Goal: Task Accomplishment & Management: Manage account settings

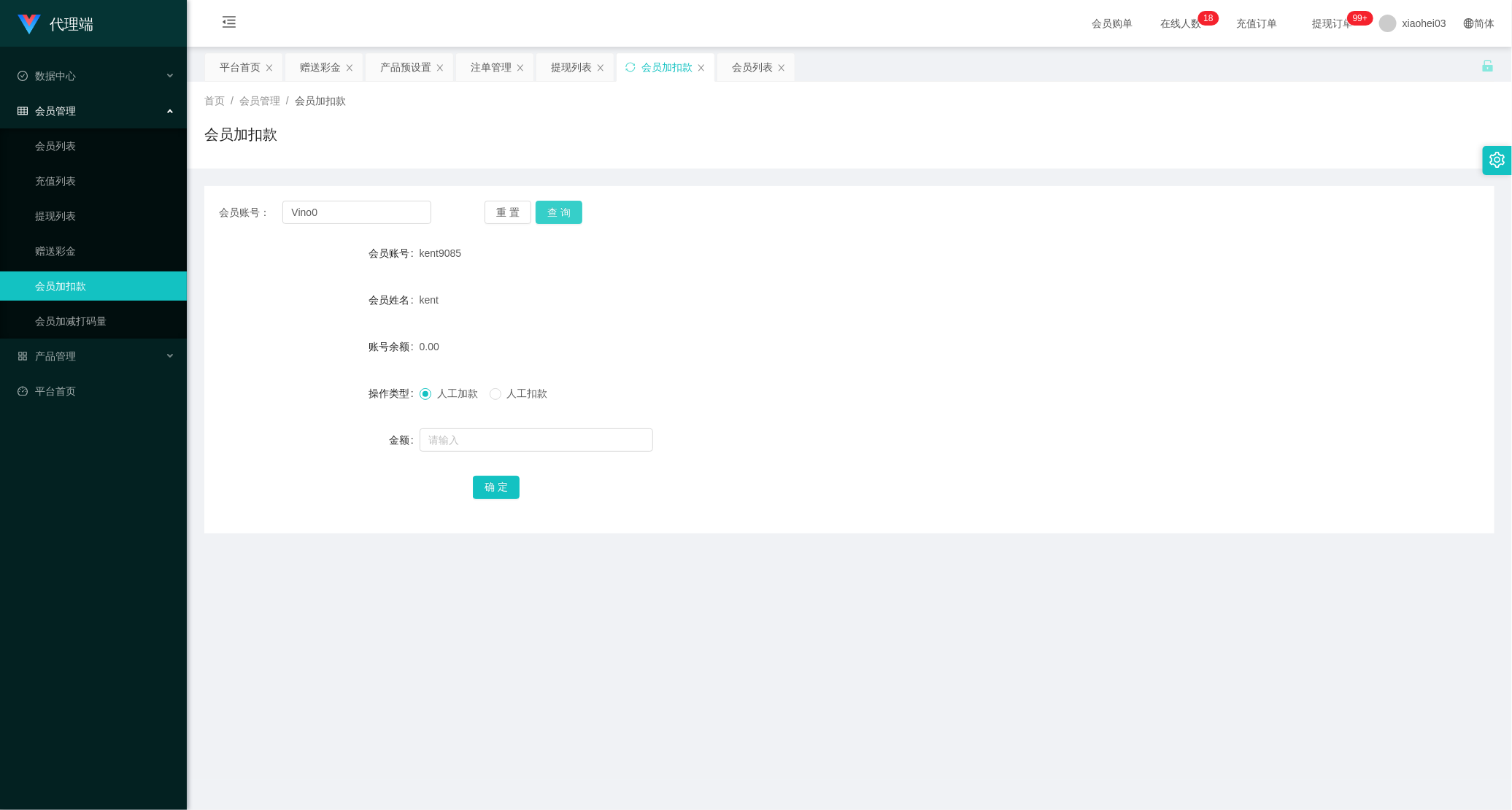
click at [567, 217] on button "查 询" at bounding box center [559, 212] width 46 height 23
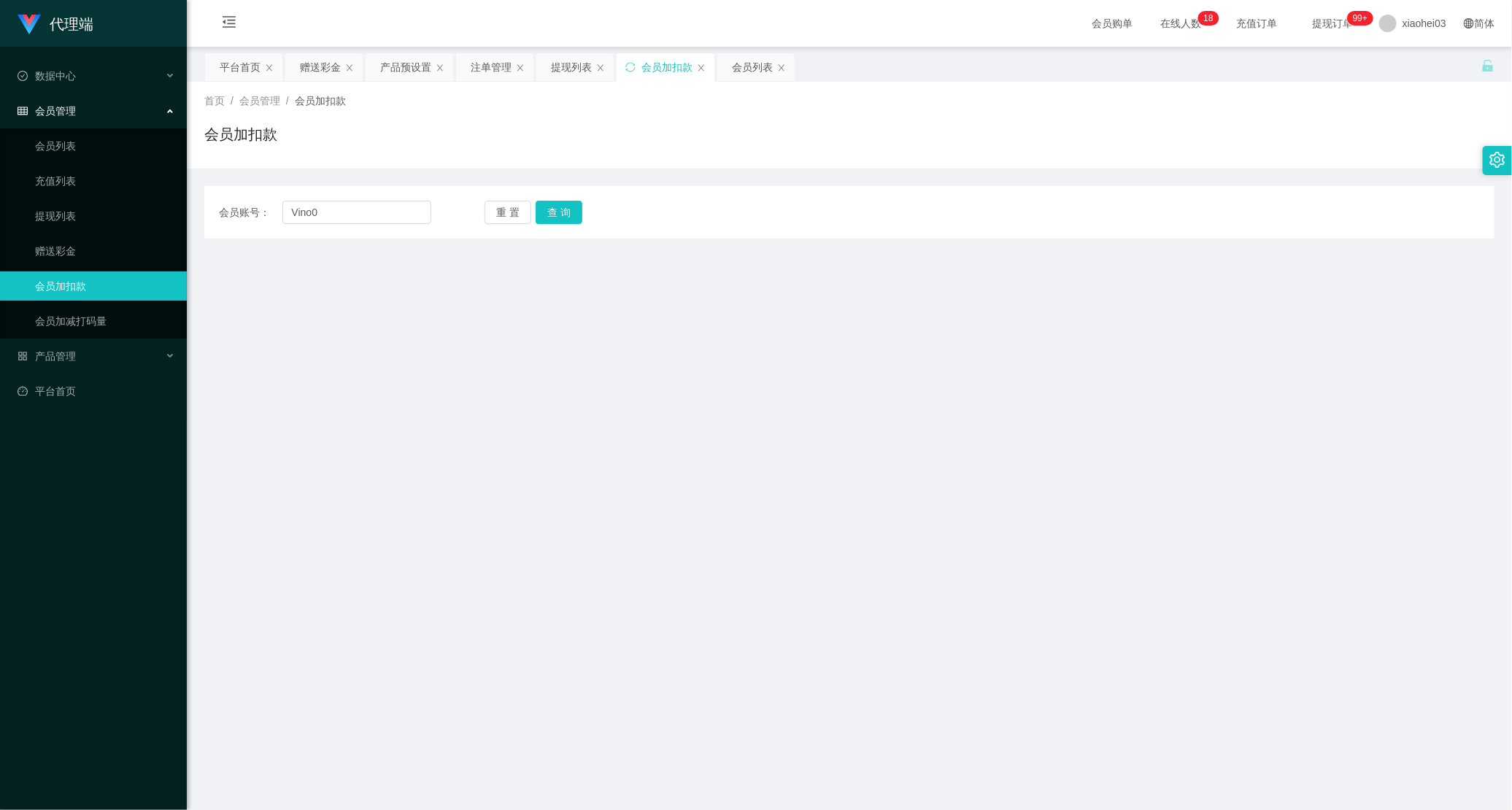
click at [305, 538] on main "关闭左侧 关闭右侧 关闭其它 刷新页面 平台首页 赠送彩金 产品预设置 注单管理 提现列表 会员加扣款 会员列表 首页 / 会员管理 / 会员加扣款 / 会员…" at bounding box center [849, 412] width 1325 height 733
click at [361, 208] on input "Vino0" at bounding box center [357, 212] width 148 height 23
click at [555, 212] on button "查 询" at bounding box center [559, 212] width 46 height 23
click at [276, 351] on main "关闭左侧 关闭右侧 关闭其它 刷新页面 平台首页 赠送彩金 产品预设置 注单管理 提现列表 会员加扣款 会员列表 首页 / 会员管理 / 会员加扣款 / 会员…" at bounding box center [849, 412] width 1325 height 733
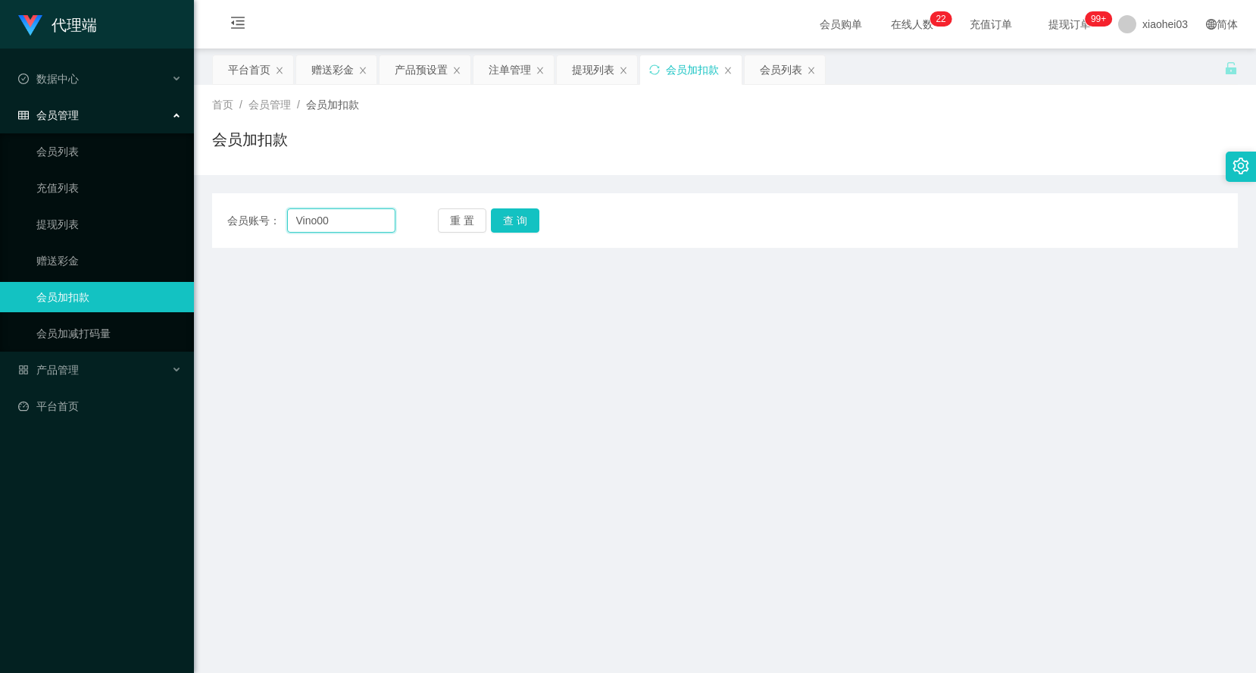
click at [312, 224] on input "Vino00" at bounding box center [341, 220] width 109 height 24
click at [317, 223] on input "Vino00" at bounding box center [341, 220] width 109 height 24
type input "Vin00"
click at [527, 211] on button "查 询" at bounding box center [515, 220] width 48 height 24
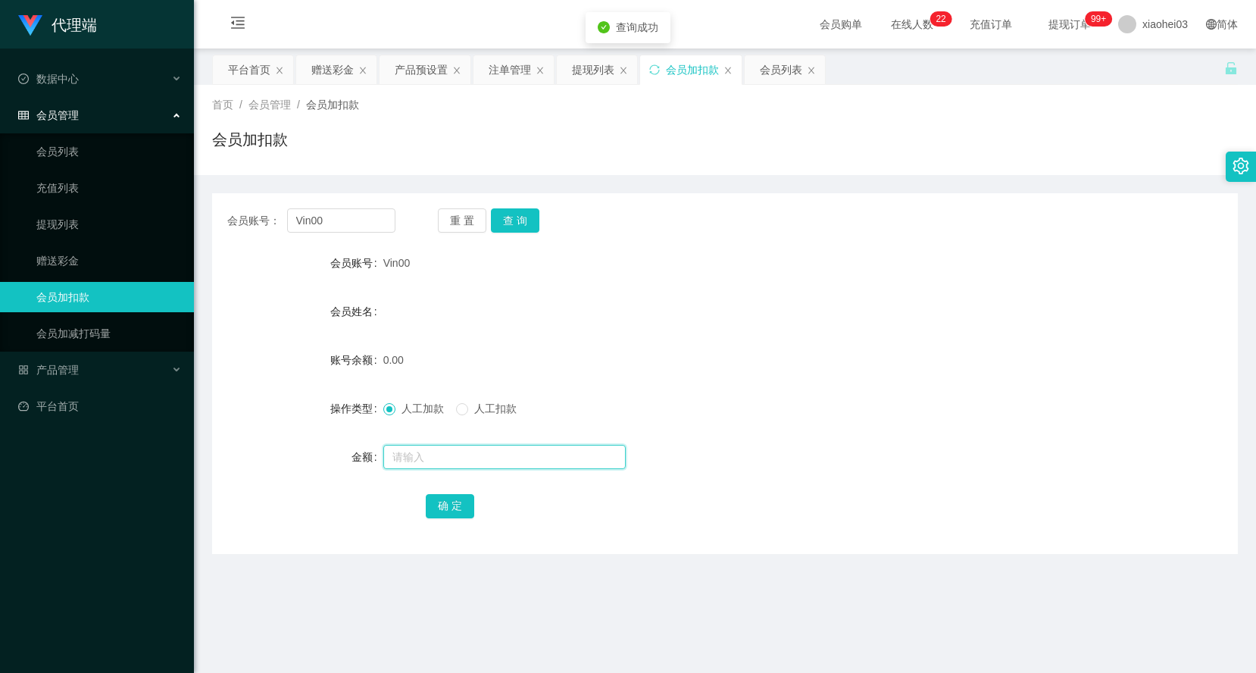
click at [441, 451] on input "text" at bounding box center [504, 457] width 242 height 24
type input "100"
click at [367, 230] on input "Vin00" at bounding box center [341, 220] width 109 height 24
click at [448, 512] on button "确 定" at bounding box center [450, 506] width 48 height 24
click at [634, 492] on div "确 定" at bounding box center [725, 505] width 598 height 30
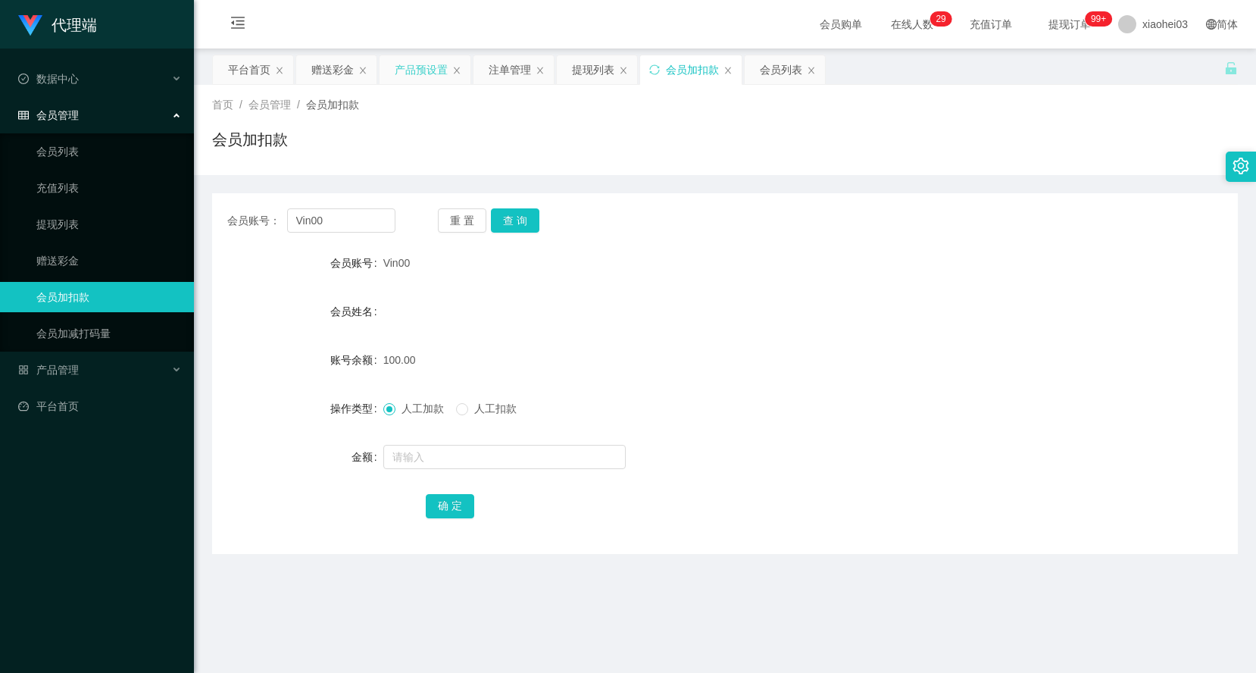
click at [413, 73] on div "产品预设置" at bounding box center [421, 69] width 53 height 29
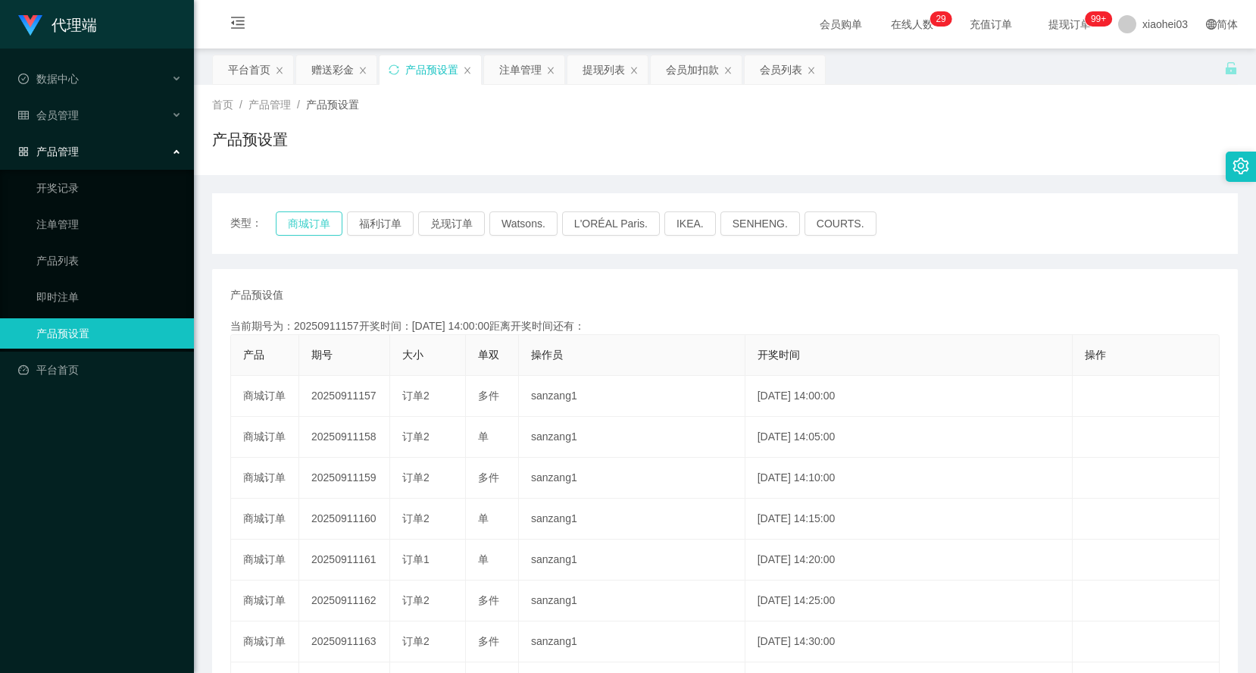
click at [296, 222] on button "商城订单" at bounding box center [309, 223] width 67 height 24
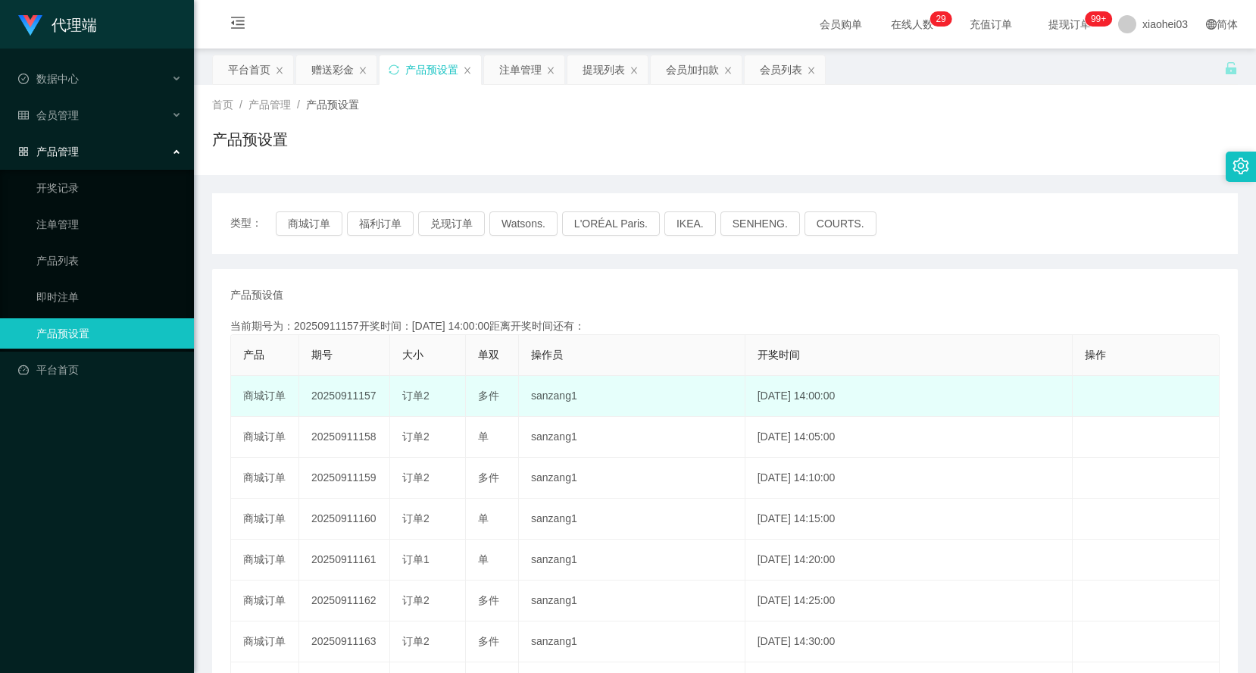
click at [353, 396] on td "20250911157" at bounding box center [344, 396] width 91 height 41
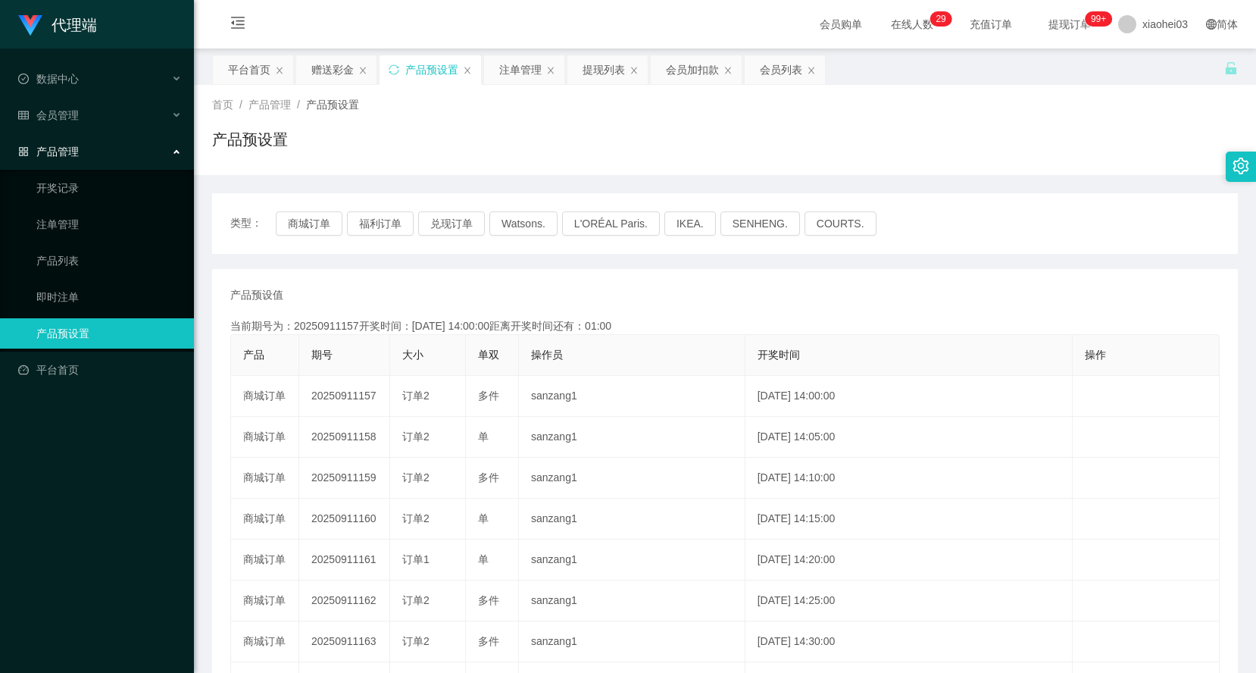
copy td "20250911157"
click at [626, 78] on div "提现列表" at bounding box center [607, 69] width 80 height 29
drag, startPoint x: 608, startPoint y: 83, endPoint x: 607, endPoint y: 92, distance: 10.0
click at [608, 83] on div "提现列表" at bounding box center [603, 69] width 42 height 29
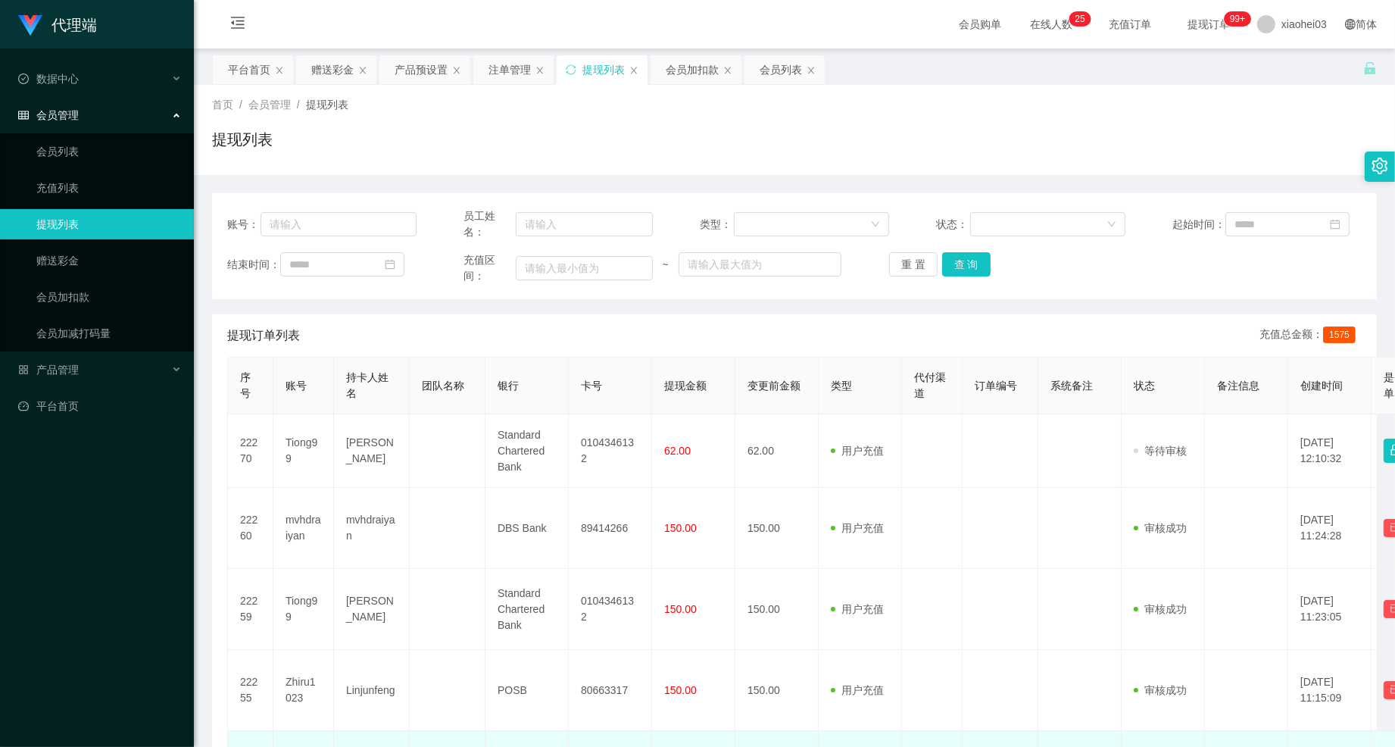
scroll to position [280, 0]
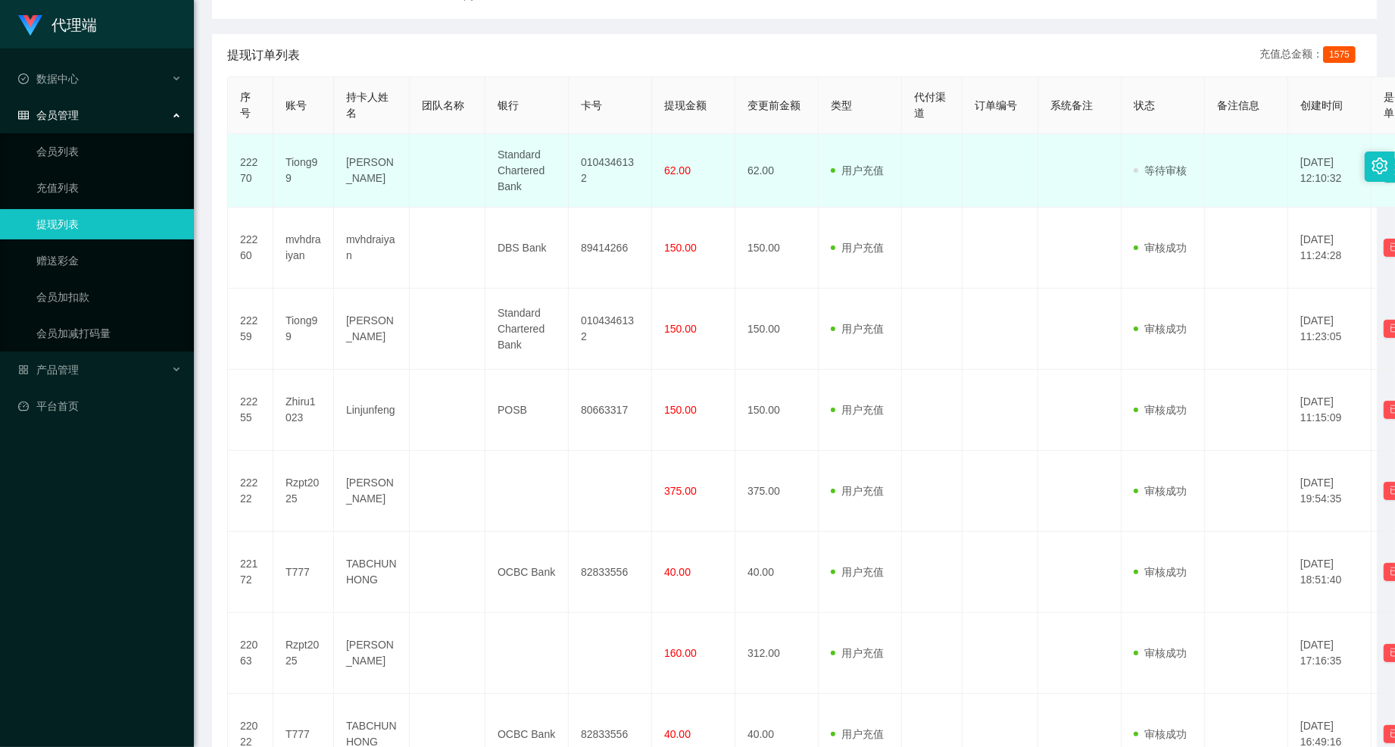
click at [574, 167] on td "0104346132" at bounding box center [610, 170] width 83 height 73
click at [616, 164] on td "0104346132" at bounding box center [610, 170] width 83 height 73
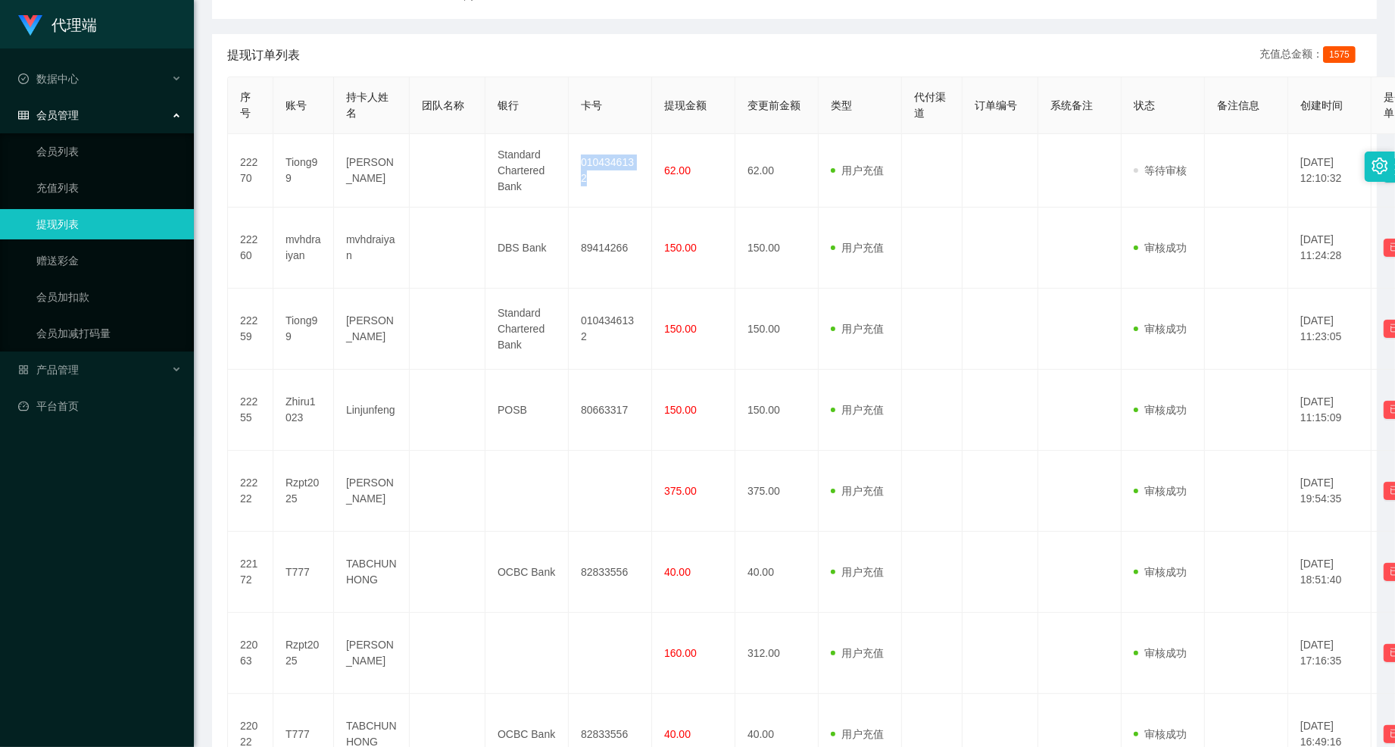
copy td "0104346132"
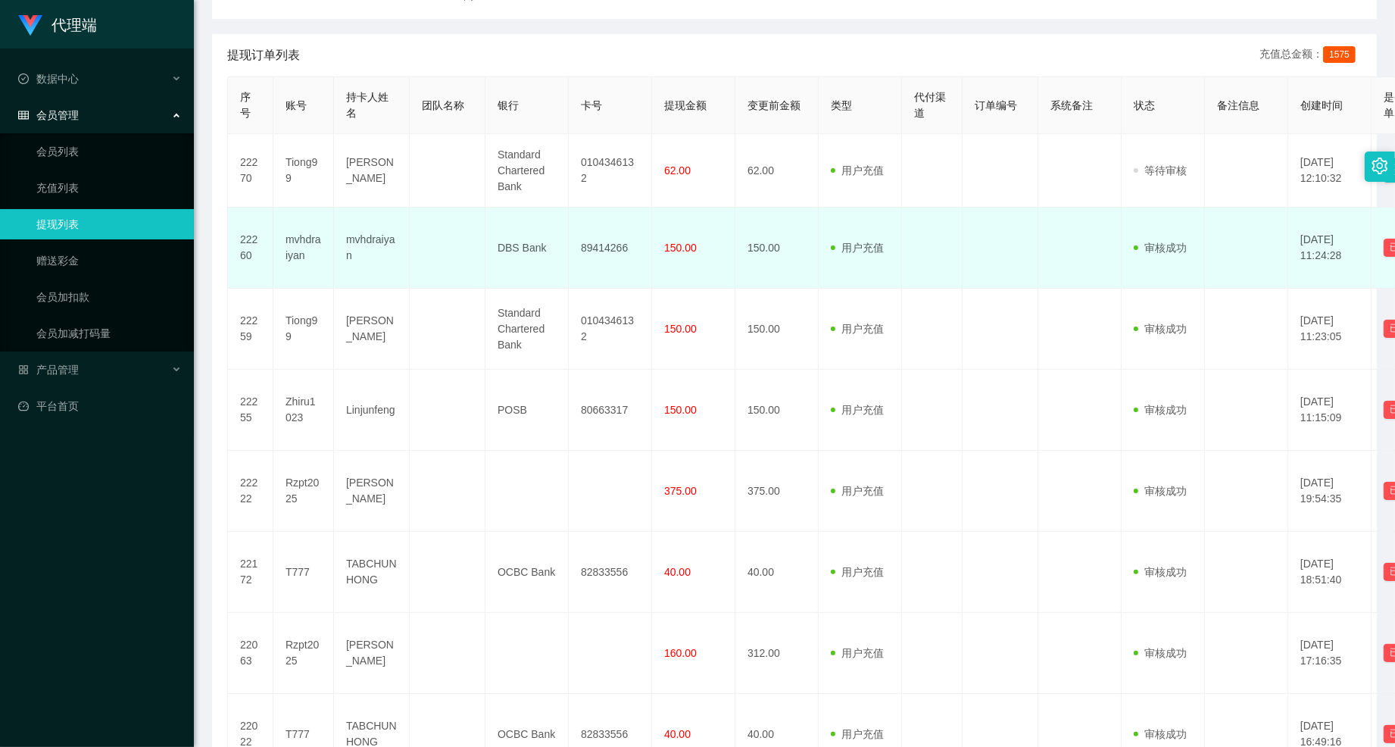
drag, startPoint x: 930, startPoint y: 257, endPoint x: 947, endPoint y: 242, distance: 22.5
click at [930, 257] on td at bounding box center [932, 248] width 61 height 81
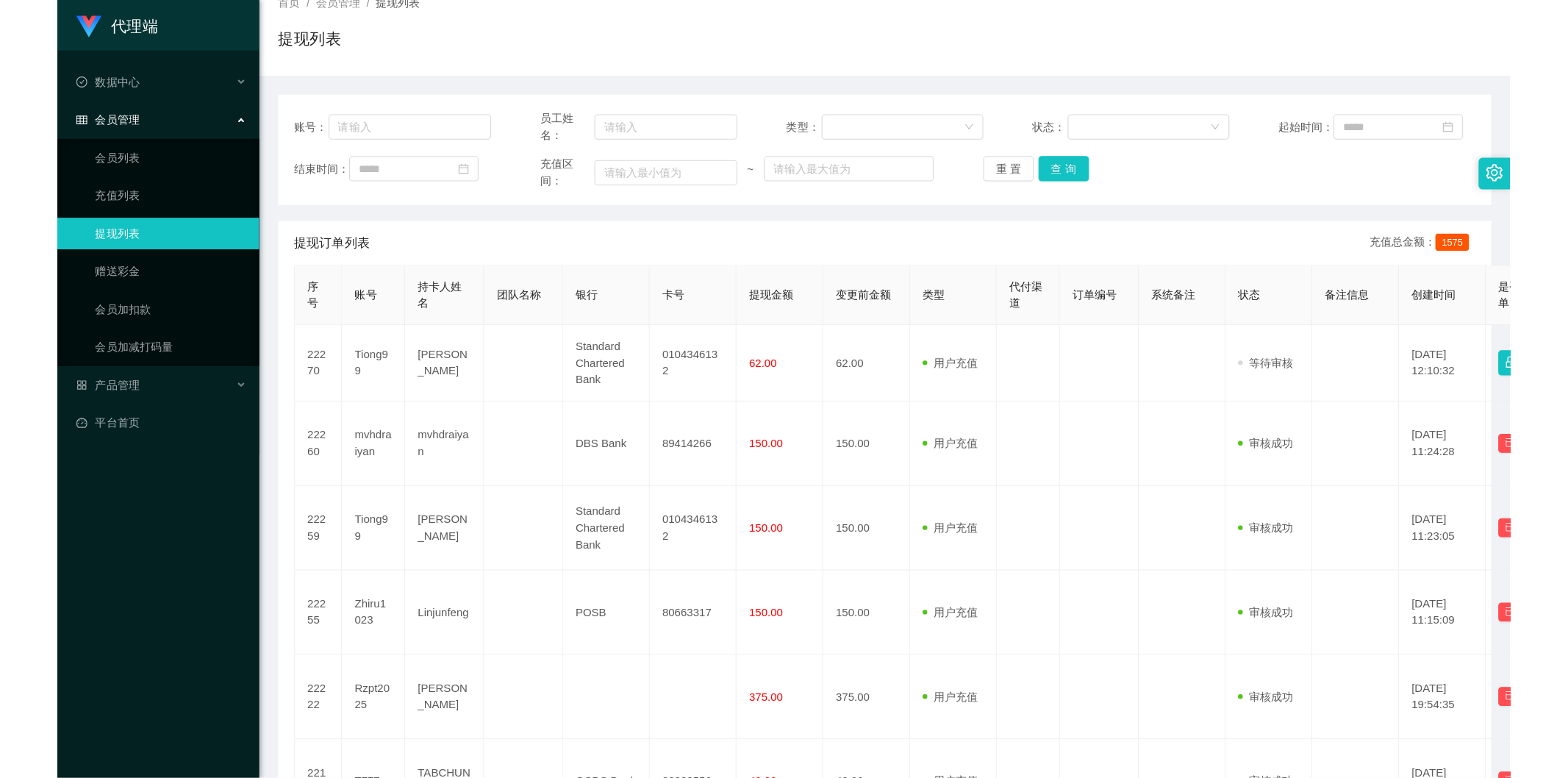
scroll to position [0, 0]
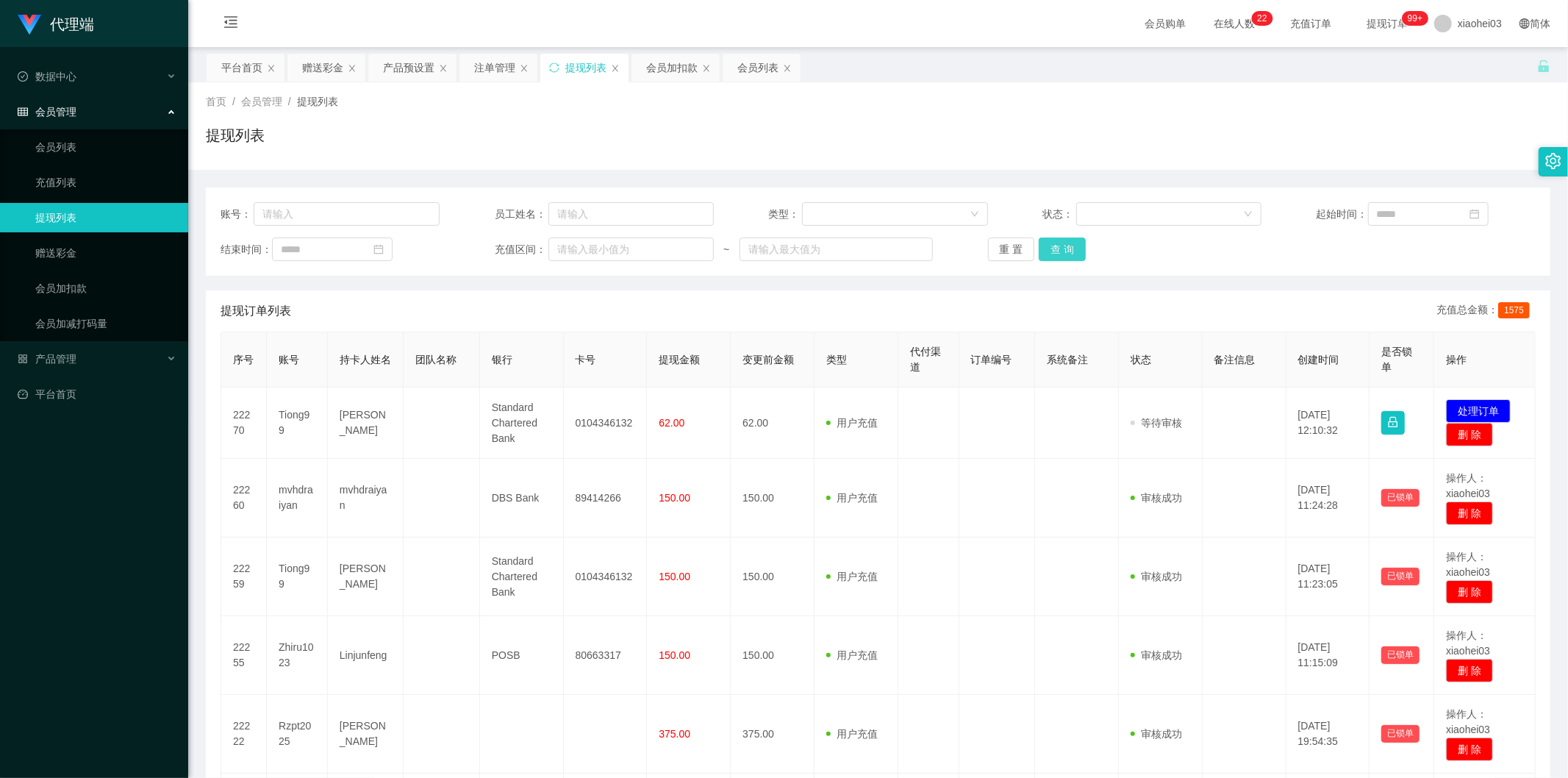
click at [1064, 254] on button "查 询" at bounding box center [1062, 250] width 47 height 23
click at [656, 78] on div "会员加扣款" at bounding box center [672, 67] width 51 height 28
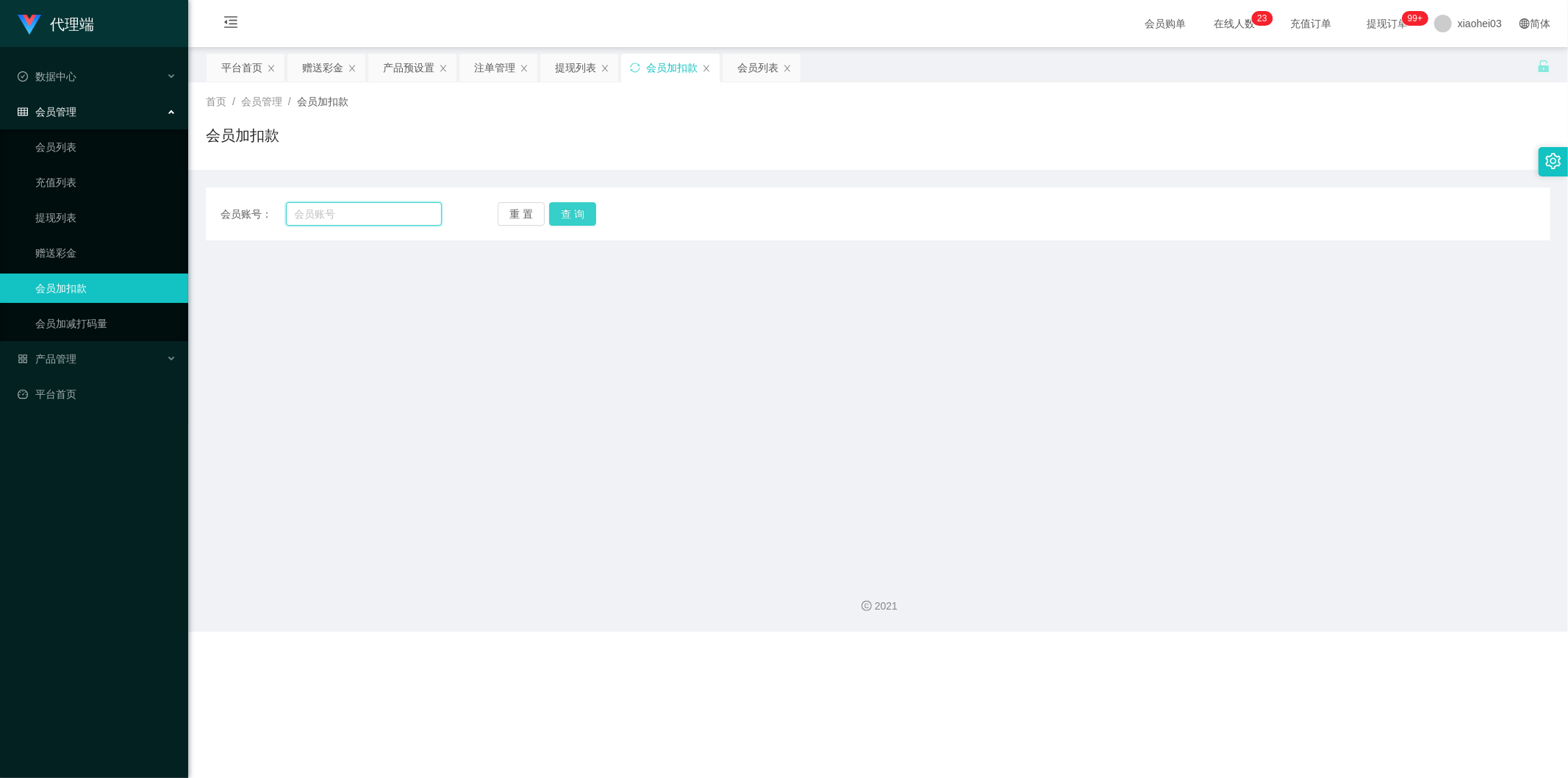
drag, startPoint x: 411, startPoint y: 214, endPoint x: 574, endPoint y: 225, distance: 163.4
click at [415, 216] on input "text" at bounding box center [364, 214] width 156 height 23
paste input "mvhdraiyan"
type input "mvhdraiyan"
drag, startPoint x: 583, startPoint y: 208, endPoint x: 575, endPoint y: 289, distance: 81.4
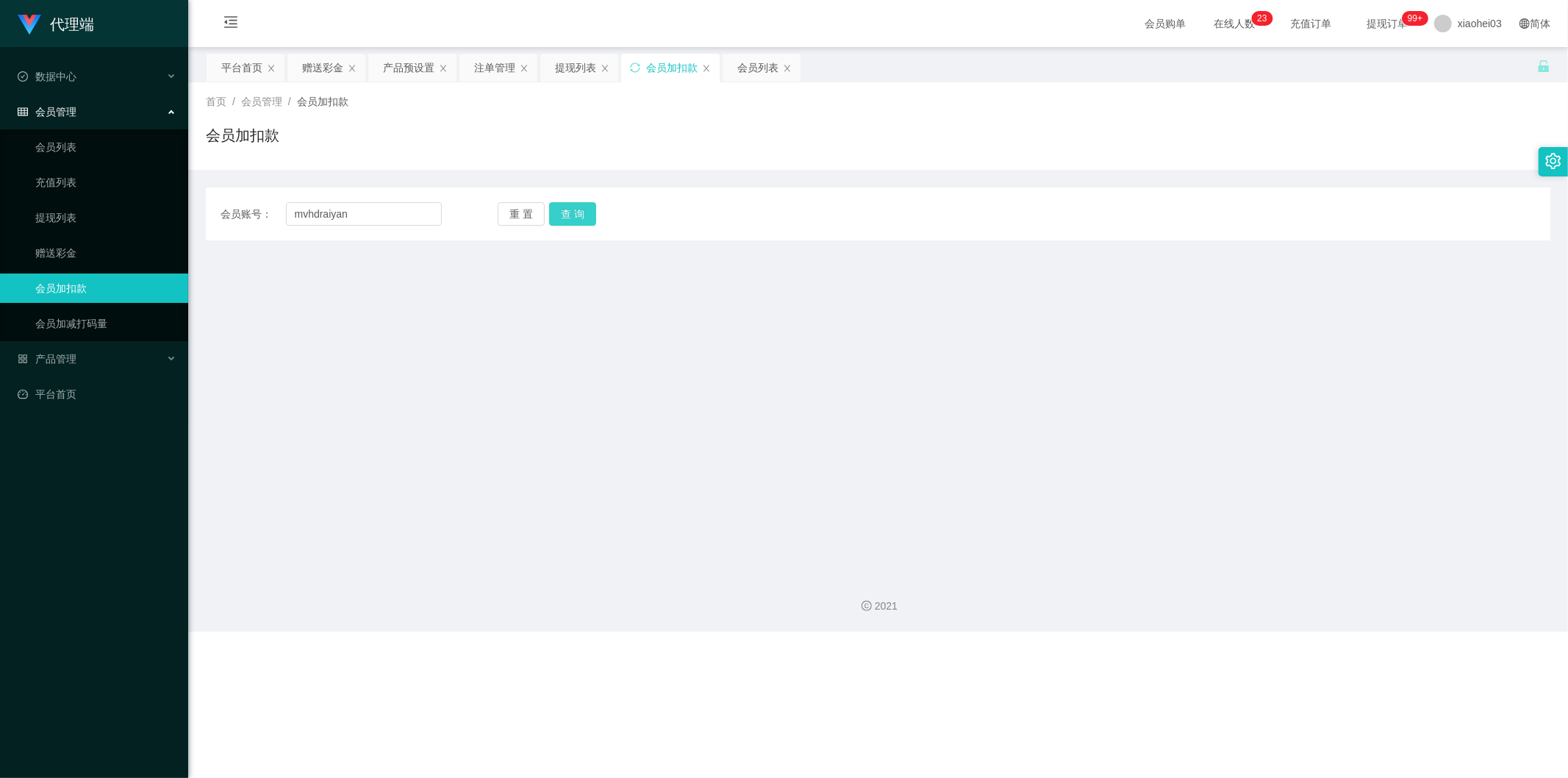
click at [583, 208] on button "查 询" at bounding box center [573, 214] width 47 height 23
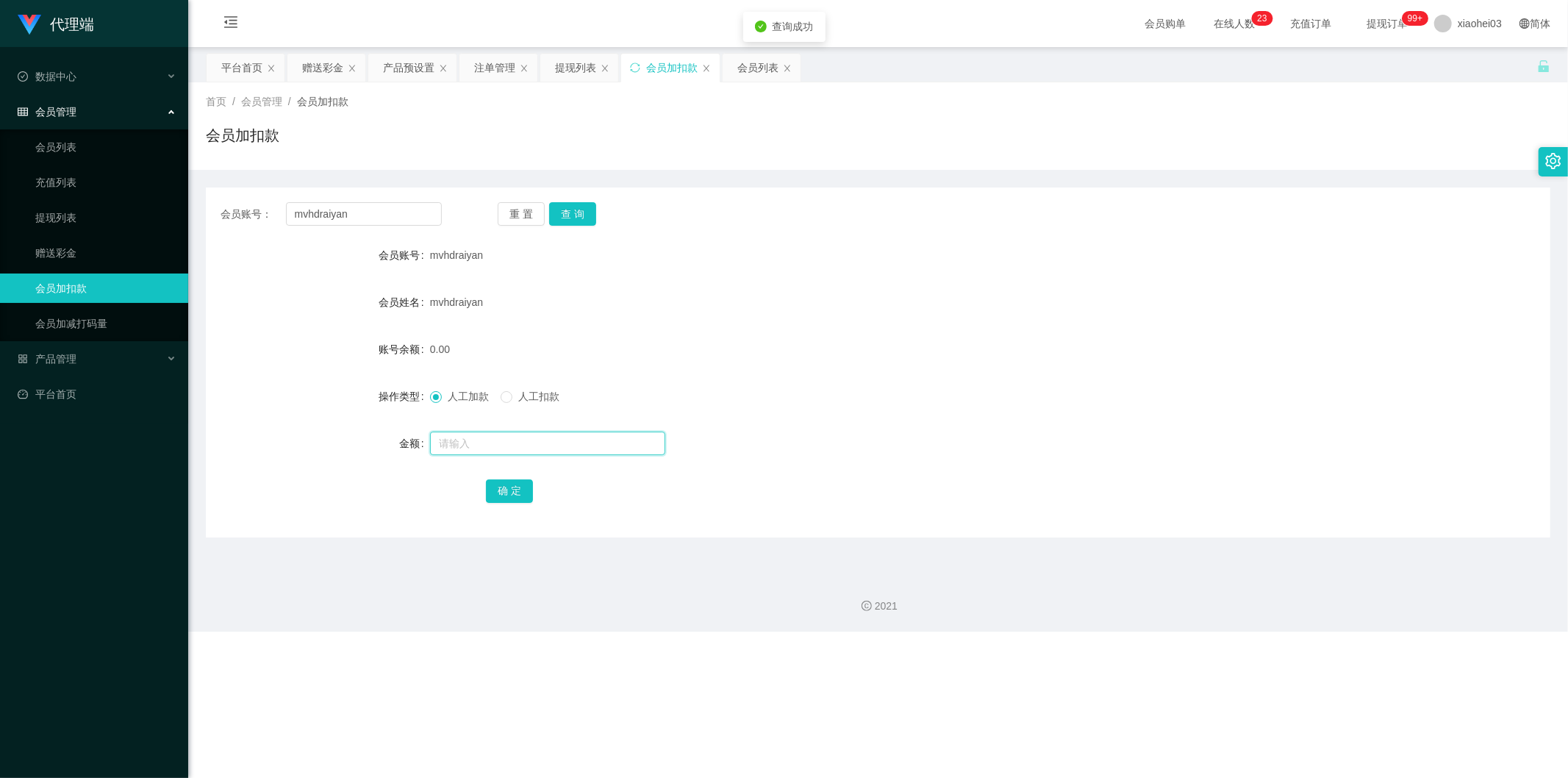
click at [522, 438] on input "text" at bounding box center [548, 444] width 235 height 23
type input "56"
click at [508, 488] on button "确 定" at bounding box center [510, 491] width 47 height 23
drag, startPoint x: 635, startPoint y: 384, endPoint x: 708, endPoint y: 171, distance: 225.2
click at [637, 379] on form "会员账号 mvhdraiyan 会员姓名 mvhdraiyan 账号余额 56.00 操作类型 人工加款 人工扣款 金额 确 定" at bounding box center [878, 373] width 1345 height 265
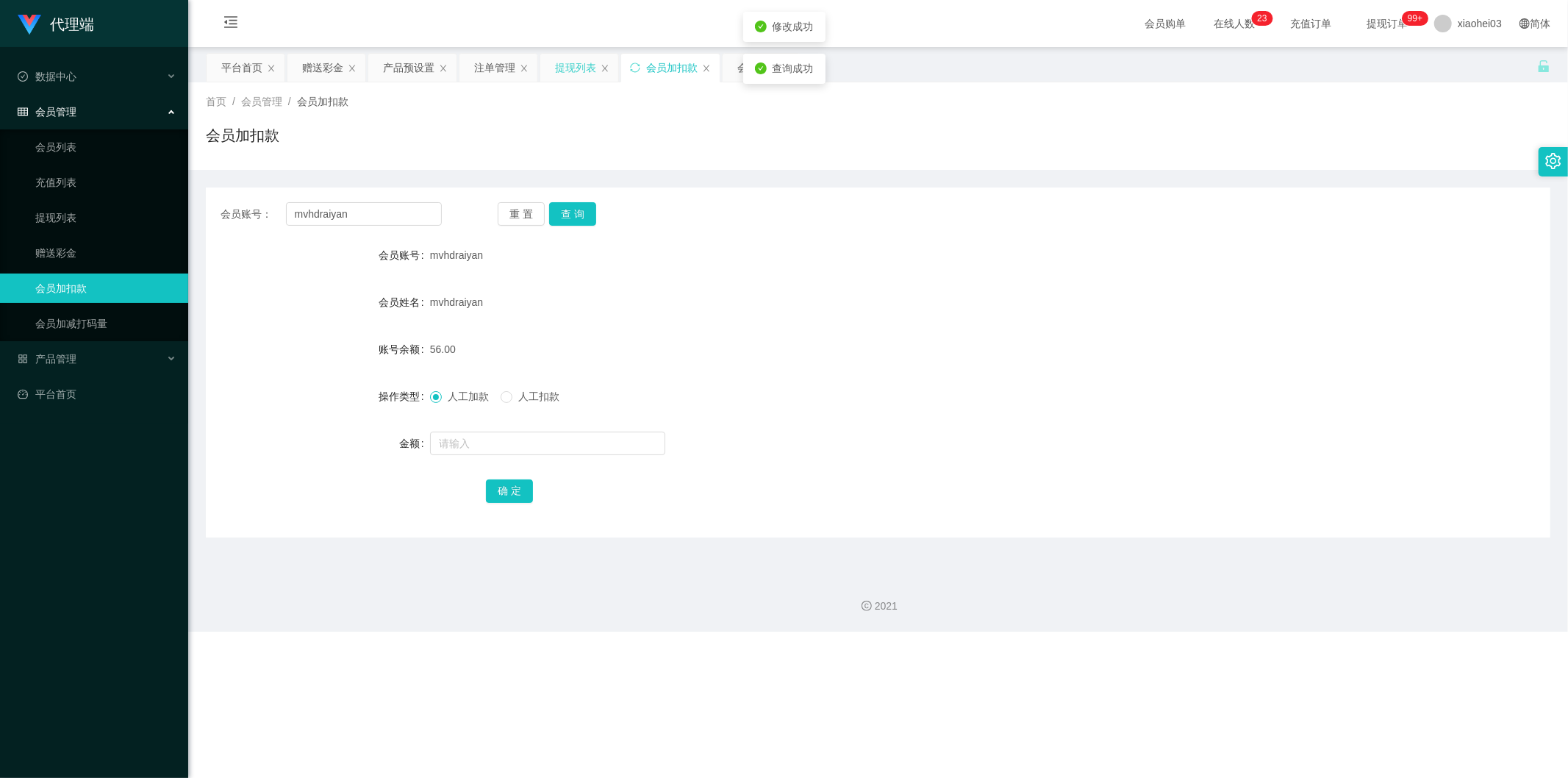
click at [596, 76] on div "提现列表" at bounding box center [576, 67] width 41 height 28
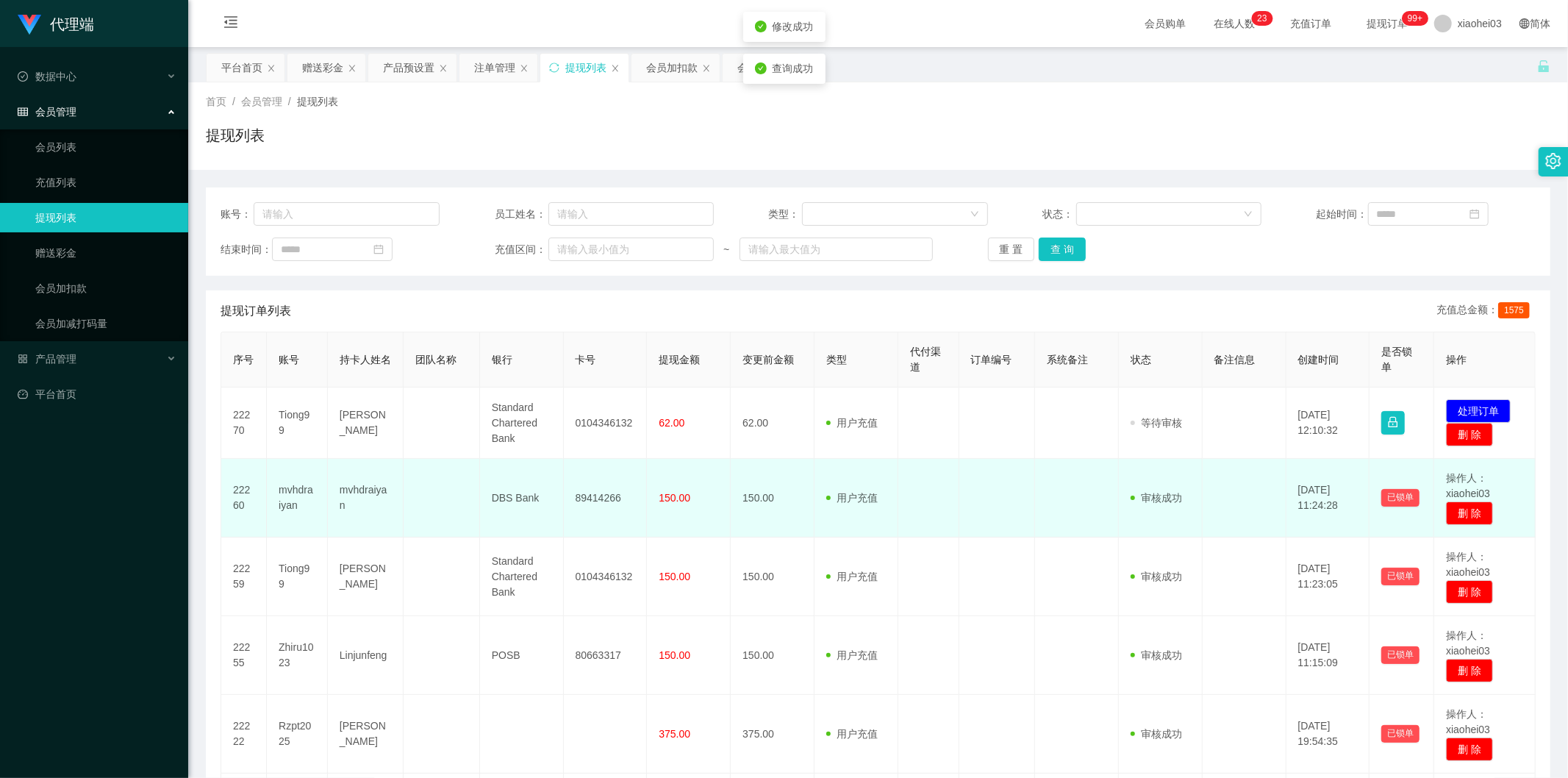
drag, startPoint x: 898, startPoint y: 457, endPoint x: 892, endPoint y: 461, distance: 7.2
click at [899, 457] on td at bounding box center [928, 423] width 61 height 71
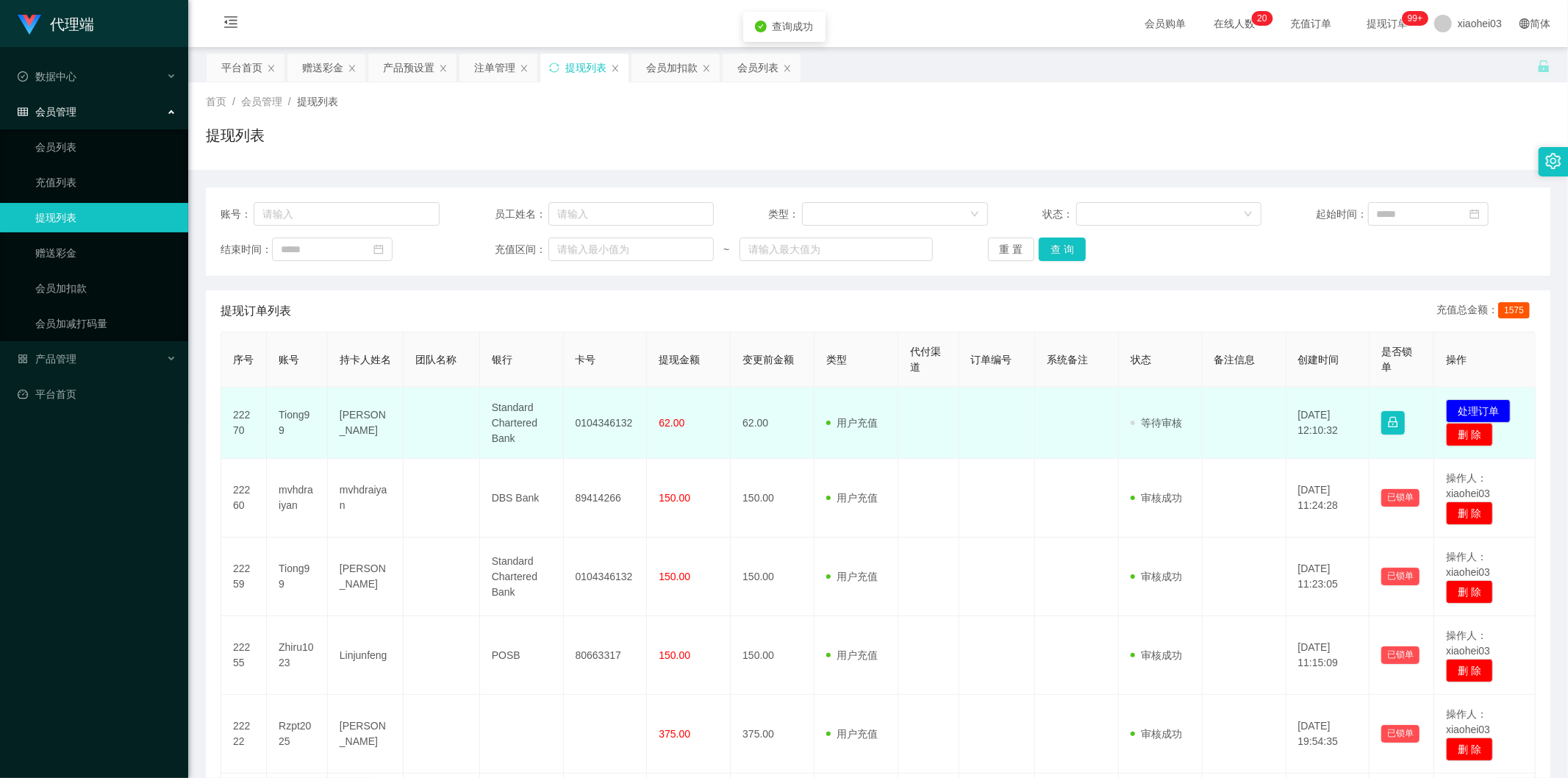
click at [590, 423] on td "0104346132" at bounding box center [606, 423] width 83 height 71
click at [1353, 398] on td "发起代付 处理订单 删 除" at bounding box center [1485, 423] width 102 height 71
click at [1353, 402] on button "处理订单" at bounding box center [1479, 411] width 65 height 23
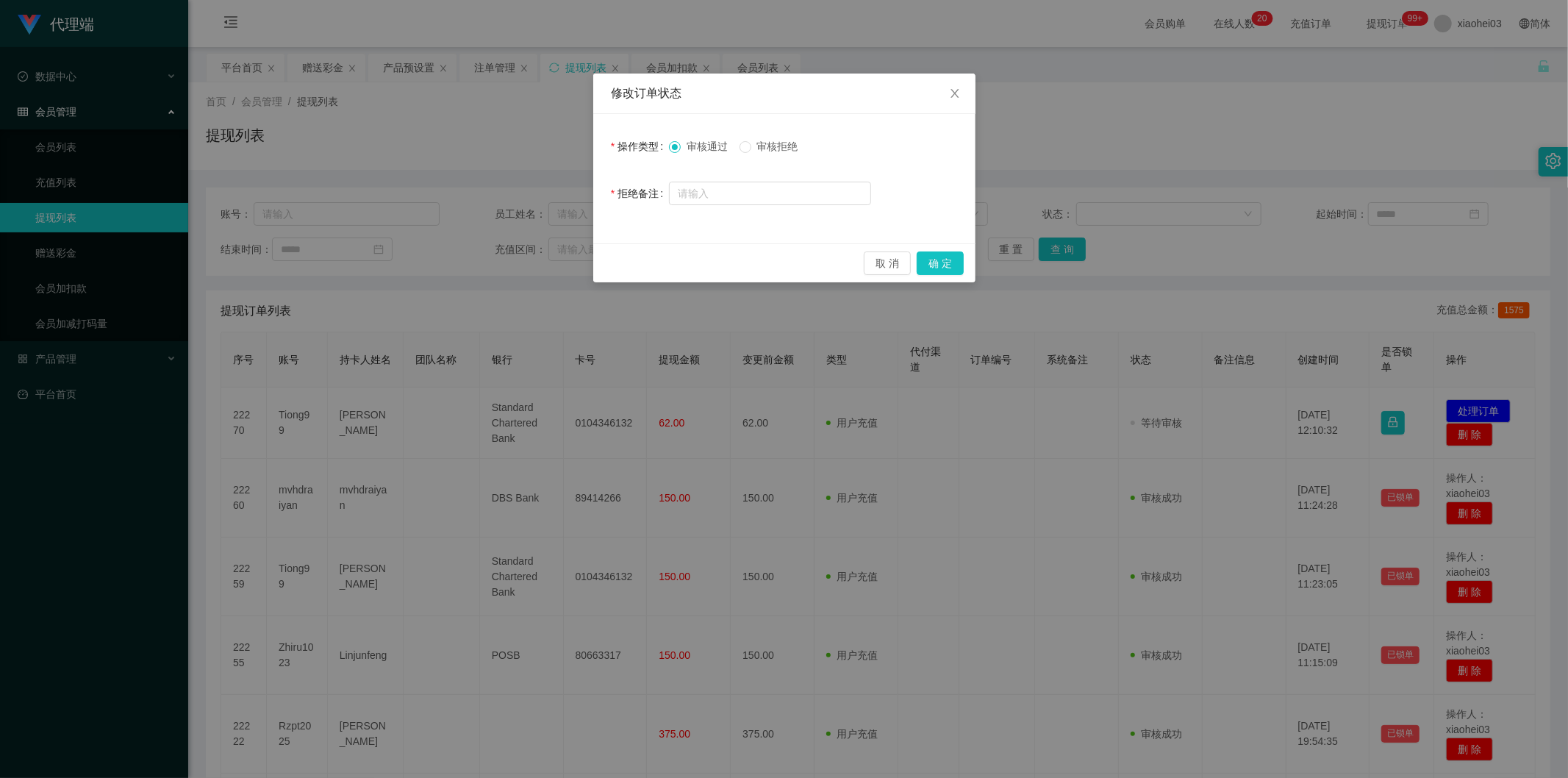
click at [1313, 262] on div "修改订单状态 操作类型 审核通过 审核拒绝 拒绝备注 取 消 确 定" at bounding box center [784, 389] width 1568 height 778
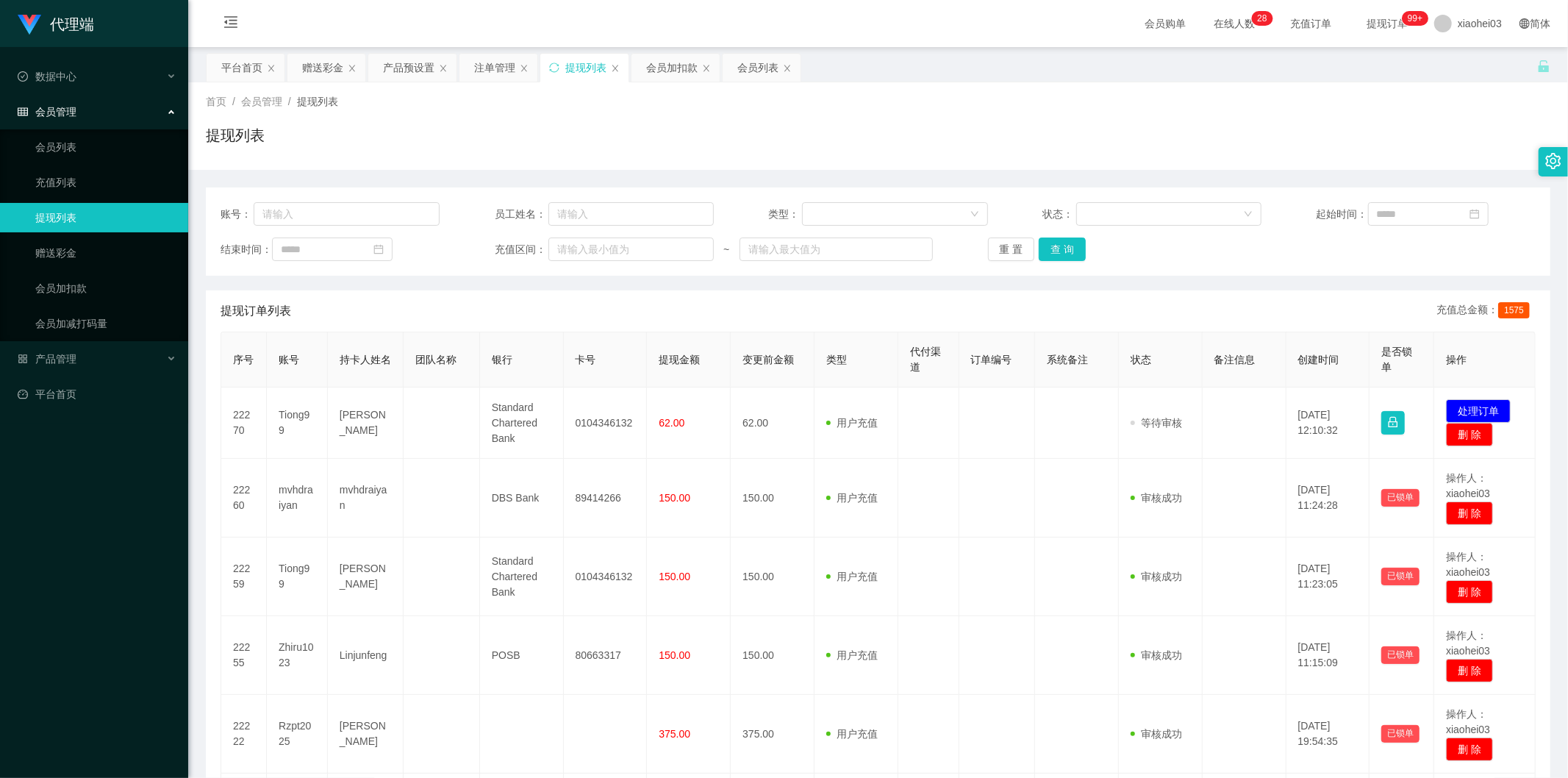
drag, startPoint x: 654, startPoint y: 68, endPoint x: 638, endPoint y: 86, distance: 24.1
click at [654, 68] on div "会员加扣款" at bounding box center [672, 67] width 51 height 28
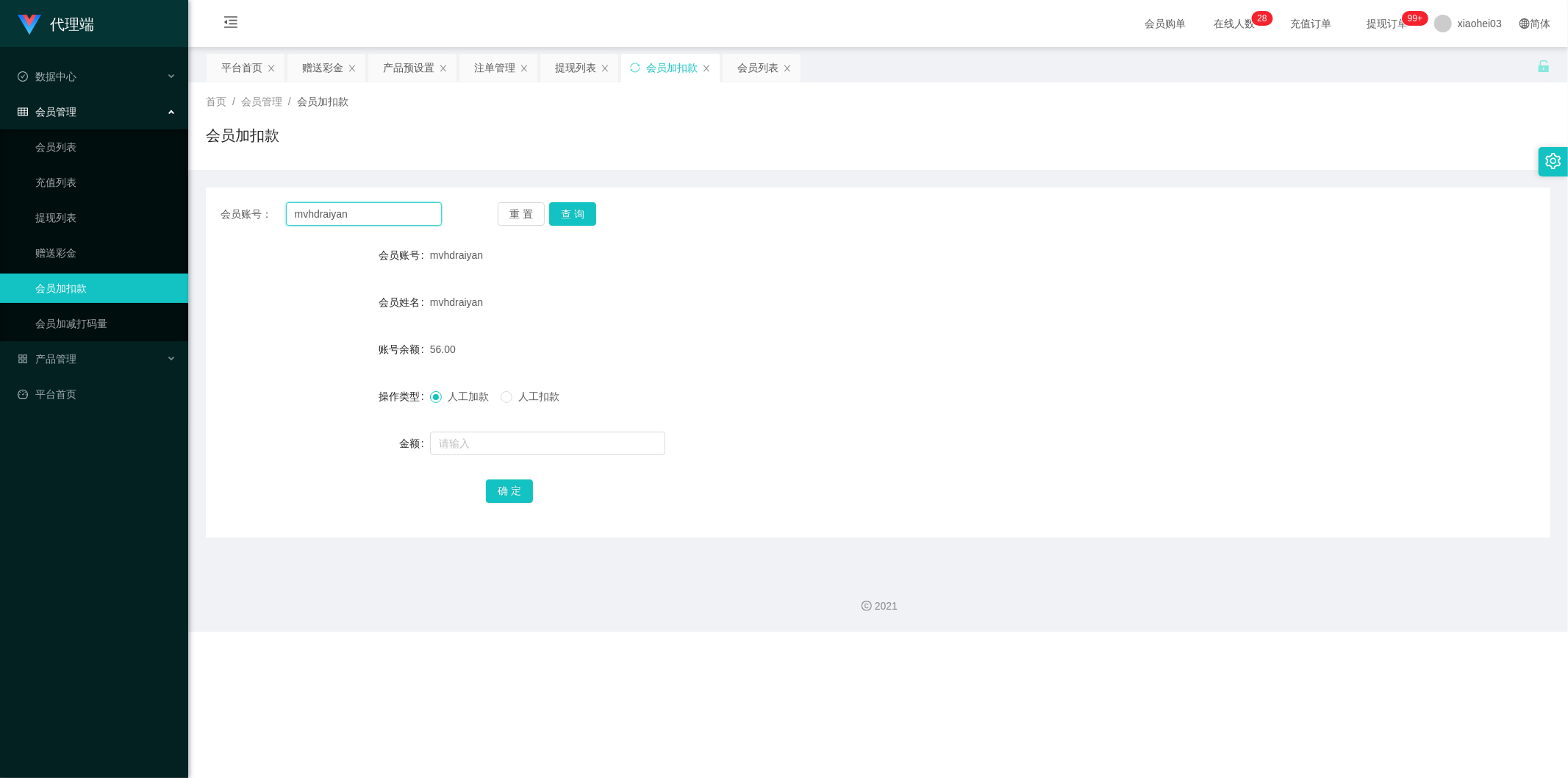
drag, startPoint x: 302, startPoint y: 225, endPoint x: 208, endPoint y: 229, distance: 94.1
click at [262, 226] on div "会员账号： mvhdraiyan 重 置 查 询 会员账号 mvhdraiyan 会员姓名 mvhdraiyan 账号余额 56.00 操作类型 人工加款 人…" at bounding box center [878, 362] width 1345 height 350
paste input "Vin00"
type input "Vin00"
click at [577, 222] on button "查 询" at bounding box center [573, 214] width 47 height 23
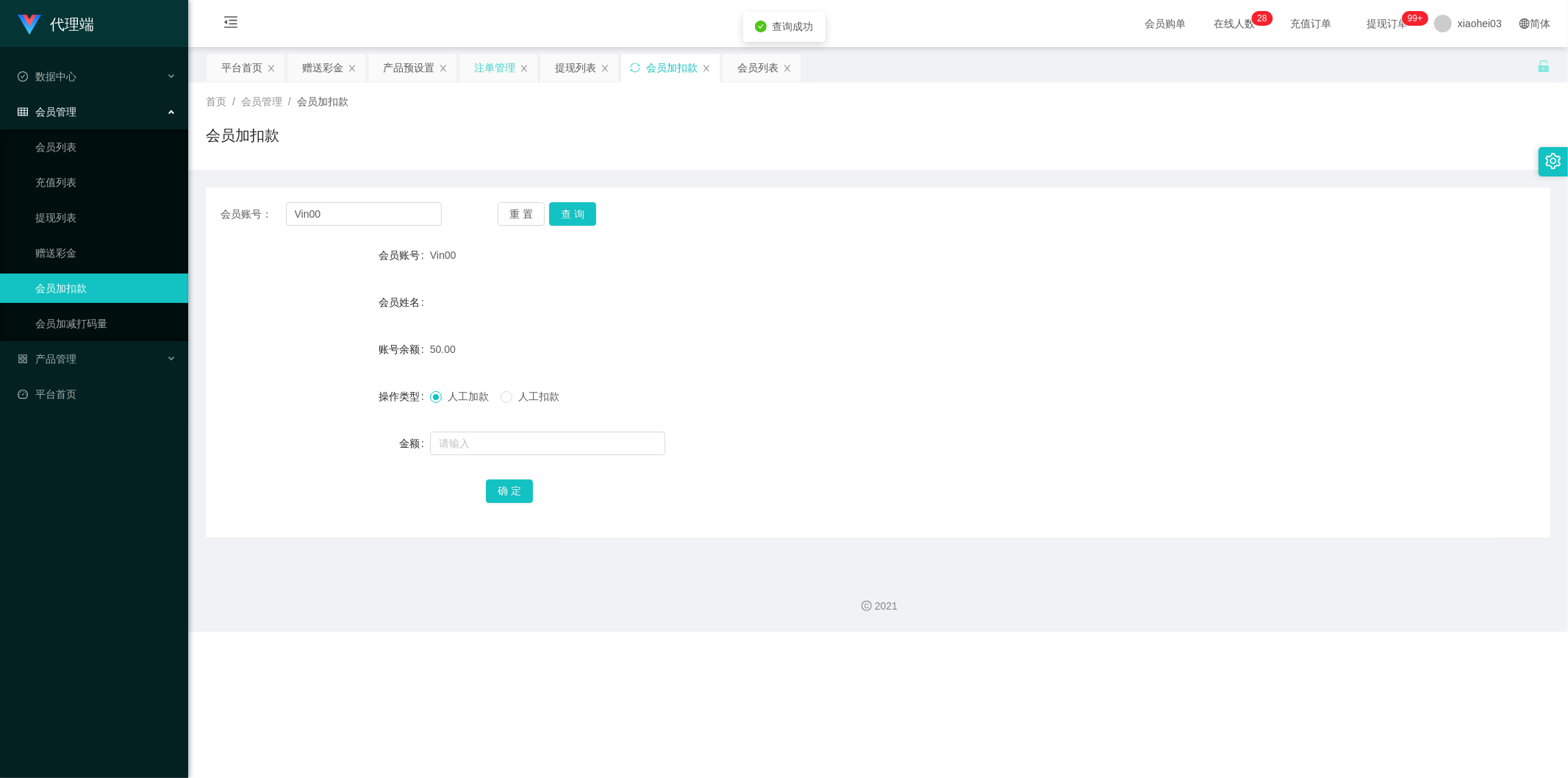
click at [495, 79] on div "注单管理" at bounding box center [494, 67] width 41 height 28
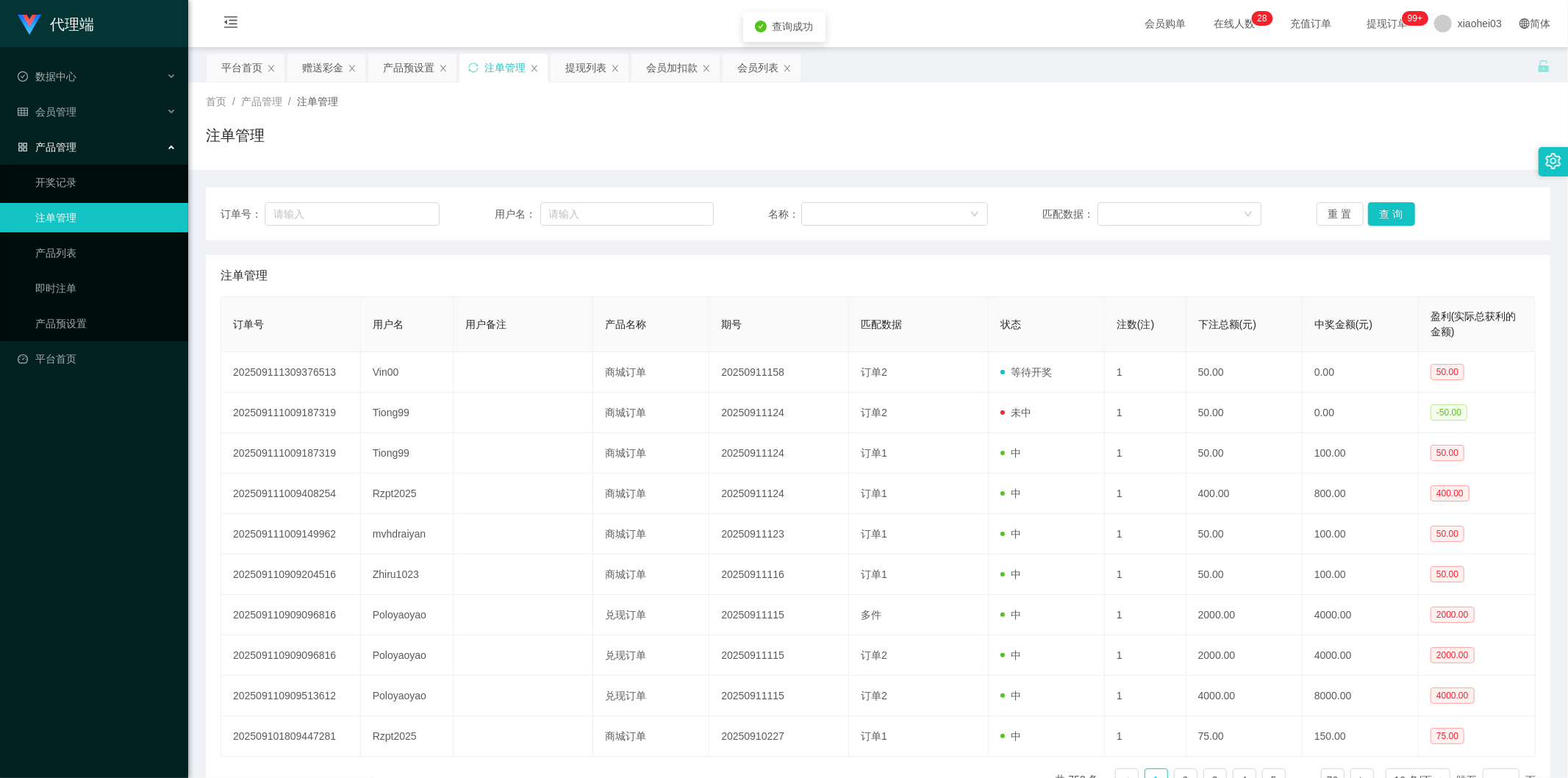
drag, startPoint x: 645, startPoint y: 226, endPoint x: 662, endPoint y: 231, distance: 17.7
click at [645, 228] on div "订单号： 用户名： 名称： 匹配数据： 重 置 查 询" at bounding box center [878, 214] width 1345 height 53
click at [597, 216] on input "text" at bounding box center [627, 214] width 174 height 23
paste input "Vin00"
type input "Vin00"
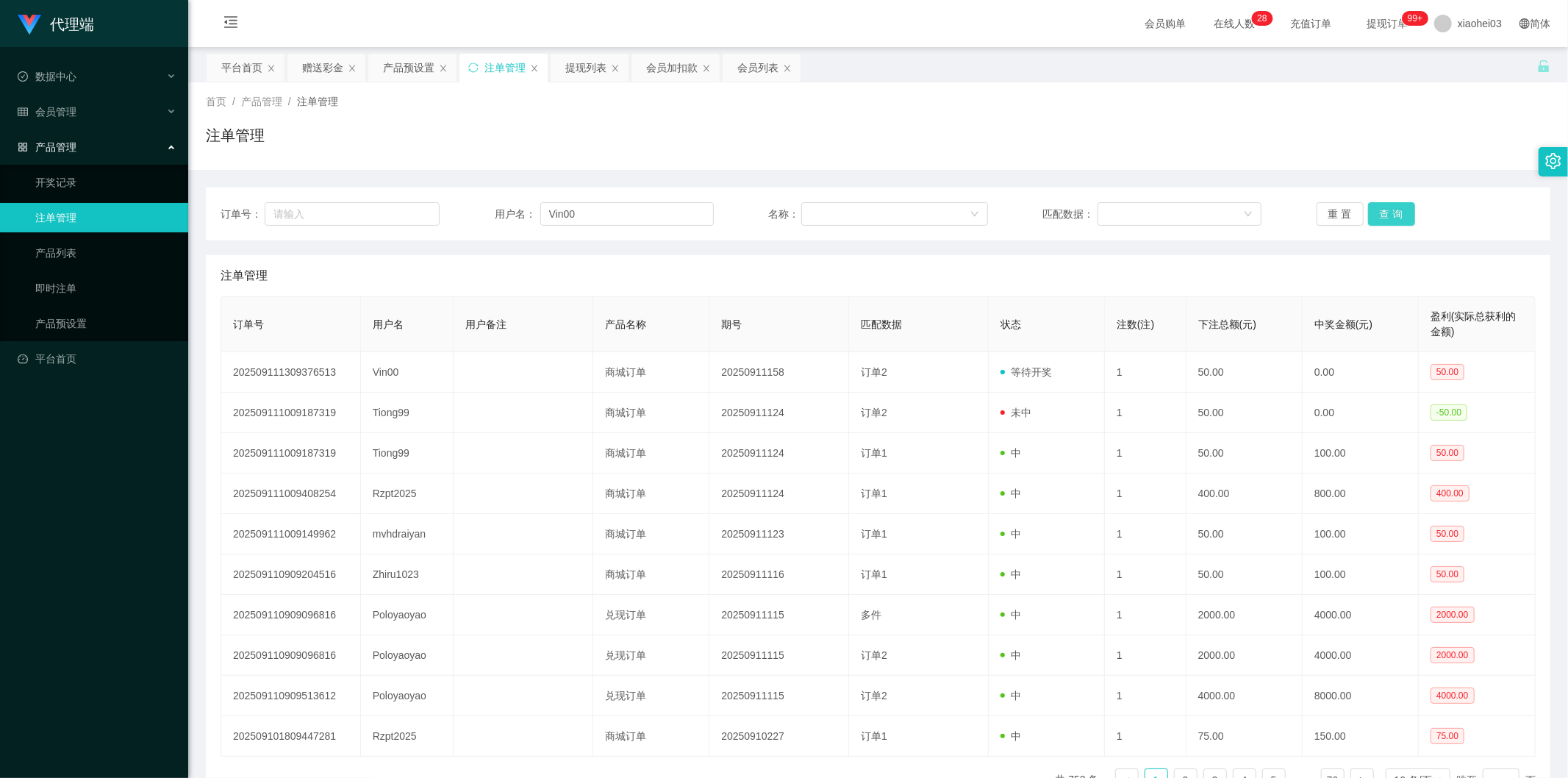
click at [1353, 219] on button "查 询" at bounding box center [1391, 214] width 47 height 23
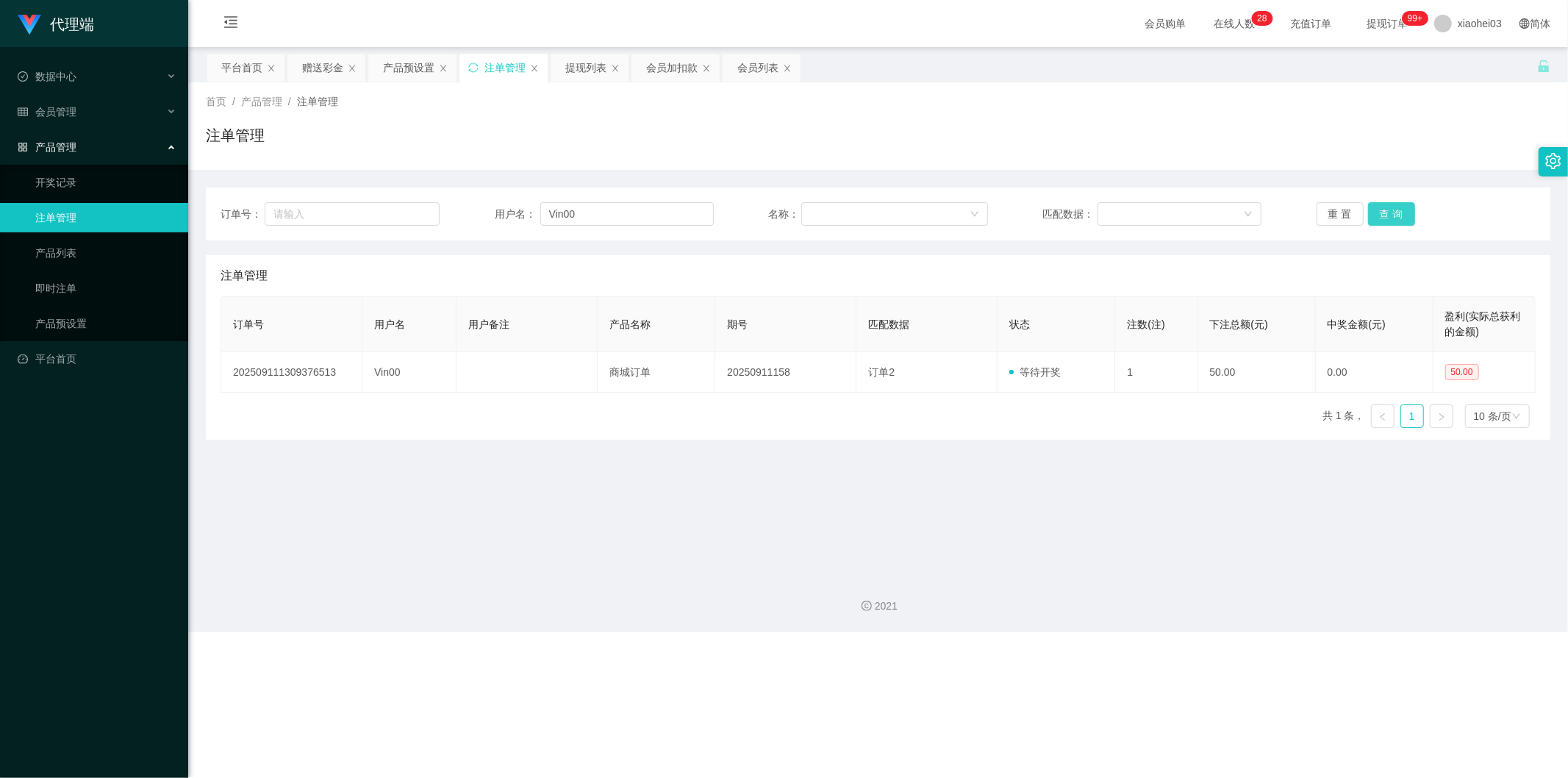
click at [1353, 219] on button "查 询" at bounding box center [1391, 214] width 47 height 23
click at [578, 53] on div "提现列表" at bounding box center [585, 67] width 41 height 28
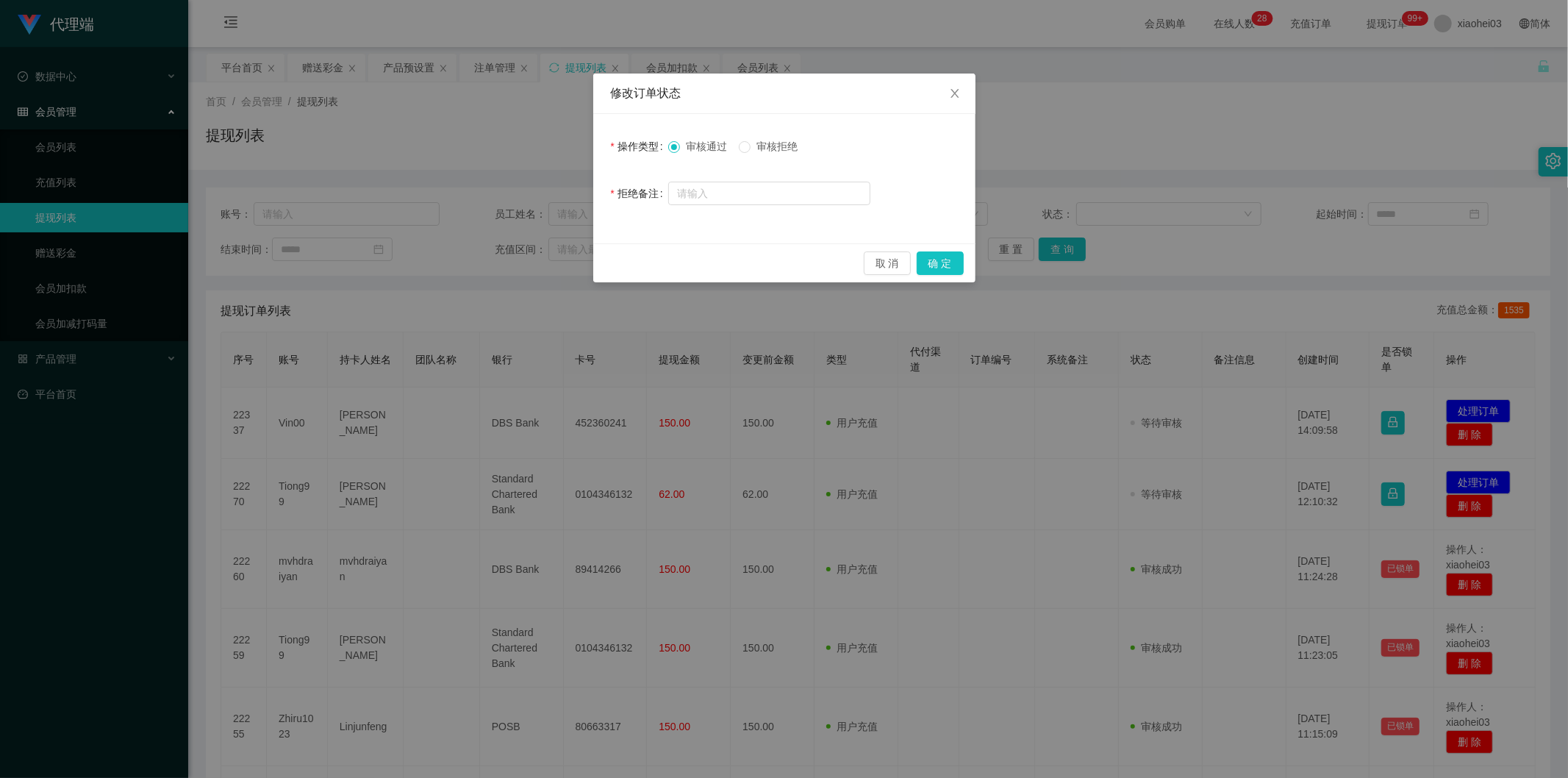
click at [953, 275] on div "取 消 确 定" at bounding box center [784, 263] width 383 height 39
click at [943, 267] on button "确 定" at bounding box center [940, 263] width 47 height 23
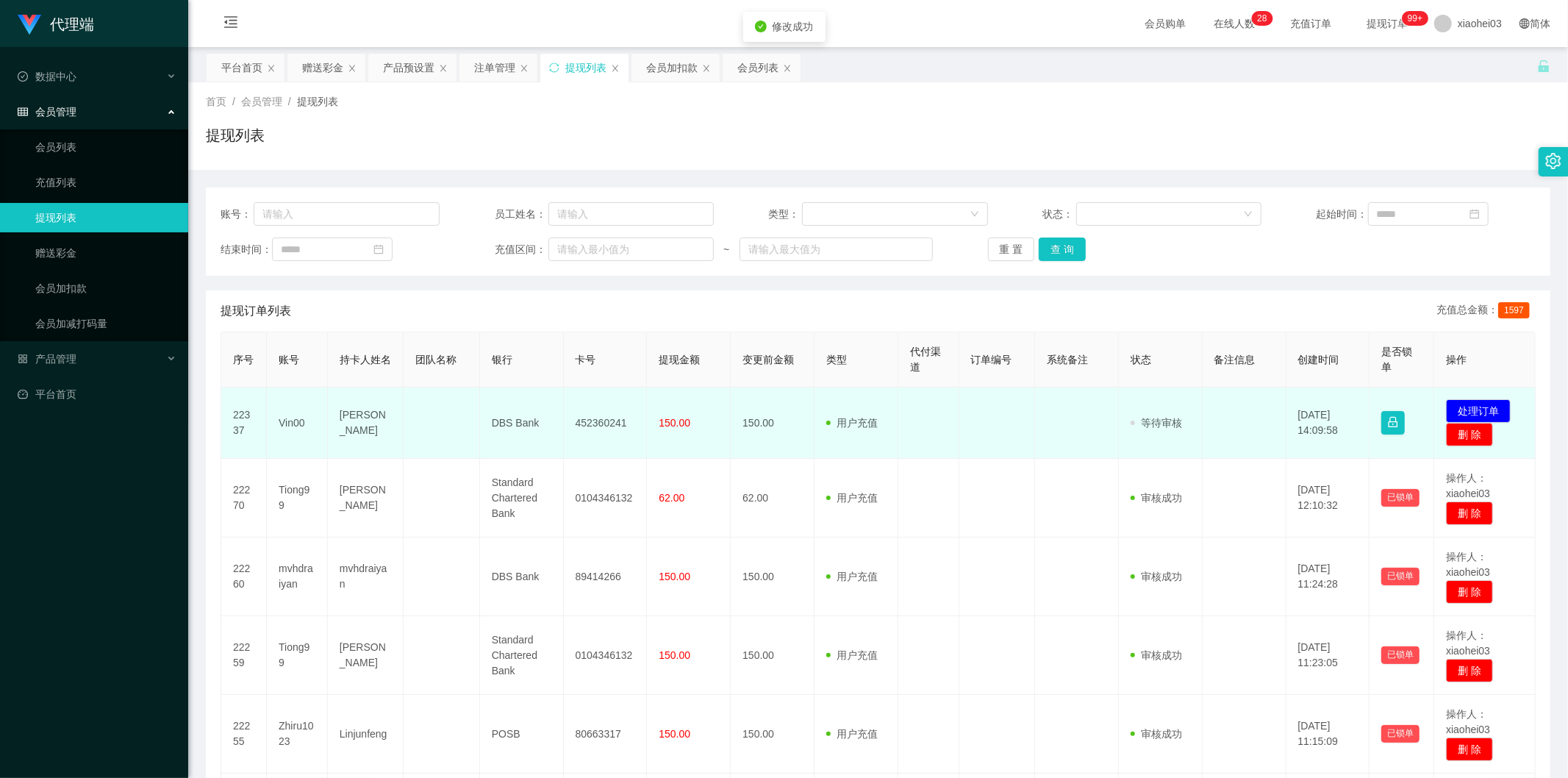
click at [604, 423] on td "452360241" at bounding box center [606, 423] width 83 height 71
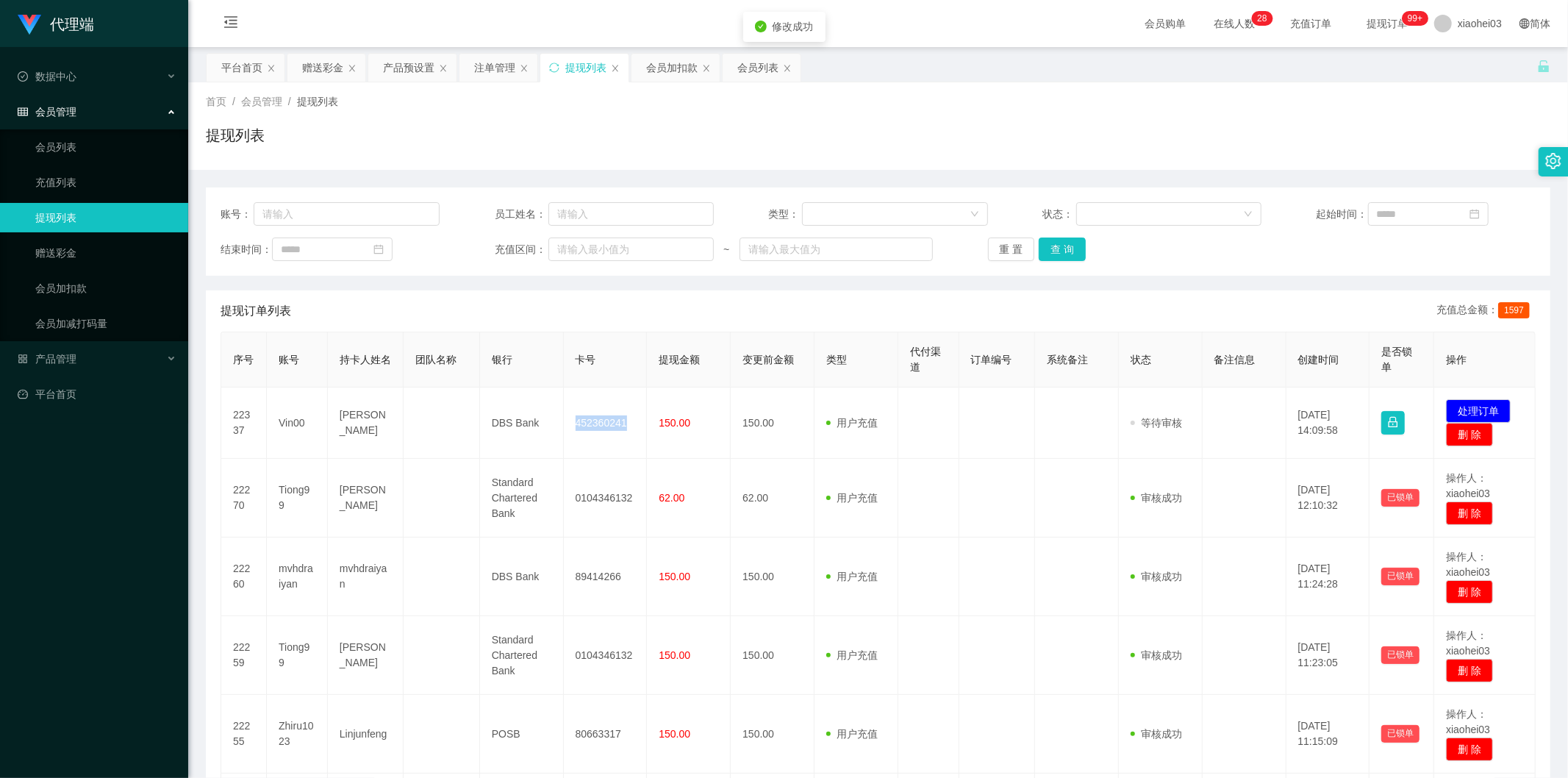
drag, startPoint x: 604, startPoint y: 423, endPoint x: 772, endPoint y: 373, distance: 175.3
click at [608, 423] on td "452360241" at bounding box center [606, 423] width 83 height 71
copy td "452360241"
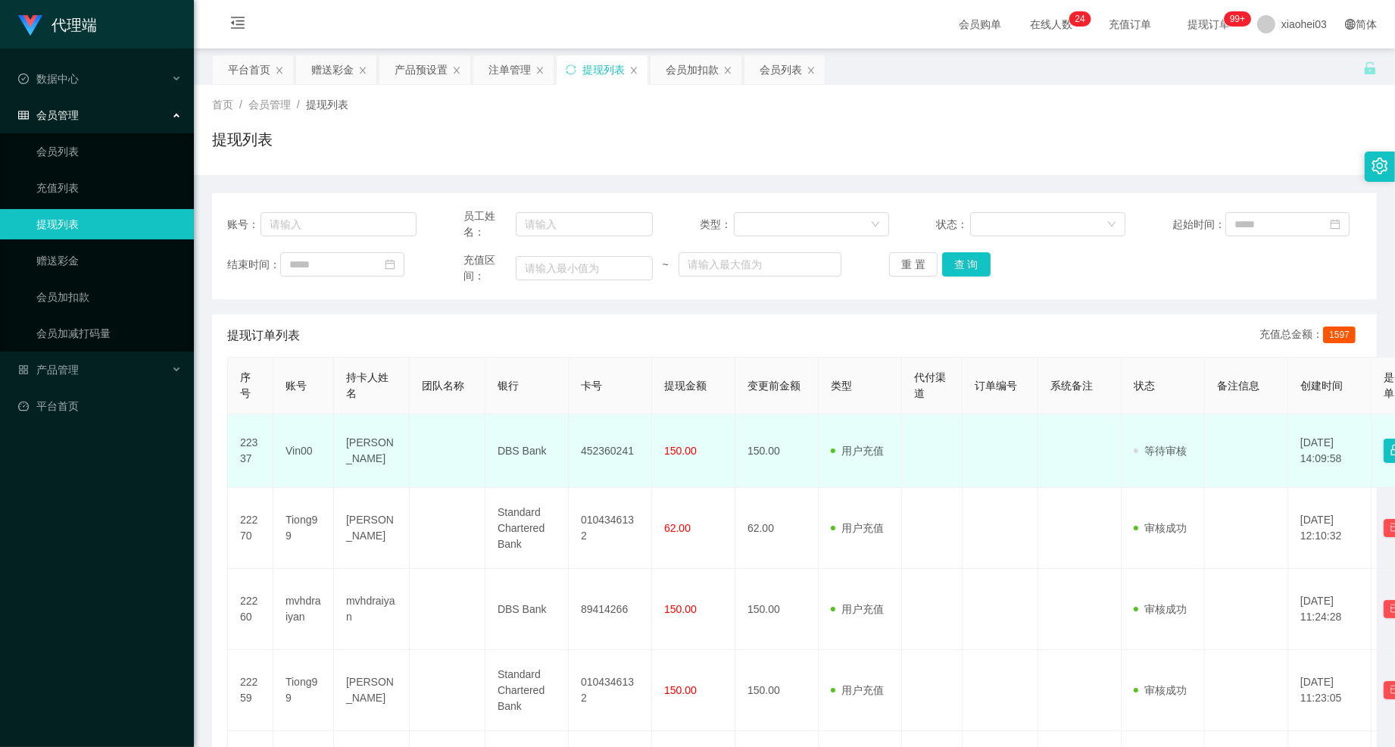
click at [303, 453] on td "Vin00" at bounding box center [303, 450] width 61 height 73
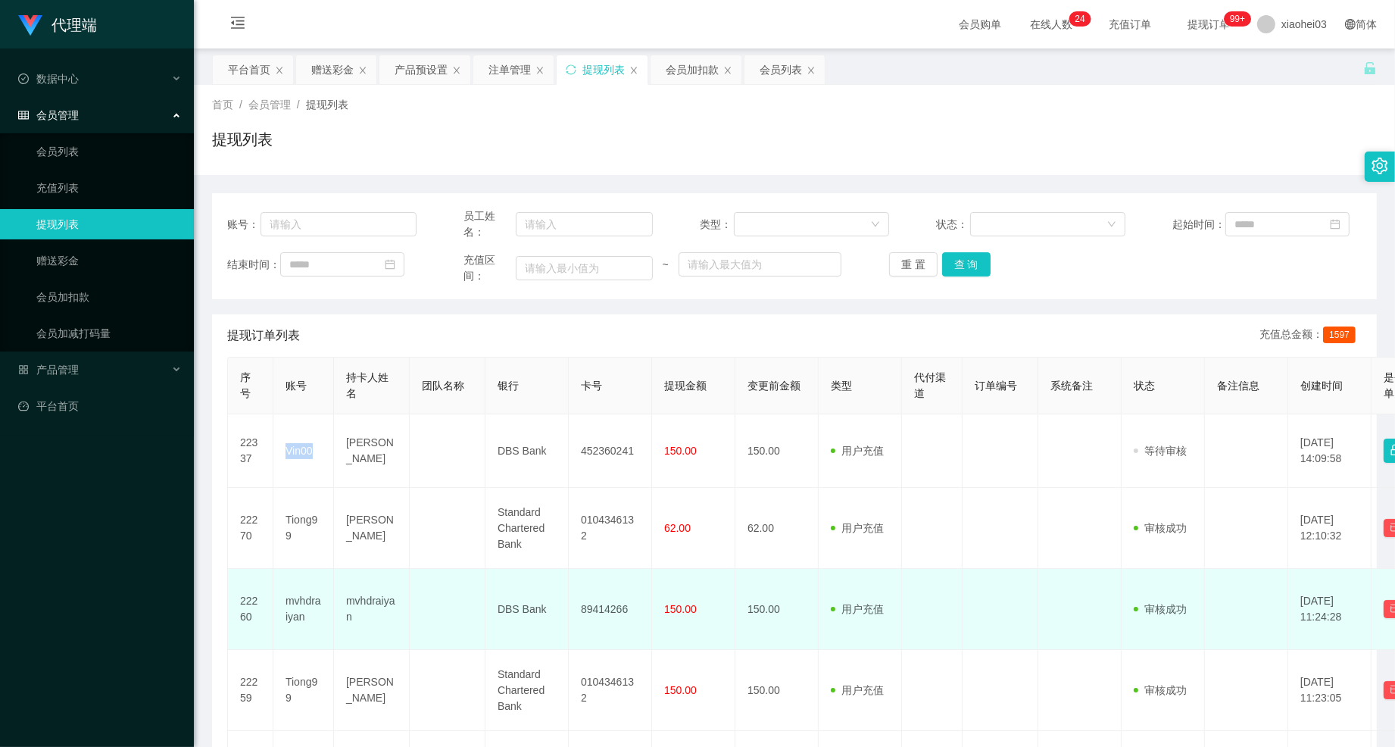
copy td "Vin00"
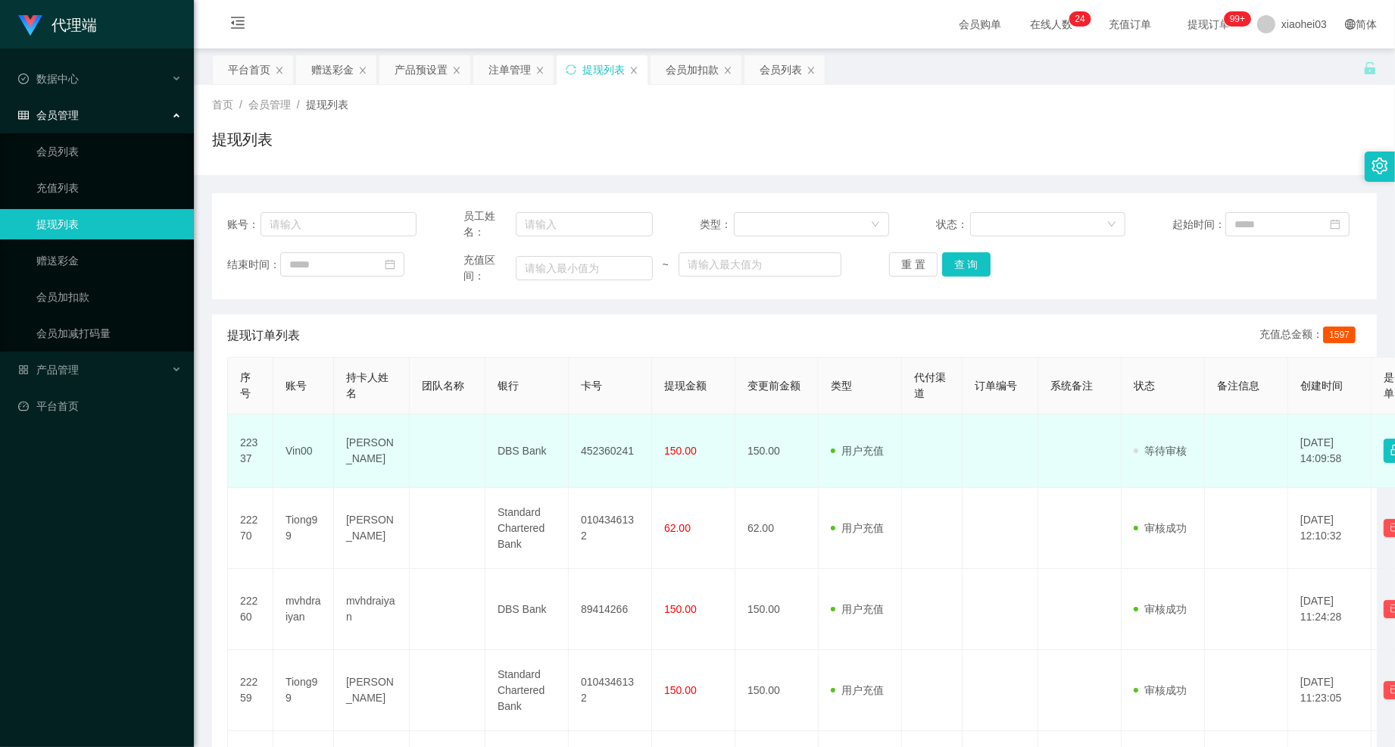
click at [360, 453] on td "[PERSON_NAME]" at bounding box center [372, 450] width 76 height 73
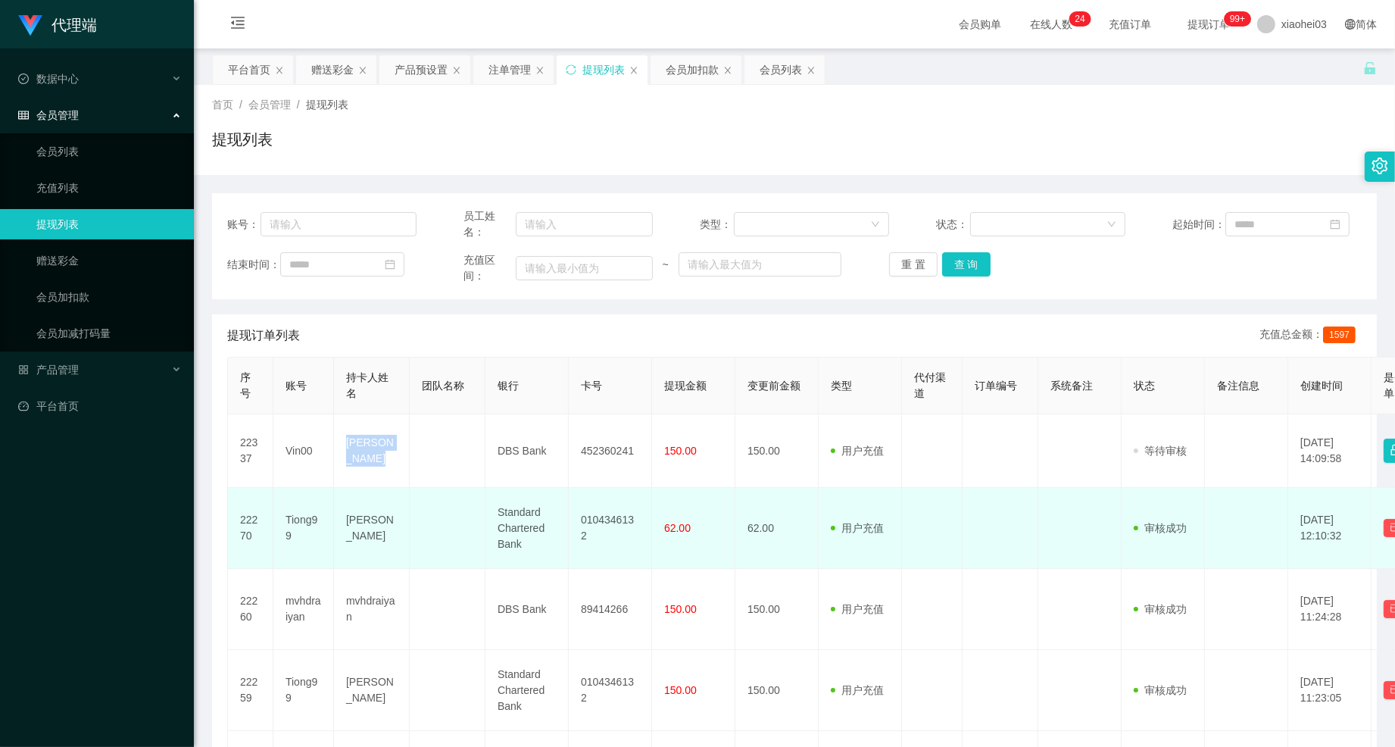
copy td "[PERSON_NAME]"
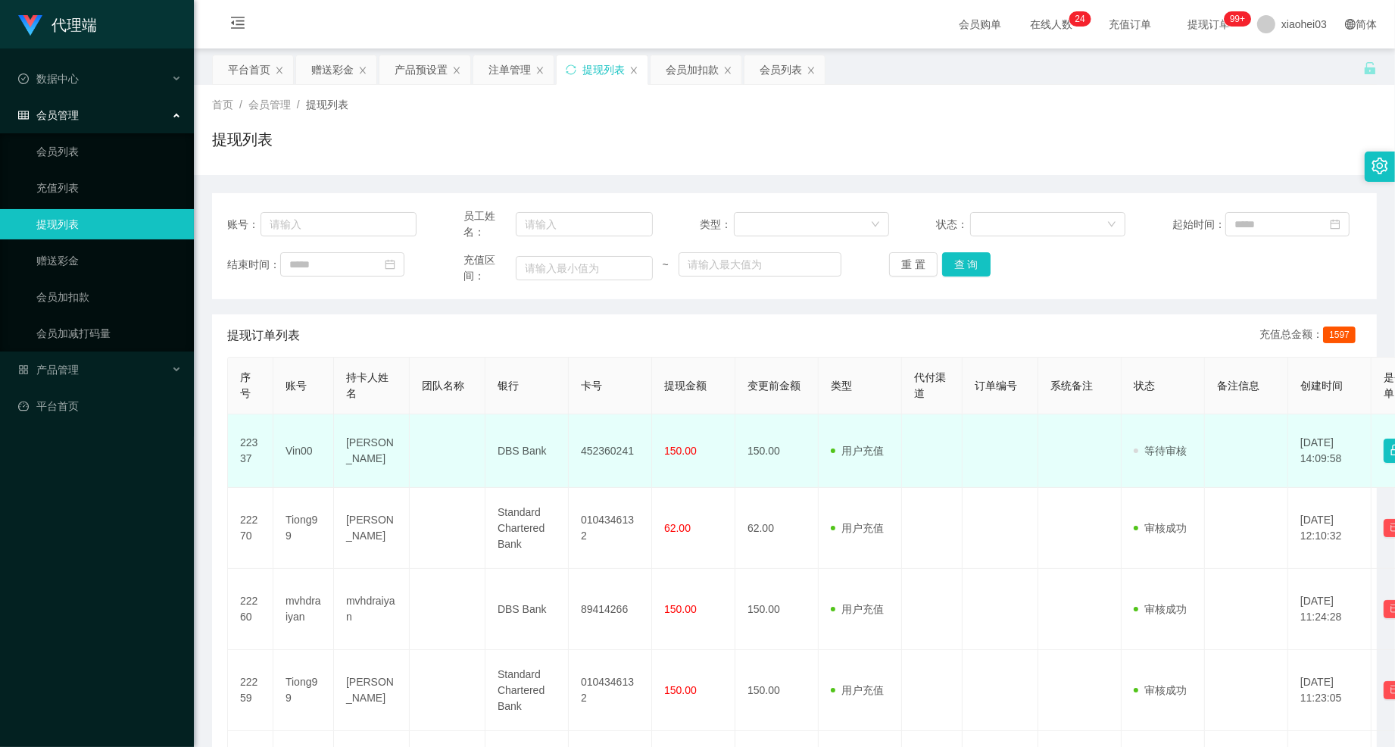
click at [524, 448] on td "DBS Bank" at bounding box center [526, 450] width 83 height 73
click at [520, 451] on td "DBS Bank" at bounding box center [526, 450] width 83 height 73
click at [502, 450] on td "DBS Bank" at bounding box center [526, 450] width 83 height 73
drag, startPoint x: 502, startPoint y: 450, endPoint x: 501, endPoint y: 442, distance: 8.5
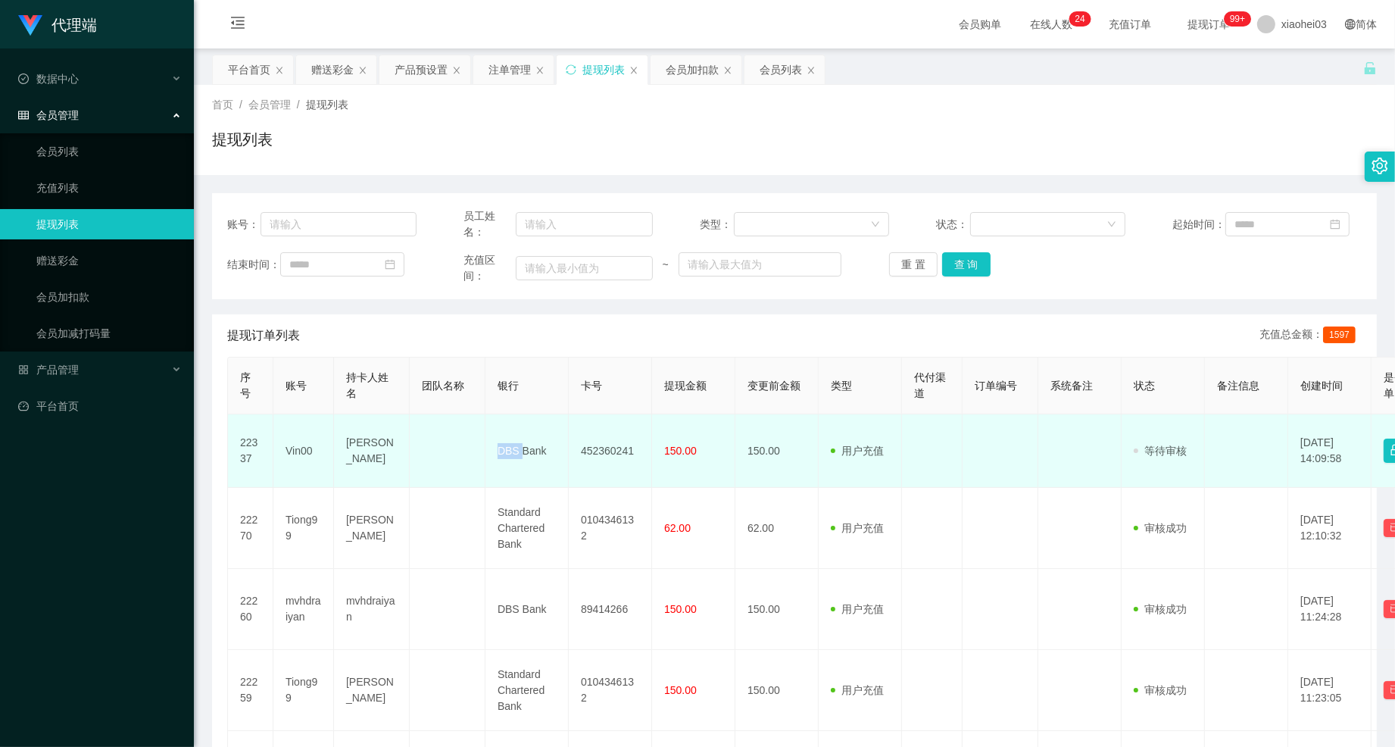
click at [502, 450] on td "DBS Bank" at bounding box center [526, 450] width 83 height 73
click at [497, 429] on td "DBS Bank" at bounding box center [526, 450] width 83 height 73
copy td "DBS Bank"
click at [610, 456] on td "452360241" at bounding box center [610, 450] width 83 height 73
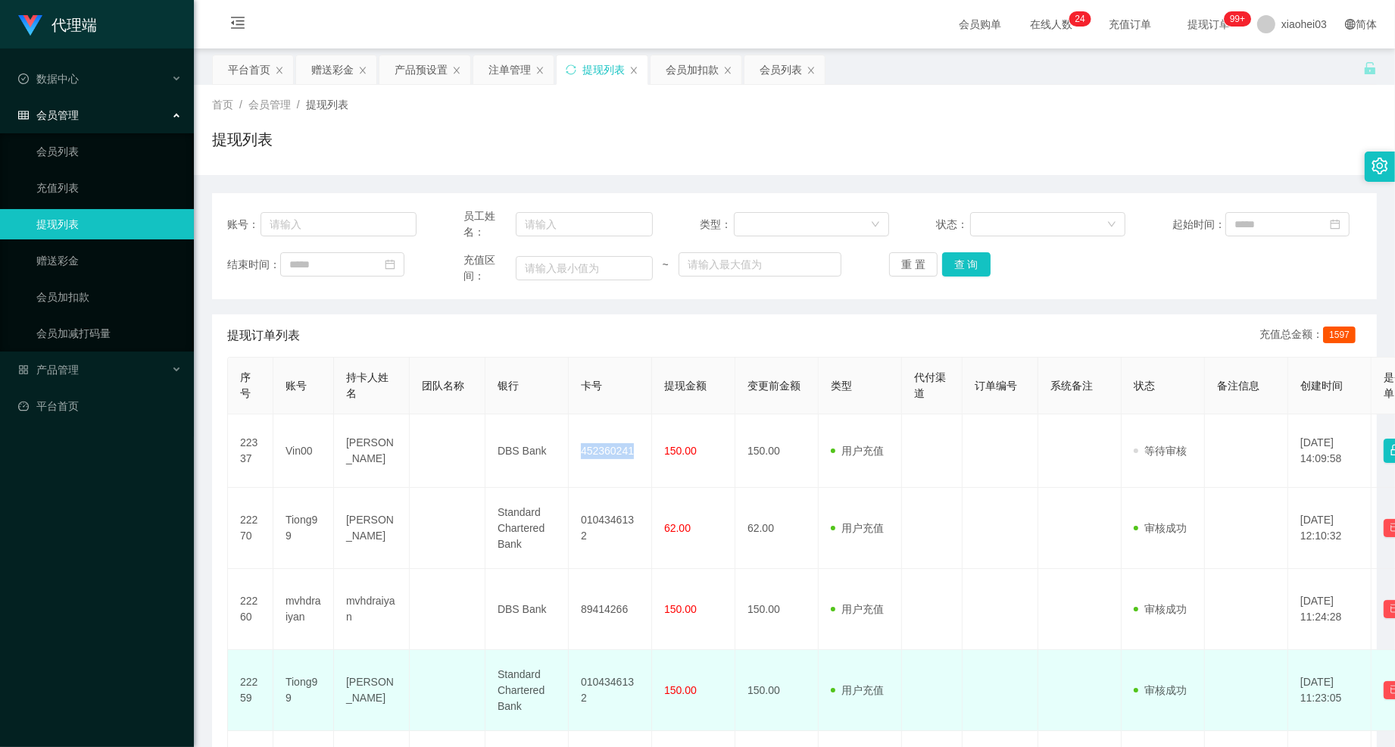
copy td "452360241"
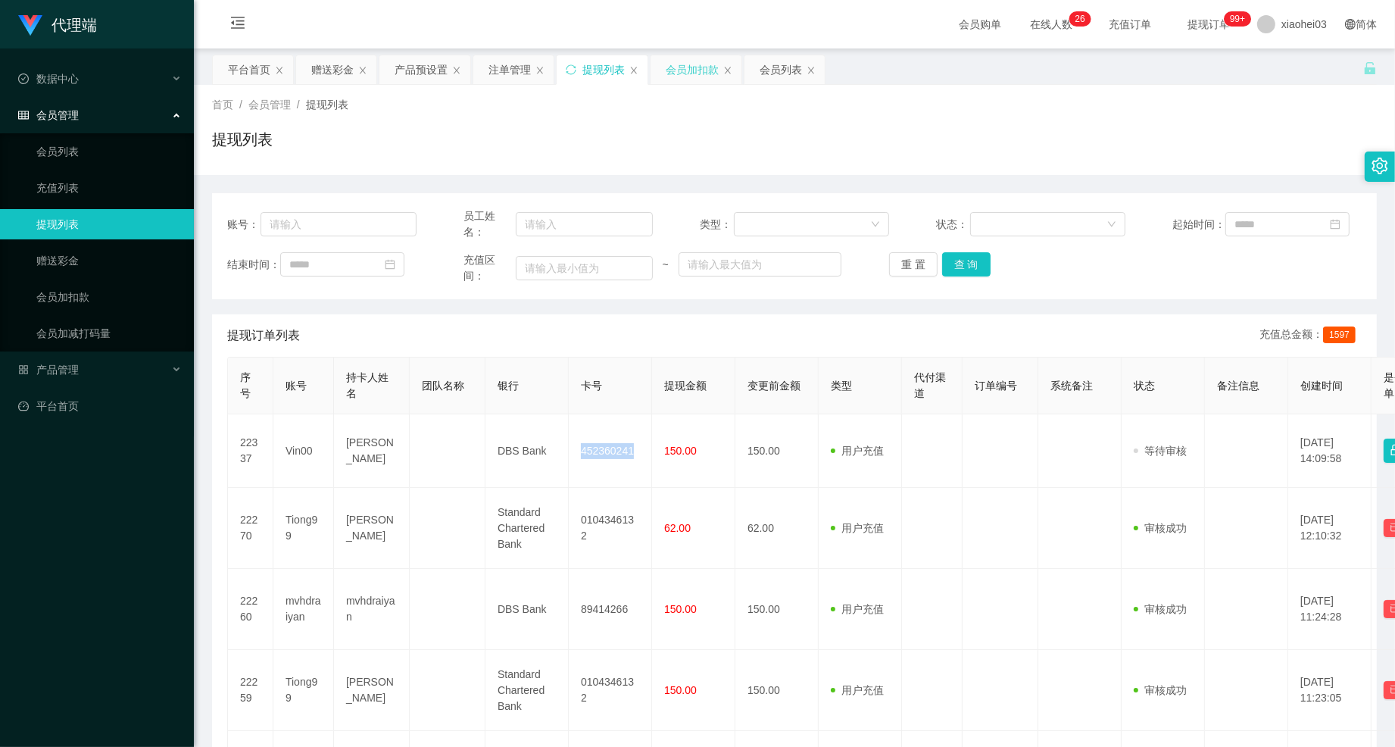
click at [671, 76] on div "会员加扣款" at bounding box center [692, 69] width 53 height 29
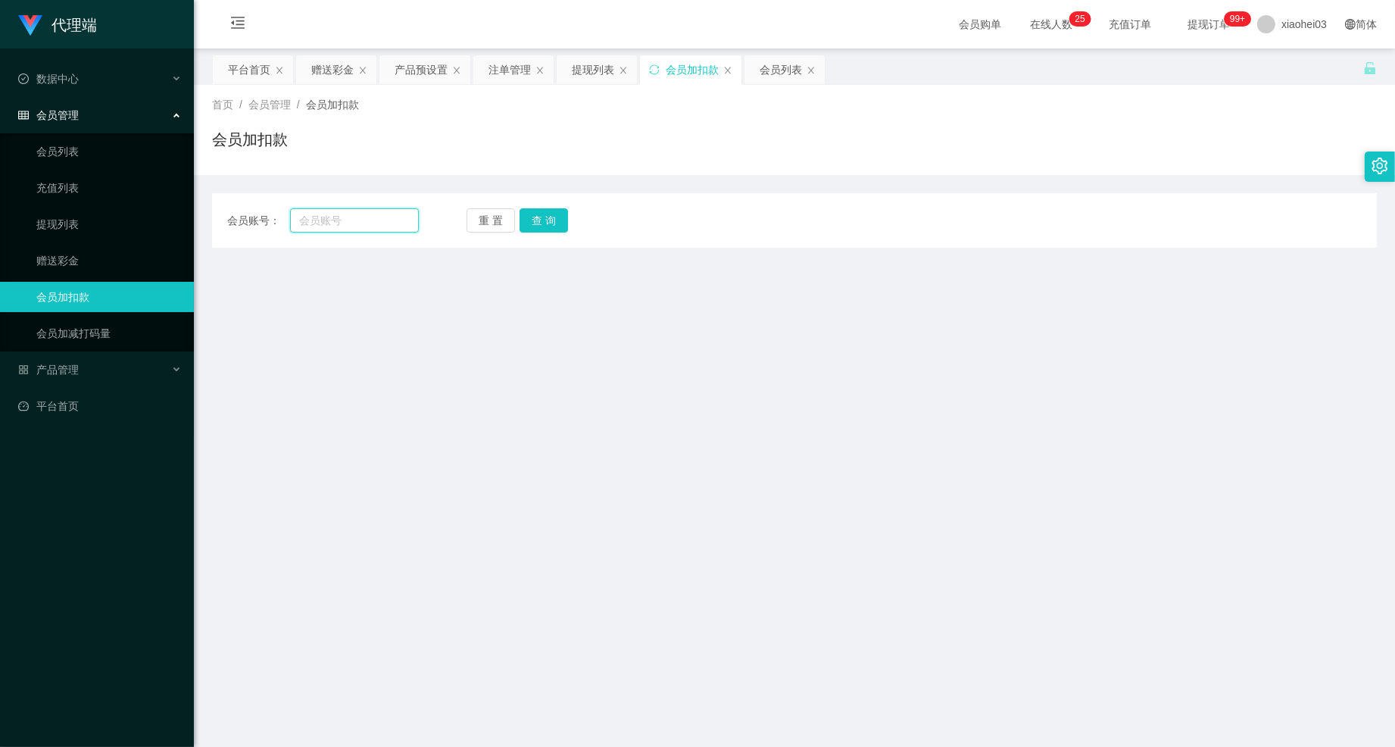
click at [334, 229] on input "text" at bounding box center [354, 220] width 129 height 24
paste input "Vin00"
type input "Vin00"
click at [547, 231] on button "查 询" at bounding box center [544, 220] width 48 height 24
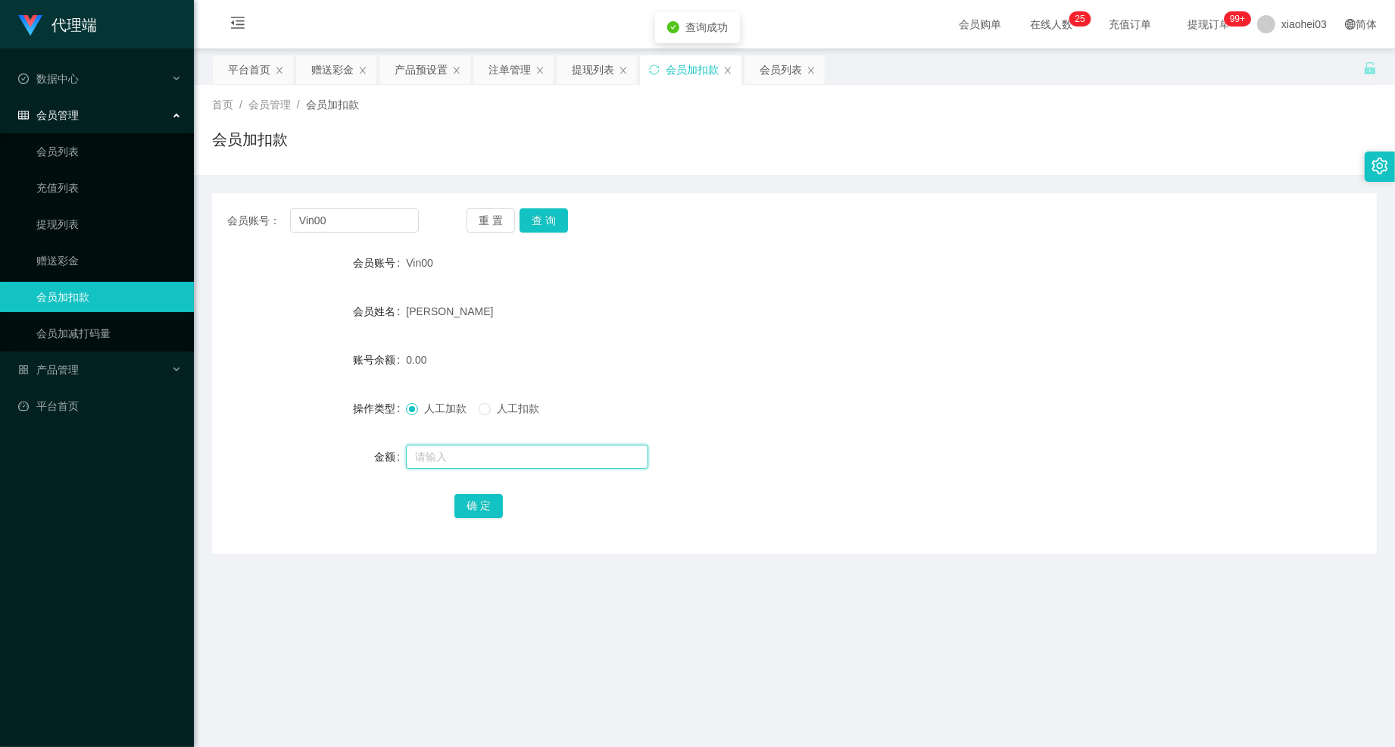
click at [497, 466] on input "text" at bounding box center [527, 457] width 242 height 24
type input "10"
click at [481, 492] on div "确 定" at bounding box center [793, 505] width 679 height 30
click at [478, 512] on button "确 定" at bounding box center [478, 506] width 48 height 24
click at [838, 361] on div "10.00" at bounding box center [745, 360] width 679 height 30
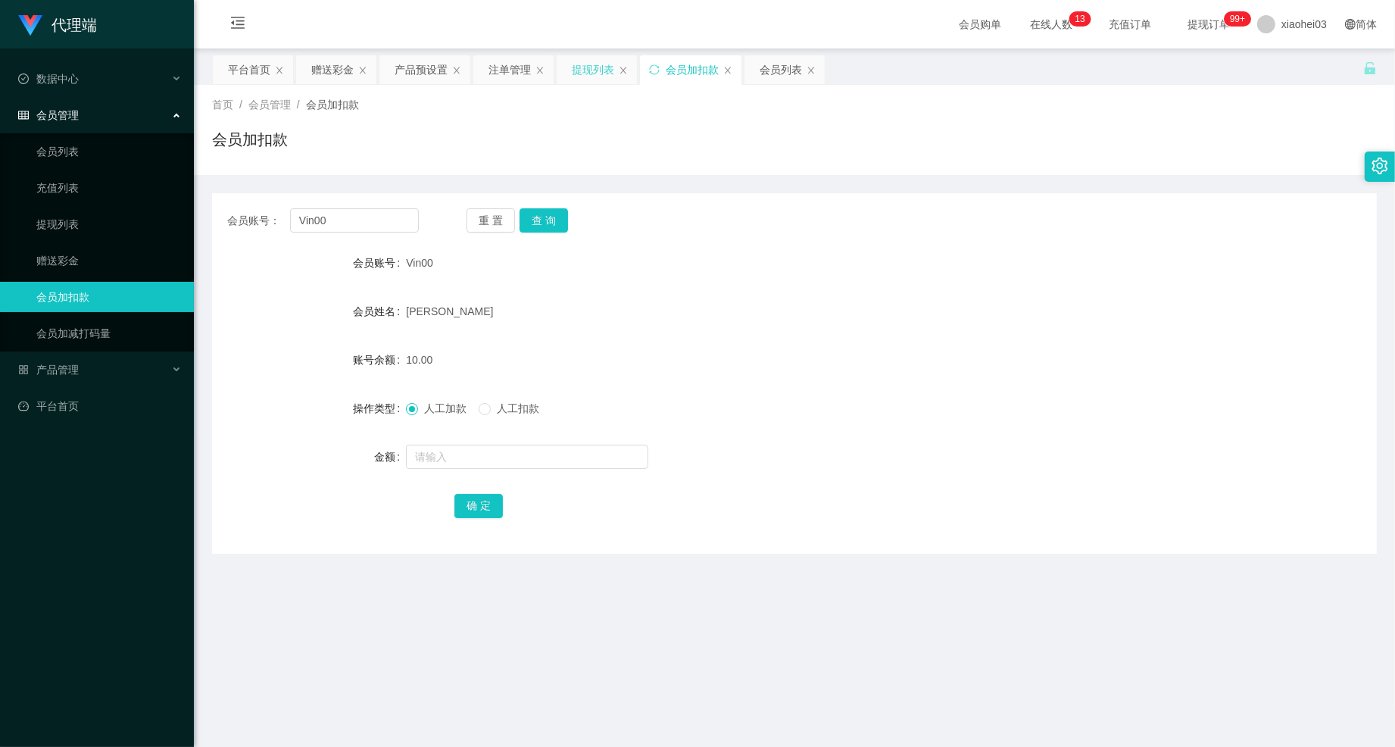
click at [598, 65] on div "提现列表" at bounding box center [593, 69] width 42 height 29
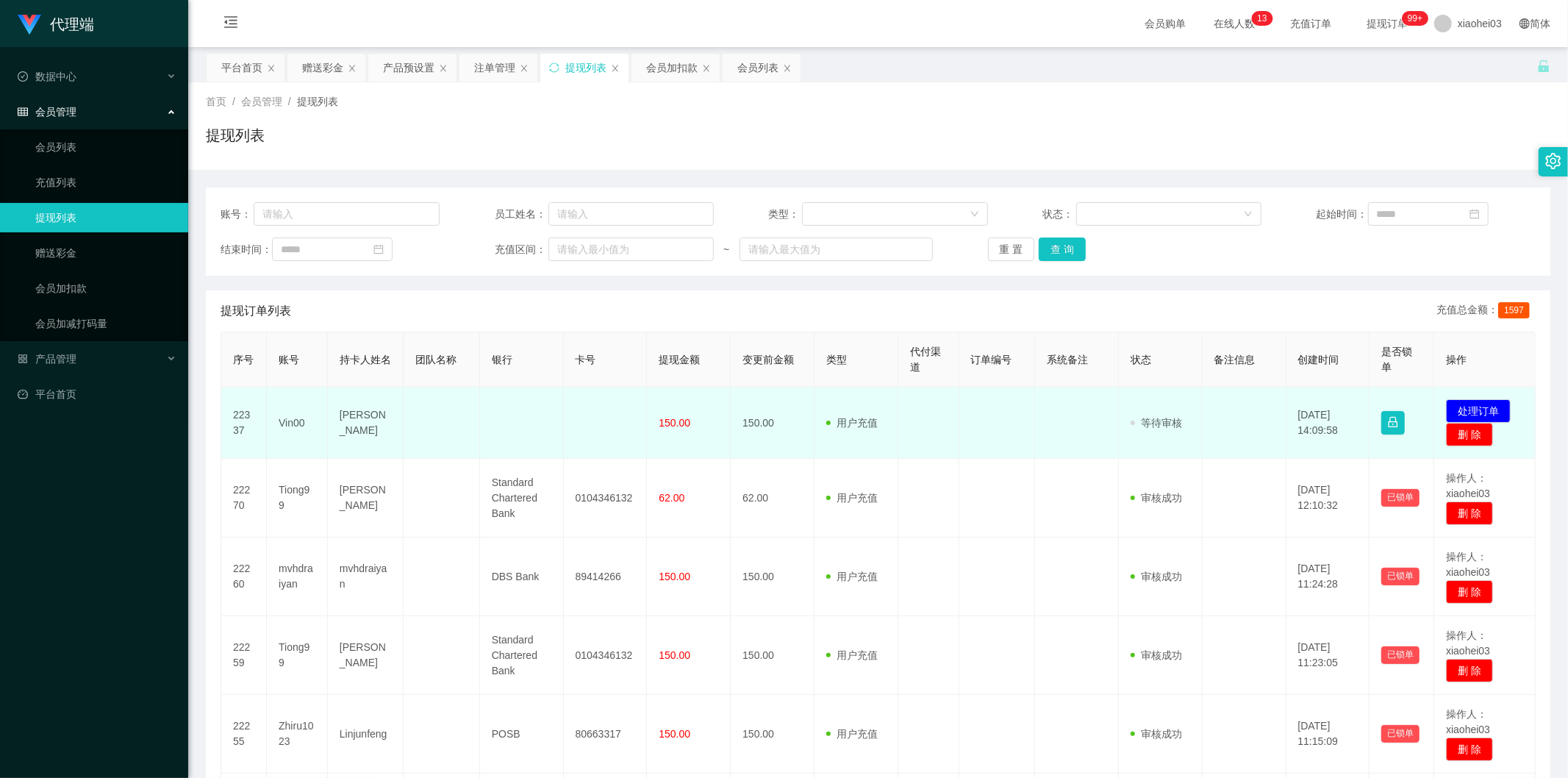
click at [298, 424] on td "Vin00" at bounding box center [297, 423] width 61 height 71
click at [350, 425] on td "[PERSON_NAME]" at bounding box center [366, 423] width 76 height 71
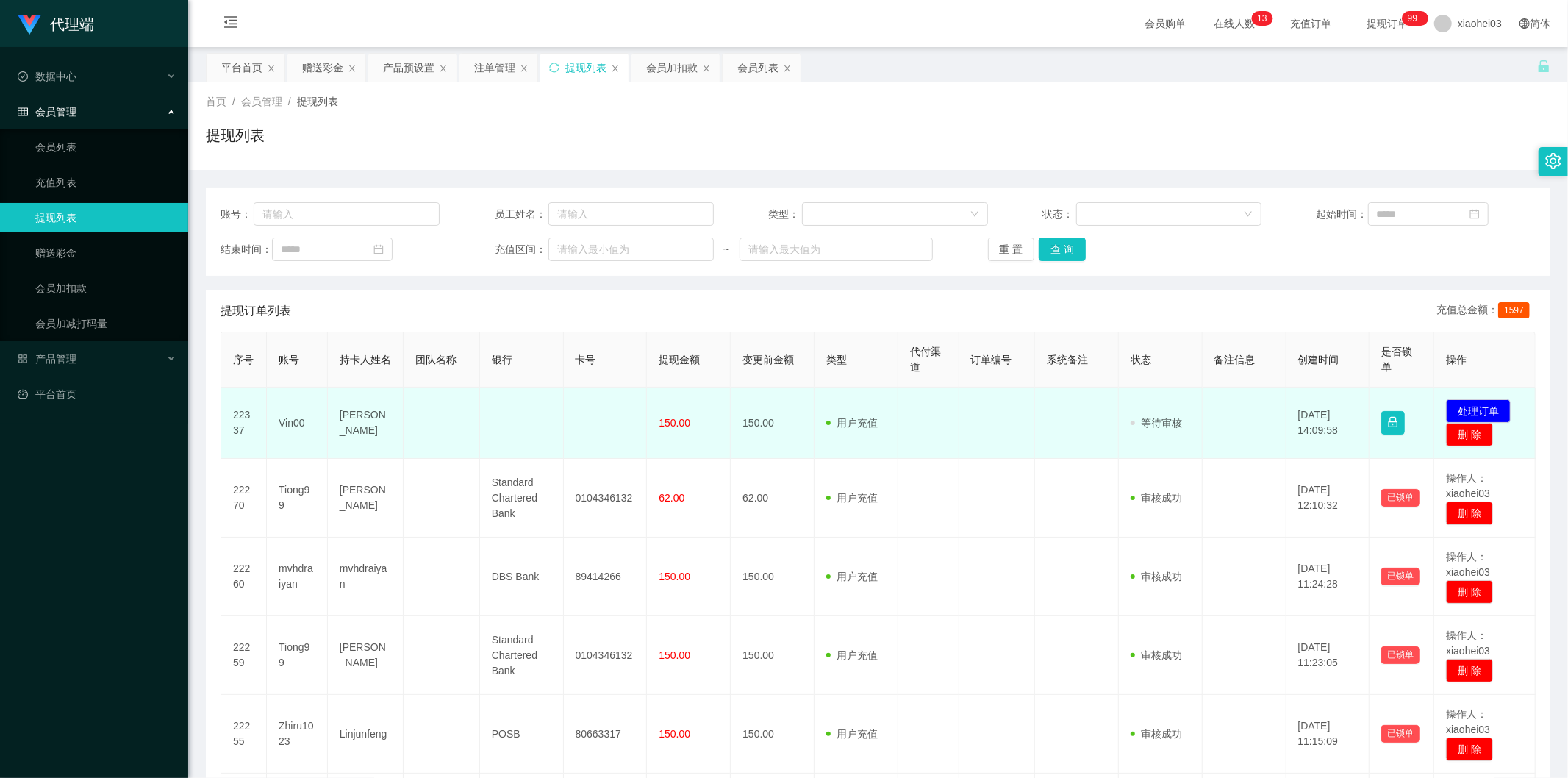
click at [350, 425] on td "[PERSON_NAME]" at bounding box center [366, 423] width 76 height 71
click at [284, 417] on td "Vin00" at bounding box center [297, 423] width 61 height 71
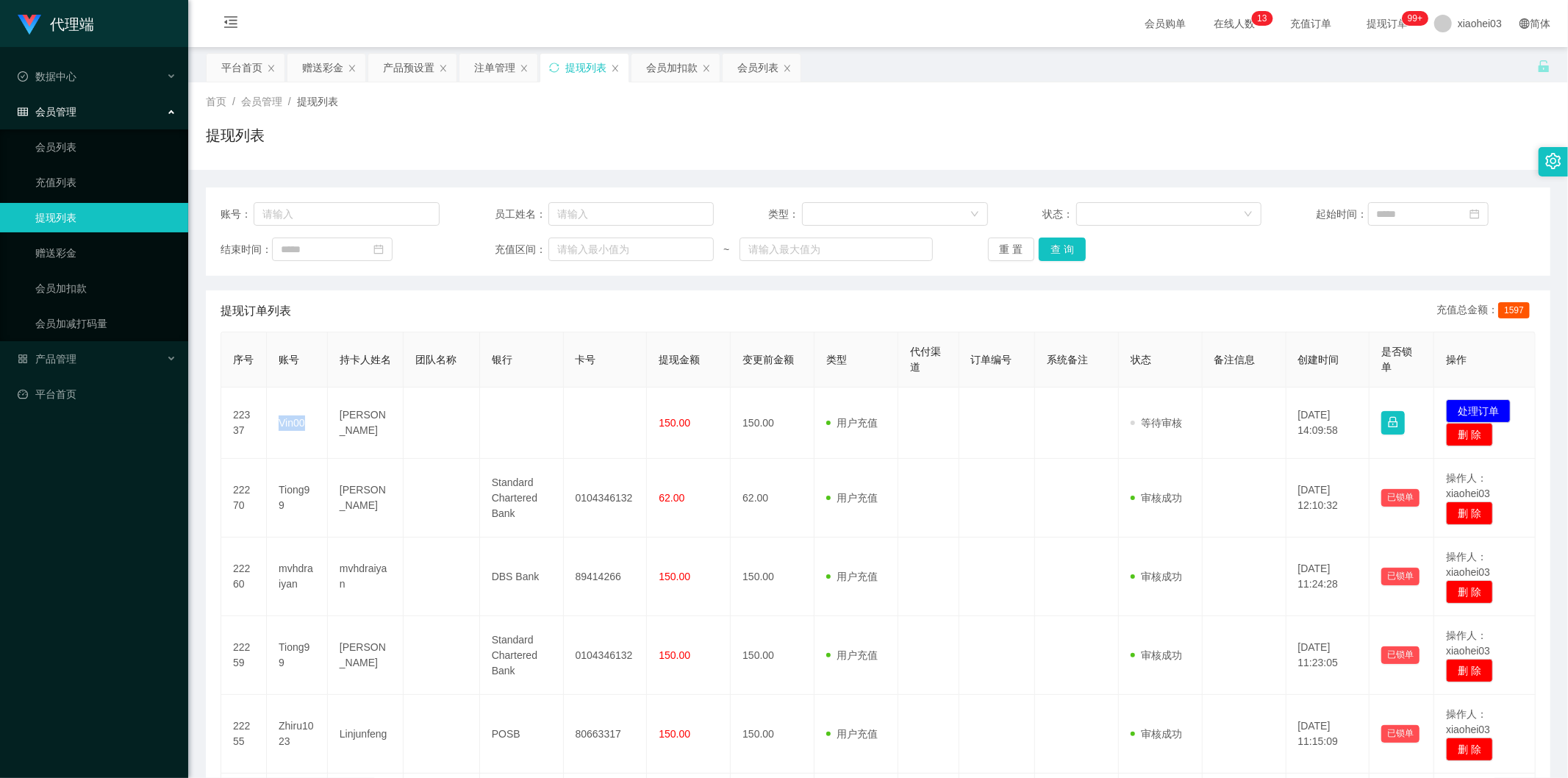
copy td "Vin00"
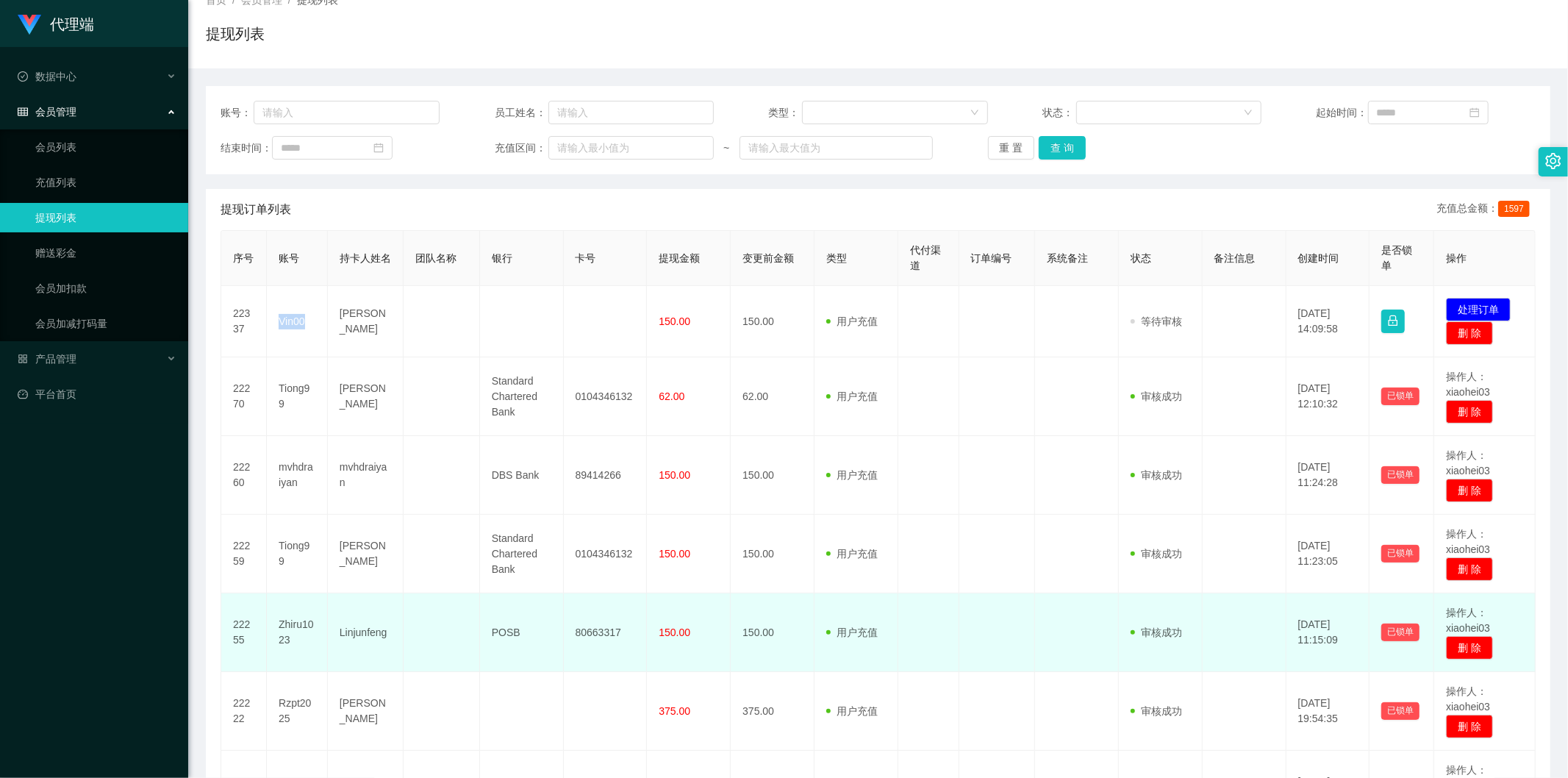
scroll to position [136, 0]
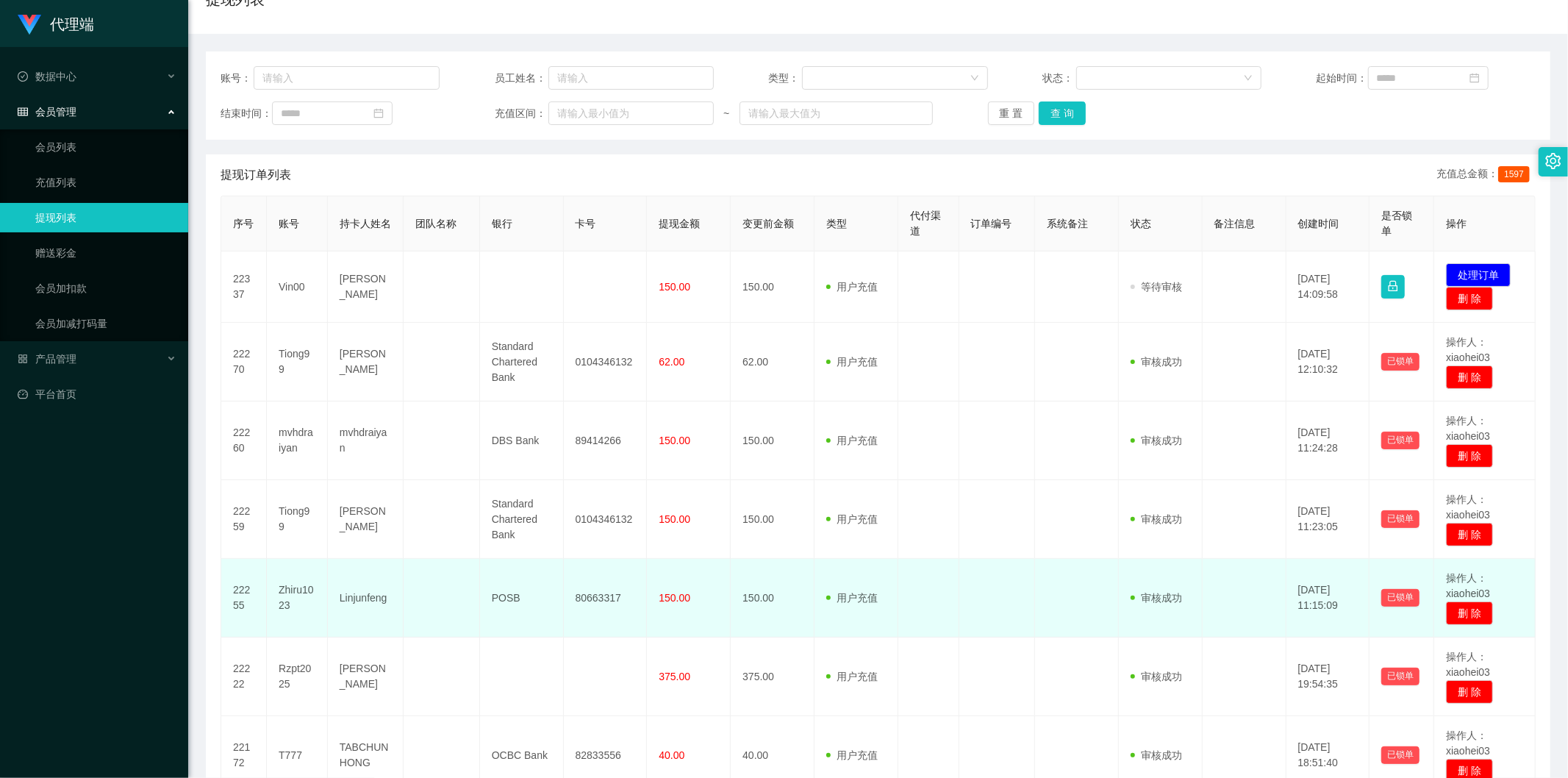
click at [686, 565] on td "150.00" at bounding box center [688, 598] width 83 height 79
click at [284, 608] on td "Zhiru1023" at bounding box center [297, 598] width 61 height 79
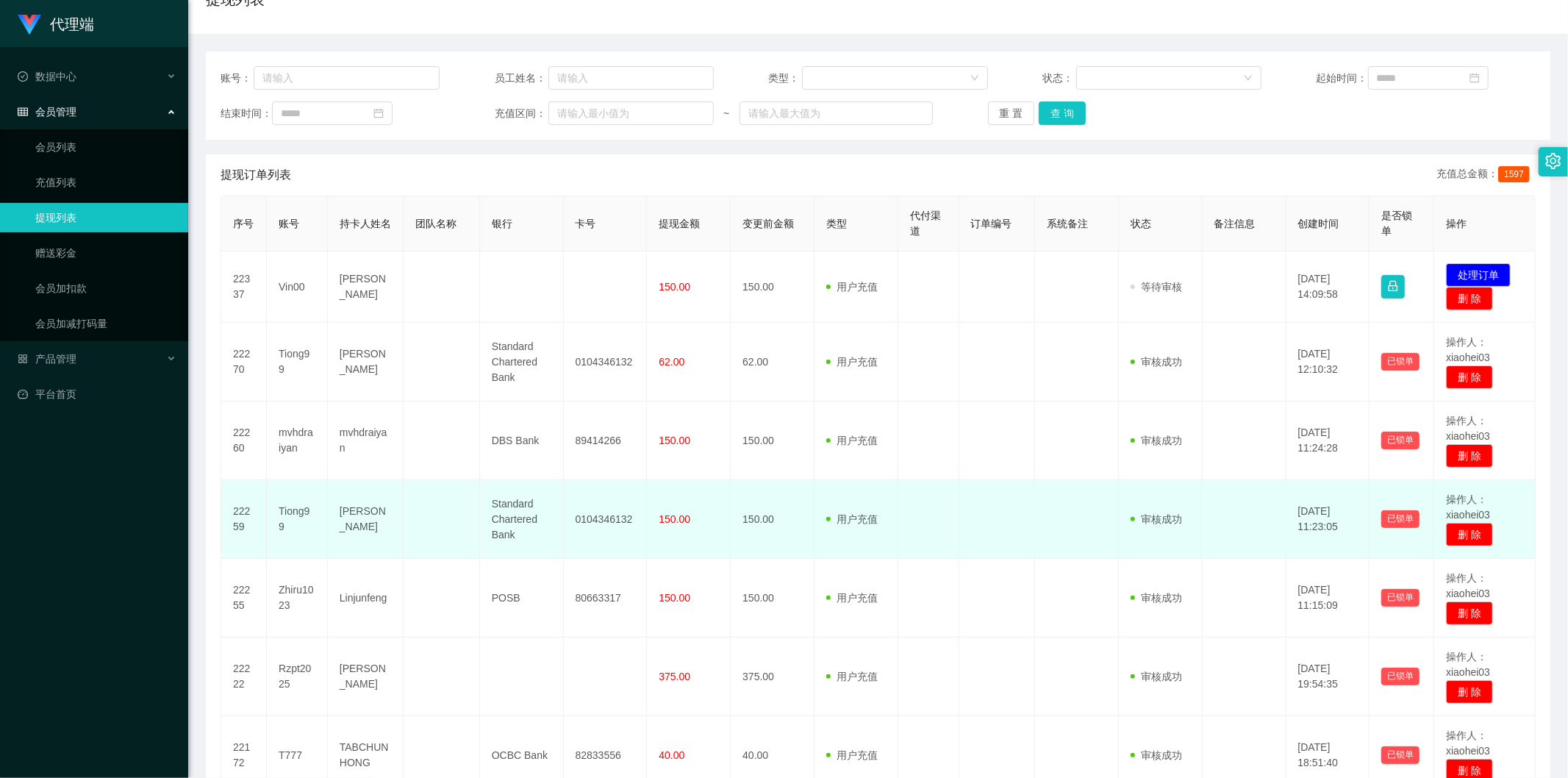
click at [314, 539] on td "Tiong99" at bounding box center [297, 520] width 61 height 79
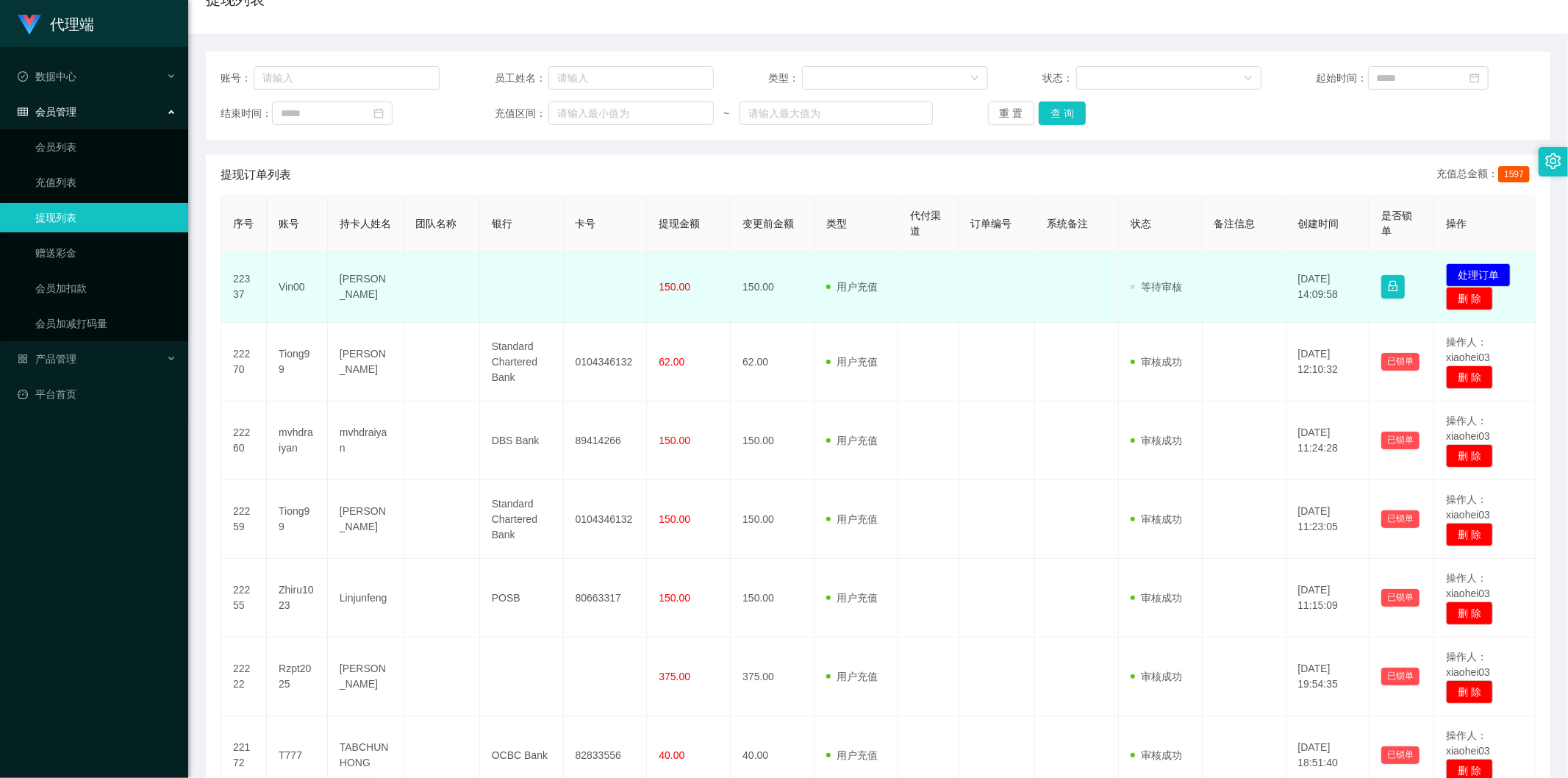
click at [980, 290] on td at bounding box center [997, 287] width 76 height 71
click at [784, 306] on td "150.00" at bounding box center [773, 287] width 83 height 71
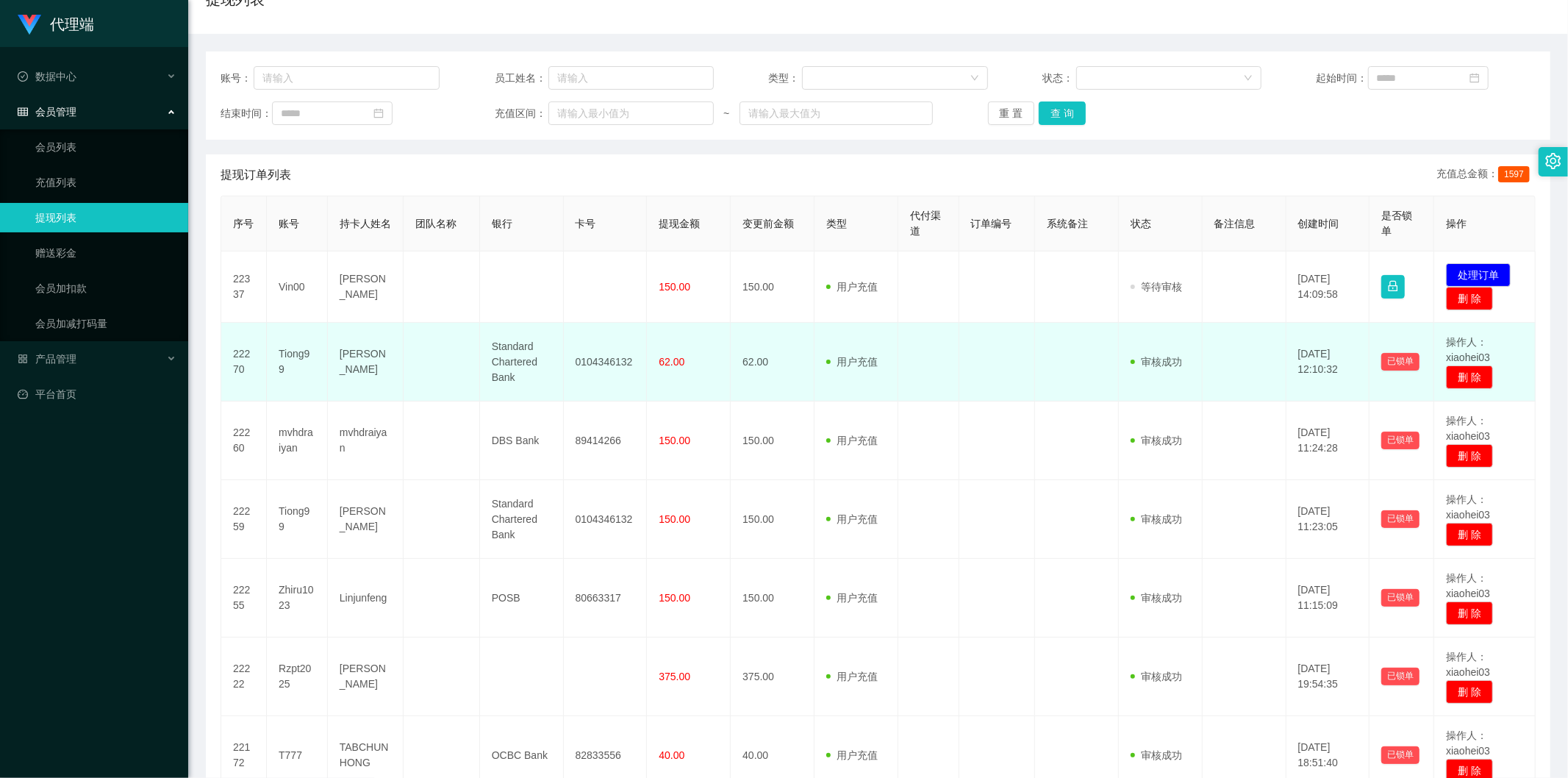
click at [559, 366] on td "Standard Chartered Bank" at bounding box center [522, 361] width 83 height 79
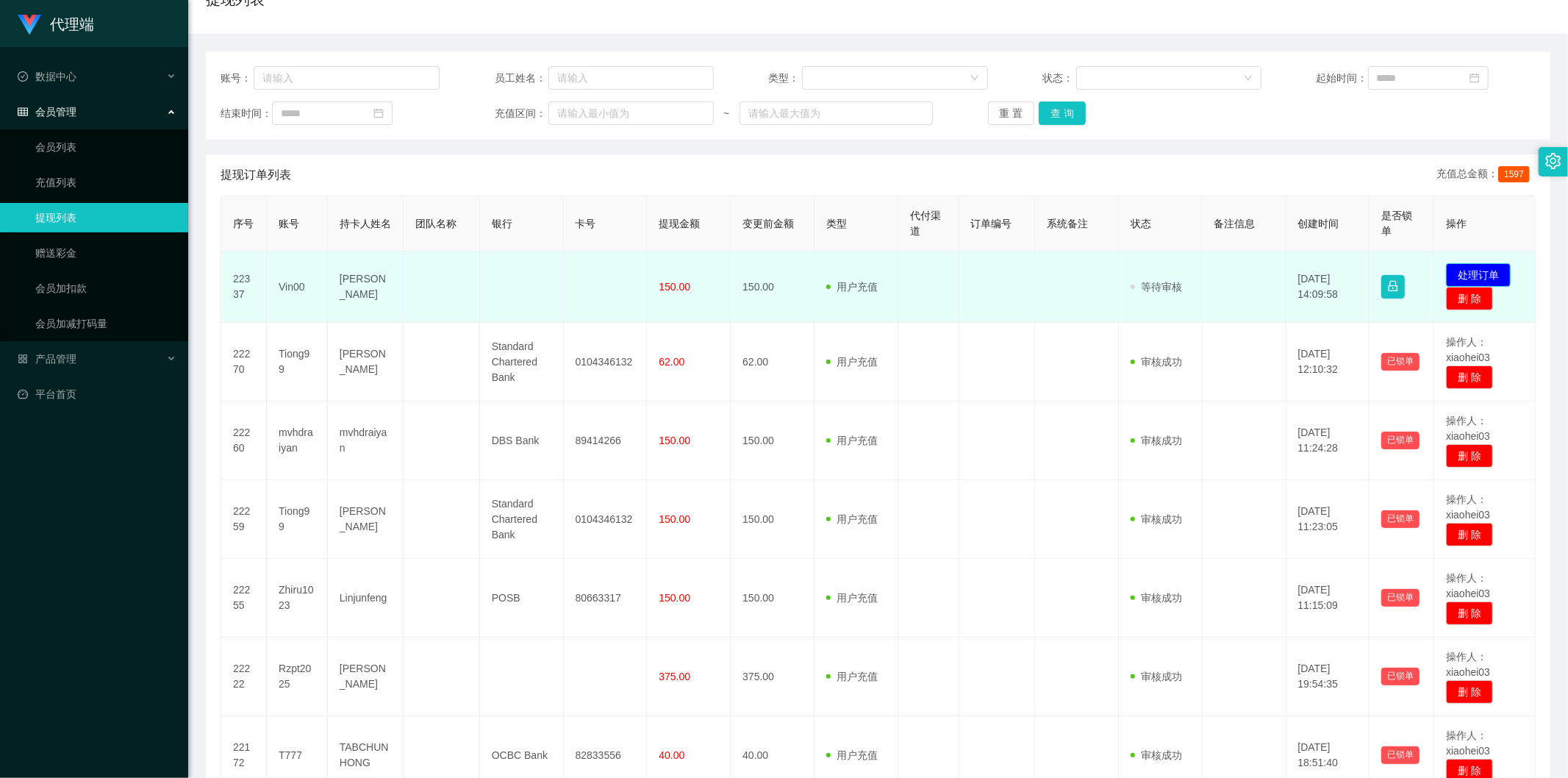
click at [1487, 276] on button "处理订单" at bounding box center [1479, 275] width 65 height 23
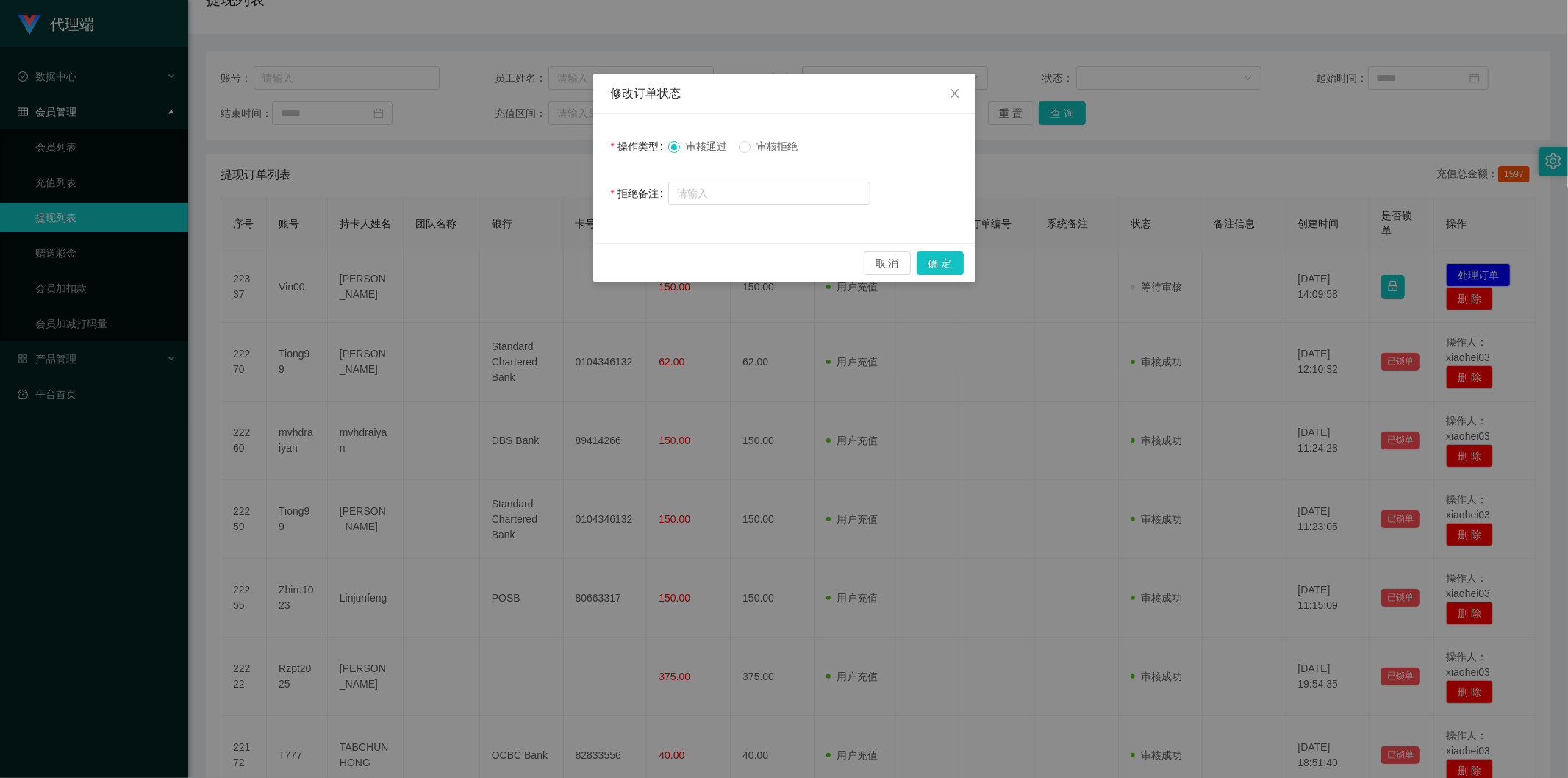
click at [1118, 321] on div "修改订单状态 操作类型 审核通过 审核拒绝 拒绝备注 取 消 确 定" at bounding box center [784, 389] width 1568 height 778
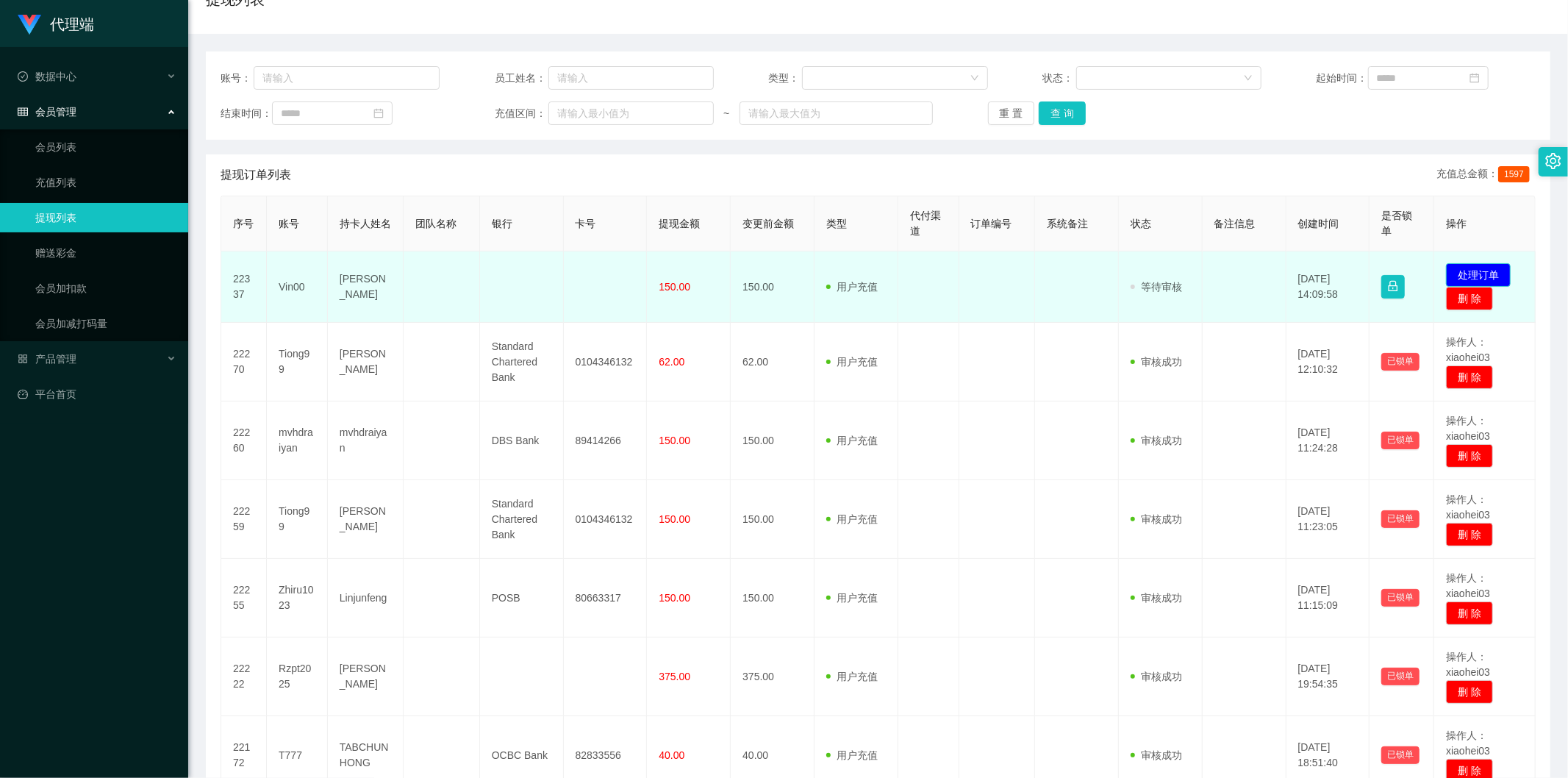
click at [1462, 265] on button "处理订单" at bounding box center [1479, 275] width 65 height 23
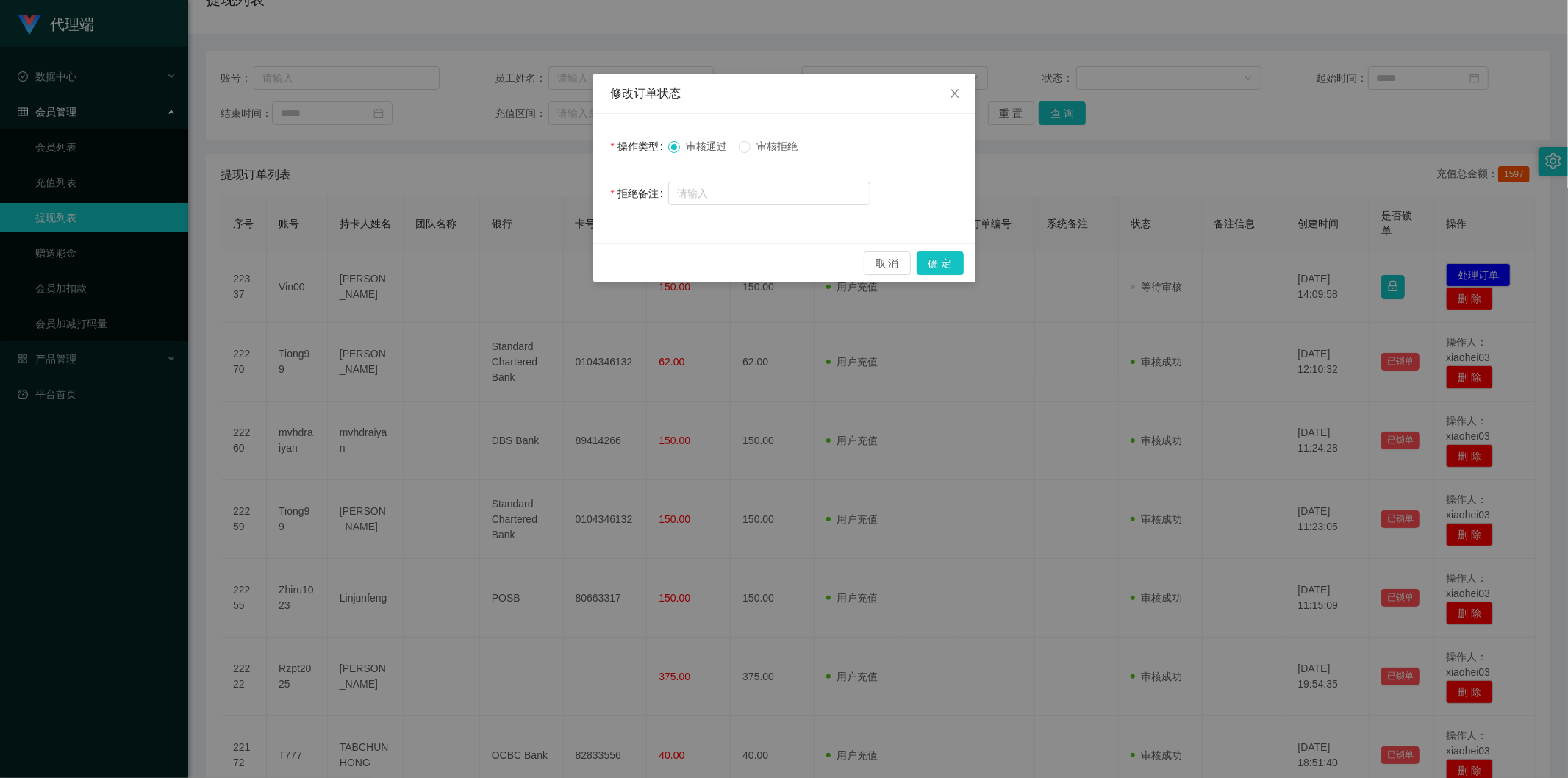
click at [761, 145] on span "审核拒绝" at bounding box center [777, 147] width 53 height 12
click at [789, 195] on input "text" at bounding box center [769, 193] width 202 height 23
click at [707, 192] on input "请填写好PayNow账户后再发起提现！" at bounding box center [769, 194] width 202 height 23
type input "请绑定好PayNow账户后再发起提现！"
click at [940, 262] on button "确 定" at bounding box center [940, 263] width 47 height 23
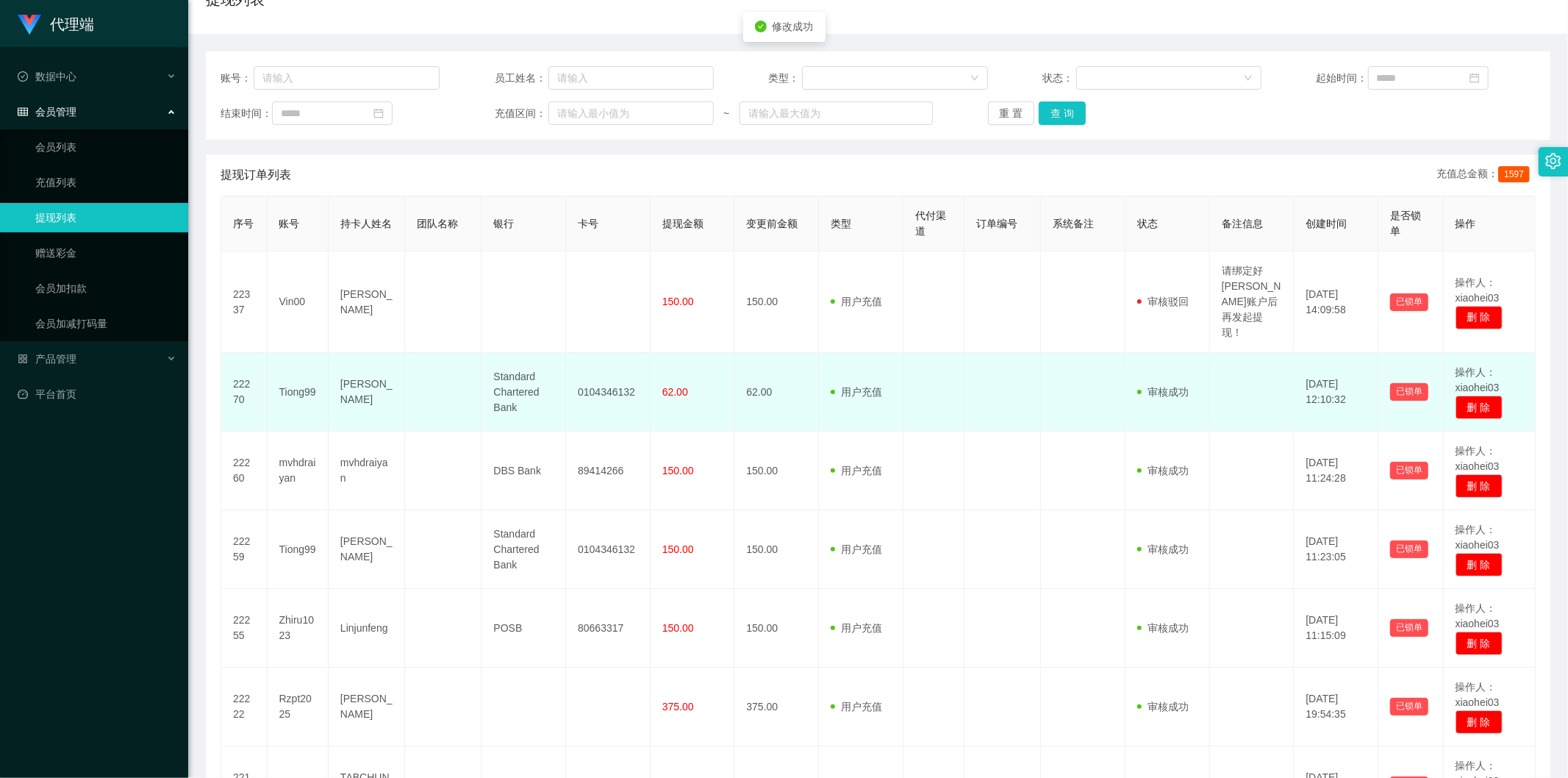
click at [1004, 354] on td at bounding box center [1003, 392] width 77 height 79
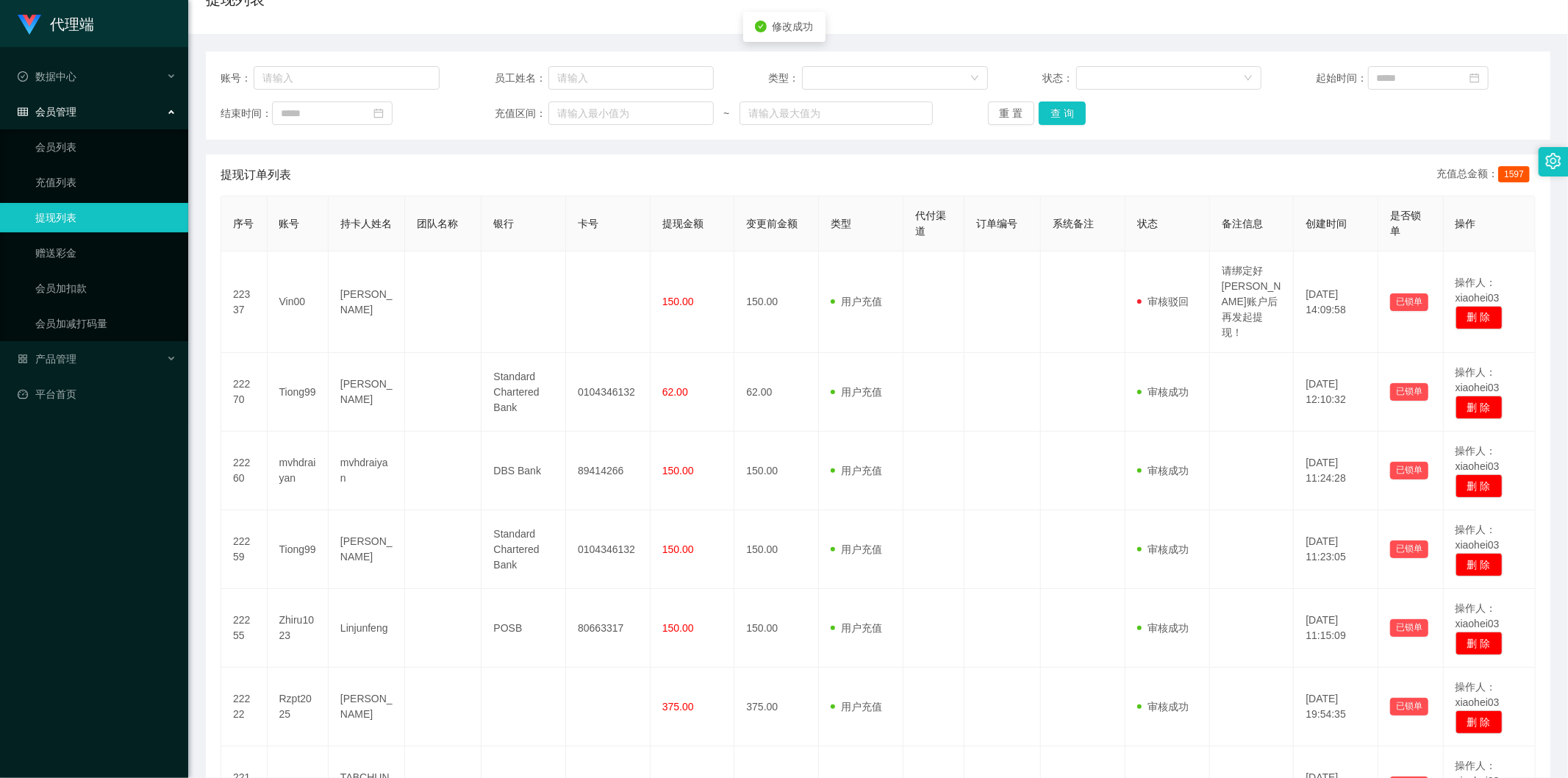
click at [1094, 93] on div "账号： 员工姓名： 类型： 状态： 起始时间： 结束时间： 充值区间： ~ 重 置 查 询" at bounding box center [878, 95] width 1345 height 88
click at [1062, 126] on div "账号： 员工姓名： 类型： 状态： 起始时间： 结束时间： 充值区间： ~ 重 置 查 询" at bounding box center [878, 95] width 1345 height 88
click at [1056, 119] on button "查 询" at bounding box center [1062, 114] width 47 height 23
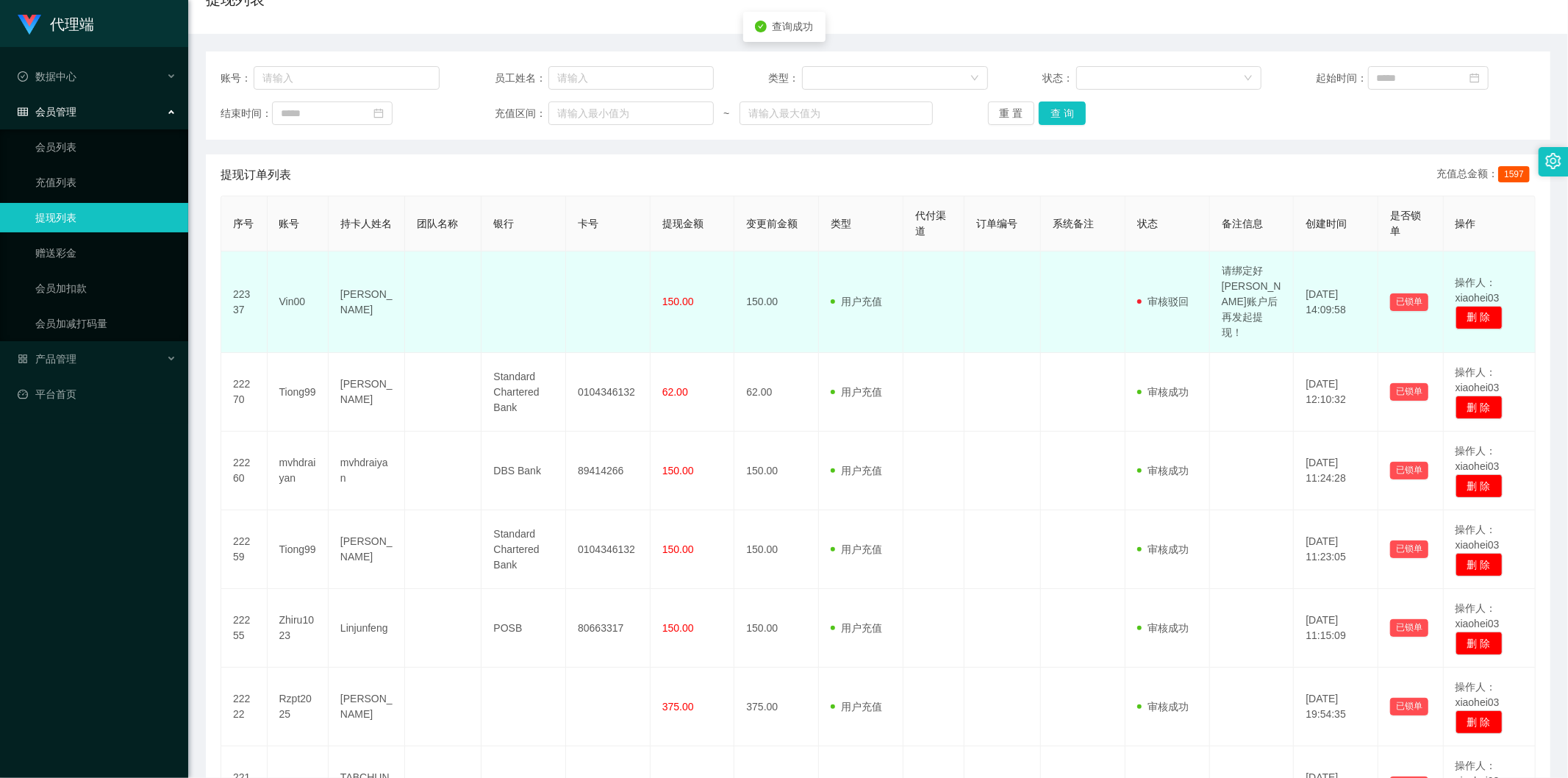
click at [281, 295] on td "Vin00" at bounding box center [298, 302] width 61 height 102
copy td "Vin00"
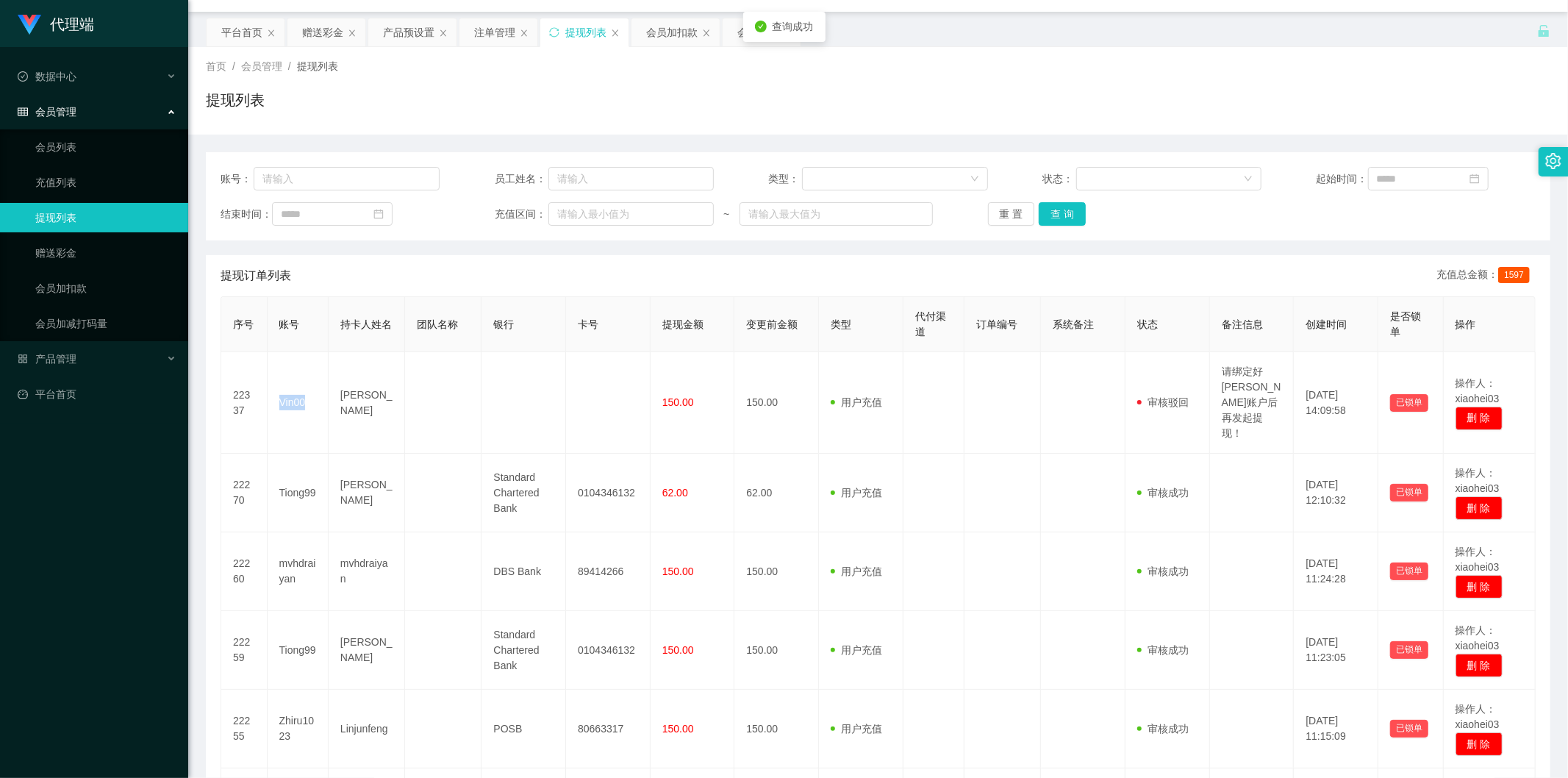
scroll to position [0, 0]
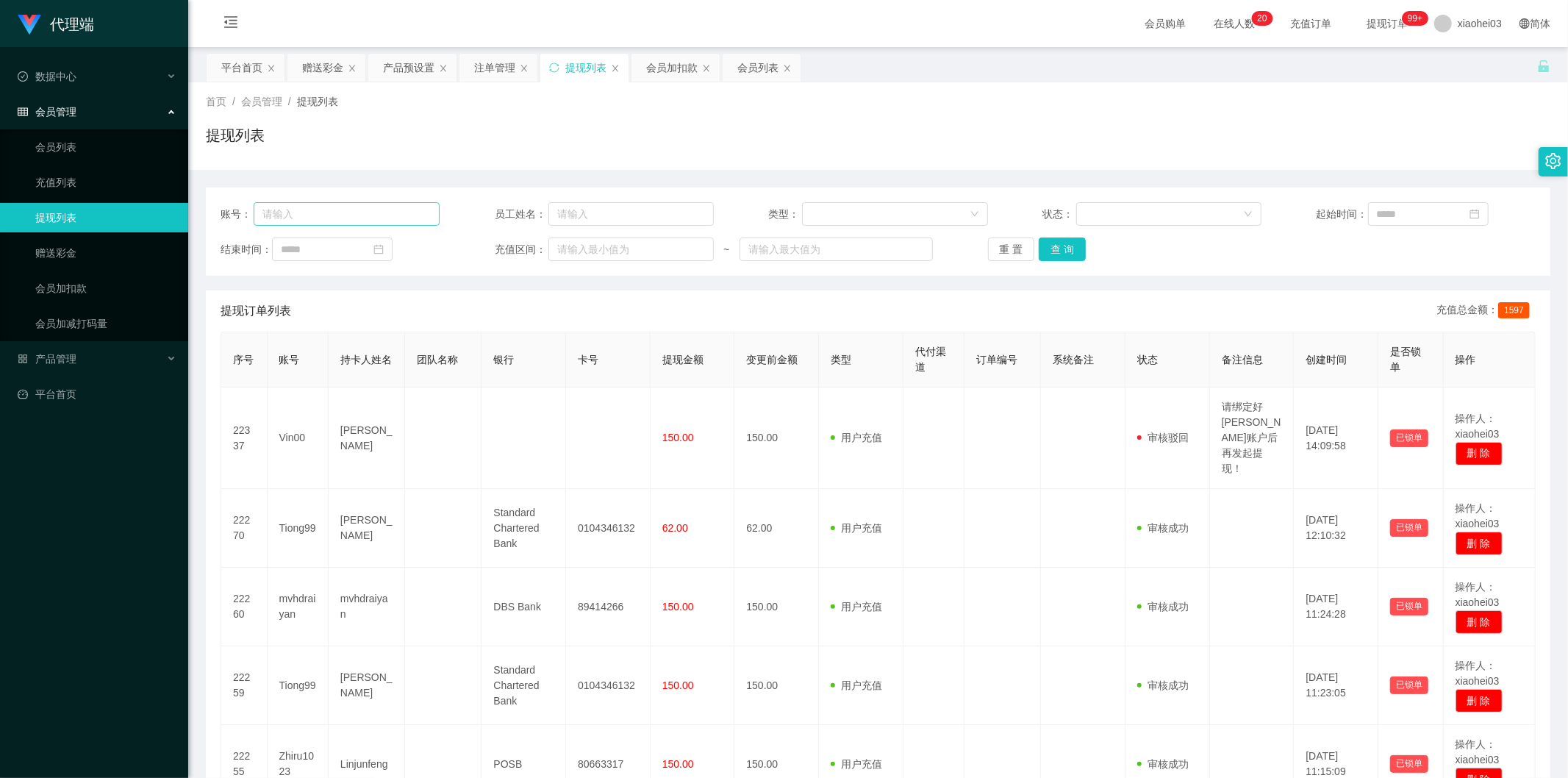
drag, startPoint x: 356, startPoint y: 197, endPoint x: 376, endPoint y: 204, distance: 21.2
click at [356, 198] on div "账号： 员工姓名： 类型： 状态： 起始时间： 结束时间： 充值区间： ~ 重 置 查 询" at bounding box center [878, 231] width 1345 height 88
click at [390, 208] on input "text" at bounding box center [347, 214] width 186 height 23
paste input "Vin00"
type input "Vin00"
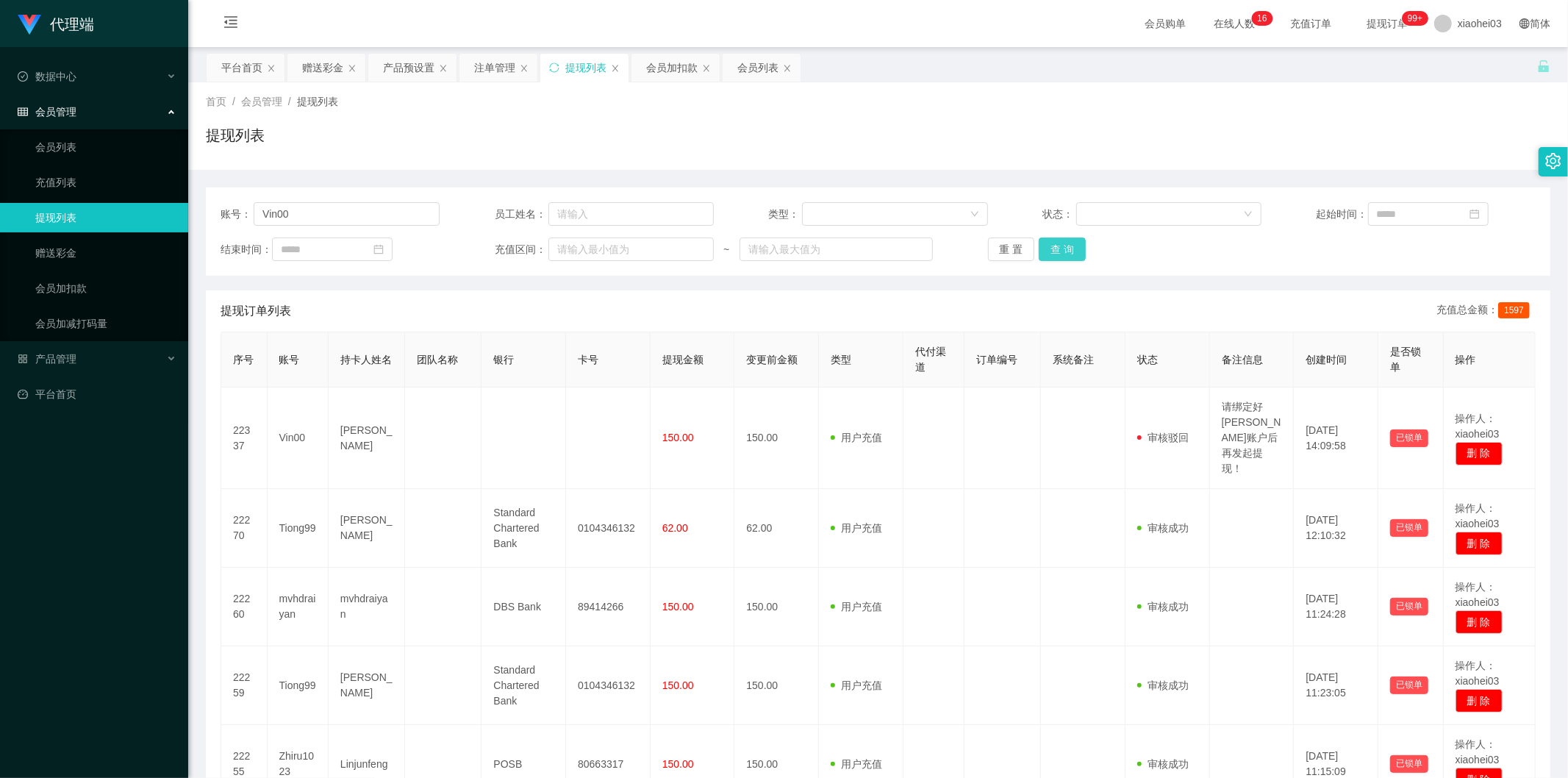
click at [1067, 259] on button "查 询" at bounding box center [1062, 250] width 47 height 23
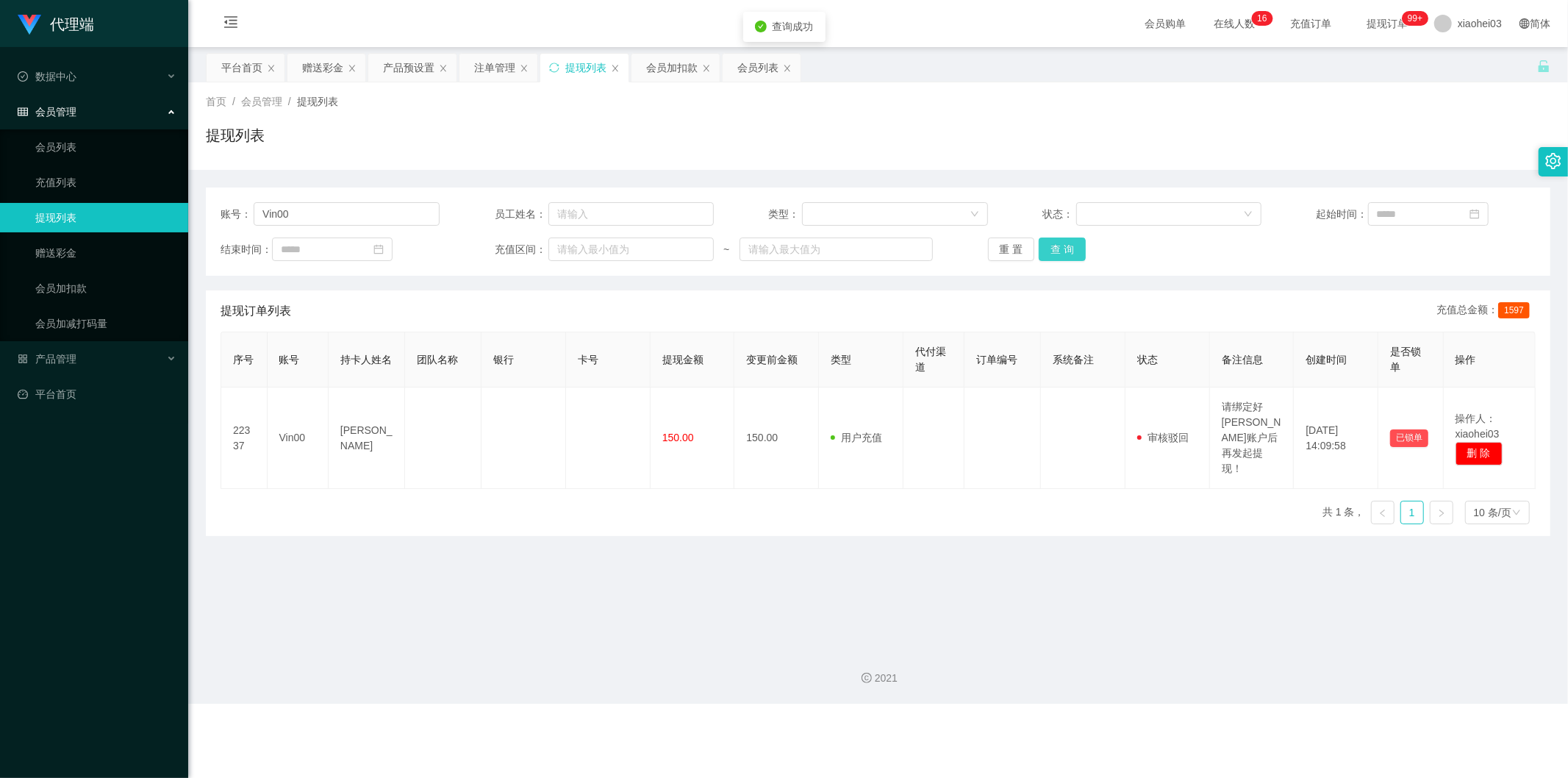
click at [1067, 259] on button "查 询" at bounding box center [1062, 250] width 47 height 23
drag, startPoint x: 327, startPoint y: 214, endPoint x: 0, endPoint y: 211, distance: 327.0
click at [2, 212] on section "代理端 数据中心 会员管理 会员列表 充值列表 提现列表 赠送彩金 会员加扣款 会员加减打码量 产品管理 平台首页 保存配置 重置配置 整体风格设置 主题色 …" at bounding box center [784, 352] width 1568 height 704
click at [662, 67] on div "会员加扣款" at bounding box center [672, 67] width 51 height 28
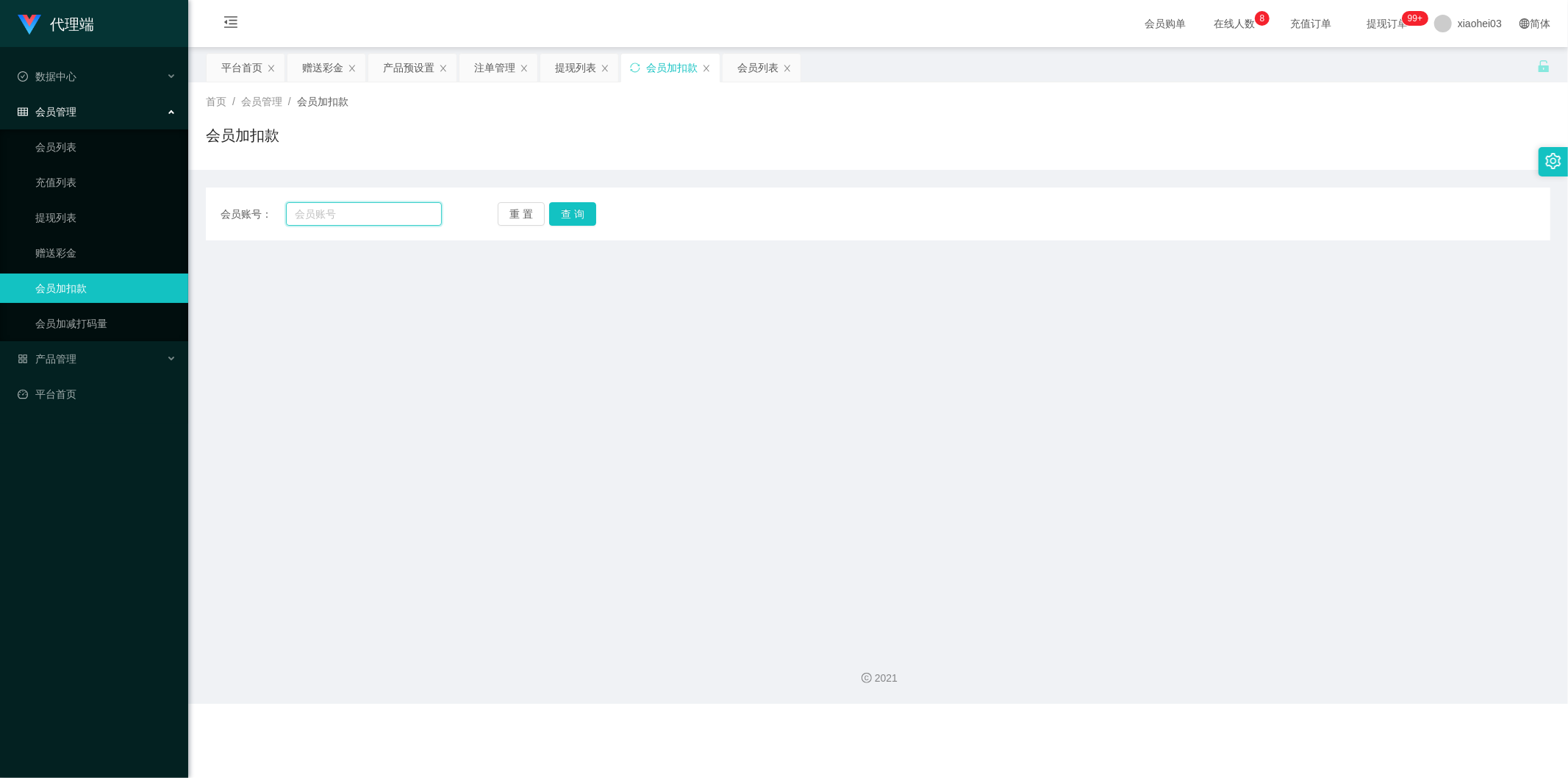
click at [378, 205] on input "text" at bounding box center [364, 214] width 156 height 23
paste input "Zhiru1023"
type input "Zhiru1023"
drag, startPoint x: 592, startPoint y: 228, endPoint x: 577, endPoint y: 220, distance: 17.0
click at [591, 228] on div "会员账号： Zhiru1023 重 置 查 询 会员账号 会员姓名 账号余额 操作类型 人工加款 人工扣款 金额 确 定" at bounding box center [878, 214] width 1345 height 53
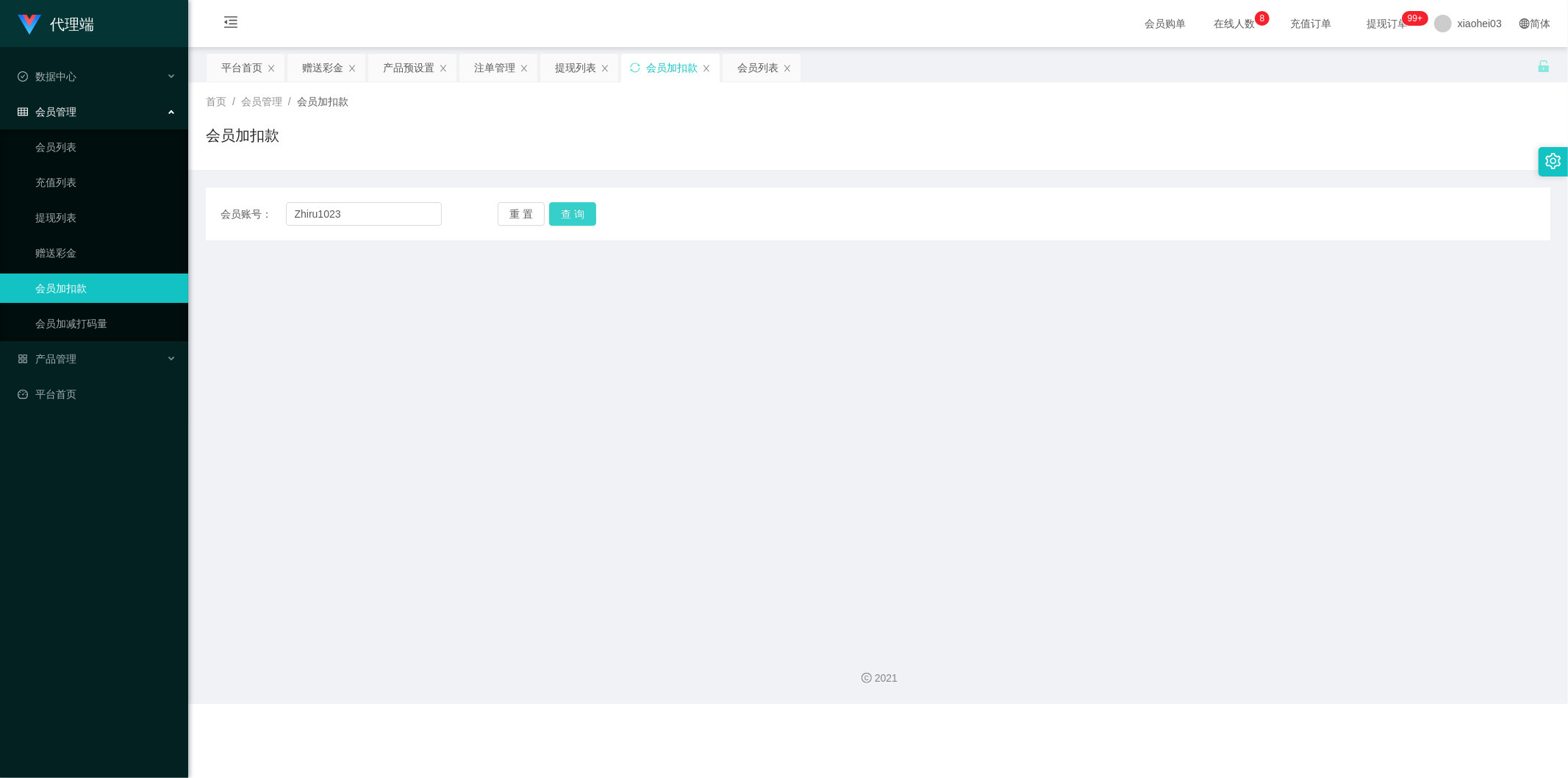
click at [575, 219] on button "查 询" at bounding box center [573, 214] width 47 height 23
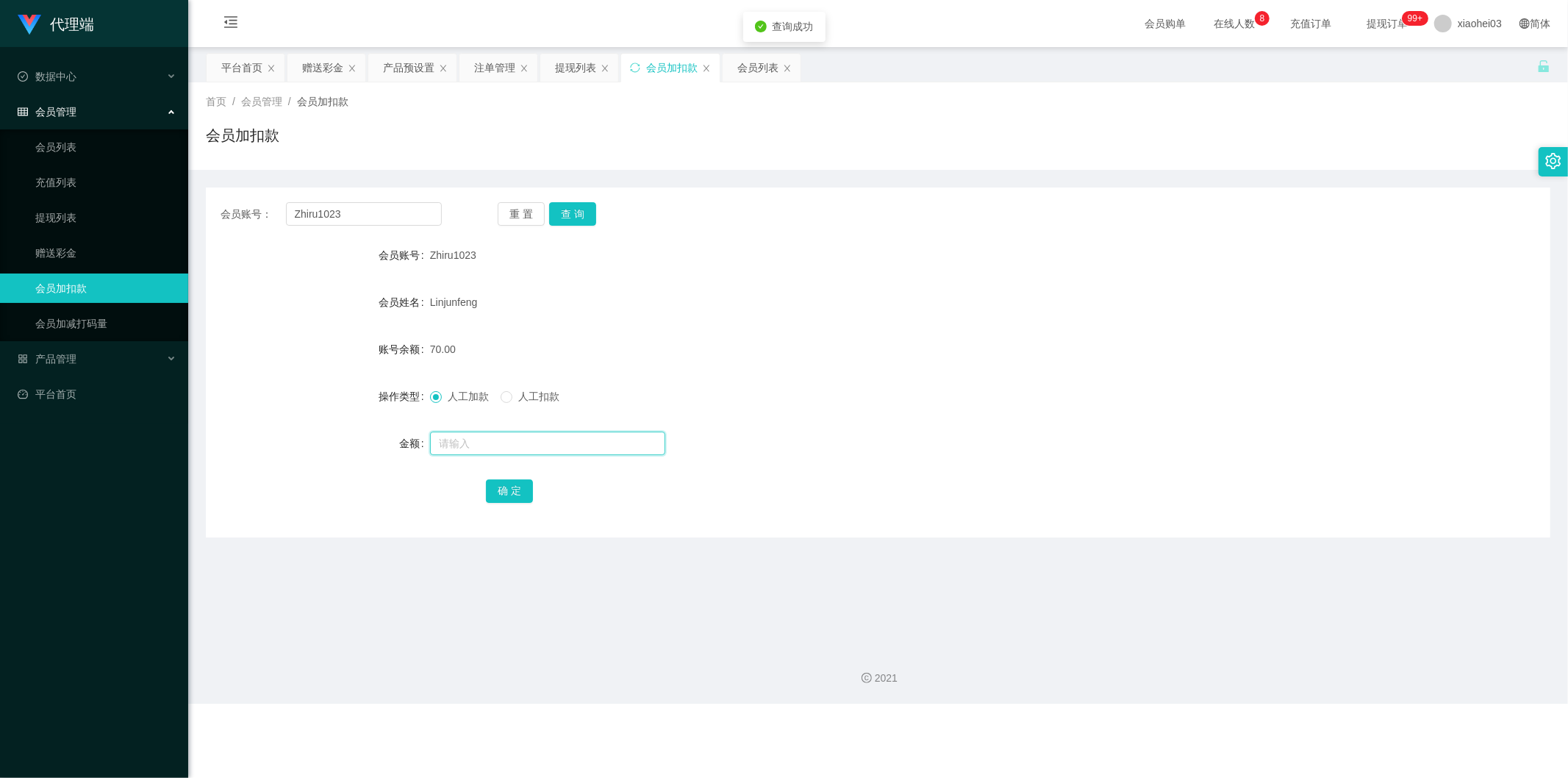
drag, startPoint x: 501, startPoint y: 440, endPoint x: 508, endPoint y: 442, distance: 7.3
click at [501, 440] on input "text" at bounding box center [548, 444] width 235 height 23
type input "48"
click at [517, 495] on button "确 定" at bounding box center [510, 491] width 47 height 23
click at [1114, 203] on div "会员账号： Zhiru1023 重 置 查 询" at bounding box center [878, 214] width 1345 height 23
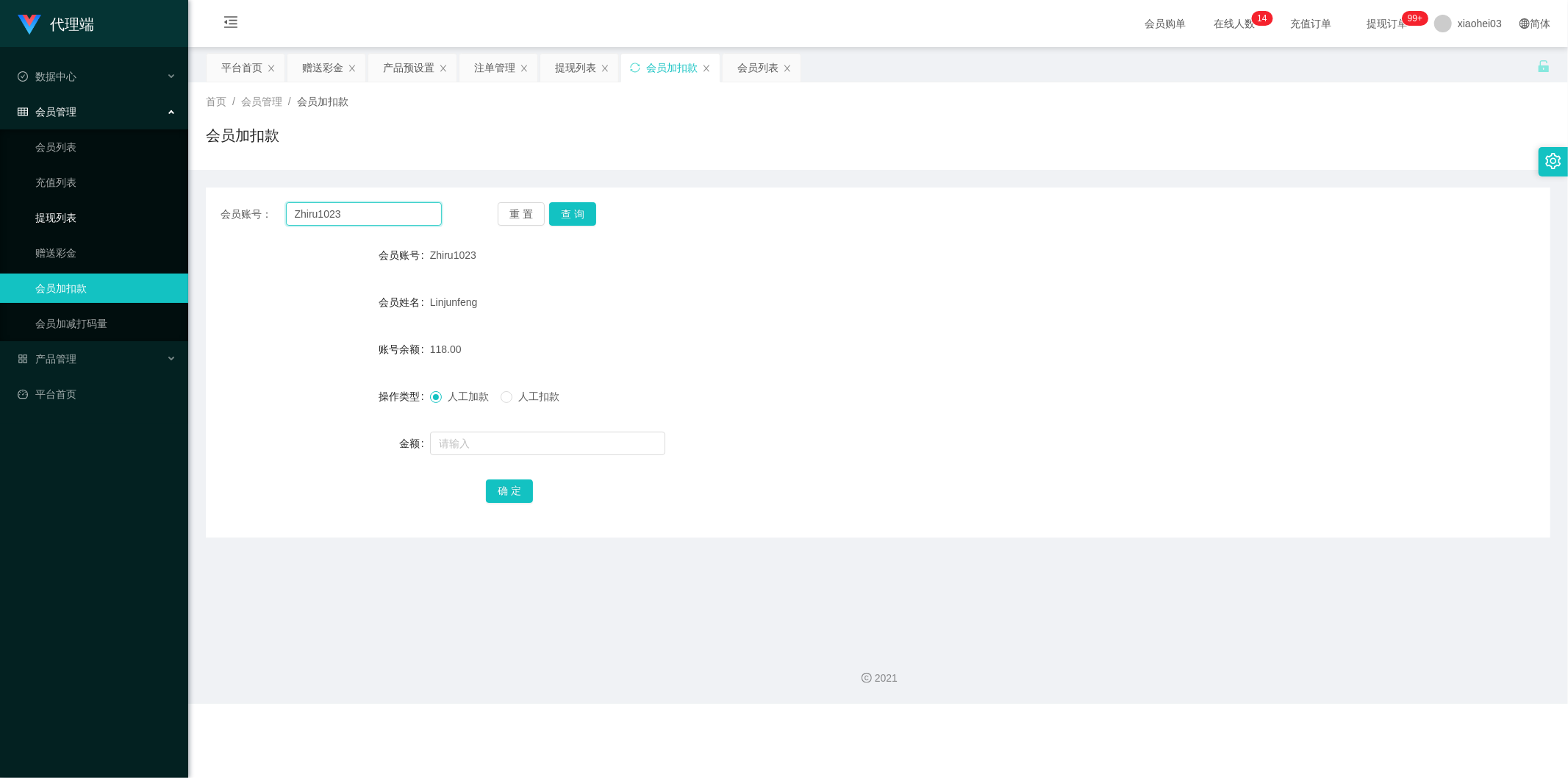
drag, startPoint x: 295, startPoint y: 211, endPoint x: 174, endPoint y: 207, distance: 121.1
click at [174, 207] on section "代理端 数据中心 会员管理 会员列表 充值列表 提现列表 赠送彩金 会员加扣款 会员加减打码量 产品管理 平台首页 保存配置 重置配置 整体风格设置 主题色 …" at bounding box center [784, 352] width 1568 height 704
paste input "mvhdraiyan"
type input "mvhdraiyan"
click at [614, 211] on div "重 置 查 询" at bounding box center [609, 214] width 221 height 23
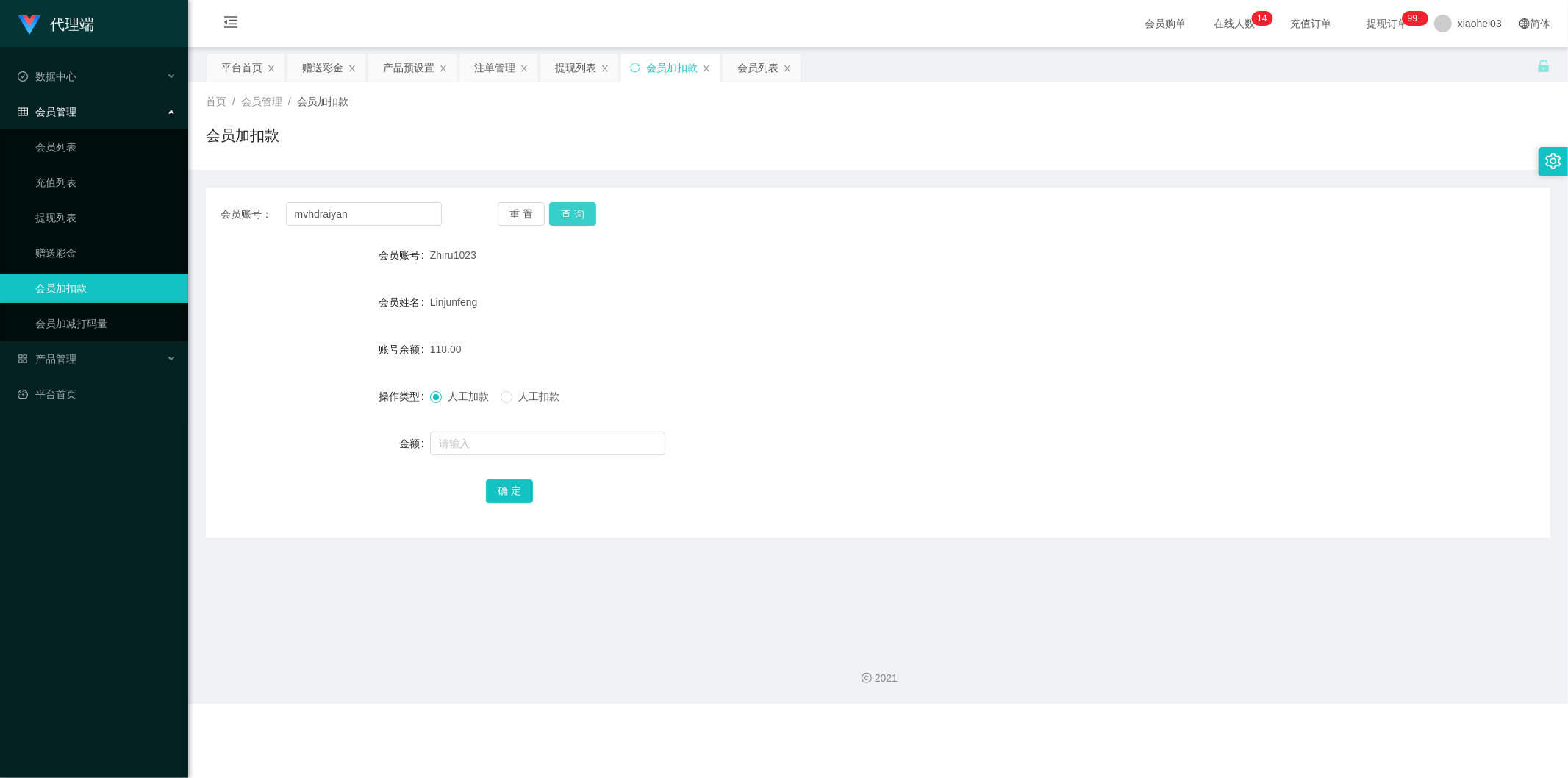
click at [584, 222] on button "查 询" at bounding box center [573, 214] width 47 height 23
drag, startPoint x: 574, startPoint y: 429, endPoint x: 550, endPoint y: 445, distance: 28.8
click at [559, 438] on div at bounding box center [822, 444] width 784 height 29
click at [550, 445] on input "text" at bounding box center [548, 444] width 235 height 23
type input "v"
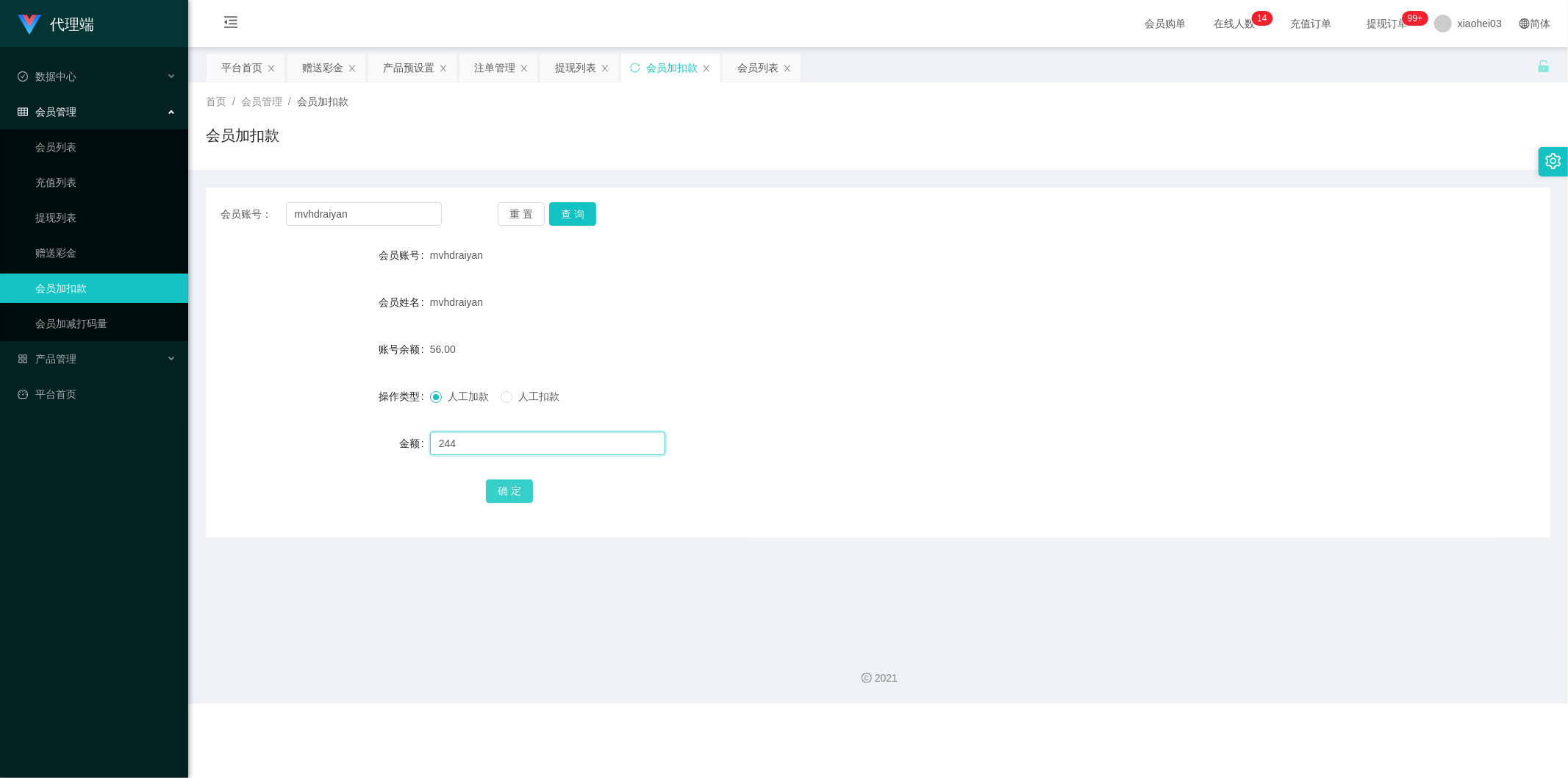
type input "244"
click at [498, 497] on button "确 定" at bounding box center [510, 491] width 47 height 23
click at [874, 399] on div "人工加款 人工扣款" at bounding box center [822, 396] width 784 height 29
click at [578, 79] on div "提现列表" at bounding box center [576, 67] width 41 height 28
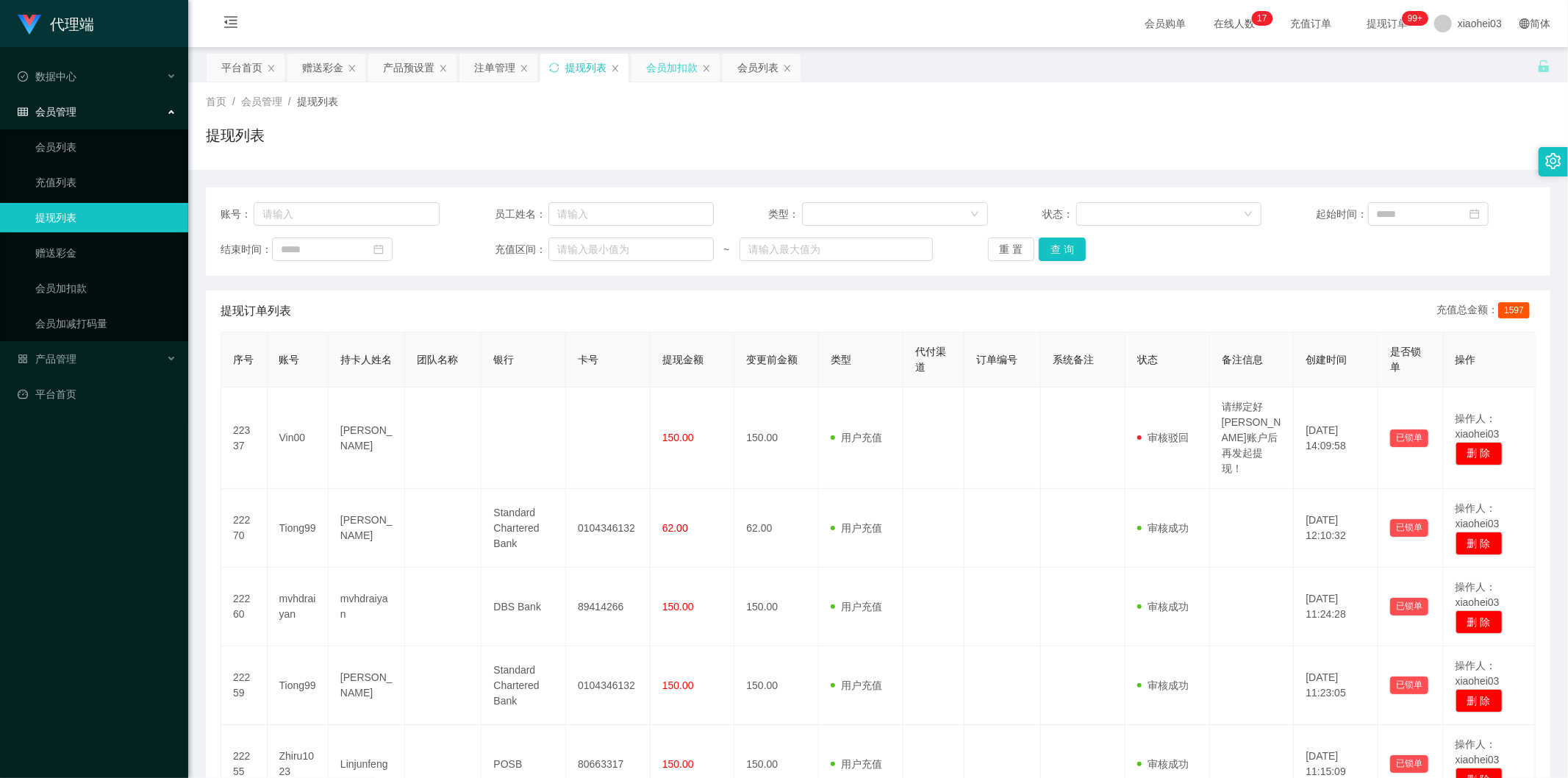
click at [653, 71] on div "会员加扣款" at bounding box center [672, 67] width 51 height 28
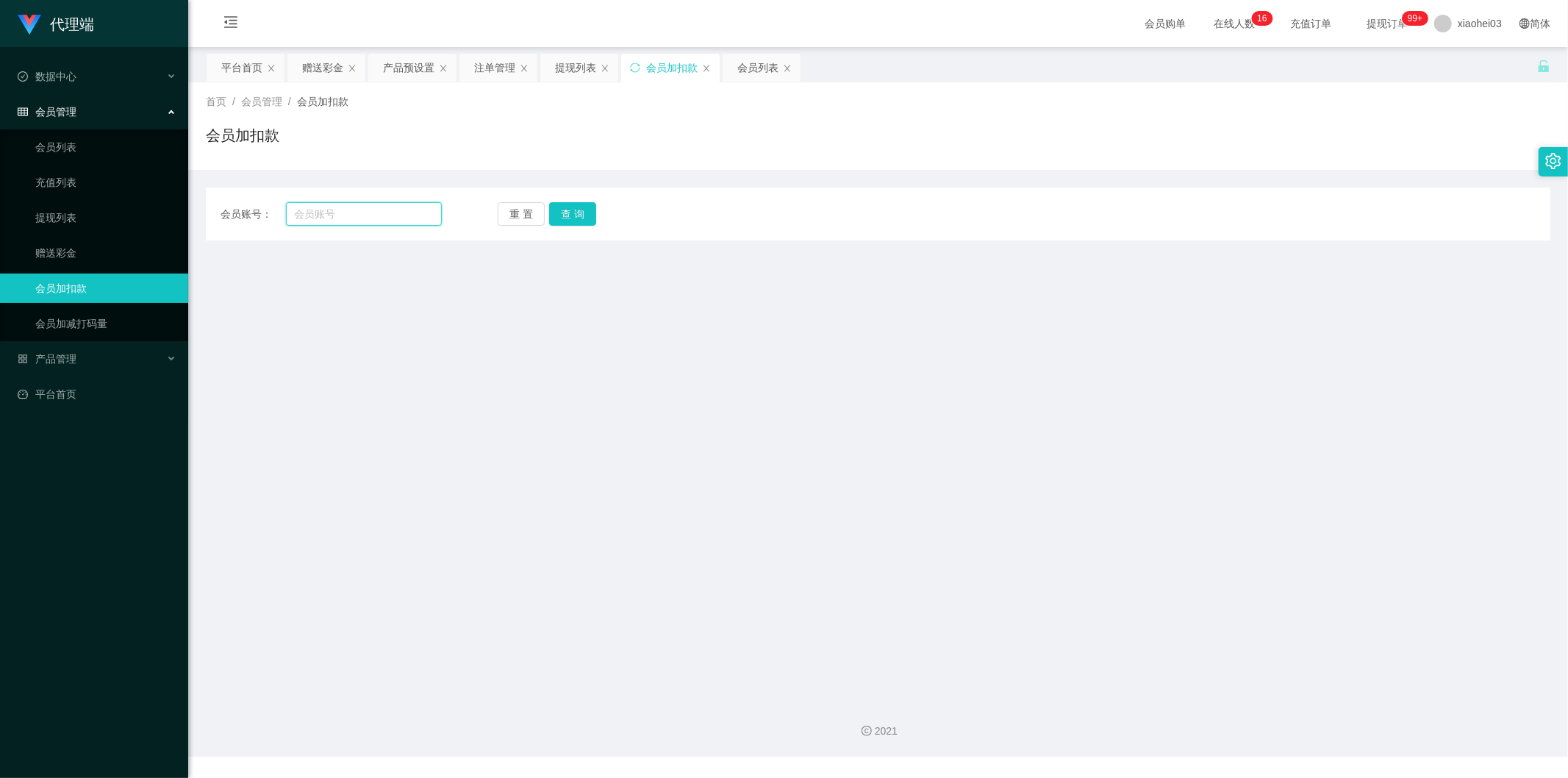
click at [422, 217] on input "text" at bounding box center [364, 214] width 156 height 23
paste input "Tiong99"
type input "Tiong99"
click at [592, 211] on button "查 询" at bounding box center [573, 214] width 47 height 23
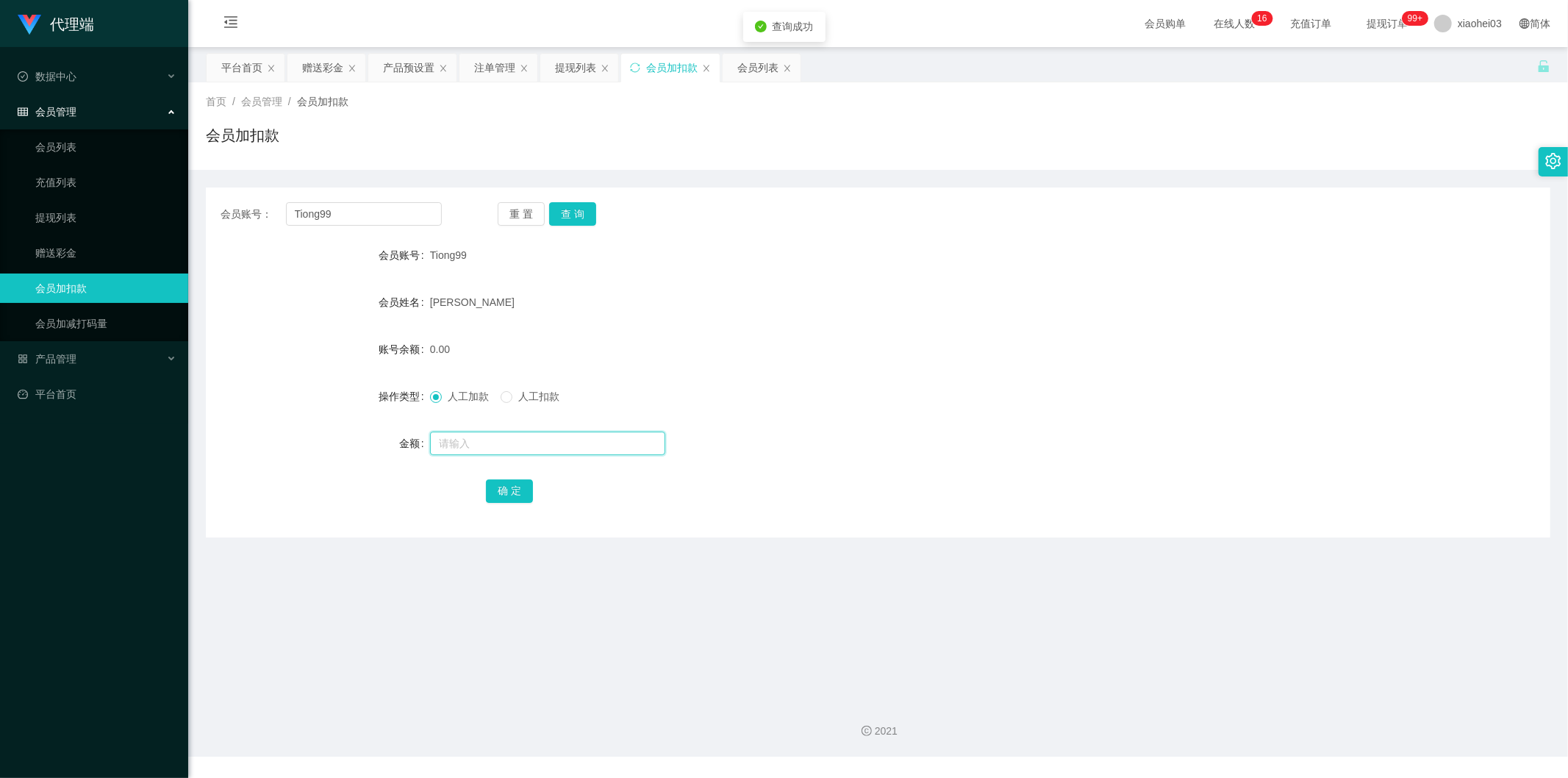
click at [563, 454] on input "text" at bounding box center [548, 444] width 235 height 23
type input "56"
click at [525, 489] on button "确 定" at bounding box center [510, 491] width 47 height 23
drag, startPoint x: 985, startPoint y: 325, endPoint x: 1031, endPoint y: 286, distance: 60.3
click at [985, 325] on form "会员账号 Tiong99 会员姓名 Tiong Dong Ching 账号余额 56.00 操作类型 人工加款 人工扣款 金额 确 定" at bounding box center [878, 373] width 1345 height 265
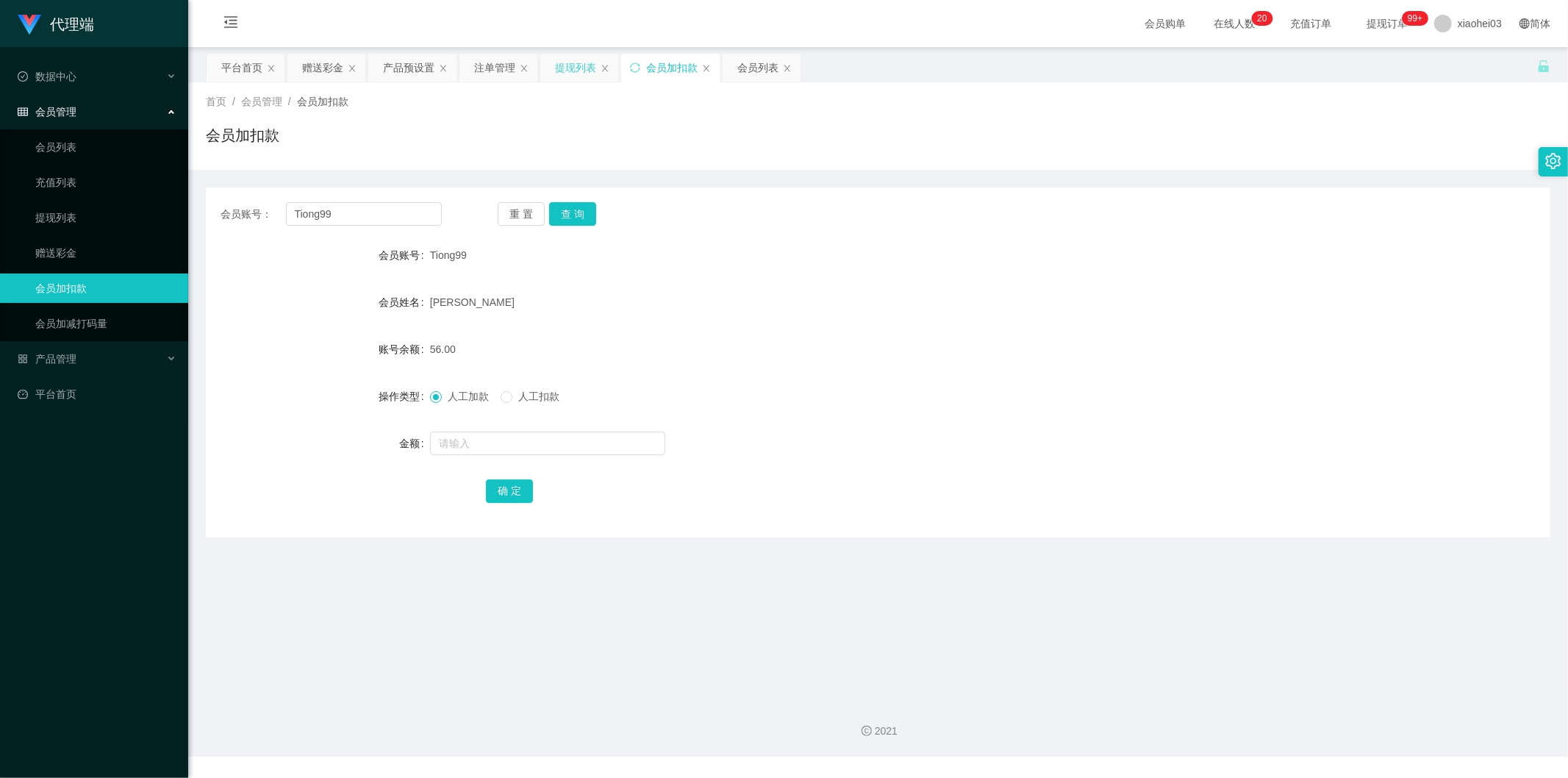
click at [556, 60] on div "提现列表" at bounding box center [576, 67] width 41 height 28
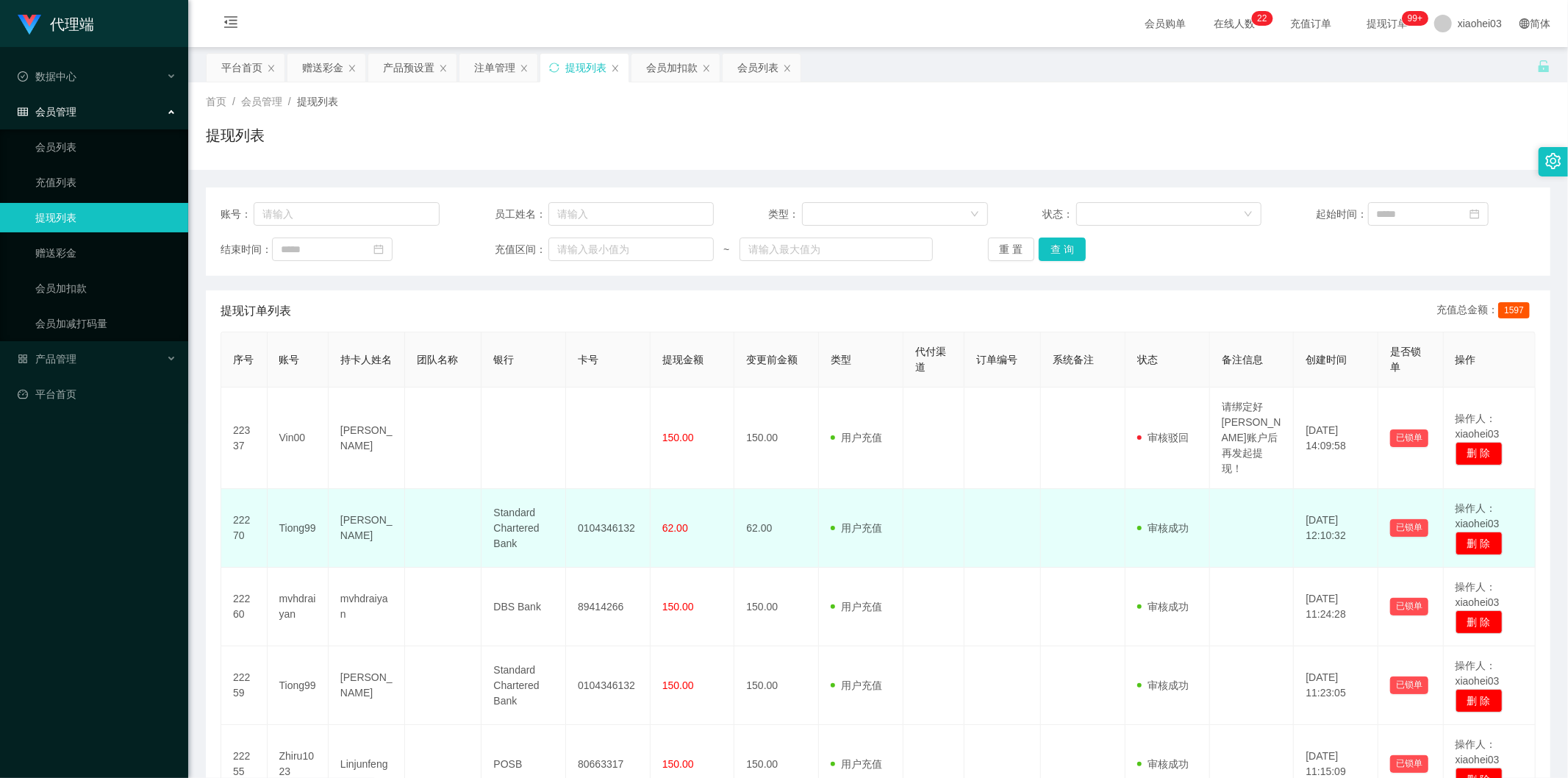
click at [717, 523] on td "62.00" at bounding box center [692, 528] width 84 height 79
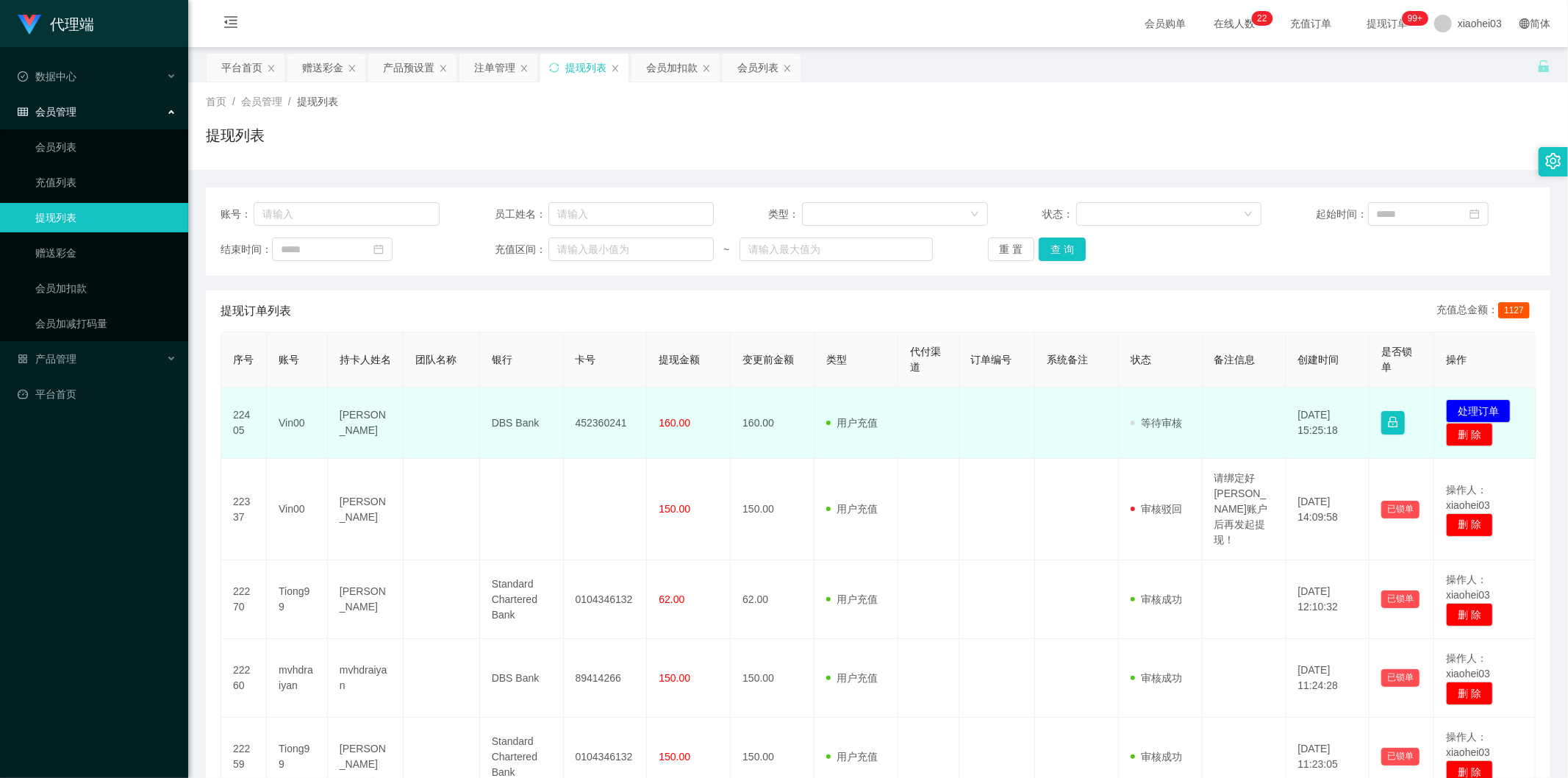
click at [594, 426] on td "452360241" at bounding box center [606, 423] width 83 height 71
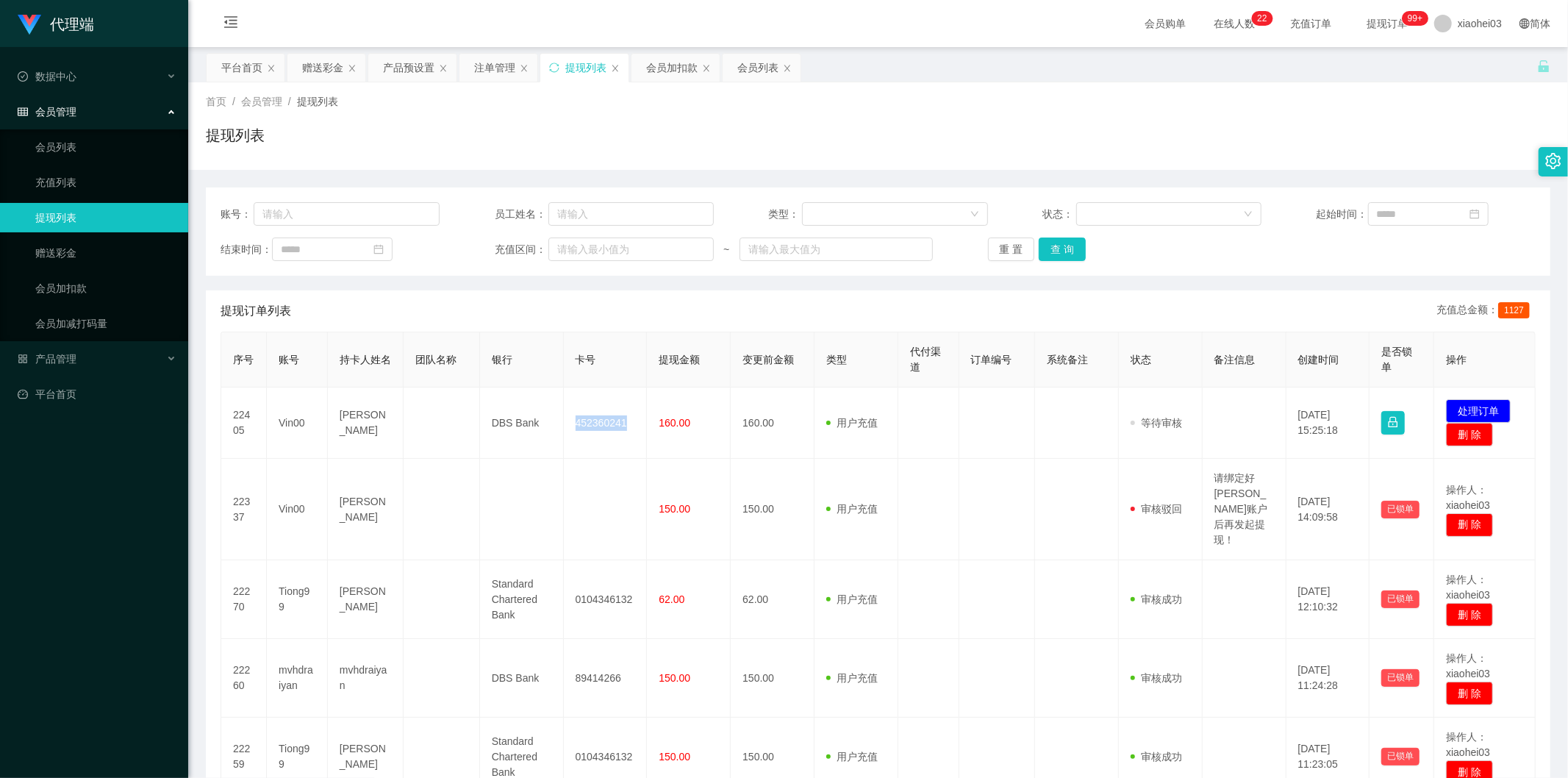
copy td "452360241"
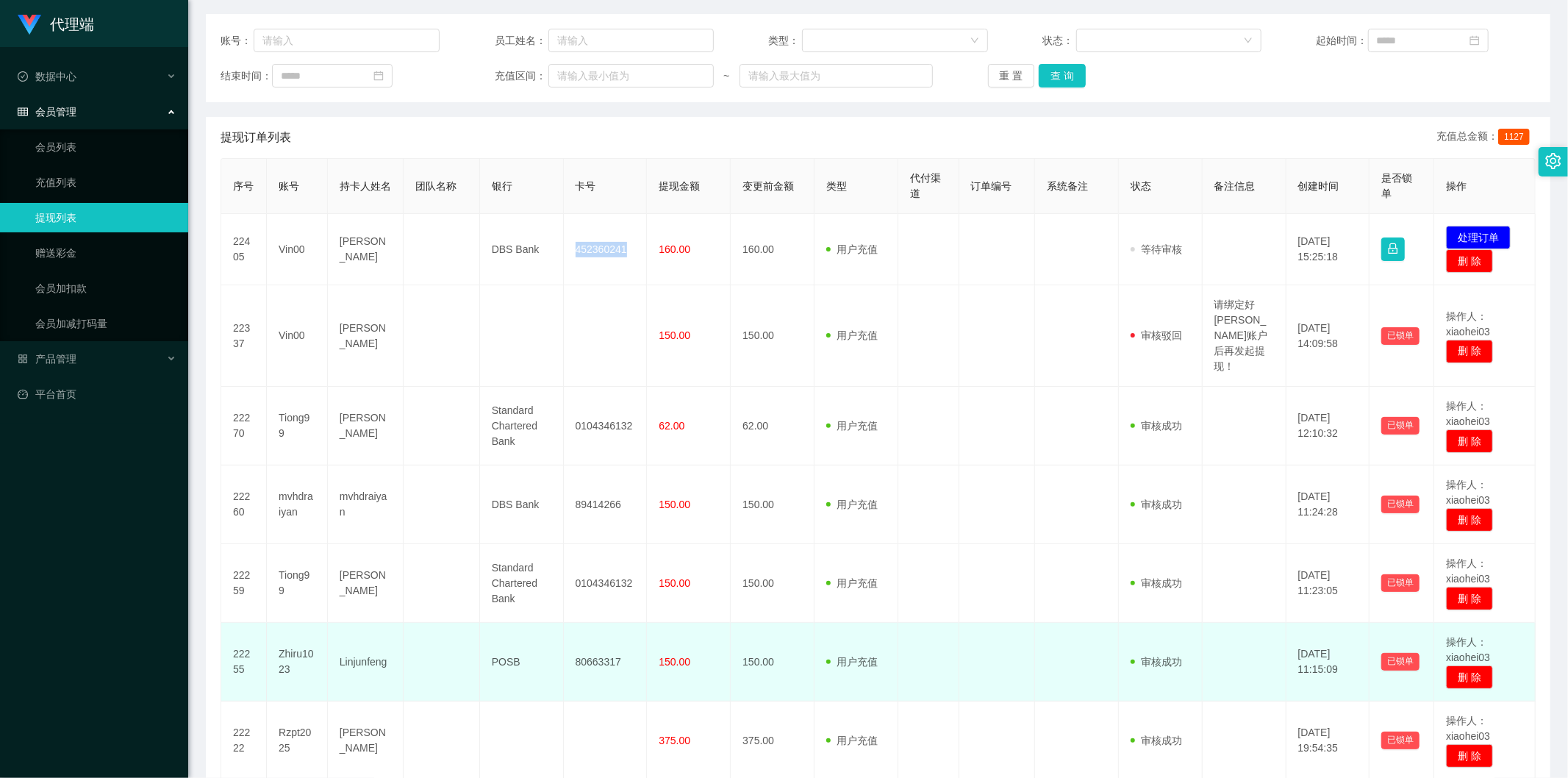
scroll to position [136, 0]
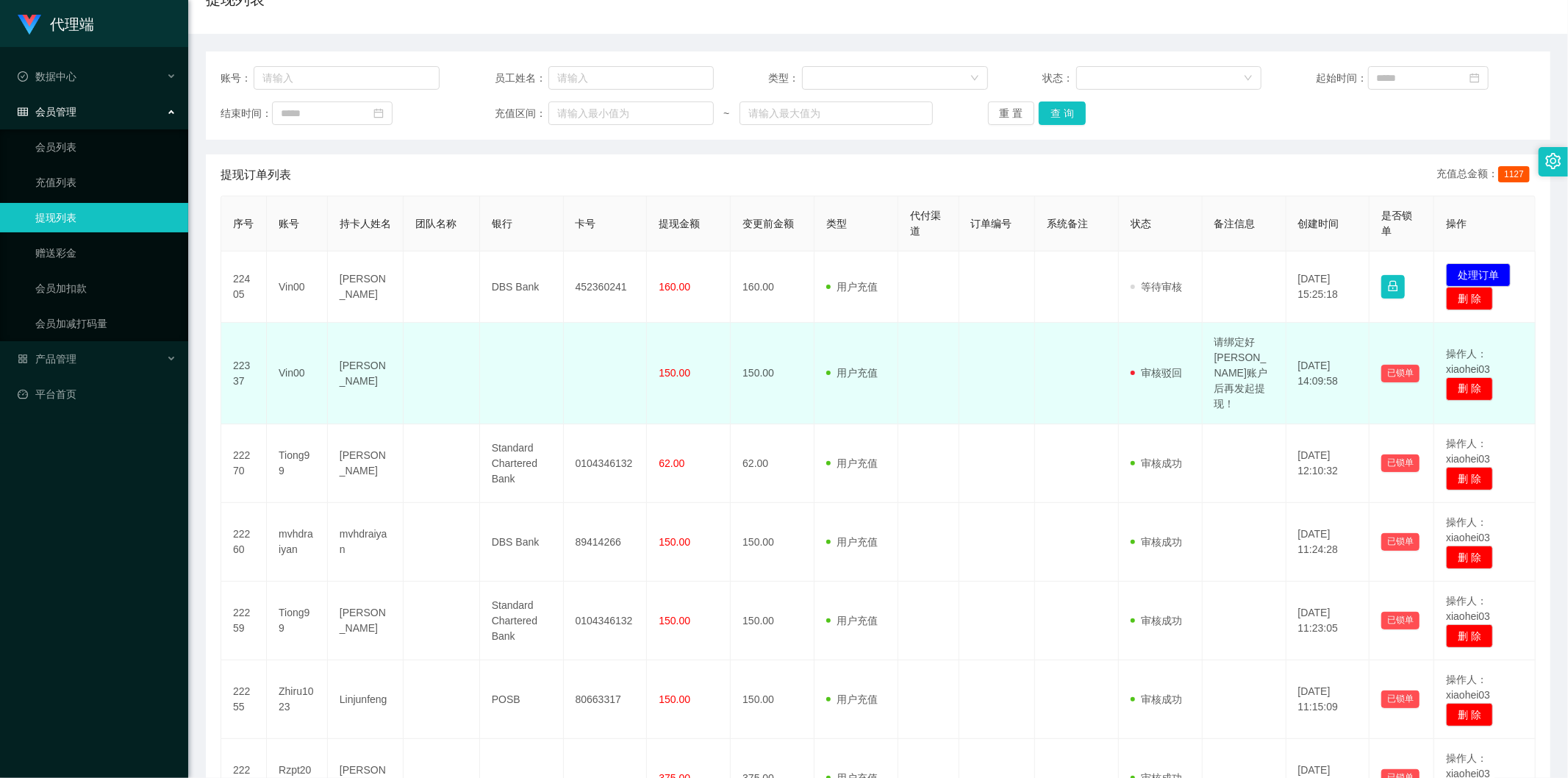
click at [1108, 391] on td at bounding box center [1077, 373] width 83 height 102
click at [1286, 407] on td "[DATE] 14:09:58" at bounding box center [1328, 373] width 83 height 102
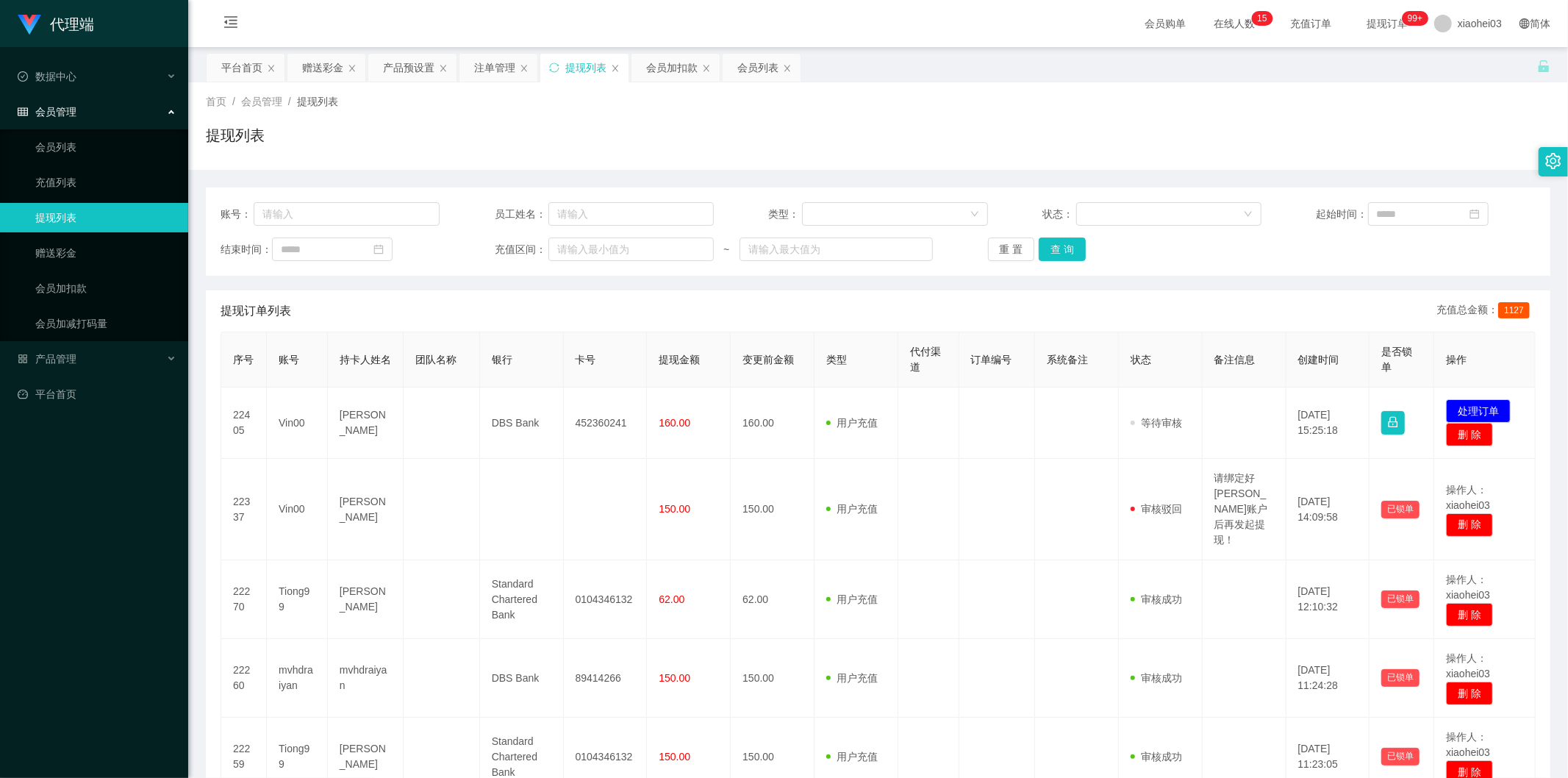
scroll to position [136, 0]
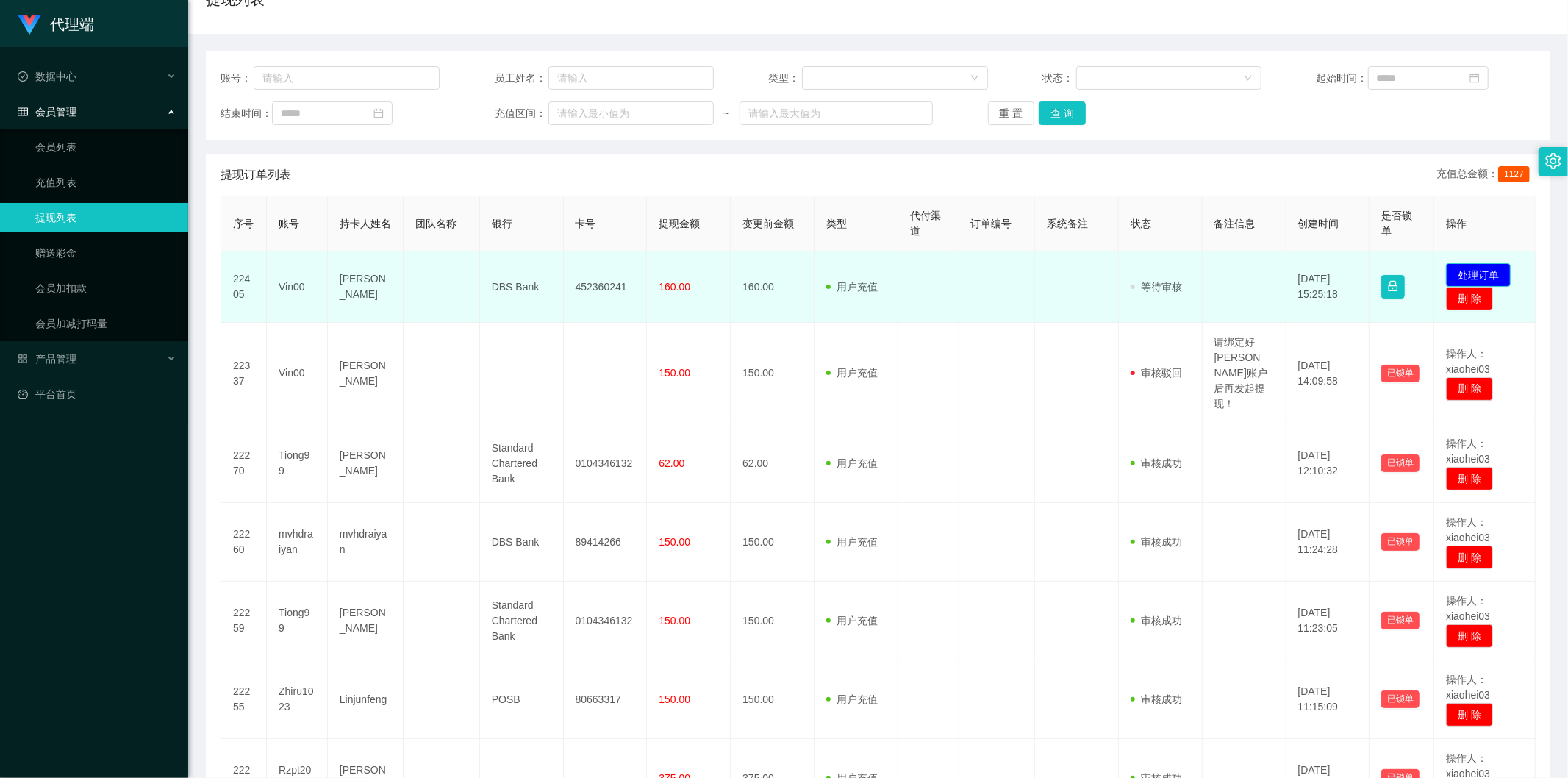
click at [1464, 269] on button "处理订单" at bounding box center [1479, 275] width 65 height 23
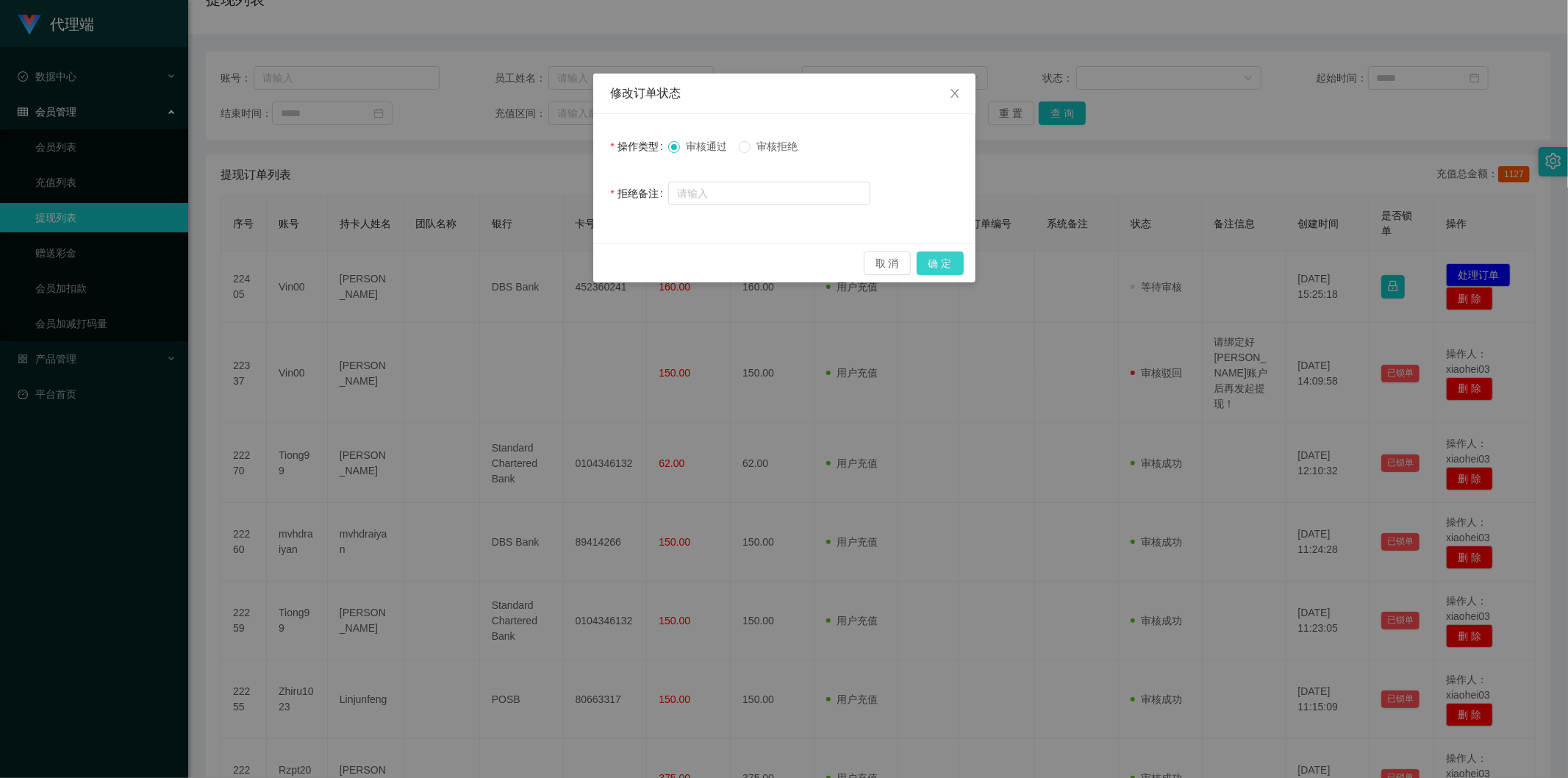
drag, startPoint x: 944, startPoint y: 262, endPoint x: 986, endPoint y: 229, distance: 53.4
click at [984, 232] on div "修改订单状态 操作类型 审核通过 审核拒绝 拒绝备注 取 消 确 定" at bounding box center [784, 389] width 1568 height 778
click at [945, 103] on span "Close" at bounding box center [955, 94] width 41 height 41
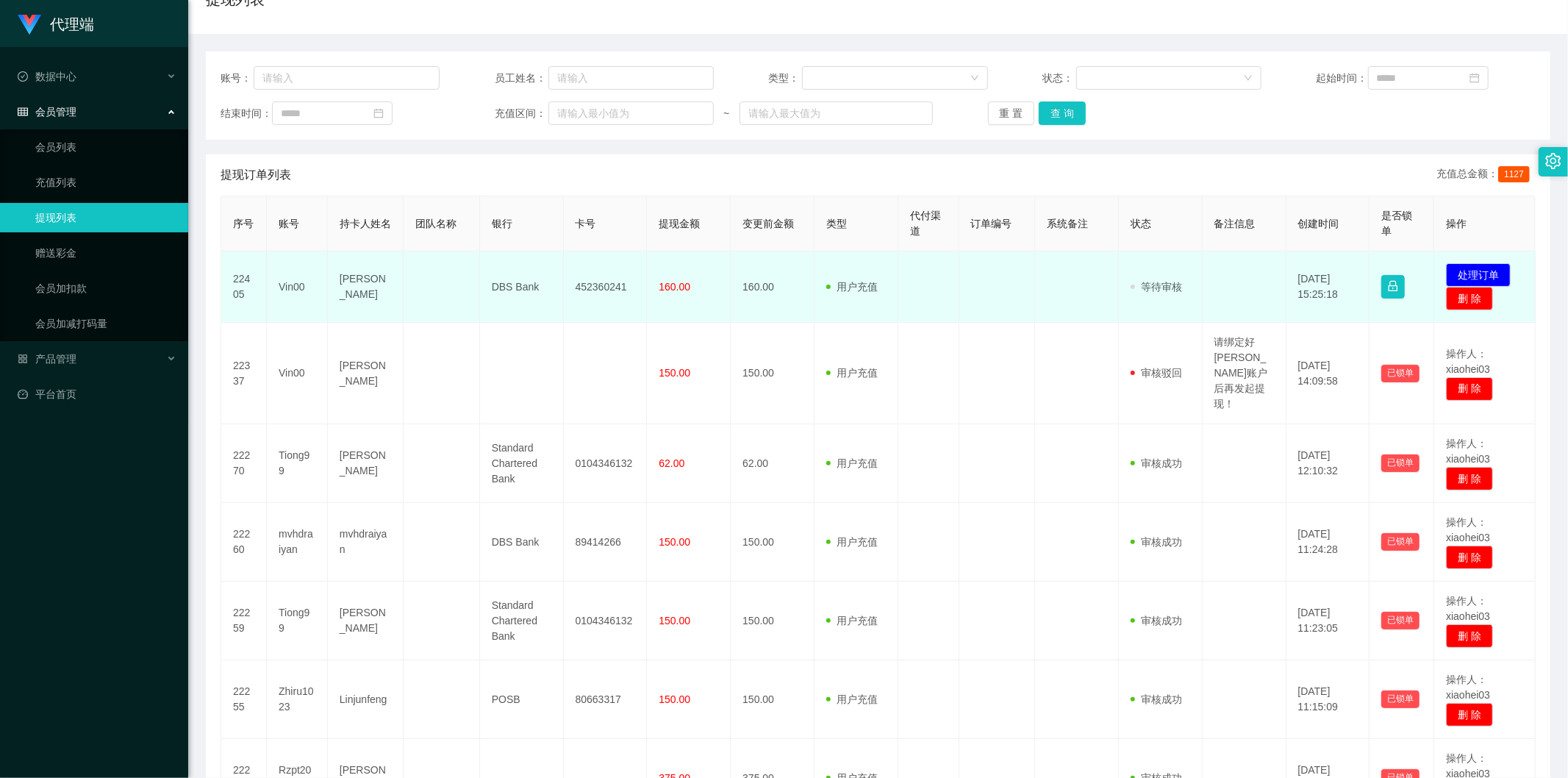
click at [278, 281] on td "Vin00" at bounding box center [297, 287] width 61 height 71
copy td "Vin00"
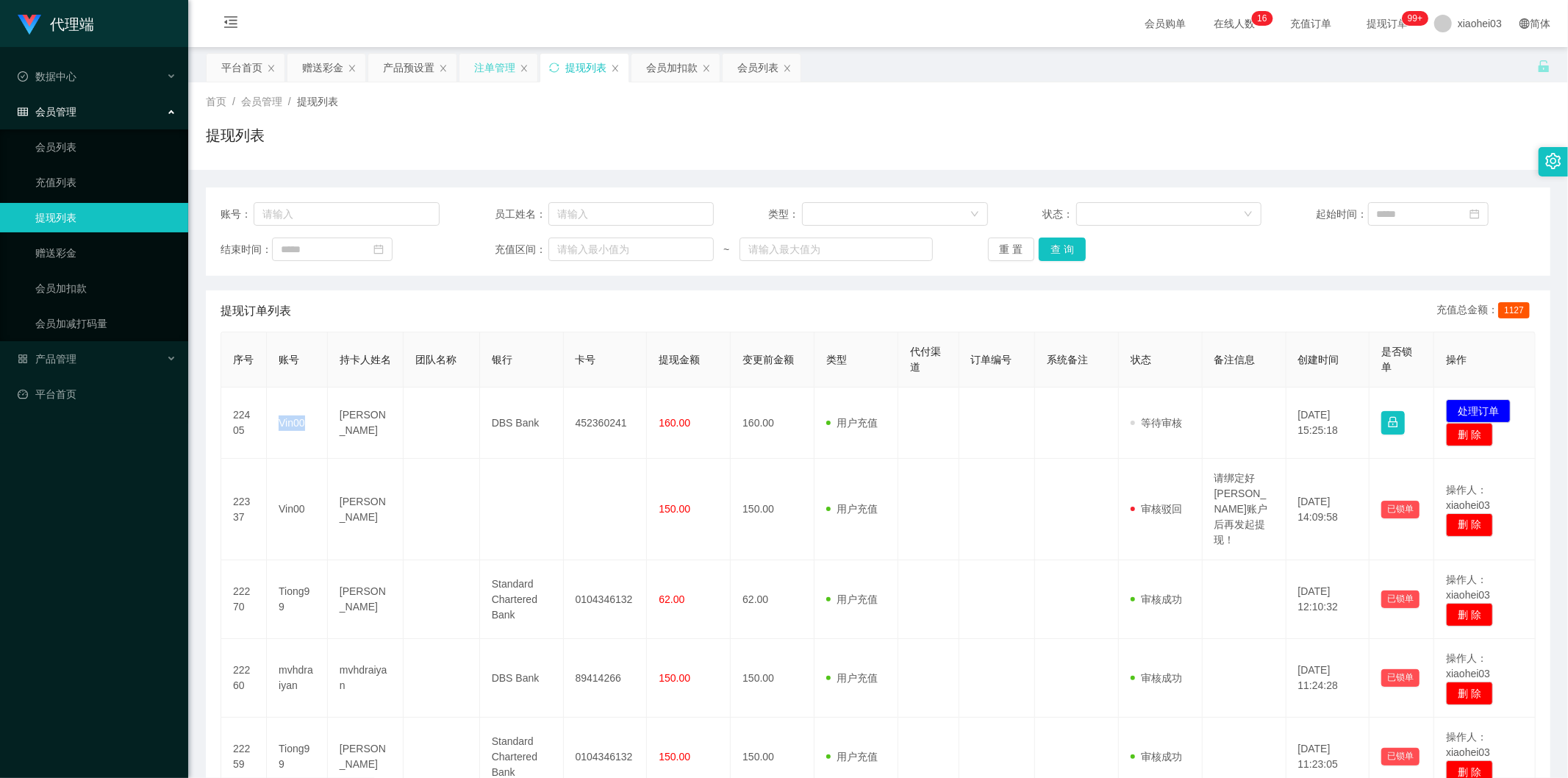
click at [488, 70] on div "注单管理" at bounding box center [494, 67] width 41 height 28
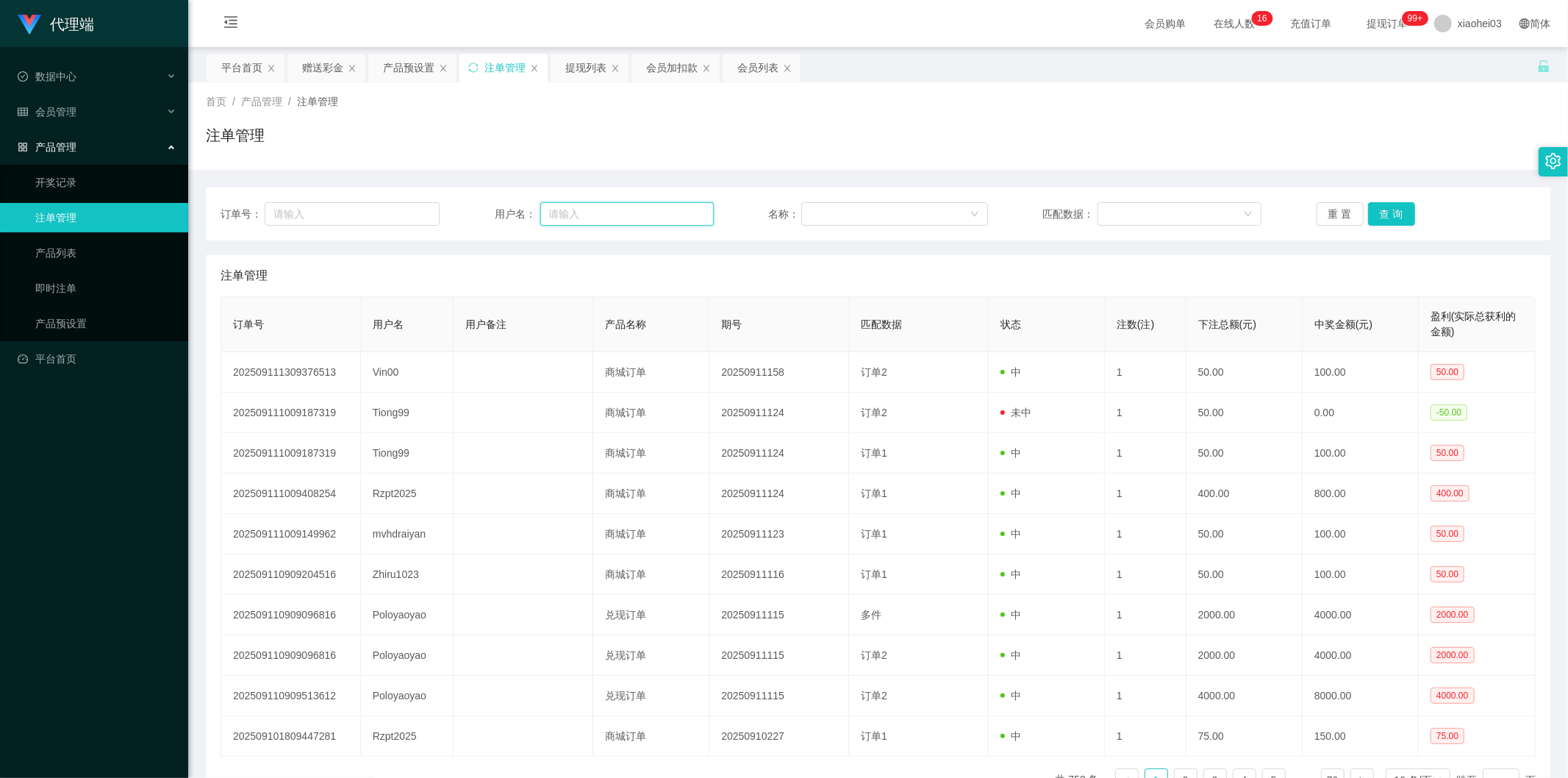
click at [633, 220] on input "text" at bounding box center [627, 214] width 174 height 23
paste input "Vin00"
type input "Vin00"
click at [1387, 205] on button "查 询" at bounding box center [1391, 214] width 47 height 23
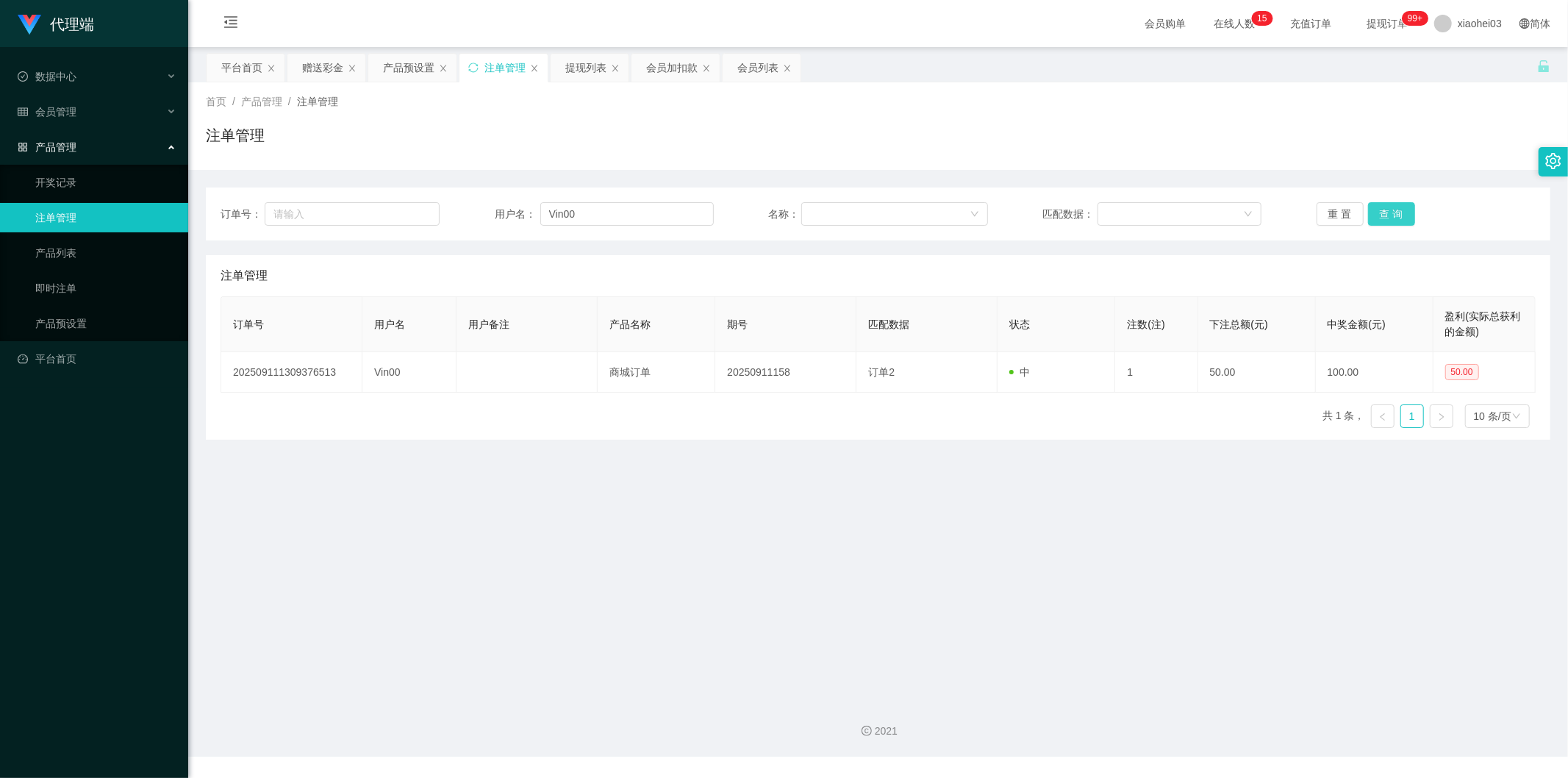
click at [1387, 205] on button "查 询" at bounding box center [1391, 214] width 47 height 23
drag, startPoint x: 666, startPoint y: 214, endPoint x: 347, endPoint y: 196, distance: 319.5
click at [370, 199] on div "订单号： 用户名： Vin00 名称： 匹配数据： 重 置 查 询" at bounding box center [878, 214] width 1345 height 53
click at [386, 78] on div "产品预设置" at bounding box center [409, 67] width 51 height 28
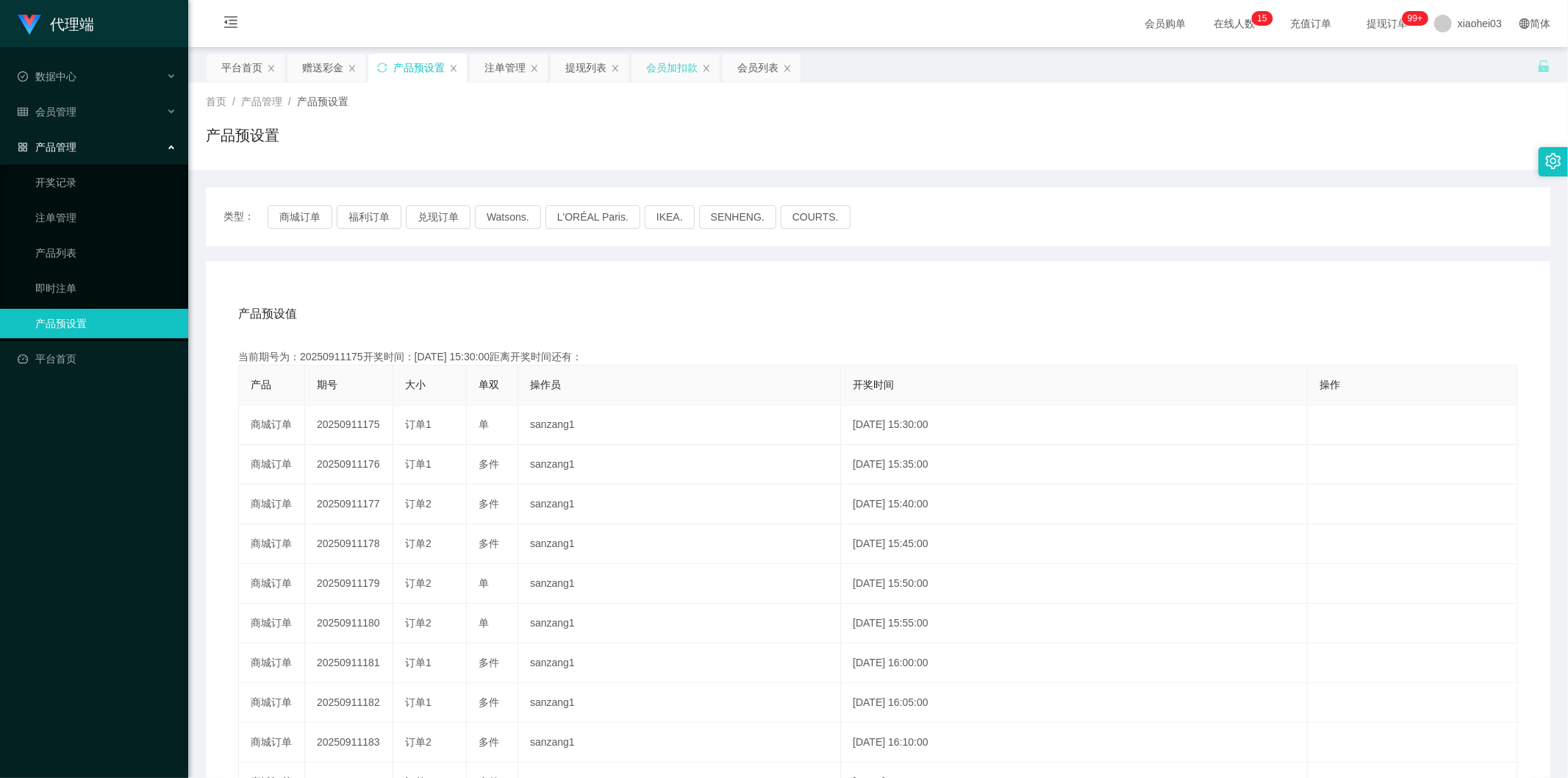
click at [666, 71] on div "会员加扣款" at bounding box center [672, 67] width 51 height 28
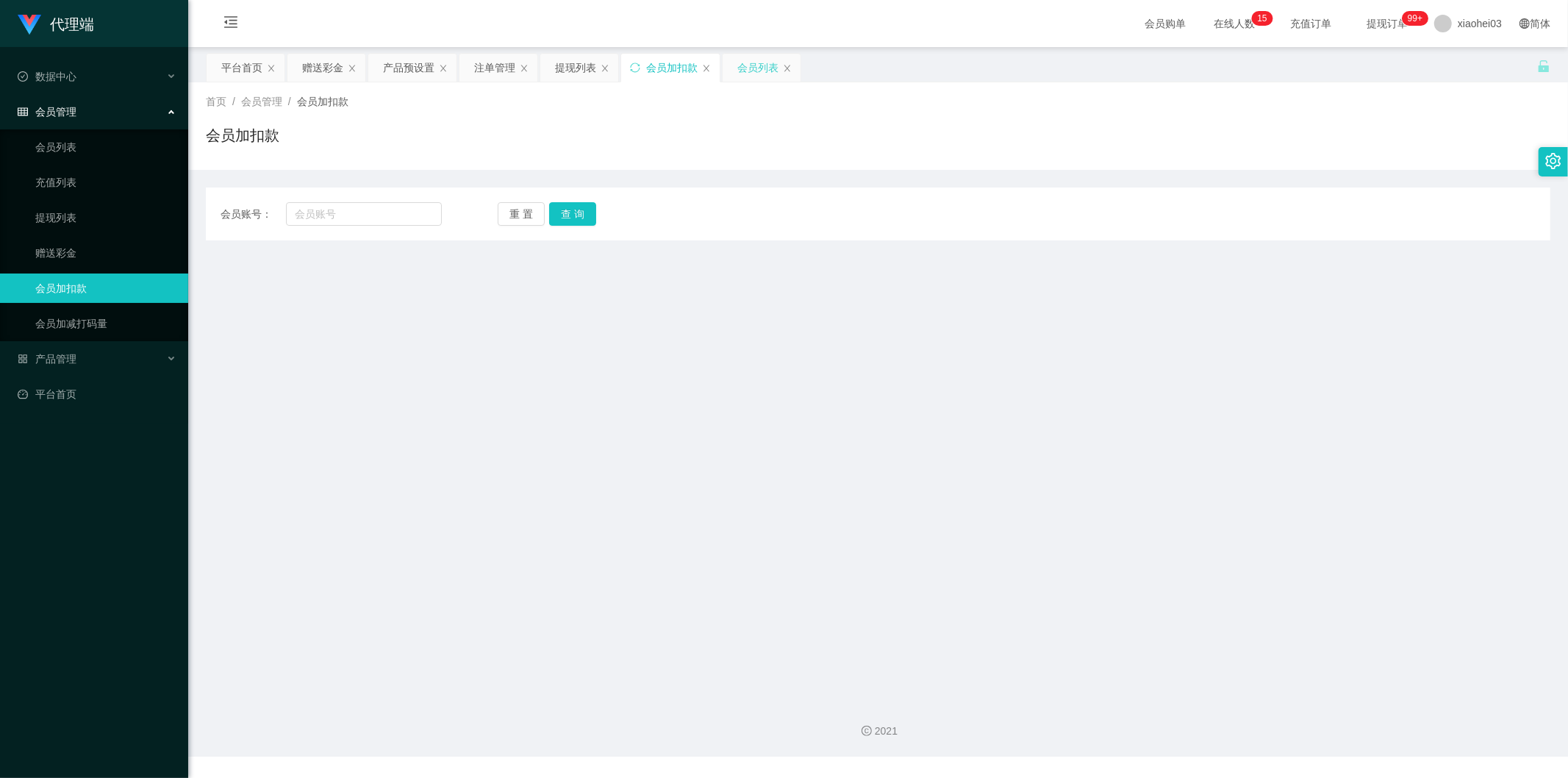
click at [759, 67] on div "会员列表" at bounding box center [758, 67] width 41 height 28
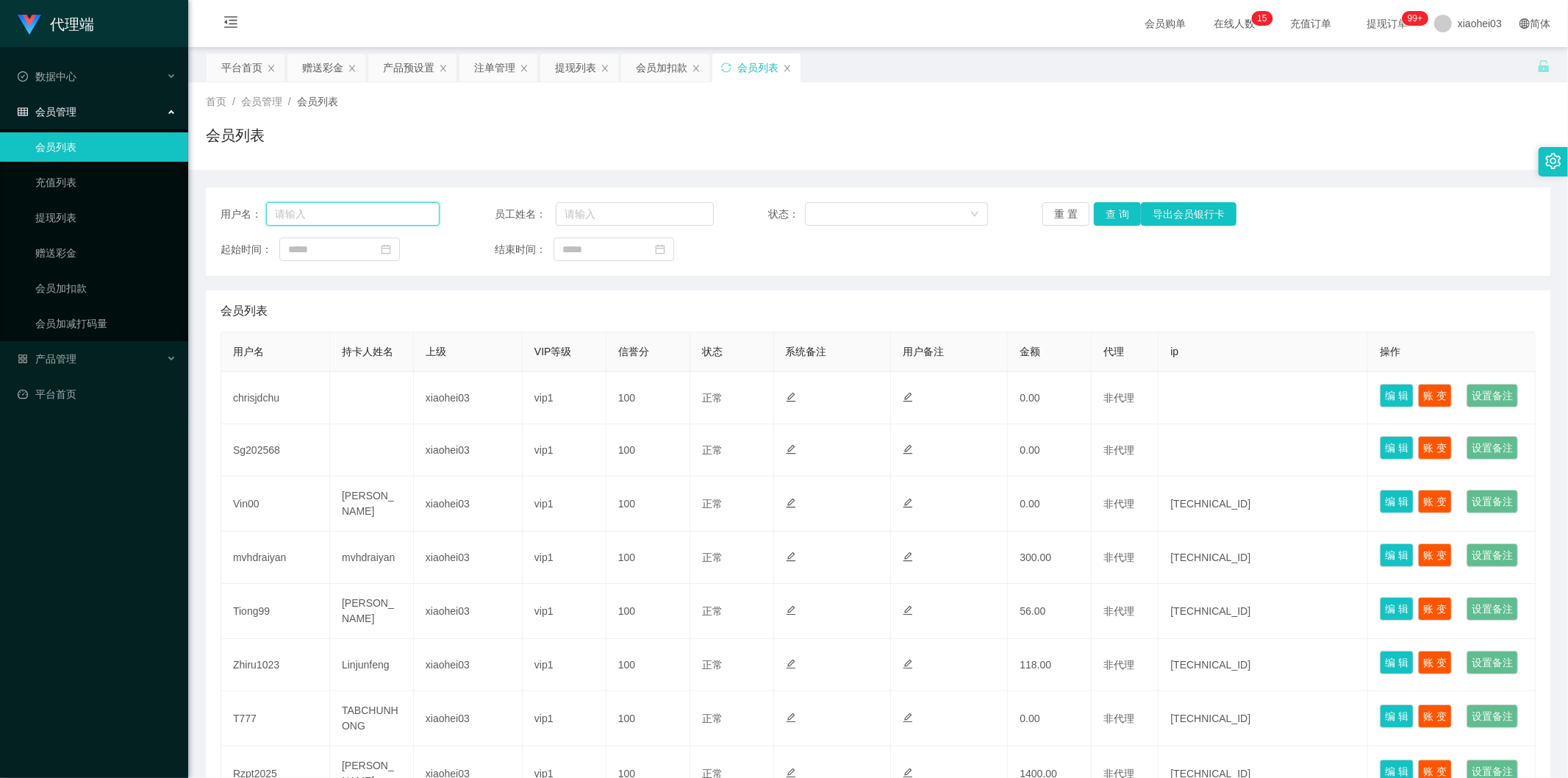
drag, startPoint x: 390, startPoint y: 214, endPoint x: 429, endPoint y: 211, distance: 39.1
click at [388, 214] on input "text" at bounding box center [352, 214] width 174 height 23
paste input "Vin00"
type input "Vin00"
click at [1101, 220] on button "查 询" at bounding box center [1118, 214] width 47 height 23
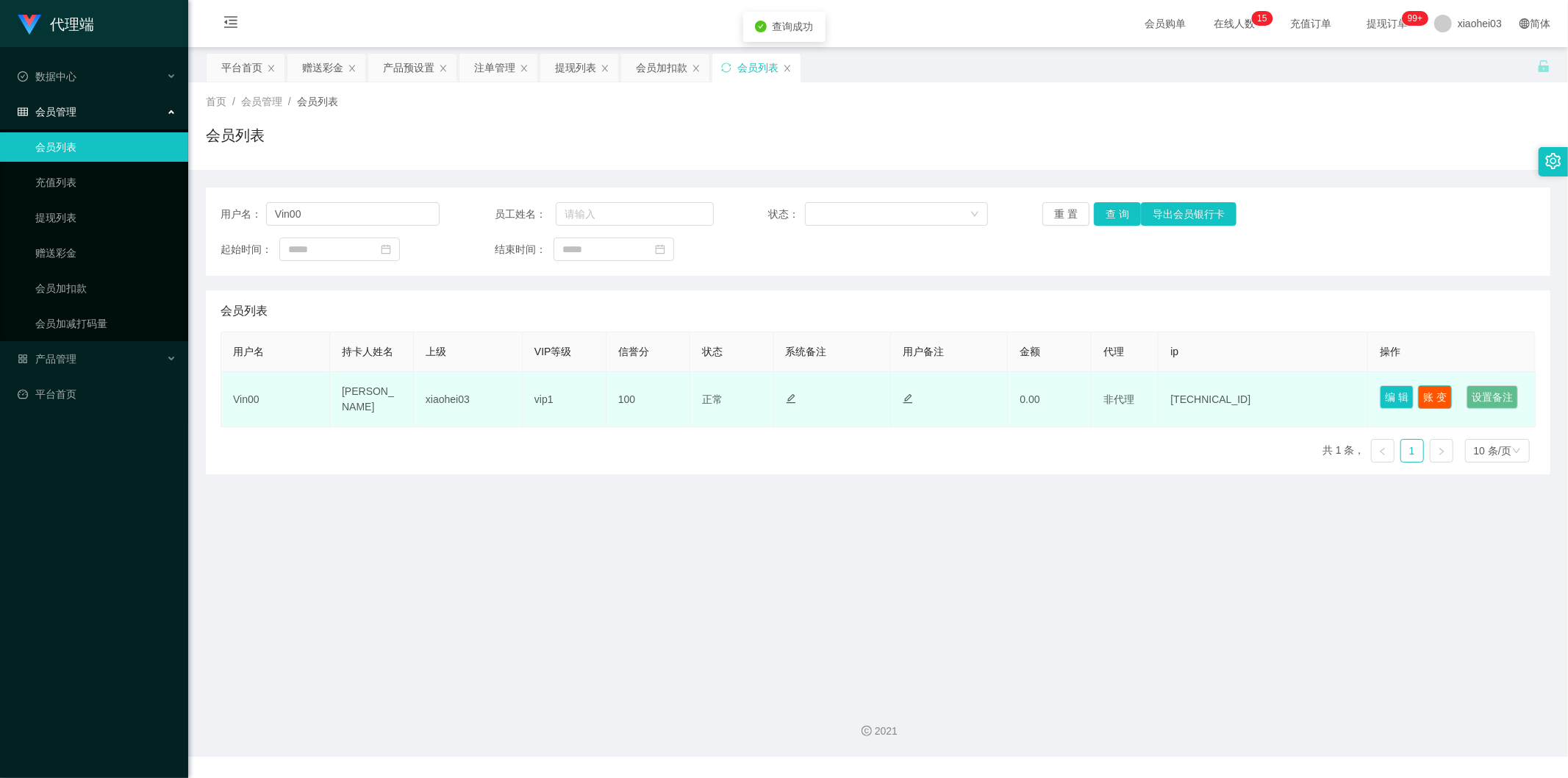
click at [1437, 386] on button "账 变" at bounding box center [1435, 397] width 34 height 23
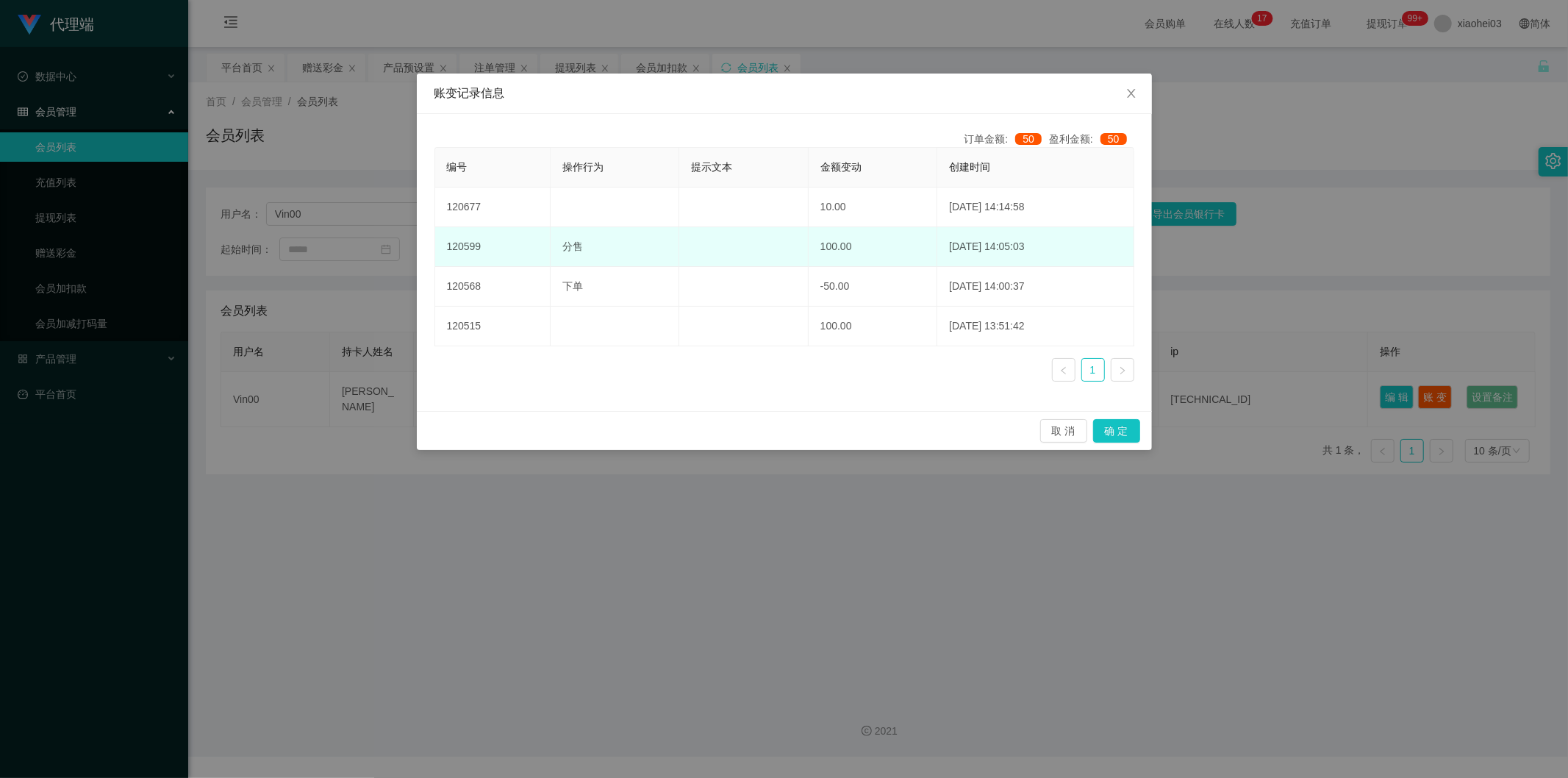
click at [829, 249] on td "100.00" at bounding box center [873, 247] width 129 height 40
click at [817, 252] on td "100.00" at bounding box center [873, 247] width 129 height 40
click at [831, 247] on td "100.00" at bounding box center [873, 247] width 129 height 40
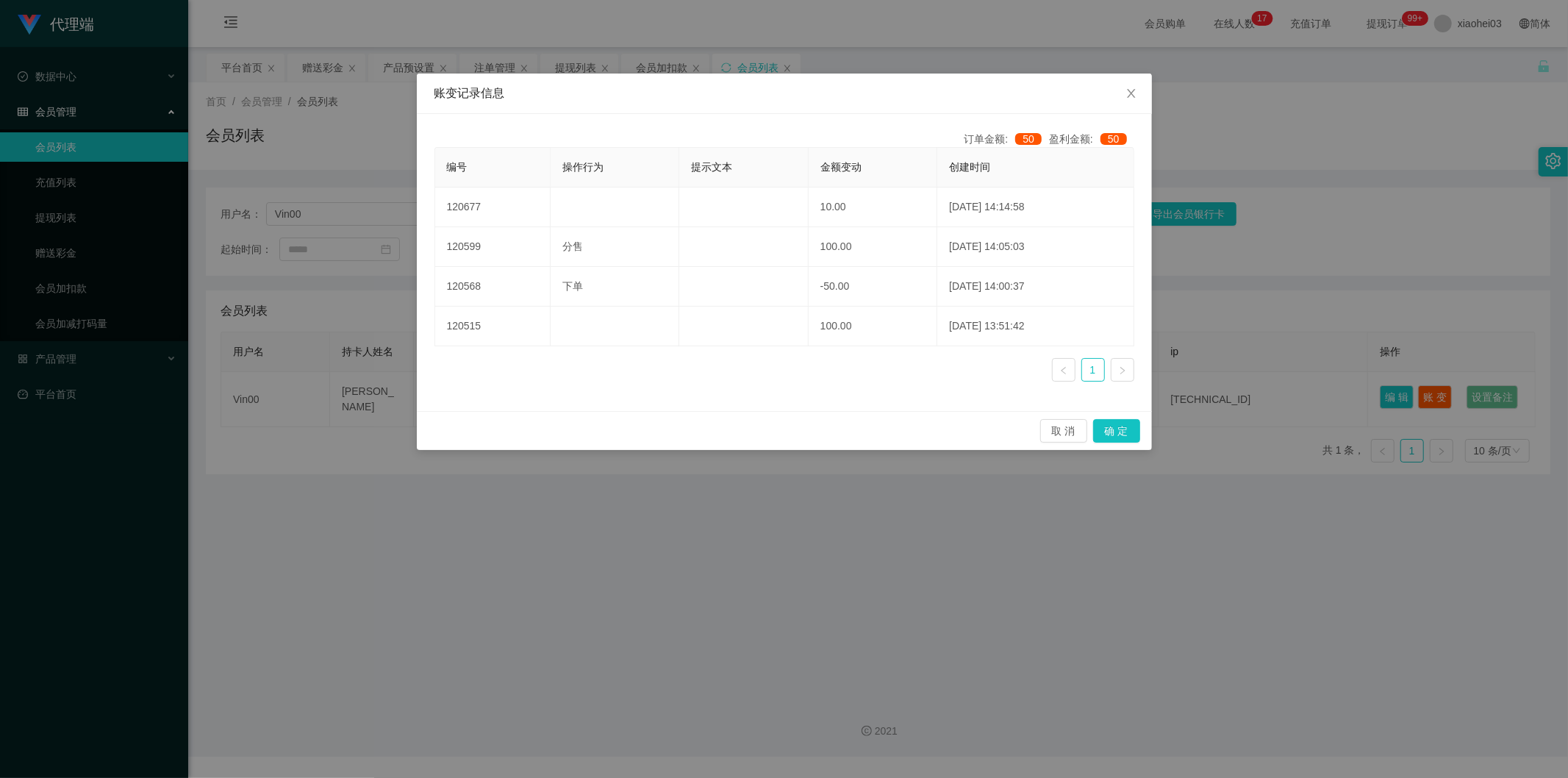
click at [1059, 365] on link at bounding box center [1064, 370] width 23 height 23
click at [1078, 366] on ul "1" at bounding box center [1093, 370] width 83 height 23
click at [1089, 362] on link "1" at bounding box center [1093, 370] width 22 height 22
click at [1111, 370] on link at bounding box center [1122, 370] width 23 height 23
click at [1086, 373] on link "1" at bounding box center [1093, 370] width 22 height 22
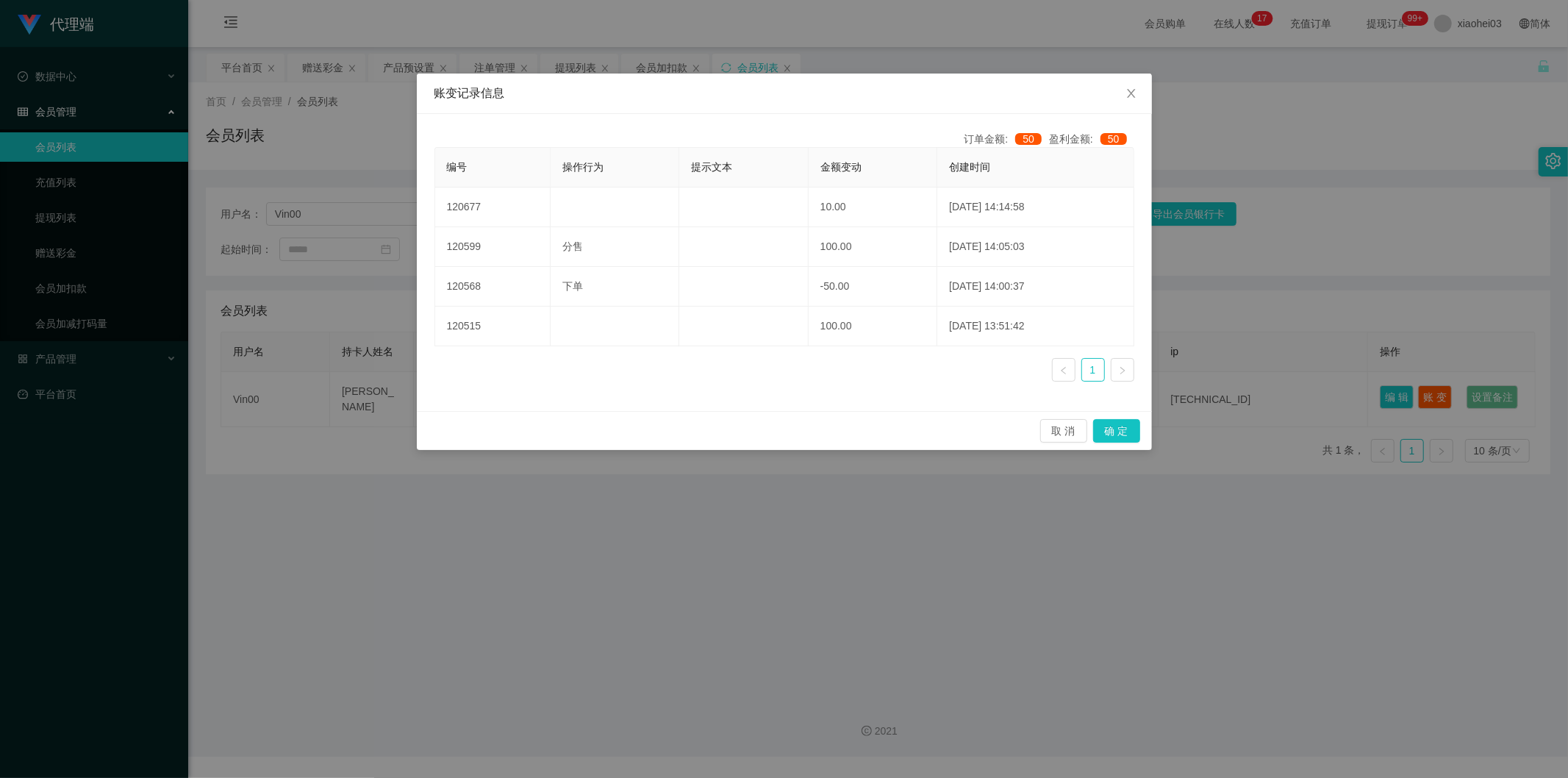
click at [1065, 374] on icon "图标: left" at bounding box center [1063, 370] width 9 height 9
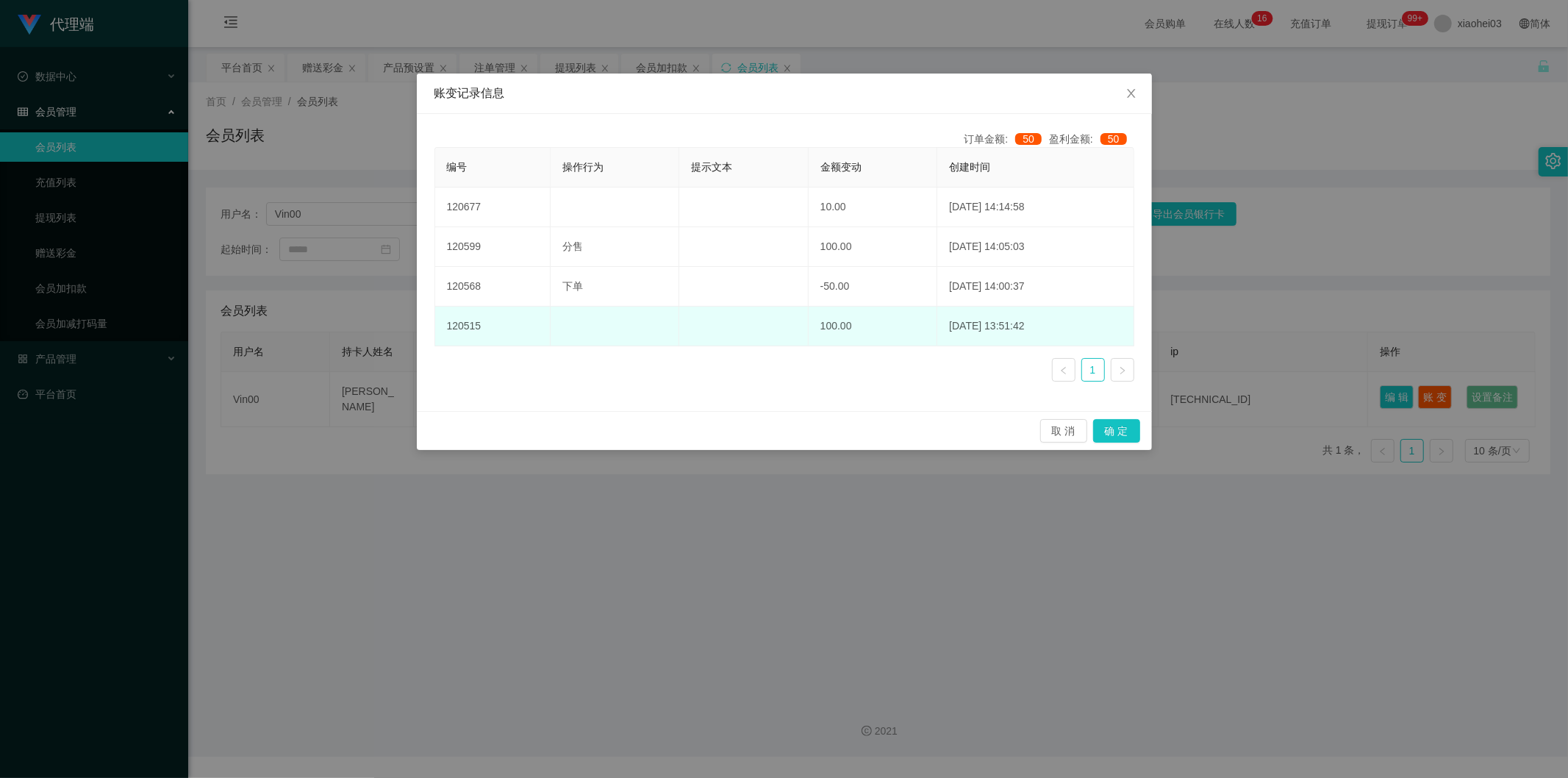
click at [821, 341] on td "100.00" at bounding box center [873, 326] width 129 height 40
click at [823, 329] on td "100.00" at bounding box center [873, 326] width 129 height 40
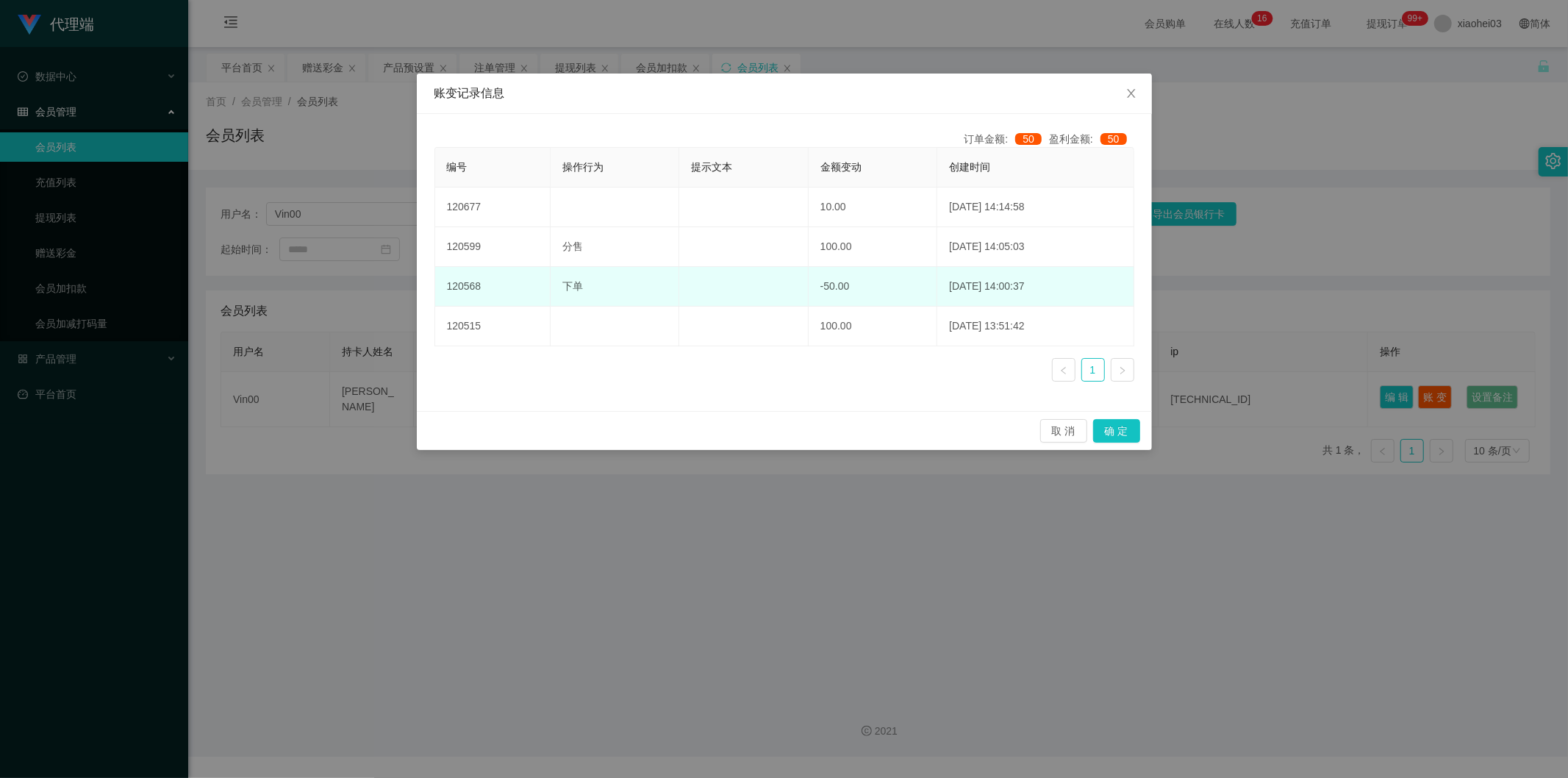
click at [819, 268] on td "-50.00" at bounding box center [873, 287] width 129 height 40
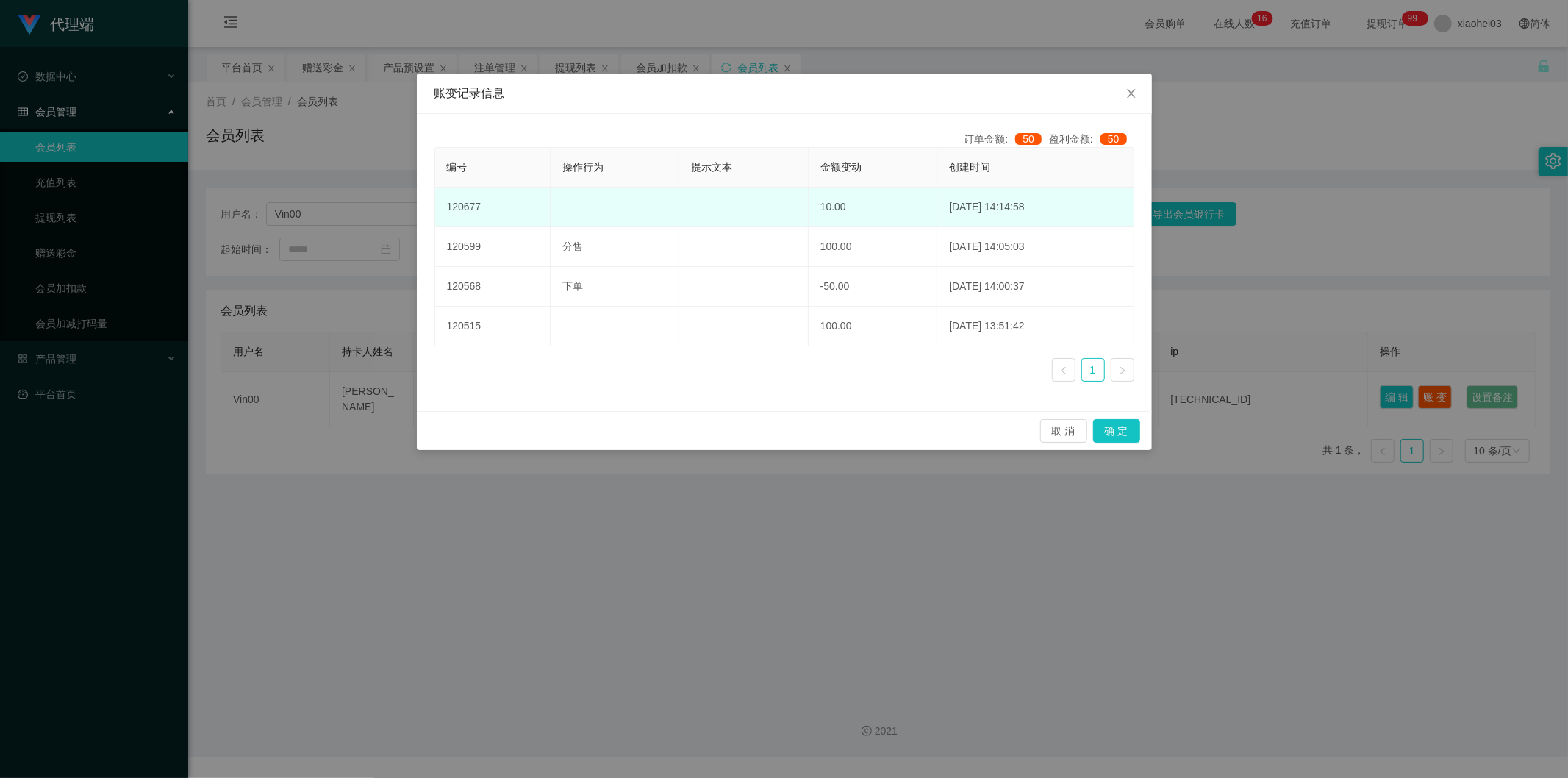
click at [809, 211] on td "10.00" at bounding box center [873, 207] width 129 height 40
click at [997, 207] on td "2025-09-11 14:14:58" at bounding box center [1036, 207] width 196 height 40
click at [1013, 211] on td "2025-09-11 14:14:58" at bounding box center [1036, 207] width 196 height 40
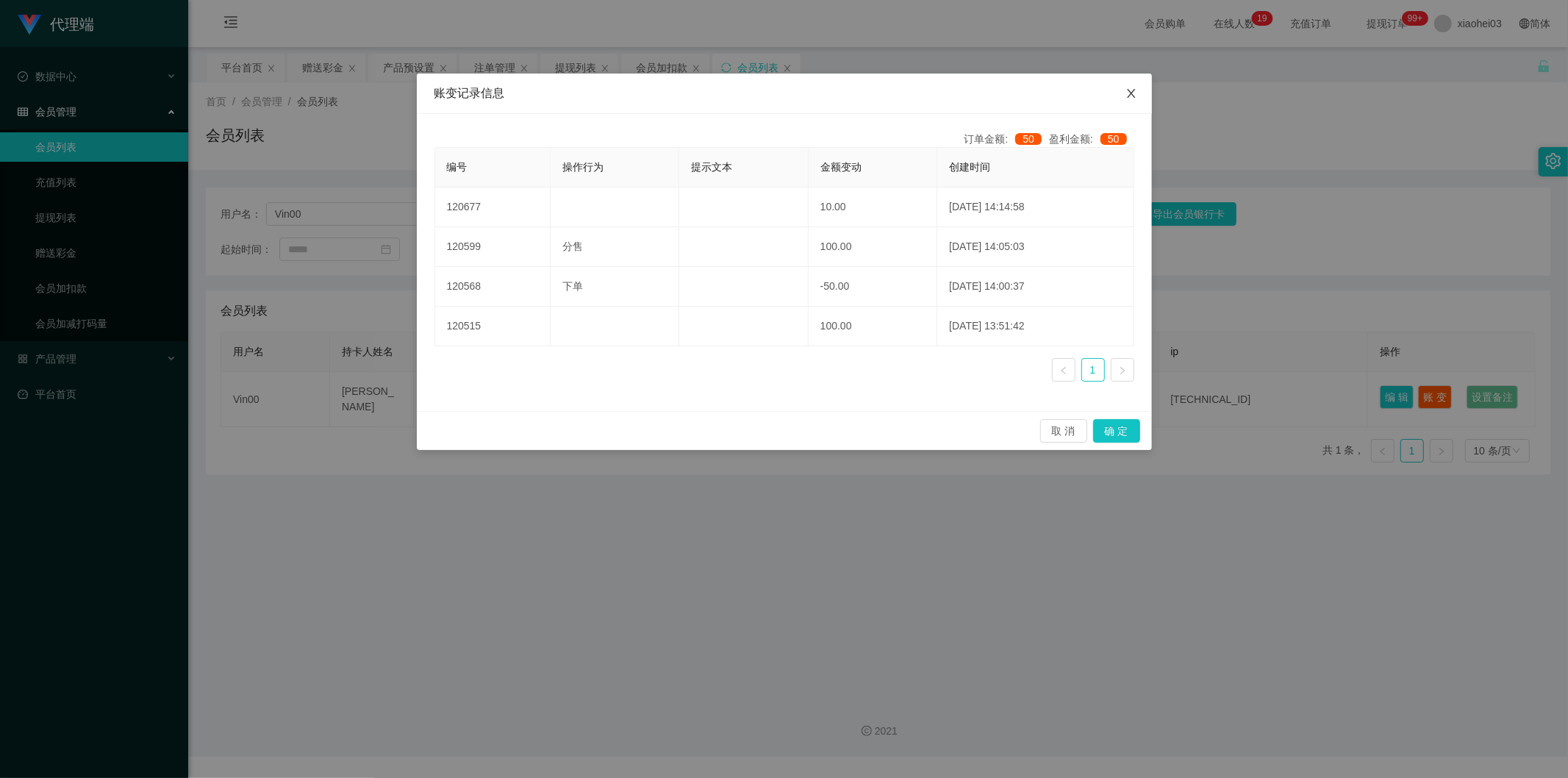
click at [1142, 86] on span "Close" at bounding box center [1131, 94] width 41 height 41
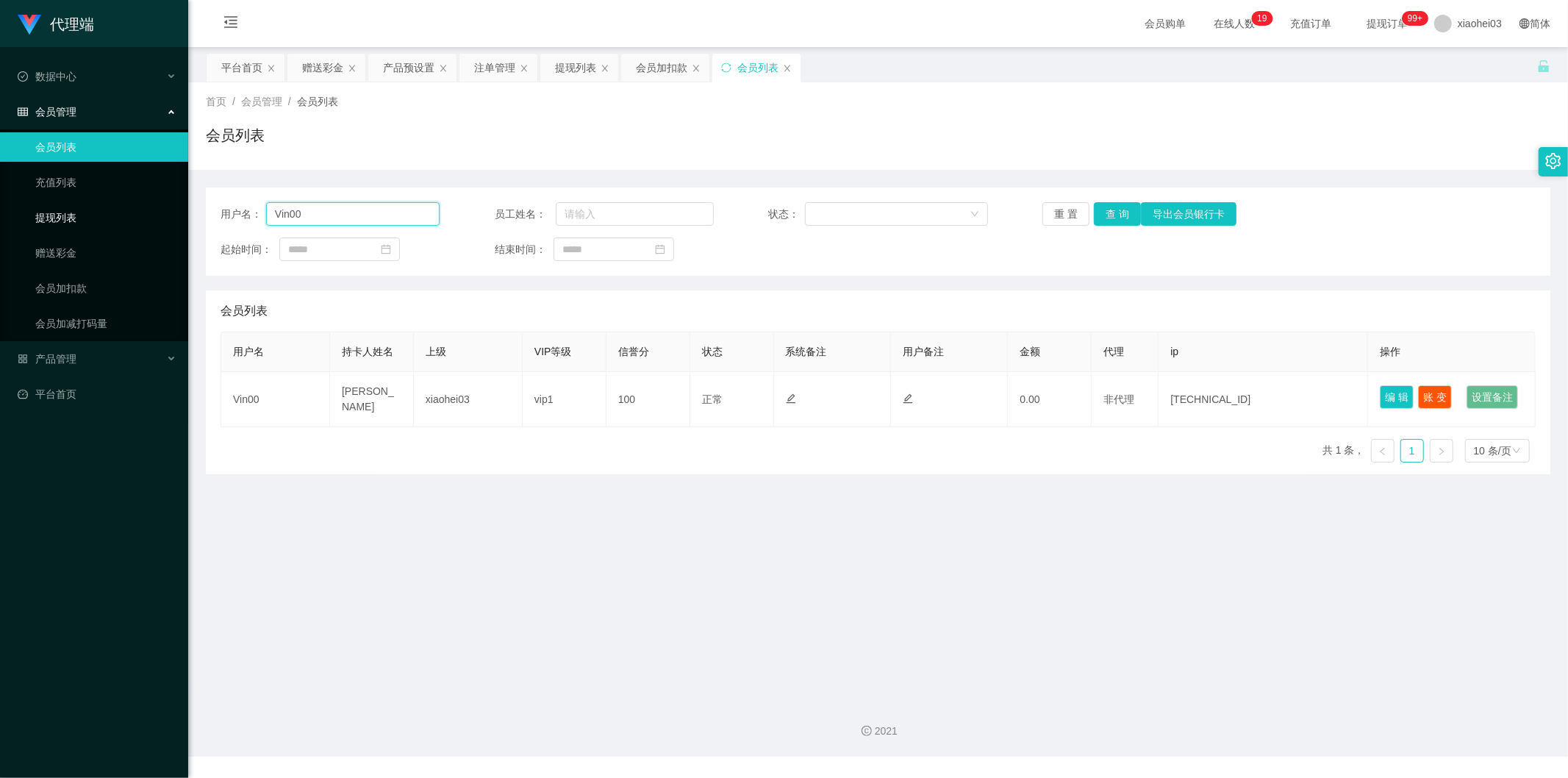
drag, startPoint x: 292, startPoint y: 214, endPoint x: 138, endPoint y: 210, distance: 154.1
click at [129, 219] on section "代理端 数据中心 会员管理 会员列表 充值列表 提现列表 赠送彩金 会员加扣款 会员加减打码量 产品管理 开奖记录 注单管理 产品列表 即时注单 产品预设置 …" at bounding box center [784, 378] width 1568 height 757
click at [315, 83] on div "首页 / 会员管理 / 会员列表 / 会员列表" at bounding box center [879, 126] width 1381 height 87
click at [318, 78] on div "赠送彩金" at bounding box center [322, 67] width 41 height 28
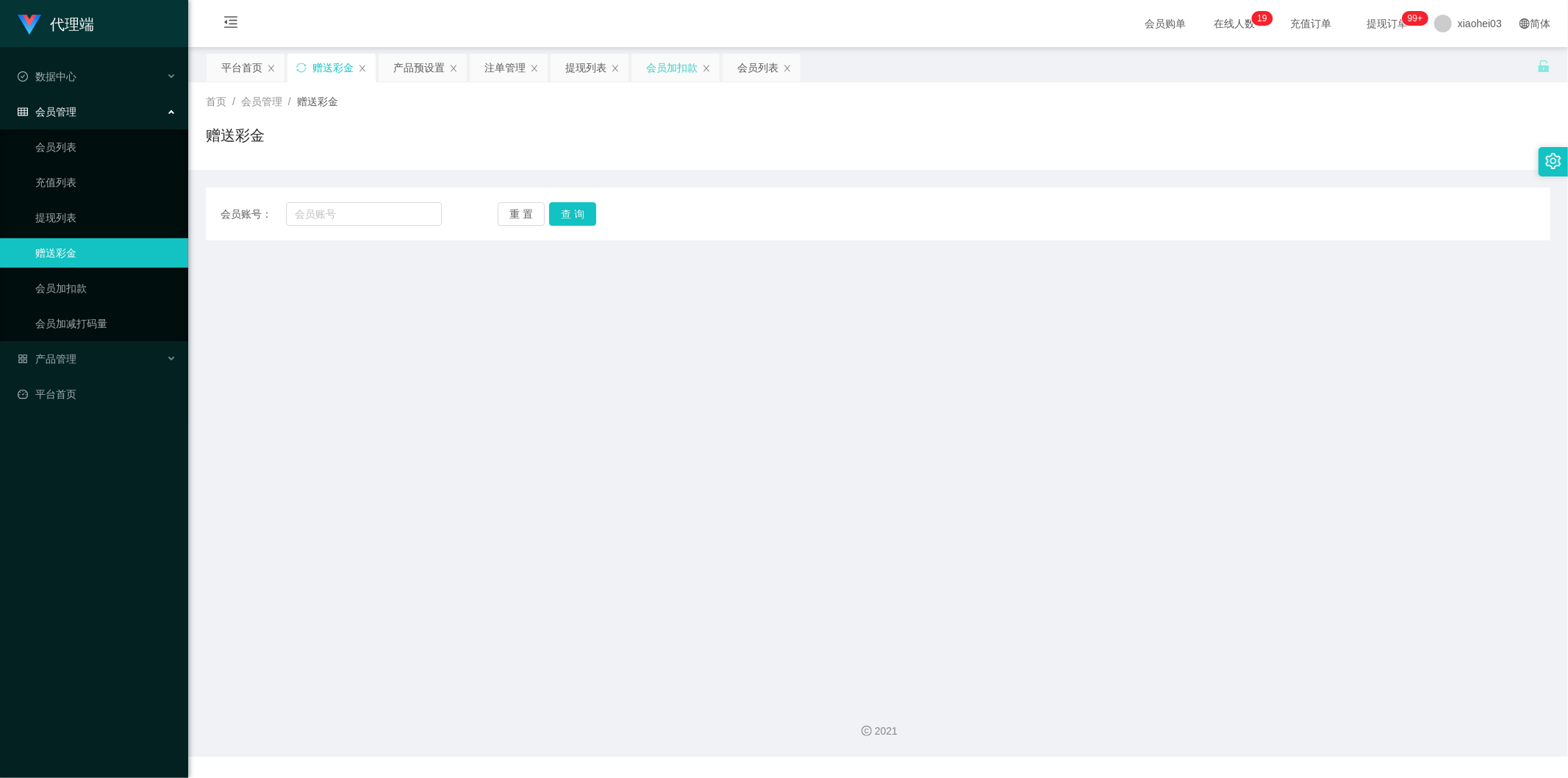
click at [673, 71] on div "会员加扣款" at bounding box center [672, 67] width 51 height 28
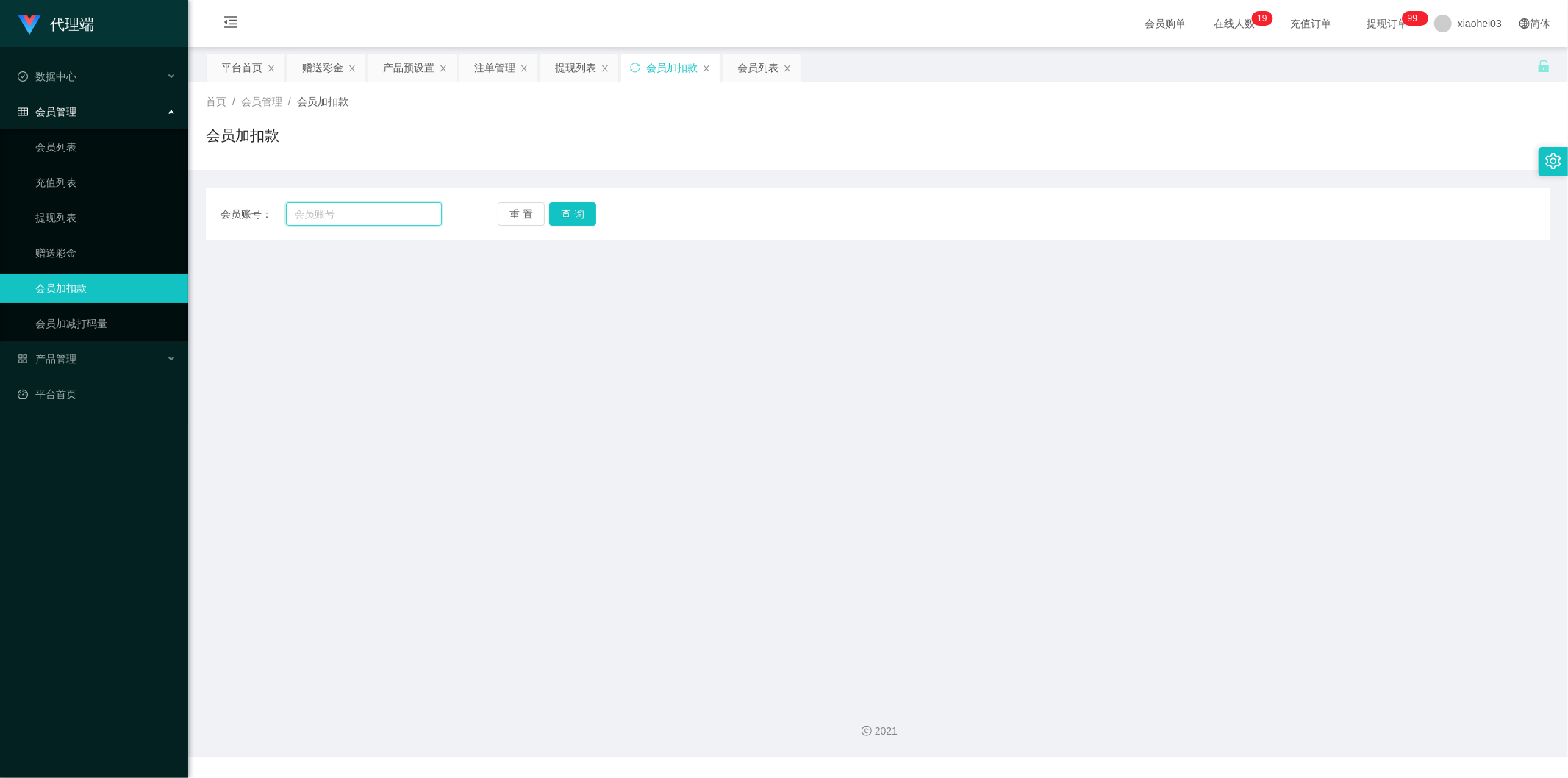
click at [381, 212] on input "text" at bounding box center [364, 214] width 156 height 23
paste input "Vin00"
type input "Vin00"
click at [564, 200] on div "会员账号： Vin00 重 置 查 询 会员账号 会员姓名 账号余额 操作类型 人工加款 人工扣款 金额 确 定" at bounding box center [878, 214] width 1345 height 53
click at [576, 208] on button "查 询" at bounding box center [573, 214] width 47 height 23
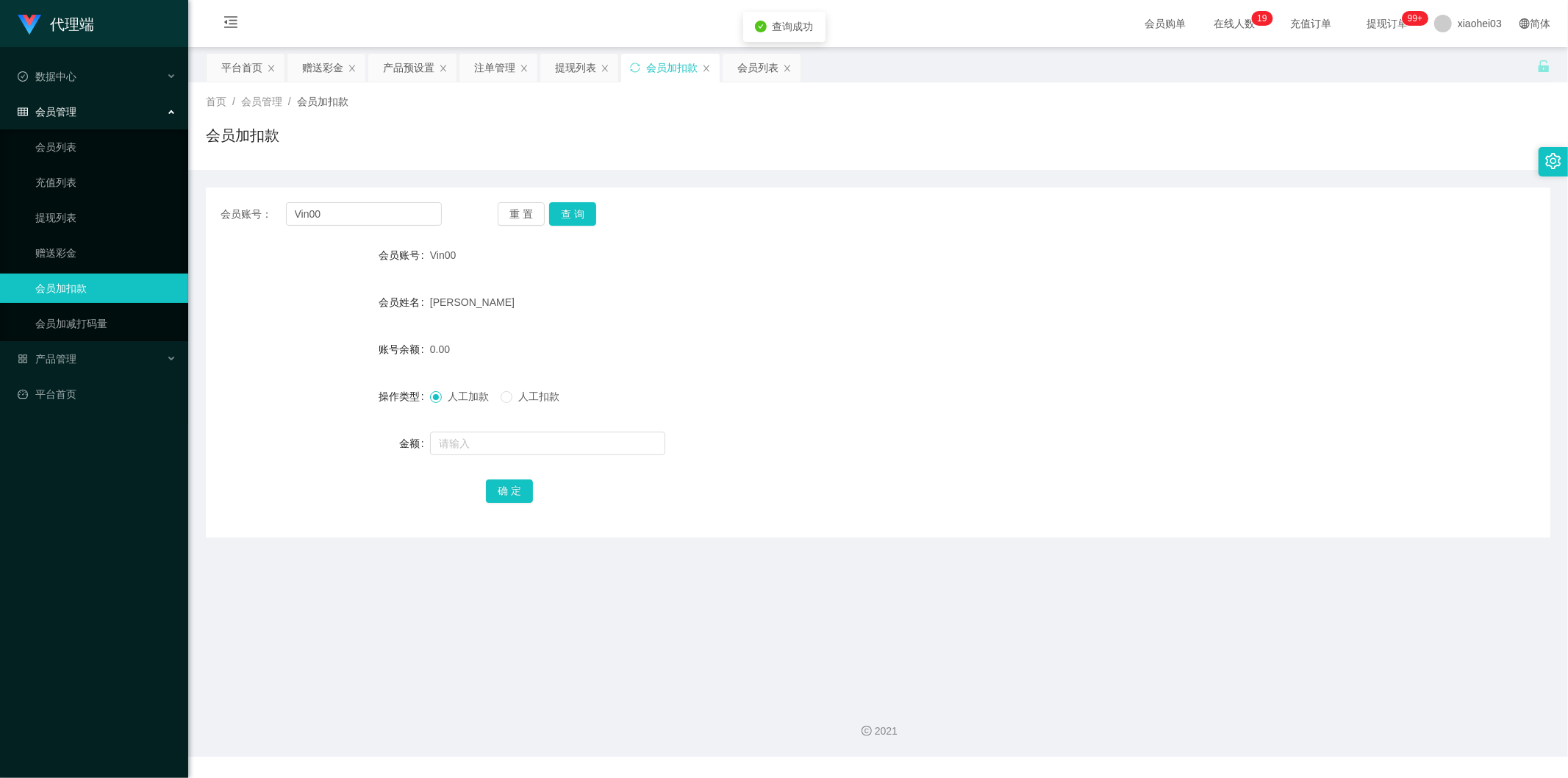
click at [609, 321] on form "会员账号 Vin00 会员姓名 Ng Keanu Cheong Oui 账号余额 0.00 操作类型 人工加款 人工扣款 金额 确 定" at bounding box center [878, 373] width 1345 height 265
click at [578, 64] on div "提现列表" at bounding box center [576, 67] width 41 height 28
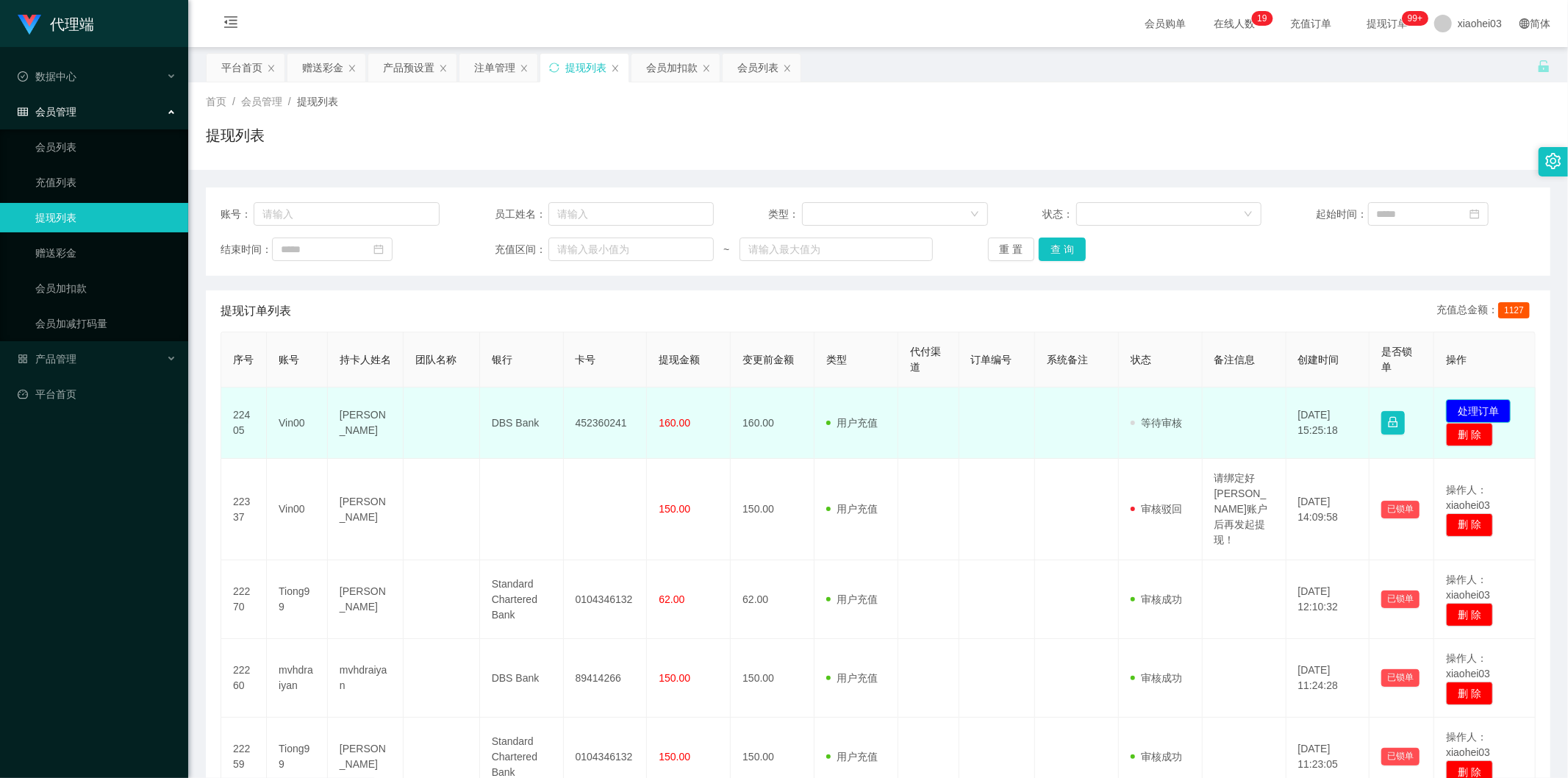
click at [1489, 406] on button "处理订单" at bounding box center [1479, 411] width 65 height 23
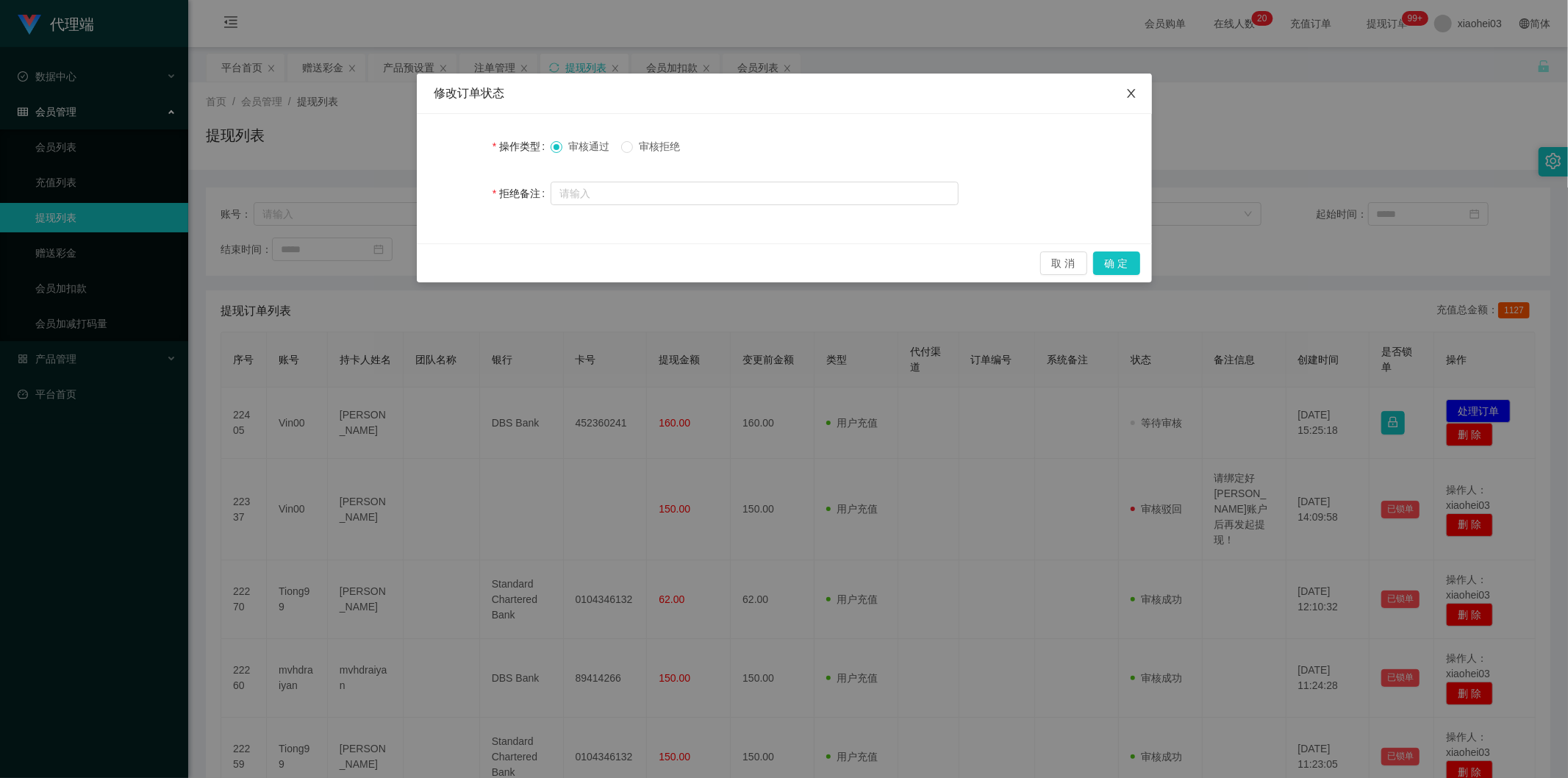
drag, startPoint x: 1138, startPoint y: 95, endPoint x: 1143, endPoint y: 107, distance: 13.0
click at [1137, 96] on span "Close" at bounding box center [1131, 94] width 41 height 41
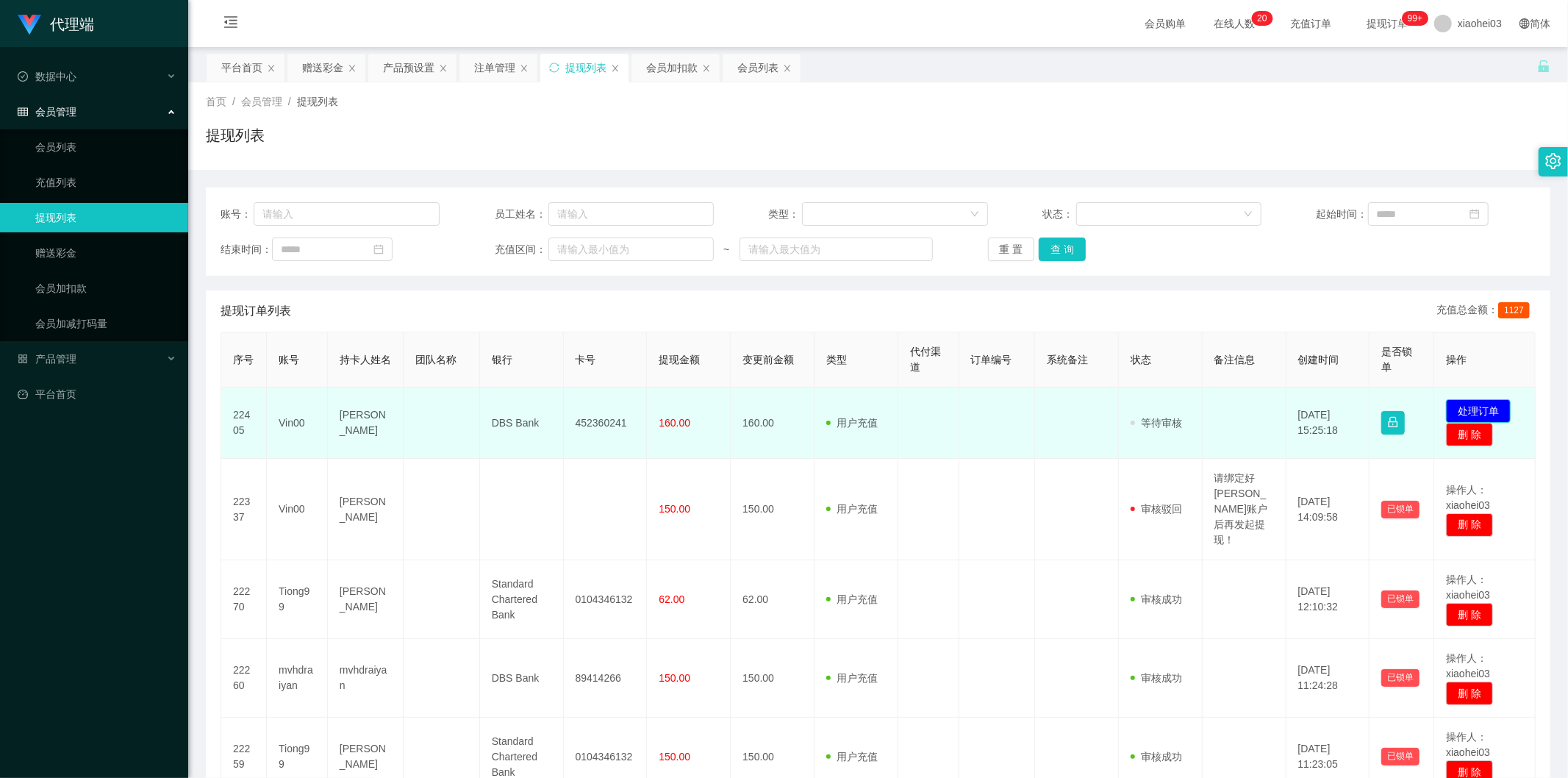
click at [1492, 407] on button "处理订单" at bounding box center [1479, 411] width 65 height 23
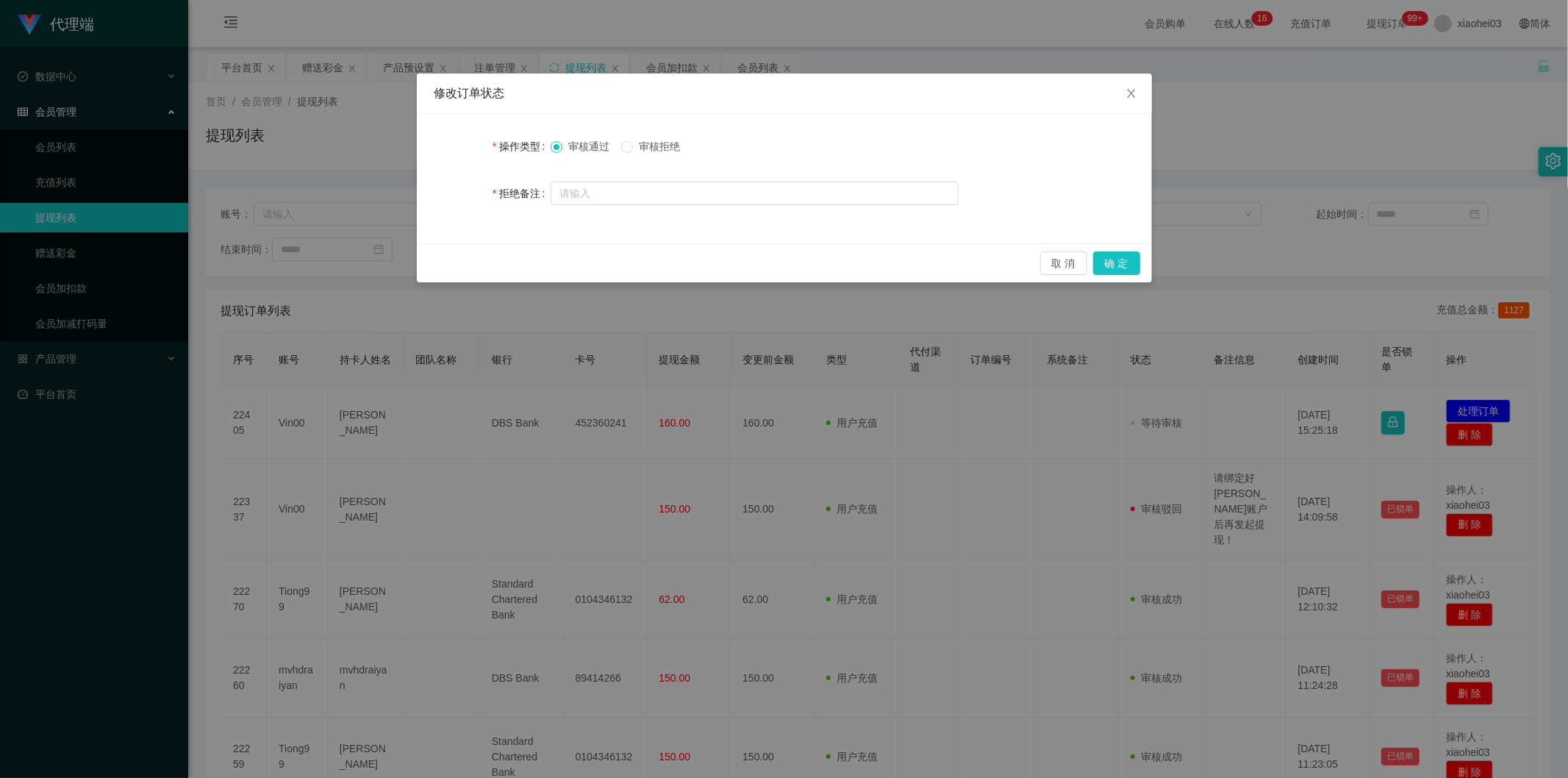
click at [648, 144] on span "审核拒绝" at bounding box center [659, 147] width 53 height 12
click at [583, 146] on span "审核通过" at bounding box center [588, 147] width 53 height 12
click at [1134, 92] on icon "图标: close" at bounding box center [1131, 93] width 12 height 12
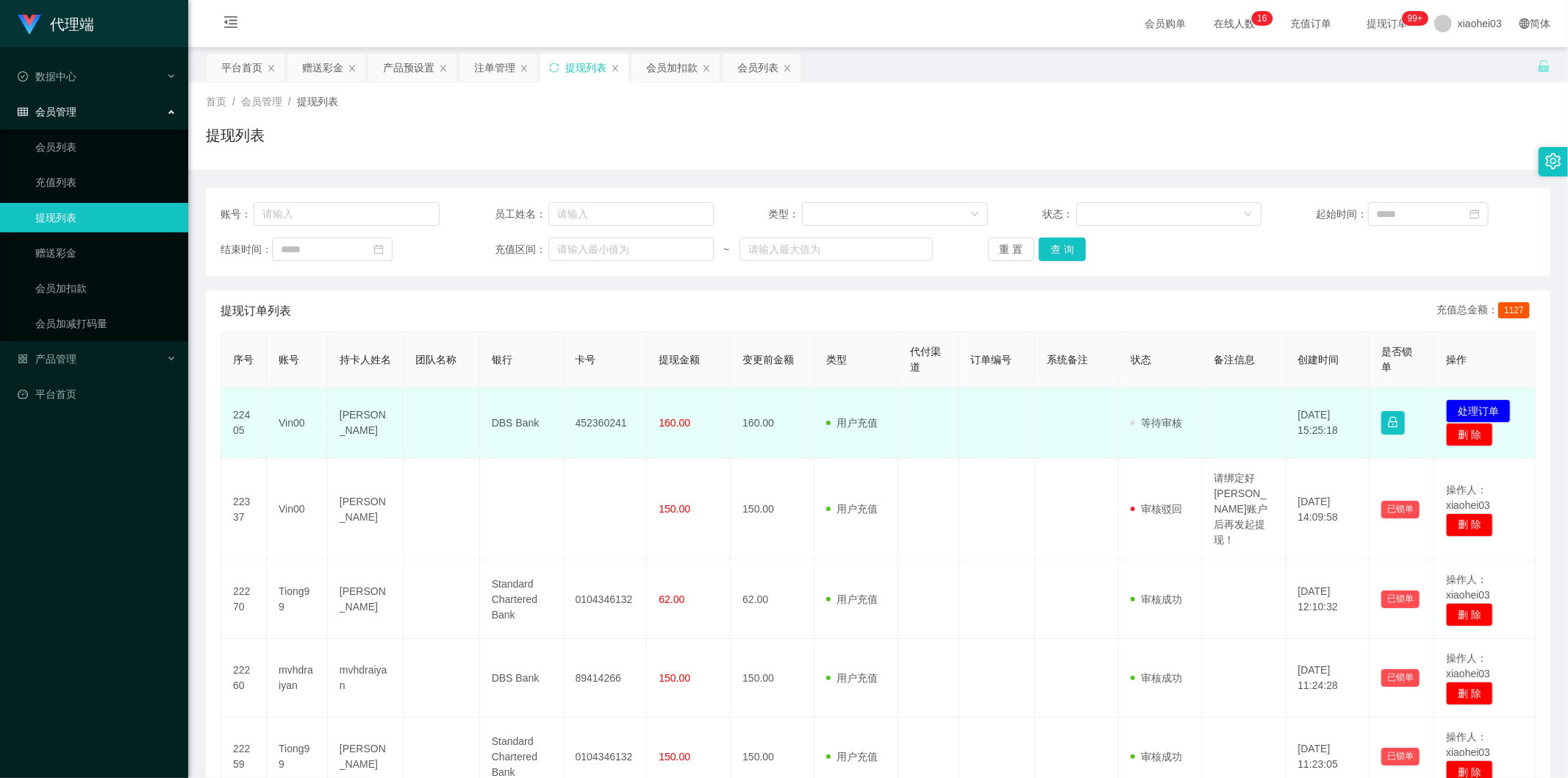
click at [291, 421] on td "Vin00" at bounding box center [297, 423] width 61 height 71
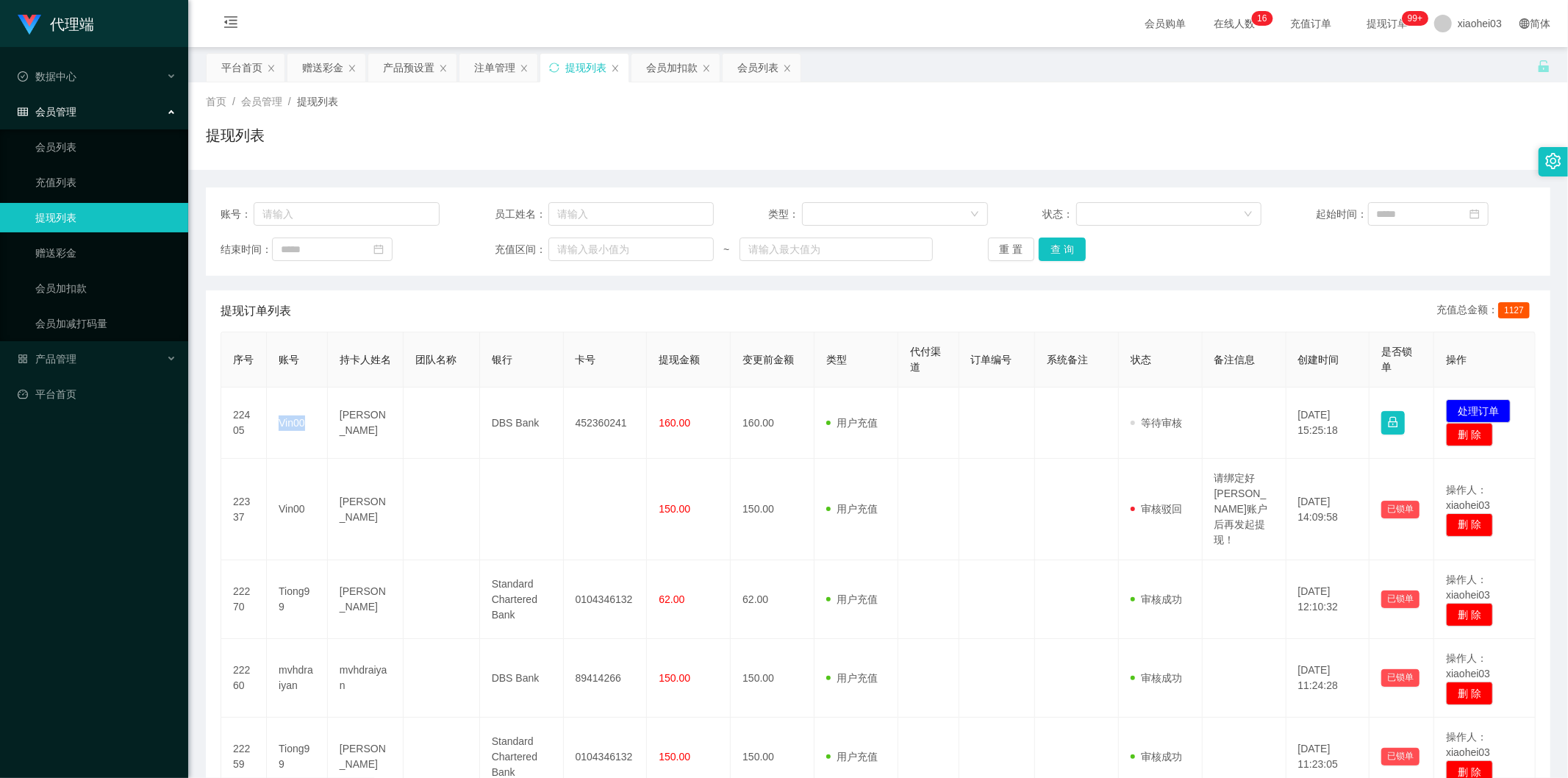
copy td "Vin00"
click at [346, 215] on input "text" at bounding box center [347, 214] width 186 height 23
paste input "Vin00"
type input "Vin00"
click at [1070, 251] on button "查 询" at bounding box center [1062, 250] width 47 height 23
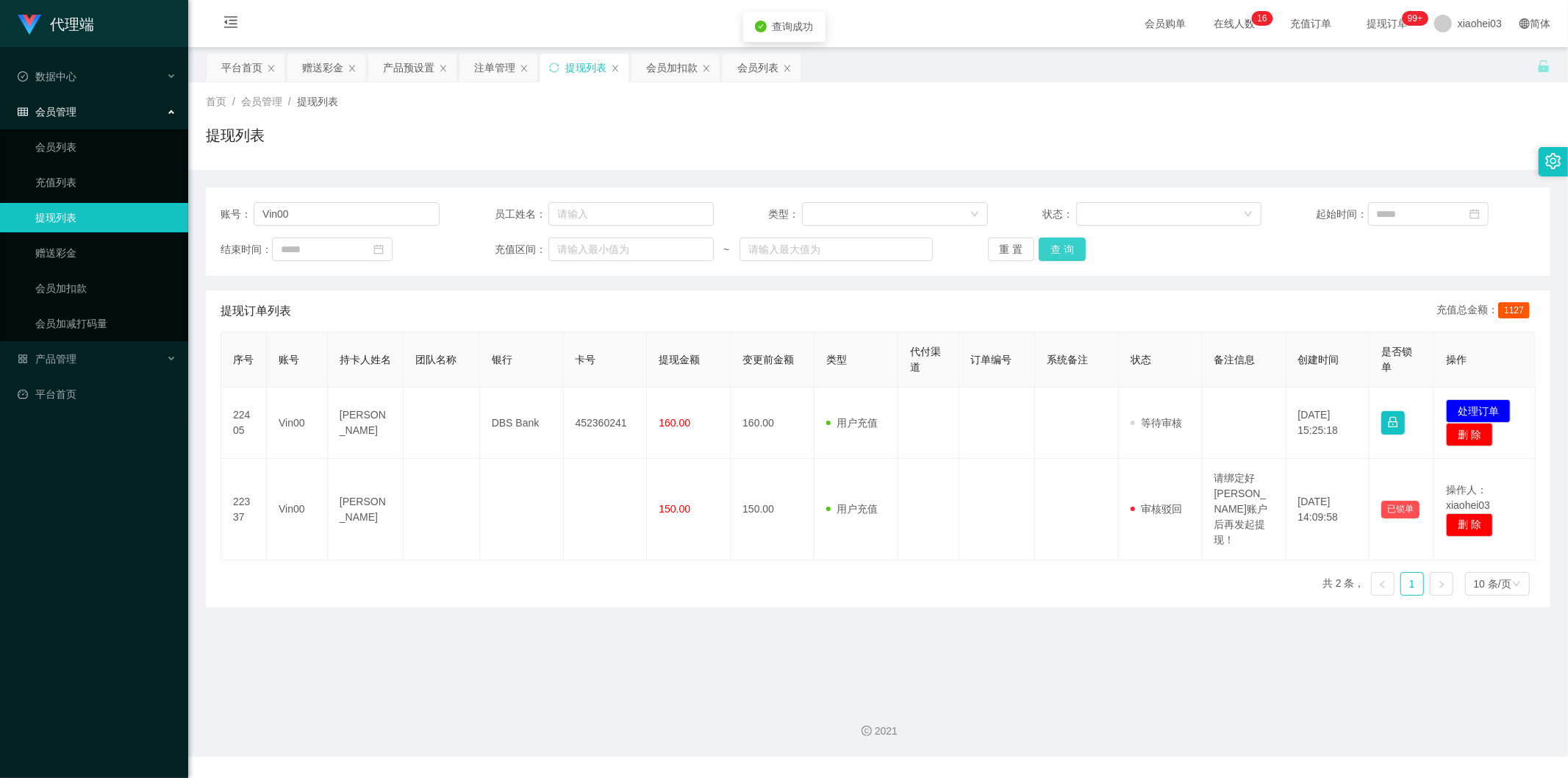
click at [1070, 251] on button "查 询" at bounding box center [1062, 250] width 47 height 23
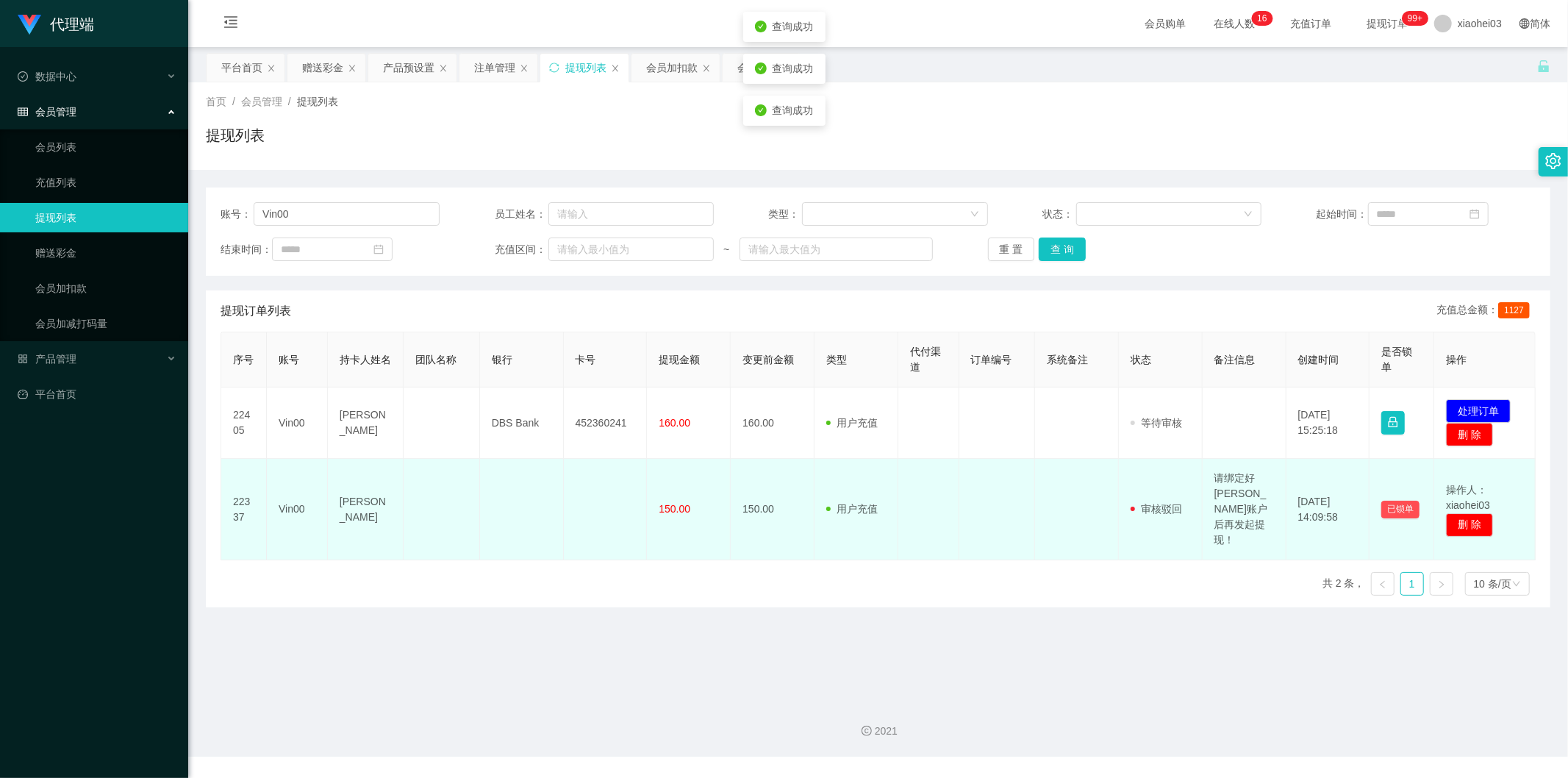
click at [1232, 511] on td "请绑定好[PERSON_NAME]账户后再发起提现！" at bounding box center [1245, 510] width 83 height 102
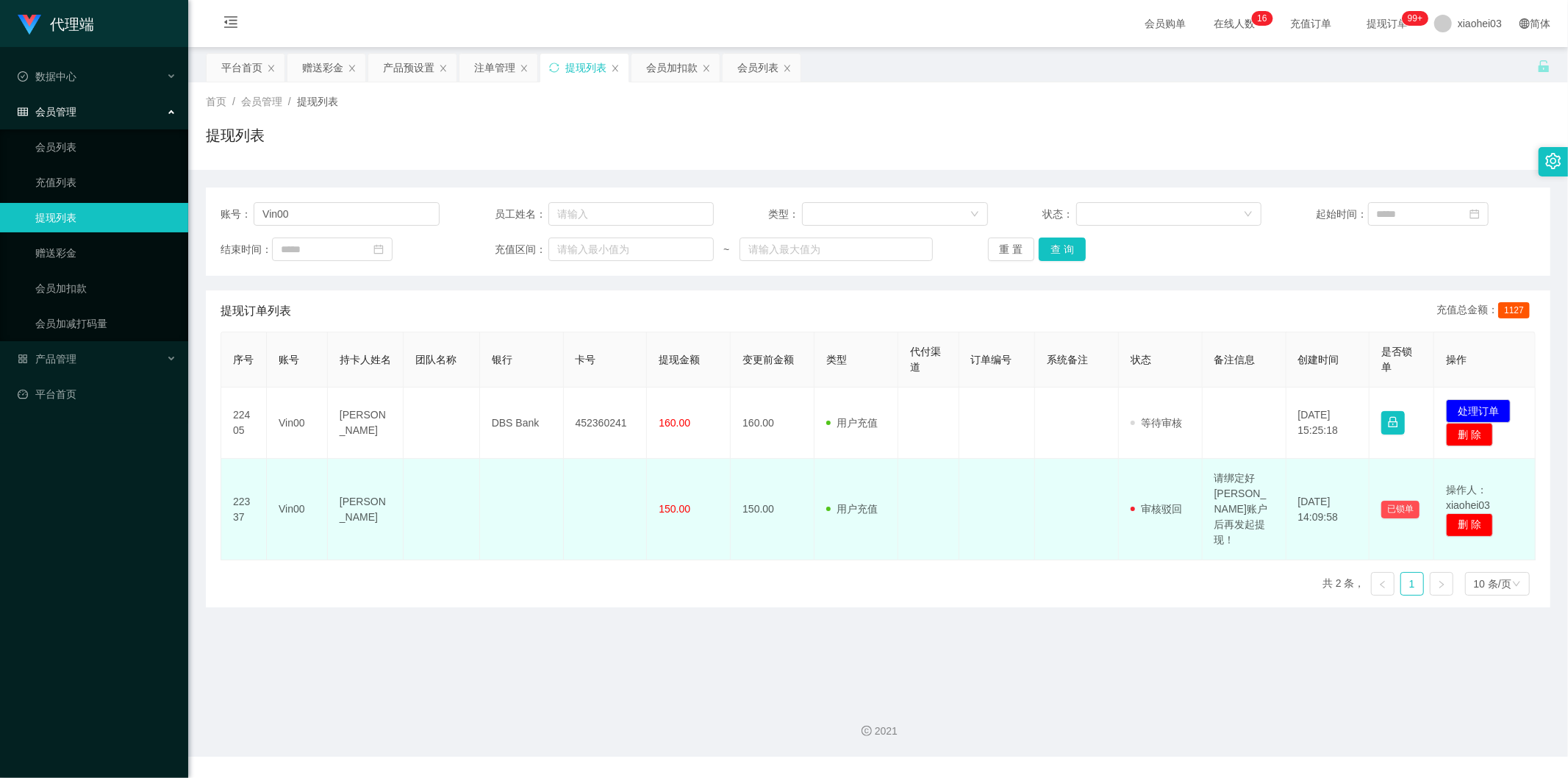
click at [383, 511] on td "[PERSON_NAME]" at bounding box center [366, 510] width 76 height 102
click at [340, 513] on td "[PERSON_NAME]" at bounding box center [366, 510] width 76 height 102
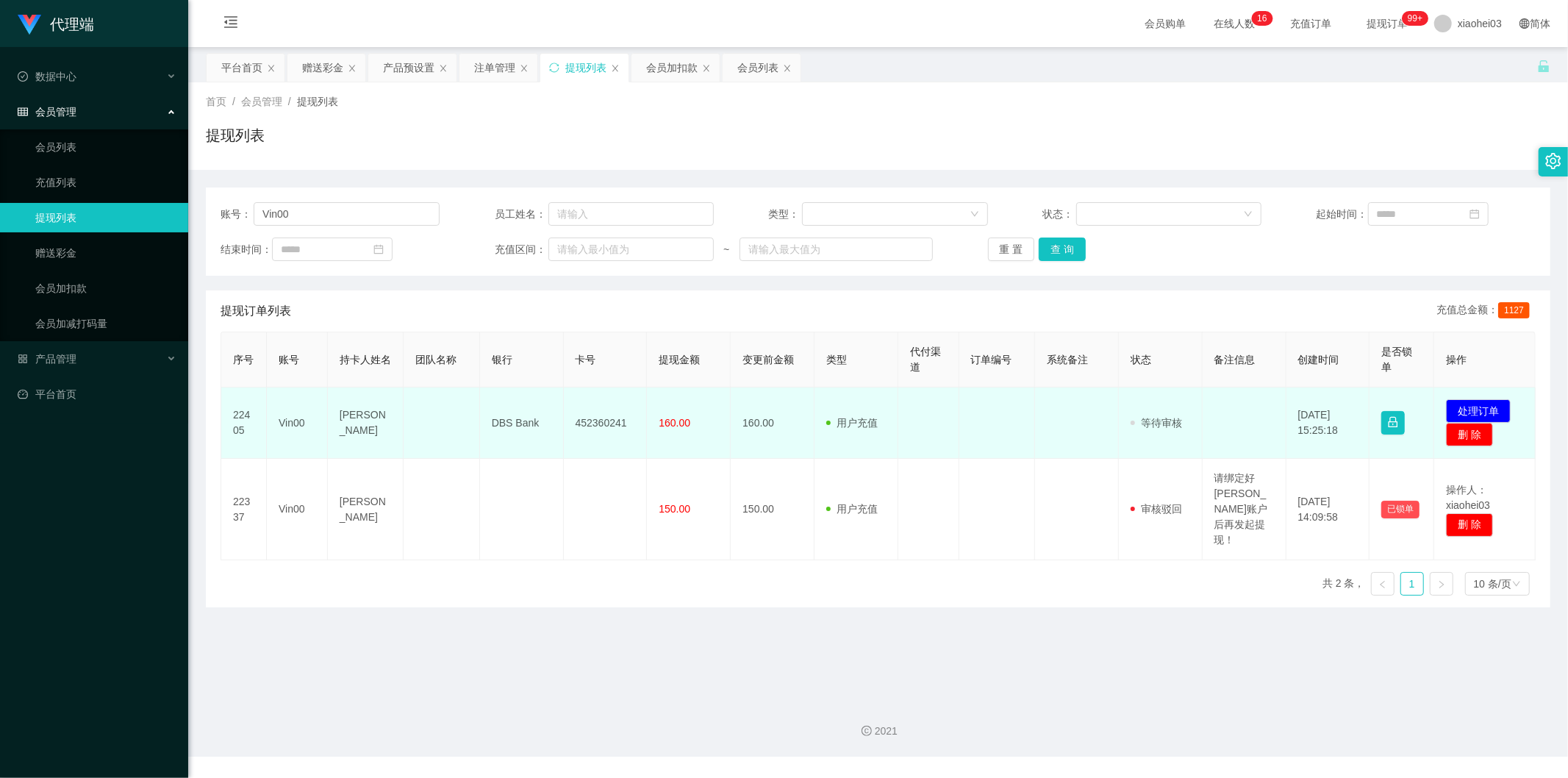
click at [616, 427] on td "452360241" at bounding box center [606, 423] width 83 height 71
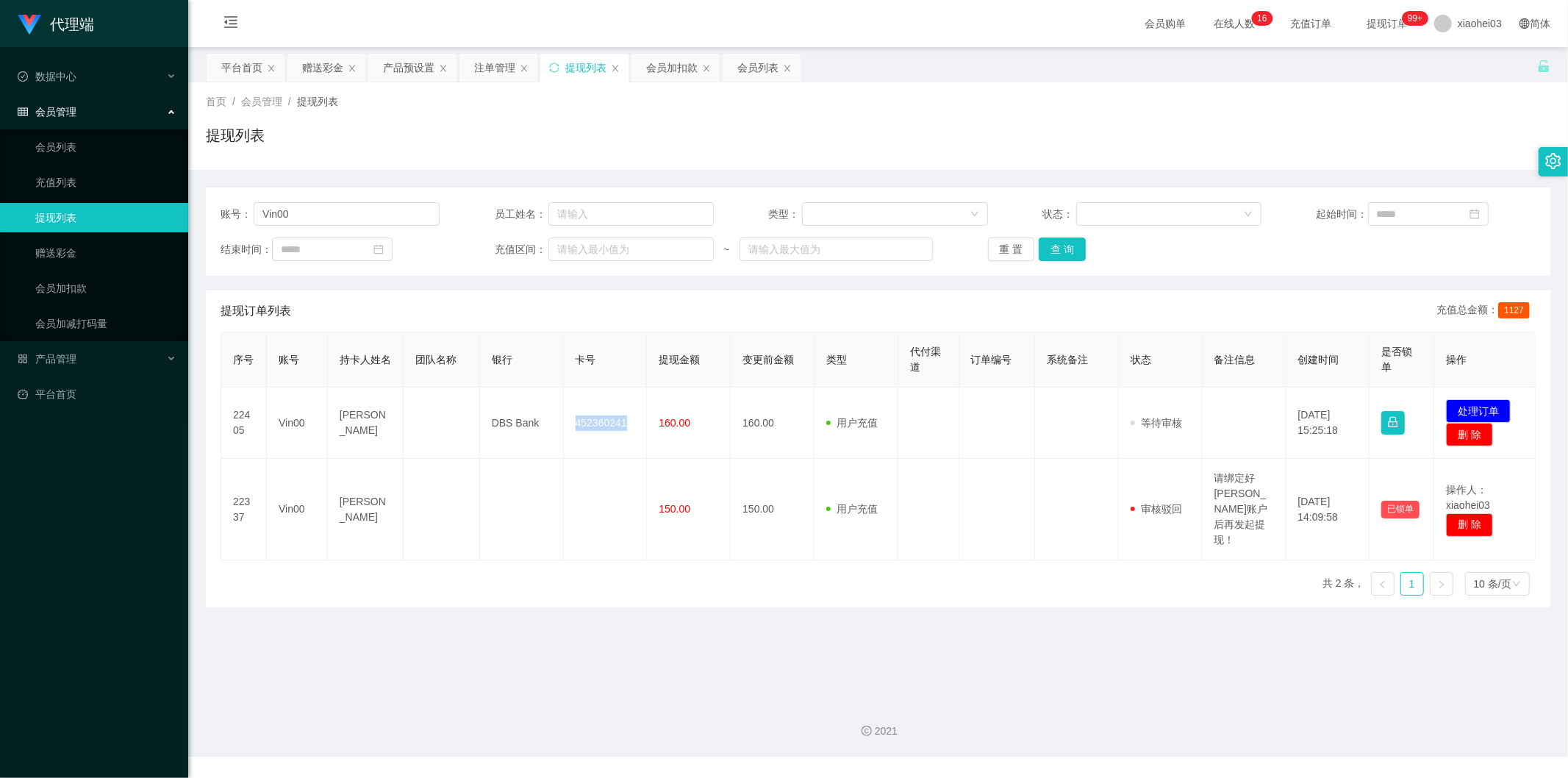
copy td "452360241"
drag, startPoint x: 335, startPoint y: 220, endPoint x: 189, endPoint y: 224, distance: 146.1
click at [189, 224] on main "关闭左侧 关闭右侧 关闭其它 刷新页面 平台首页 赠送彩金 产品预设置 注单管理 提现列表 会员加扣款 会员列表 首页 / 会员管理 / 提现列表 / 提现列…" at bounding box center [879, 367] width 1381 height 641
click at [1048, 247] on button "查 询" at bounding box center [1062, 250] width 47 height 23
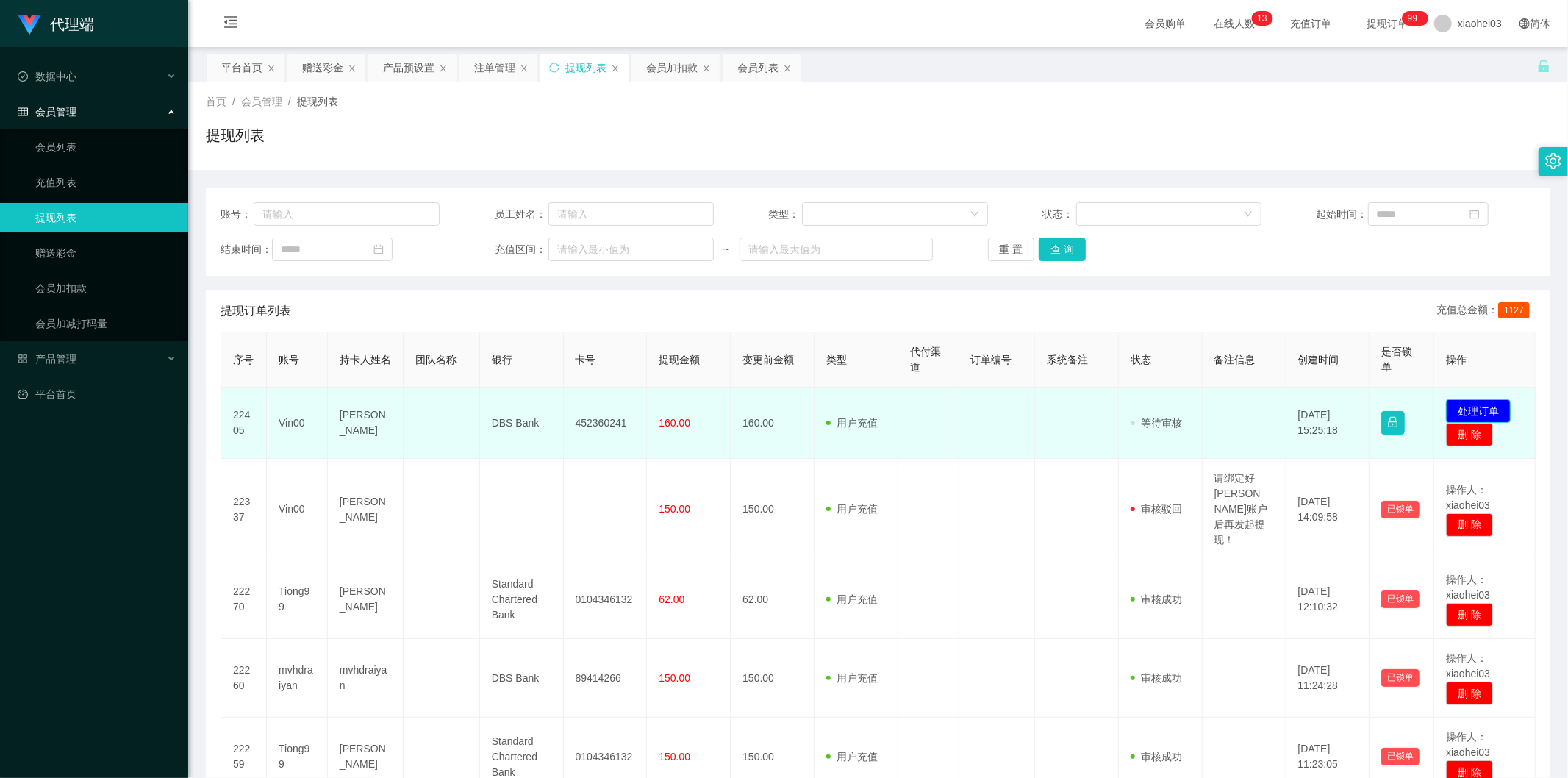
click at [1468, 406] on button "处理订单" at bounding box center [1479, 411] width 65 height 23
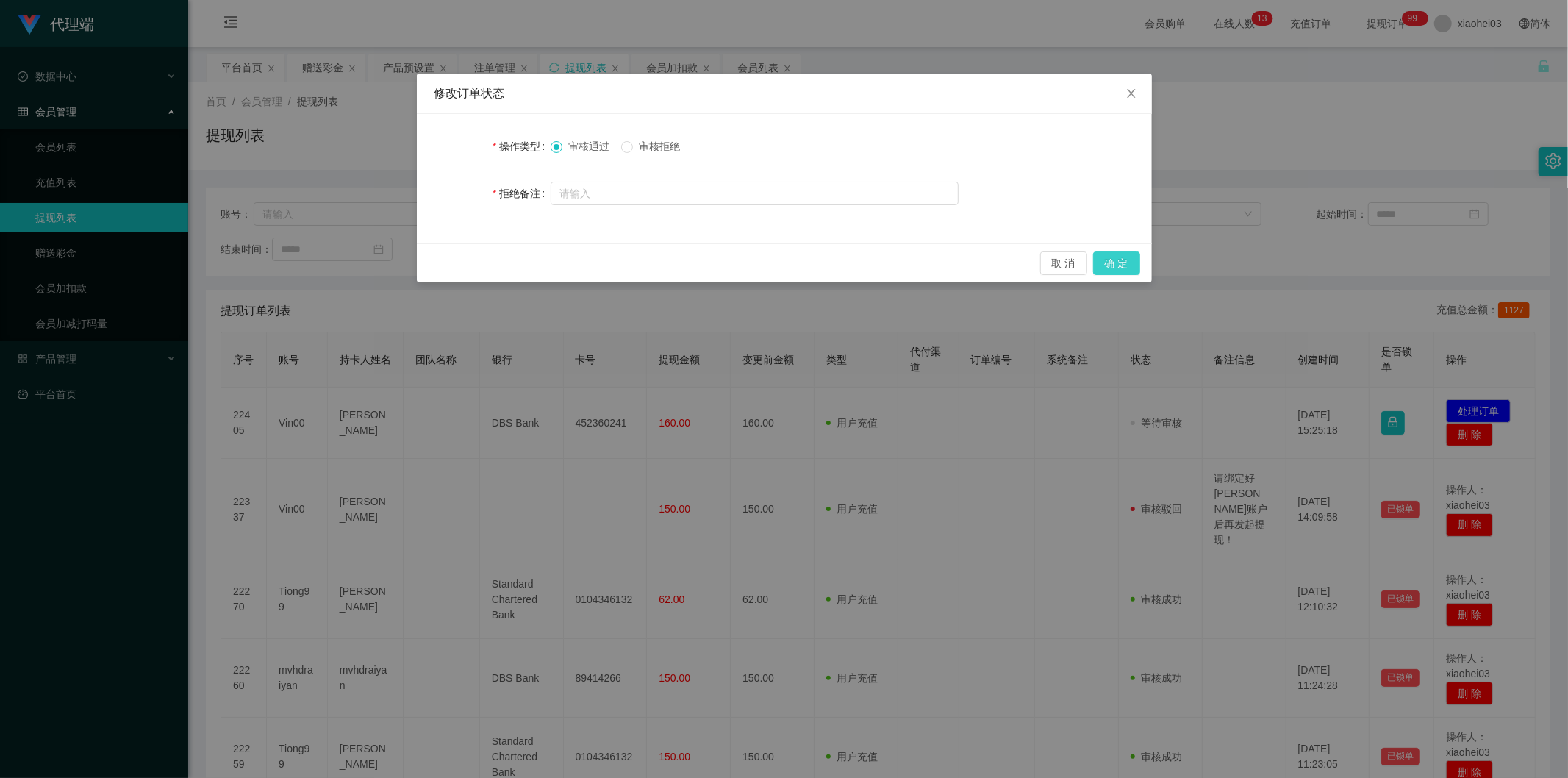
click at [1119, 257] on button "确 定" at bounding box center [1117, 263] width 47 height 23
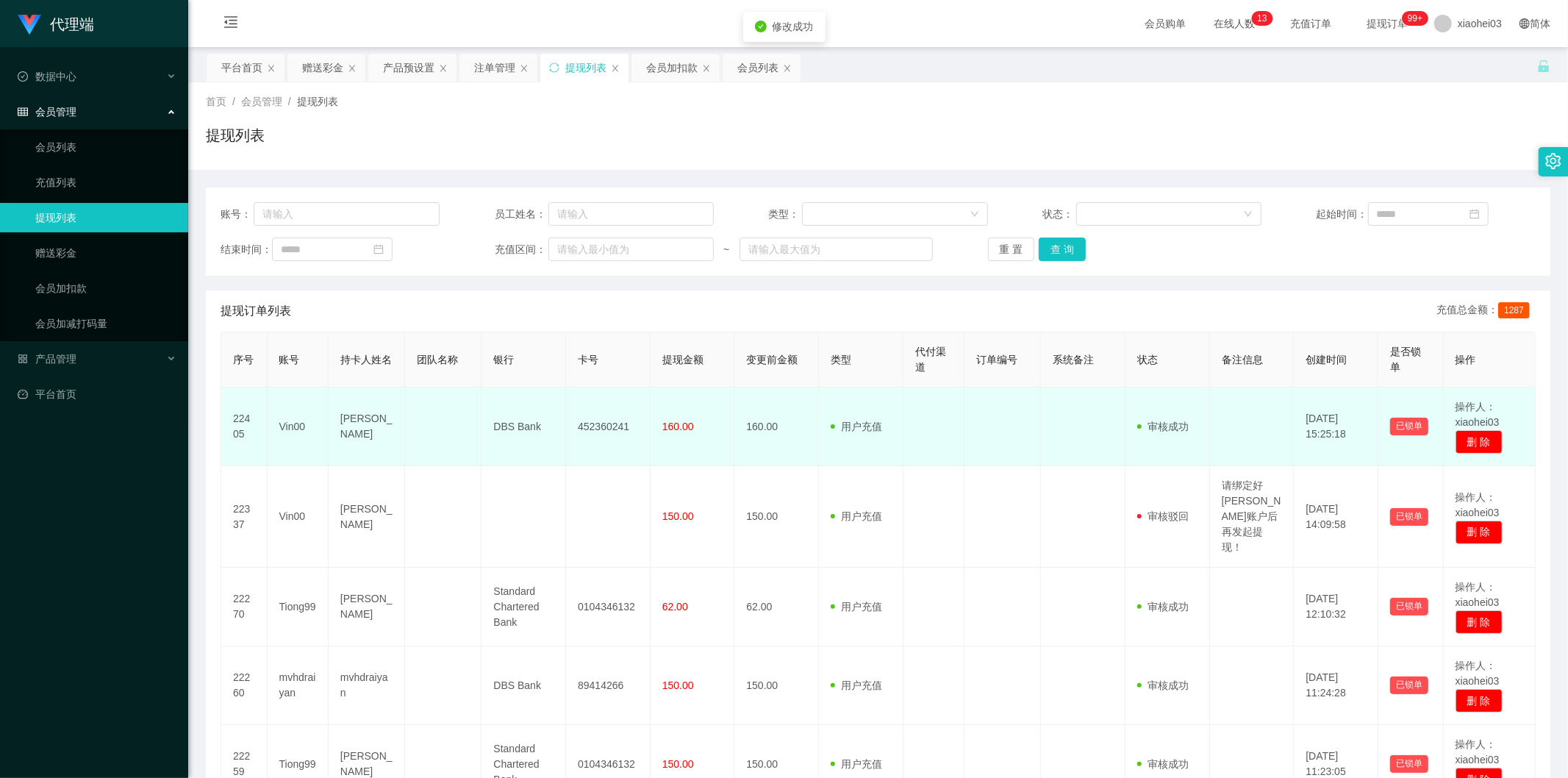
click at [604, 422] on td "452360241" at bounding box center [608, 426] width 84 height 79
copy td "452360241"
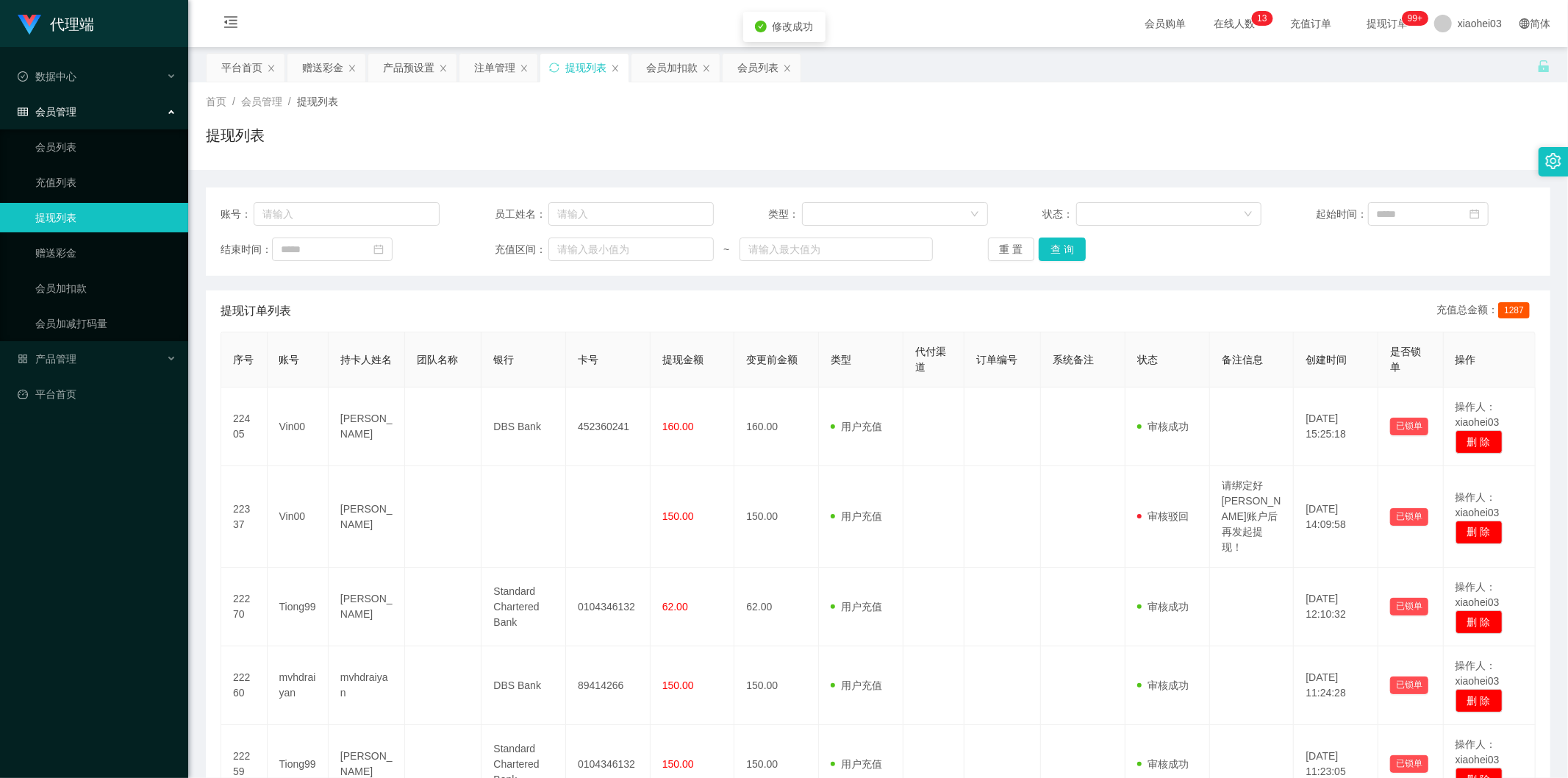
click at [795, 132] on div "提现列表" at bounding box center [878, 141] width 1345 height 34
drag, startPoint x: 305, startPoint y: 69, endPoint x: 329, endPoint y: 79, distance: 26.0
click at [311, 71] on div "赠送彩金" at bounding box center [322, 67] width 41 height 28
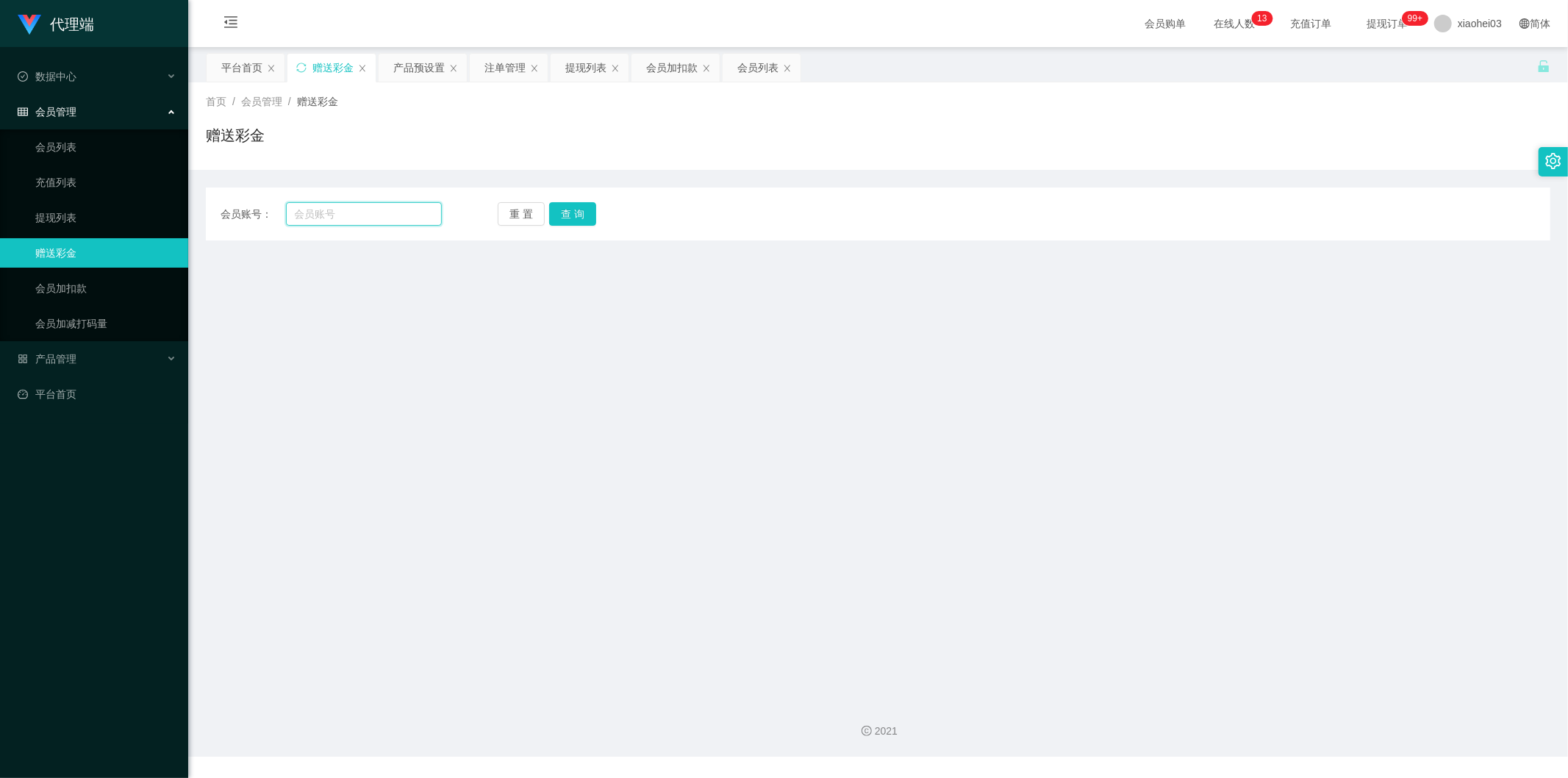
click at [378, 218] on input "text" at bounding box center [364, 214] width 156 height 23
paste input "452360241"
type input "452360241"
drag, startPoint x: 595, startPoint y: 218, endPoint x: 588, endPoint y: 222, distance: 8.1
click at [594, 219] on div "重 置 查 询" at bounding box center [609, 214] width 221 height 23
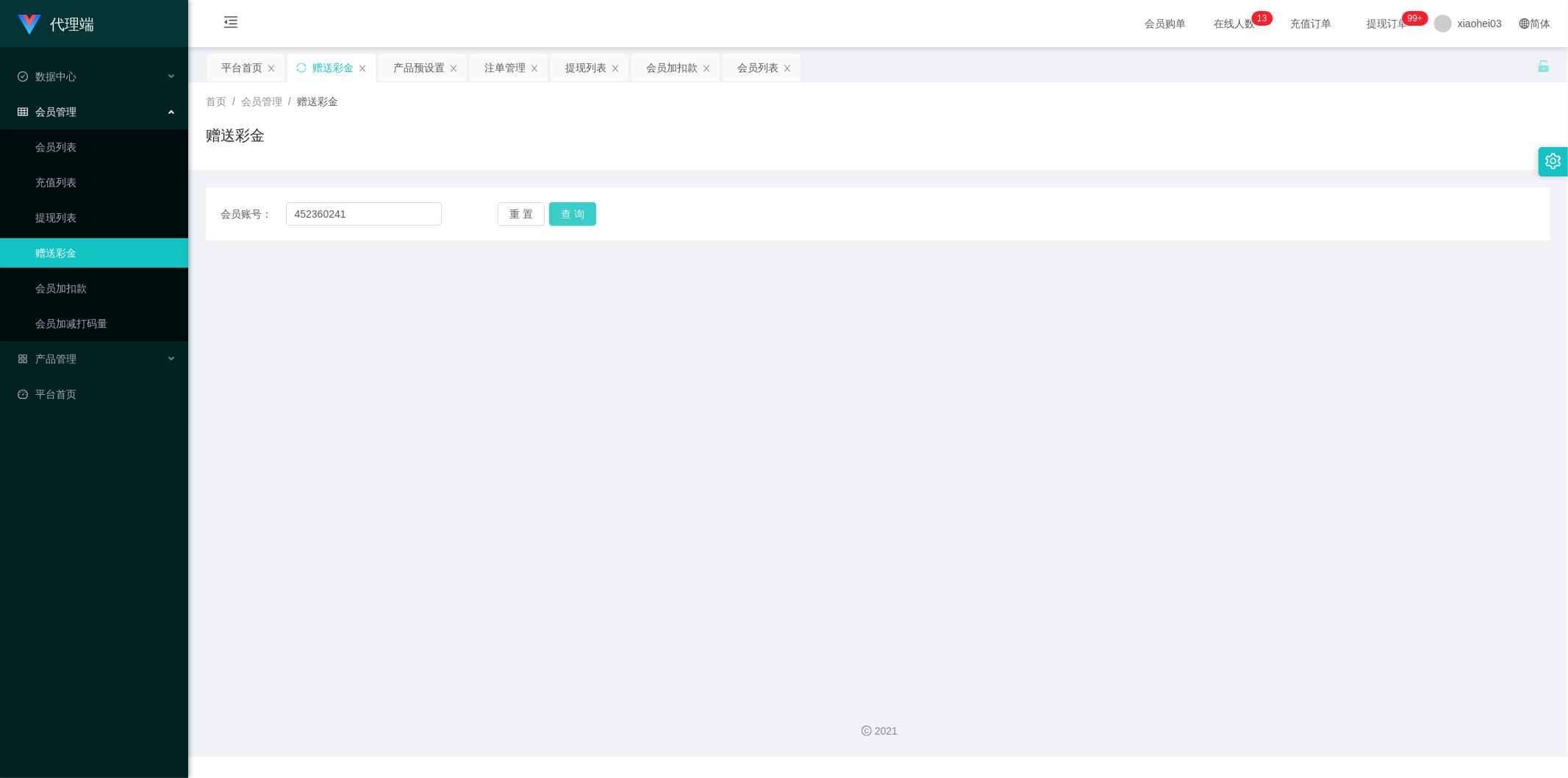
click at [571, 225] on button "查 询" at bounding box center [573, 214] width 47 height 23
drag, startPoint x: 261, startPoint y: 205, endPoint x: 102, endPoint y: 201, distance: 159.1
click at [136, 202] on section "代理端 数据中心 会员管理 会员列表 充值列表 提现列表 赠送彩金 会员加扣款 会员加减打码量 产品管理 开奖记录 注单管理 产品列表 即时注单 产品预设置 …" at bounding box center [784, 378] width 1568 height 757
click at [584, 75] on div "提现列表" at bounding box center [585, 67] width 41 height 28
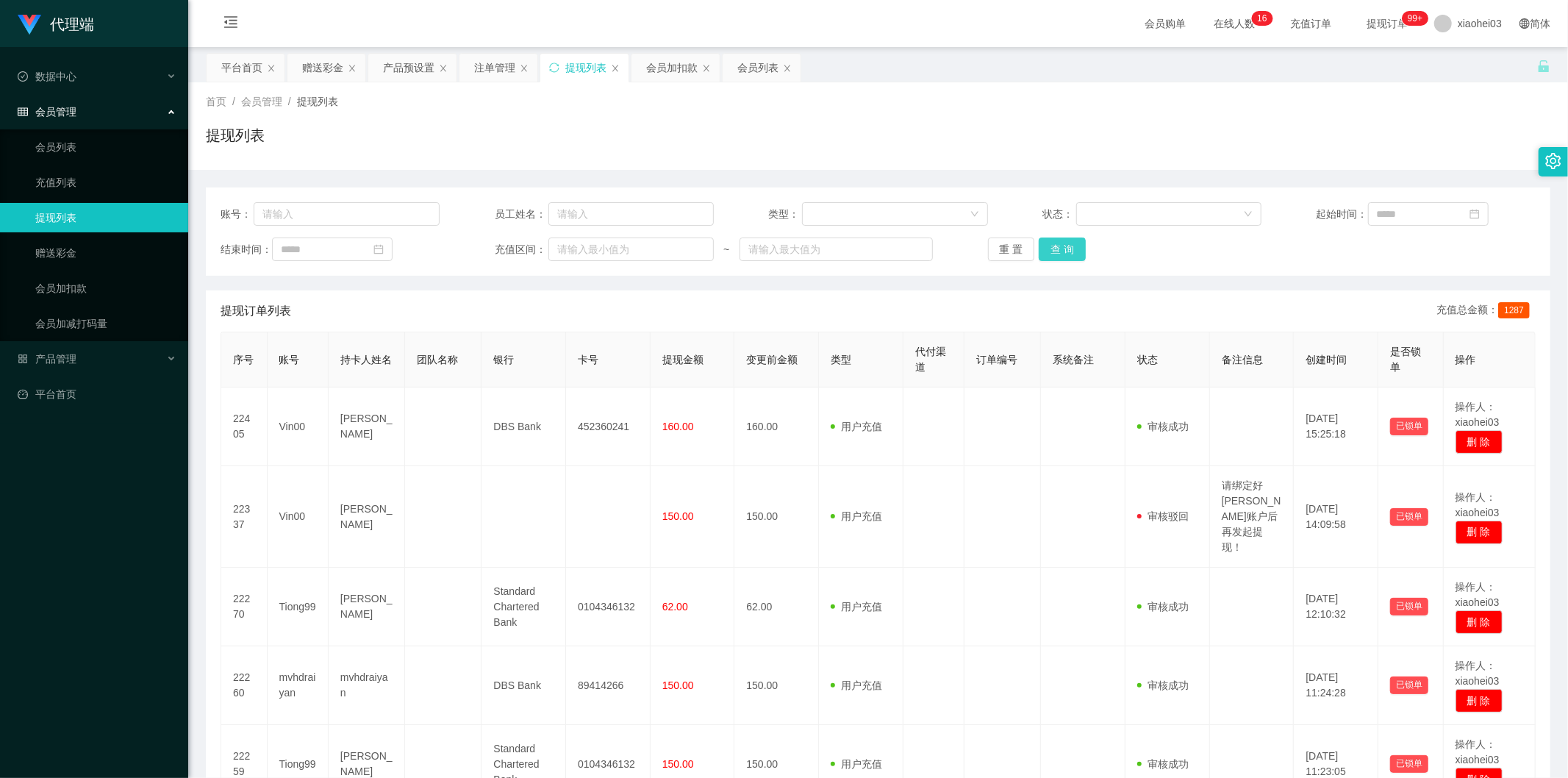
click at [1070, 254] on button "查 询" at bounding box center [1062, 250] width 47 height 23
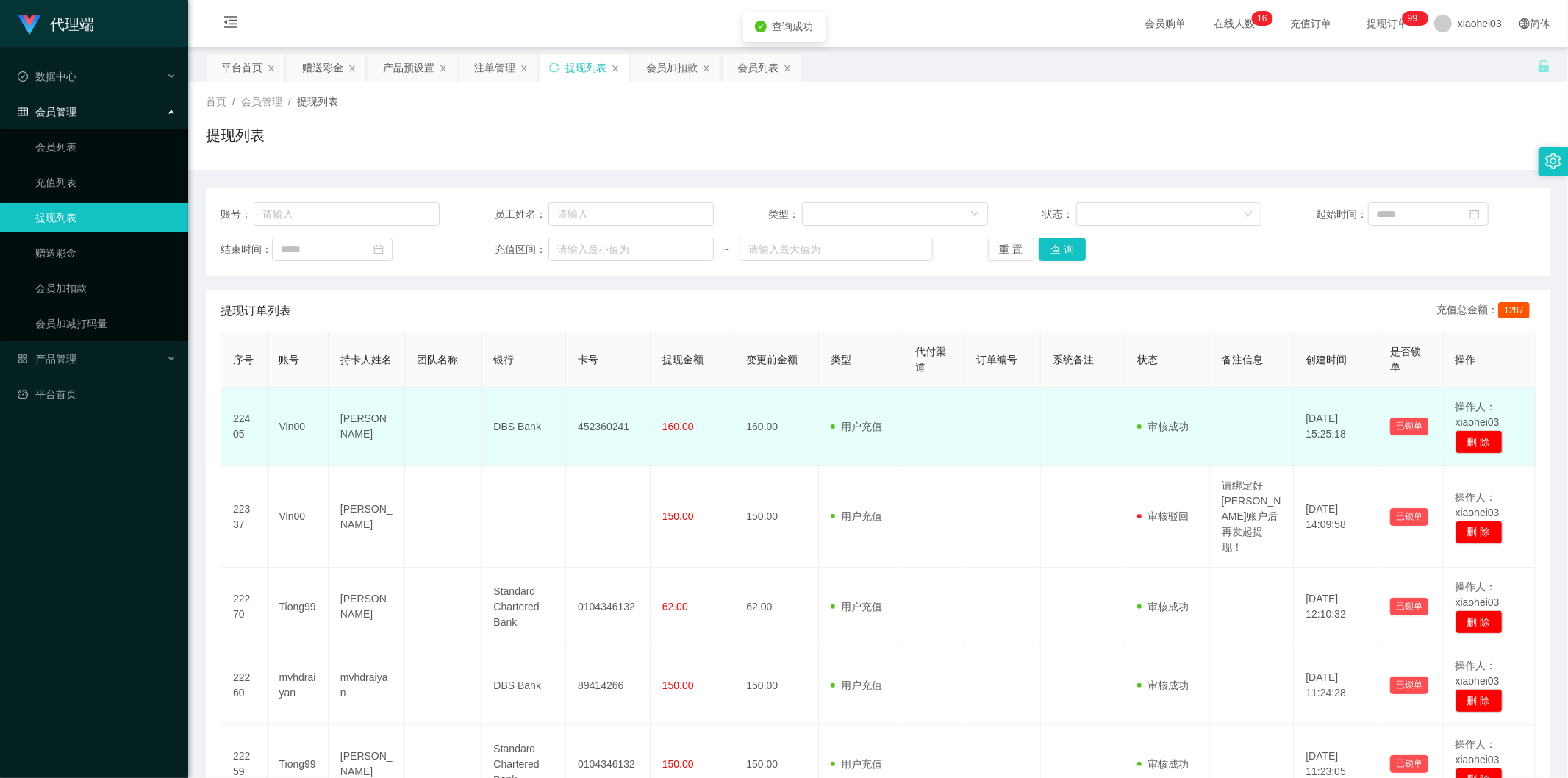
click at [608, 423] on td "452360241" at bounding box center [608, 426] width 84 height 79
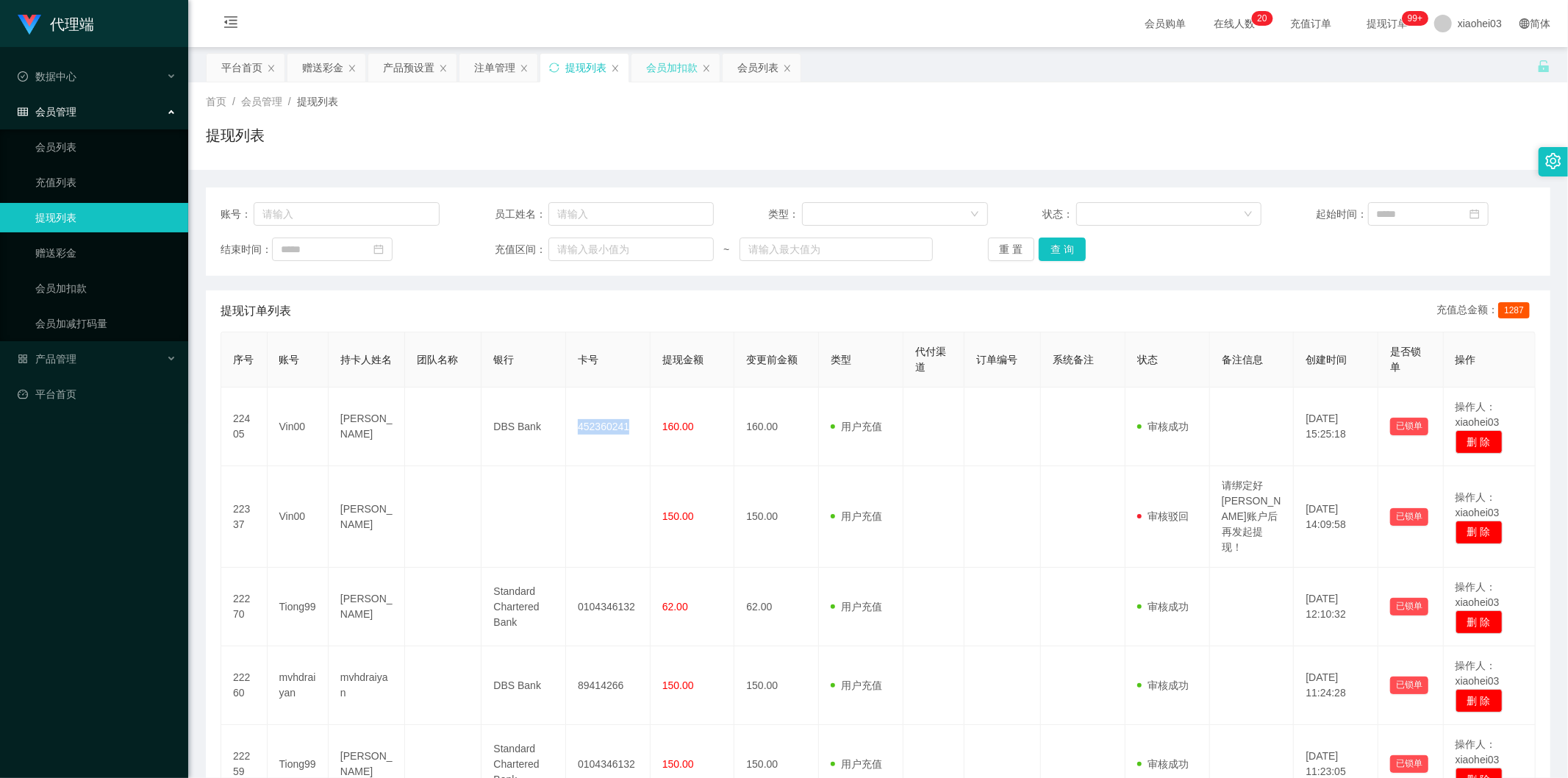
click at [672, 56] on div "会员加扣款" at bounding box center [672, 67] width 51 height 28
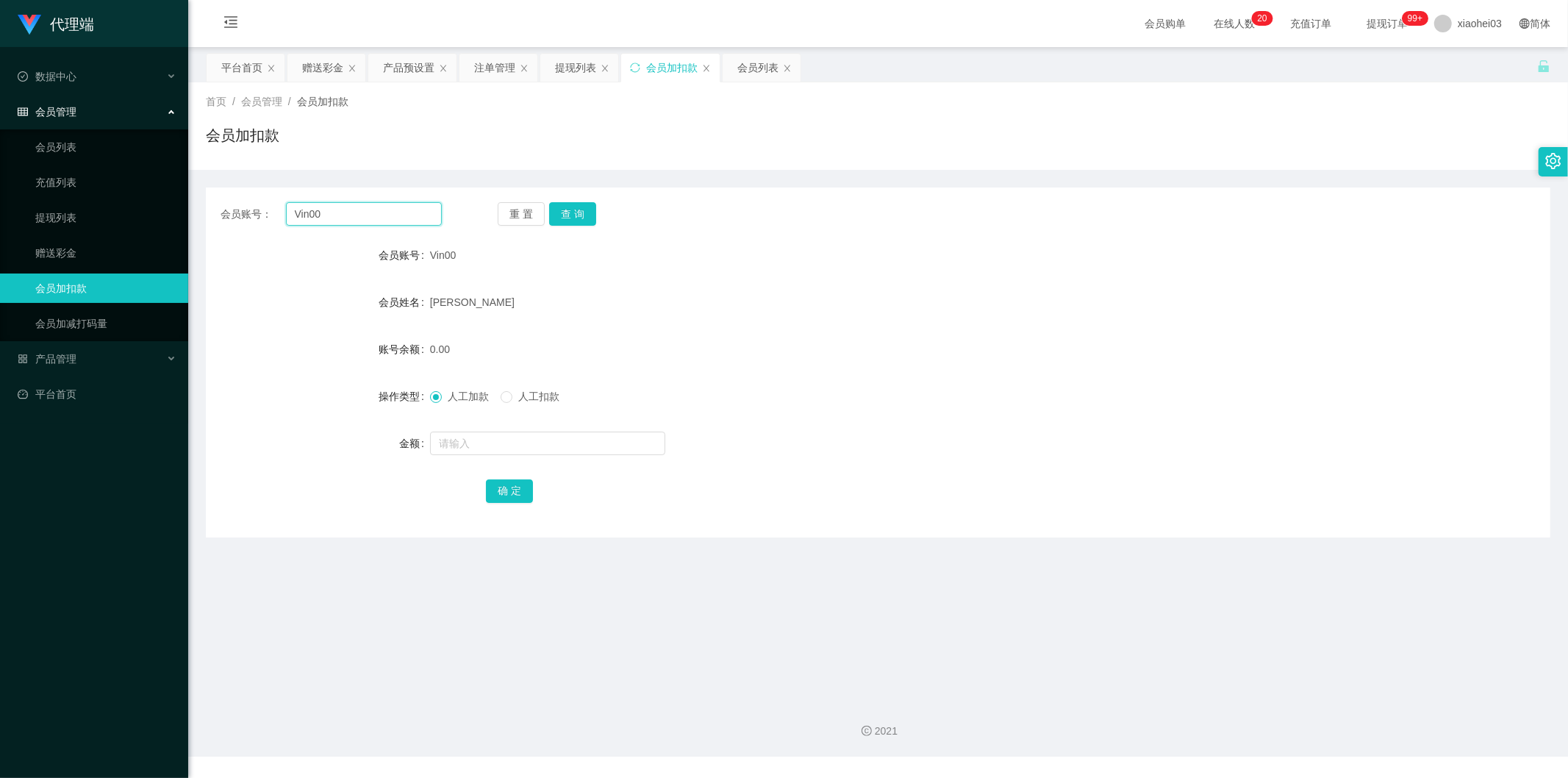
click at [397, 222] on input "Vin00" at bounding box center [364, 214] width 156 height 23
drag, startPoint x: 371, startPoint y: 214, endPoint x: 215, endPoint y: 198, distance: 156.8
click at [215, 200] on div "会员账号： Vin00 重 置 查 询 会员账号 Vin00 会员姓名 Ng Keanu Cheong Oui 账号余额 0.00 操作类型 人工加款 人工扣…" at bounding box center [878, 362] width 1345 height 350
paste input "chrisjdchu"
type input "chrisjdchu"
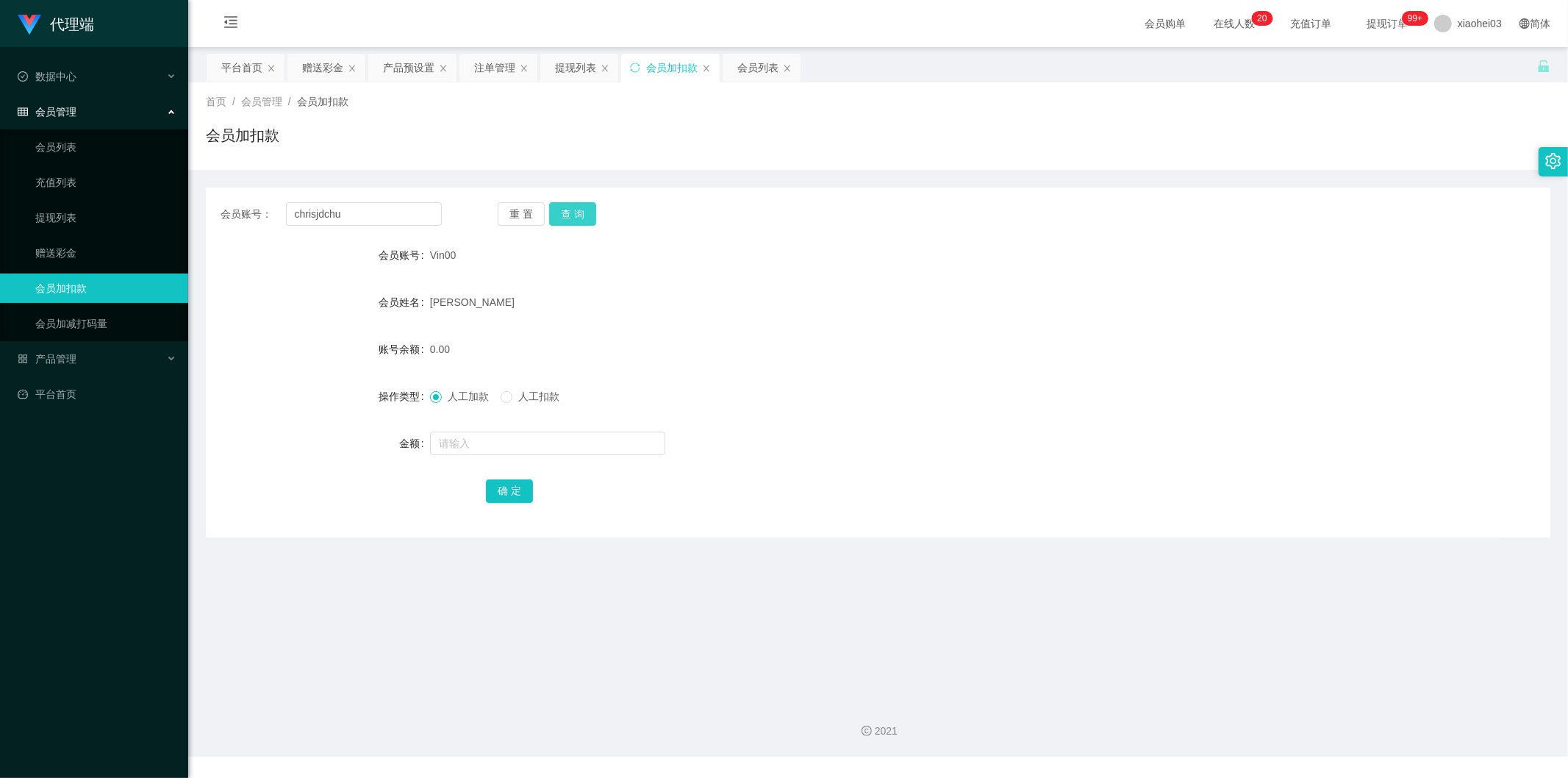
click at [577, 217] on button "查 询" at bounding box center [573, 214] width 47 height 23
click at [530, 441] on input "text" at bounding box center [548, 444] width 235 height 23
type input "100"
click at [512, 487] on button "确 定" at bounding box center [510, 491] width 47 height 23
click at [1001, 317] on div "会员姓名" at bounding box center [878, 302] width 1345 height 29
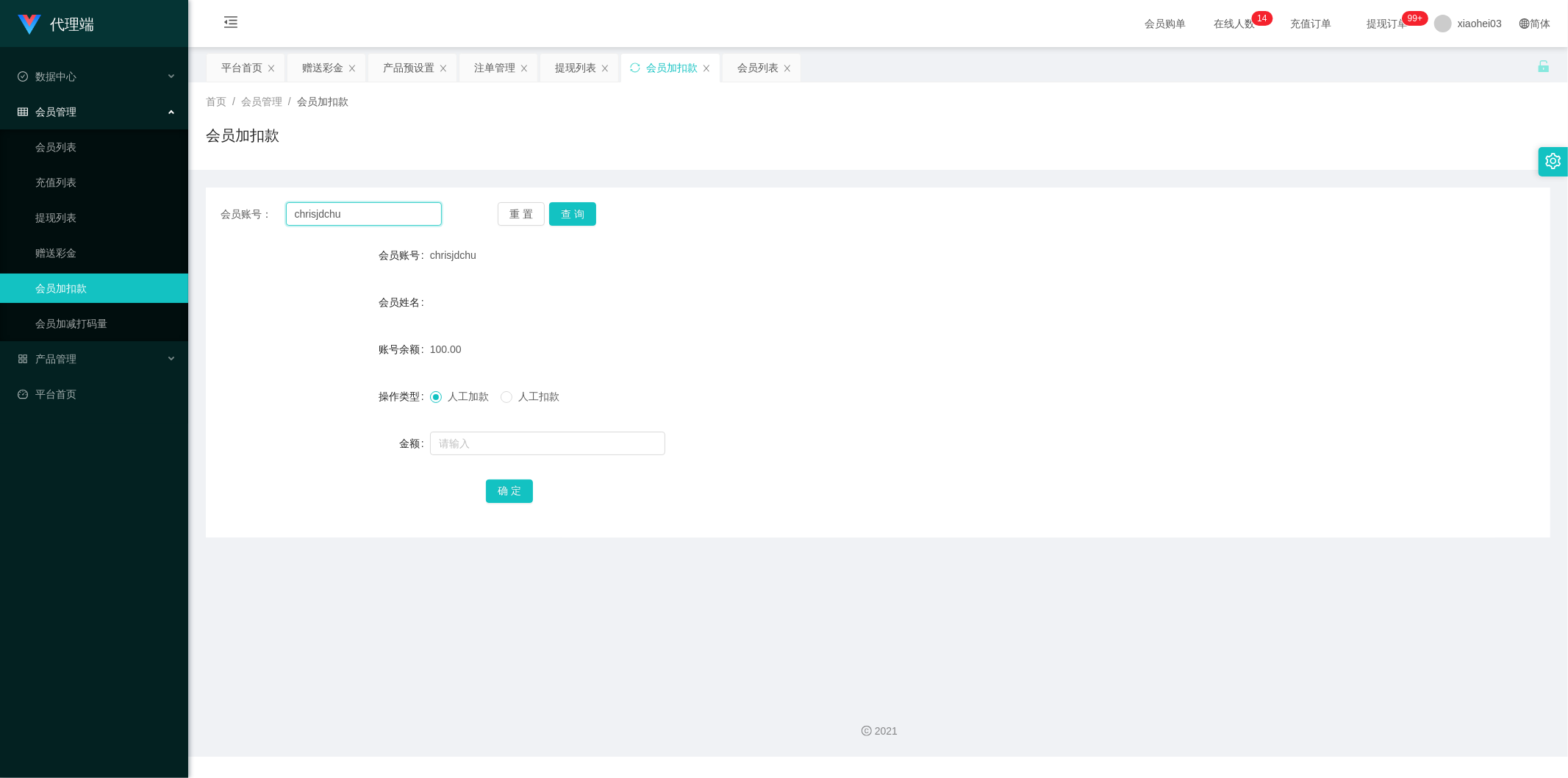
drag, startPoint x: 395, startPoint y: 222, endPoint x: 306, endPoint y: 223, distance: 89.0
click at [311, 222] on input "chrisjdchu" at bounding box center [364, 214] width 156 height 23
drag, startPoint x: 423, startPoint y: 195, endPoint x: 395, endPoint y: 209, distance: 31.3
click at [411, 201] on div "会员账号： chrisjdchu 重 置 查 询 会员账号 chrisjdchu 会员姓名 账号余额 100.00 操作类型 人工加款 人工扣款 金额 确 定" at bounding box center [878, 362] width 1345 height 350
drag, startPoint x: 386, startPoint y: 214, endPoint x: 97, endPoint y: 222, distance: 289.1
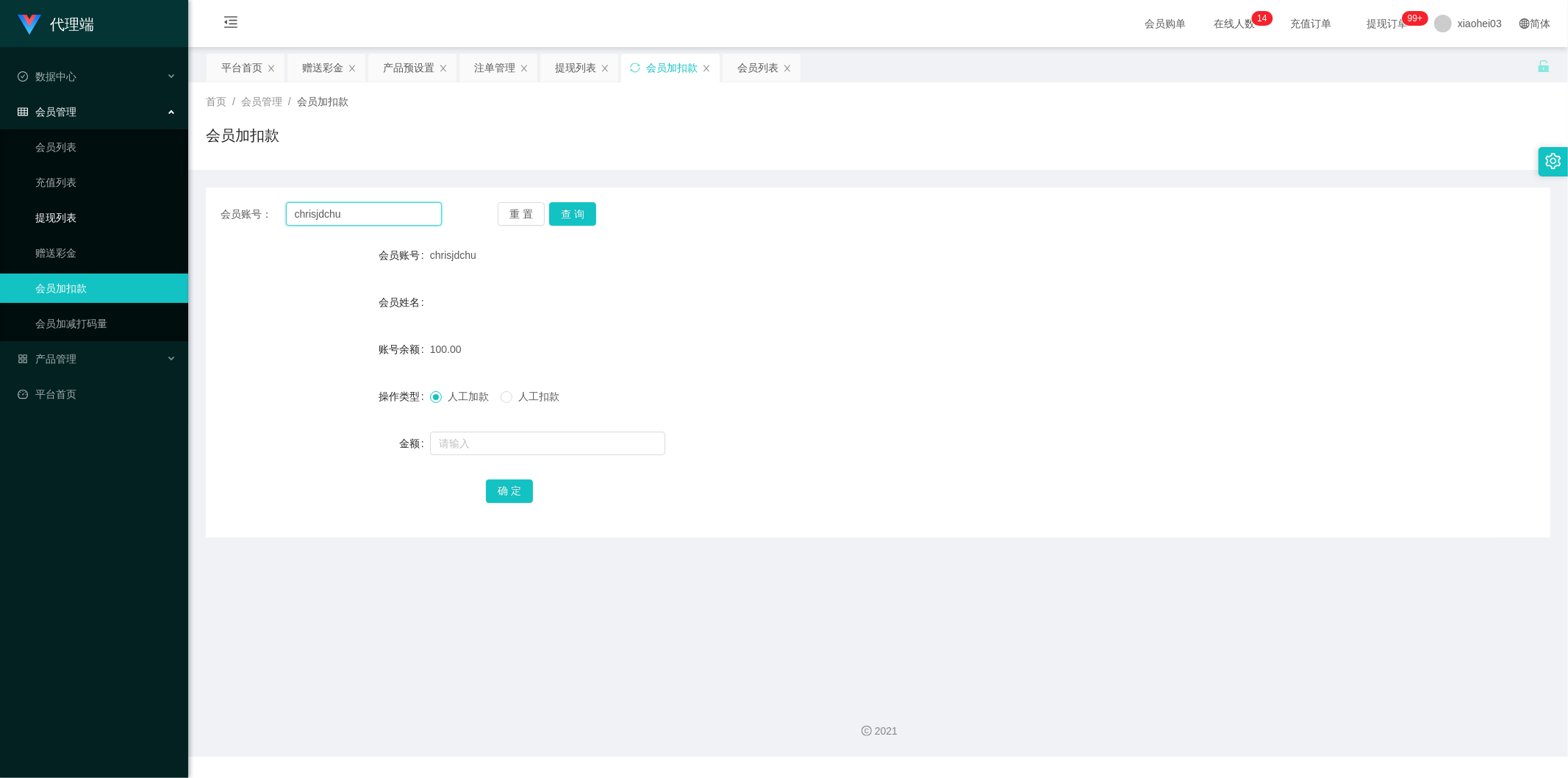
click at [116, 218] on section "代理端 数据中心 会员管理 会员列表 充值列表 提现列表 赠送彩金 会员加扣款 会员加减打码量 产品管理 开奖记录 注单管理 产品列表 即时注单 产品预设置 …" at bounding box center [784, 378] width 1568 height 757
paste input "Vin00"
type input "Vin00"
click at [581, 217] on button "查 询" at bounding box center [573, 214] width 47 height 23
drag, startPoint x: 588, startPoint y: 437, endPoint x: 604, endPoint y: 446, distance: 18.4
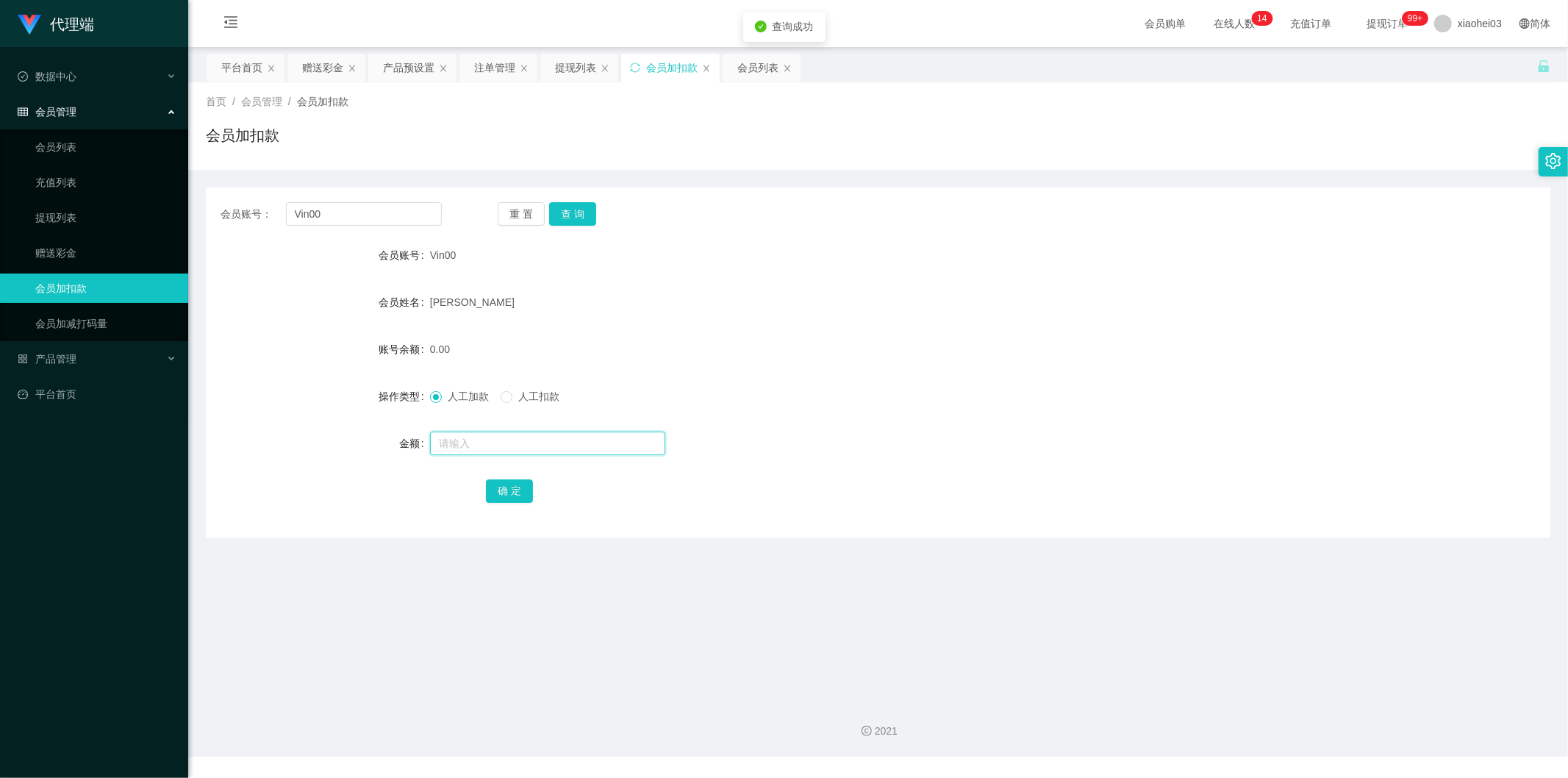
click at [588, 437] on input "text" at bounding box center [548, 444] width 235 height 23
type input "40"
click at [518, 483] on button "确 定" at bounding box center [510, 491] width 47 height 23
click at [789, 250] on div "Vin00" at bounding box center [822, 255] width 784 height 29
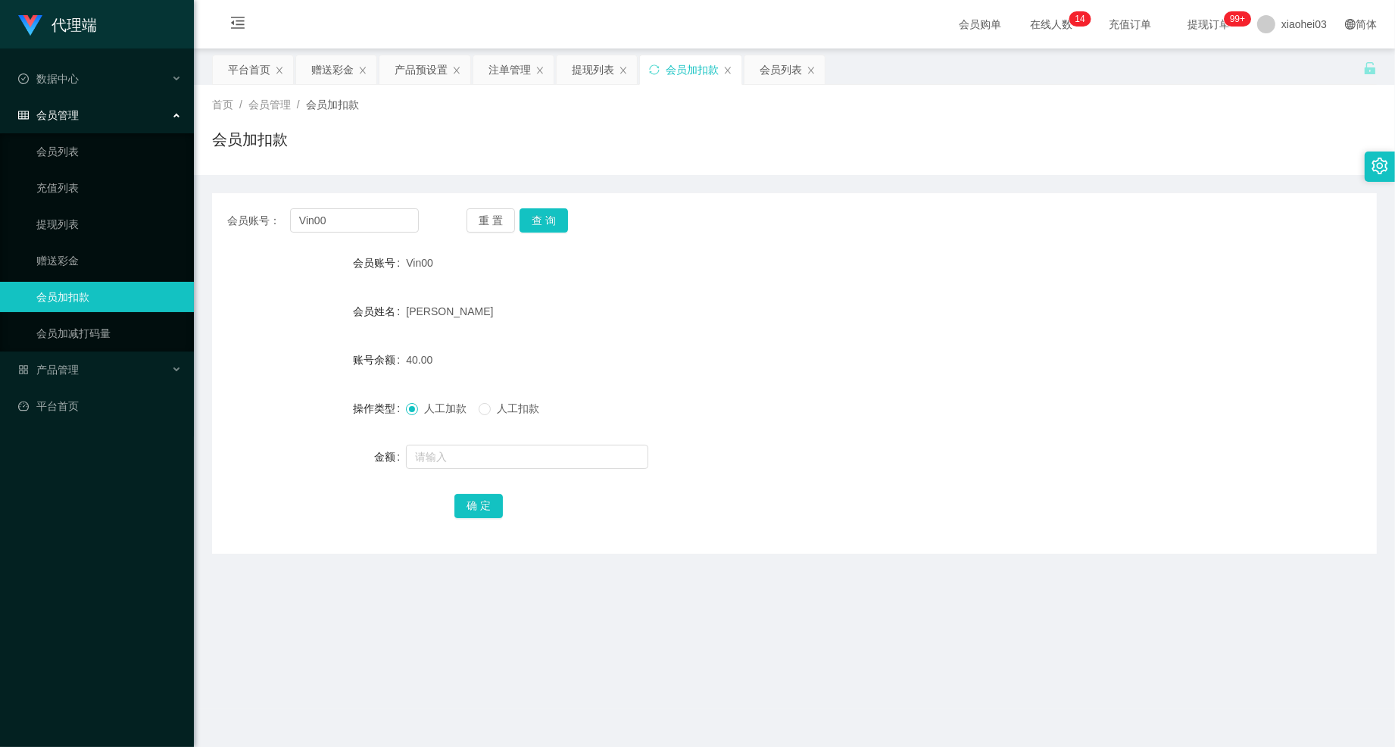
click at [748, 329] on form "会员账号 Vin00 会员姓名 Ng Keanu Cheong Oui 账号余额 40.00 操作类型 人工加款 人工扣款 金额 确 定" at bounding box center [794, 384] width 1165 height 273
click at [598, 69] on div "提现列表" at bounding box center [593, 69] width 42 height 29
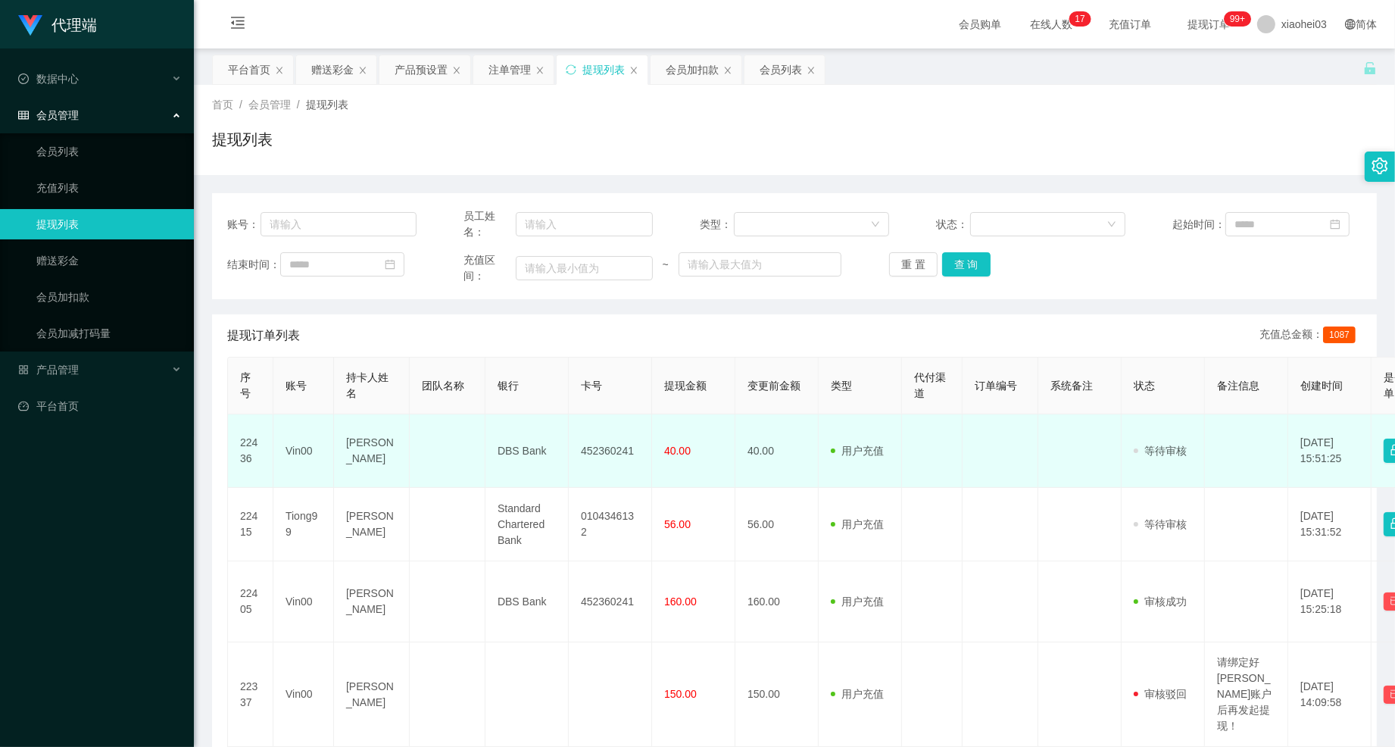
click at [599, 458] on td "452360241" at bounding box center [610, 450] width 83 height 73
click at [599, 456] on td "452360241" at bounding box center [610, 450] width 83 height 73
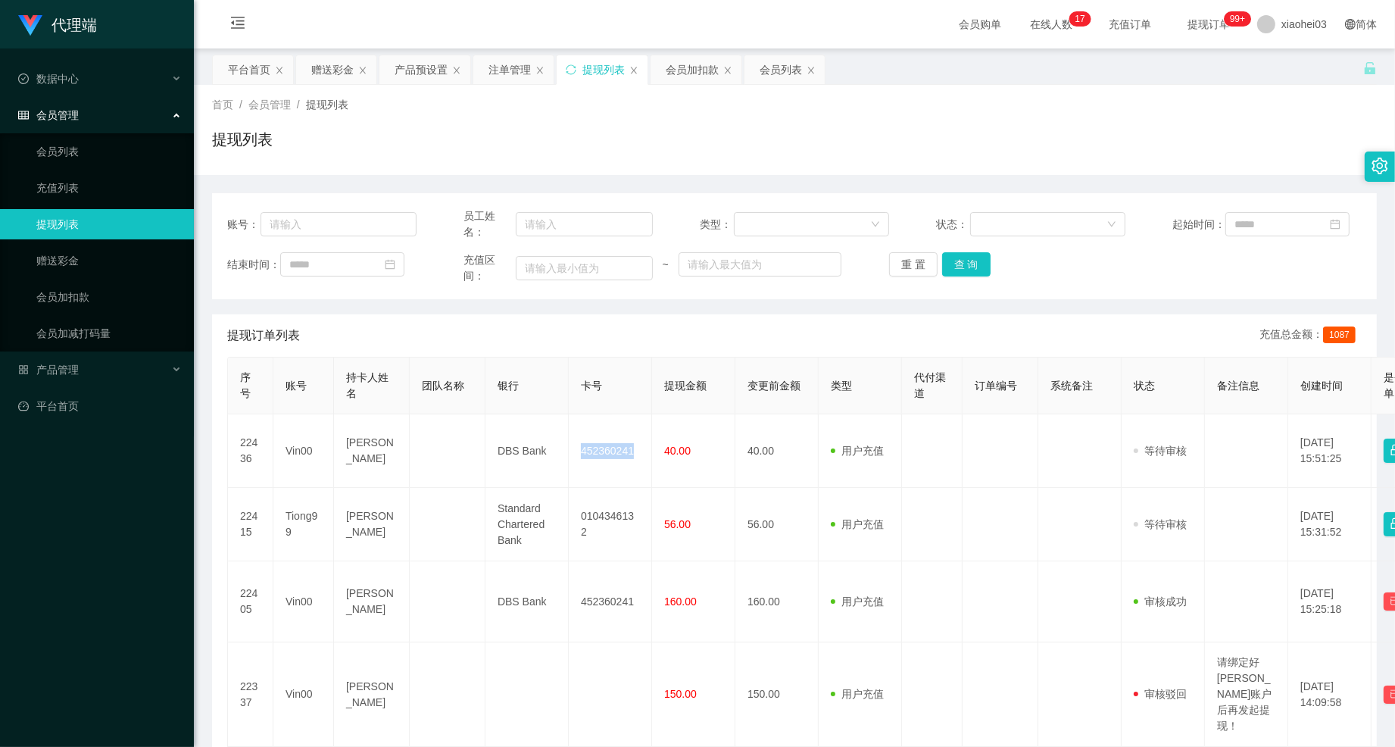
copy td "452360241"
click at [396, 71] on div "产品预设置" at bounding box center [421, 69] width 53 height 29
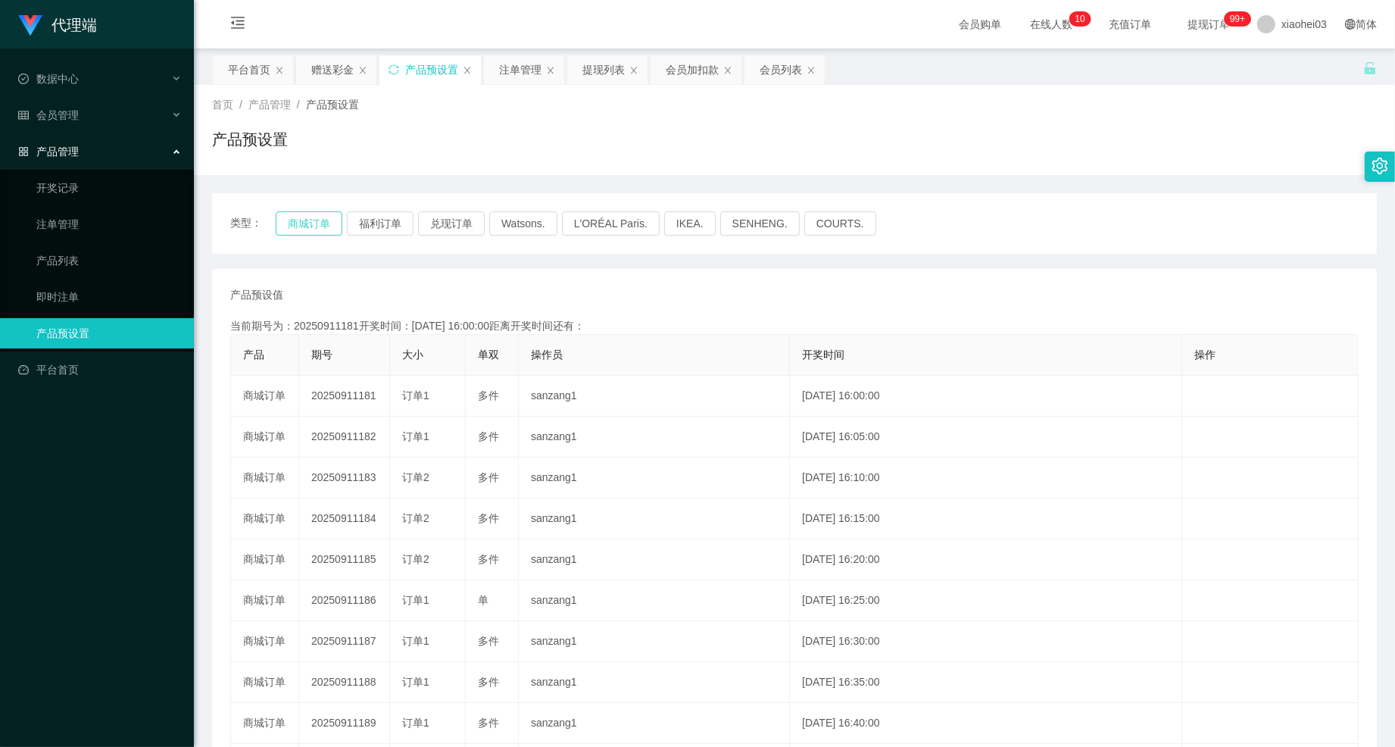
click at [293, 223] on button "商城订单" at bounding box center [309, 223] width 67 height 24
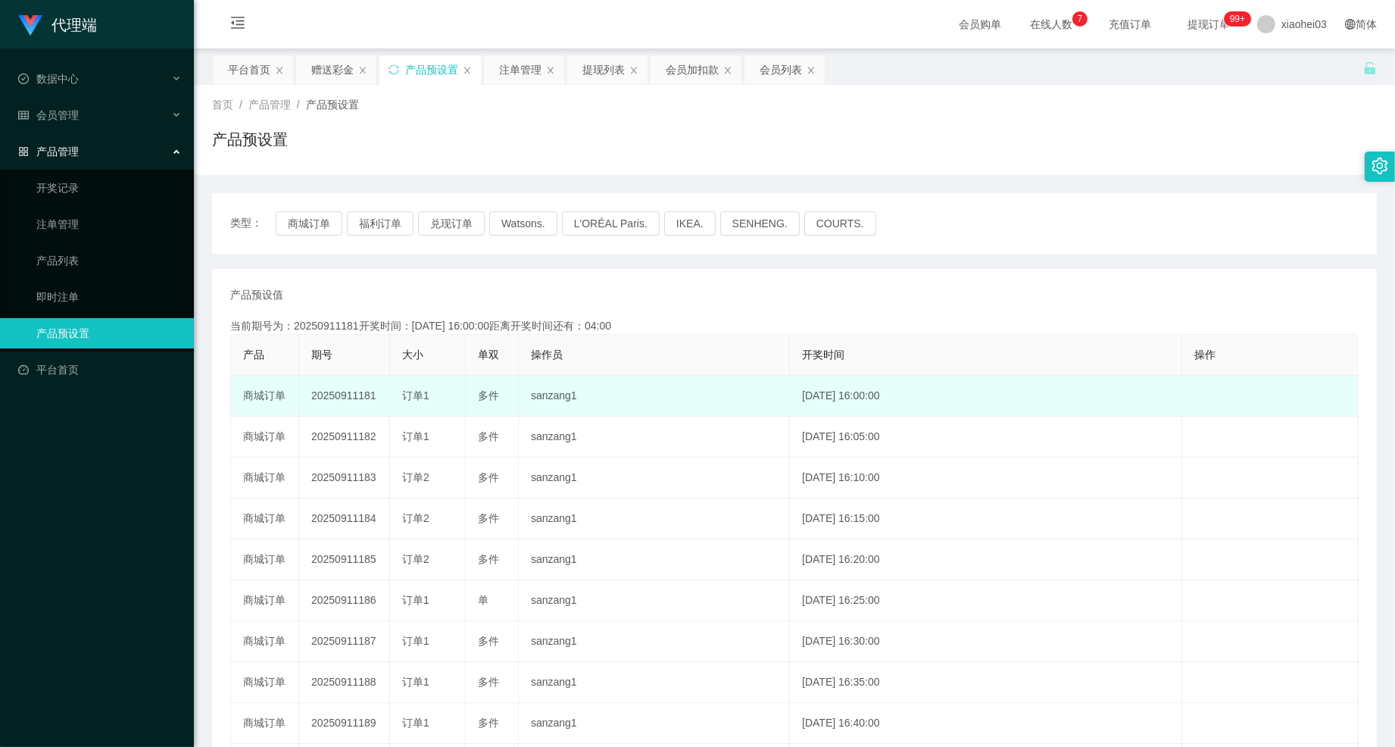
click at [351, 397] on td "20250911181" at bounding box center [344, 396] width 91 height 41
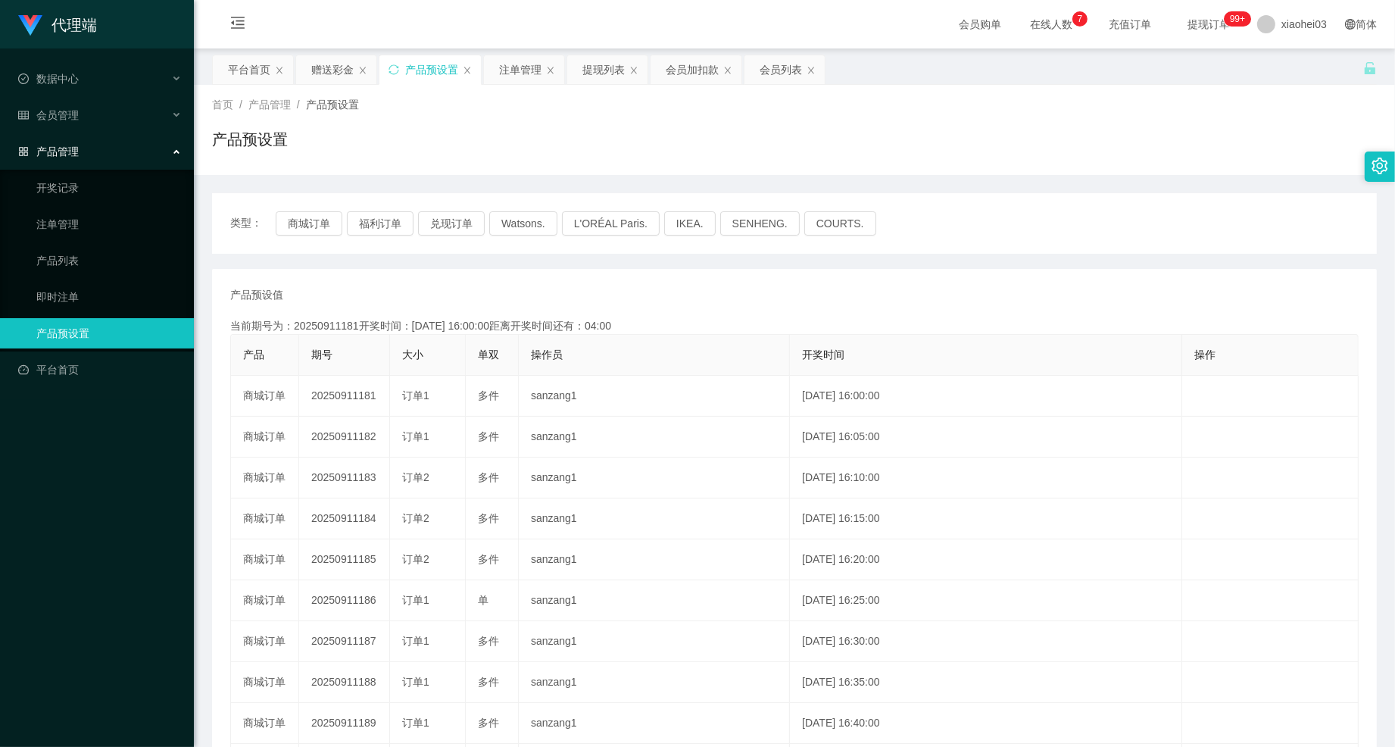
copy td "20250911181"
click at [523, 76] on div "注单管理" at bounding box center [520, 69] width 42 height 29
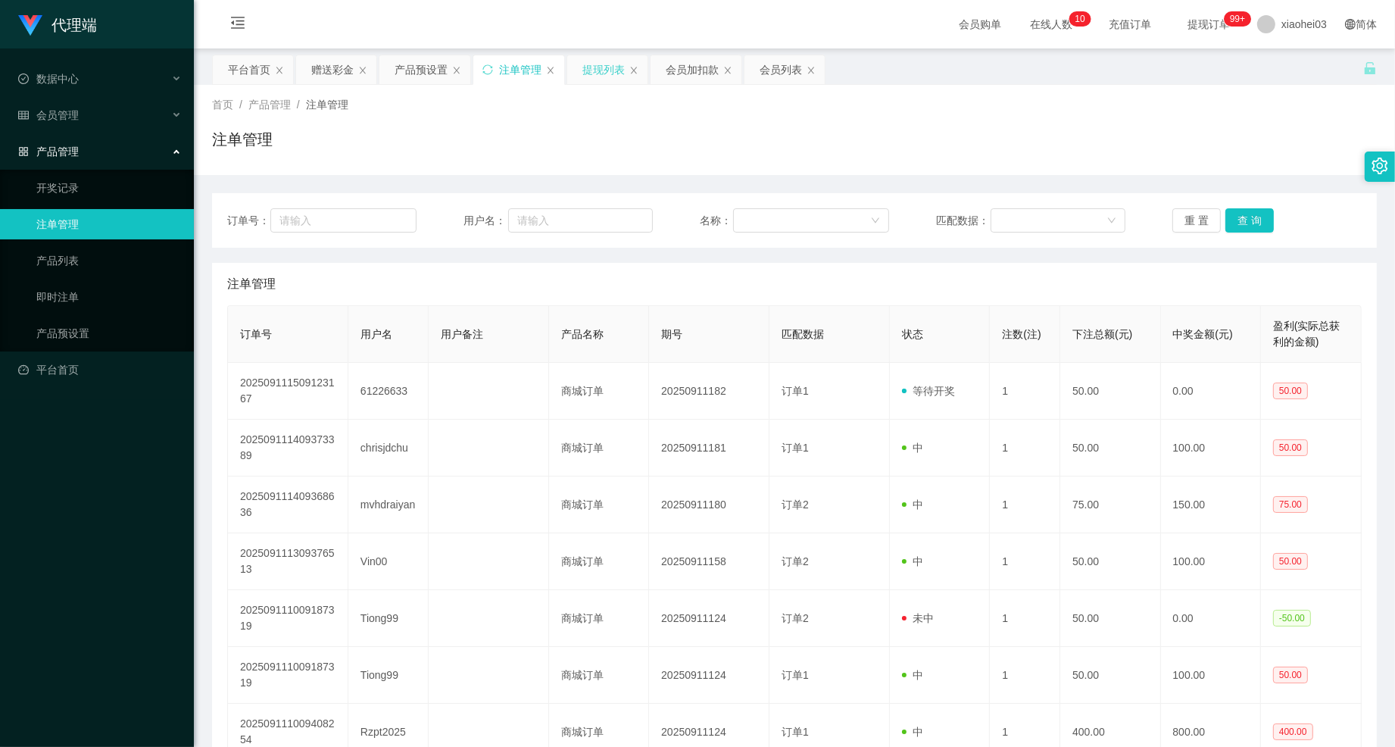
click at [596, 55] on div "提现列表" at bounding box center [603, 69] width 42 height 29
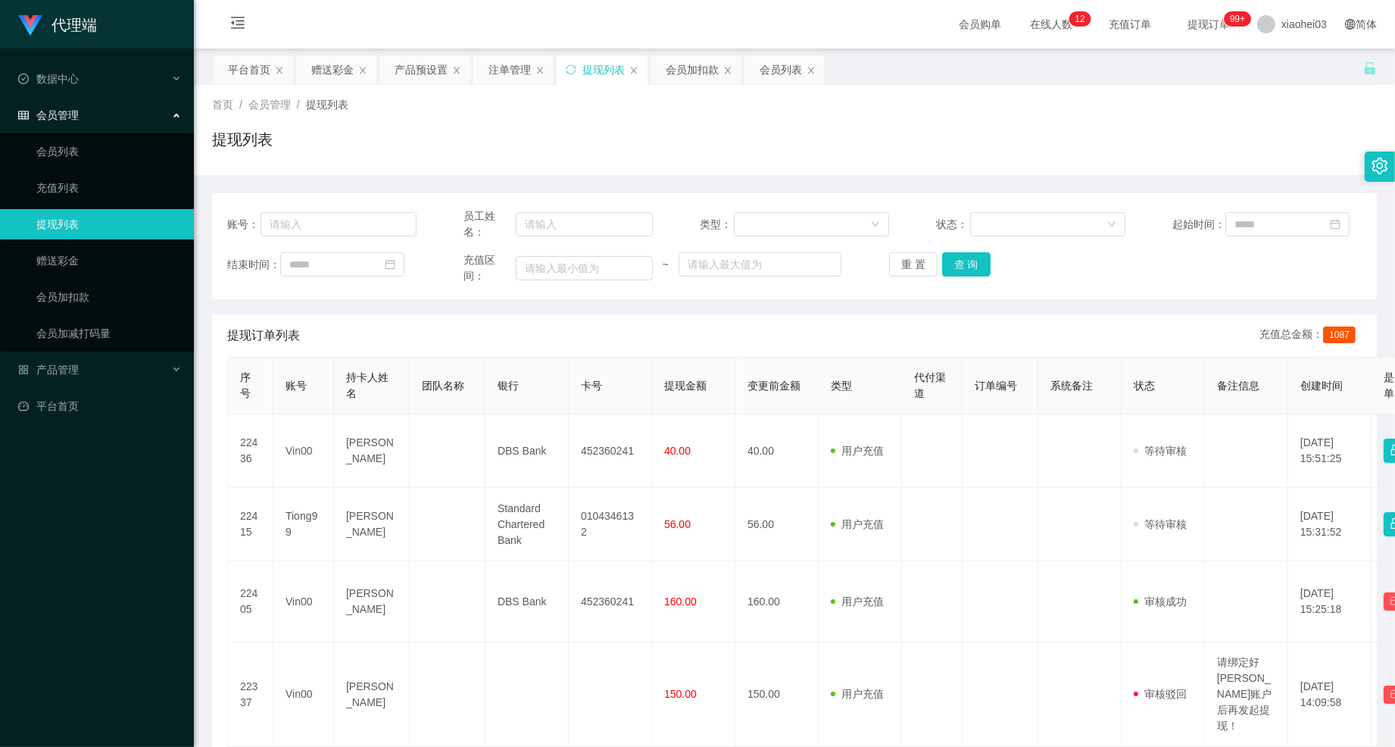
click at [389, 208] on div "账号：" at bounding box center [321, 224] width 189 height 32
click at [374, 215] on div "账号：" at bounding box center [321, 224] width 189 height 32
click at [371, 217] on input "text" at bounding box center [339, 224] width 156 height 24
paste input "mvhdraiyan"
type input "mvhdraiyan"
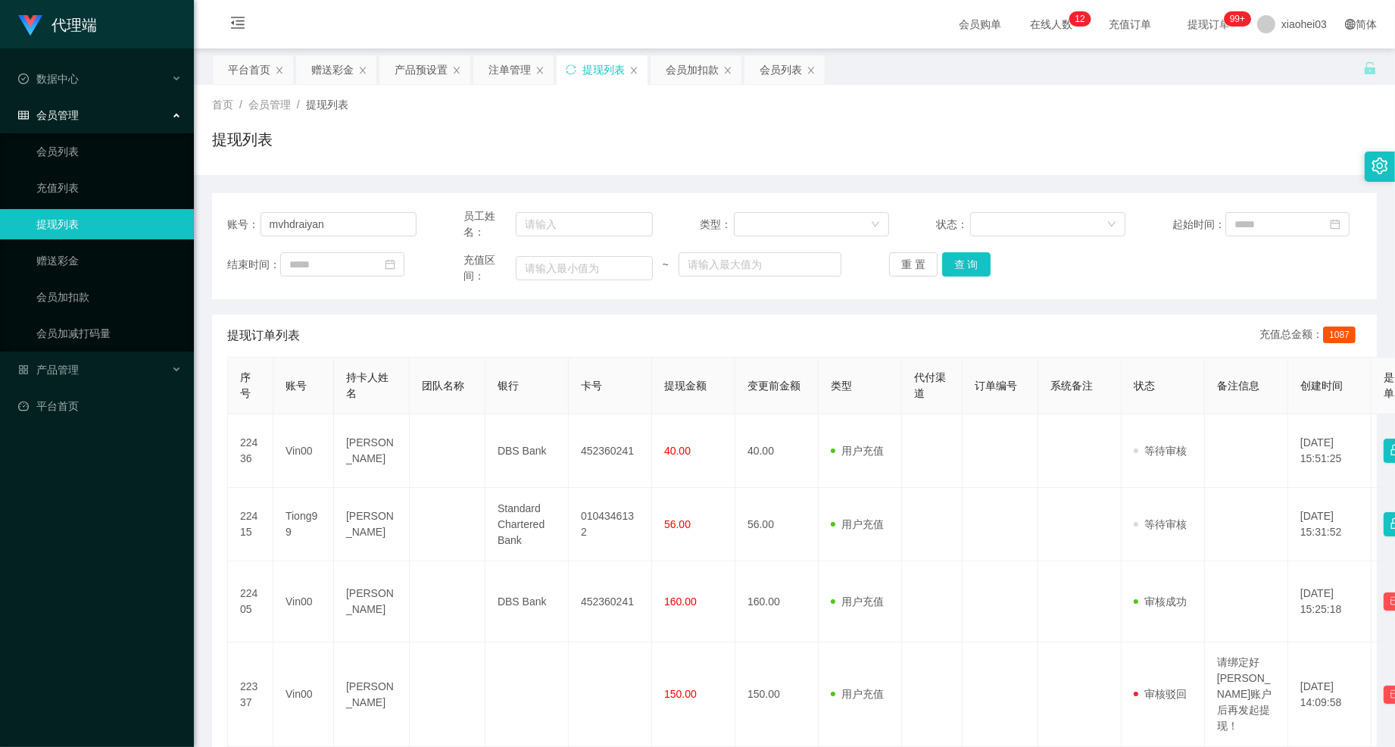
click at [966, 284] on div "账号： mvhdraiyan 员工姓名： 类型： 状态： 起始时间： 结束时间： 充值区间： ~ 重 置 查 询" at bounding box center [794, 246] width 1165 height 106
click at [959, 279] on div "结束时间： 充值区间： ~ 重 置 查 询" at bounding box center [794, 268] width 1134 height 32
click at [950, 264] on button "查 询" at bounding box center [966, 264] width 48 height 24
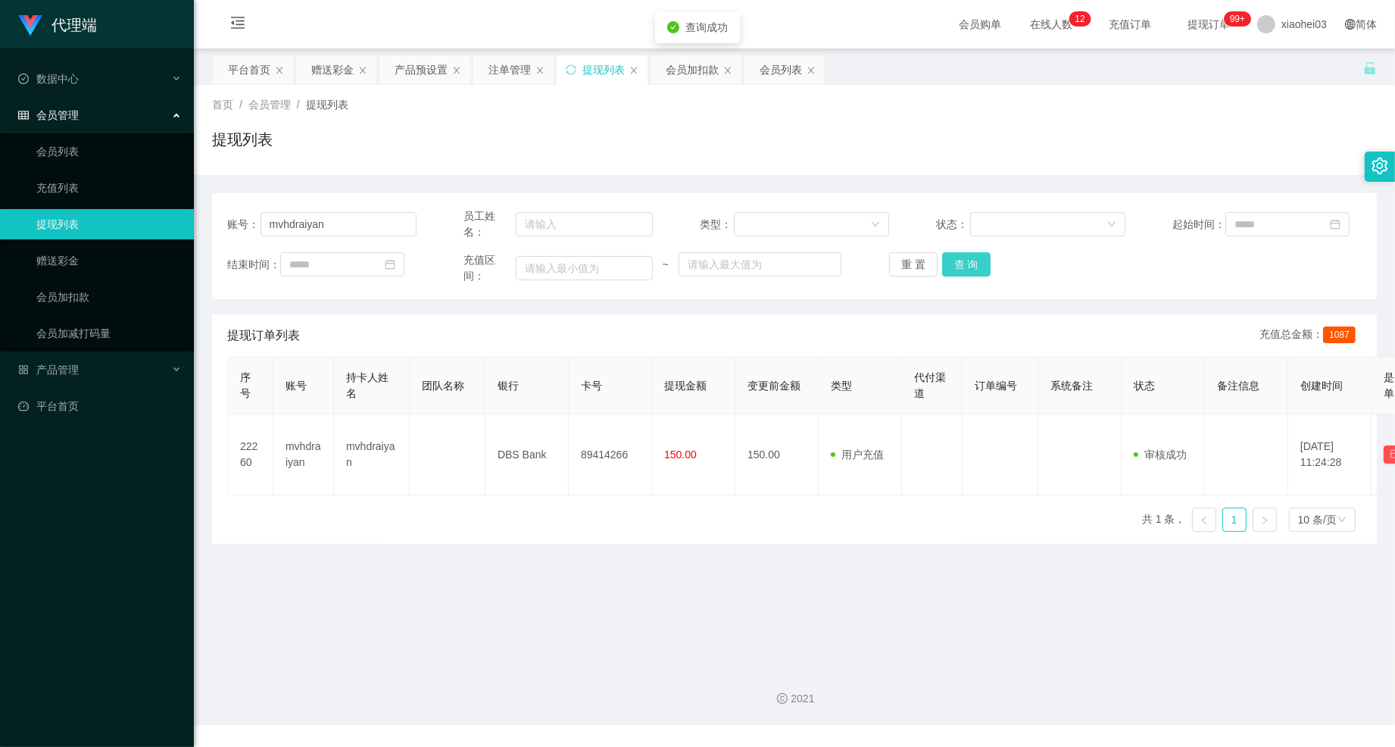
click at [942, 258] on button "查 询" at bounding box center [966, 264] width 48 height 24
click at [495, 73] on div "注单管理" at bounding box center [509, 69] width 42 height 29
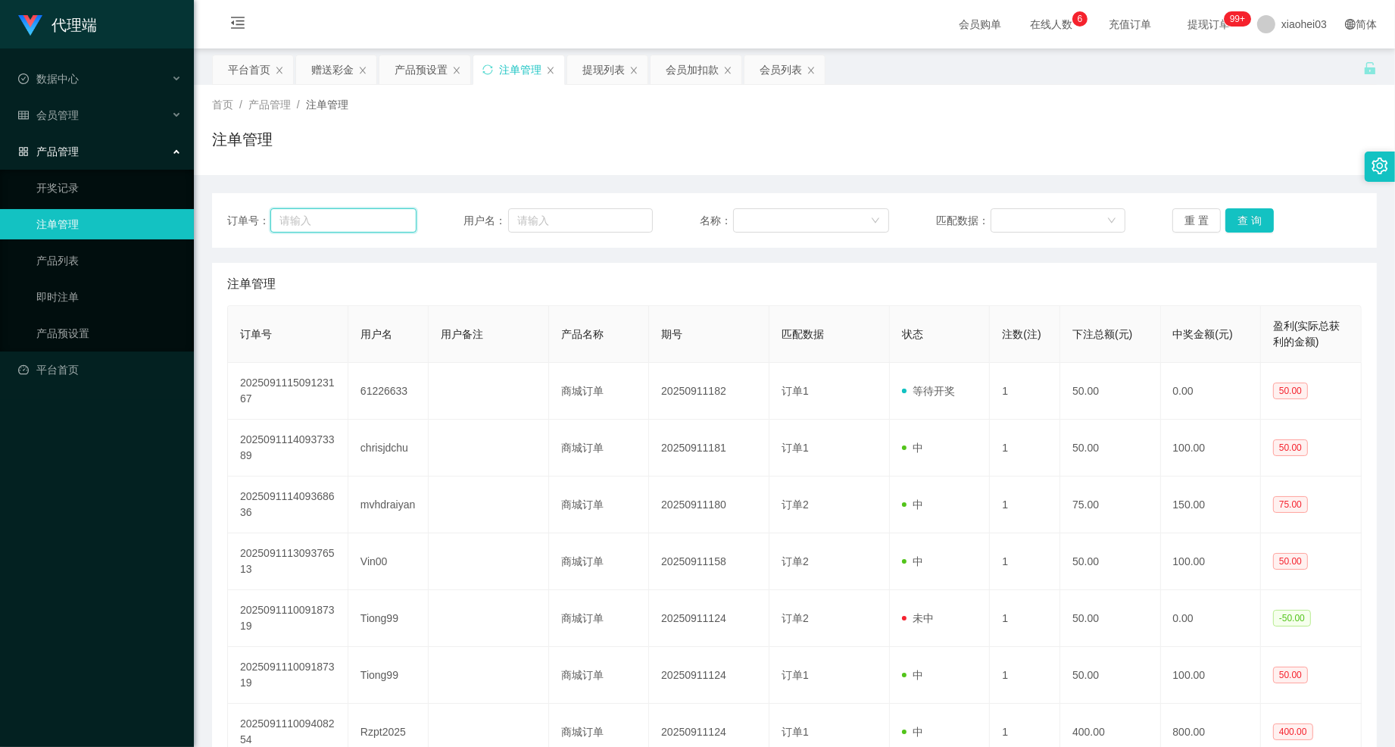
drag, startPoint x: 371, startPoint y: 222, endPoint x: 381, endPoint y: 218, distance: 10.5
click at [370, 222] on input "text" at bounding box center [342, 220] width 145 height 24
drag, startPoint x: 557, startPoint y: 210, endPoint x: 580, endPoint y: 208, distance: 22.8
click at [557, 211] on input "text" at bounding box center [580, 220] width 145 height 24
paste input "chrisjdchu"
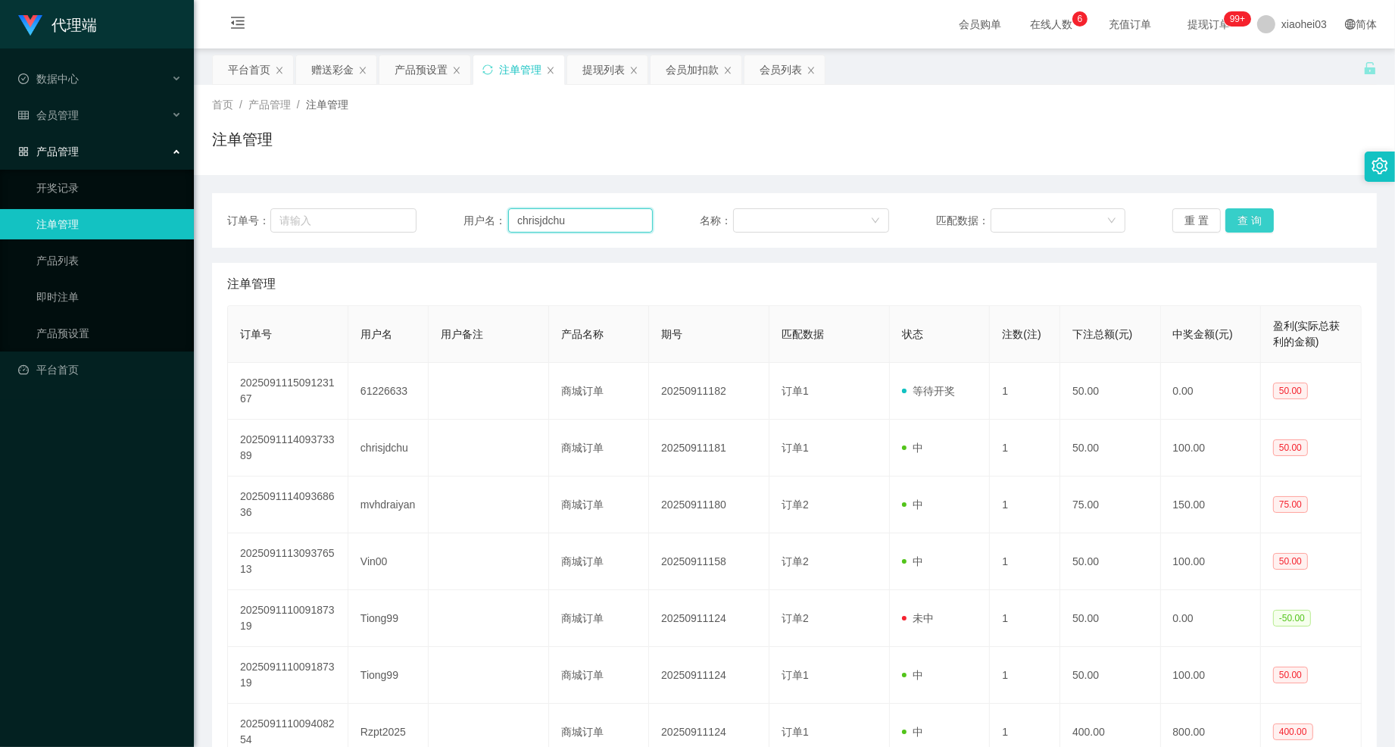
type input "chrisjdchu"
click at [1256, 226] on button "查 询" at bounding box center [1249, 220] width 48 height 24
click at [1256, 226] on div "重 置 查 询" at bounding box center [1266, 220] width 189 height 24
click at [689, 76] on div "会员加扣款" at bounding box center [692, 69] width 53 height 29
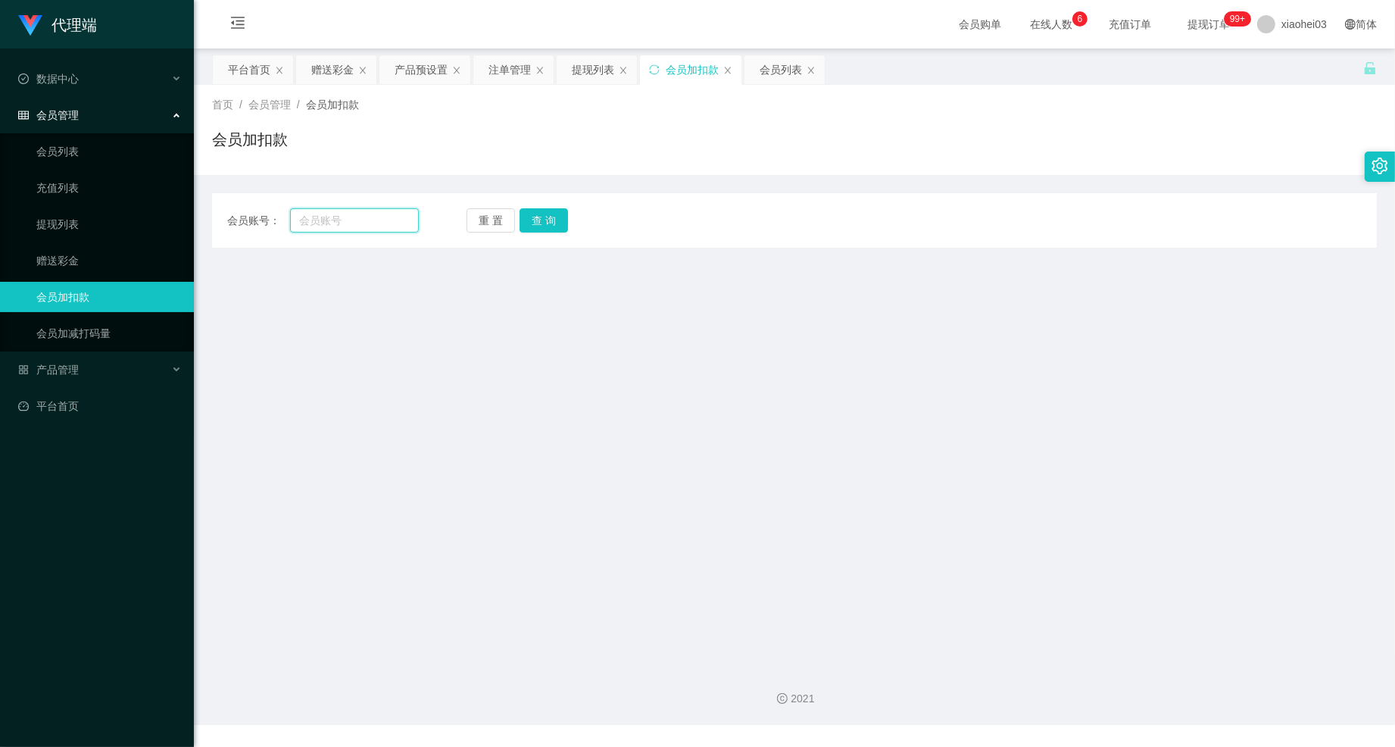
drag, startPoint x: 321, startPoint y: 223, endPoint x: 420, endPoint y: 203, distance: 101.1
click at [323, 223] on input "text" at bounding box center [354, 220] width 129 height 24
paste input "chrisjdchu"
type input "chrisjdchu"
click at [551, 228] on button "查 询" at bounding box center [544, 220] width 48 height 24
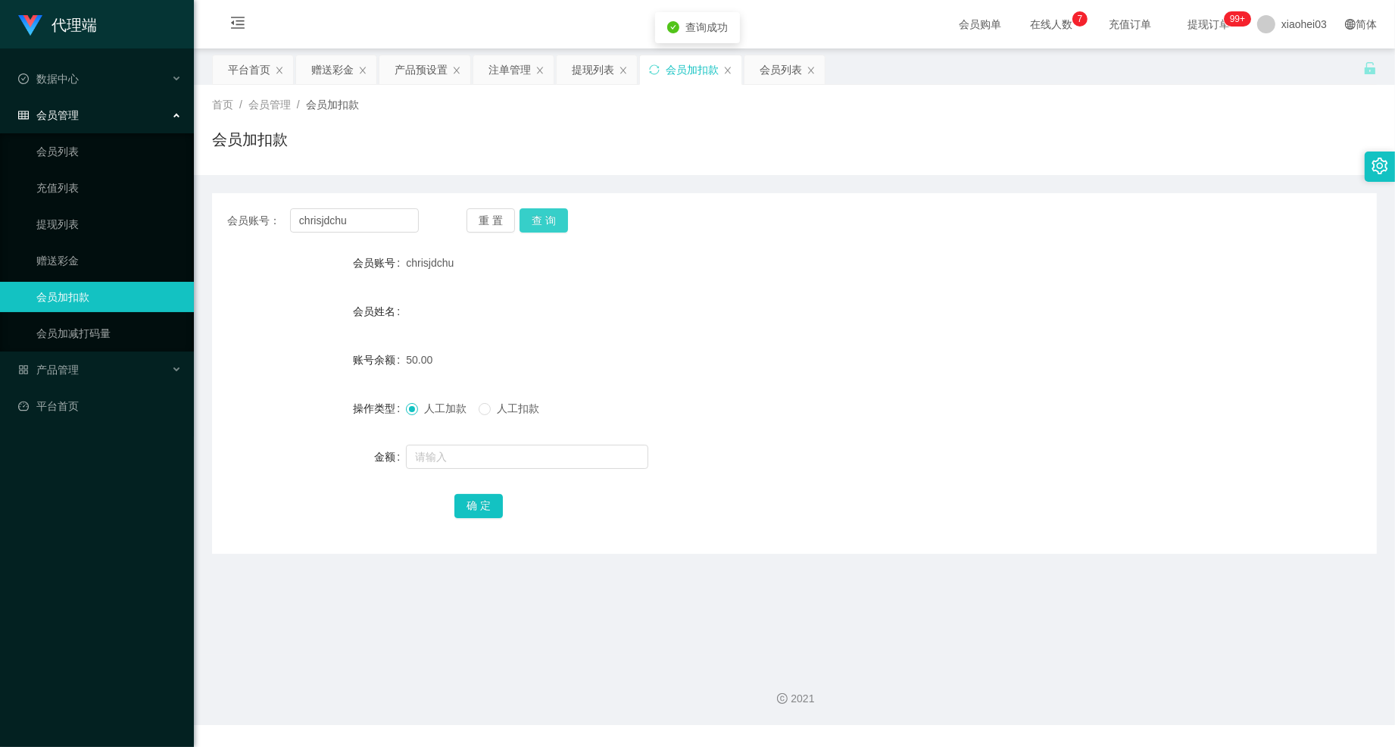
click at [550, 228] on button "查 询" at bounding box center [544, 220] width 48 height 24
click at [591, 83] on div "提现列表" at bounding box center [593, 69] width 42 height 29
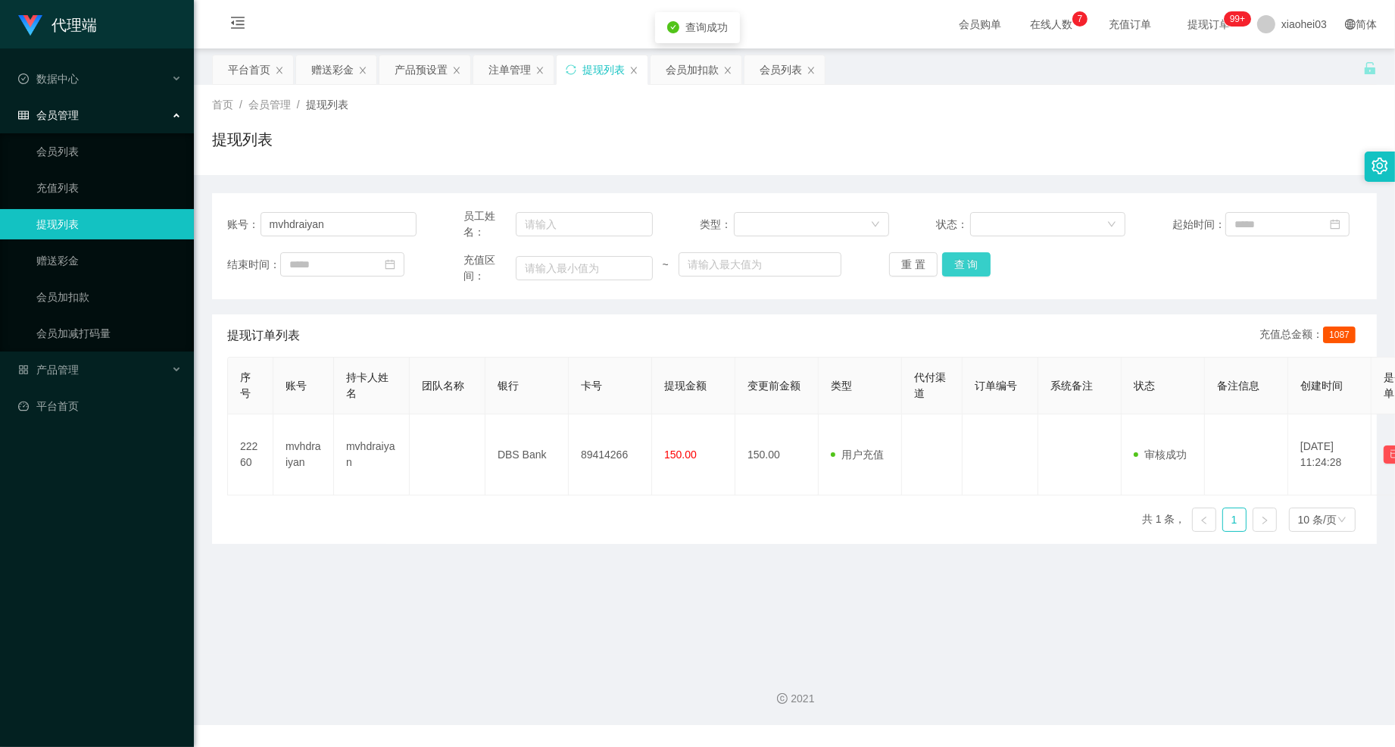
click at [942, 259] on button "查 询" at bounding box center [966, 264] width 48 height 24
drag, startPoint x: 392, startPoint y: 224, endPoint x: 116, endPoint y: 228, distance: 275.7
click at [141, 227] on section "代理端 数据中心 会员管理 会员列表 充值列表 提现列表 赠送彩金 会员加扣款 会员加减打码量 产品管理 开奖记录 注单管理 产品列表 即时注单 产品预设置 …" at bounding box center [697, 362] width 1395 height 725
click at [951, 278] on div "结束时间： 充值区间： ~ 重 置 查 询" at bounding box center [794, 268] width 1134 height 32
click at [969, 251] on div "账号： 员工姓名： 类型： 状态： 起始时间： 结束时间： 充值区间： ~ 重 置 查 询" at bounding box center [794, 246] width 1165 height 106
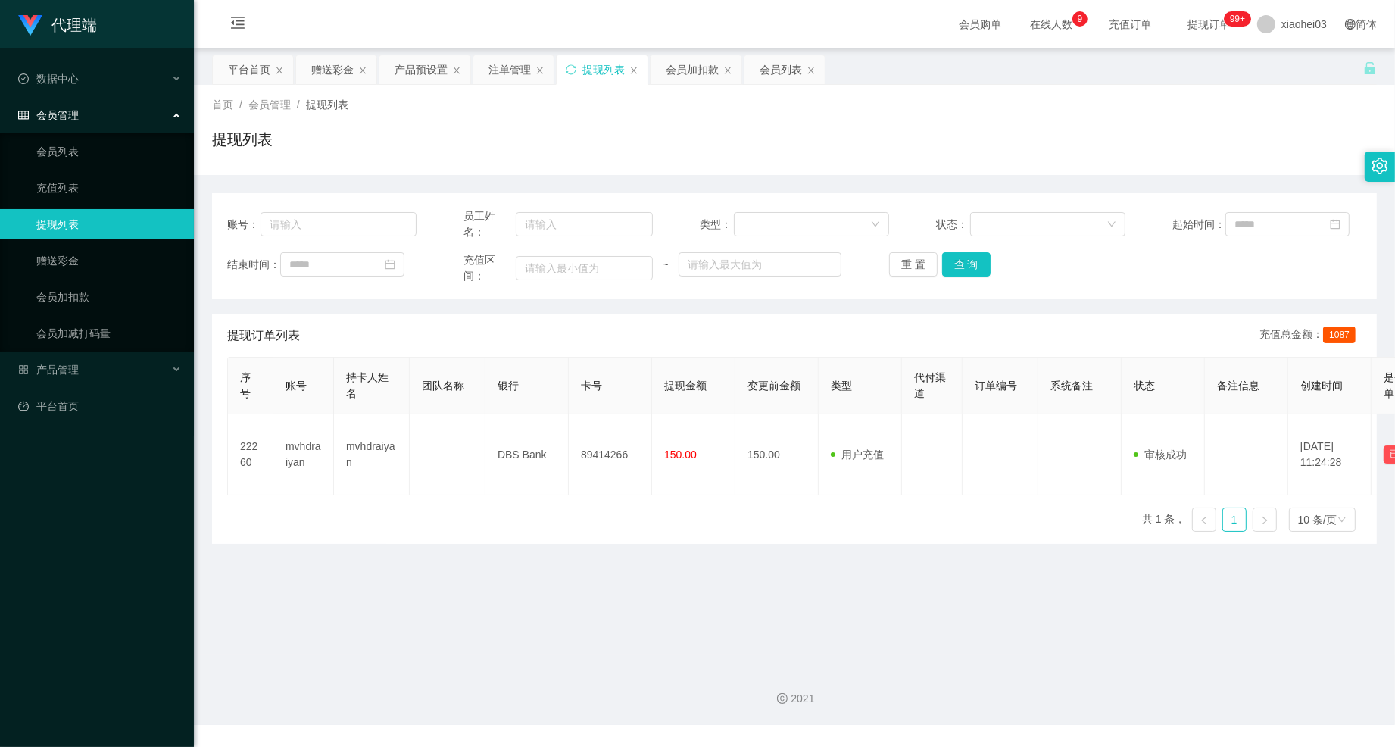
click at [955, 362] on th "代付渠道" at bounding box center [932, 385] width 61 height 57
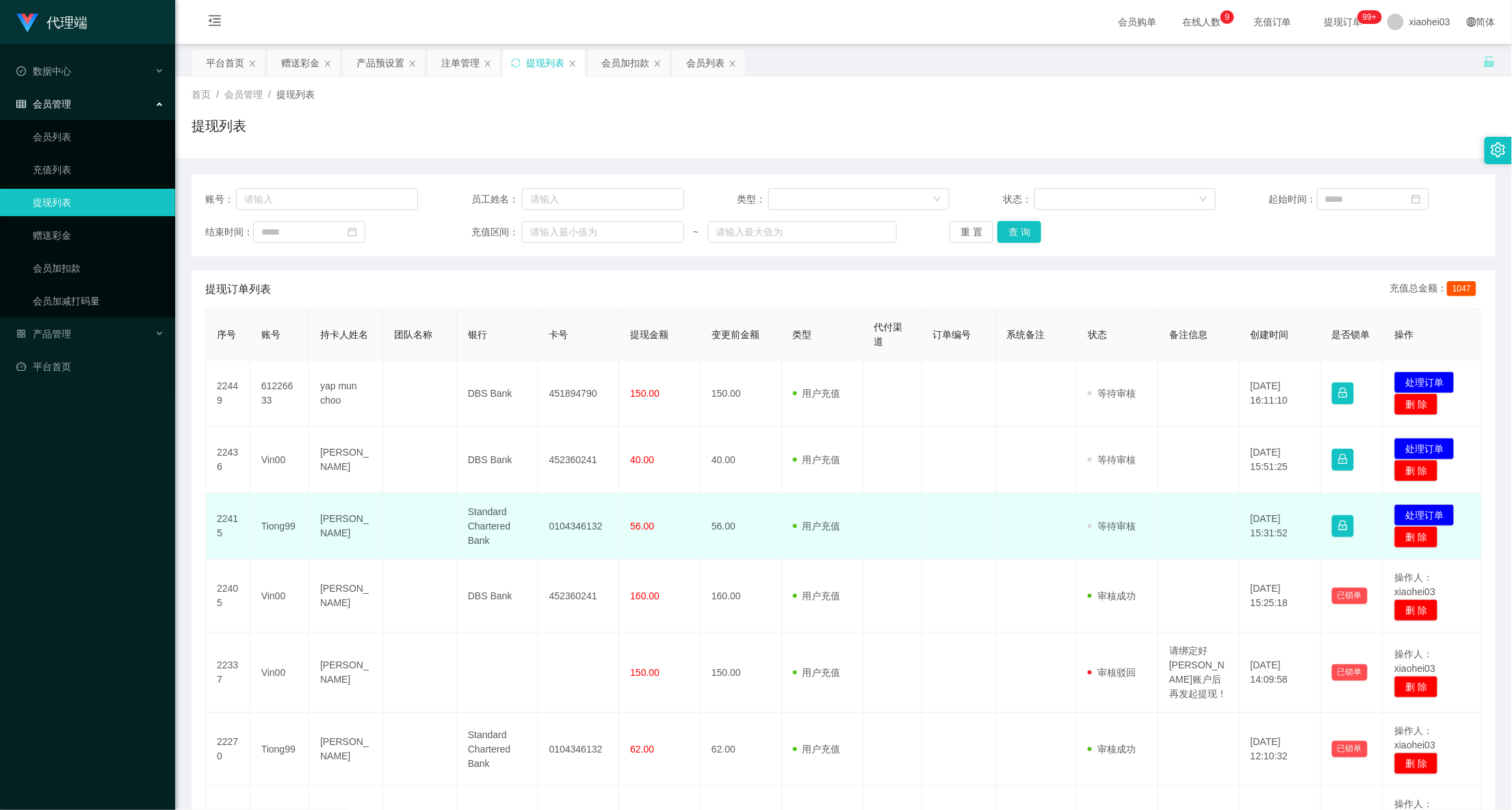
click at [577, 528] on td "0104346132" at bounding box center [579, 526] width 81 height 66
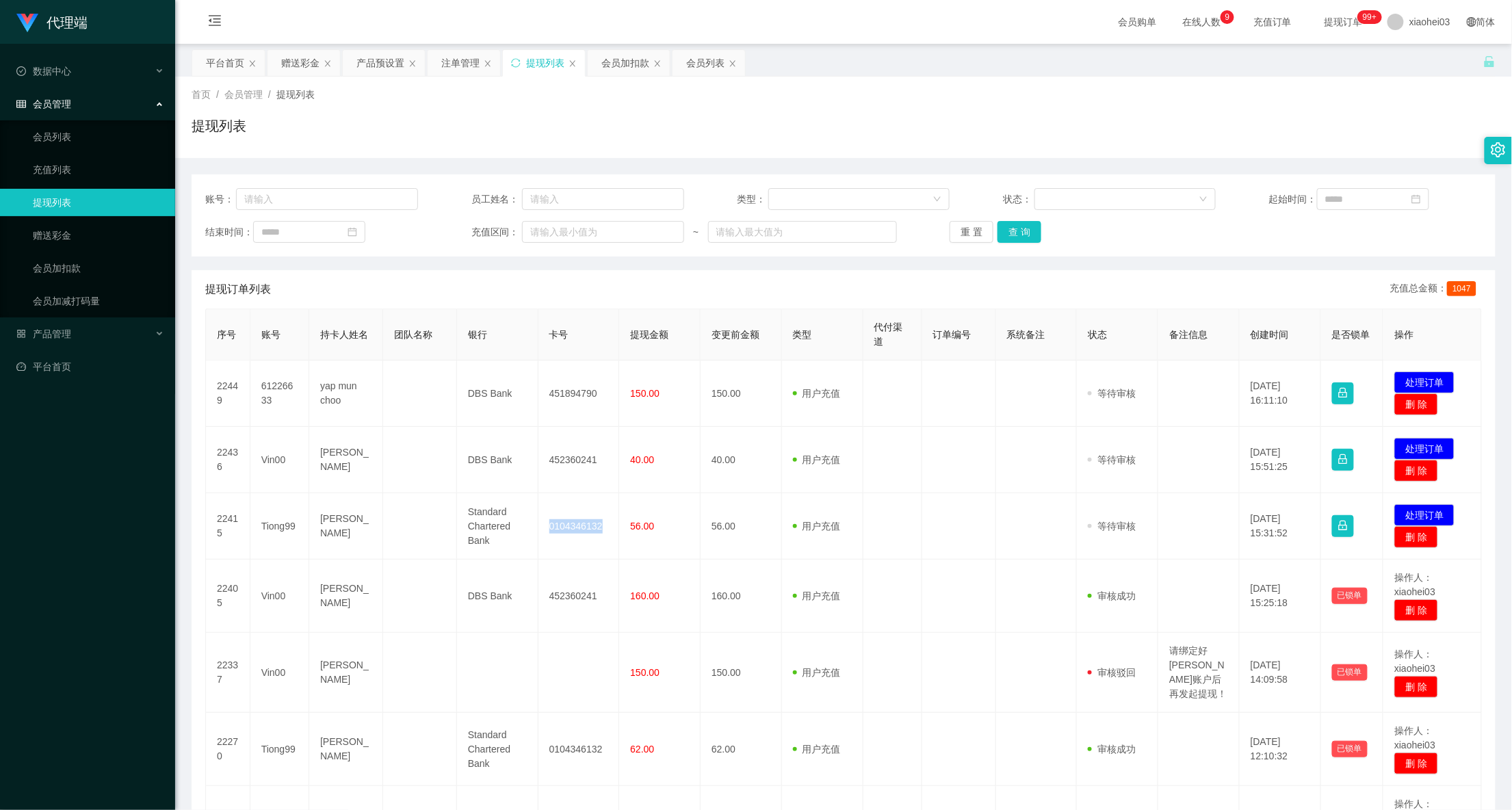
copy td "0104346132"
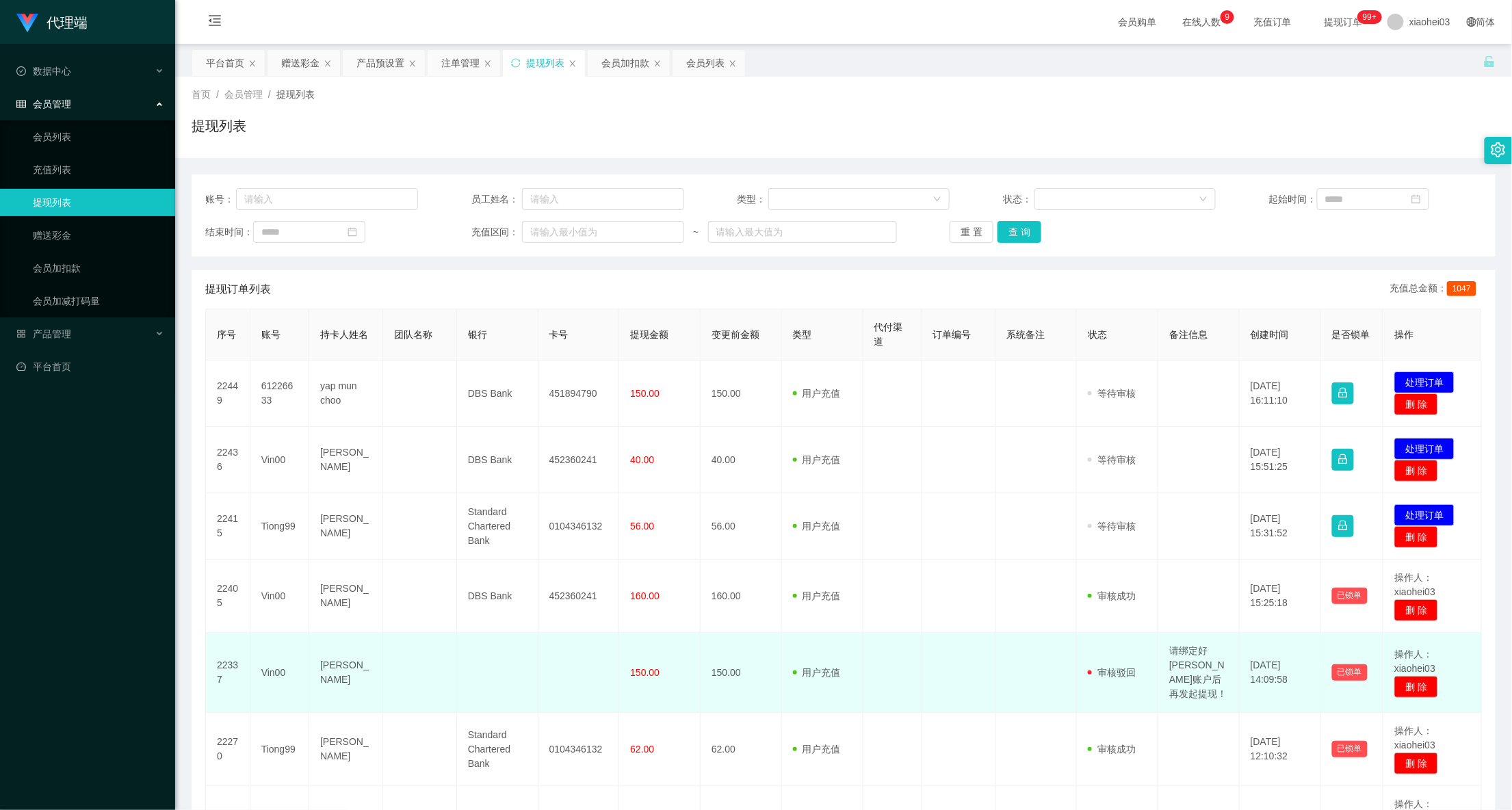
click at [1145, 664] on td "审核驳回 审核成功 等待审核" at bounding box center [1117, 673] width 81 height 80
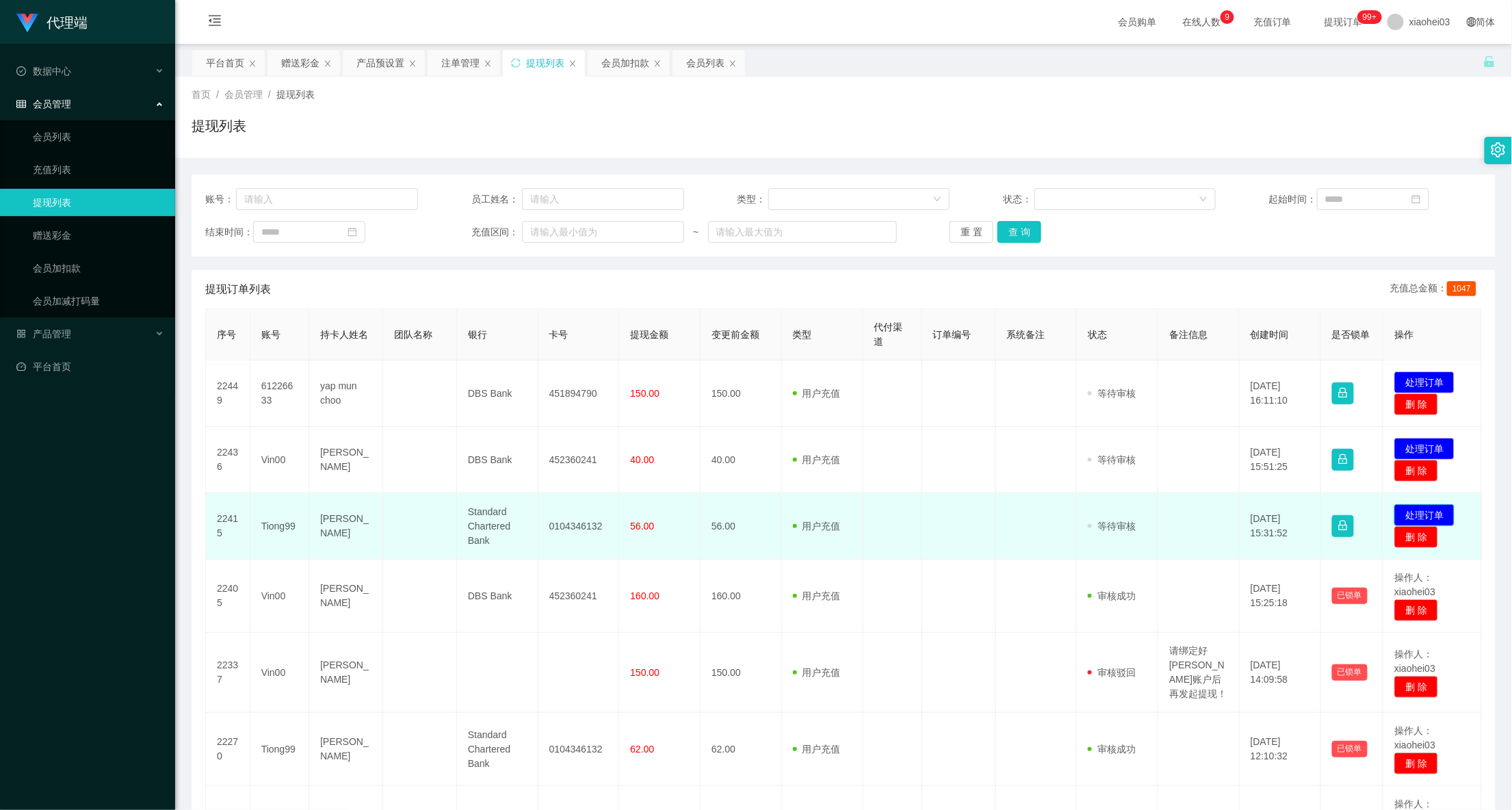
click at [1431, 512] on button "处理订单" at bounding box center [1423, 515] width 61 height 22
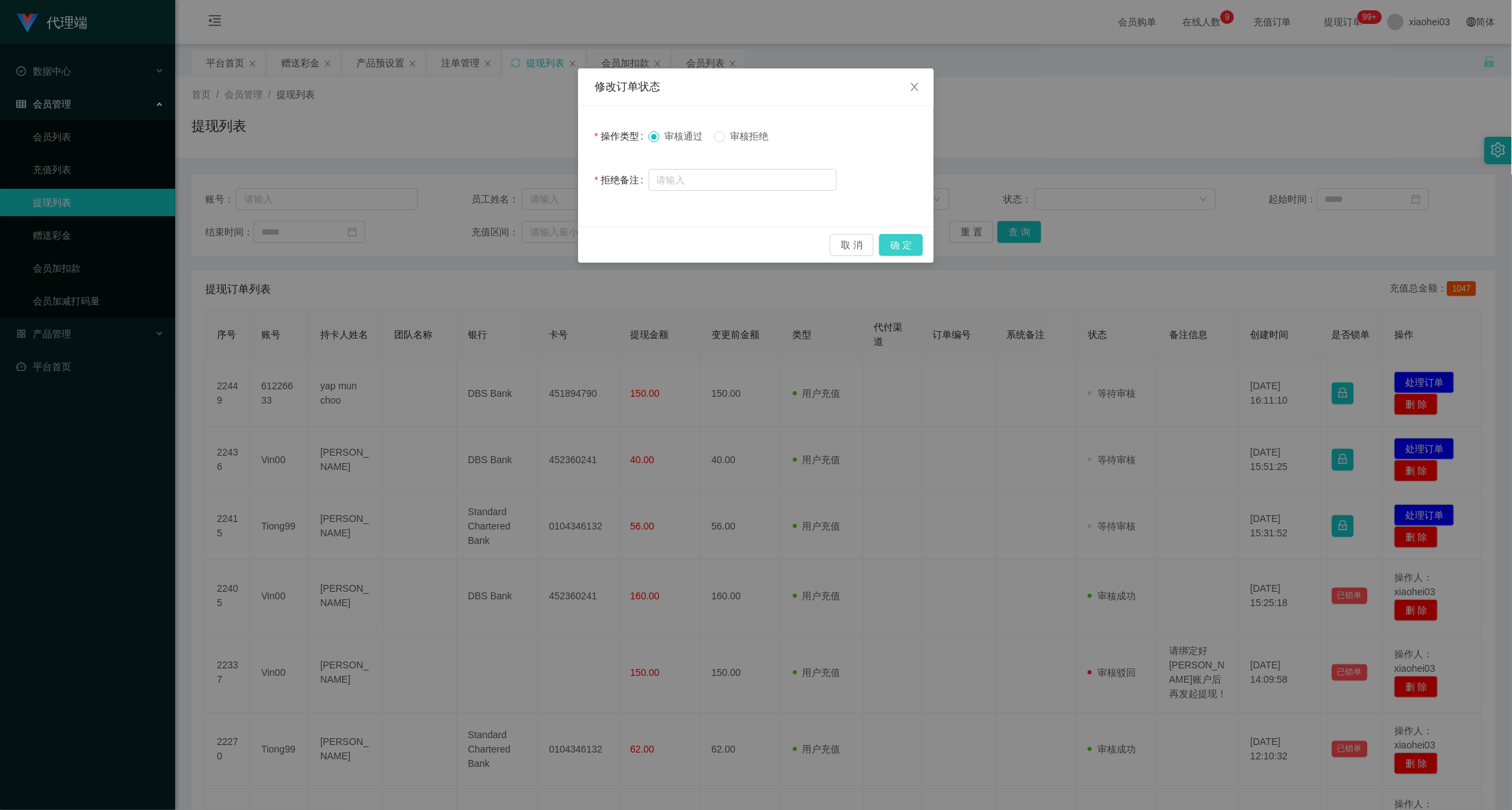
click at [903, 241] on button "确 定" at bounding box center [901, 245] width 43 height 22
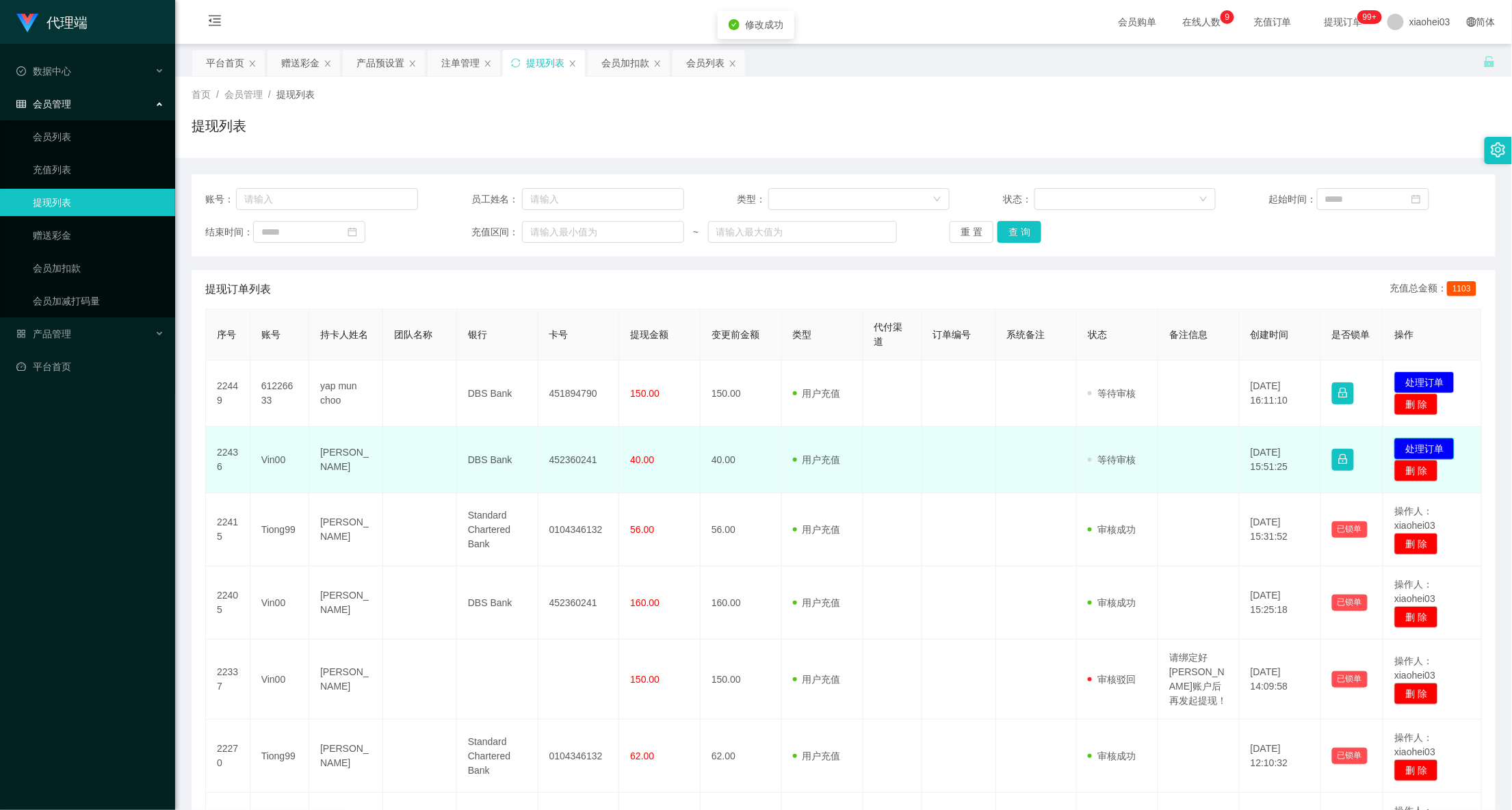
click at [1422, 441] on button "处理订单" at bounding box center [1423, 449] width 61 height 22
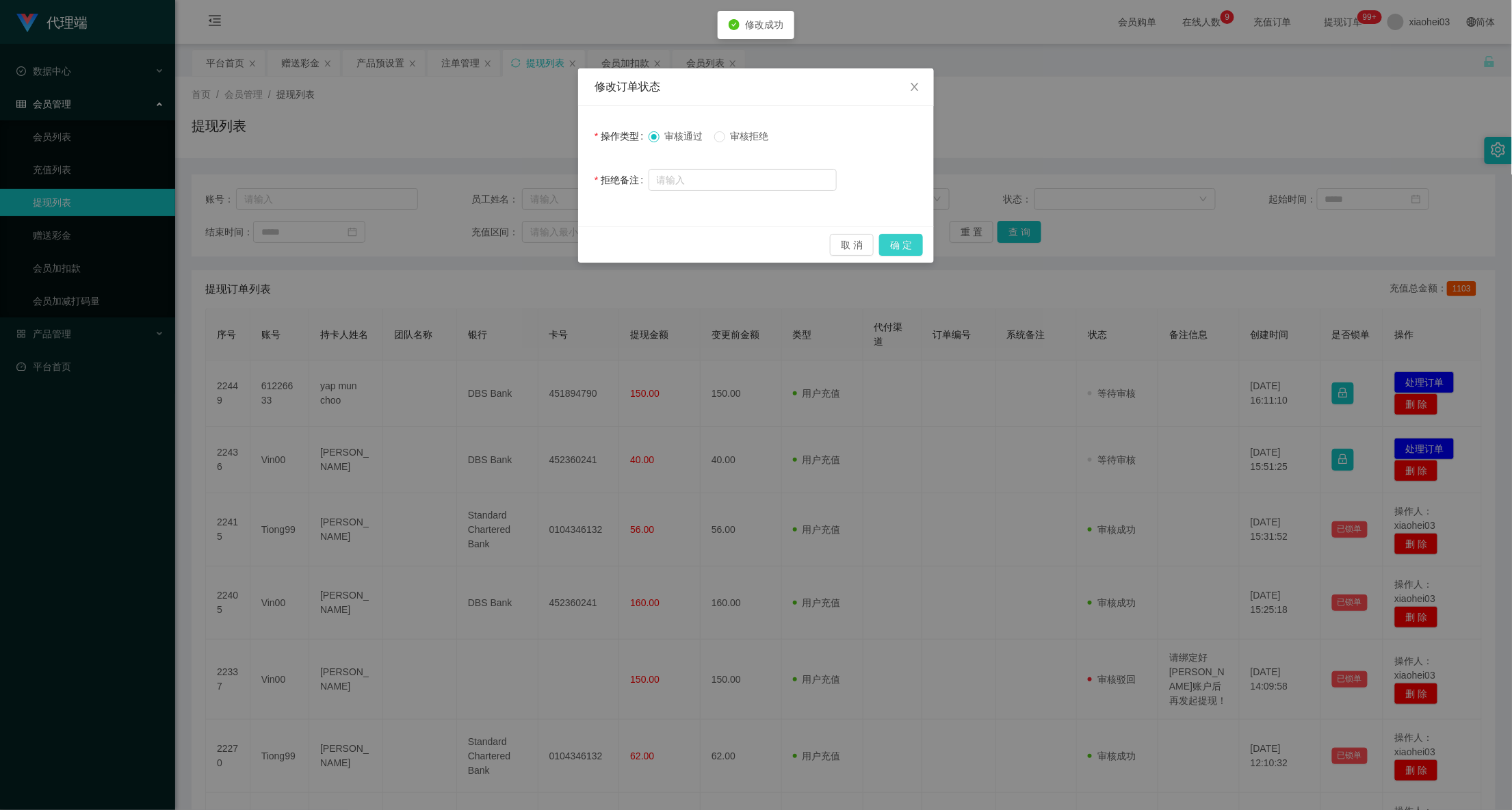
click at [891, 242] on button "确 定" at bounding box center [901, 245] width 43 height 22
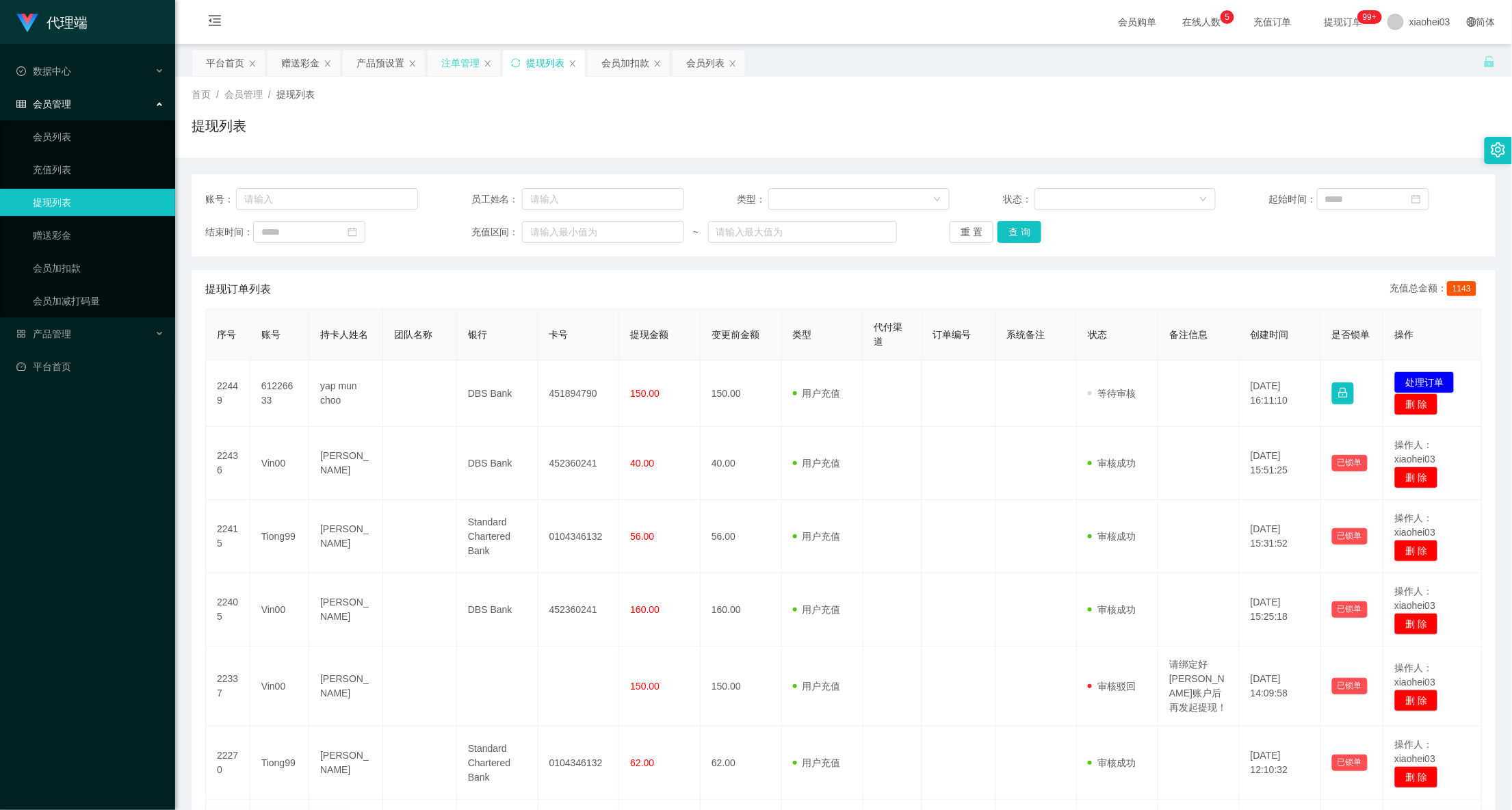
click at [463, 67] on div "注单管理" at bounding box center [460, 62] width 38 height 26
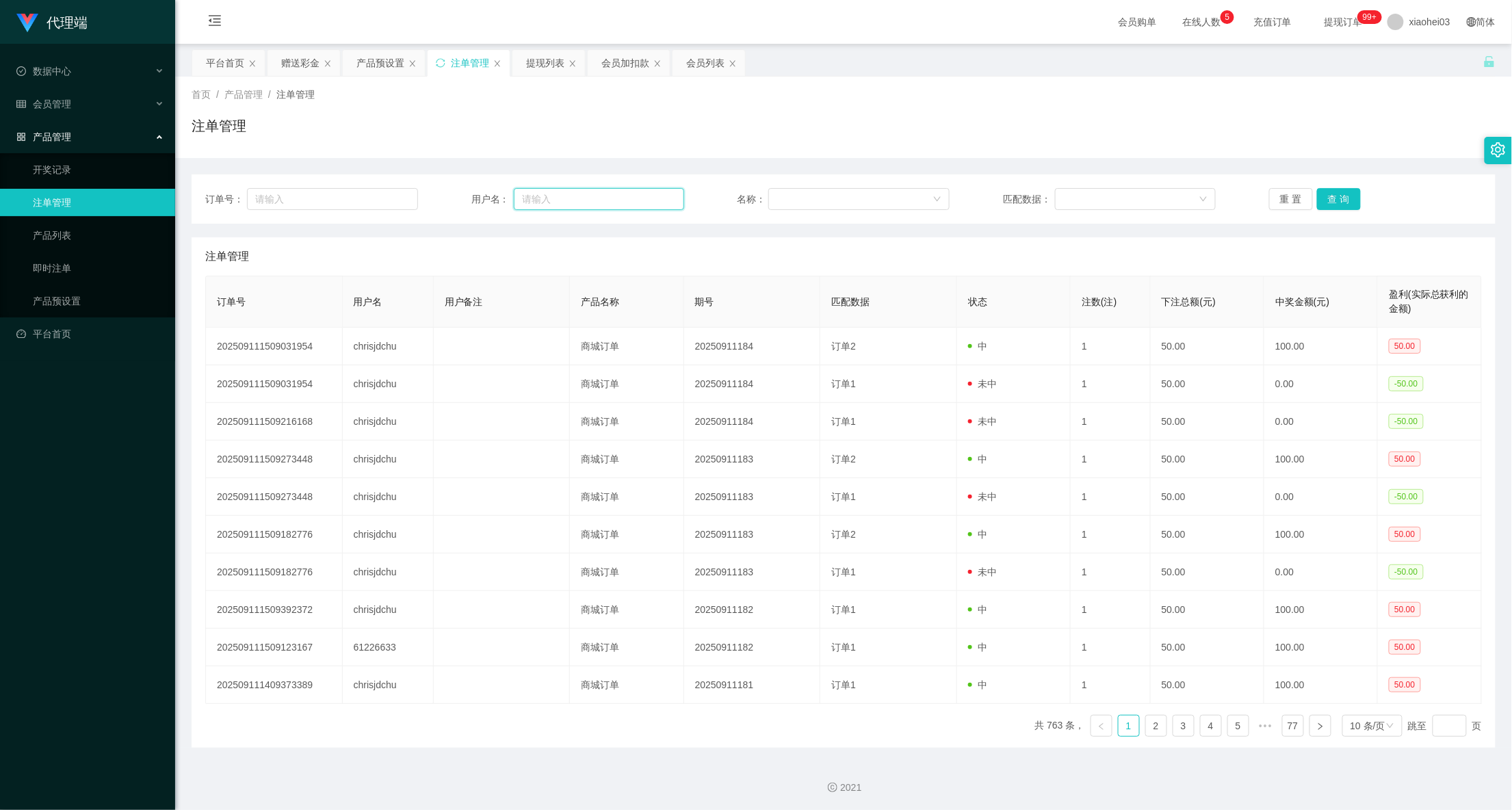
click at [578, 202] on input "text" at bounding box center [599, 199] width 170 height 22
paste input "chrisjdchu"
type input "chrisjdchu"
click at [1340, 199] on button "查 询" at bounding box center [1339, 199] width 43 height 22
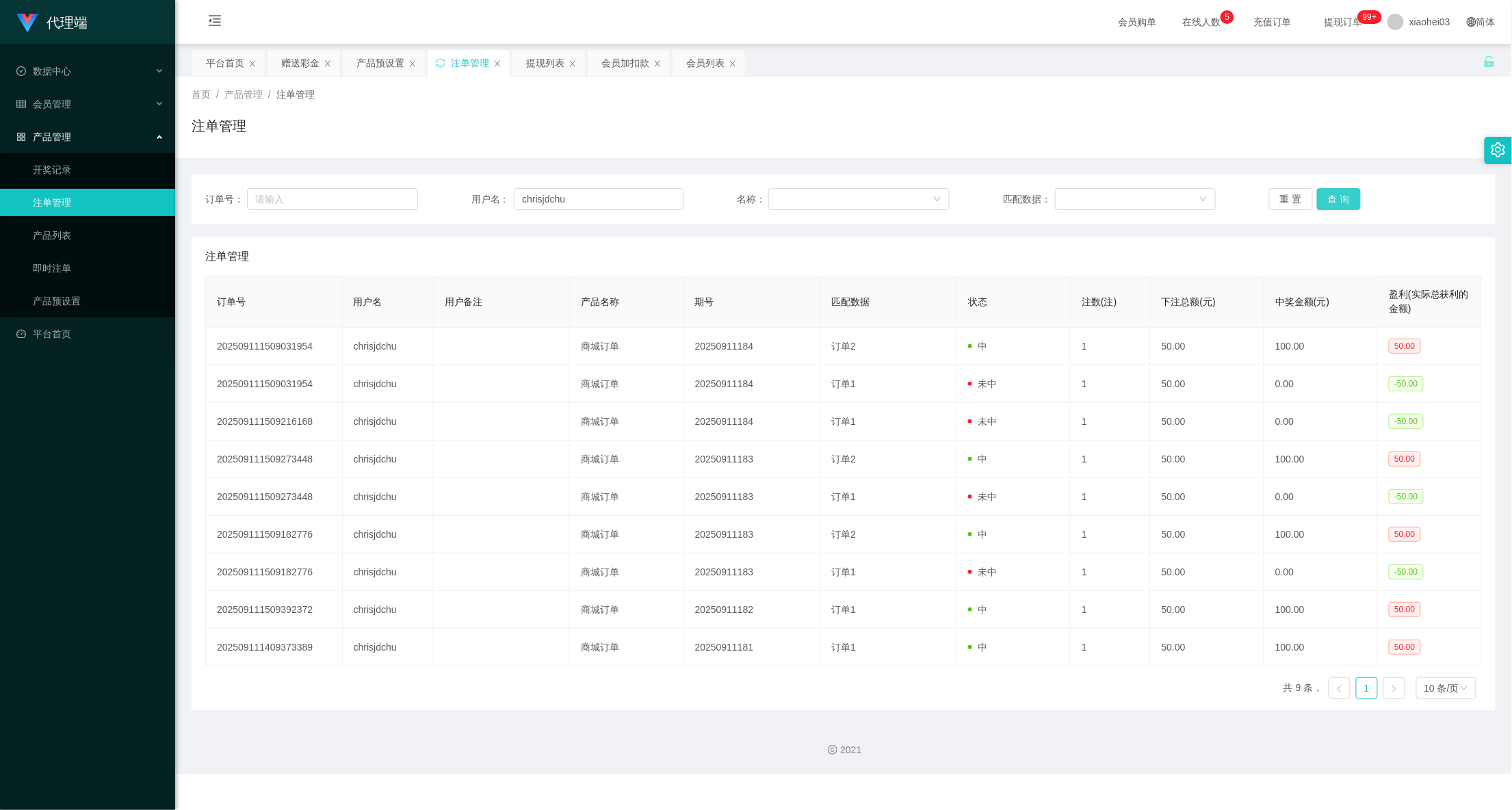
click at [1353, 191] on button "查 询" at bounding box center [1339, 199] width 43 height 22
drag, startPoint x: 630, startPoint y: 191, endPoint x: 255, endPoint y: 170, distance: 375.6
click at [312, 173] on div "订单号： 用户名： chrisjdchu 名称： 匹配数据： 重 置 查 询 注单管理 订单号 用户名 用户备注 产品名称 期号 匹配数据 状态 注数(注) …" at bounding box center [843, 433] width 1303 height 552
click at [617, 71] on div "会员加扣款" at bounding box center [625, 62] width 48 height 26
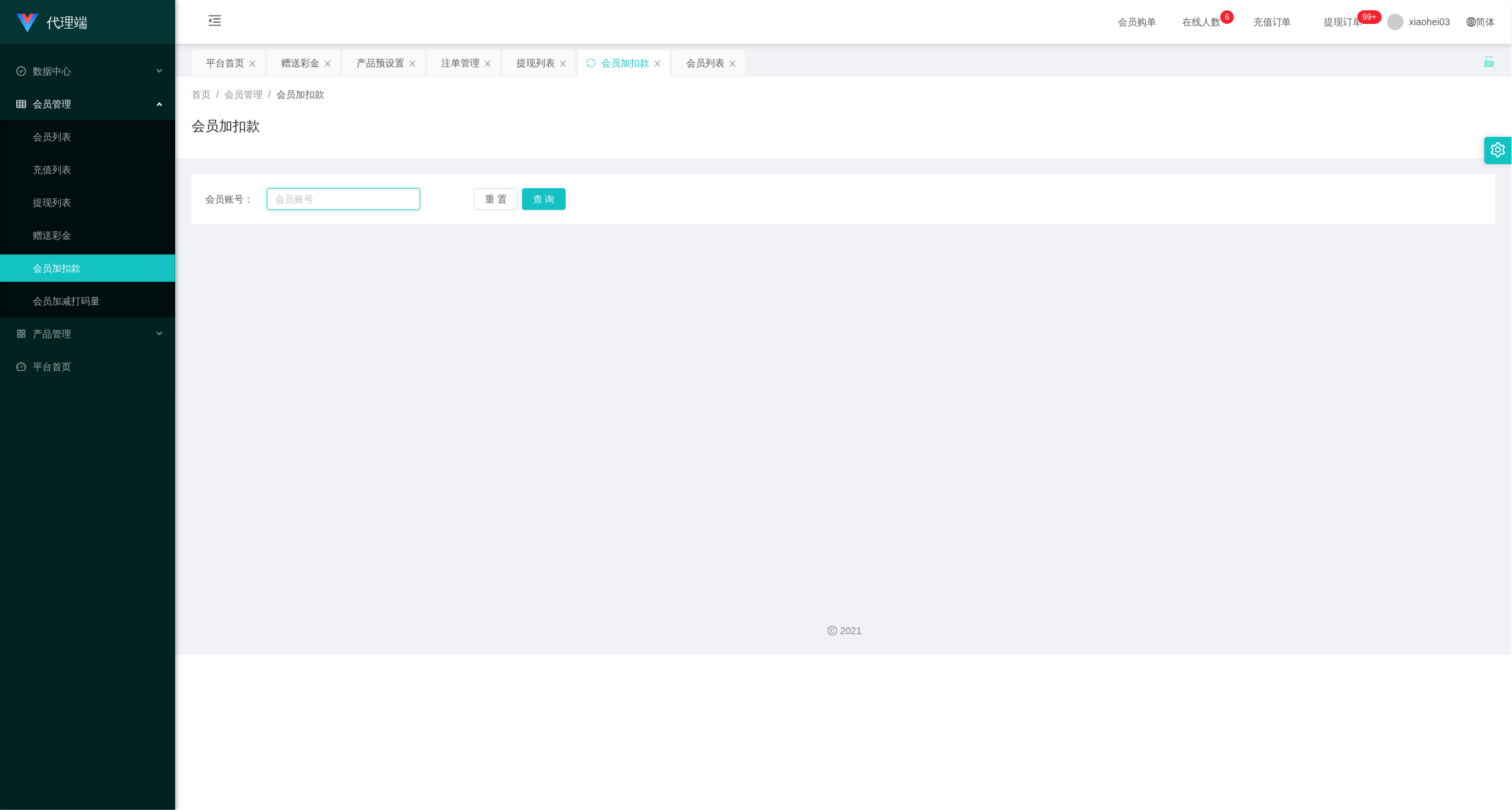
click at [335, 204] on input "text" at bounding box center [343, 199] width 154 height 22
paste input "chrisjdchu"
type input "chrisjdchu"
click at [546, 195] on button "查 询" at bounding box center [544, 199] width 43 height 22
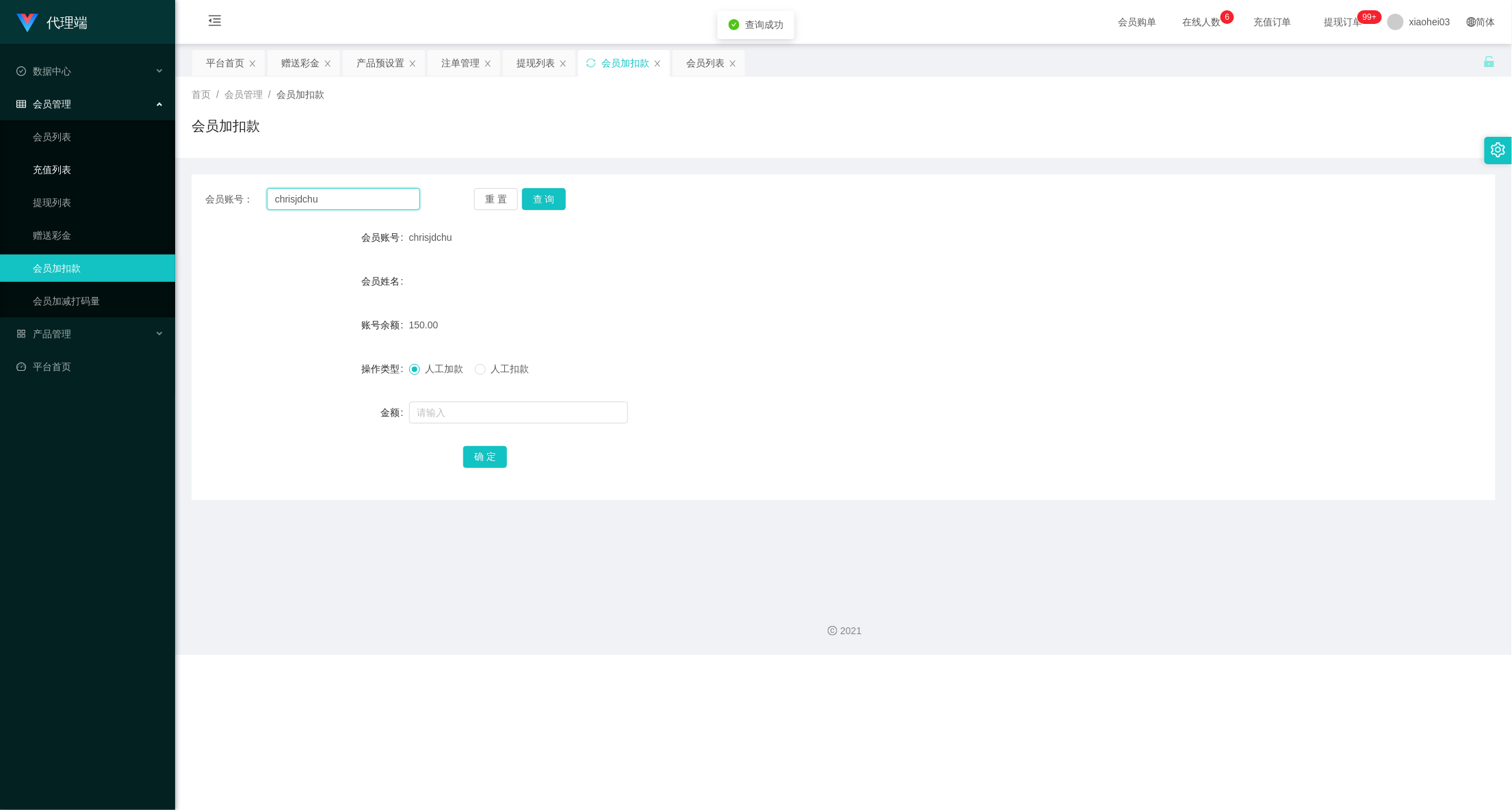
drag, startPoint x: 378, startPoint y: 199, endPoint x: 117, endPoint y: 176, distance: 262.0
click at [170, 187] on section "代理端 数据中心 会员管理 会员列表 充值列表 提现列表 赠送彩金 会员加扣款 会员加减打码量 产品管理 开奖记录 注单管理 产品列表 即时注单 产品预设置 …" at bounding box center [756, 327] width 1512 height 655
click at [534, 52] on div "提现列表" at bounding box center [536, 62] width 38 height 26
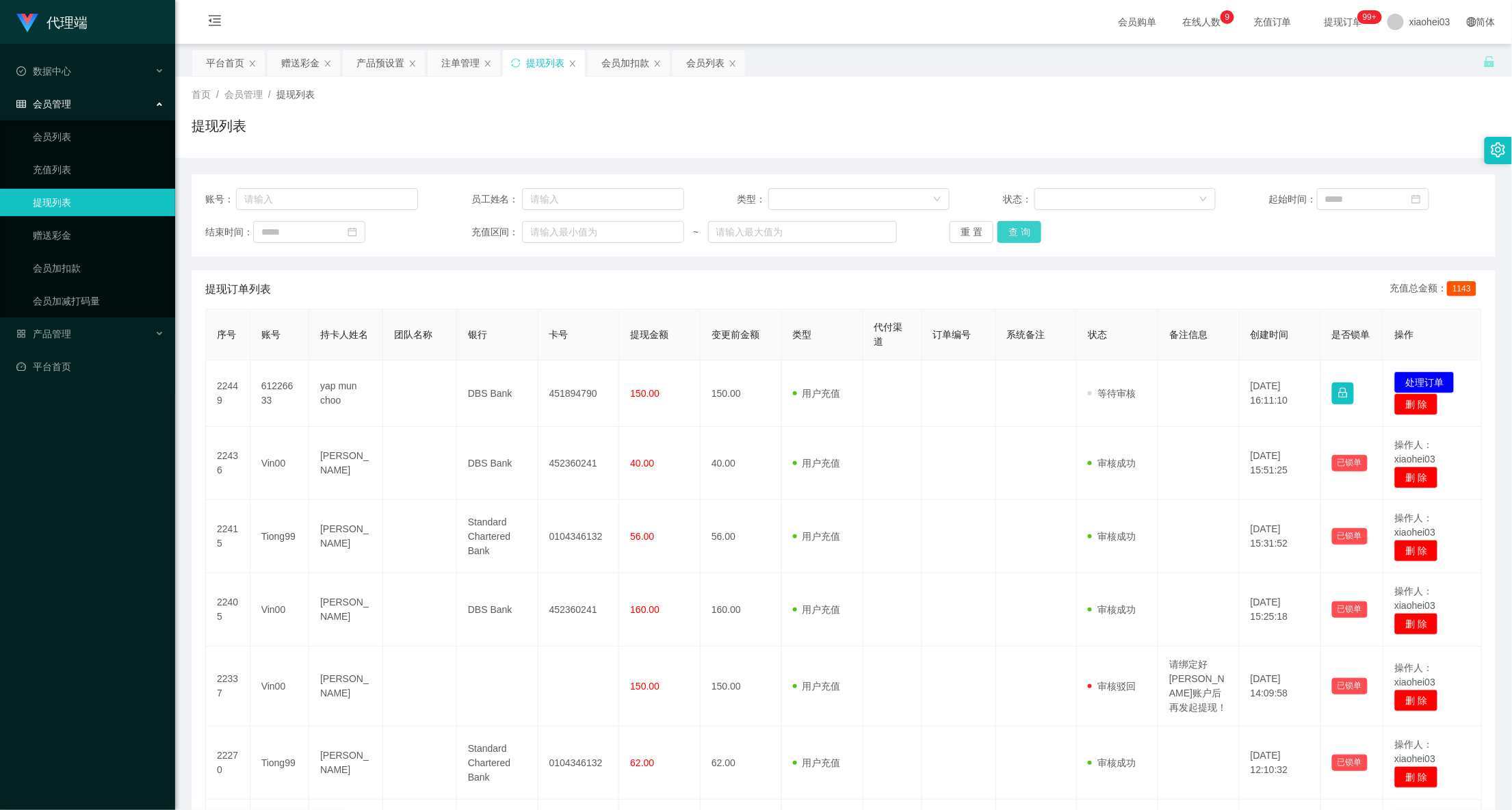
click at [1013, 228] on button "查 询" at bounding box center [1019, 232] width 43 height 22
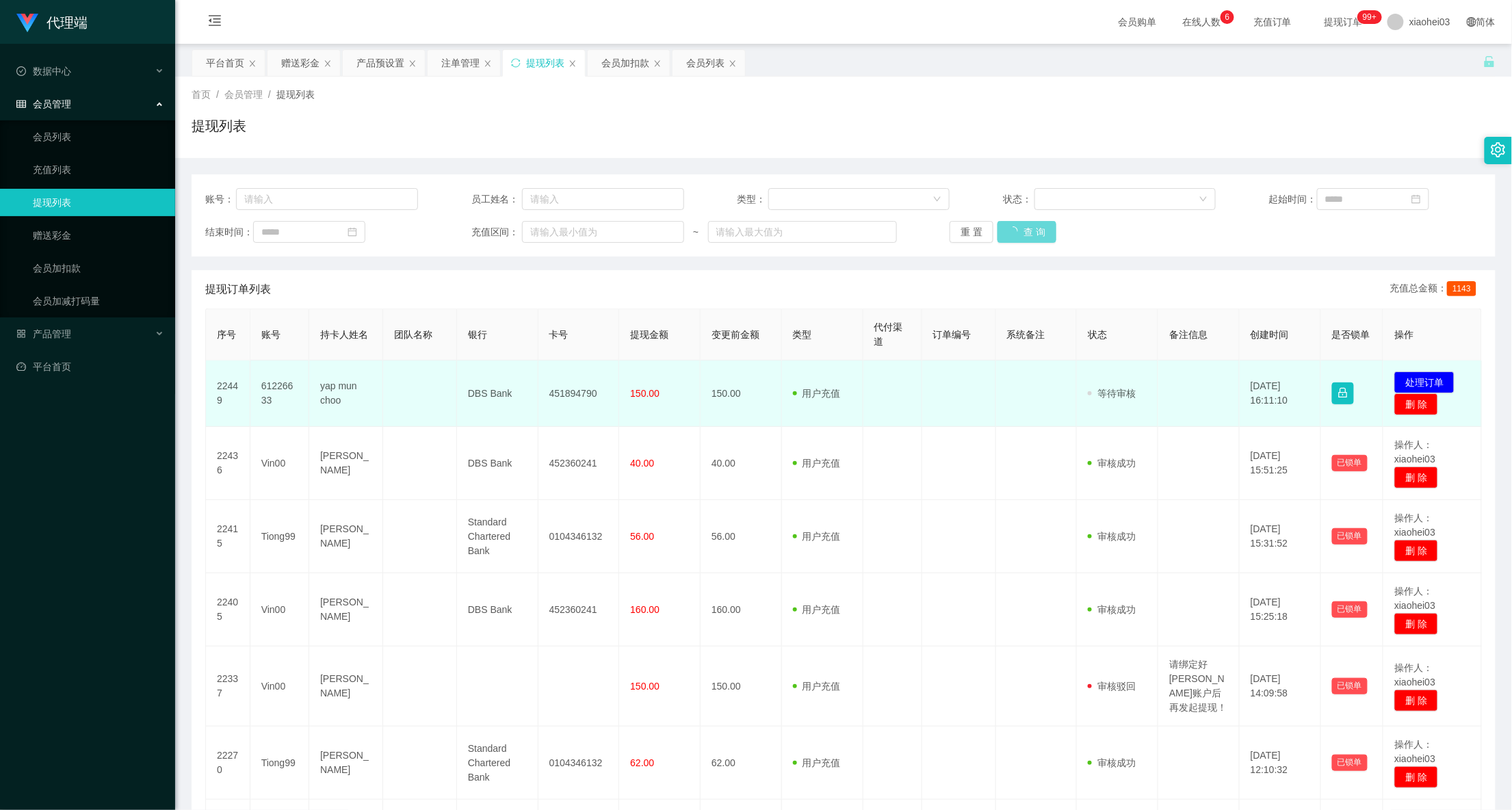
click at [567, 393] on td "451894790" at bounding box center [579, 393] width 81 height 66
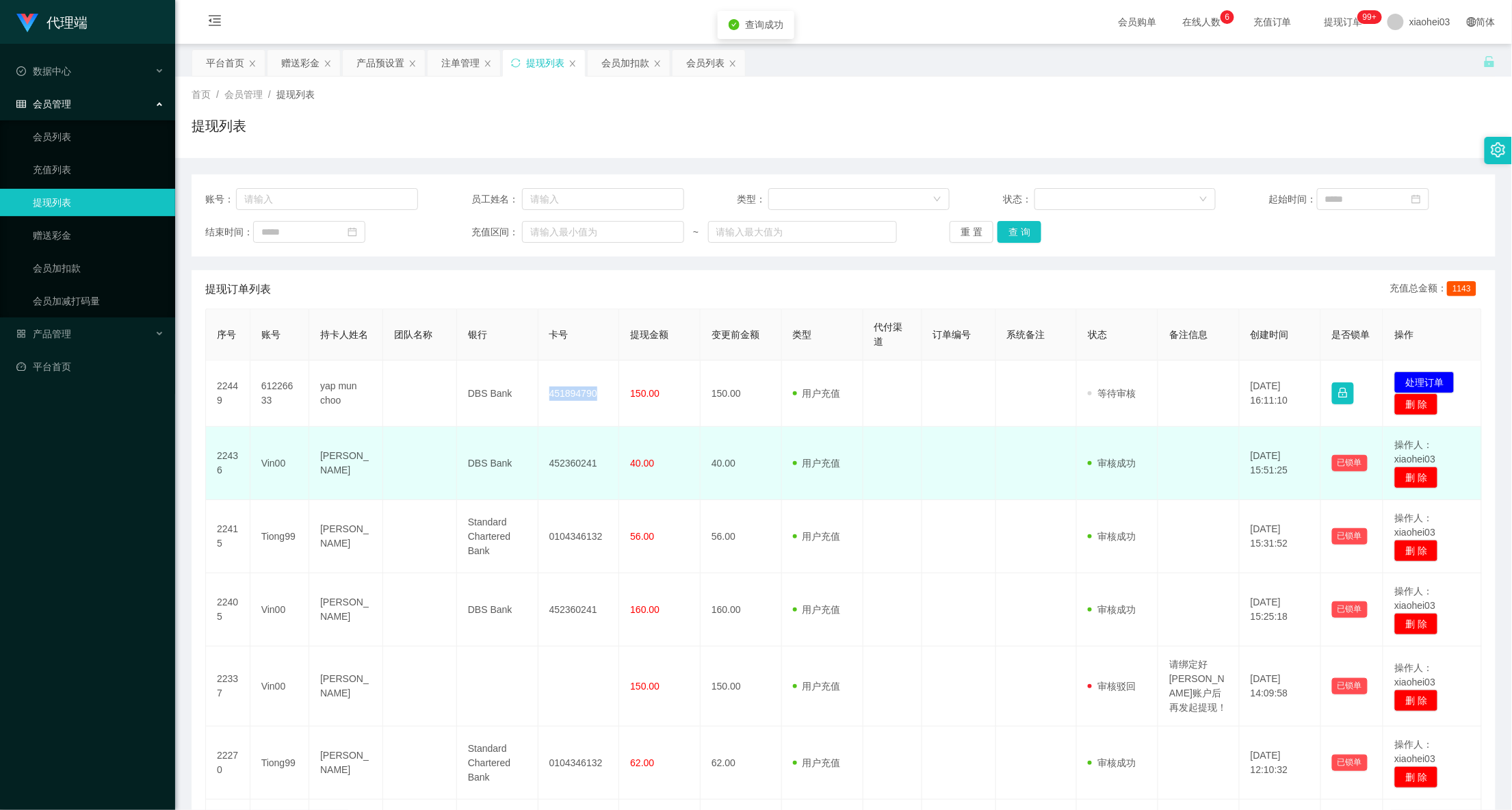
copy td "451894790"
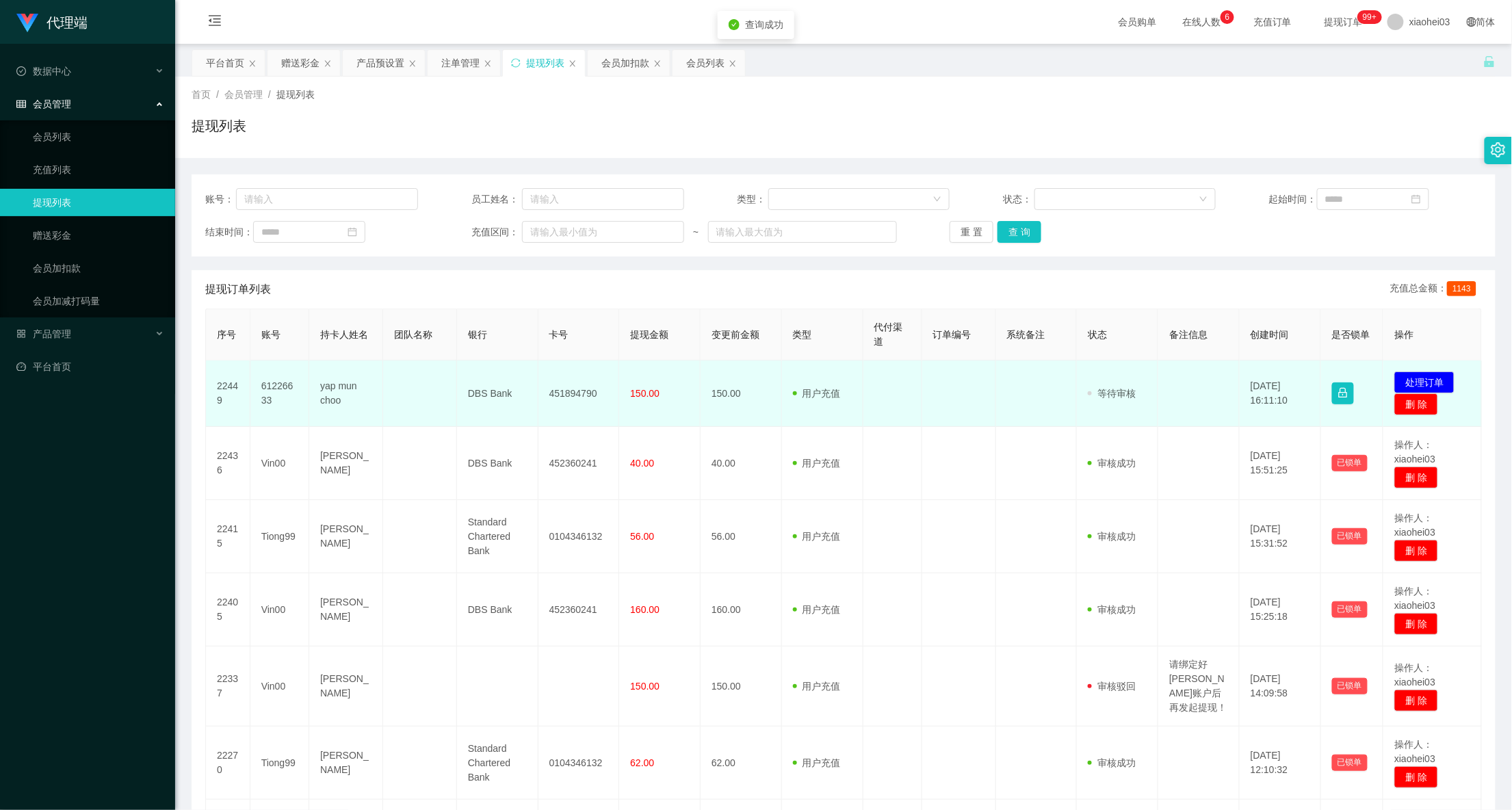
drag, startPoint x: 1101, startPoint y: 410, endPoint x: 1115, endPoint y: 414, distance: 14.6
click at [1101, 414] on td "审核驳回 审核成功 等待审核" at bounding box center [1117, 393] width 81 height 66
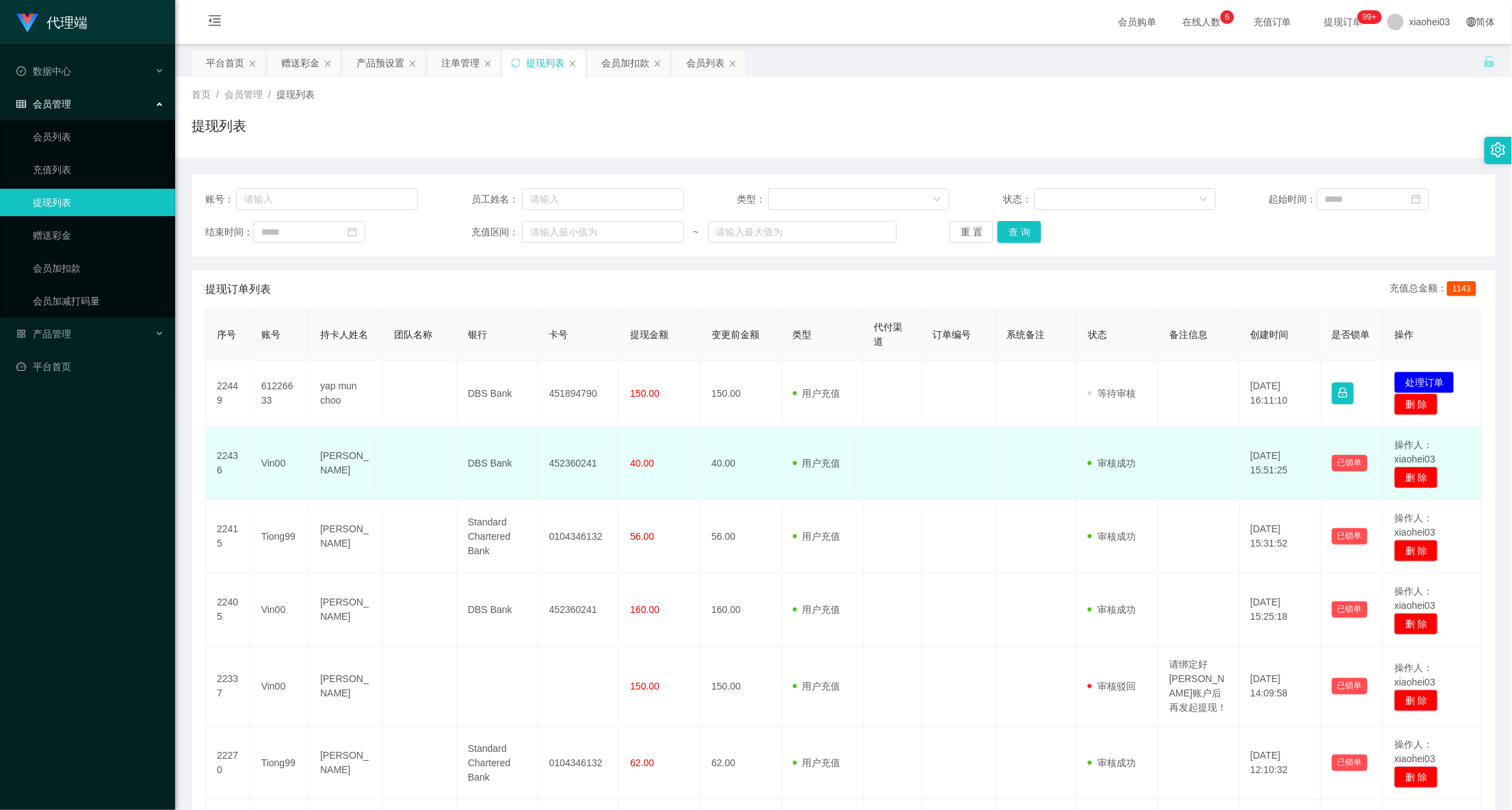
click at [1103, 438] on td "审核驳回 审核成功 等待审核" at bounding box center [1117, 463] width 81 height 73
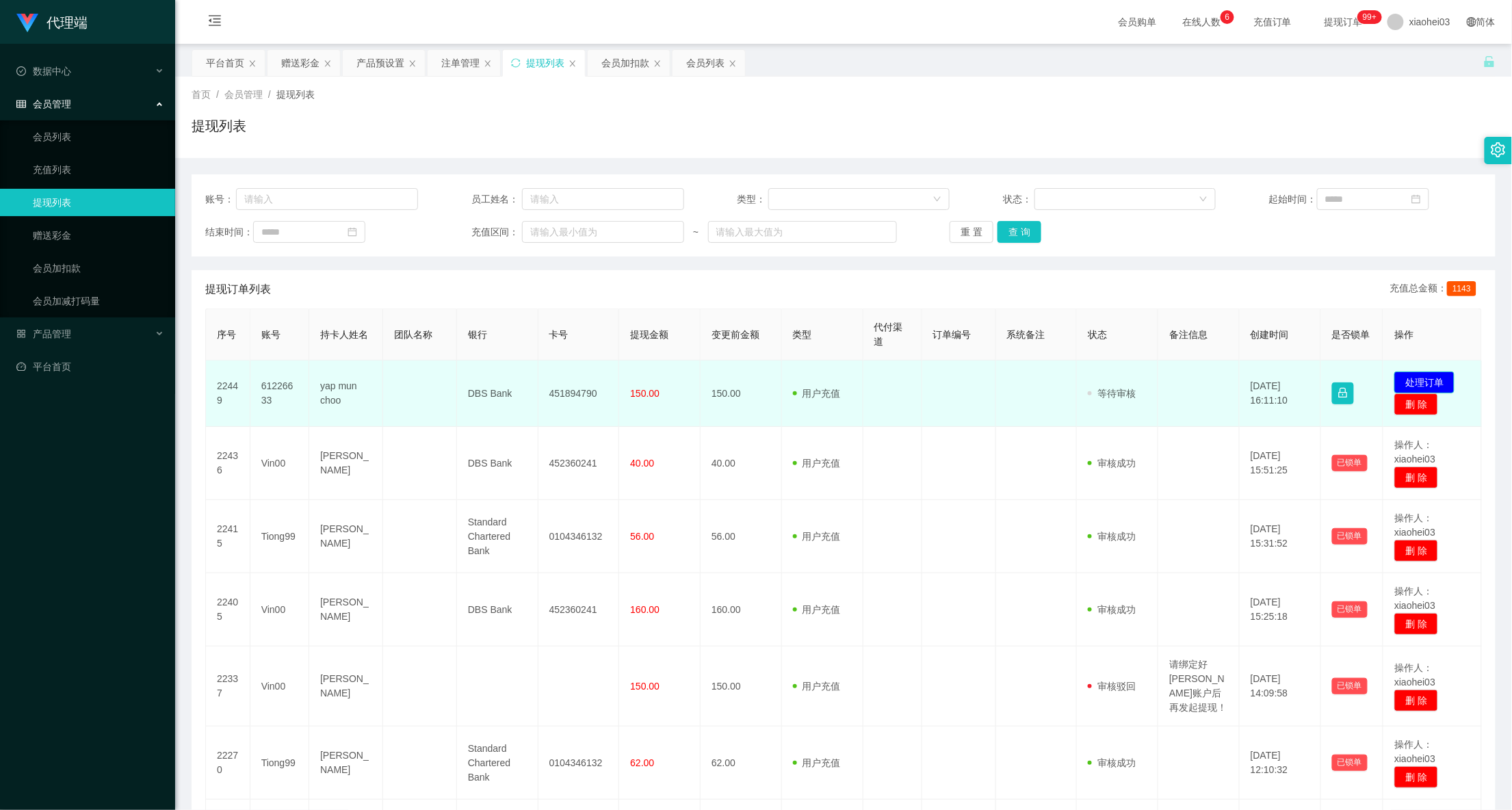
drag, startPoint x: 1461, startPoint y: 361, endPoint x: 1432, endPoint y: 380, distance: 34.7
click at [1461, 361] on td "发起代付 处理订单 删 除" at bounding box center [1432, 393] width 98 height 66
click at [1425, 384] on button "处理订单" at bounding box center [1423, 382] width 61 height 22
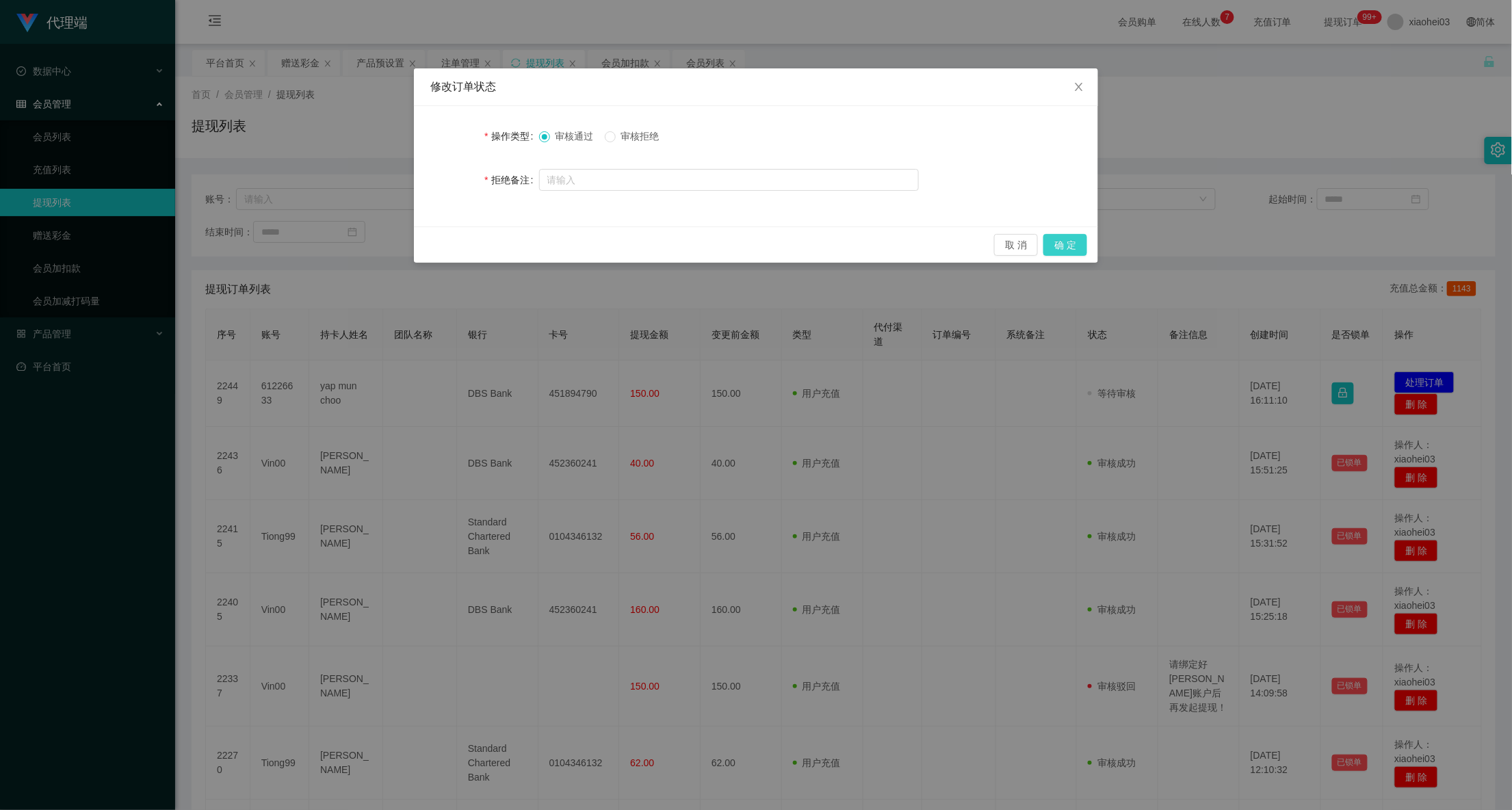
click at [1069, 244] on button "确 定" at bounding box center [1065, 245] width 43 height 22
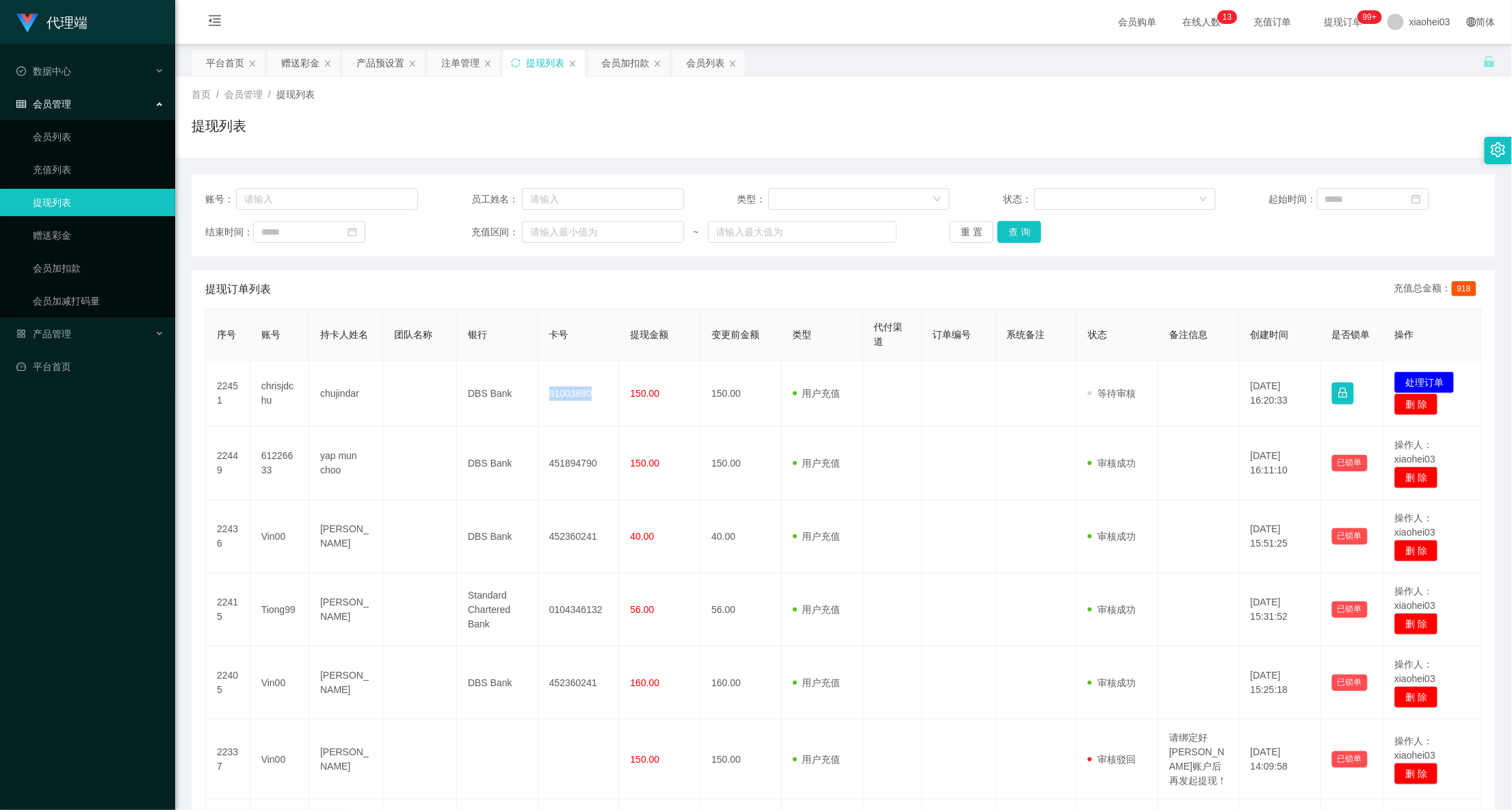
click at [563, 396] on td "91003890" at bounding box center [579, 393] width 81 height 66
drag, startPoint x: 639, startPoint y: 55, endPoint x: 613, endPoint y: 96, distance: 48.5
click at [639, 56] on div "会员加扣款" at bounding box center [625, 62] width 48 height 26
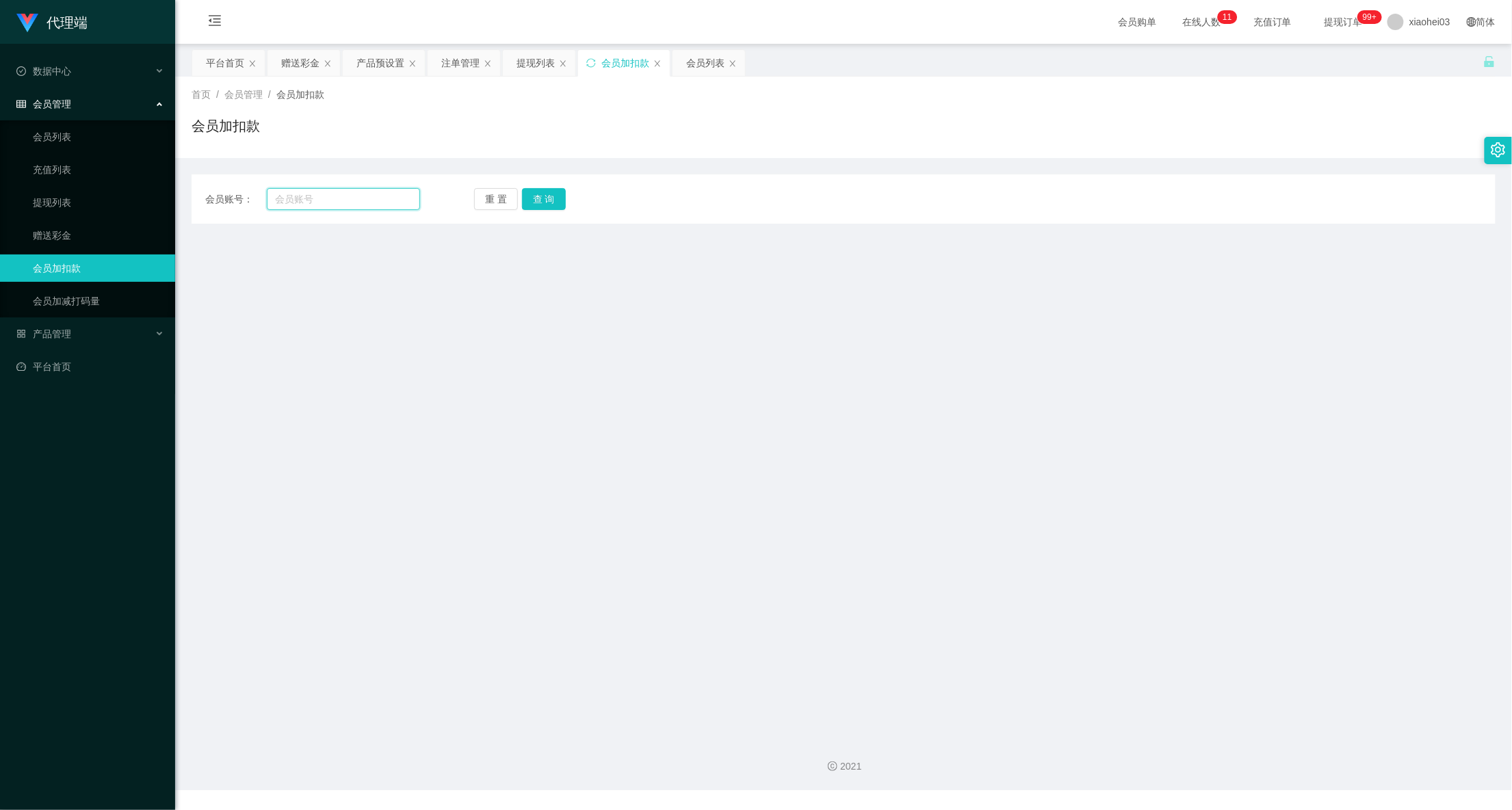
click at [361, 201] on input "text" at bounding box center [343, 199] width 154 height 22
paste input "61226633"
type input "61226633"
click at [554, 193] on button "查 询" at bounding box center [544, 199] width 43 height 22
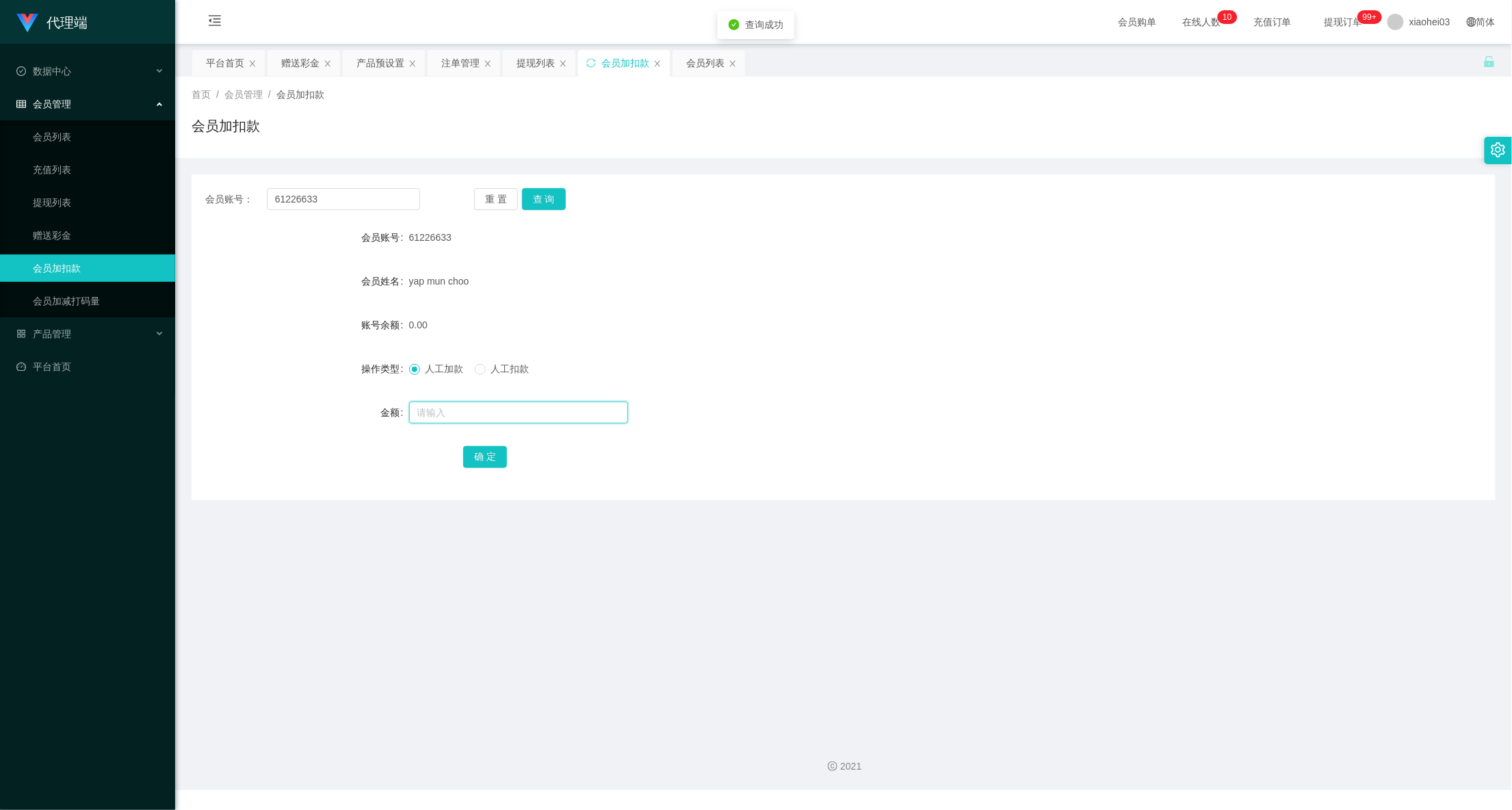
click at [503, 416] on input "text" at bounding box center [518, 413] width 219 height 22
type input "72"
click at [482, 468] on button "确 定" at bounding box center [485, 457] width 43 height 22
click at [1159, 277] on div "yap mun choo" at bounding box center [789, 281] width 761 height 27
click at [543, 67] on div "提现列表" at bounding box center [536, 62] width 38 height 26
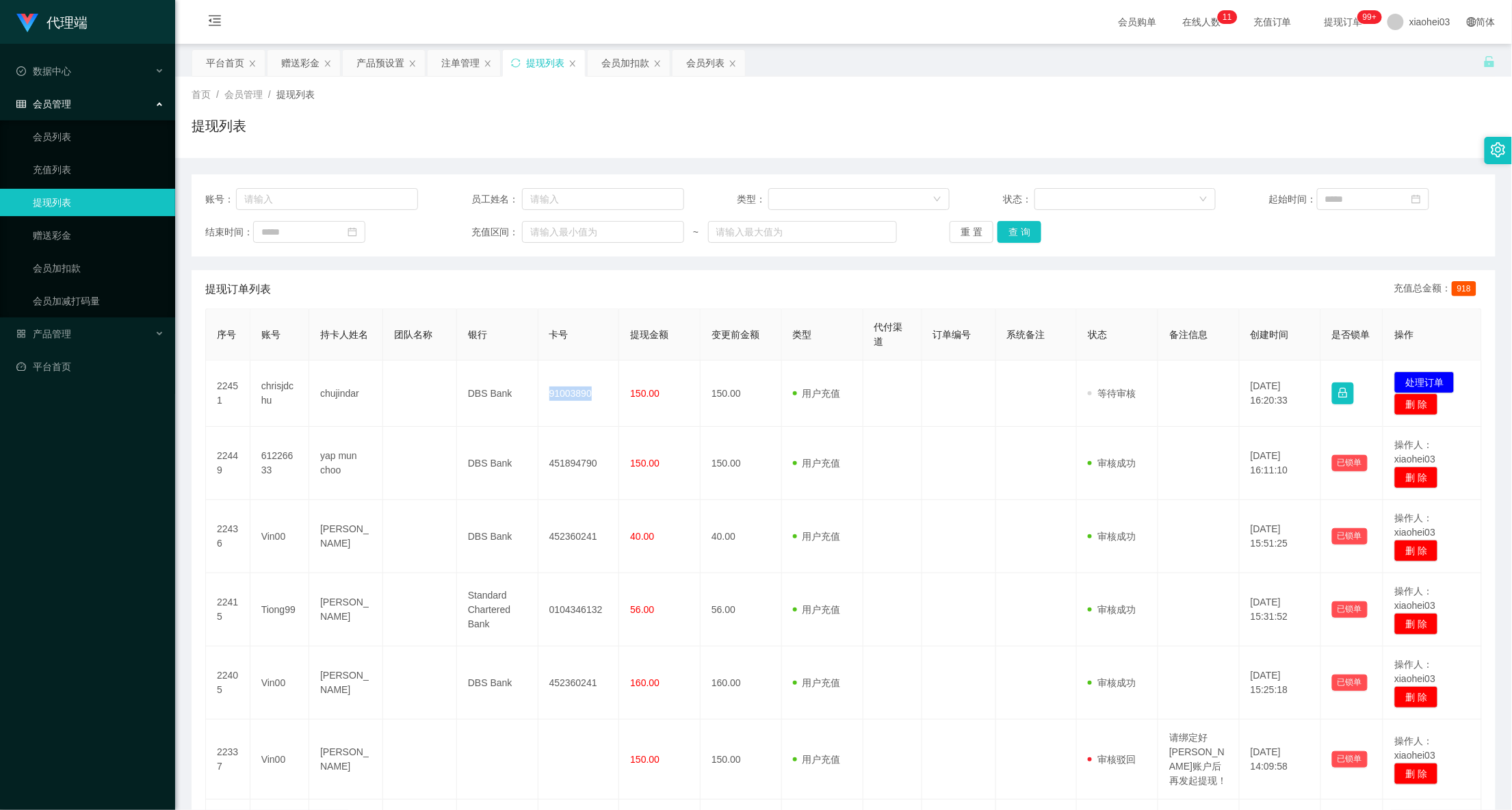
click at [567, 395] on td "91003890" at bounding box center [579, 393] width 81 height 66
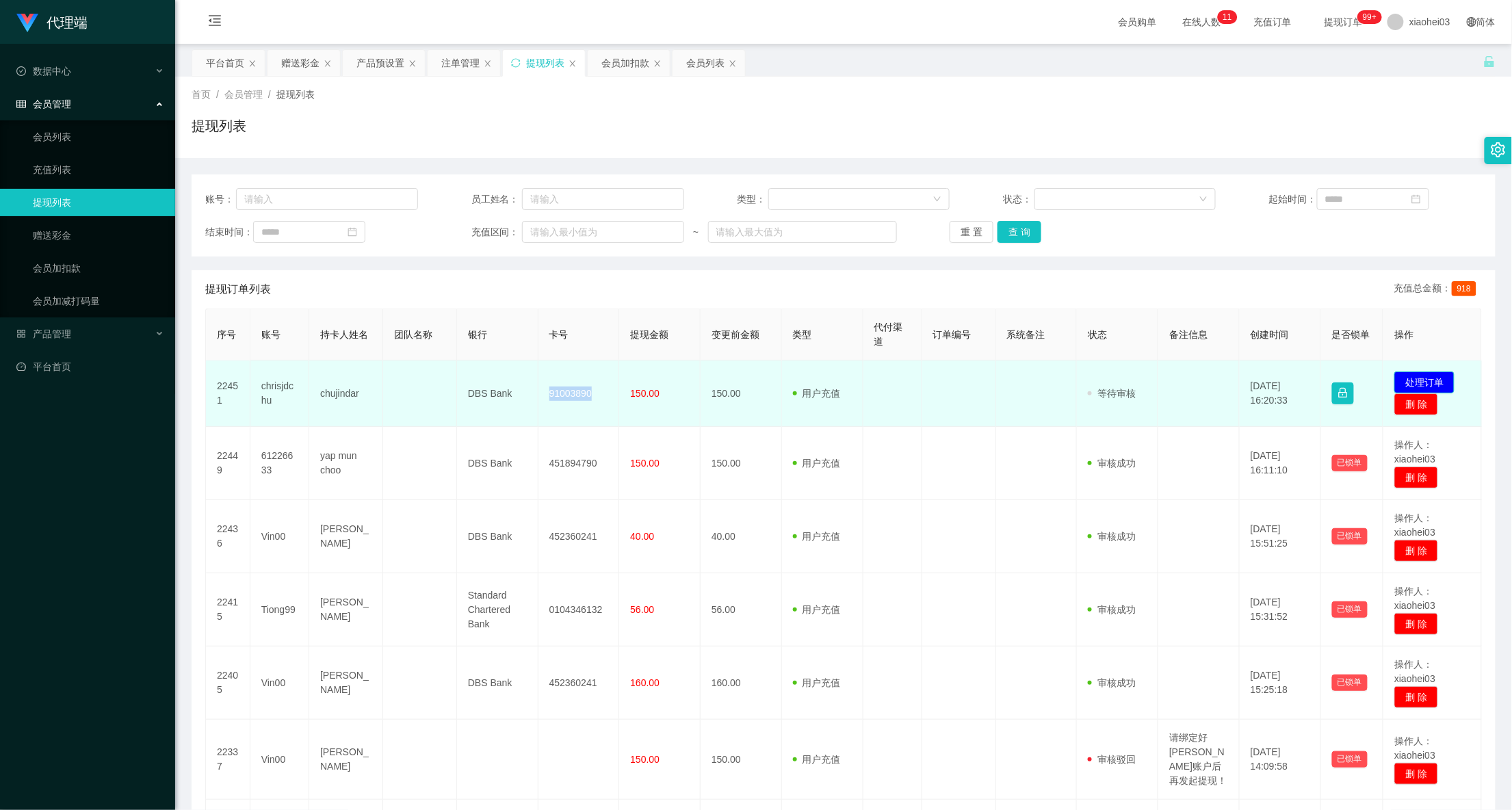
click at [1394, 382] on button "处理订单" at bounding box center [1423, 382] width 61 height 22
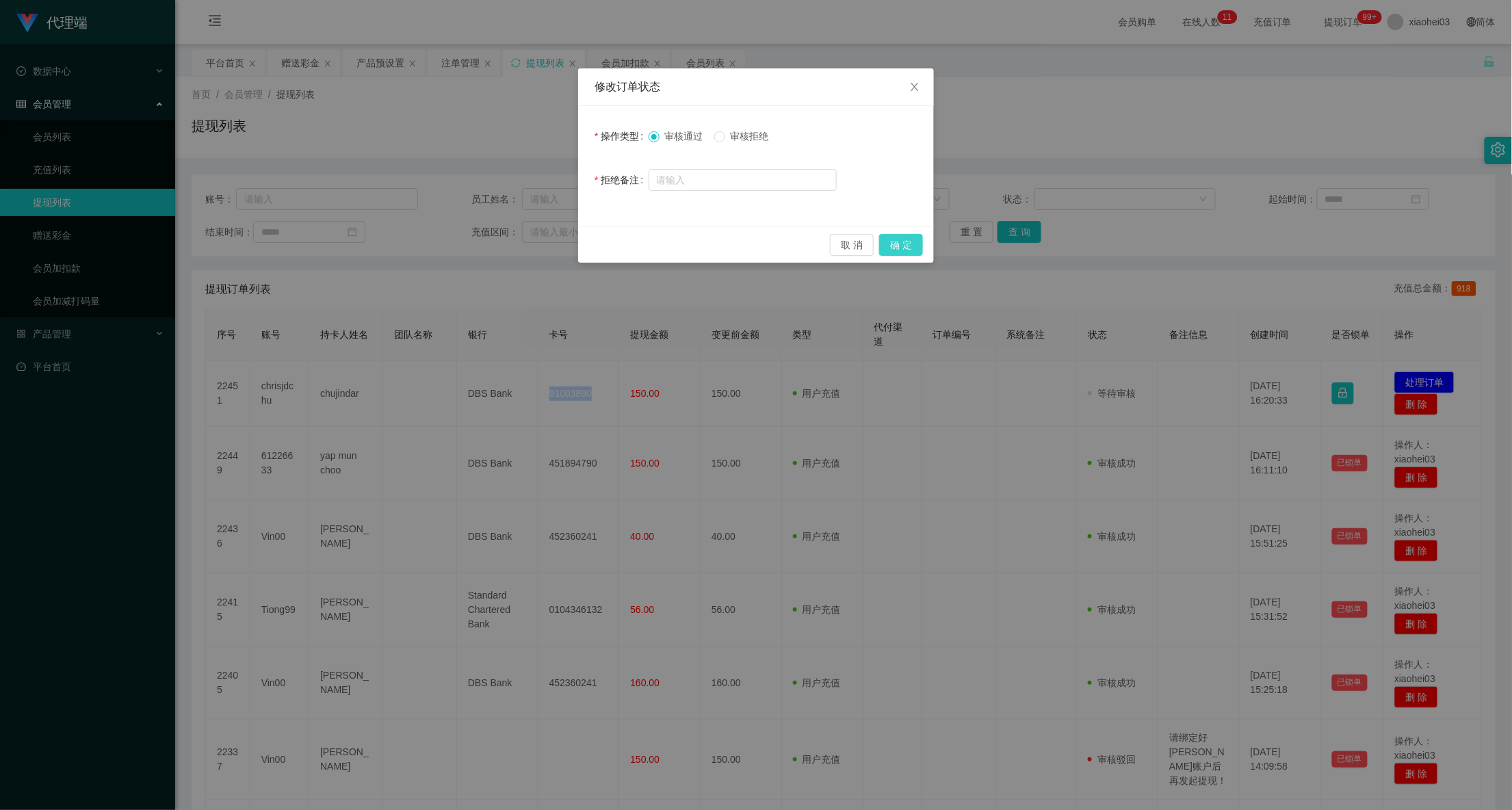
click at [890, 247] on button "确 定" at bounding box center [901, 245] width 43 height 22
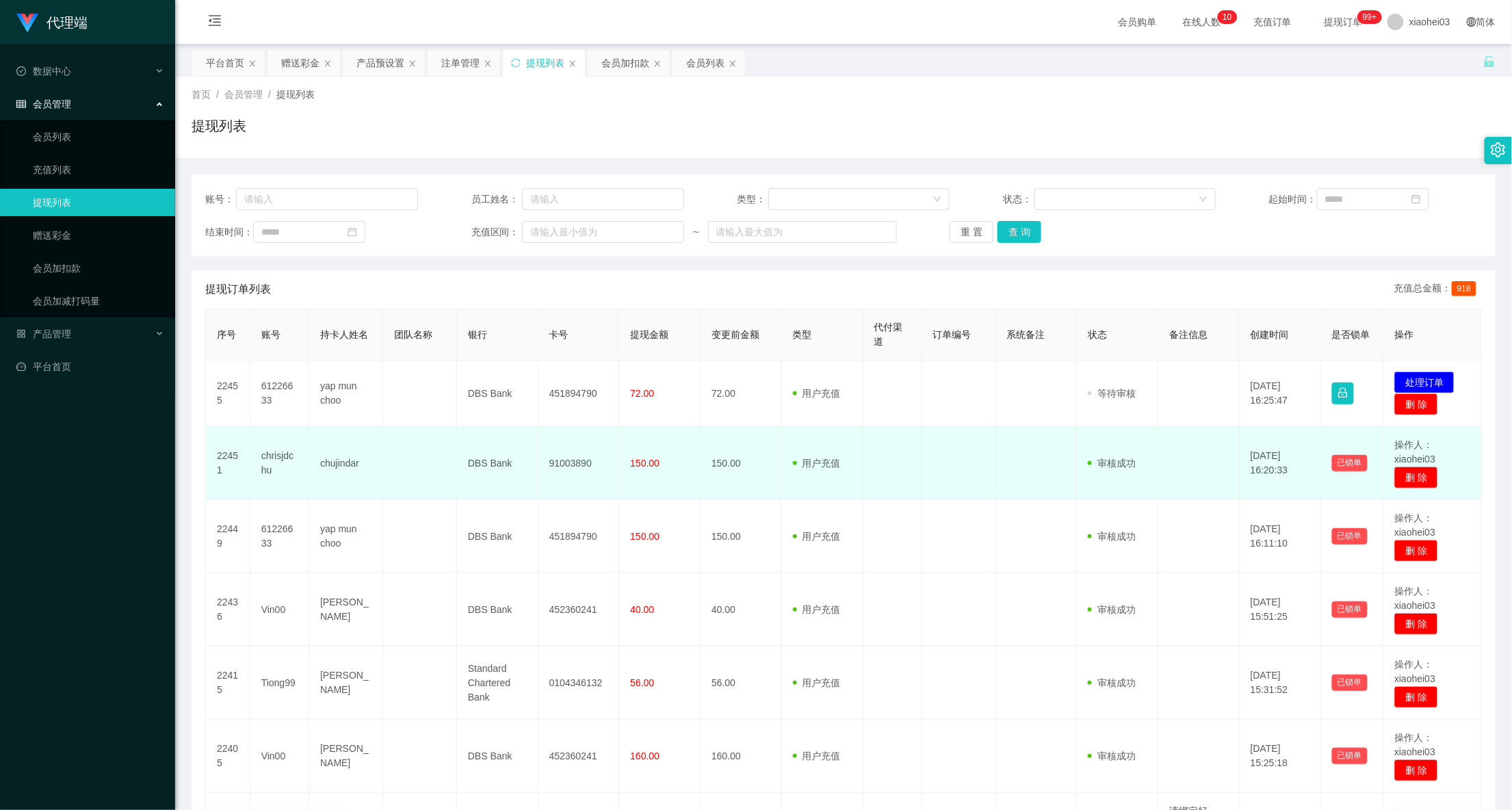
click at [985, 492] on td at bounding box center [959, 463] width 74 height 73
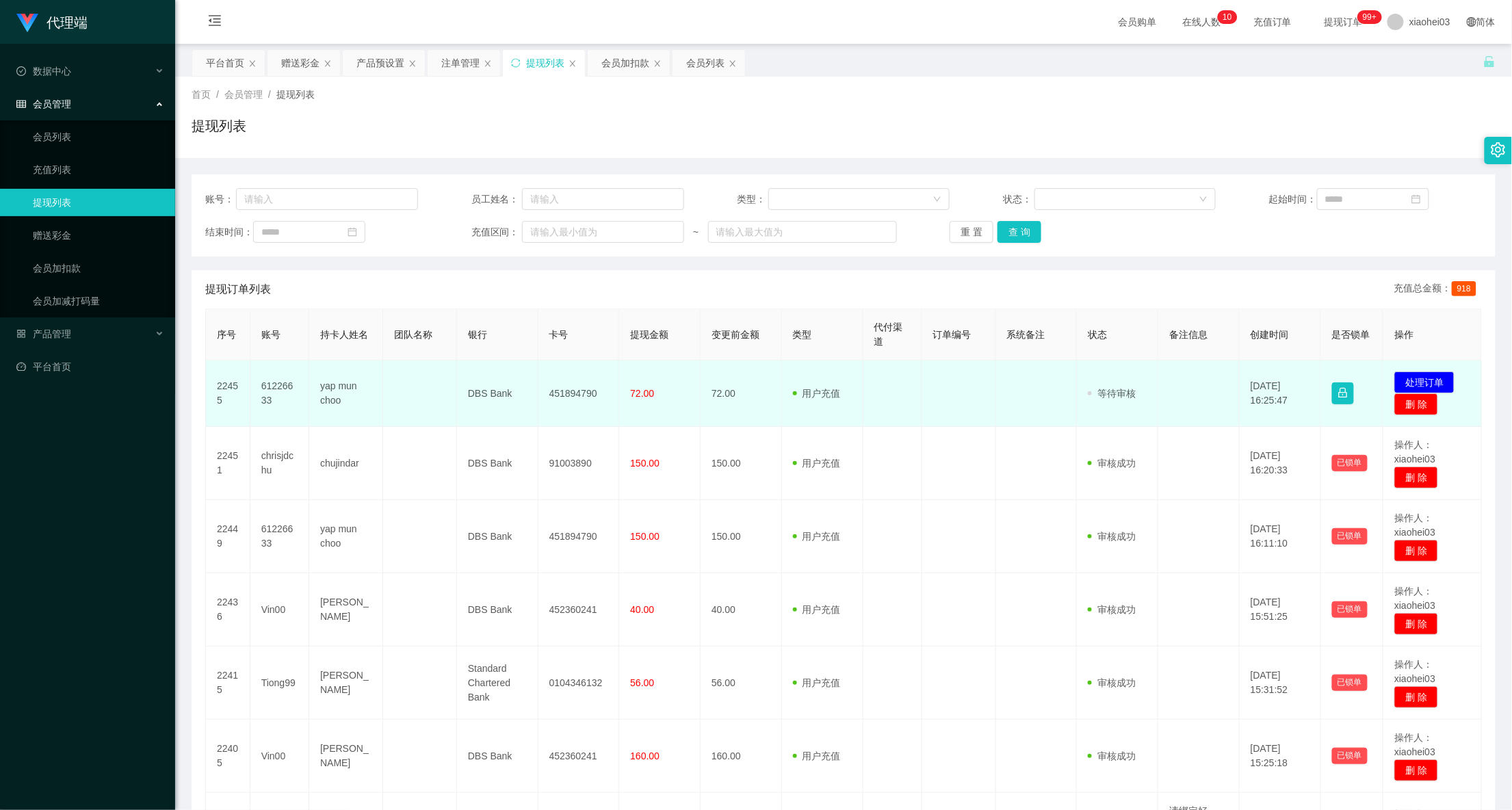
drag, startPoint x: 1054, startPoint y: 506, endPoint x: 1132, endPoint y: 370, distance: 156.8
click at [1055, 489] on tbody "22455 61226633 yap mun choo DBS Bank 451894790 72.00 72.00 用户充值 人工扣款 审核驳回 审核成功 …" at bounding box center [844, 726] width 1275 height 731
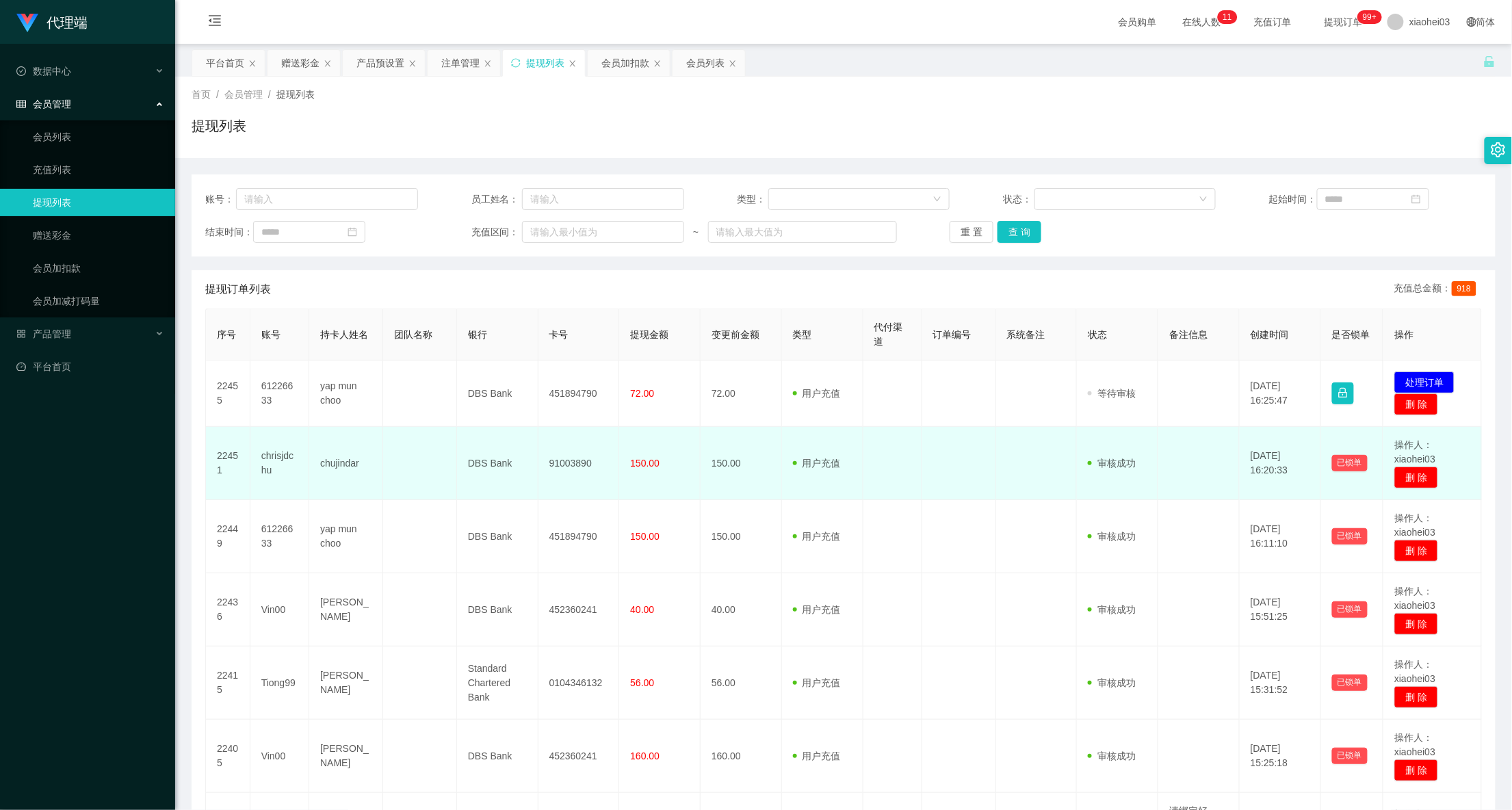
click at [790, 486] on td "用户充值 人工扣款" at bounding box center [823, 463] width 81 height 73
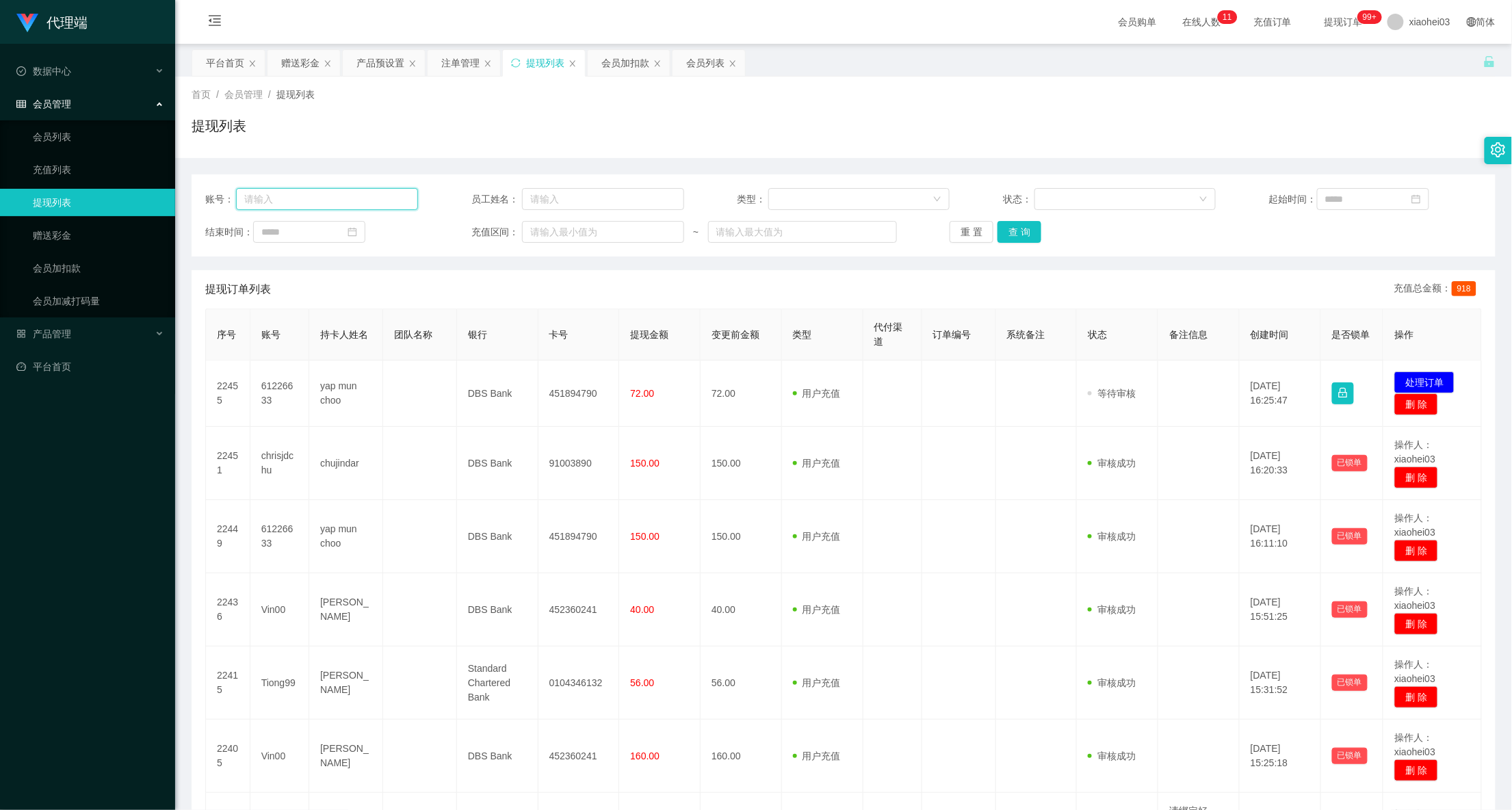
click at [357, 196] on input "text" at bounding box center [326, 199] width 182 height 22
paste input "mvhdraiyan"
type input "mvhdraiyan"
click at [1048, 233] on div "重 置 查 询" at bounding box center [1056, 232] width 213 height 22
click at [1021, 236] on button "查 询" at bounding box center [1019, 232] width 43 height 22
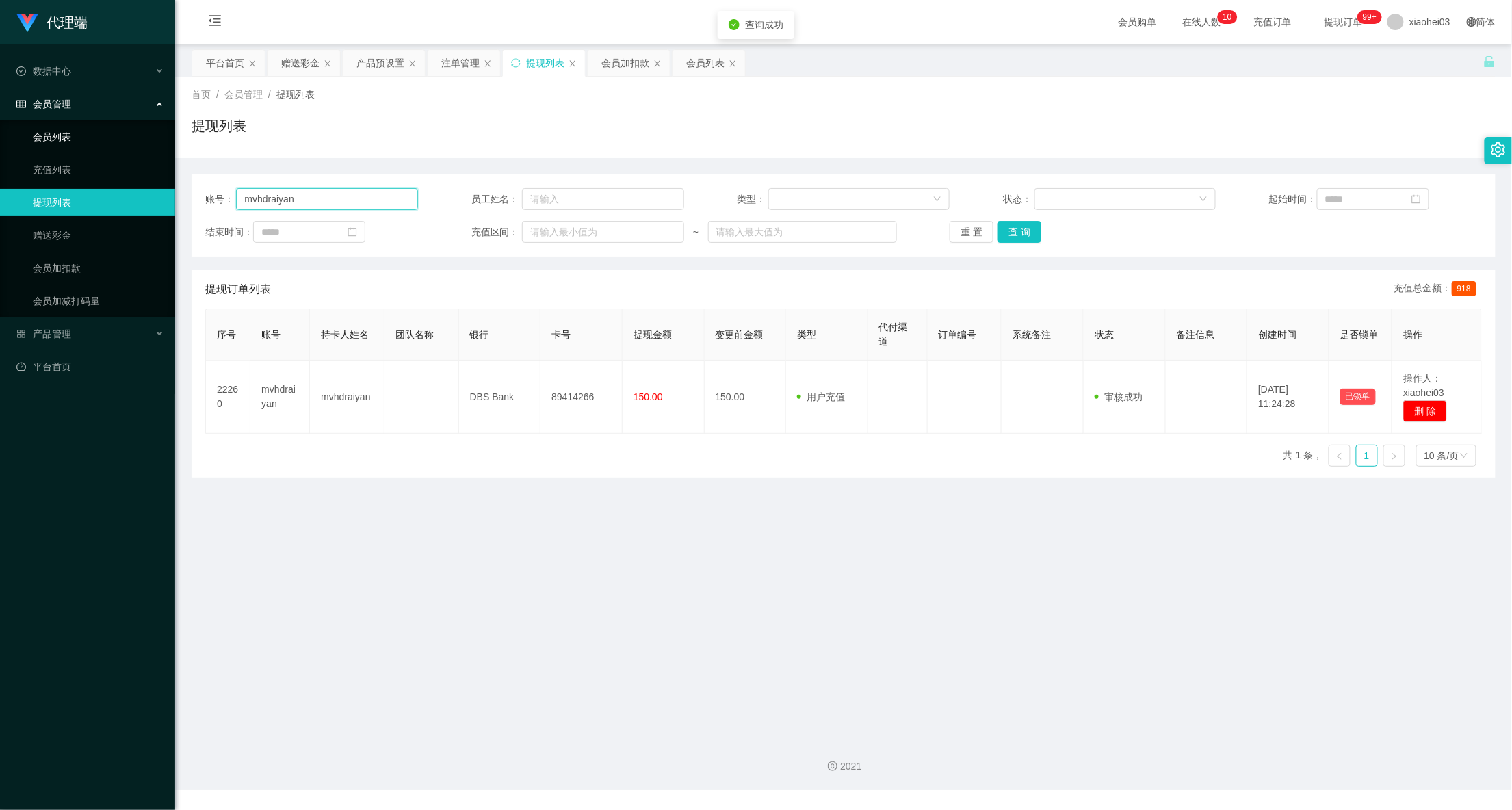
drag, startPoint x: 326, startPoint y: 200, endPoint x: 23, endPoint y: 143, distance: 308.3
click at [23, 143] on section "代理端 数据中心 会员管理 会员列表 充值列表 提现列表 赠送彩金 会员加扣款 会员加减打码量 产品管理 平台首页 保存配置 重置配置 整体风格设置 主题色 …" at bounding box center [756, 395] width 1512 height 790
click at [351, 211] on div "账号： mvhdraiyan 员工姓名： 类型： 状态： 起始时间： 结束时间： 充值区间： ~ 重 置 查 询" at bounding box center [843, 215] width 1303 height 82
drag, startPoint x: 322, startPoint y: 201, endPoint x: 39, endPoint y: 197, distance: 283.0
click at [39, 197] on section "代理端 数据中心 会员管理 会员列表 充值列表 提现列表 赠送彩金 会员加扣款 会员加减打码量 产品管理 平台首页 保存配置 重置配置 整体风格设置 主题色 …" at bounding box center [756, 395] width 1512 height 790
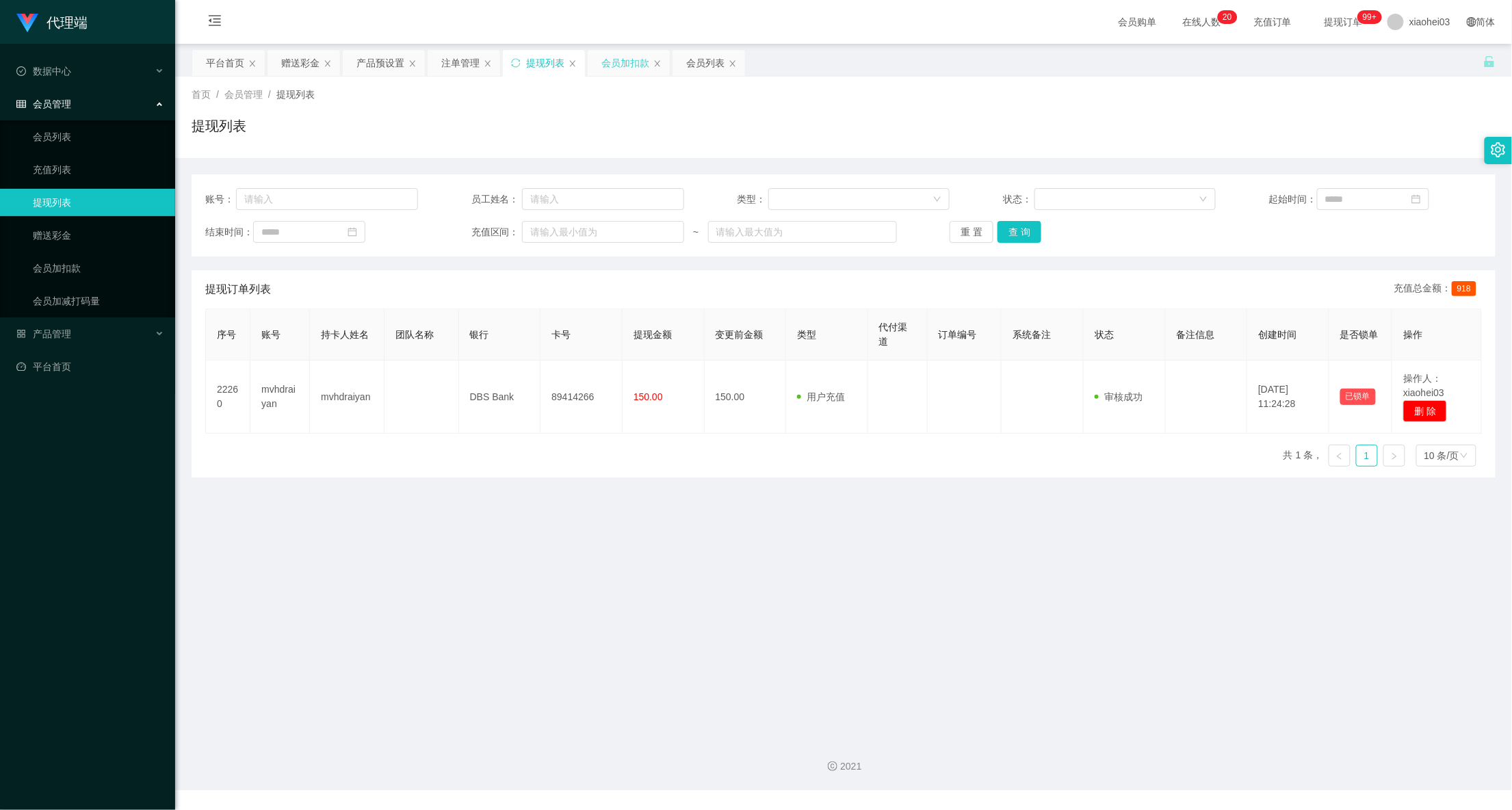
click at [641, 58] on div "会员加扣款" at bounding box center [625, 62] width 48 height 26
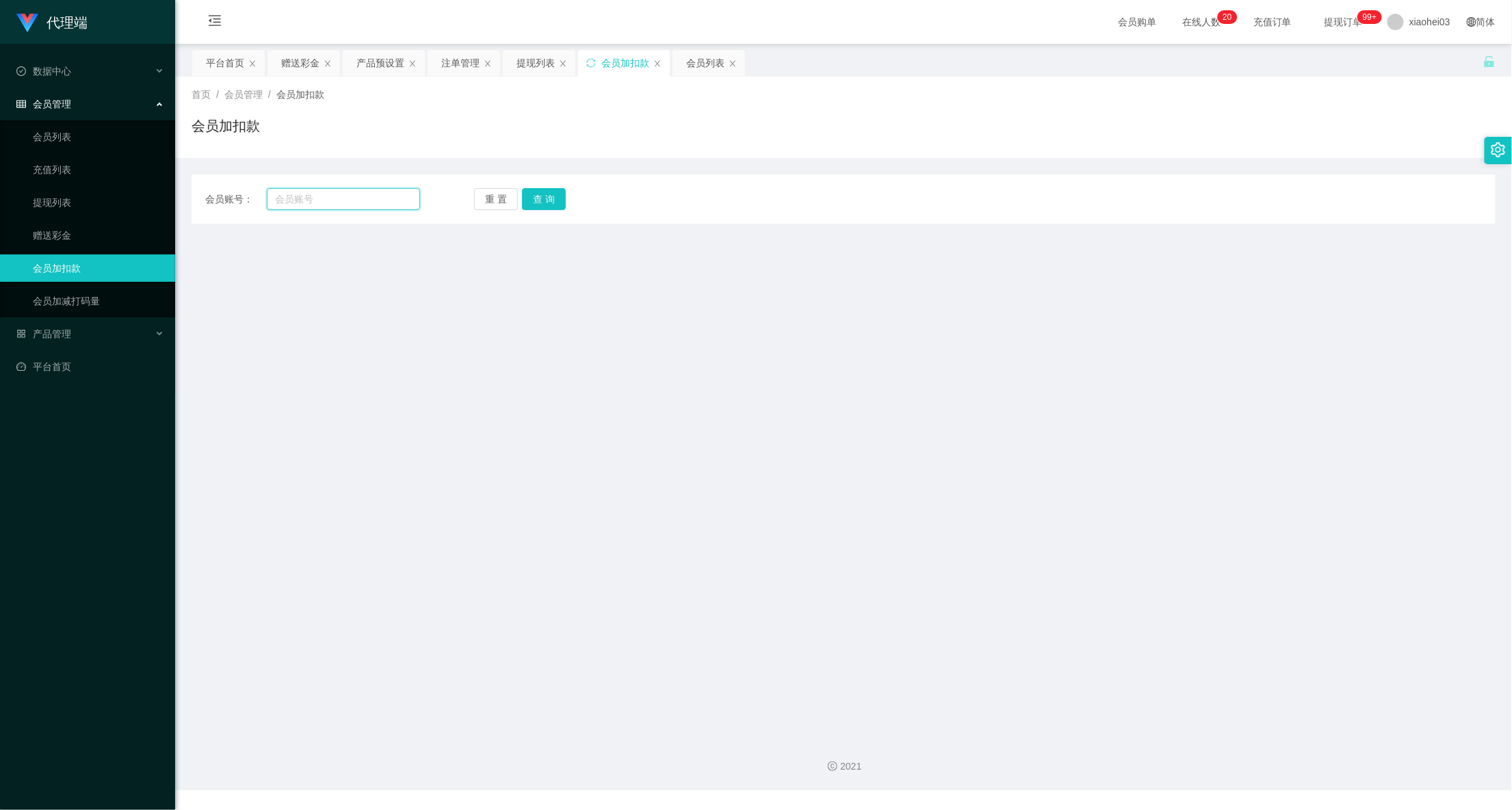
click at [362, 189] on input "text" at bounding box center [343, 199] width 154 height 22
paste input "mvhdraiyan"
type input "mvhdraiyan"
click at [559, 194] on button "查 询" at bounding box center [544, 199] width 43 height 22
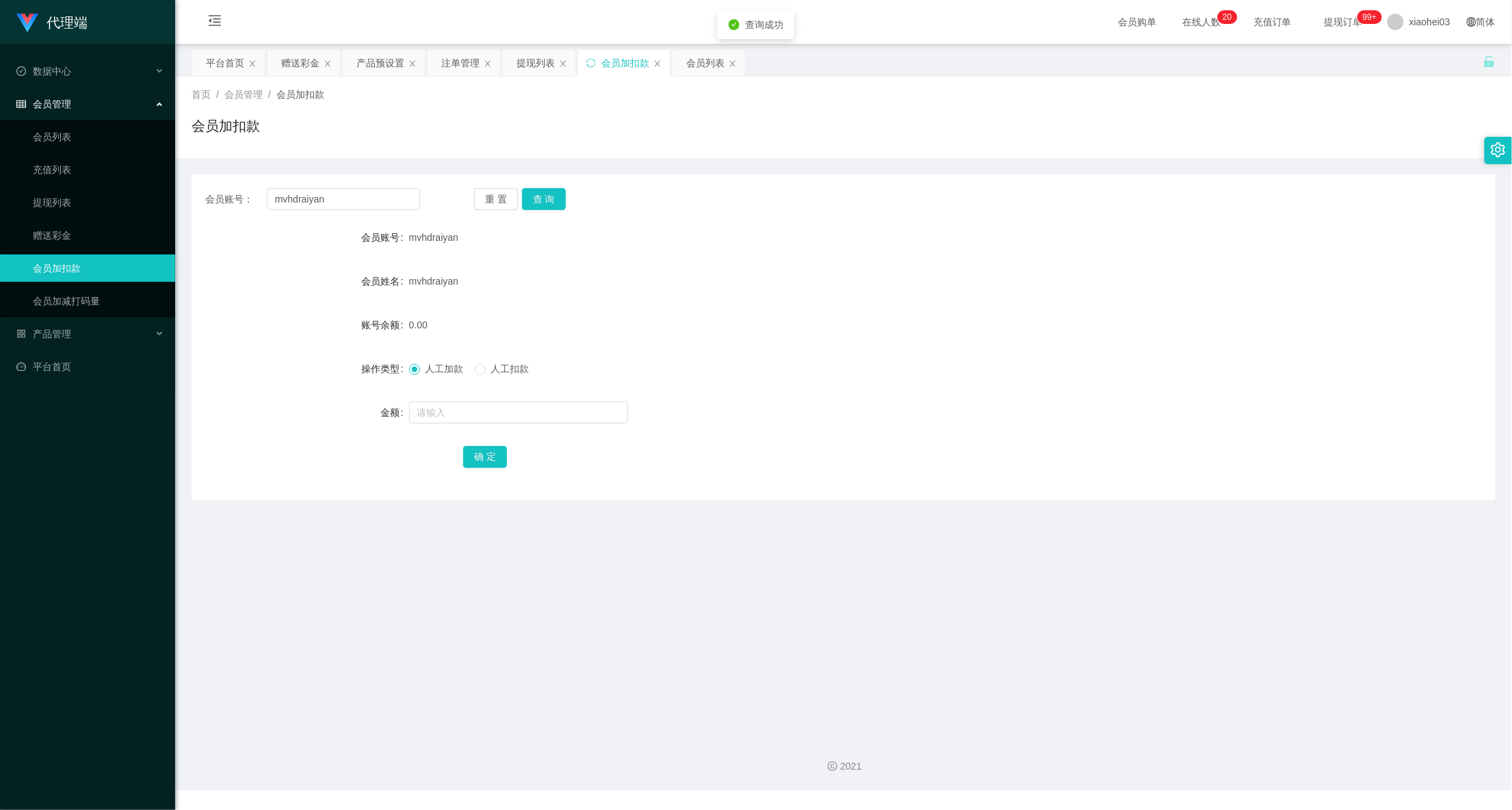
click at [518, 399] on div at bounding box center [789, 413] width 761 height 27
click at [520, 409] on input "text" at bounding box center [518, 413] width 219 height 22
type input "38"
click at [466, 454] on button "确 定" at bounding box center [485, 457] width 43 height 22
click at [917, 340] on form "会员账号 mvhdraiyan 会员姓名 mvhdraiyan 账号余额 38.00 操作类型 人工加款 人工扣款 金额 确 定" at bounding box center [843, 347] width 1303 height 247
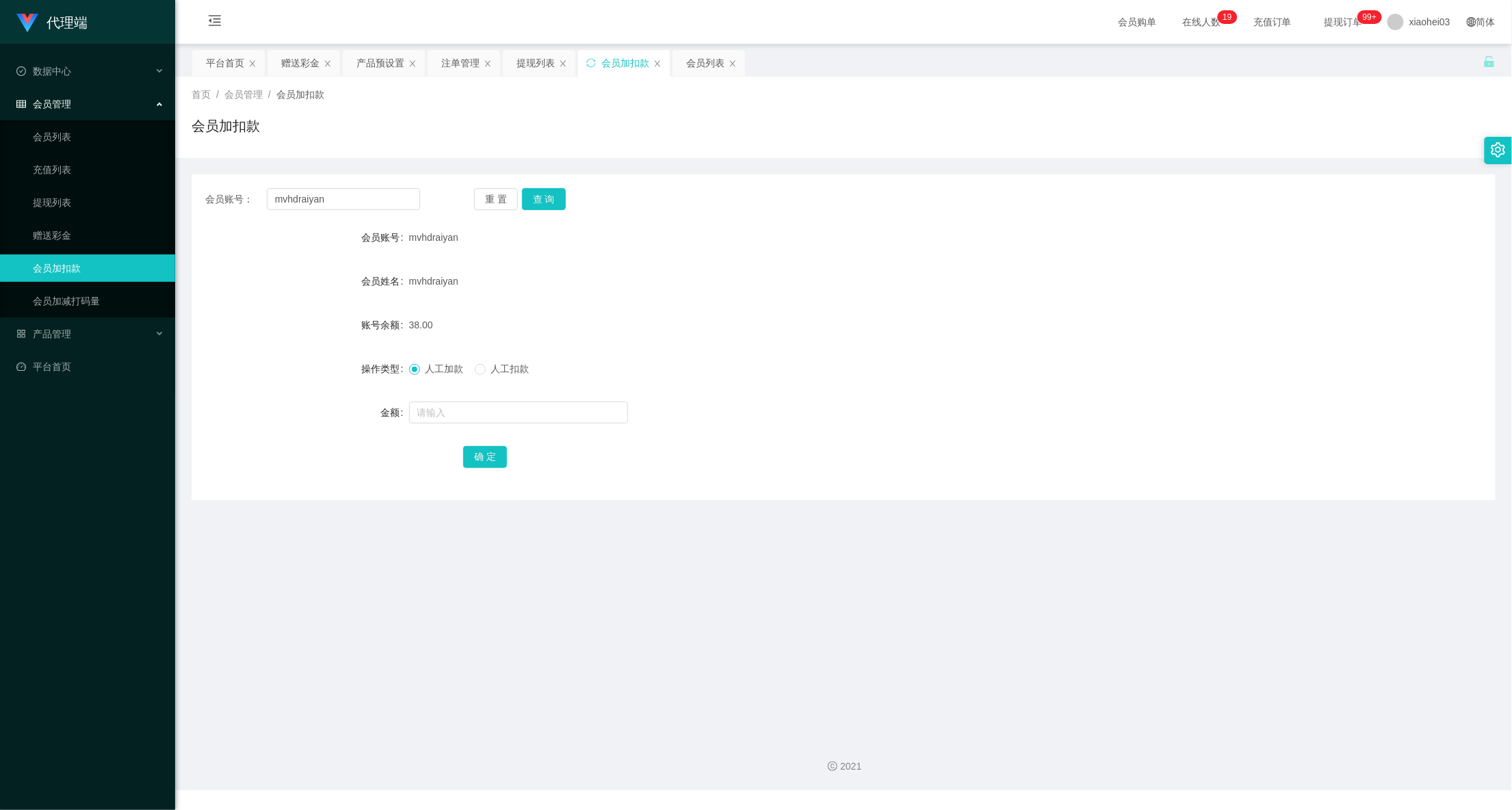
click at [1021, 227] on div "mvhdraiyan" at bounding box center [789, 237] width 761 height 27
click at [531, 61] on div "提现列表" at bounding box center [536, 62] width 38 height 26
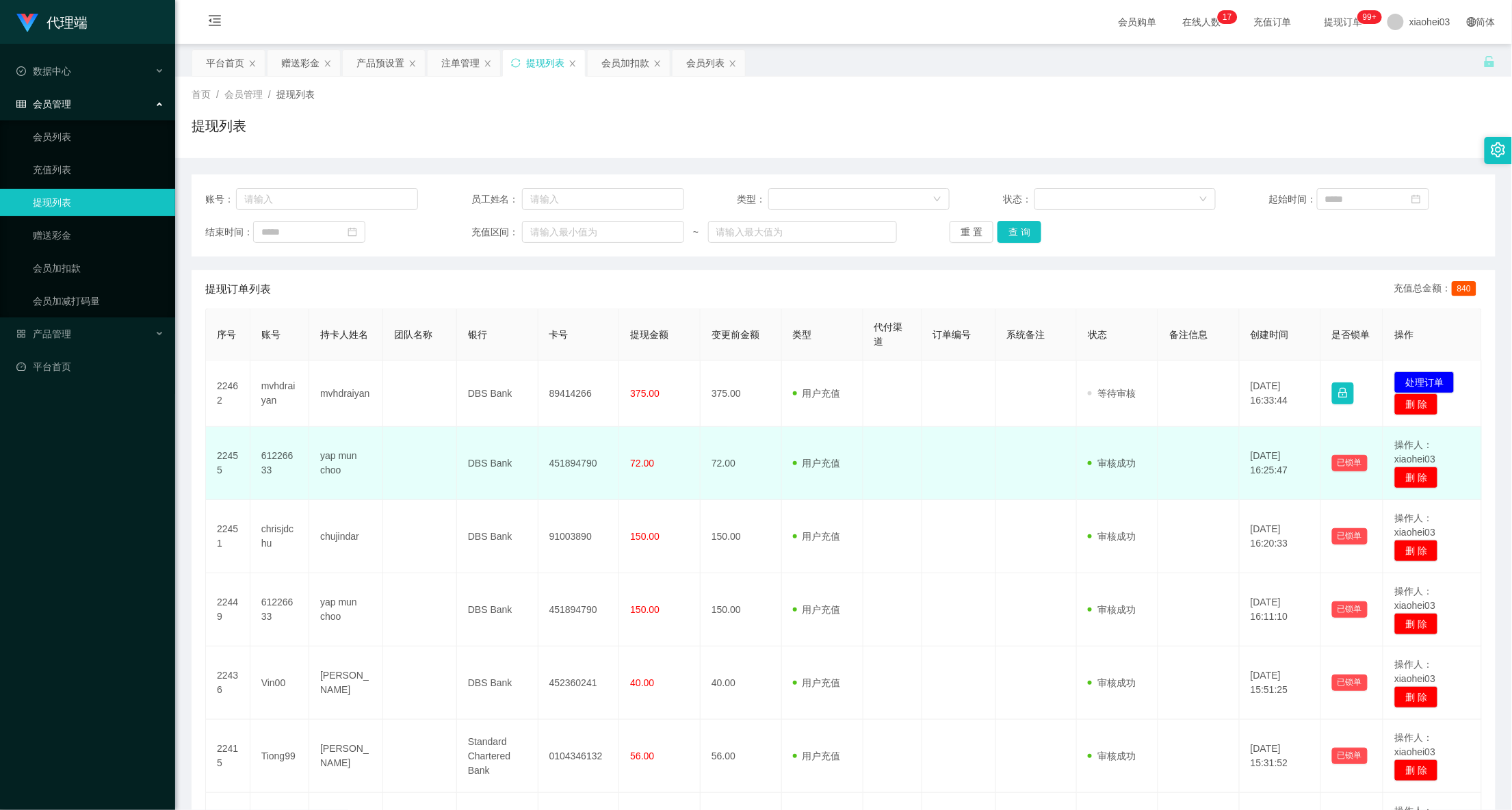
click at [1041, 441] on td at bounding box center [1037, 463] width 81 height 73
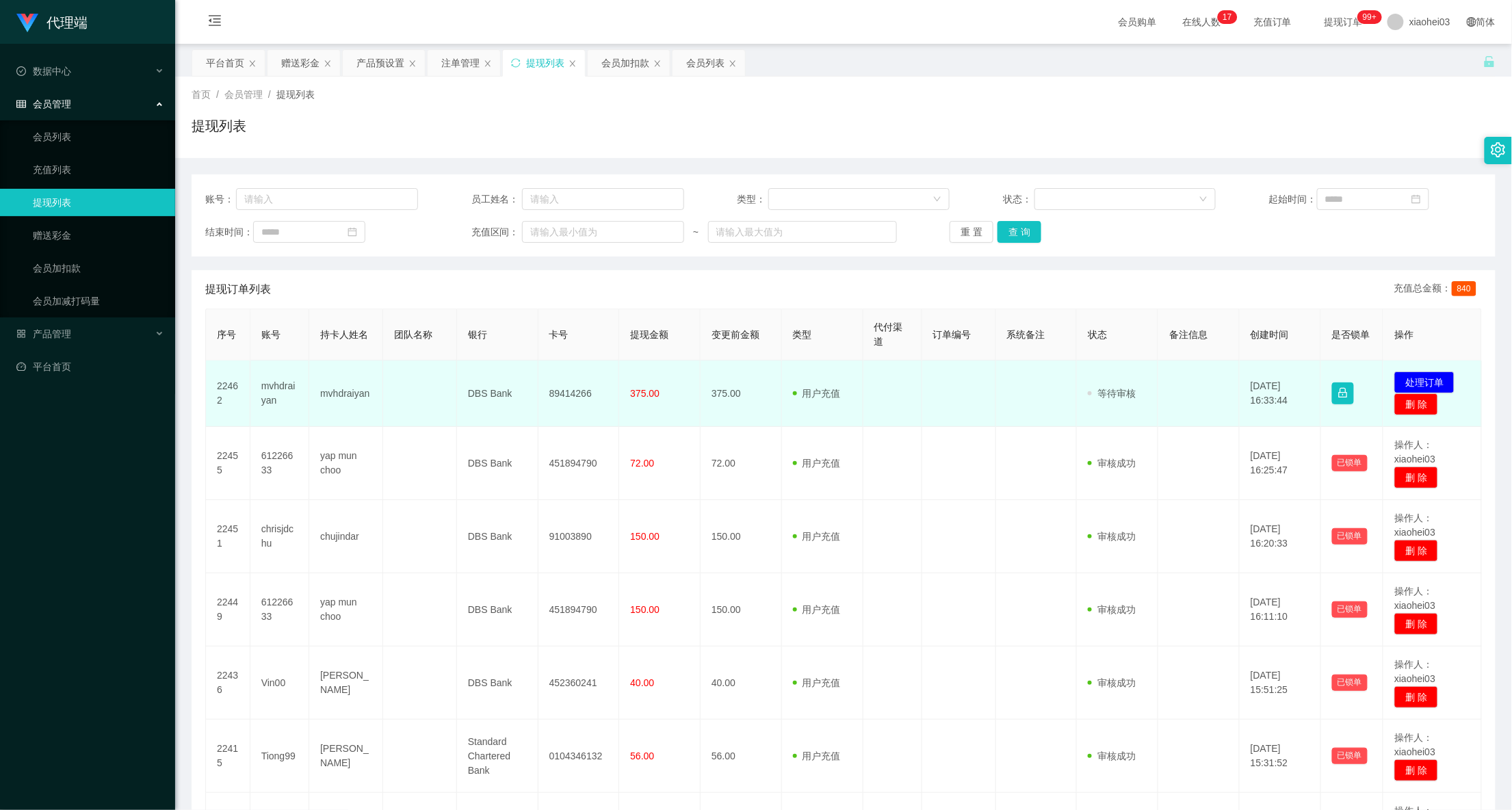
click at [1423, 367] on td "发起代付 处理订单 删 除" at bounding box center [1432, 393] width 98 height 66
click at [1427, 372] on button "处理订单" at bounding box center [1423, 382] width 61 height 22
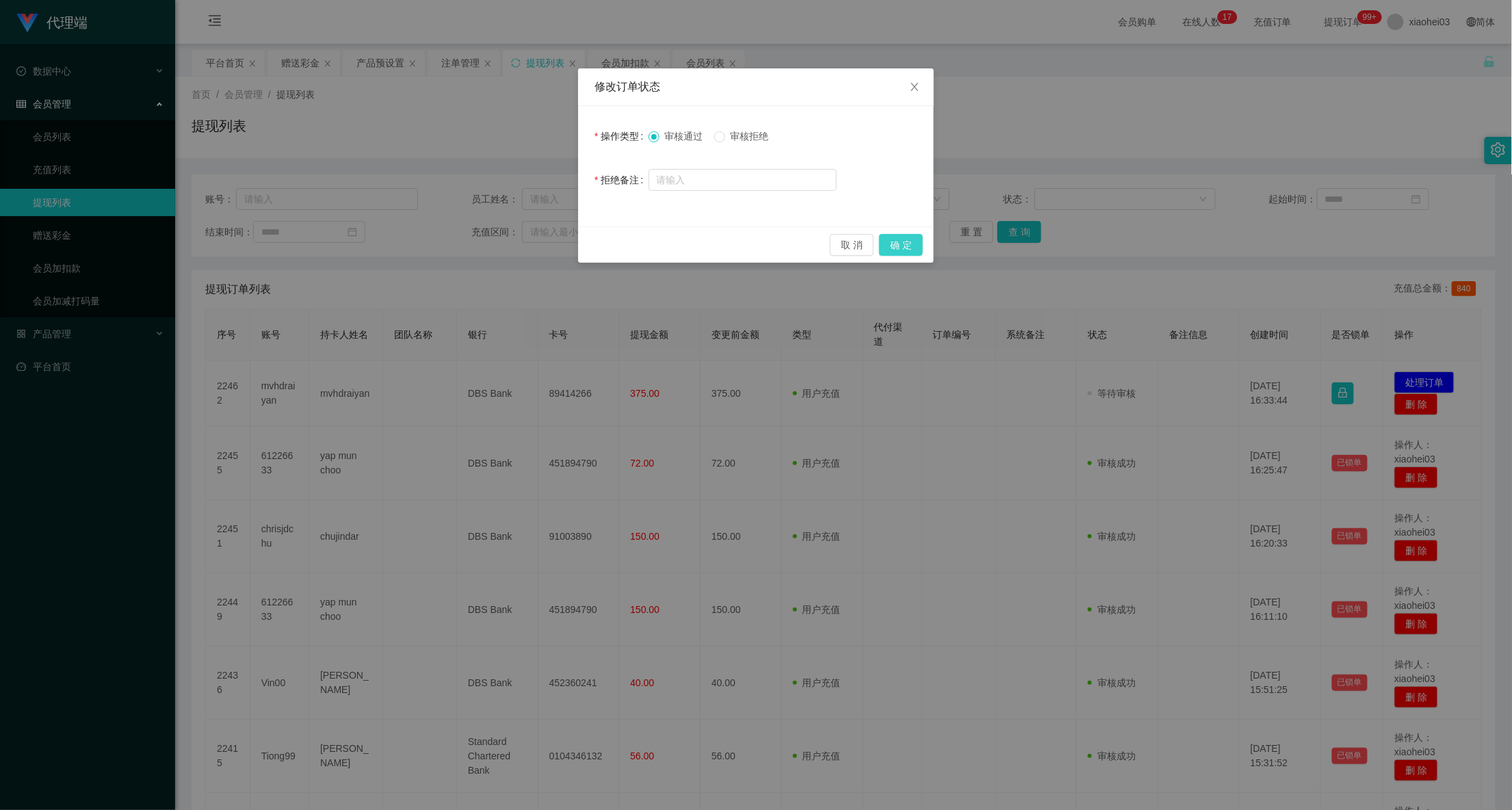
click at [906, 239] on button "确 定" at bounding box center [901, 245] width 43 height 22
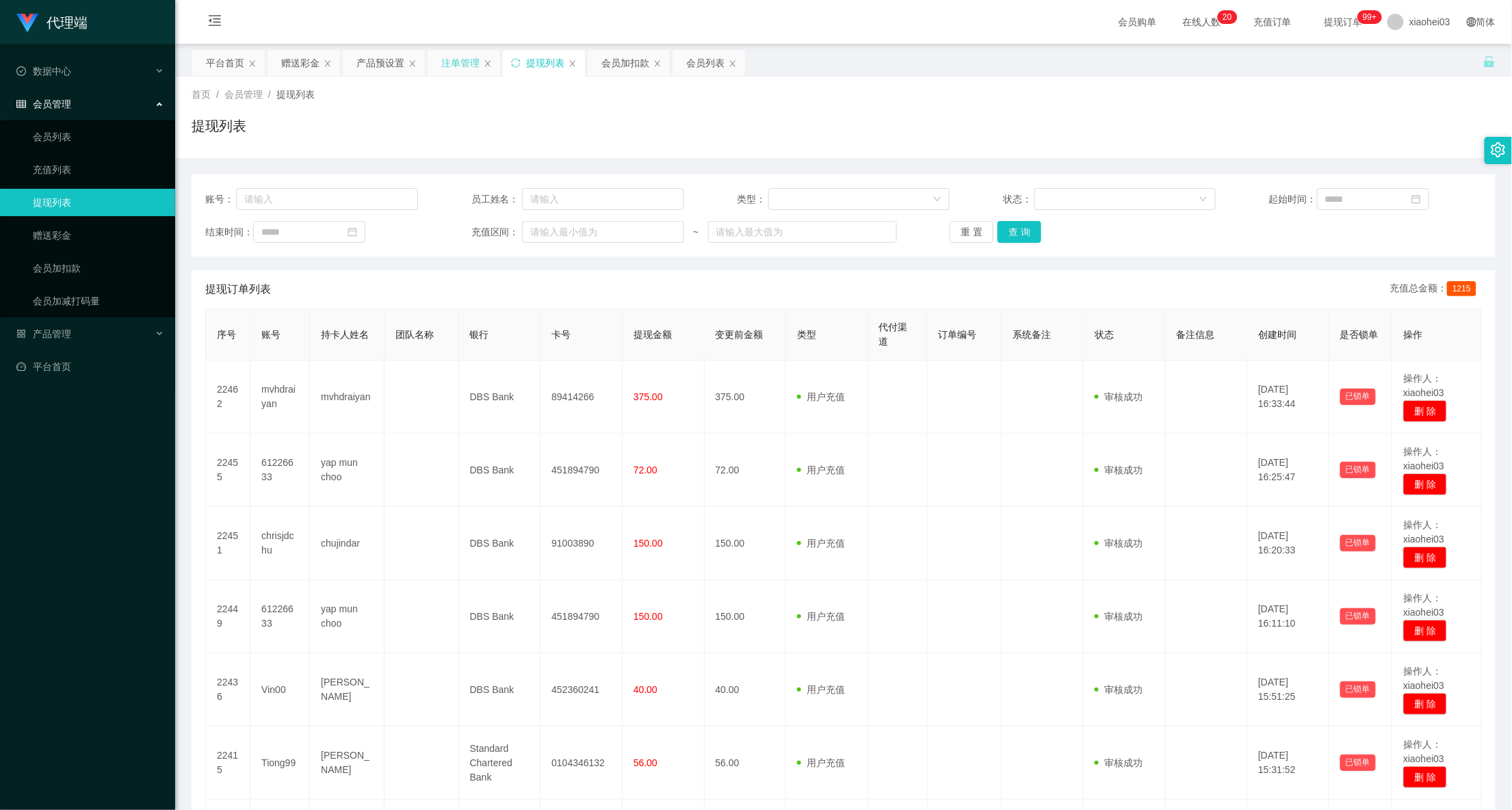
click at [465, 61] on div "注单管理" at bounding box center [460, 62] width 38 height 26
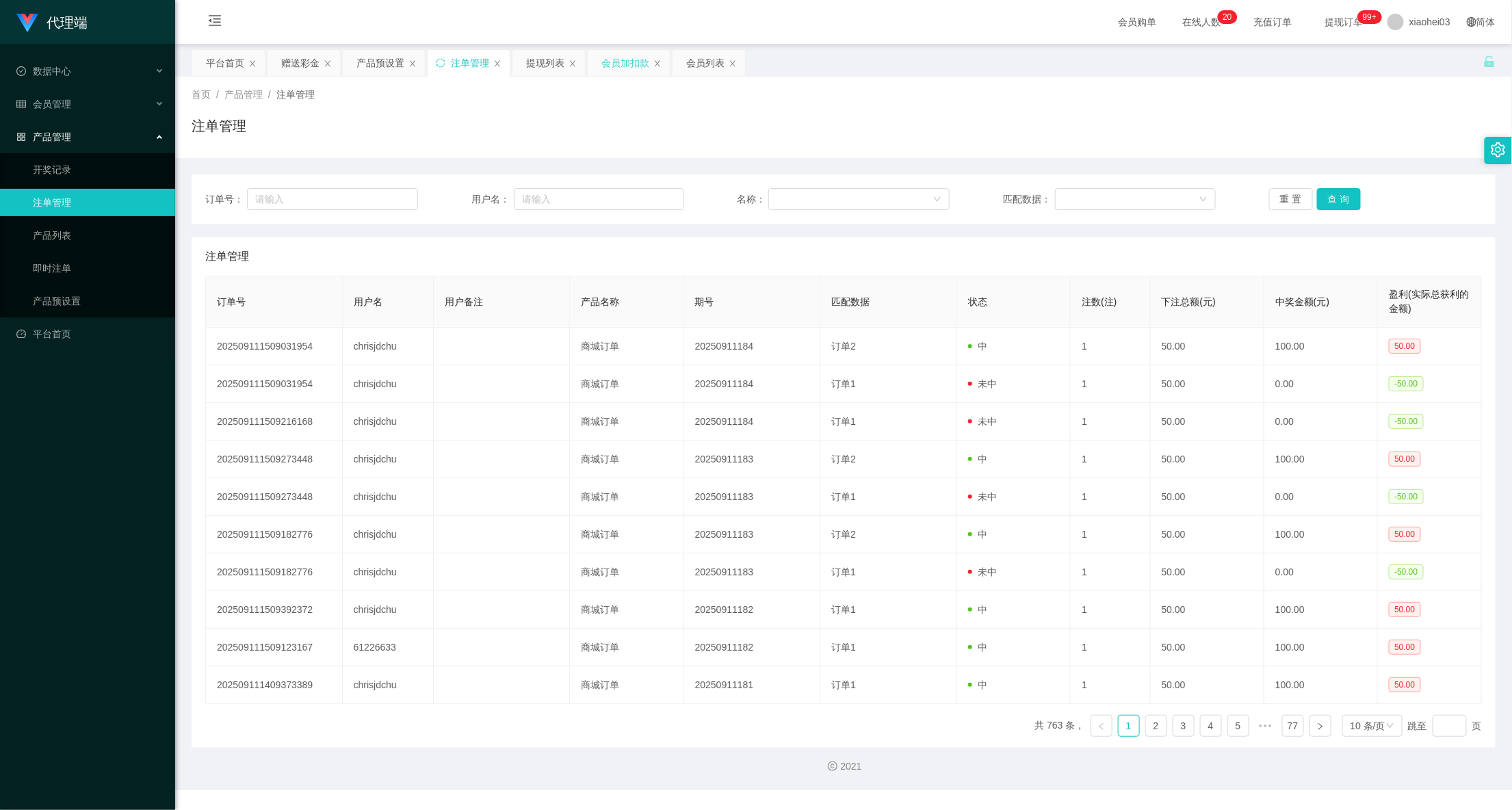
click at [624, 66] on div "会员加扣款" at bounding box center [625, 62] width 48 height 26
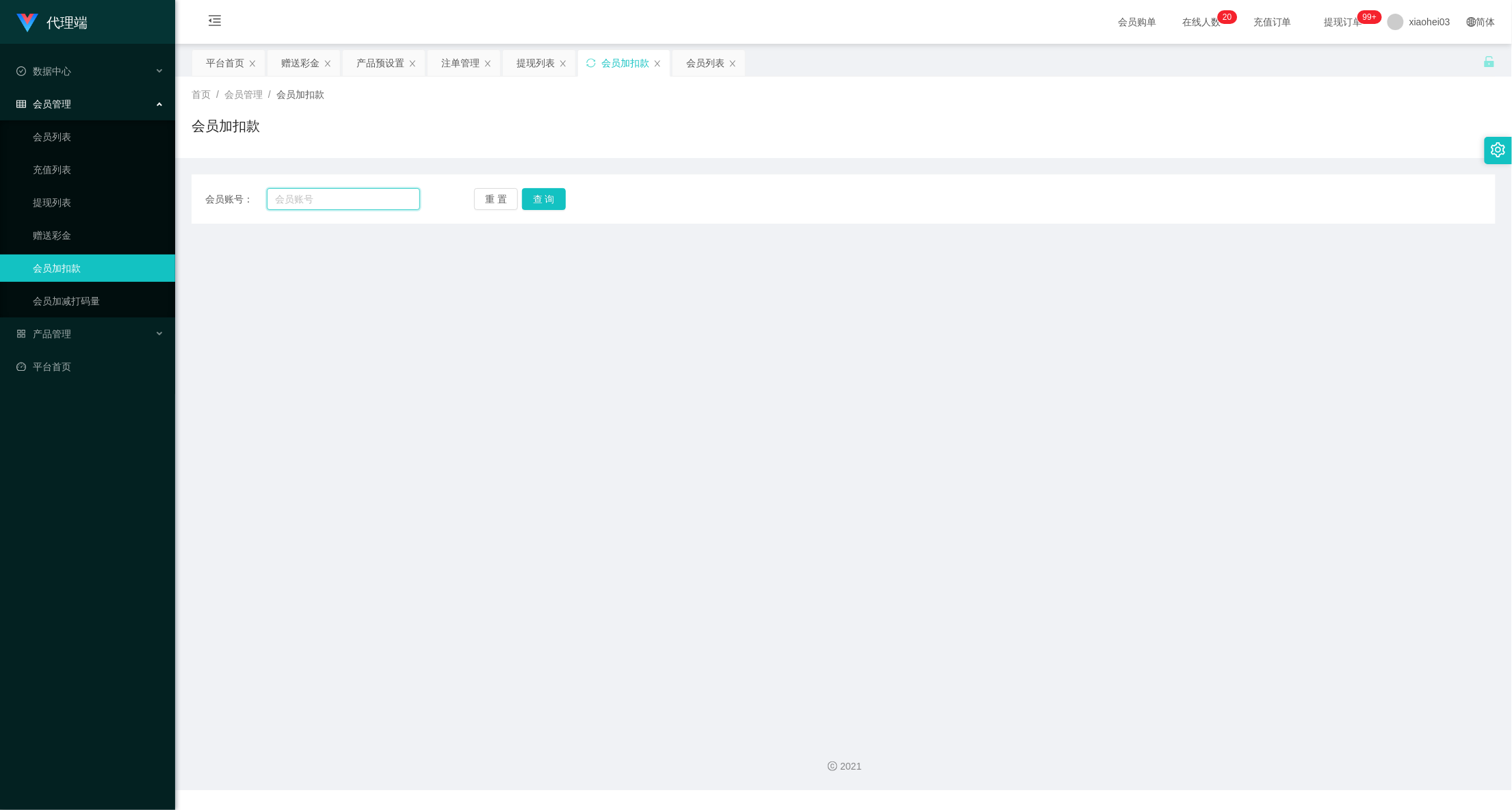
click at [326, 189] on input "text" at bounding box center [343, 199] width 154 height 22
paste input "chrisjdchu"
type input "chrisjdchu"
click at [546, 197] on button "查 询" at bounding box center [544, 199] width 43 height 22
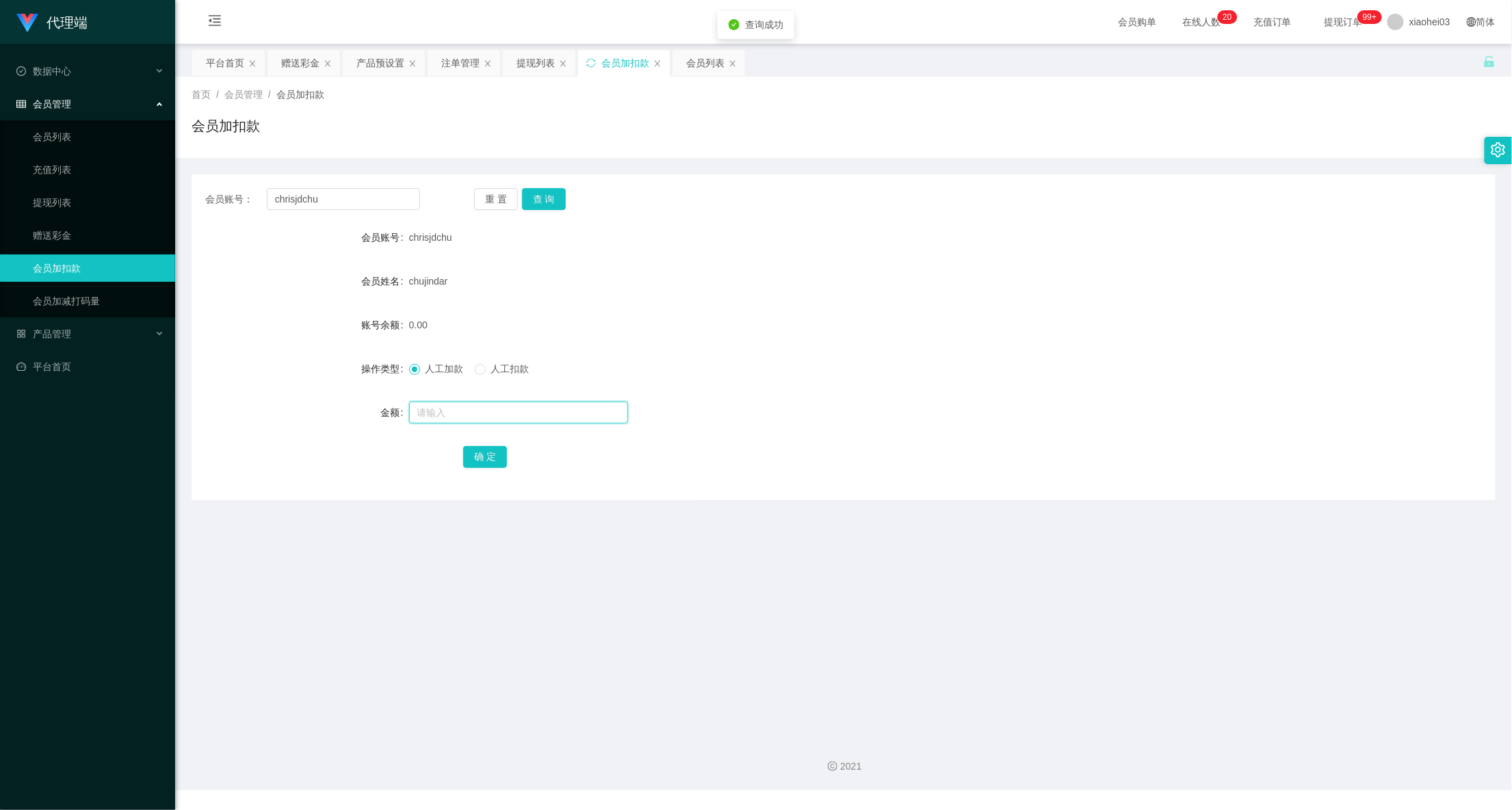
click at [539, 412] on input "text" at bounding box center [518, 413] width 219 height 22
type input "24"
click at [499, 461] on button "确 定" at bounding box center [485, 457] width 43 height 22
drag, startPoint x: 1255, startPoint y: 276, endPoint x: 1366, endPoint y: 151, distance: 167.2
click at [1255, 275] on div "会员姓名 chujindar" at bounding box center [843, 281] width 1303 height 27
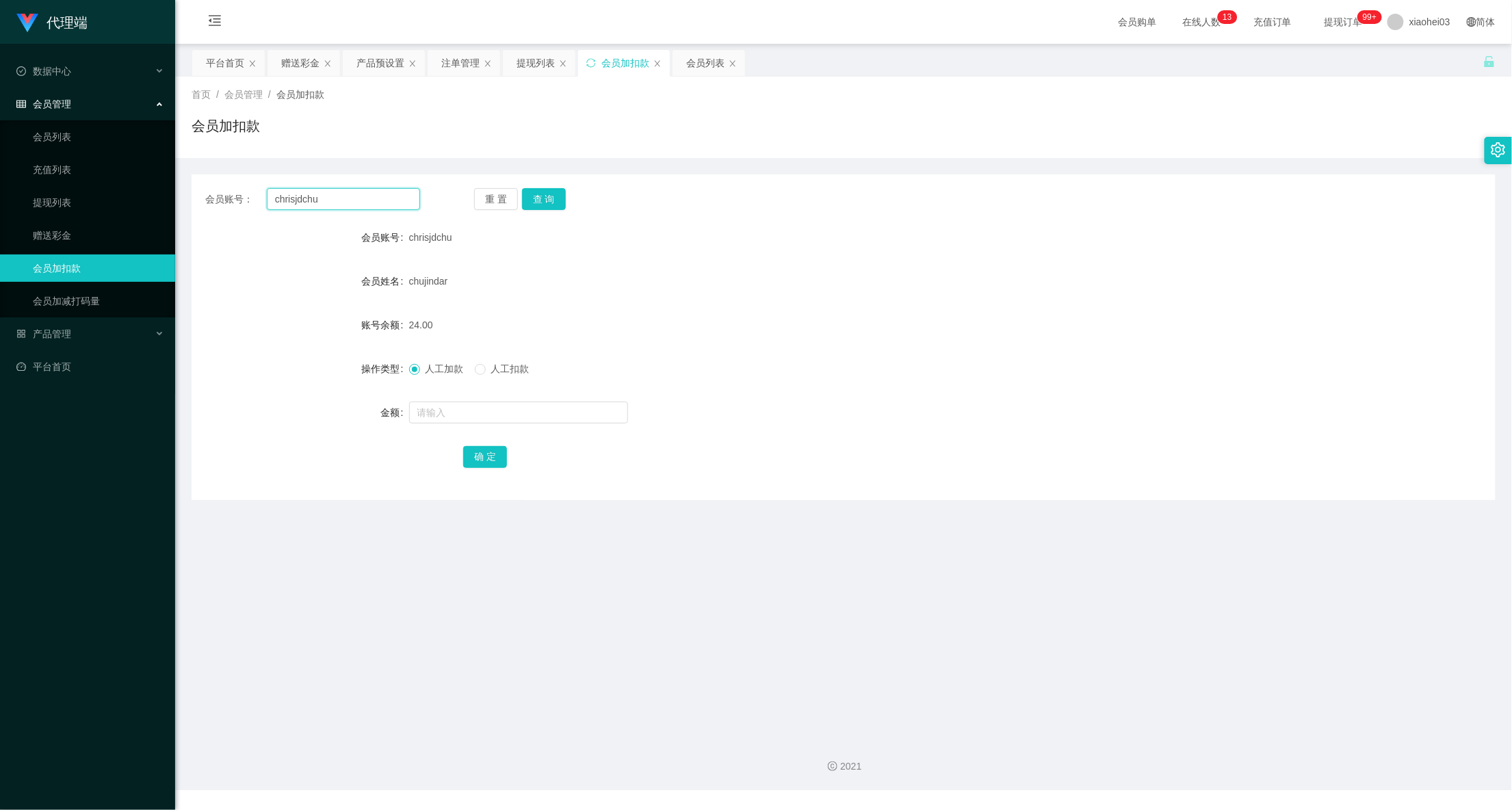
drag, startPoint x: 348, startPoint y: 197, endPoint x: 25, endPoint y: 181, distance: 323.4
click at [128, 181] on section "代理端 数据中心 会员管理 会员列表 充值列表 提现列表 赠送彩金 会员加扣款 会员加减打码量 产品管理 开奖记录 注单管理 产品列表 即时注单 产品预设置 …" at bounding box center [756, 395] width 1512 height 790
paste input "mvhdraiyan"
type input "mvhdraiyan"
click at [543, 196] on button "查 询" at bounding box center [544, 199] width 43 height 22
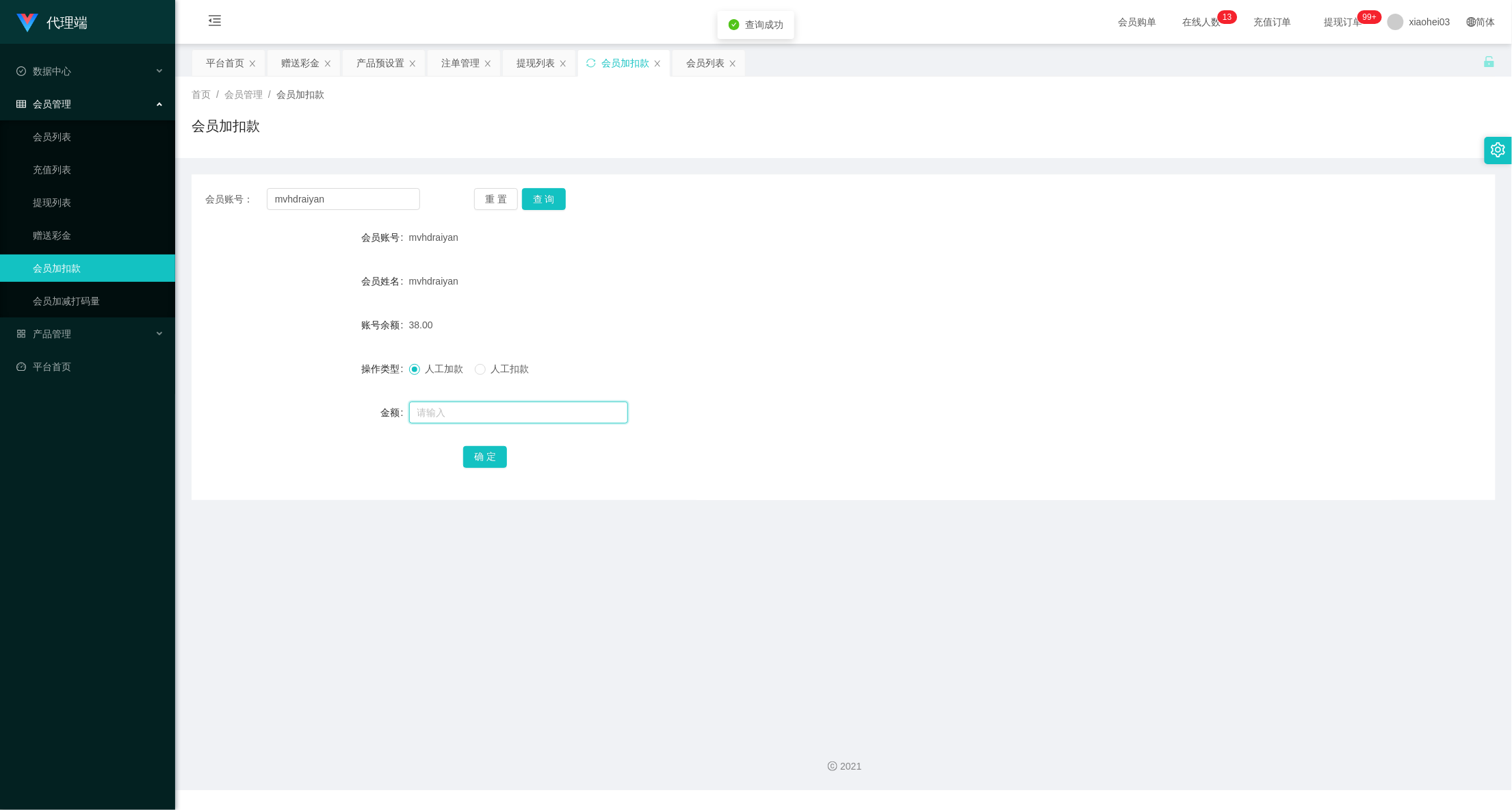
click at [532, 420] on input "text" at bounding box center [518, 413] width 219 height 22
type input "64"
click at [500, 447] on button "确 定" at bounding box center [485, 457] width 43 height 22
drag, startPoint x: 854, startPoint y: 306, endPoint x: 870, endPoint y: 294, distance: 20.0
click at [857, 303] on form "会员账号 mvhdraiyan 会员姓名 mvhdraiyan 账号余额 102.00 操作类型 人工加款 人工扣款 金额 确 定" at bounding box center [843, 347] width 1303 height 247
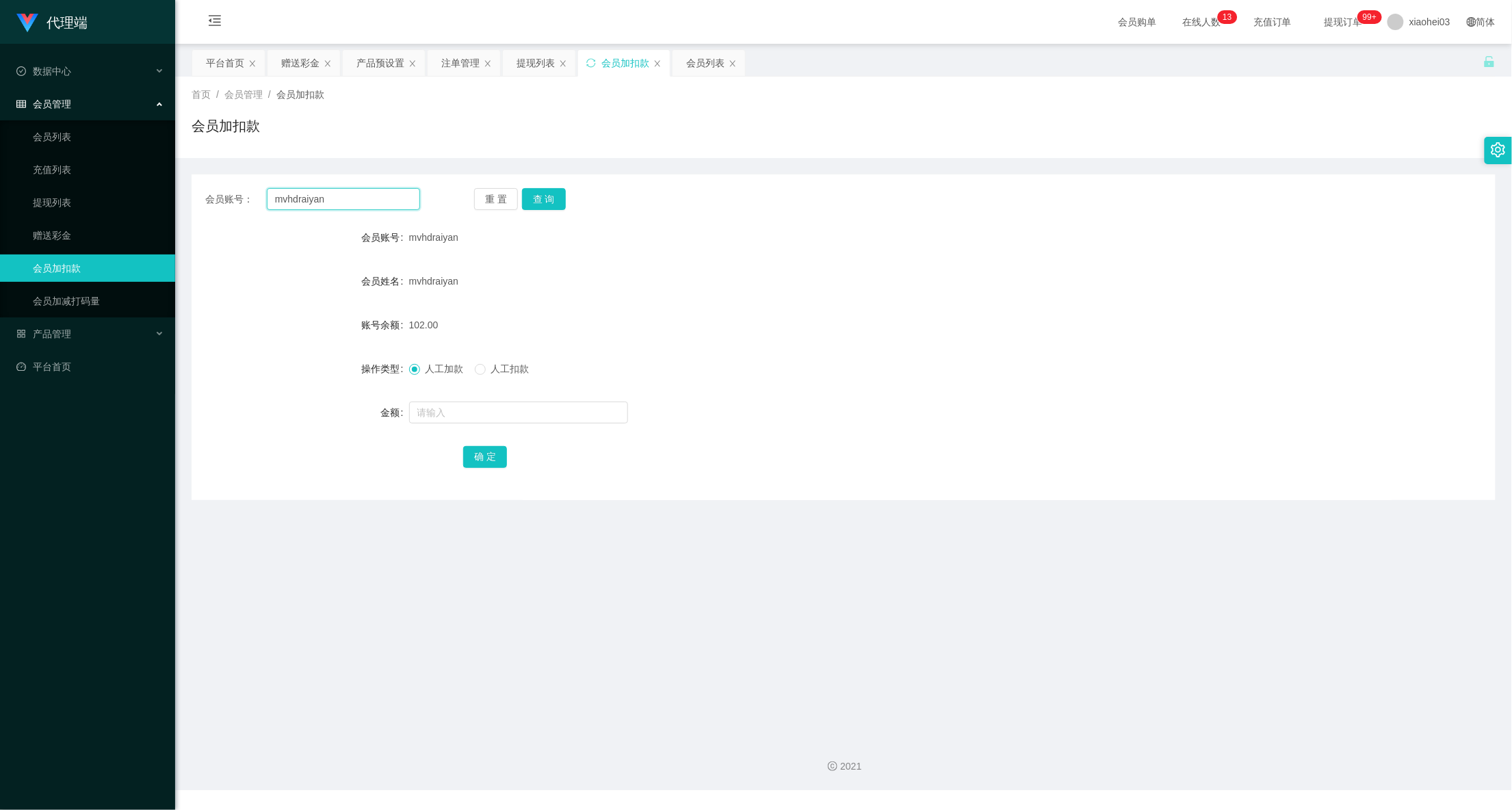
drag, startPoint x: 369, startPoint y: 191, endPoint x: 232, endPoint y: 200, distance: 137.3
click at [236, 199] on div "会员账号： mvhdraiyan" at bounding box center [313, 199] width 215 height 22
paste input "chrisjdchu"
type input "chrisjdchu"
click at [565, 189] on div "重 置 查 询" at bounding box center [582, 199] width 215 height 22
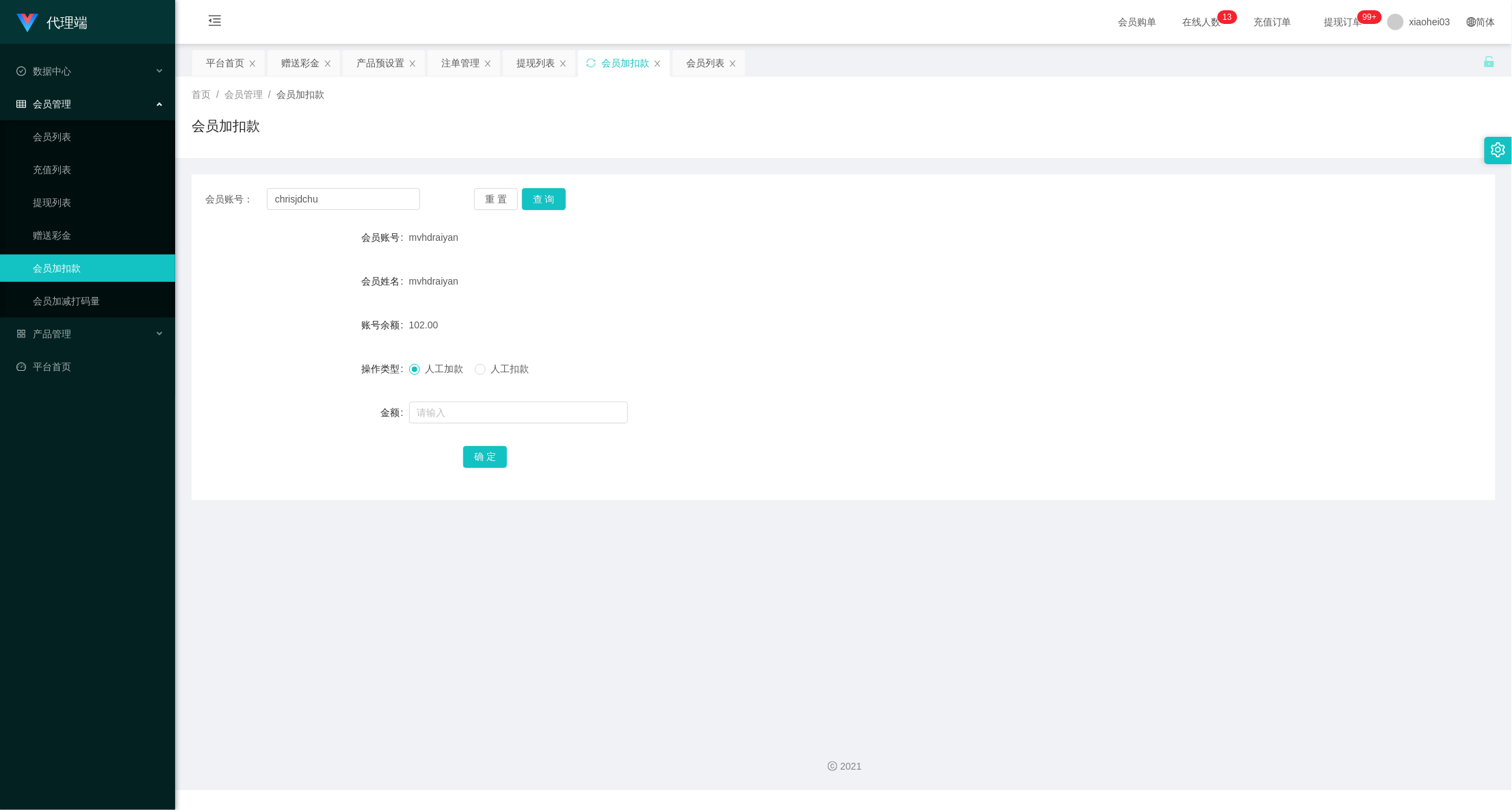
click at [551, 214] on div "会员账号： chrisjdchu 重 置 查 询 会员账号 mvhdraiyan 会员姓名 mvhdraiyan 账号余额 102.00 操作类型 人工加款 …" at bounding box center [843, 337] width 1303 height 325
click at [570, 197] on div "重 置 查 询" at bounding box center [582, 199] width 215 height 22
drag, startPoint x: 558, startPoint y: 200, endPoint x: 559, endPoint y: 210, distance: 10.0
click at [558, 200] on button "查 询" at bounding box center [544, 199] width 43 height 22
click at [540, 417] on input "text" at bounding box center [518, 413] width 219 height 22
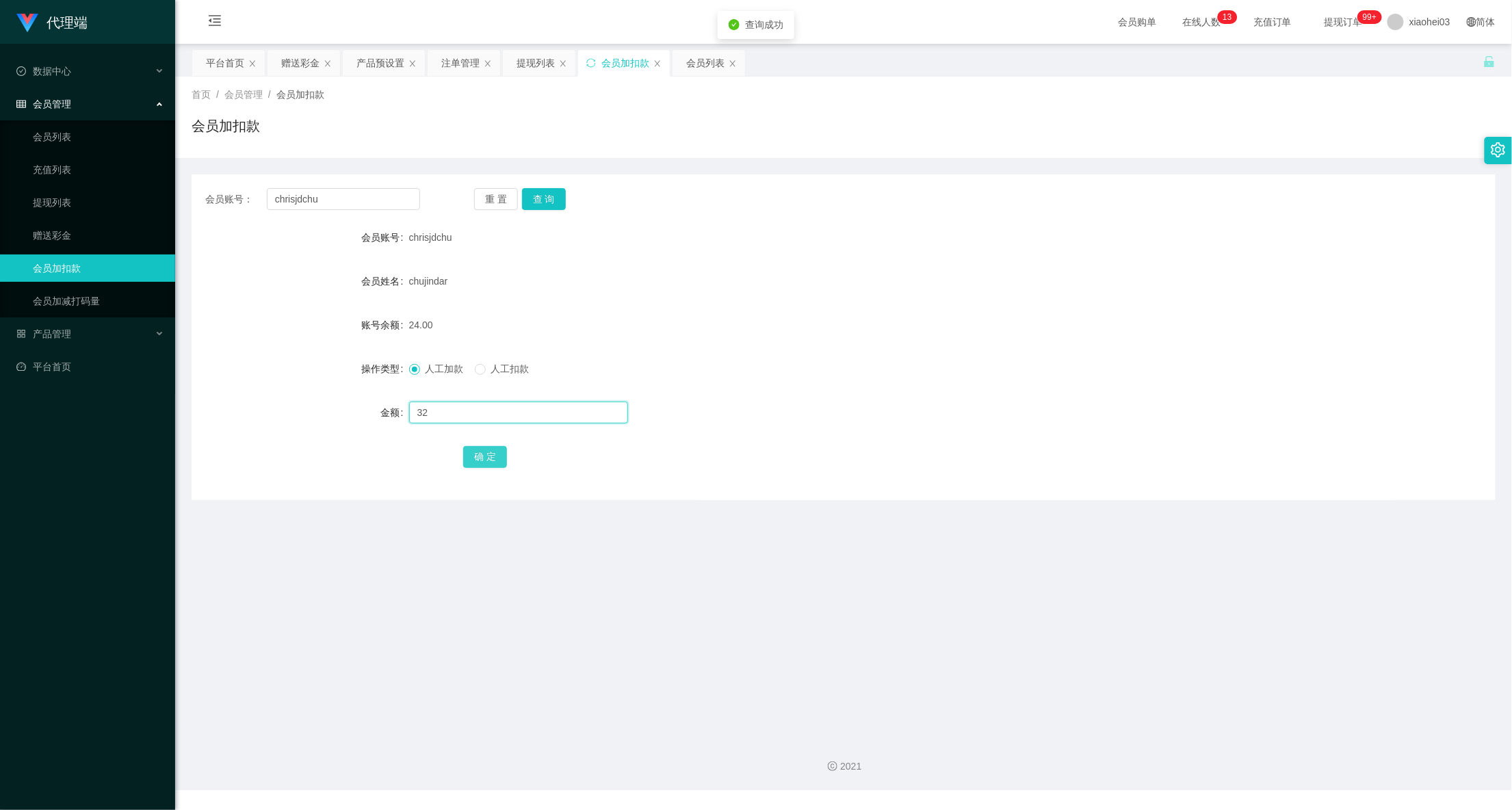
type input "32"
click at [492, 450] on button "确 定" at bounding box center [485, 457] width 43 height 22
click at [781, 317] on div "24.00" at bounding box center [789, 325] width 761 height 27
drag, startPoint x: 373, startPoint y: 198, endPoint x: 23, endPoint y: 192, distance: 350.1
click at [69, 191] on section "代理端 数据中心 会员管理 会员列表 充值列表 提现列表 赠送彩金 会员加扣款 会员加减打码量 产品管理 开奖记录 注单管理 产品列表 即时注单 产品预设置 …" at bounding box center [756, 395] width 1512 height 790
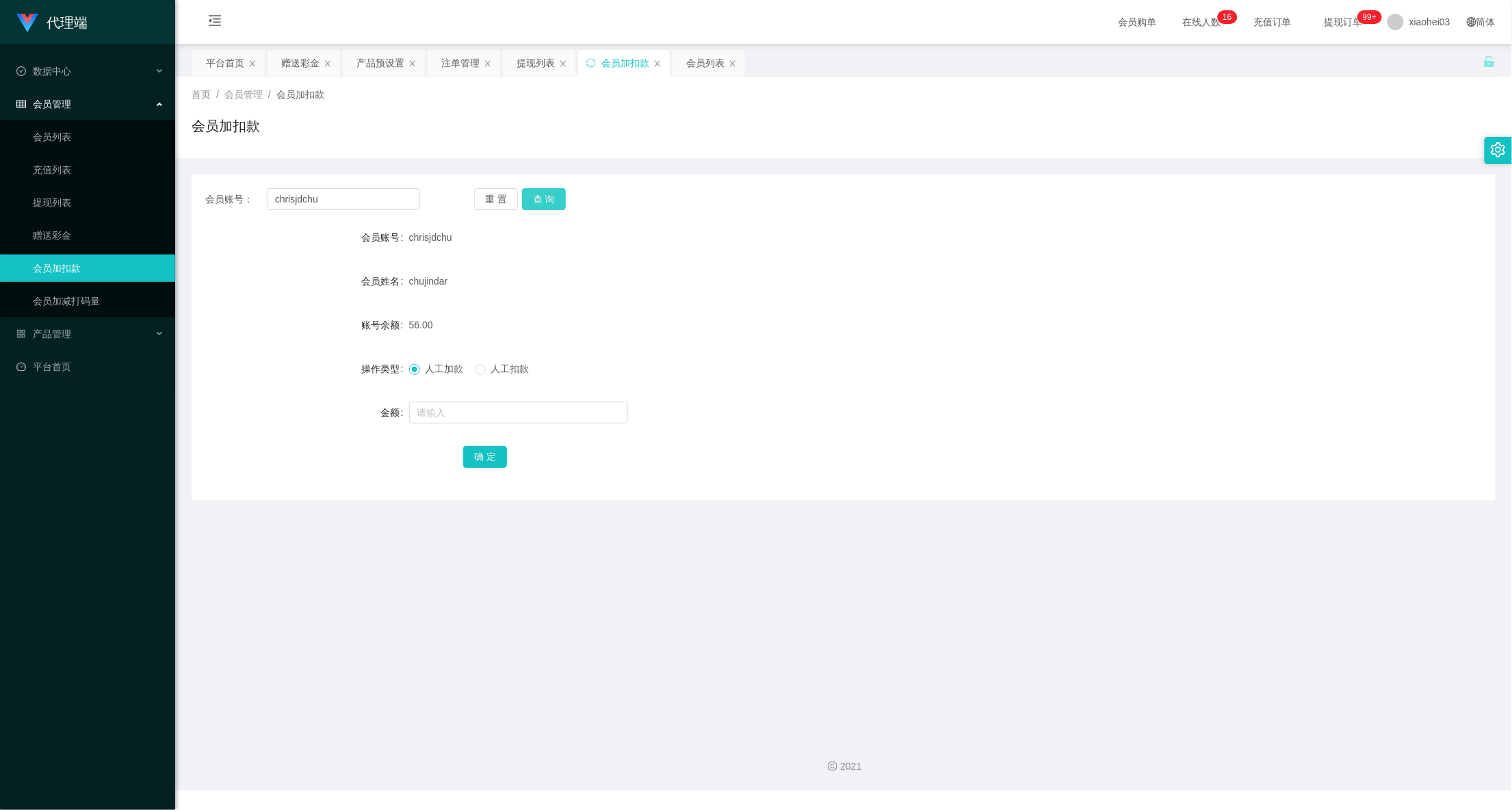
click at [543, 198] on button "查 询" at bounding box center [544, 199] width 43 height 22
click at [515, 413] on input "text" at bounding box center [518, 413] width 219 height 22
type input "244"
click at [479, 455] on button "确 定" at bounding box center [485, 457] width 43 height 22
click at [786, 359] on div "人工加款 人工扣款" at bounding box center [789, 368] width 761 height 27
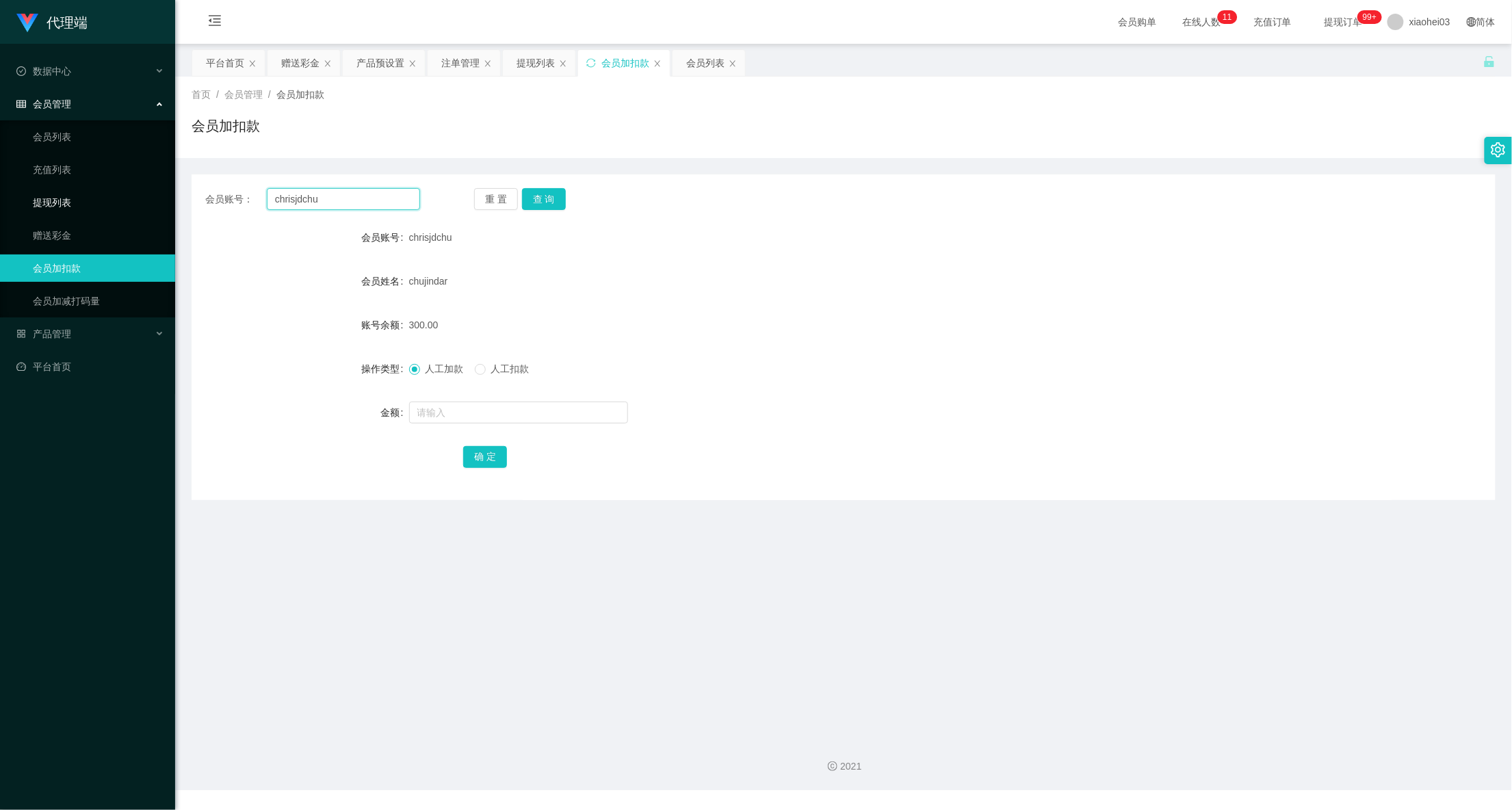
drag, startPoint x: 377, startPoint y: 206, endPoint x: 128, endPoint y: 194, distance: 249.3
click at [207, 194] on div "会员账号： chrisjdchu" at bounding box center [313, 199] width 215 height 22
paste input "Zhiru1023"
type input "Zhiru1023"
click at [548, 213] on div "会员账号： Zhiru1023 重 置 查 询 会员账号 chrisjdchu 会员姓名 chujindar 账号余额 300.00 操作类型 人工加款 人工…" at bounding box center [843, 337] width 1303 height 325
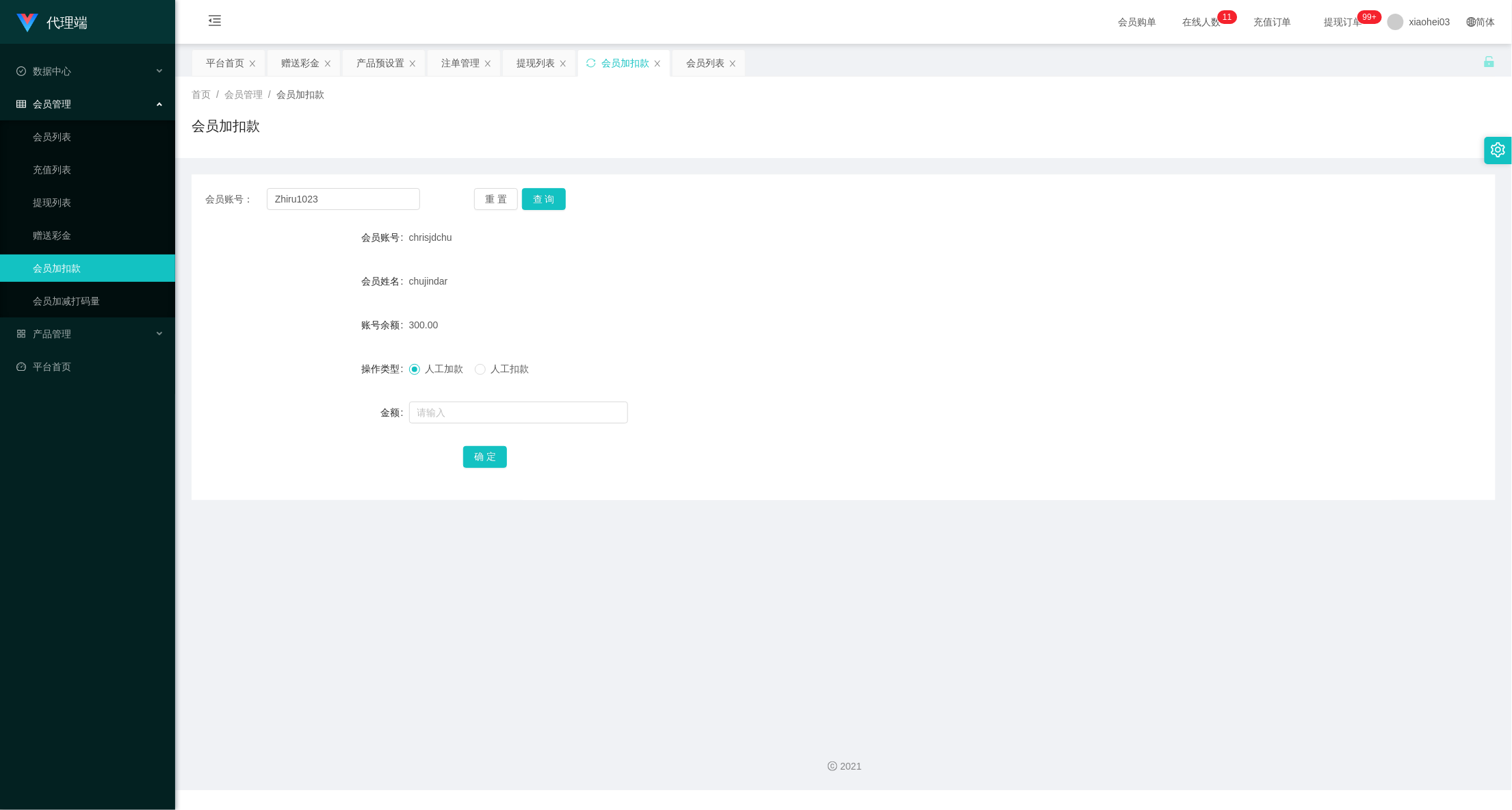
click at [558, 182] on div "会员账号： Zhiru1023 重 置 查 询 会员账号 chrisjdchu 会员姓名 chujindar 账号余额 300.00 操作类型 人工加款 人工…" at bounding box center [843, 337] width 1303 height 325
click at [550, 199] on button "查 询" at bounding box center [544, 199] width 43 height 22
click at [509, 409] on input "text" at bounding box center [518, 413] width 219 height 22
type input "40"
drag, startPoint x: 485, startPoint y: 458, endPoint x: 582, endPoint y: 408, distance: 109.1
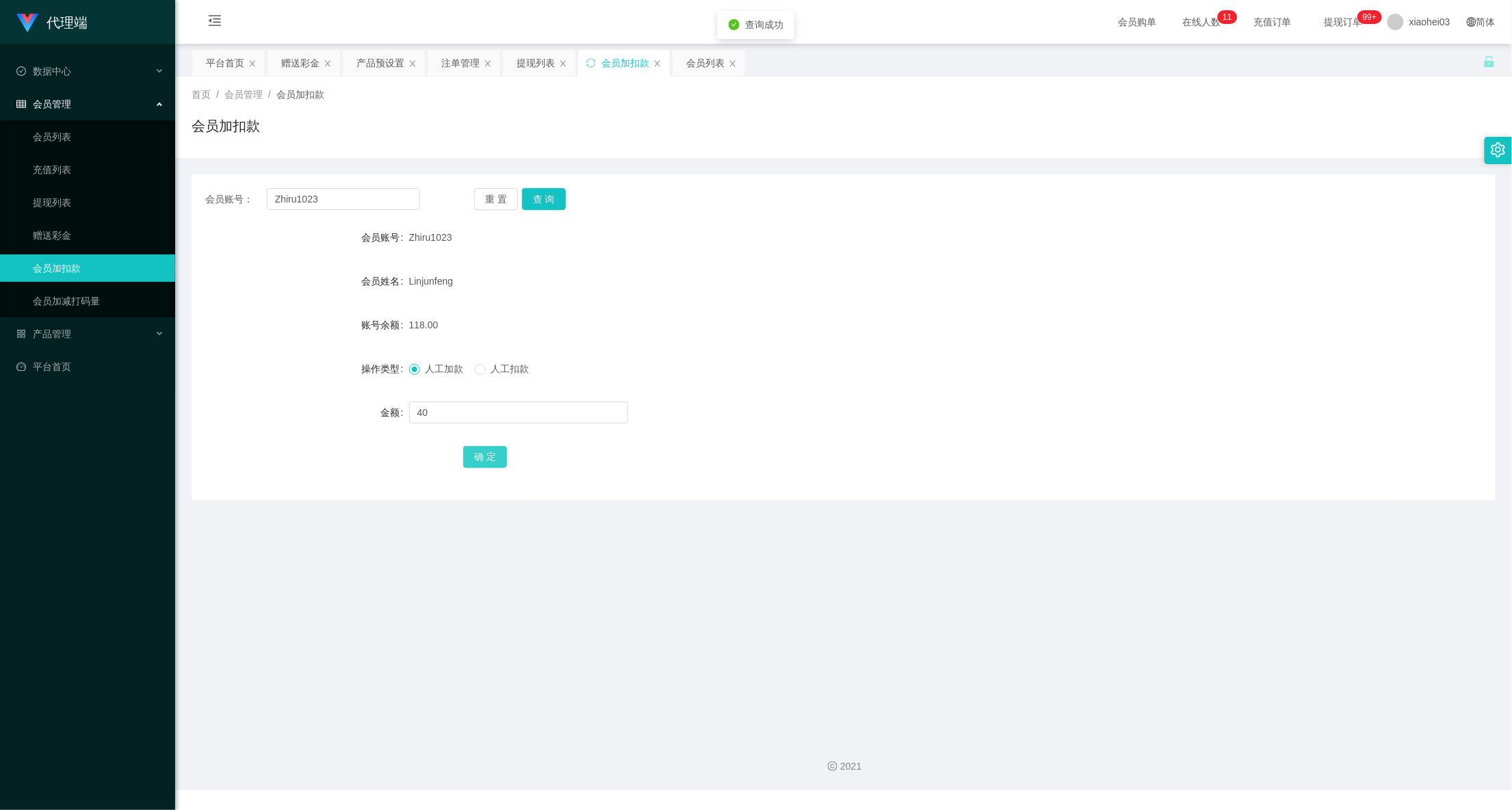
click at [485, 458] on button "确 定" at bounding box center [485, 457] width 43 height 22
drag, startPoint x: 853, startPoint y: 310, endPoint x: 822, endPoint y: 276, distance: 46.0
click at [847, 304] on form "会员账号 Zhiru1023 会员姓名 Linjunfeng 账号余额 118.00 操作类型 人工加款 人工扣款 金额 确 定" at bounding box center [843, 347] width 1303 height 247
click at [539, 48] on main "关闭左侧 关闭右侧 关闭其它 刷新页面 平台首页 赠送彩金 产品预设置 注单管理 提现列表 会员加扣款 会员列表 首页 / 会员管理 / 会员加扣款 / 会员…" at bounding box center [844, 385] width 1337 height 683
click at [548, 56] on div "提现列表" at bounding box center [536, 62] width 38 height 26
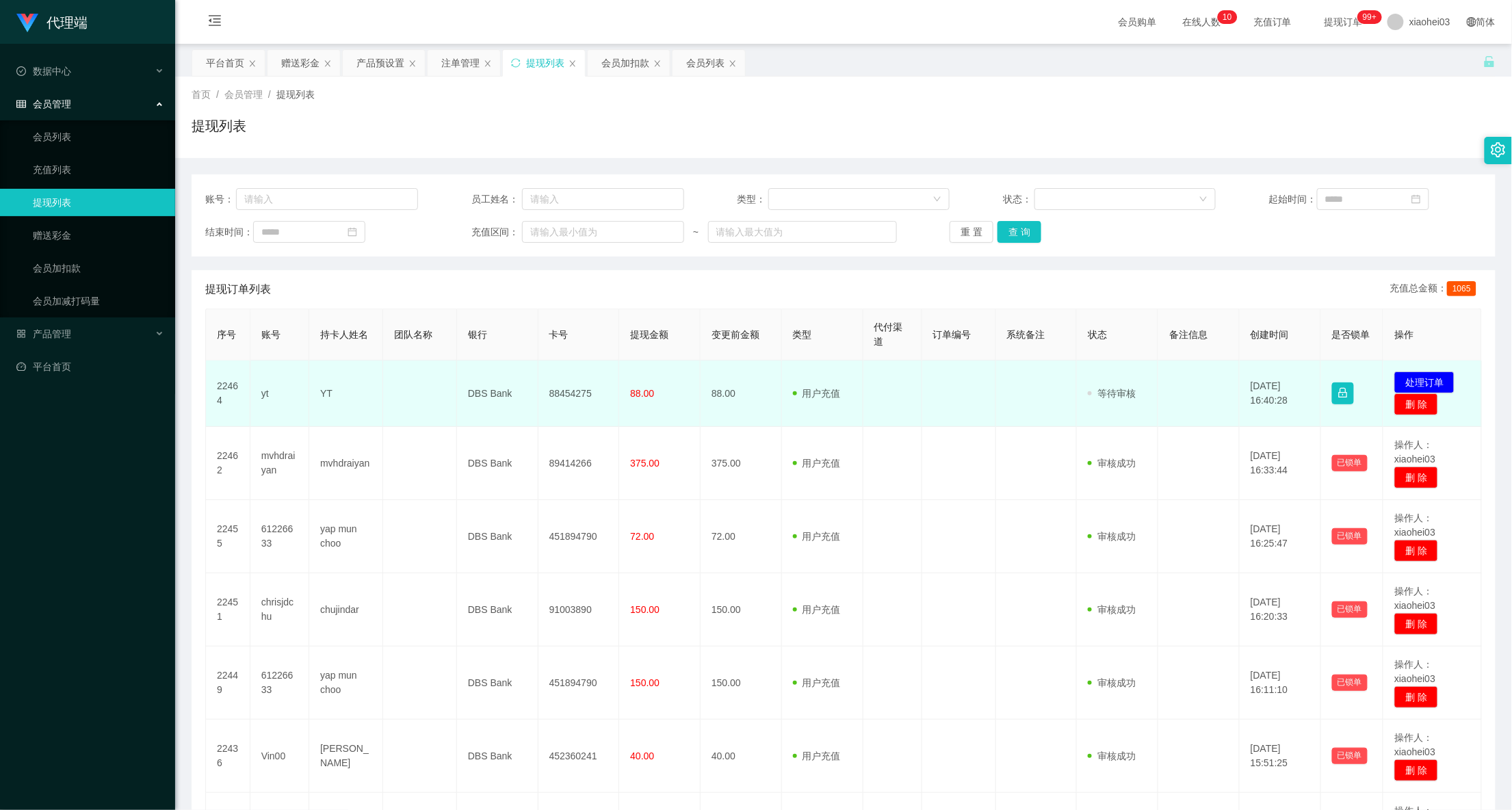
click at [266, 393] on td "yt" at bounding box center [279, 393] width 59 height 66
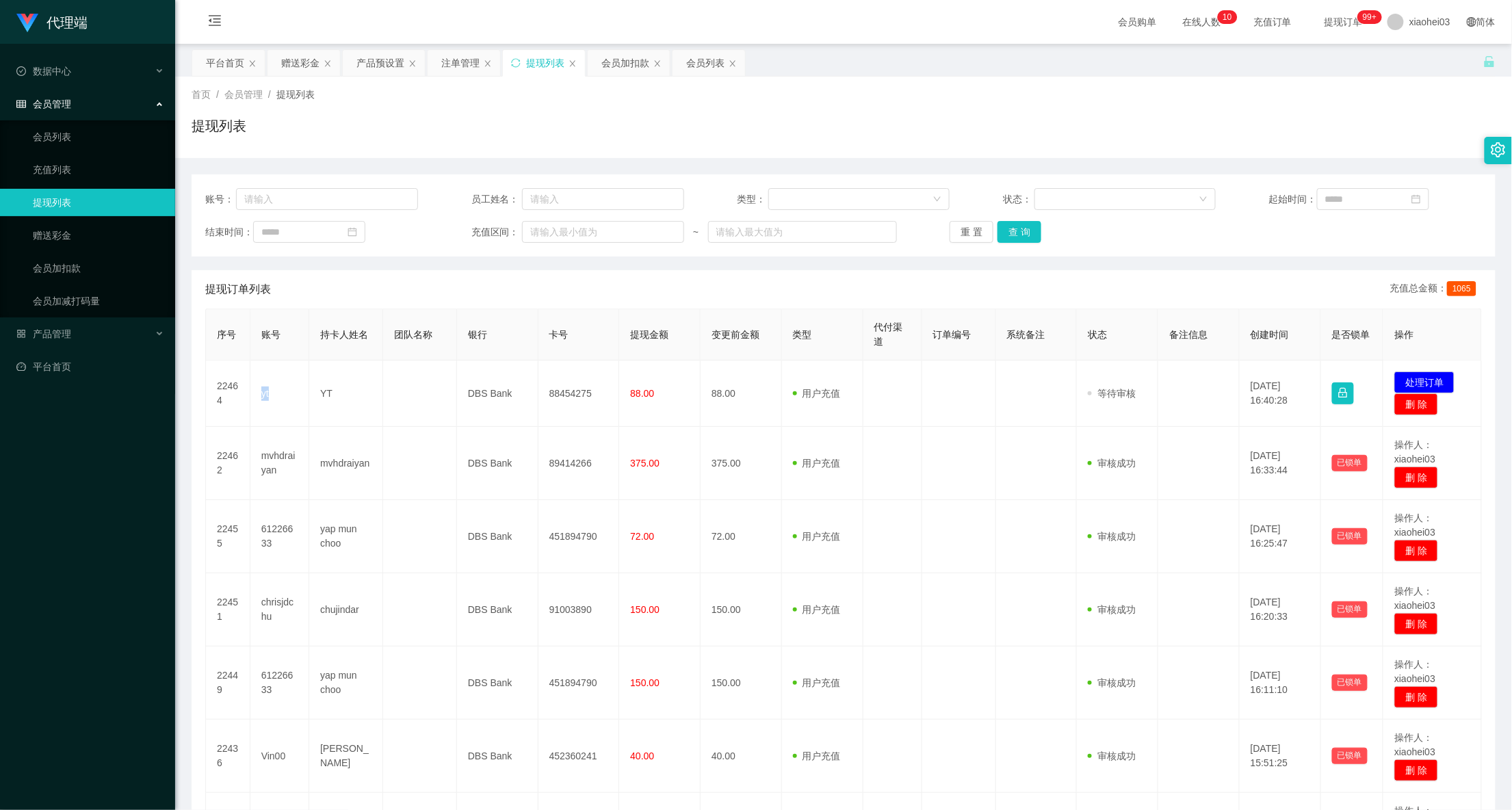
copy td "yt"
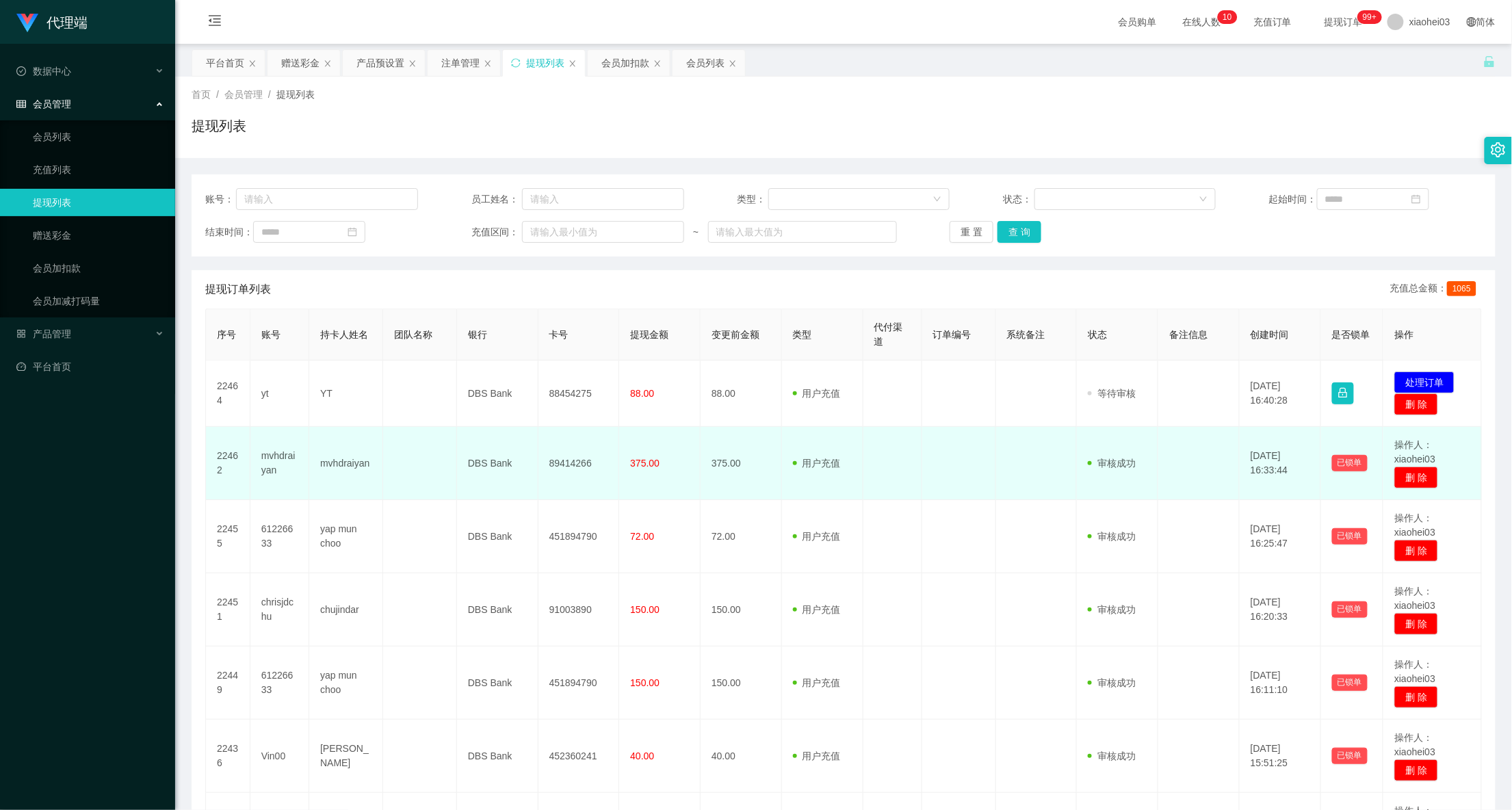
click at [1161, 442] on td at bounding box center [1199, 463] width 81 height 73
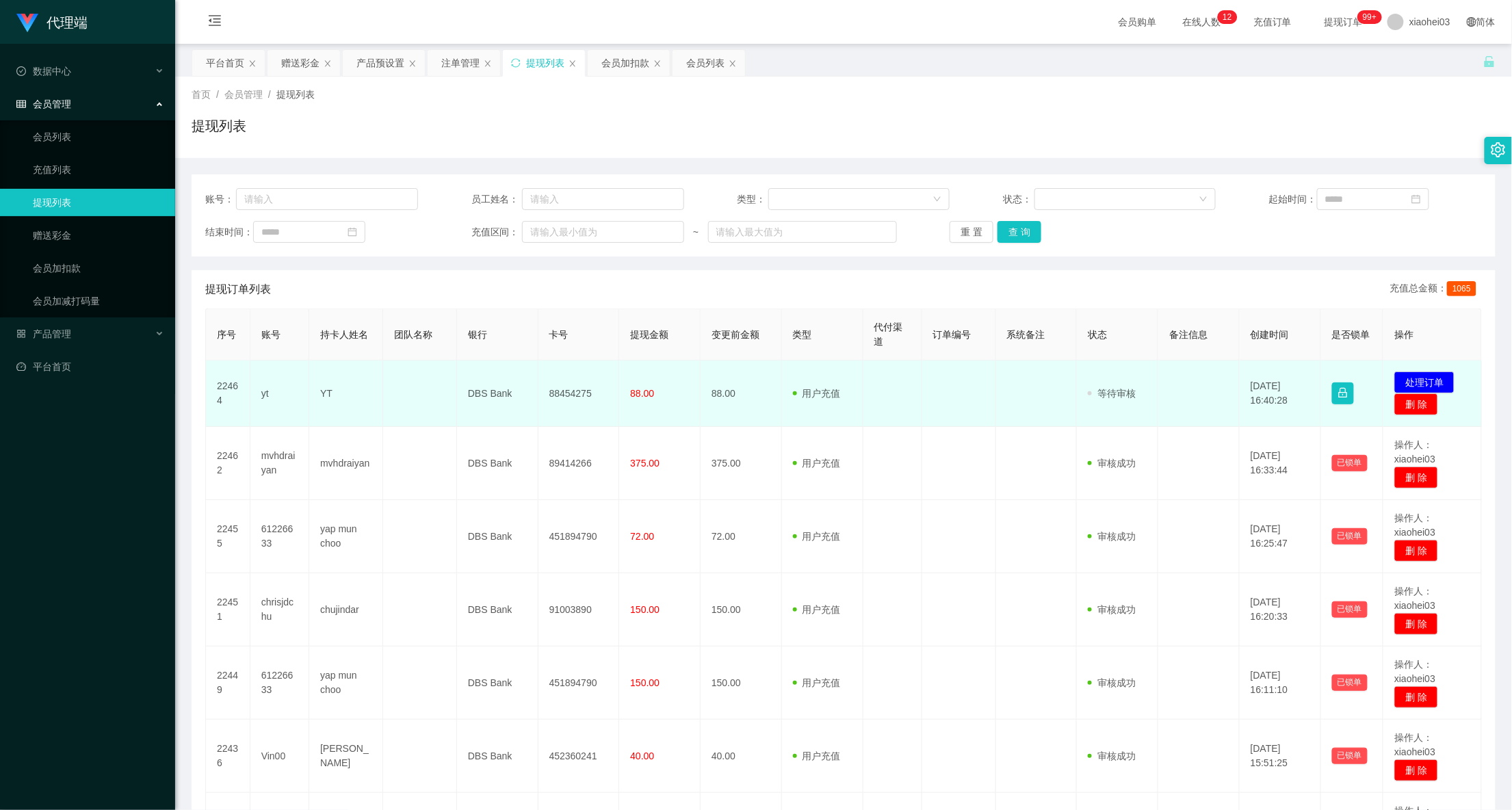
drag, startPoint x: 1375, startPoint y: 377, endPoint x: 1391, endPoint y: 373, distance: 16.5
click at [1383, 376] on td "发起代付 处理订单 删 除" at bounding box center [1432, 393] width 98 height 66
click at [1394, 373] on button "处理订单" at bounding box center [1423, 382] width 61 height 22
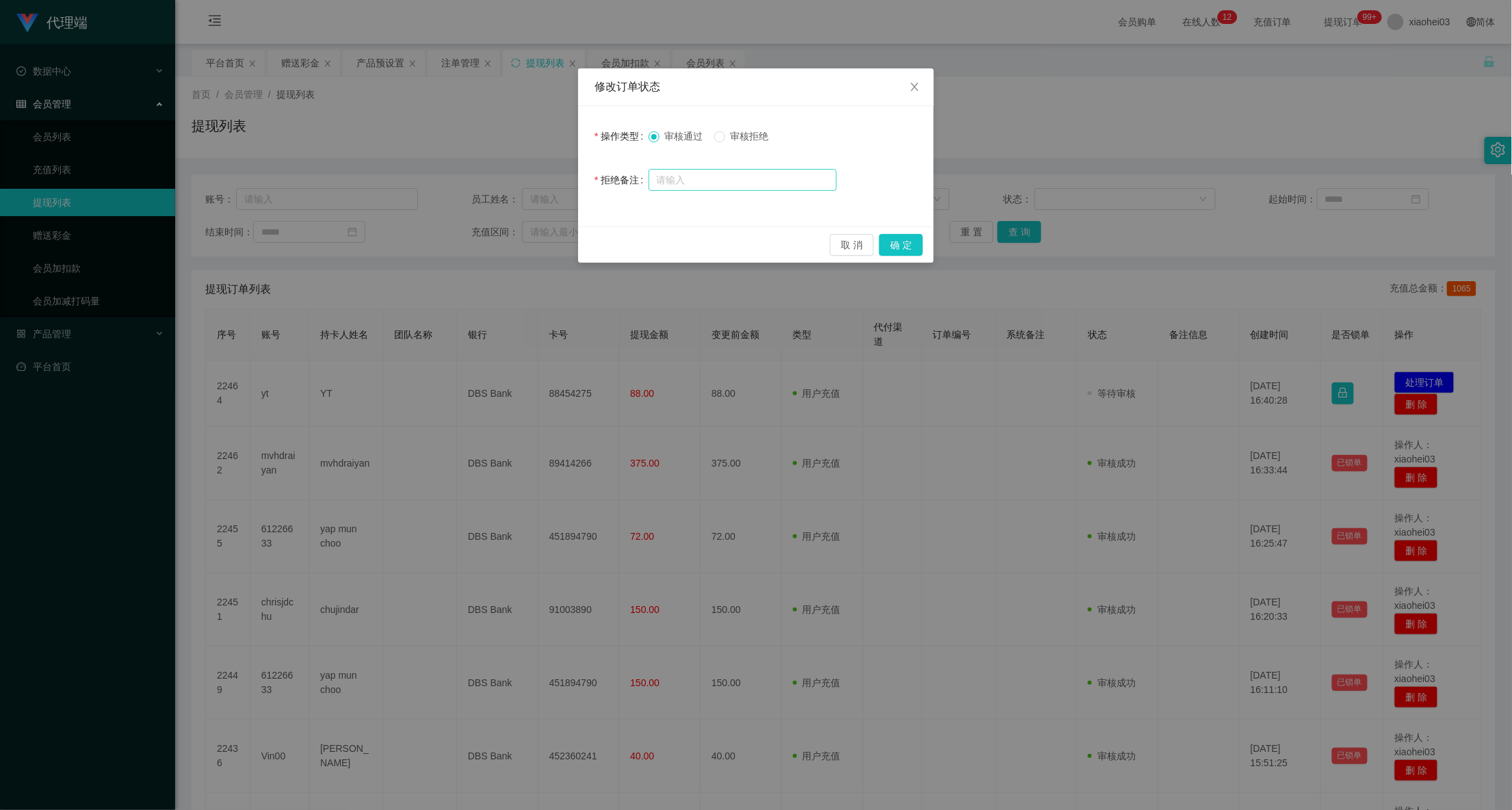
drag, startPoint x: 740, startPoint y: 143, endPoint x: 756, endPoint y: 172, distance: 33.1
click at [740, 143] on label "审核拒绝" at bounding box center [744, 136] width 61 height 14
drag, startPoint x: 772, startPoint y: 202, endPoint x: 803, endPoint y: 188, distance: 34.0
click at [780, 200] on div "操作类型 审核通过 审核拒绝 拒绝备注" at bounding box center [756, 165] width 356 height 120
click at [807, 187] on input "text" at bounding box center [742, 180] width 188 height 22
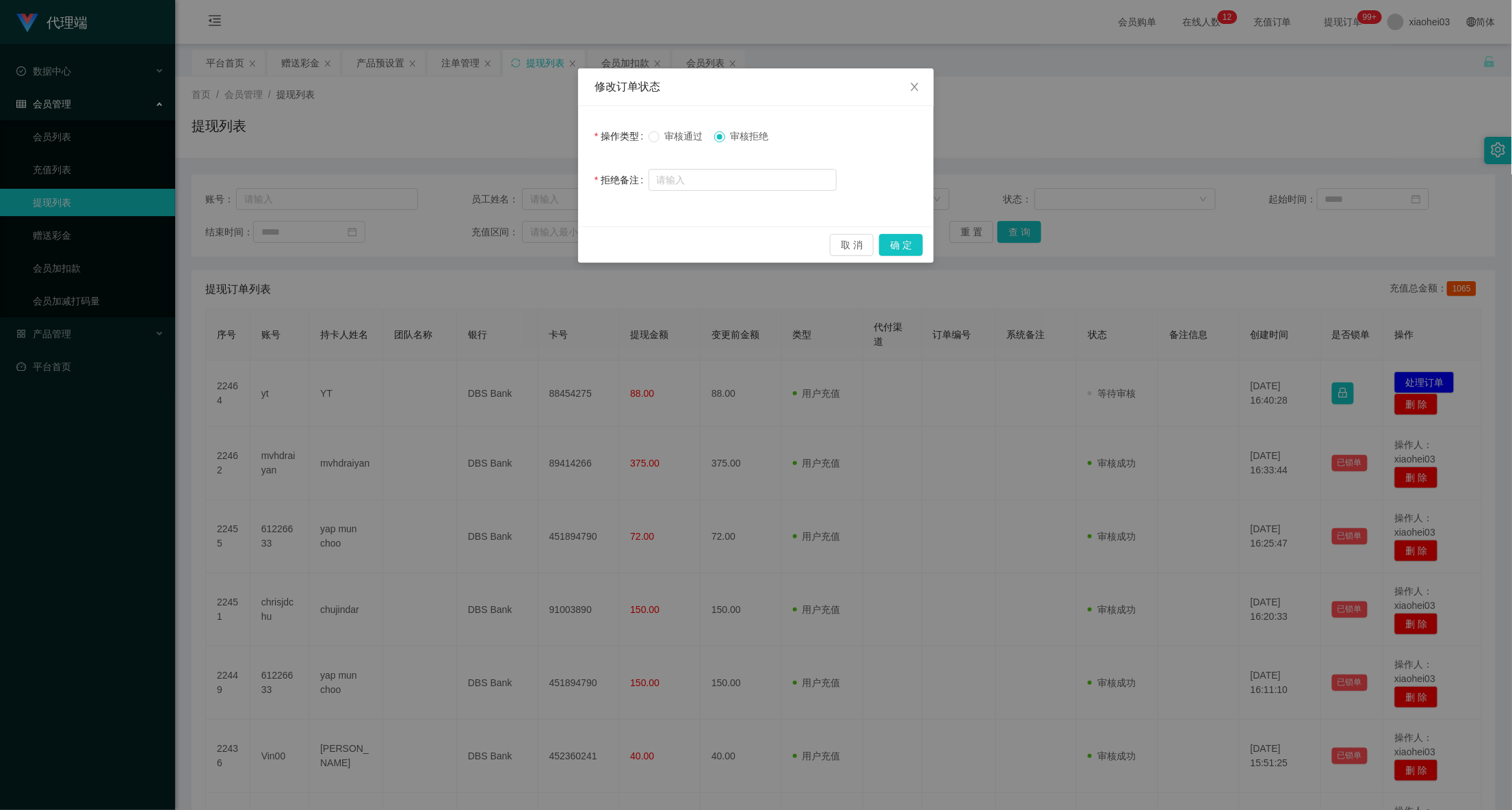
click at [909, 232] on div "取 消 确 定" at bounding box center [756, 245] width 356 height 36
click at [910, 241] on button "确 定" at bounding box center [901, 245] width 43 height 22
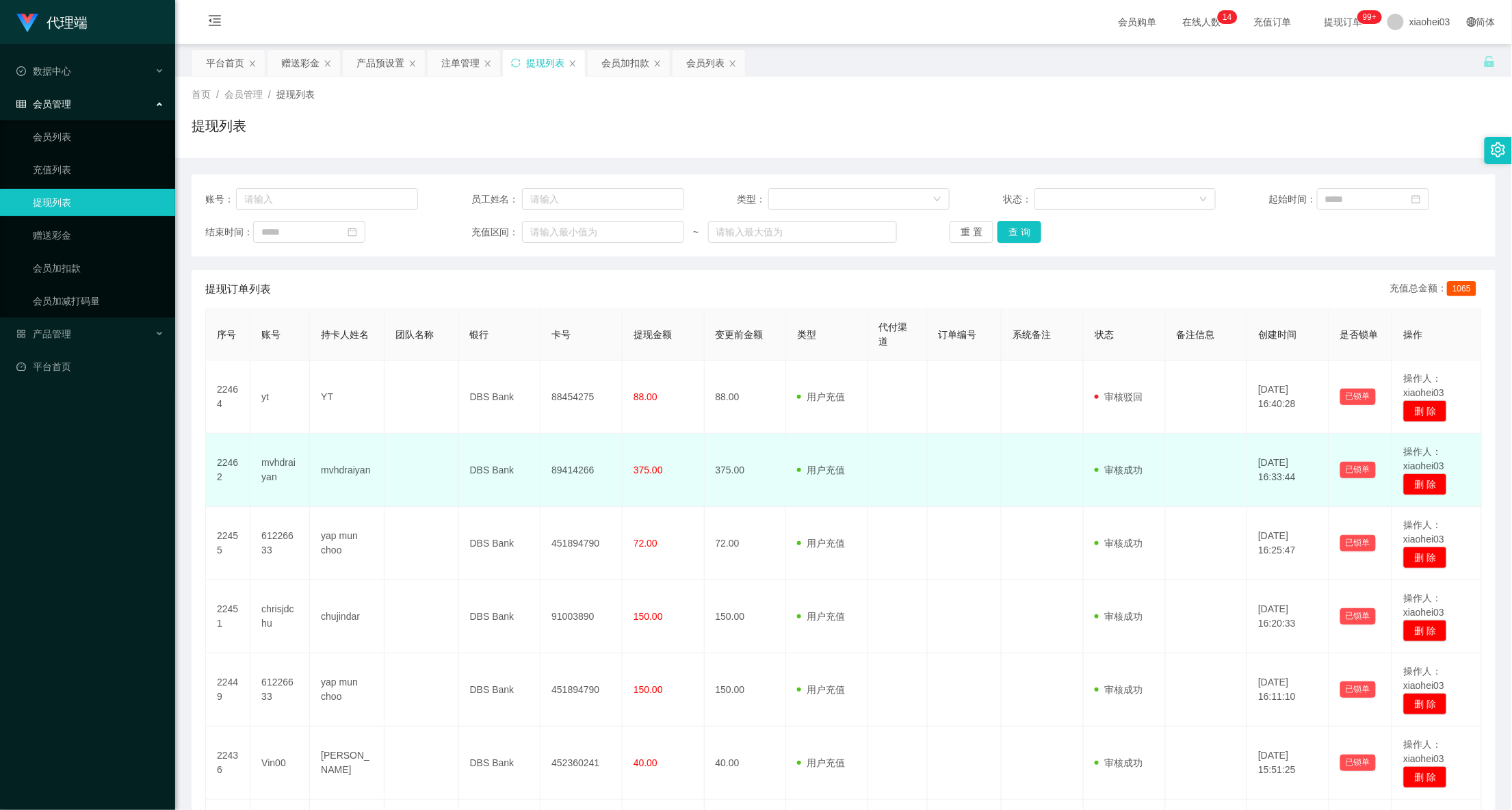
click at [975, 474] on td at bounding box center [965, 470] width 75 height 73
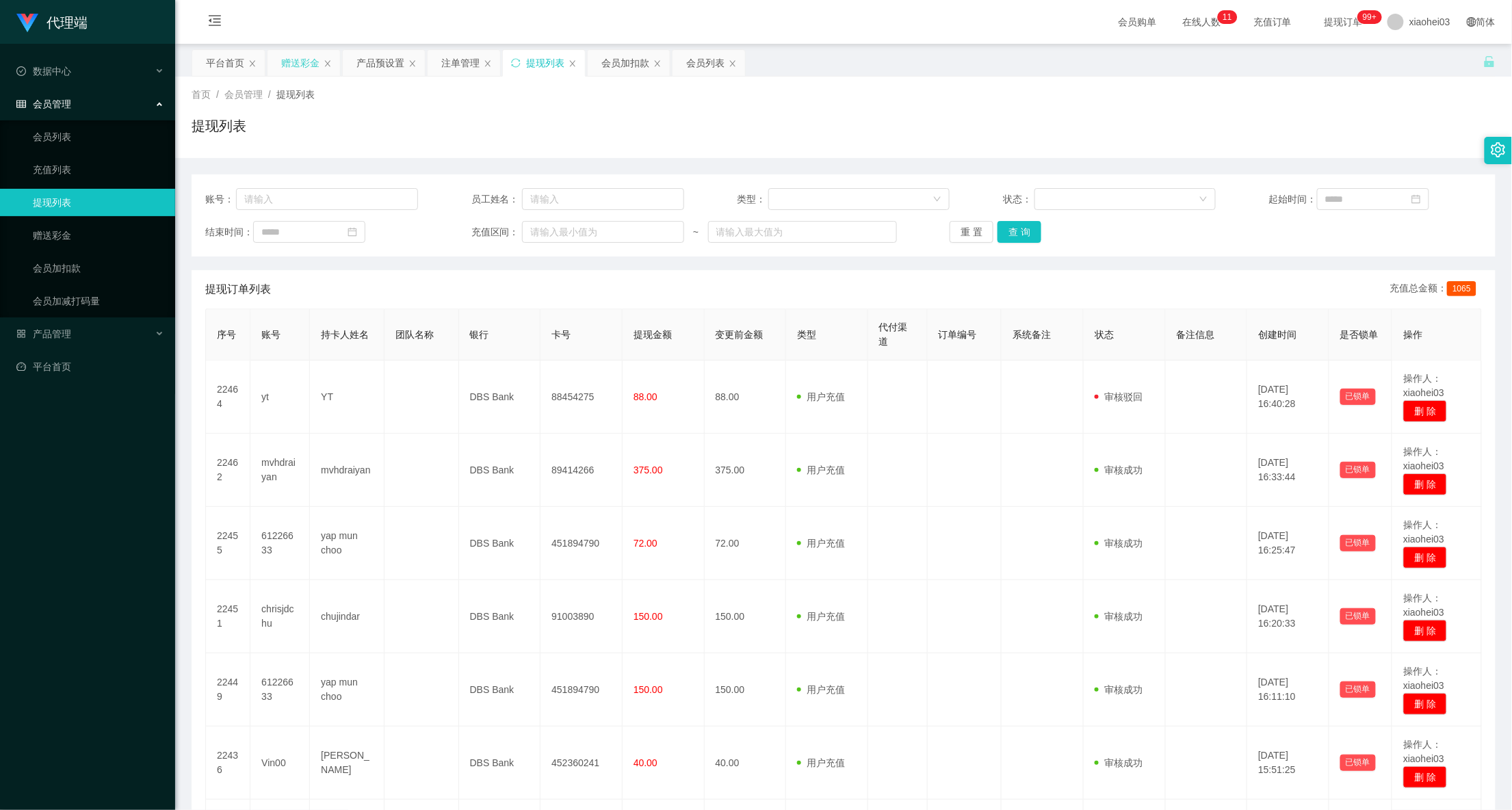
click at [291, 66] on div "赠送彩金" at bounding box center [300, 62] width 38 height 26
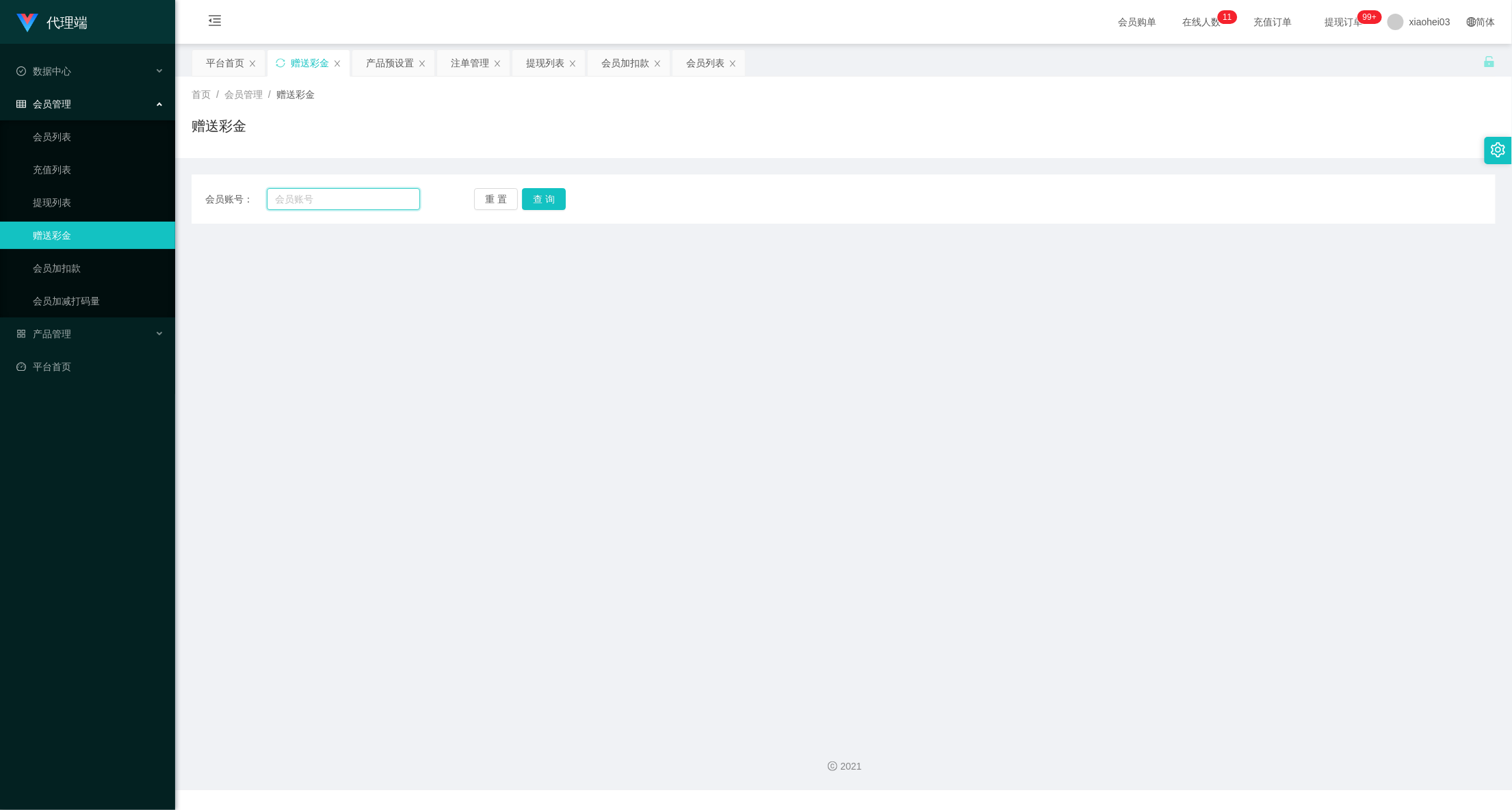
click at [322, 195] on input "text" at bounding box center [343, 199] width 154 height 22
paste input "Zhiru1023"
click at [565, 194] on div "重 置 查 询" at bounding box center [582, 199] width 215 height 22
click at [537, 198] on button "查 询" at bounding box center [544, 199] width 43 height 22
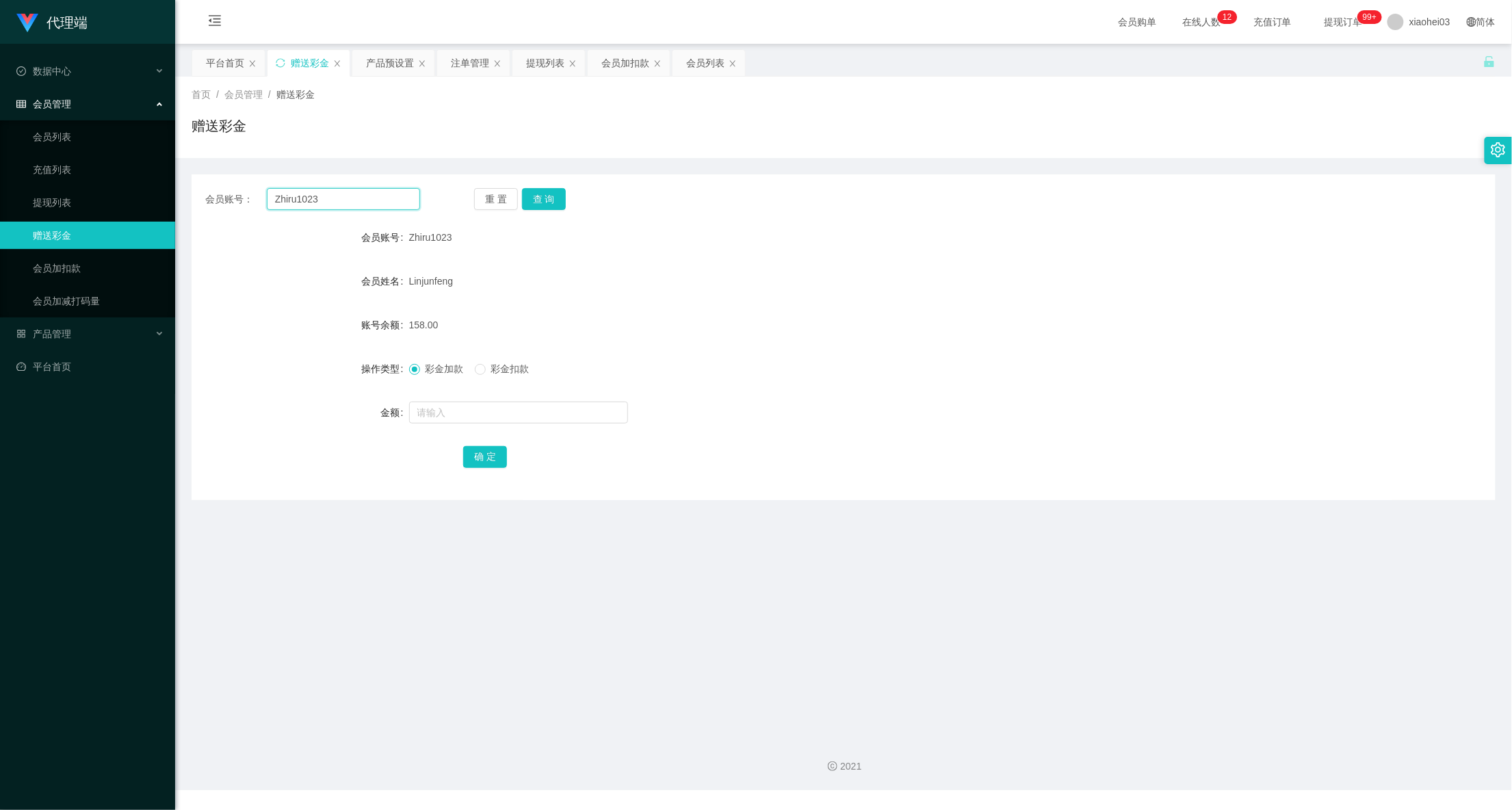
drag, startPoint x: 357, startPoint y: 200, endPoint x: 168, endPoint y: 220, distance: 190.1
click at [137, 210] on section "代理端 数据中心 会员管理 会员列表 充值列表 提现列表 赠送彩金 会员加扣款 会员加减打码量 产品管理 平台首页 保存配置 重置配置 整体风格设置 主题色 …" at bounding box center [756, 395] width 1512 height 790
paste input "Tiong99"
type input "Tiong99"
drag, startPoint x: 554, startPoint y: 203, endPoint x: 559, endPoint y: 238, distance: 35.4
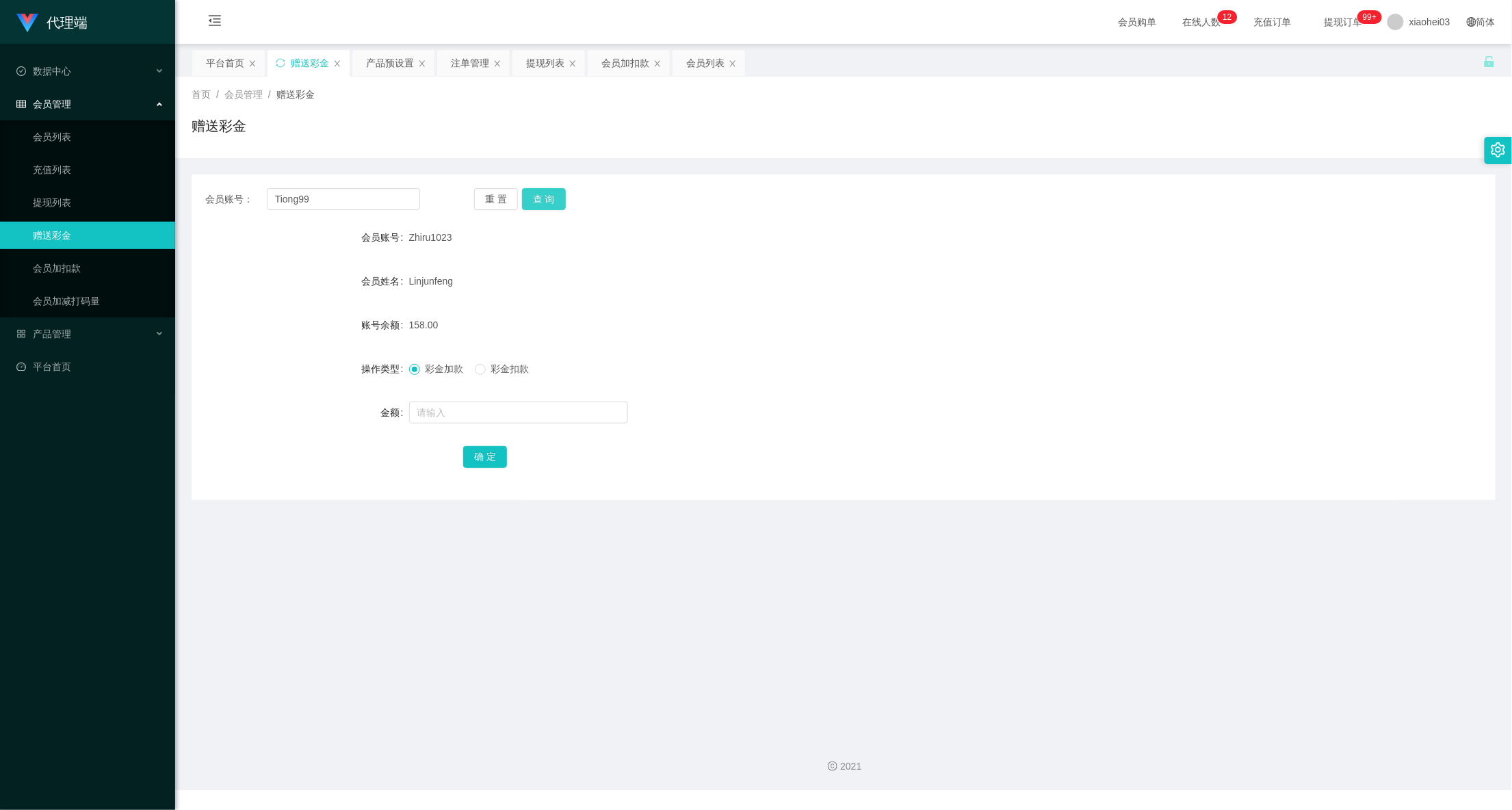
click at [554, 203] on button "查 询" at bounding box center [544, 199] width 43 height 22
click at [523, 423] on input "text" at bounding box center [518, 413] width 219 height 22
type input "40"
click at [491, 461] on button "确 定" at bounding box center [485, 457] width 43 height 22
click at [948, 249] on div "Tiong99" at bounding box center [789, 237] width 761 height 27
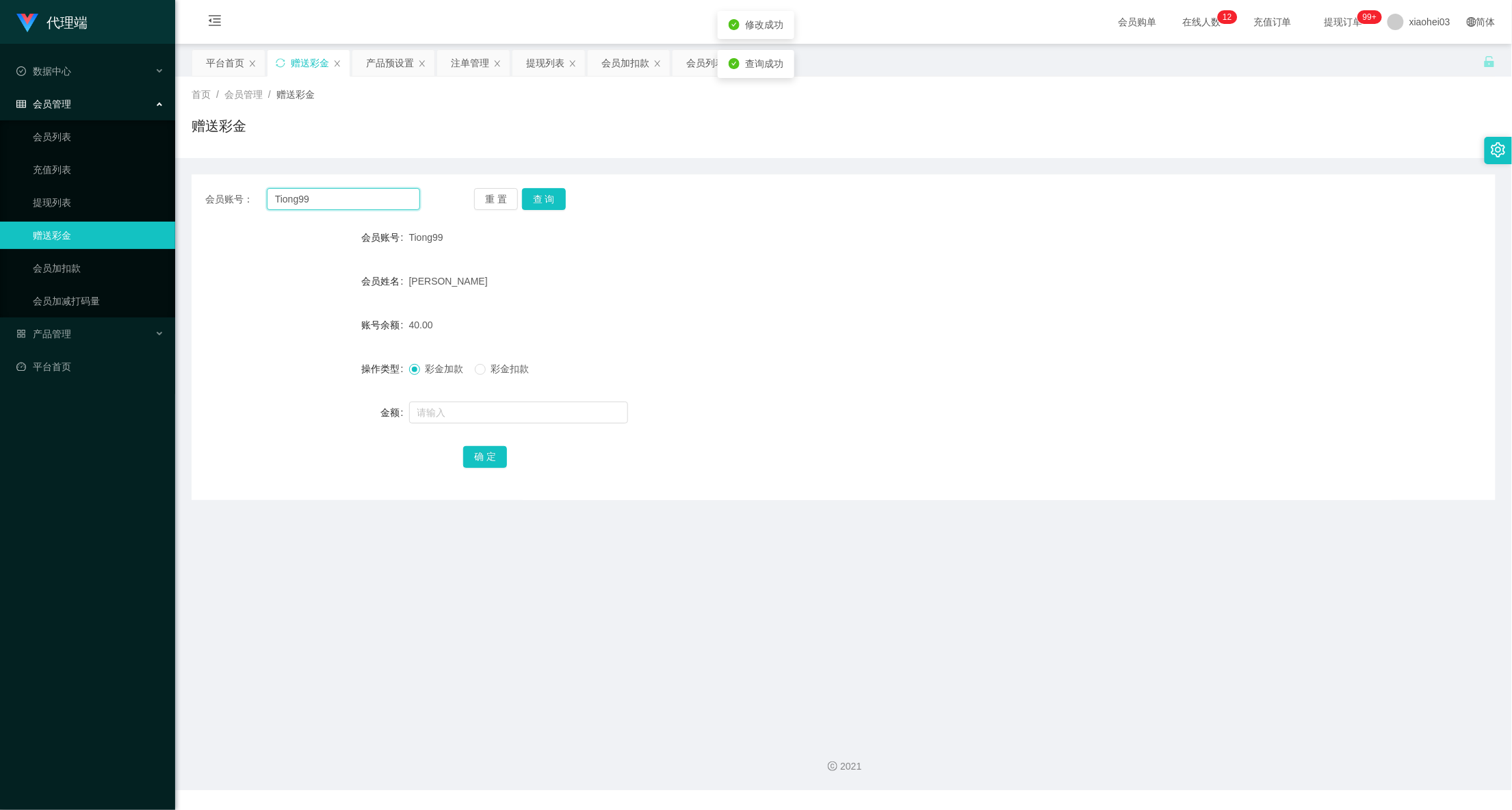
drag, startPoint x: 369, startPoint y: 196, endPoint x: 88, endPoint y: 181, distance: 281.4
click at [88, 176] on section "代理端 数据中心 会员管理 会员列表 充值列表 提现列表 赠送彩金 会员加扣款 会员加减打码量 产品管理 平台首页 保存配置 重置配置 整体风格设置 主题色 …" at bounding box center [756, 395] width 1512 height 790
click at [507, 363] on span "彩金扣款" at bounding box center [510, 368] width 50 height 11
click at [476, 417] on input "text" at bounding box center [518, 413] width 219 height 22
click at [717, 345] on form "会员账号 Tiong99 会员姓名 [PERSON_NAME] 账号余额 40.00 操作类型 彩金加款 彩金扣款 金额 4 确 定" at bounding box center [843, 347] width 1303 height 247
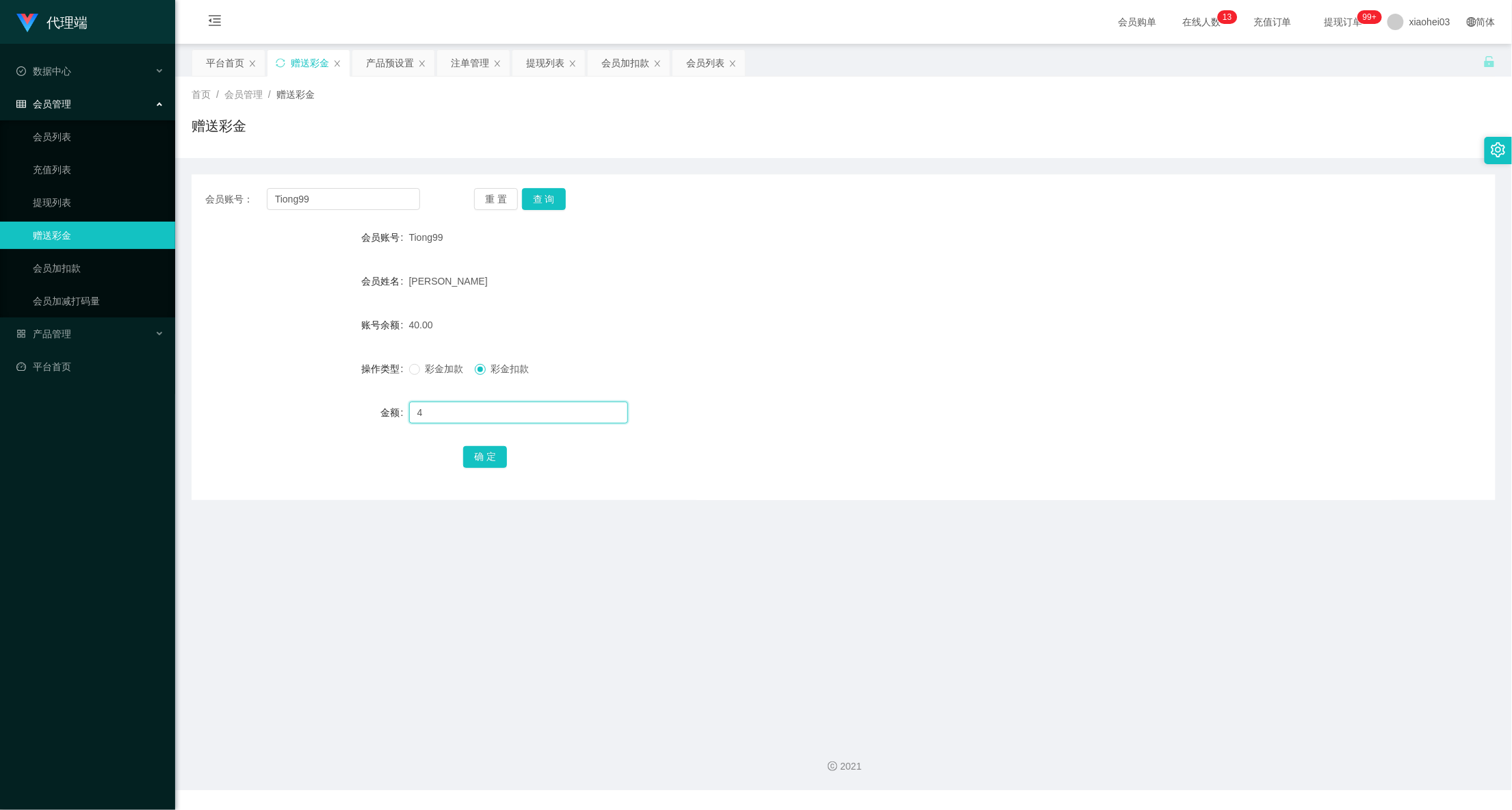
click at [550, 410] on input "4" at bounding box center [518, 413] width 219 height 22
type input "40"
click at [497, 457] on button "确 定" at bounding box center [485, 457] width 43 height 22
click at [635, 284] on div "[PERSON_NAME]" at bounding box center [789, 281] width 761 height 27
click at [621, 52] on div "会员加扣款" at bounding box center [625, 62] width 48 height 26
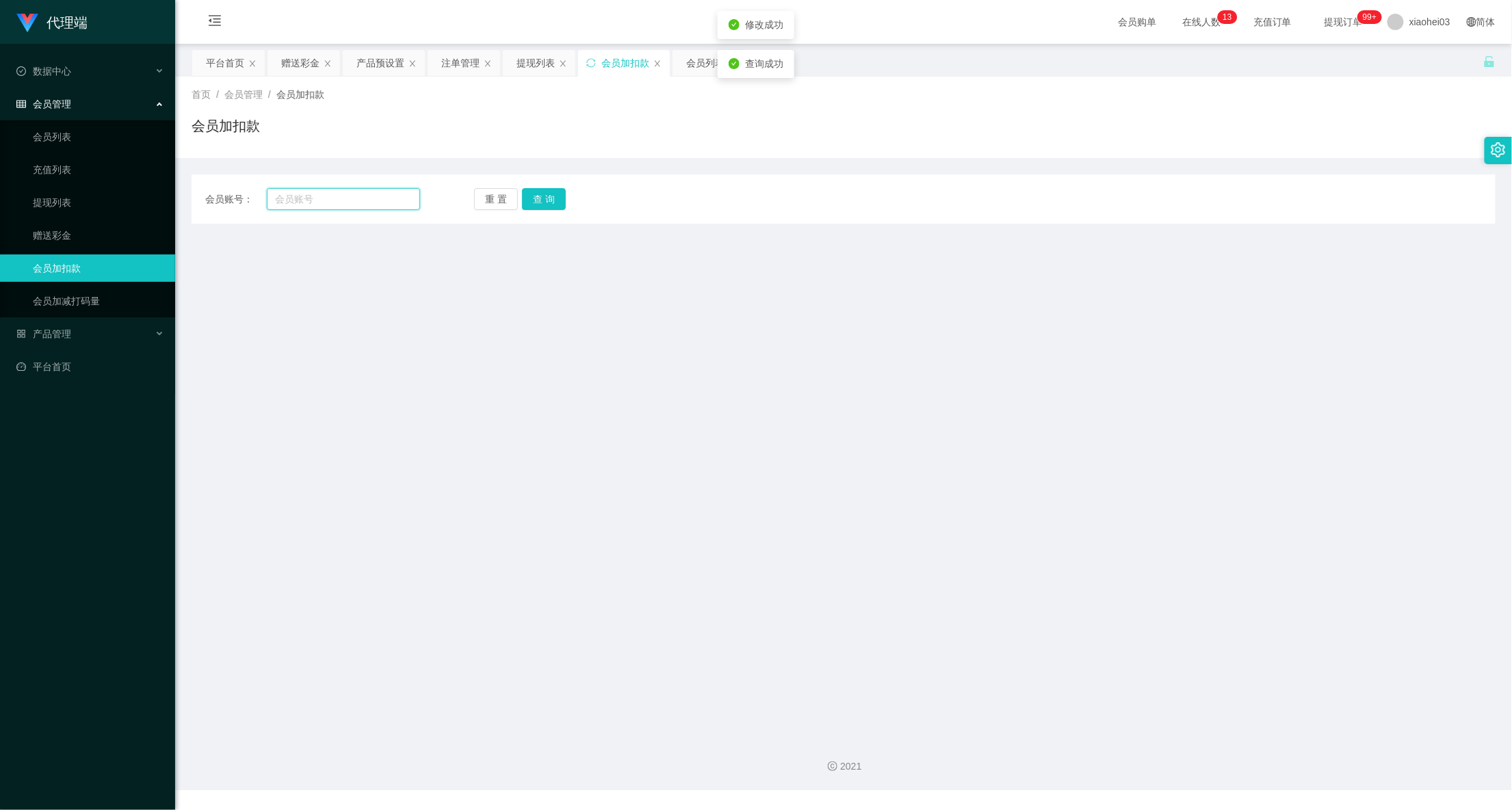
click at [368, 188] on input "text" at bounding box center [343, 199] width 154 height 22
paste input "Tiong99"
type input "Tiong99"
click at [551, 200] on button "查 询" at bounding box center [544, 199] width 43 height 22
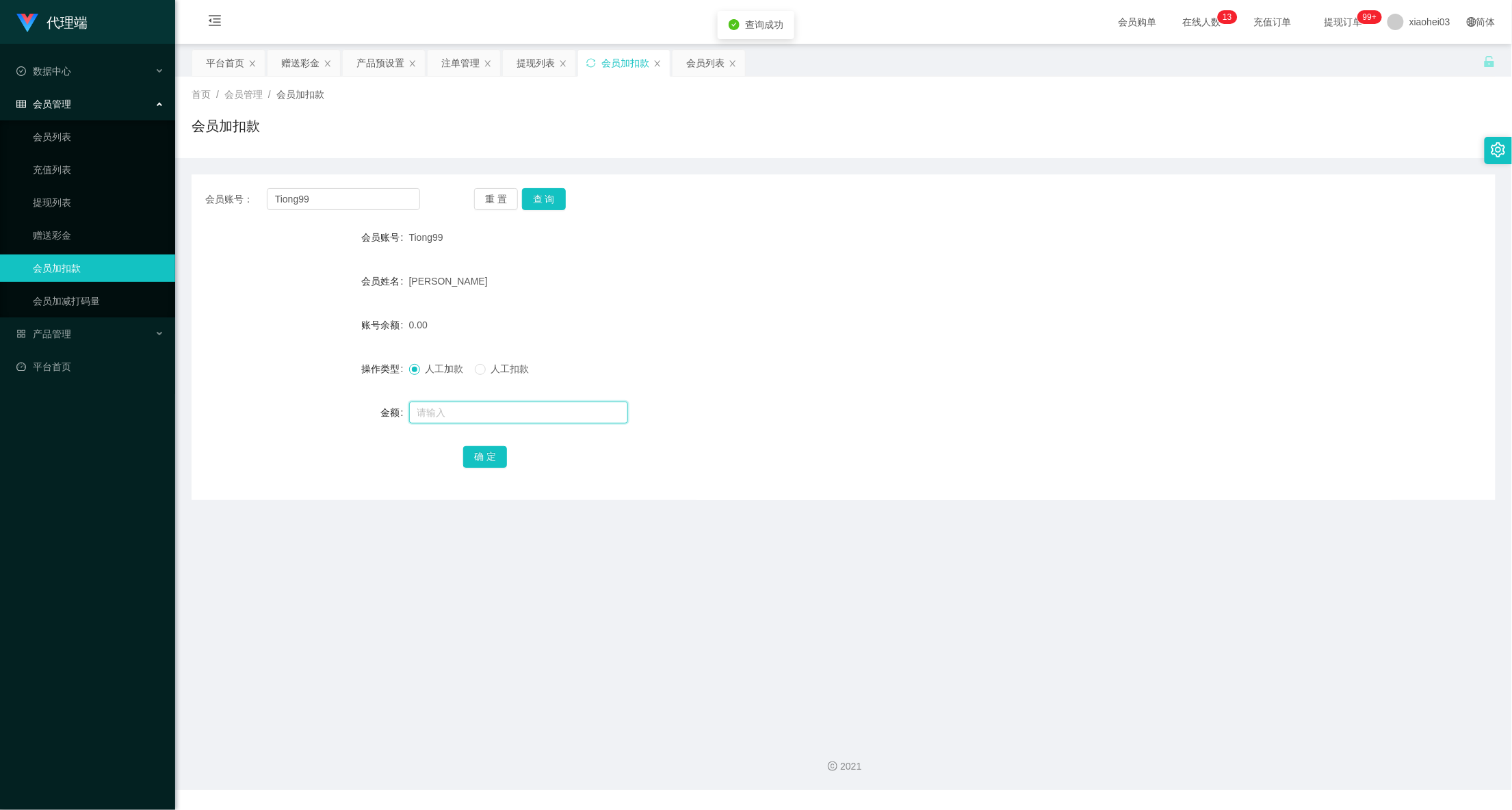
click at [492, 417] on input "text" at bounding box center [518, 413] width 219 height 22
type input "40"
click at [481, 460] on button "确 定" at bounding box center [485, 457] width 43 height 22
click at [896, 247] on div "Tiong99" at bounding box center [789, 237] width 761 height 27
drag, startPoint x: 367, startPoint y: 200, endPoint x: 154, endPoint y: 202, distance: 213.0
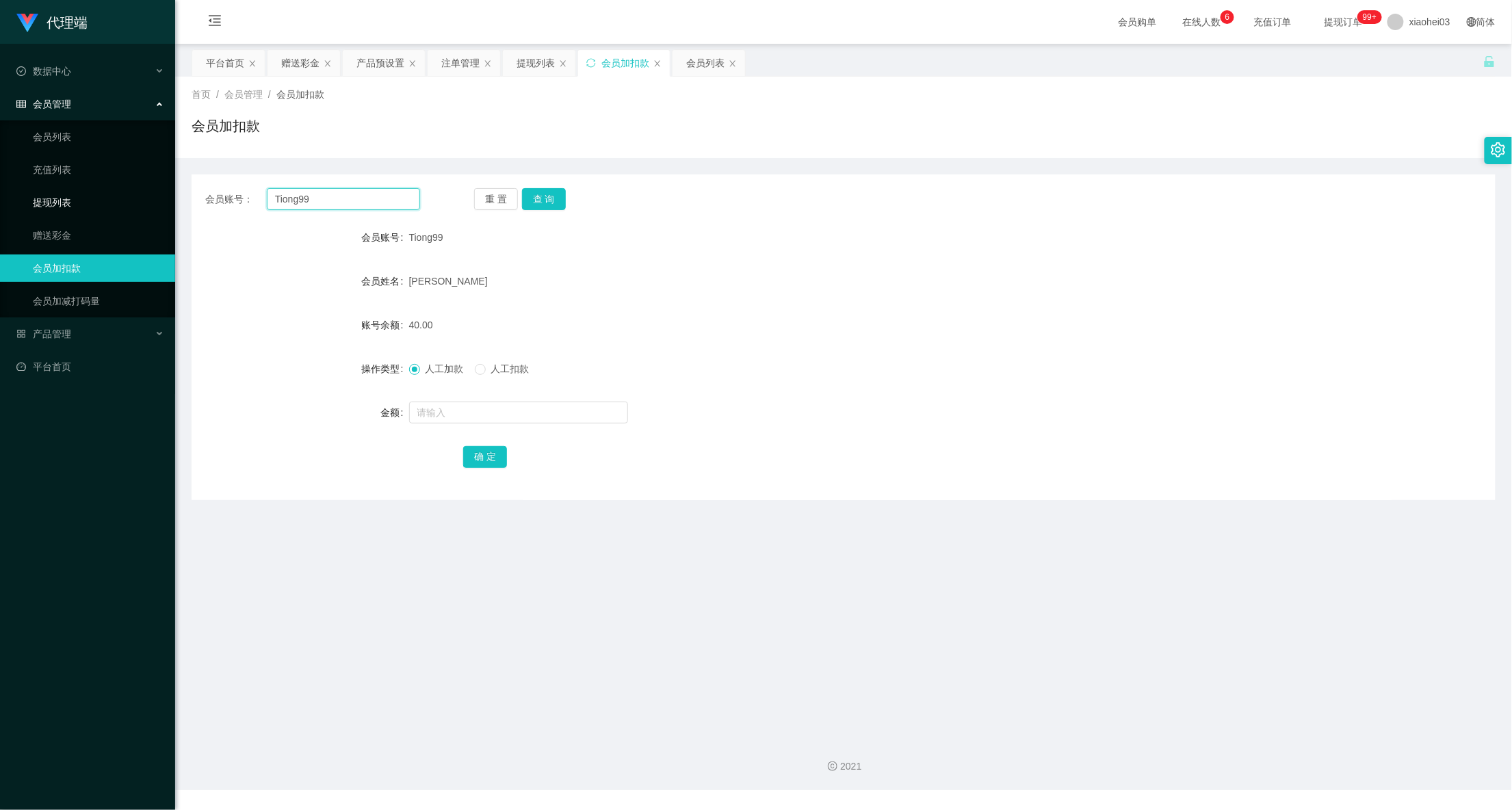
click at [187, 200] on main "关闭左侧 关闭右侧 关闭其它 刷新页面 平台首页 赠送彩金 产品预设置 注单管理 提现列表 会员加扣款 会员列表 首页 / 会员管理 / 会员加扣款 / 会员…" at bounding box center [844, 385] width 1337 height 683
paste input "Zhiru1023"
type input "Zhiru1023"
drag, startPoint x: 558, startPoint y: 197, endPoint x: 551, endPoint y: 200, distance: 7.6
click at [555, 198] on button "查 询" at bounding box center [544, 199] width 43 height 22
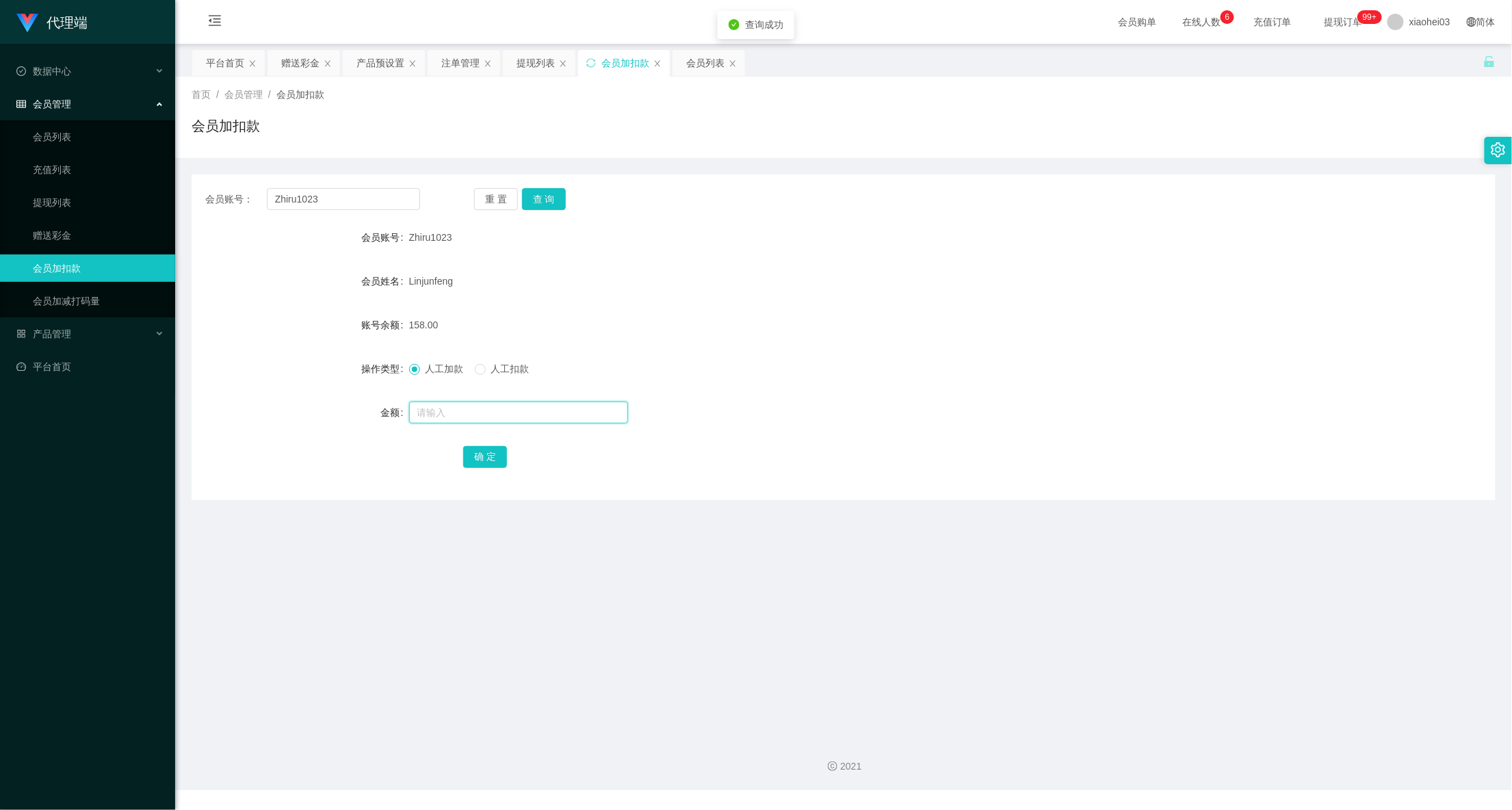
click at [518, 422] on input "text" at bounding box center [518, 413] width 219 height 22
type input "v"
type input "842"
click at [473, 461] on button "确 定" at bounding box center [485, 457] width 43 height 22
click at [747, 390] on form "会员账号 Zhiru1023 会员姓名 Linjunfeng 账号余额 1000.00 操作类型 人工加款 人工扣款 金额 确 定" at bounding box center [843, 347] width 1303 height 247
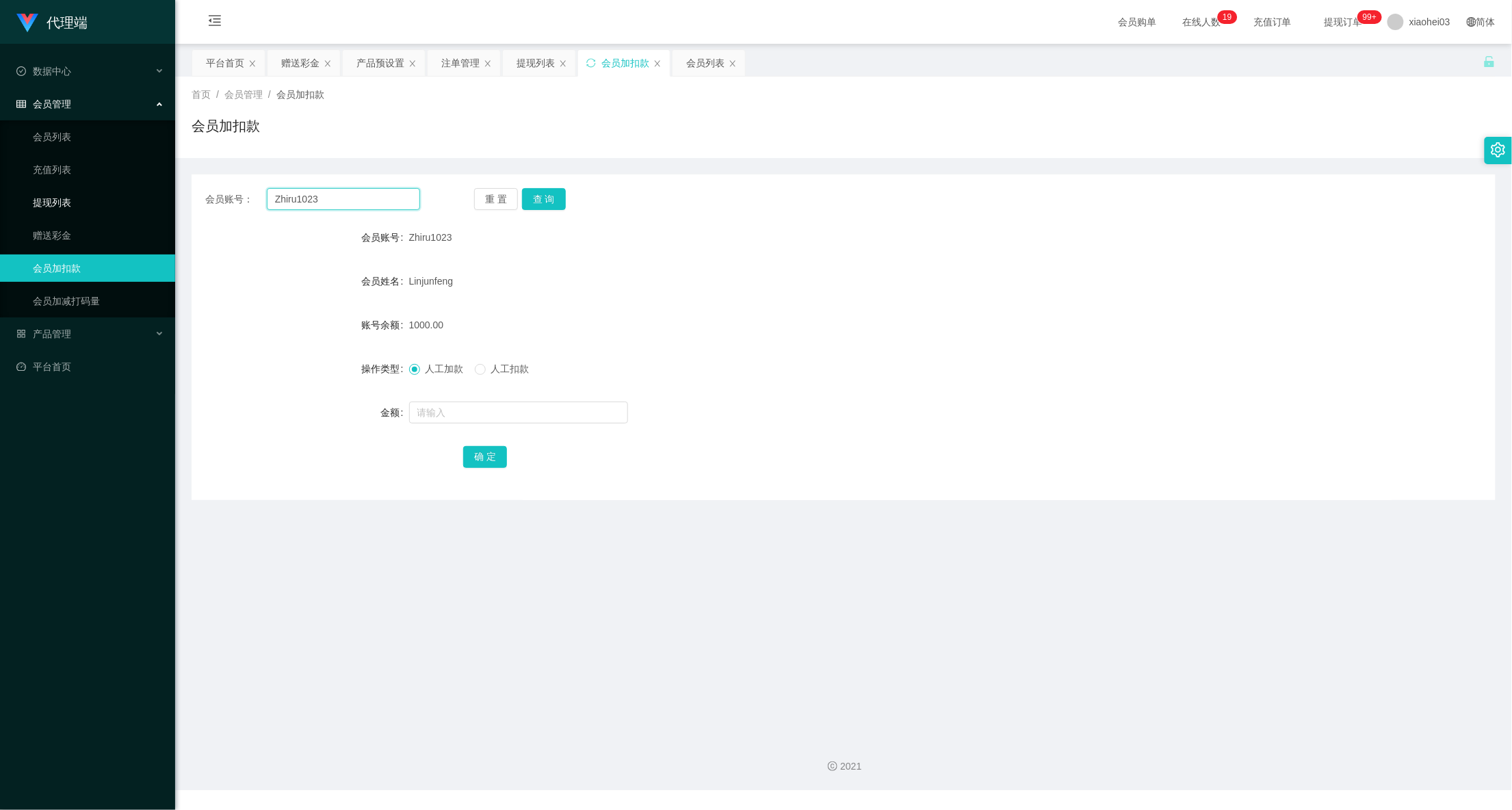
drag, startPoint x: 373, startPoint y: 202, endPoint x: 146, endPoint y: 206, distance: 227.0
click at [160, 206] on section "代理端 数据中心 会员管理 会员列表 充值列表 提现列表 赠送彩金 会员加扣款 会员加减打码量 产品管理 平台首页 保存配置 重置配置 整体风格设置 主题色 …" at bounding box center [756, 395] width 1512 height 790
paste input "Vin00"
type input "Vin00"
click at [551, 203] on button "查 询" at bounding box center [544, 199] width 43 height 22
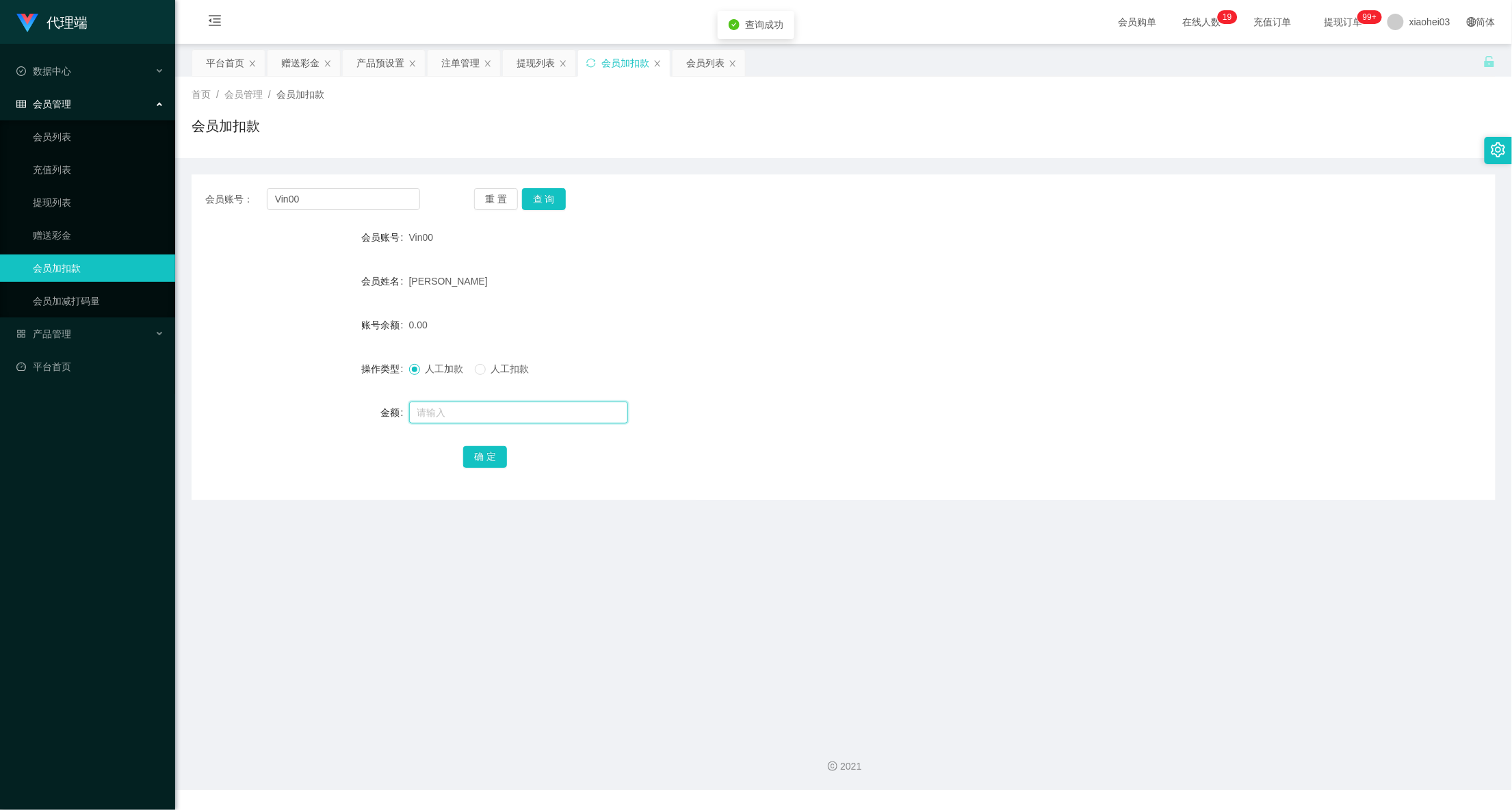
click at [545, 419] on input "text" at bounding box center [518, 413] width 219 height 22
type input "40"
drag, startPoint x: 518, startPoint y: 461, endPoint x: 509, endPoint y: 462, distance: 9.1
click at [518, 461] on div "确 定" at bounding box center [844, 456] width 761 height 27
click at [498, 461] on button "确 定" at bounding box center [485, 457] width 43 height 22
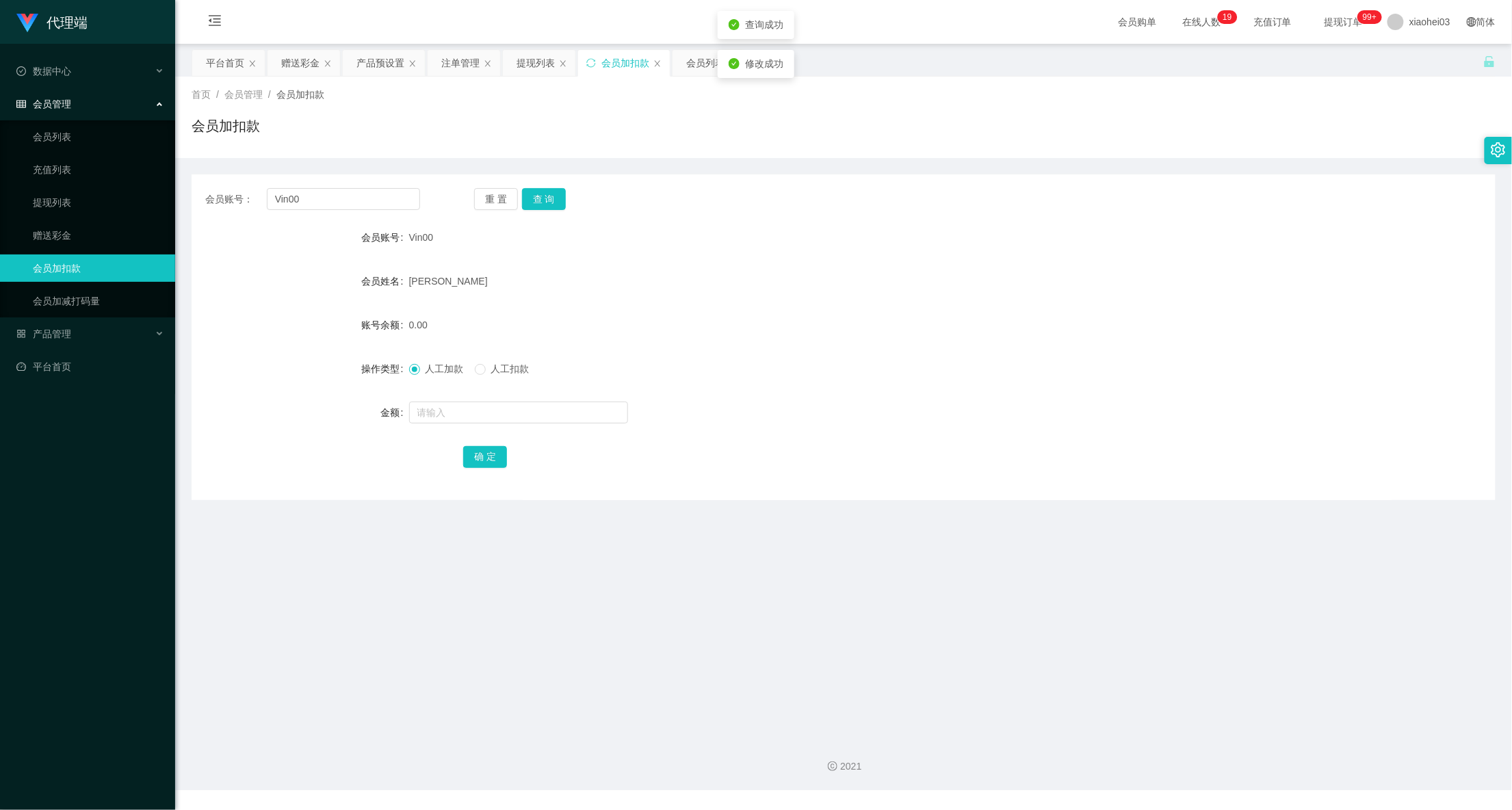
click at [858, 413] on div at bounding box center [789, 413] width 761 height 27
click at [546, 64] on div "提现列表" at bounding box center [536, 62] width 38 height 26
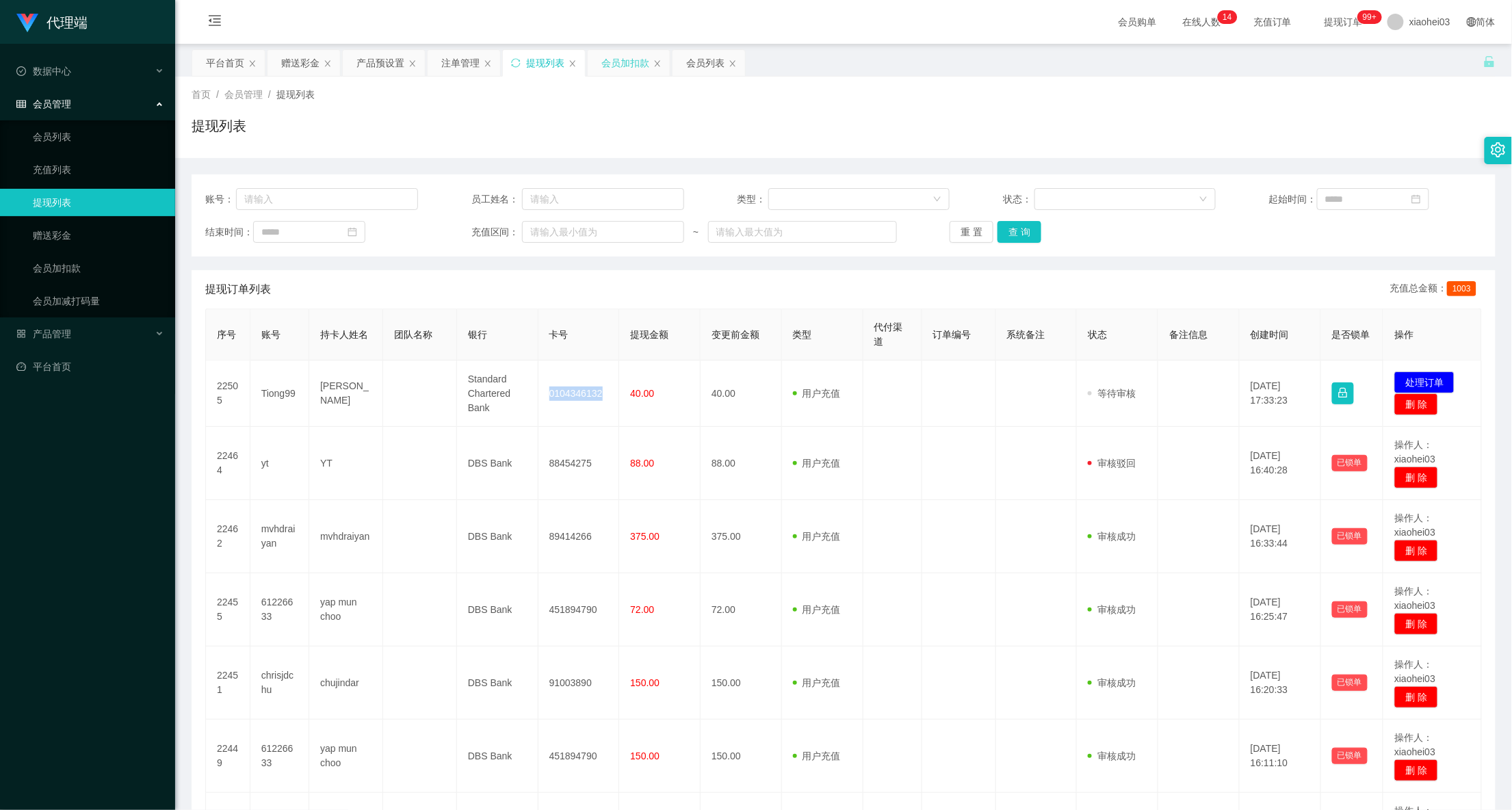
click at [619, 59] on div "会员加扣款" at bounding box center [625, 62] width 48 height 26
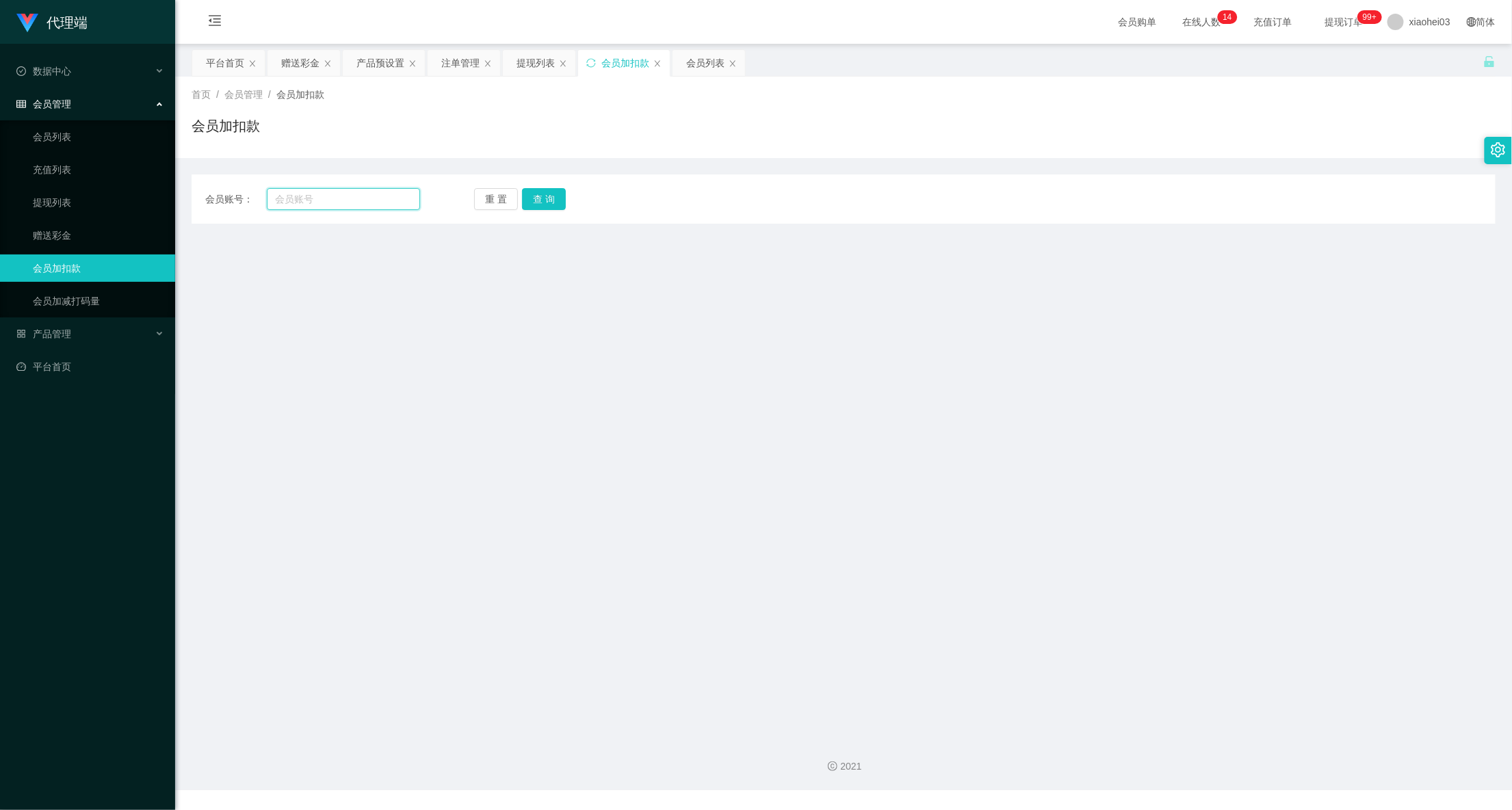
click at [369, 198] on input "text" at bounding box center [343, 199] width 154 height 22
click at [713, 67] on div "会员列表" at bounding box center [705, 62] width 38 height 26
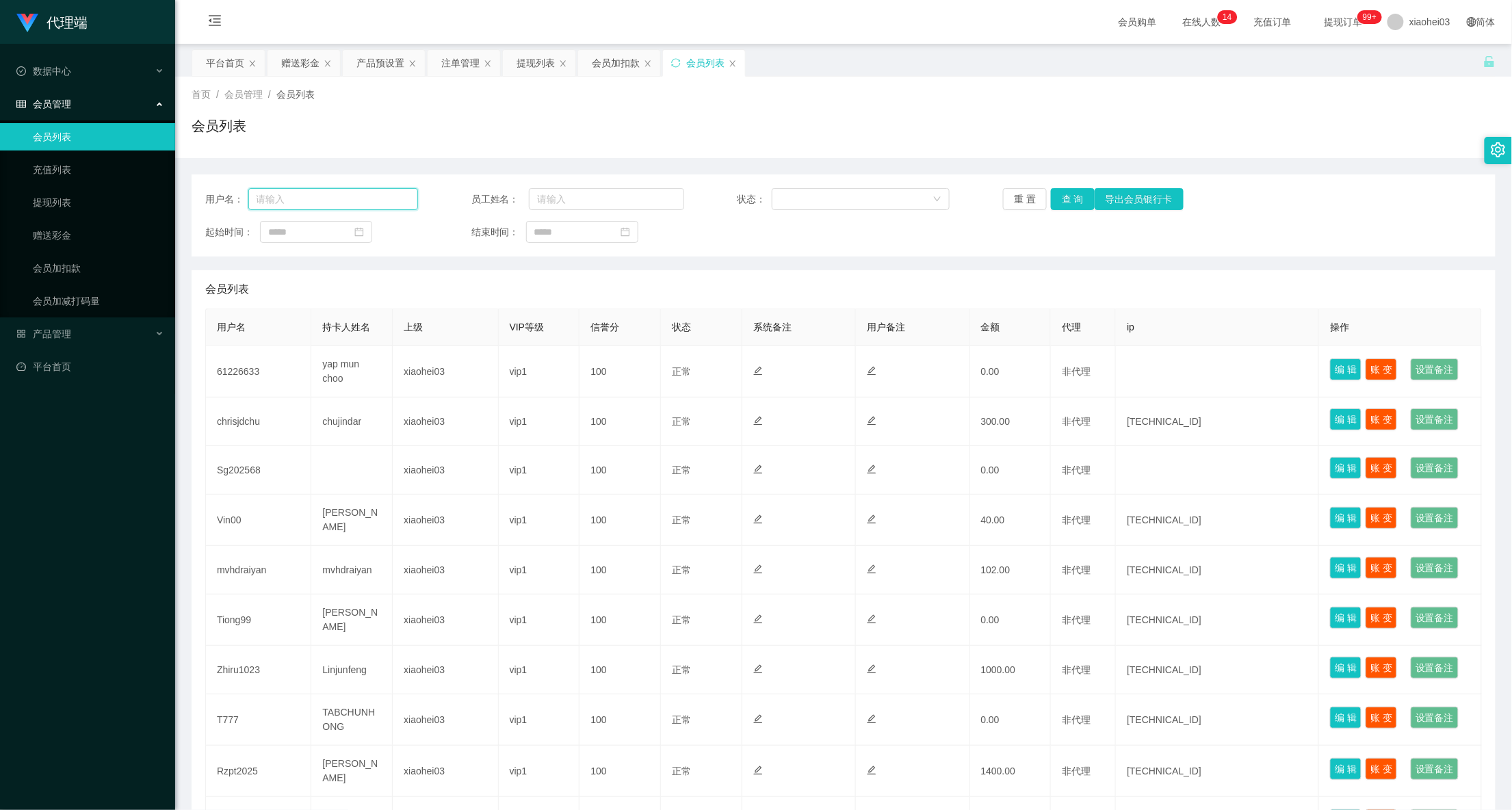
drag, startPoint x: 325, startPoint y: 191, endPoint x: 343, endPoint y: 195, distance: 18.4
click at [326, 191] on input "text" at bounding box center [333, 199] width 170 height 22
paste input "Vin00"
type input "Vin00"
click at [1070, 209] on button "查 询" at bounding box center [1072, 199] width 43 height 22
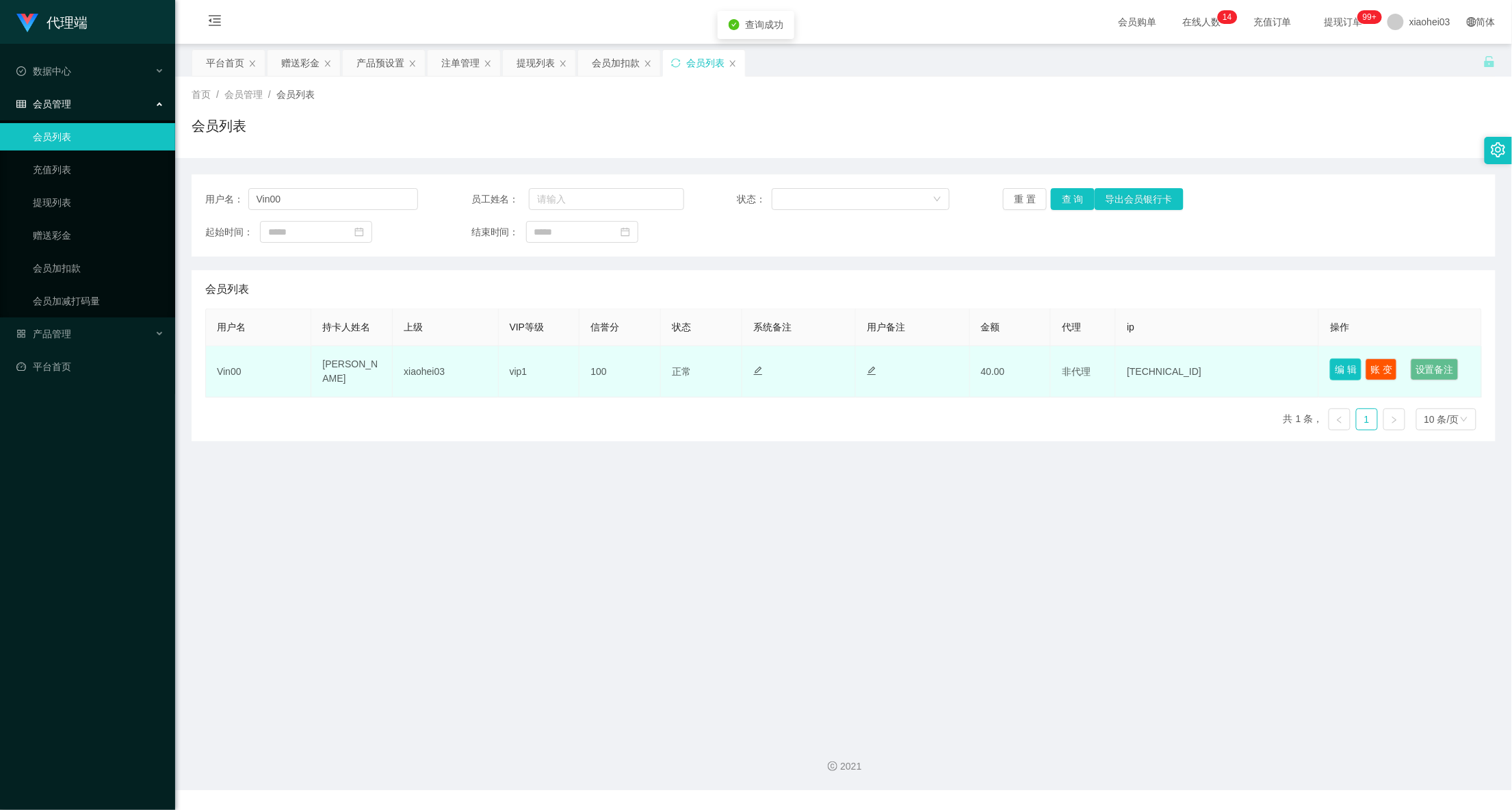
click at [1340, 375] on button "编 辑" at bounding box center [1345, 369] width 32 height 22
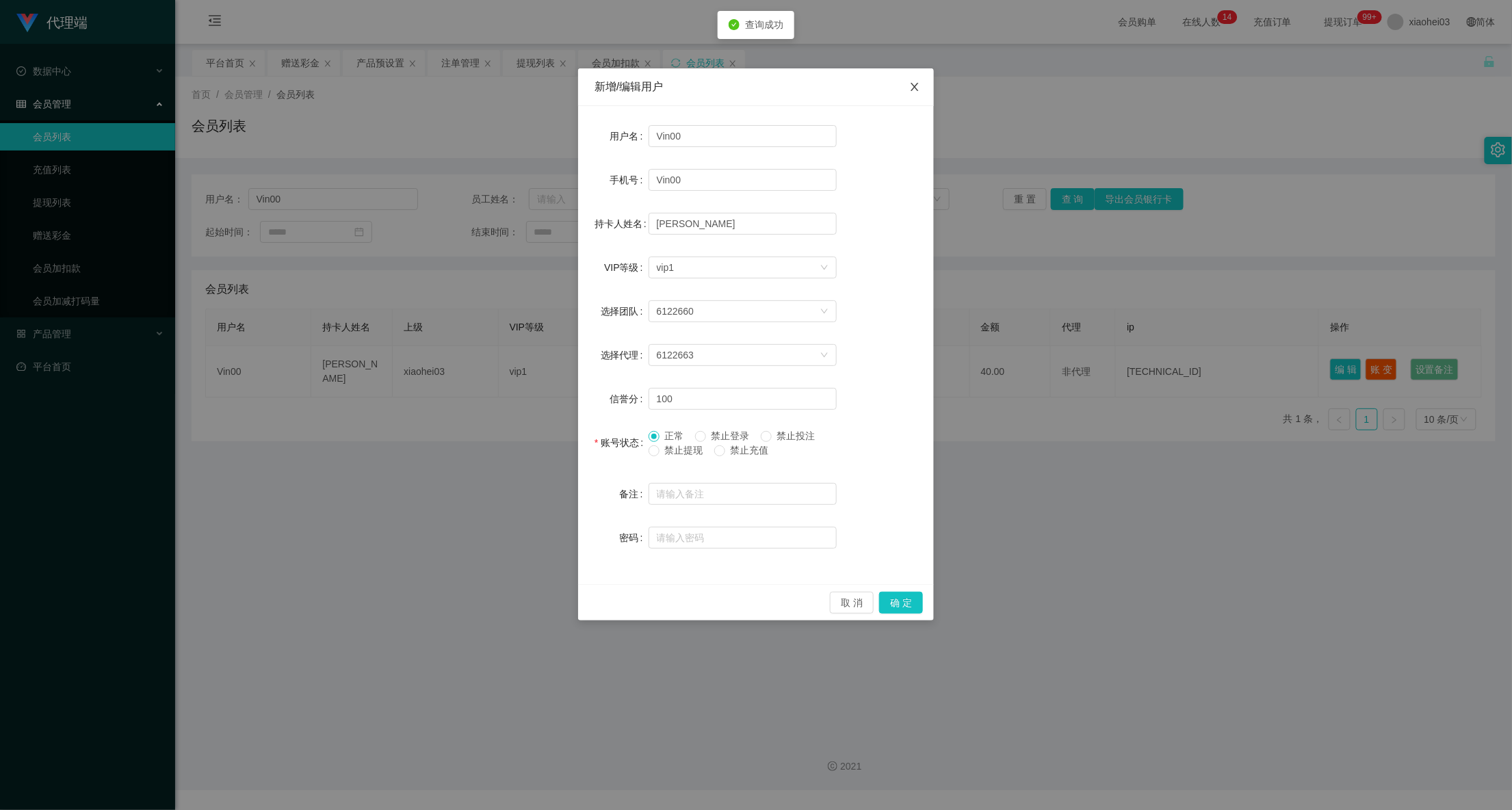
click at [912, 83] on icon "图标: close" at bounding box center [914, 87] width 11 height 11
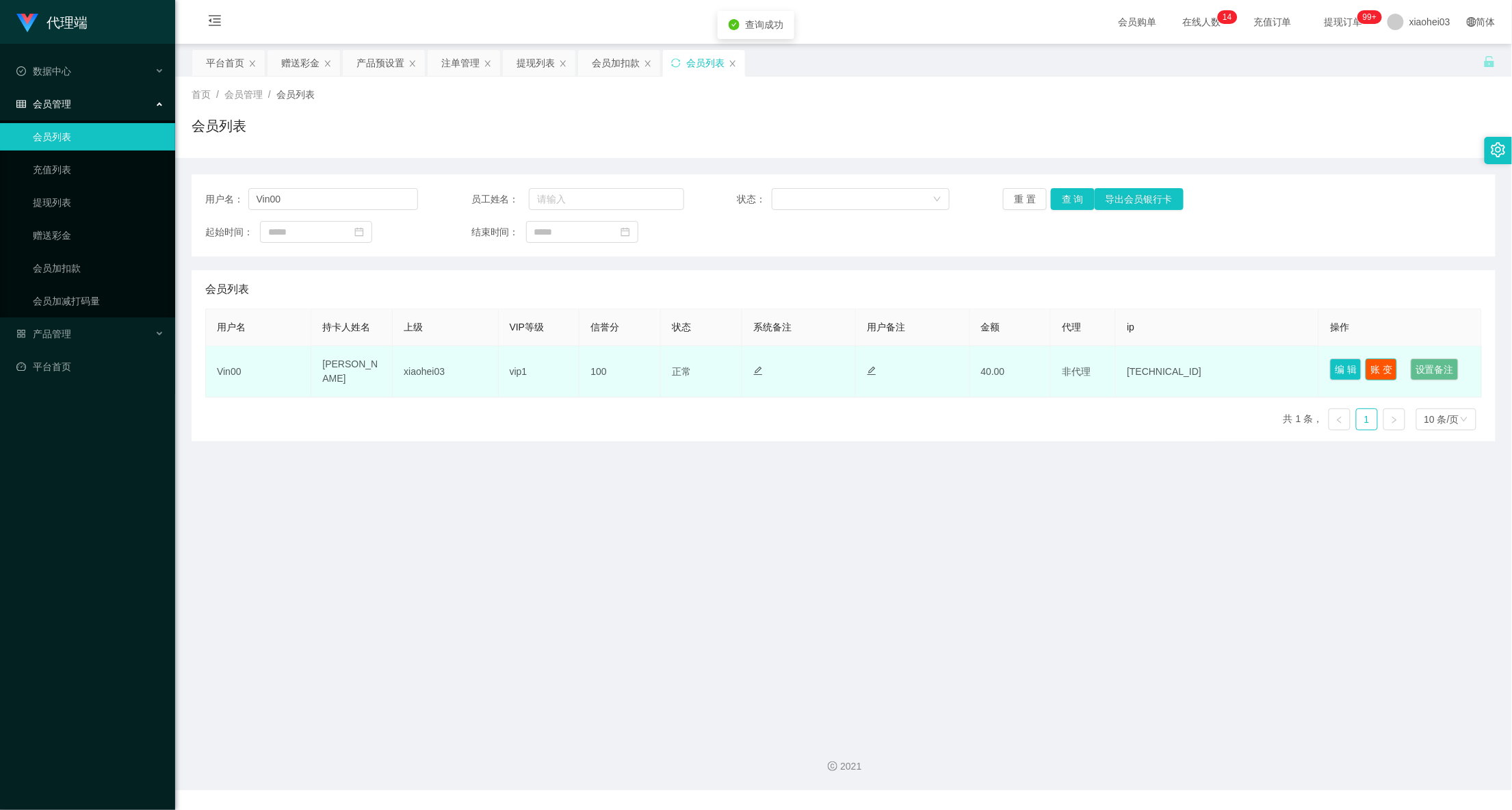
click at [1377, 379] on button "账 变" at bounding box center [1381, 369] width 32 height 22
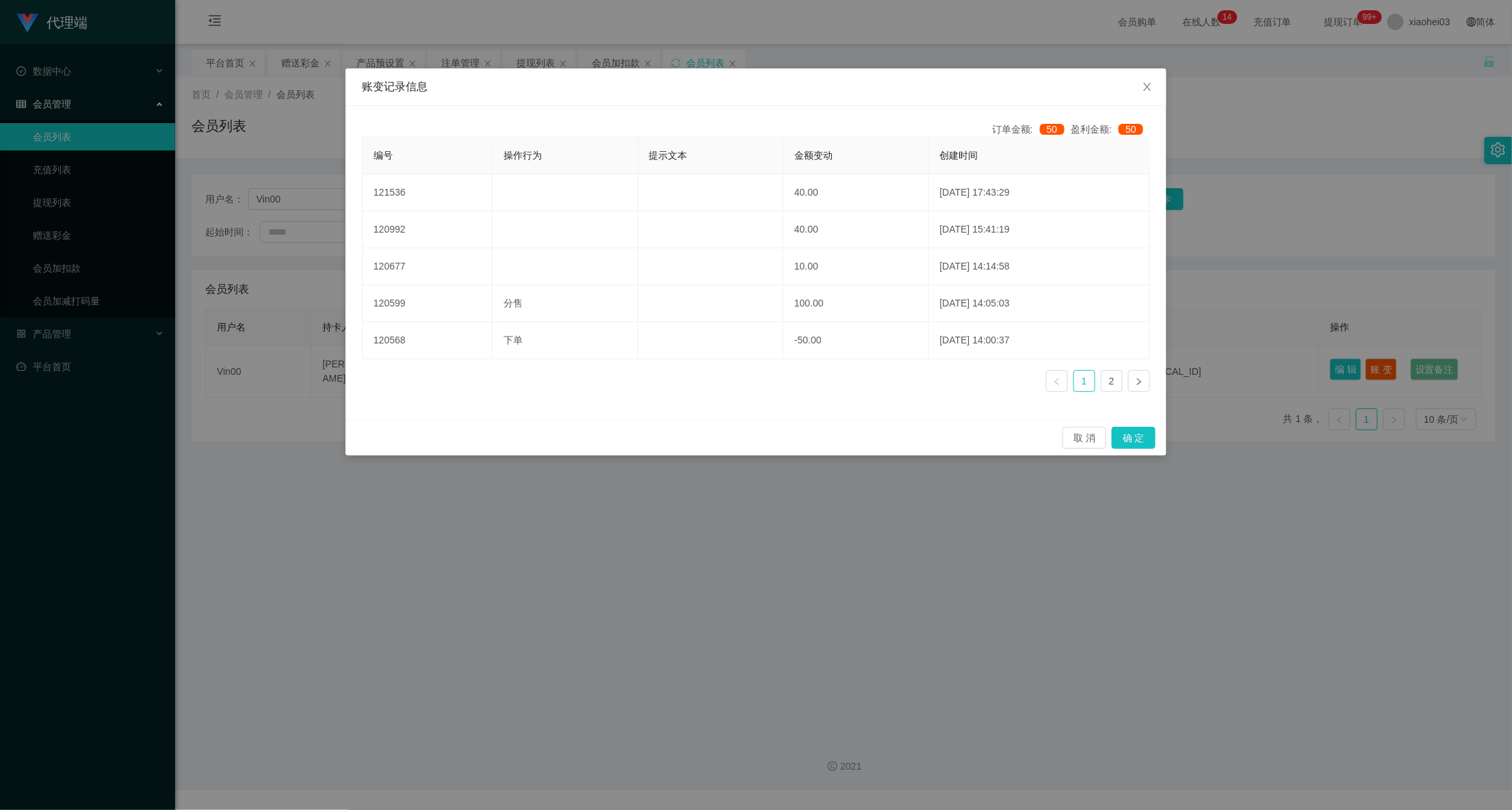
click at [1101, 11] on div "账变记录信息 订单金额: 50 盈利金额: 50 编号 操作行为 提示文本 金额变动 创建时间 121536 40.00 2025-09-11 17:43:2…" at bounding box center [756, 405] width 1512 height 810
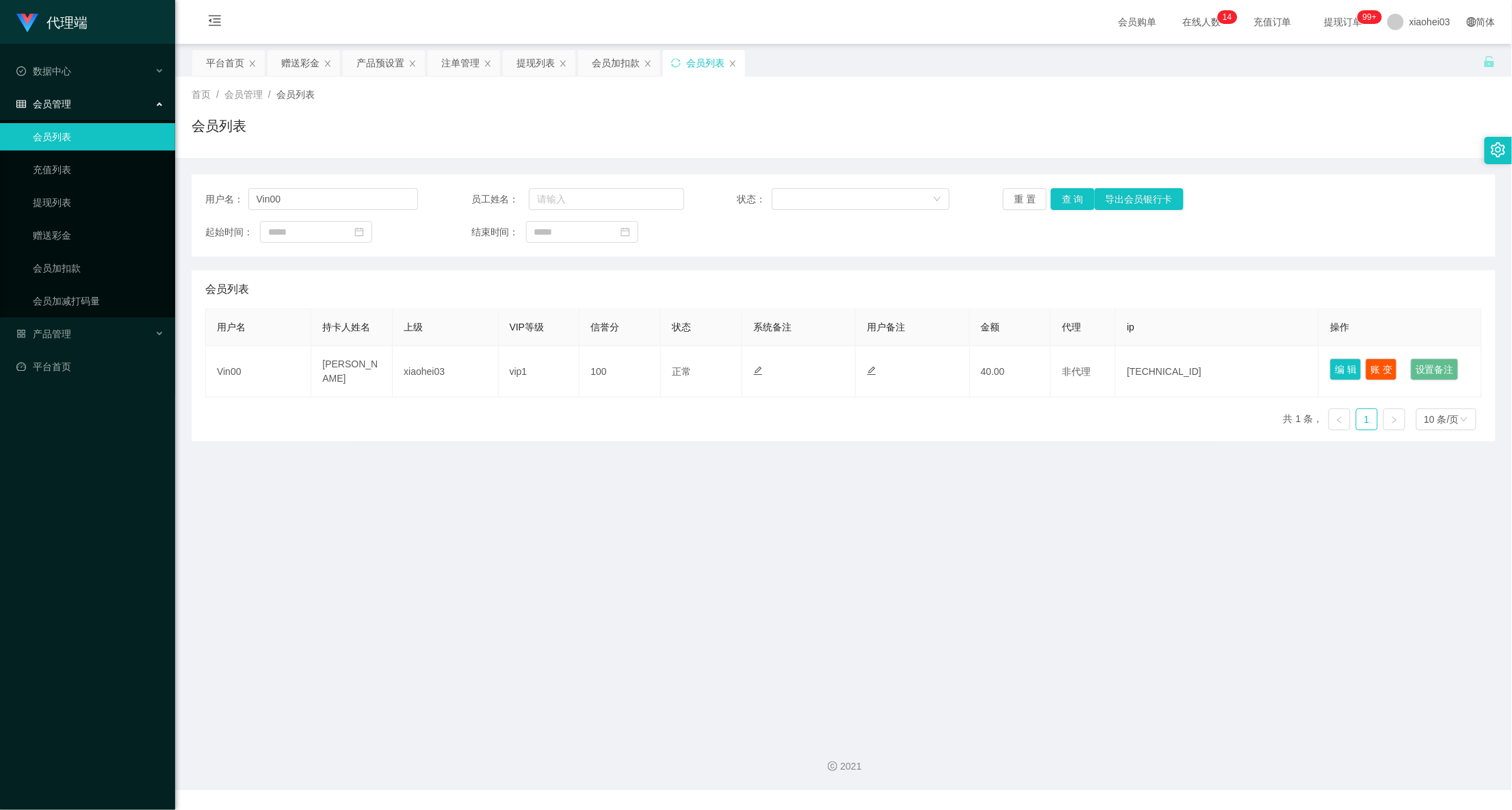
click at [939, 125] on div "会员列表" at bounding box center [843, 131] width 1303 height 32
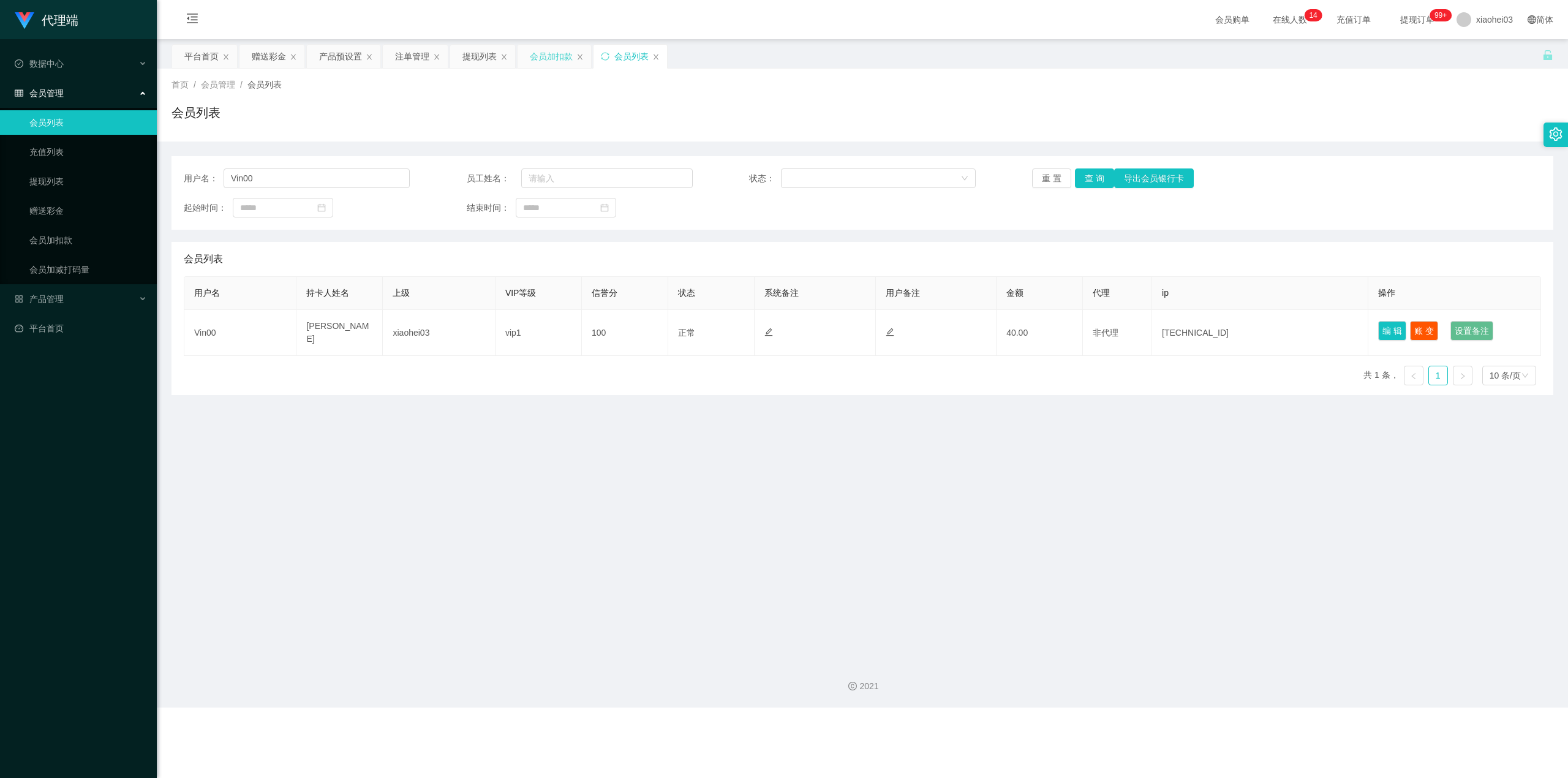
click at [556, 57] on div "会员加扣款" at bounding box center [551, 56] width 43 height 23
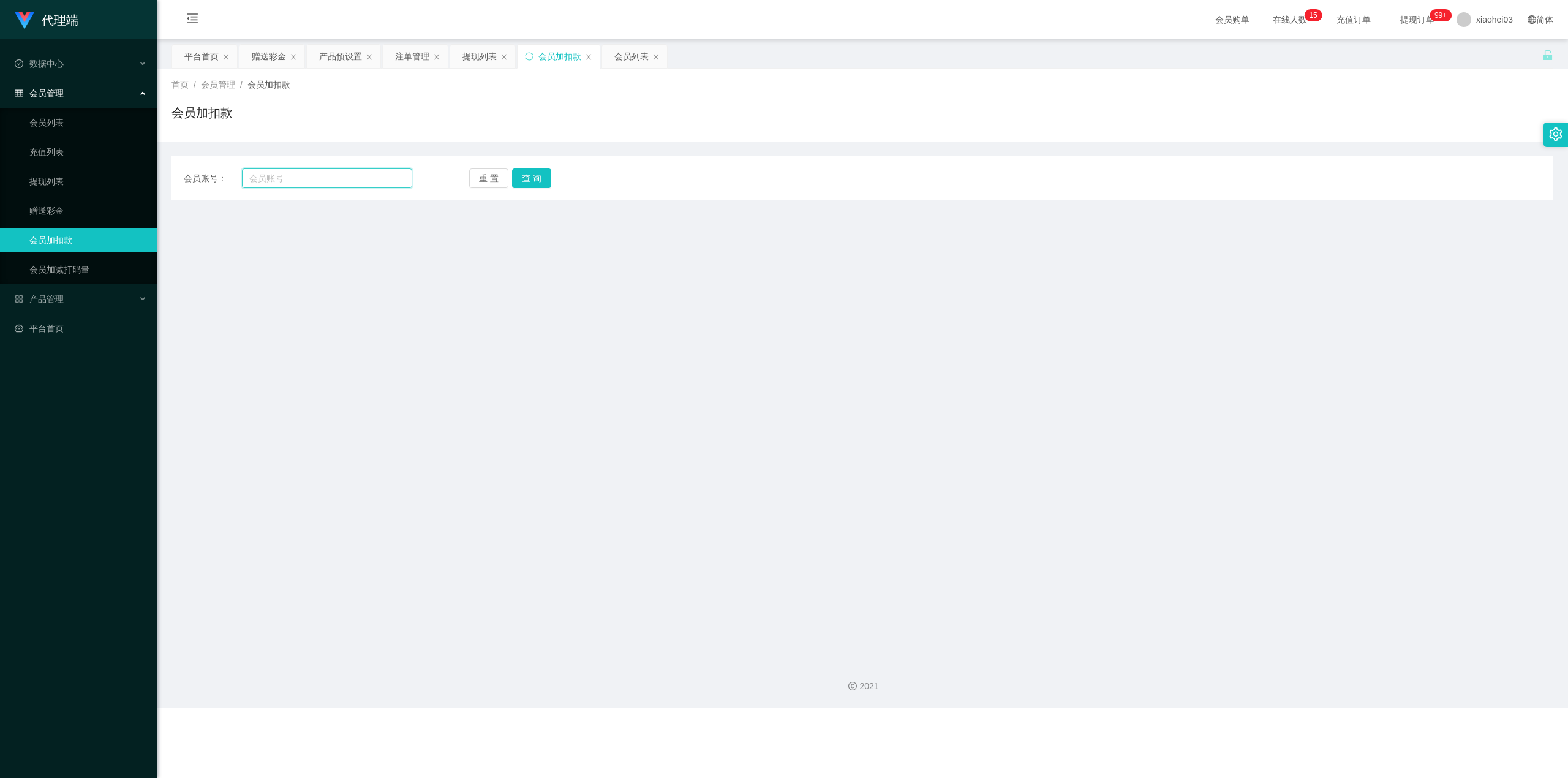
click at [312, 178] on input "text" at bounding box center [327, 178] width 171 height 19
paste input "Vin00"
type input "Vin00"
click at [531, 184] on button "查 询" at bounding box center [531, 178] width 39 height 19
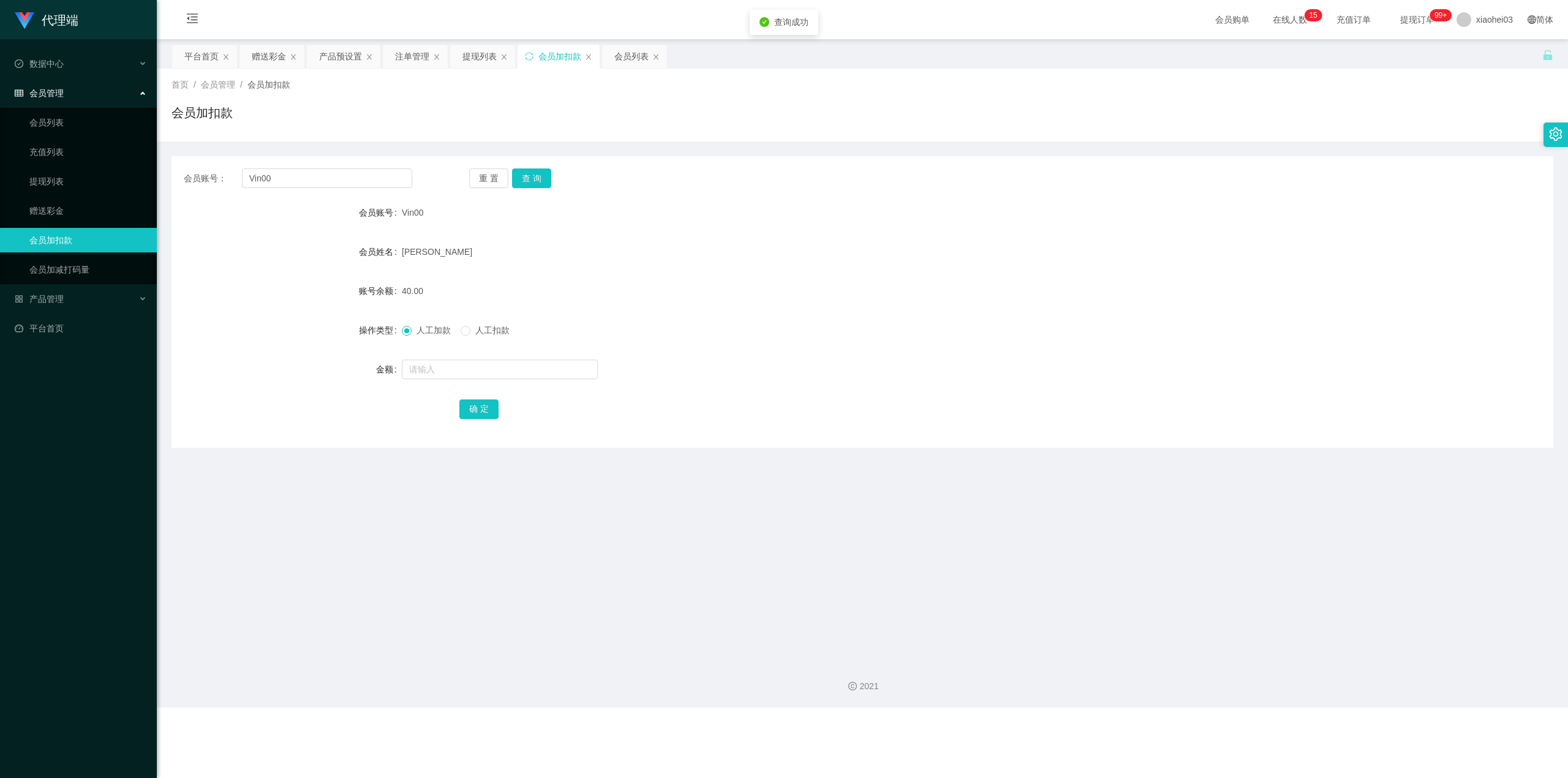
drag, startPoint x: 478, startPoint y: 57, endPoint x: 498, endPoint y: 92, distance: 40.3
click at [478, 57] on div "提现列表" at bounding box center [480, 56] width 34 height 23
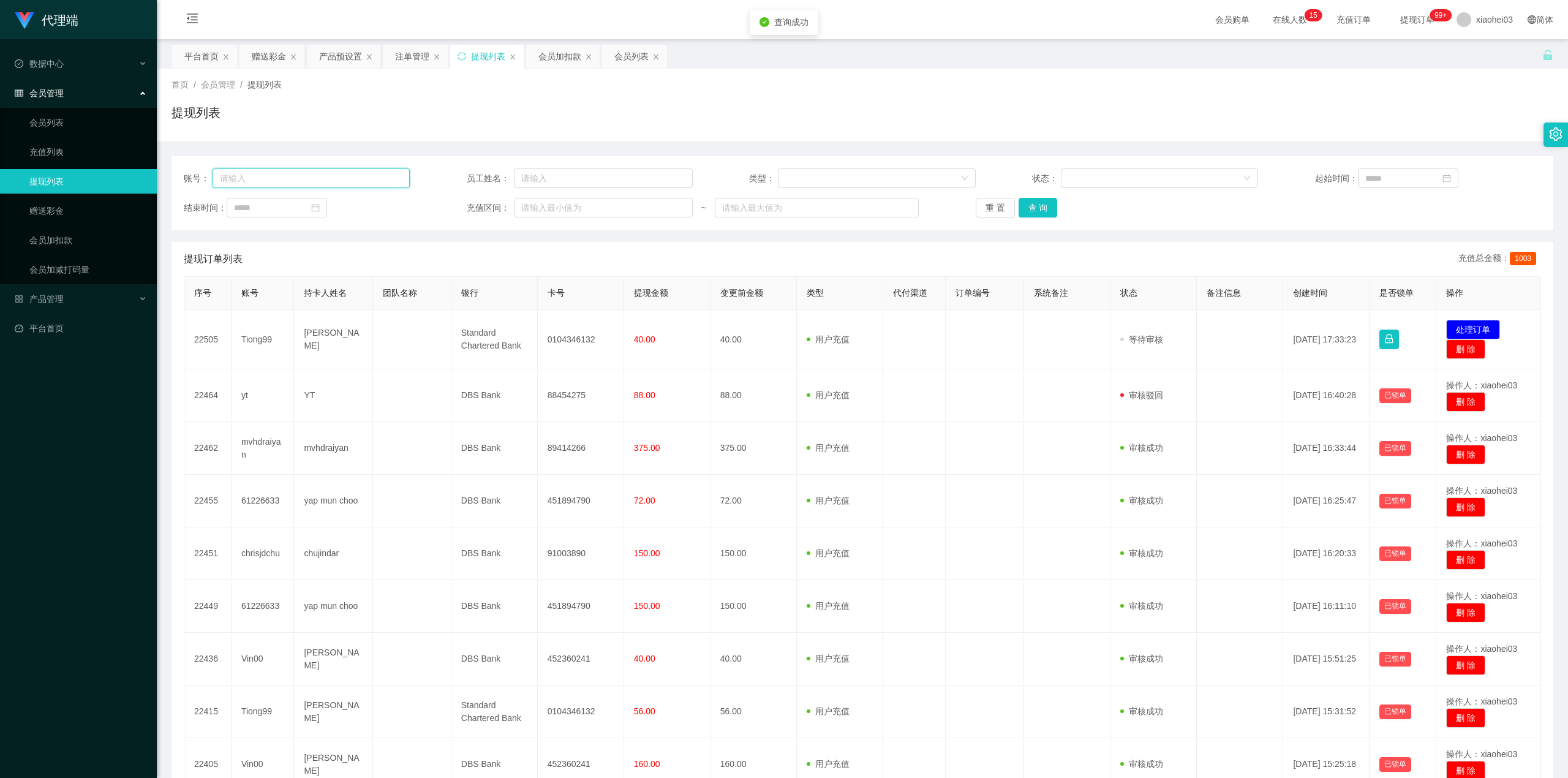
click at [355, 173] on input "text" at bounding box center [311, 178] width 198 height 19
paste input "Vin00"
type input "Vin00"
click at [1030, 208] on button "查 询" at bounding box center [1038, 208] width 39 height 19
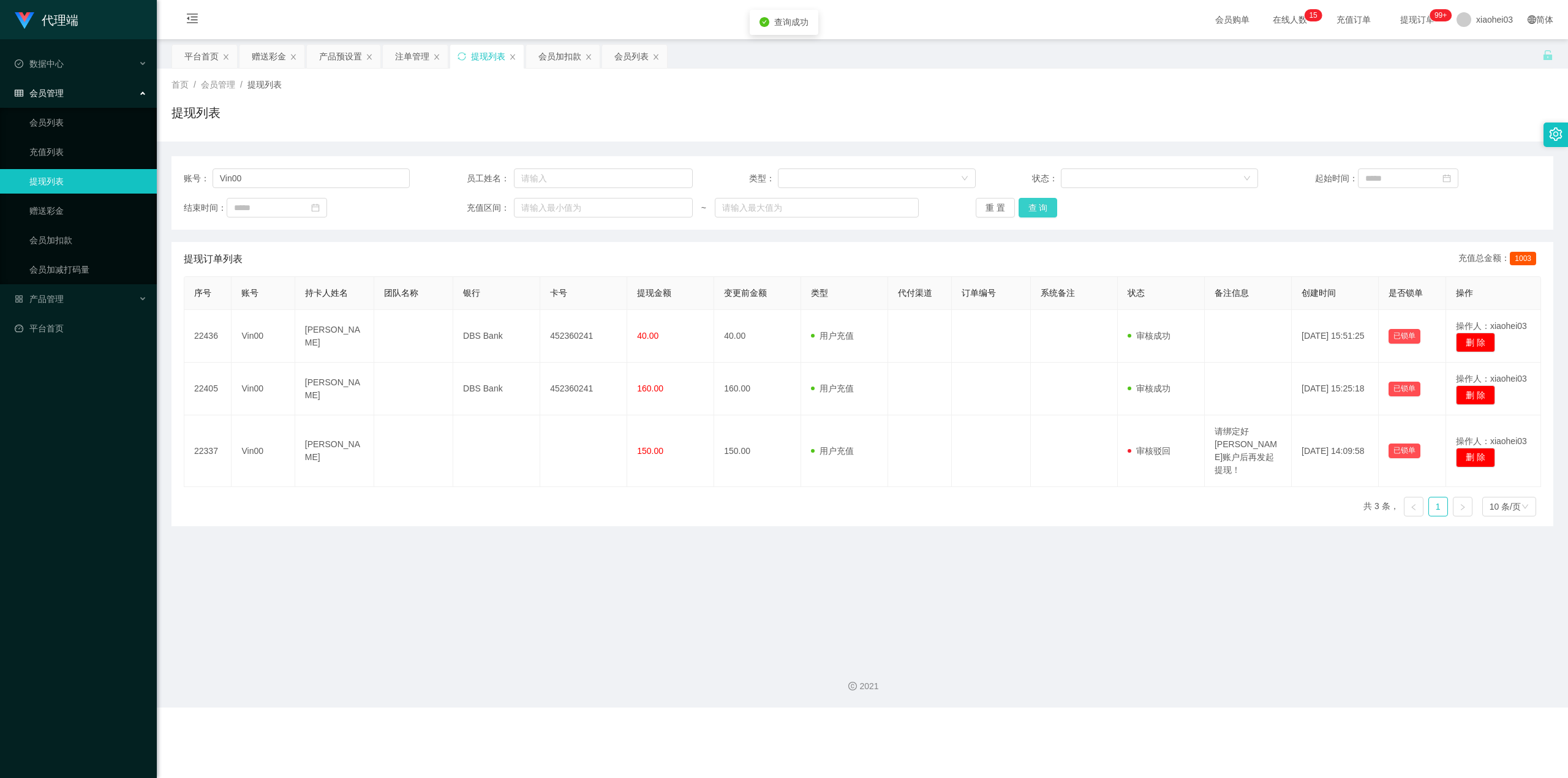
click at [1030, 208] on button "查 询" at bounding box center [1038, 208] width 39 height 19
drag, startPoint x: 348, startPoint y: 175, endPoint x: 314, endPoint y: 152, distance: 41.0
click at [0, 175] on section "代理端 数据中心 会员管理 会员列表 充值列表 提现列表 赠送彩金 会员加扣款 会员加减打码量 产品管理 平台首页 保存配置 重置配置 整体风格设置 主题色 …" at bounding box center [784, 353] width 1568 height 708
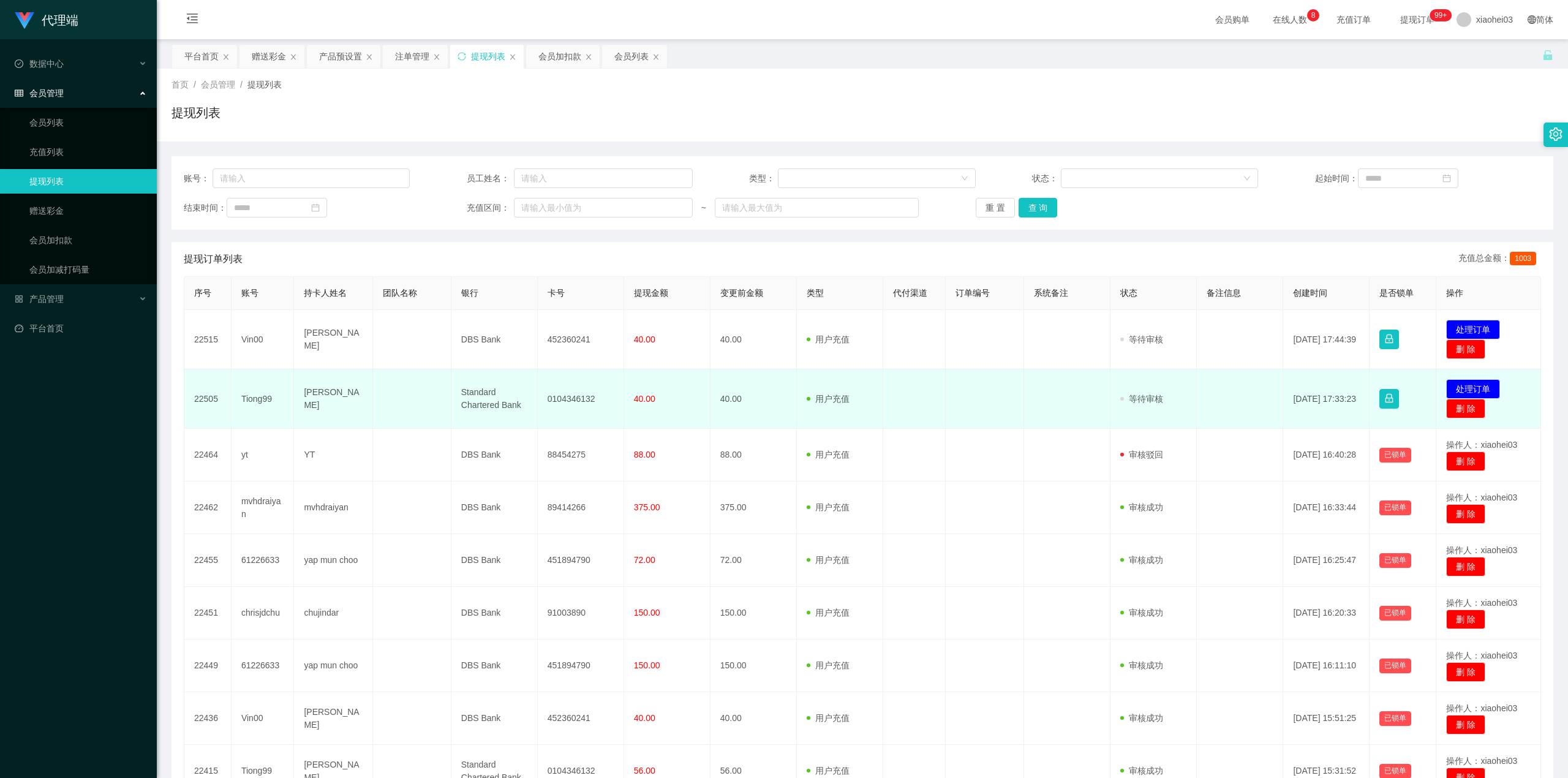
click at [547, 400] on td "0104346132" at bounding box center [581, 399] width 87 height 59
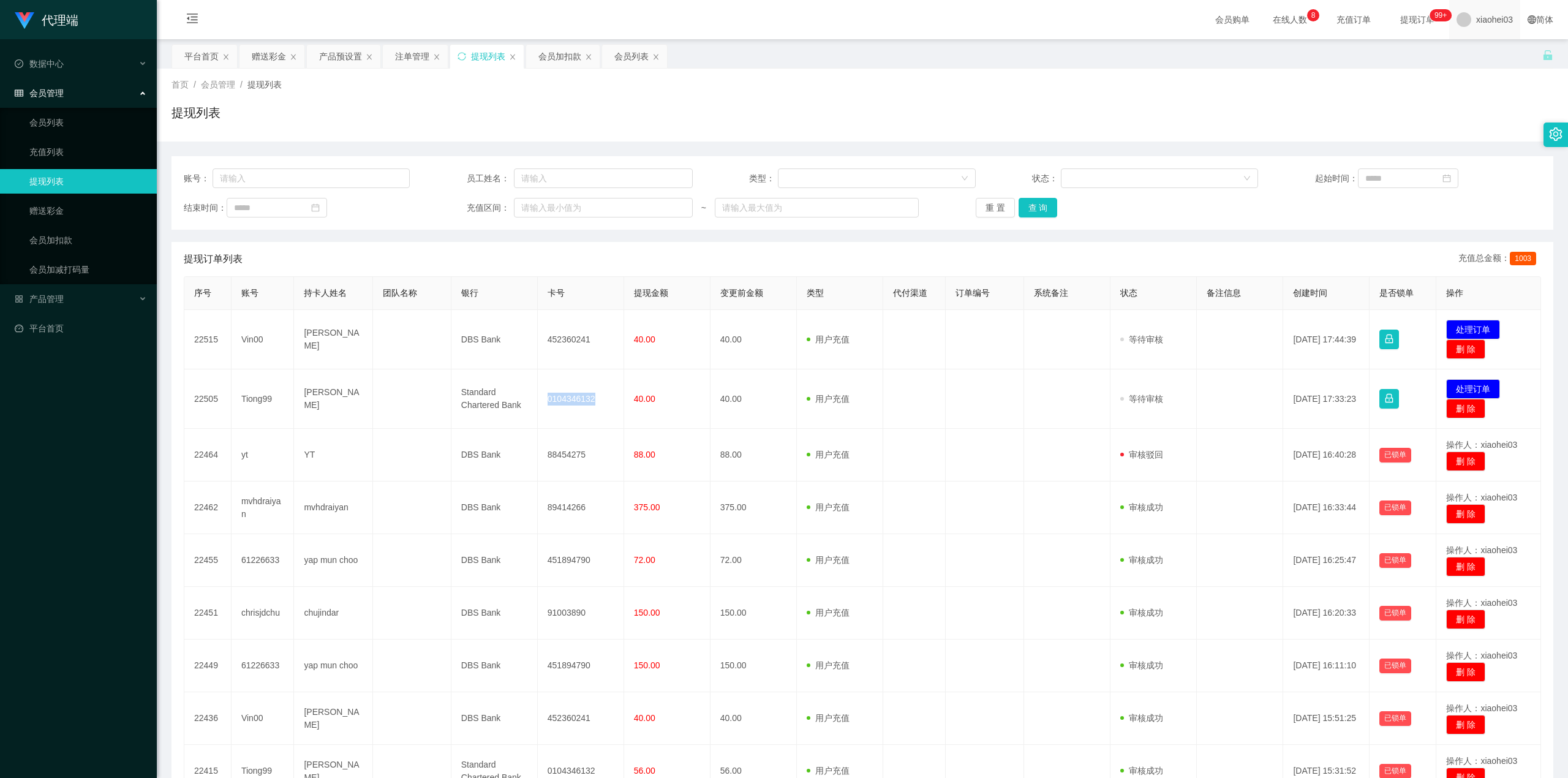
copy td "0104346132"
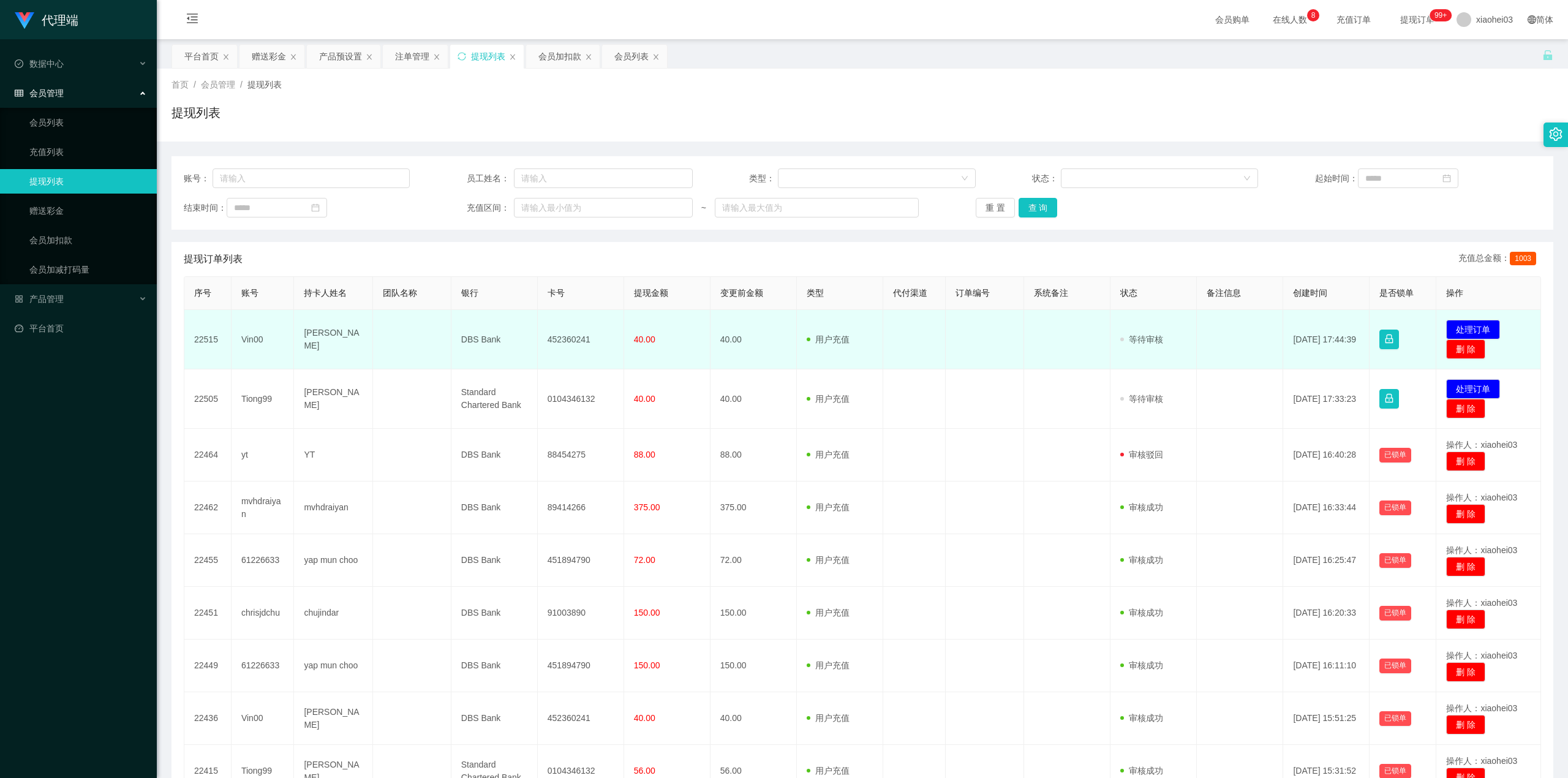
click at [564, 335] on td "452360241" at bounding box center [581, 339] width 87 height 59
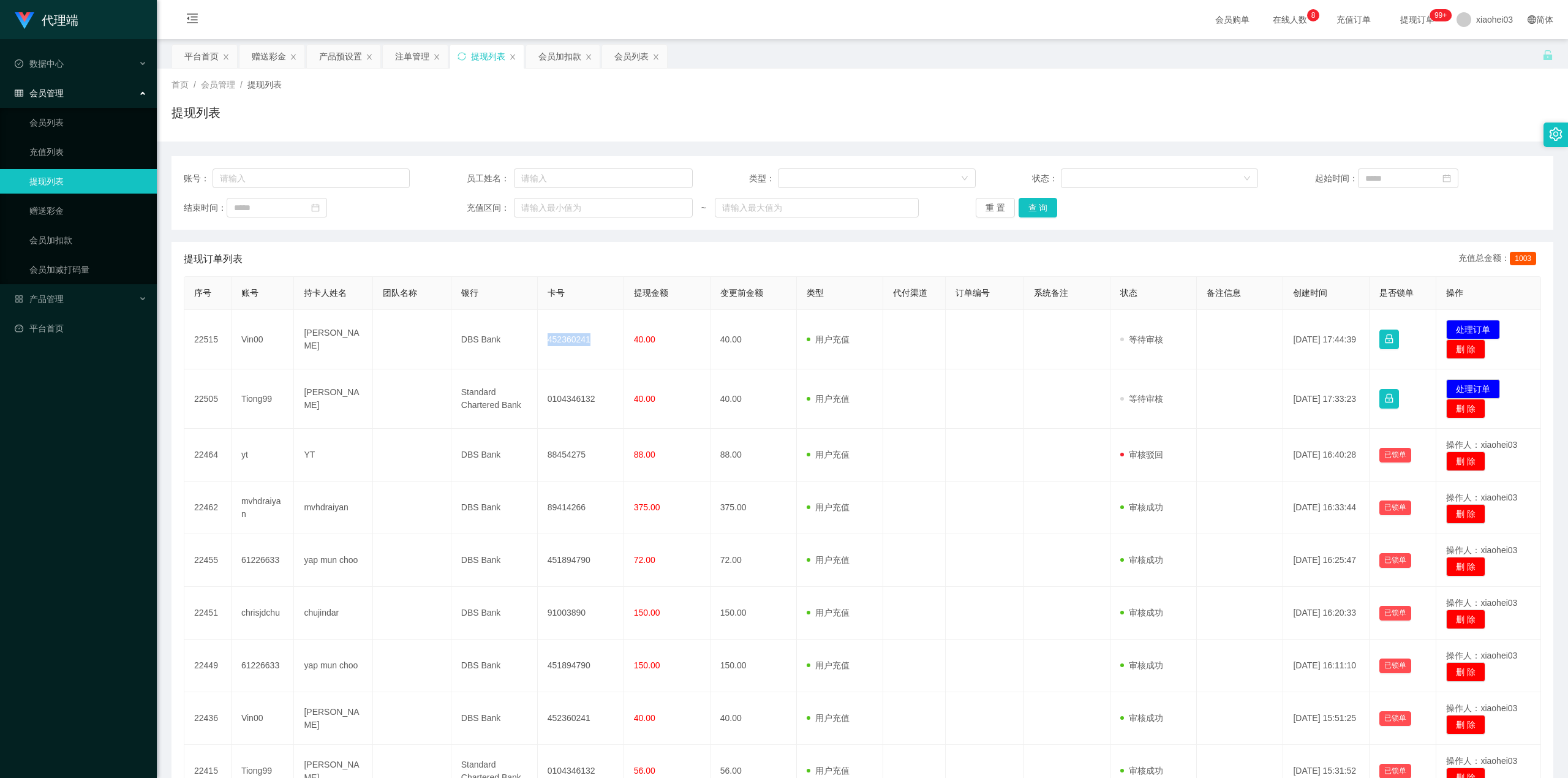
copy td "452360241"
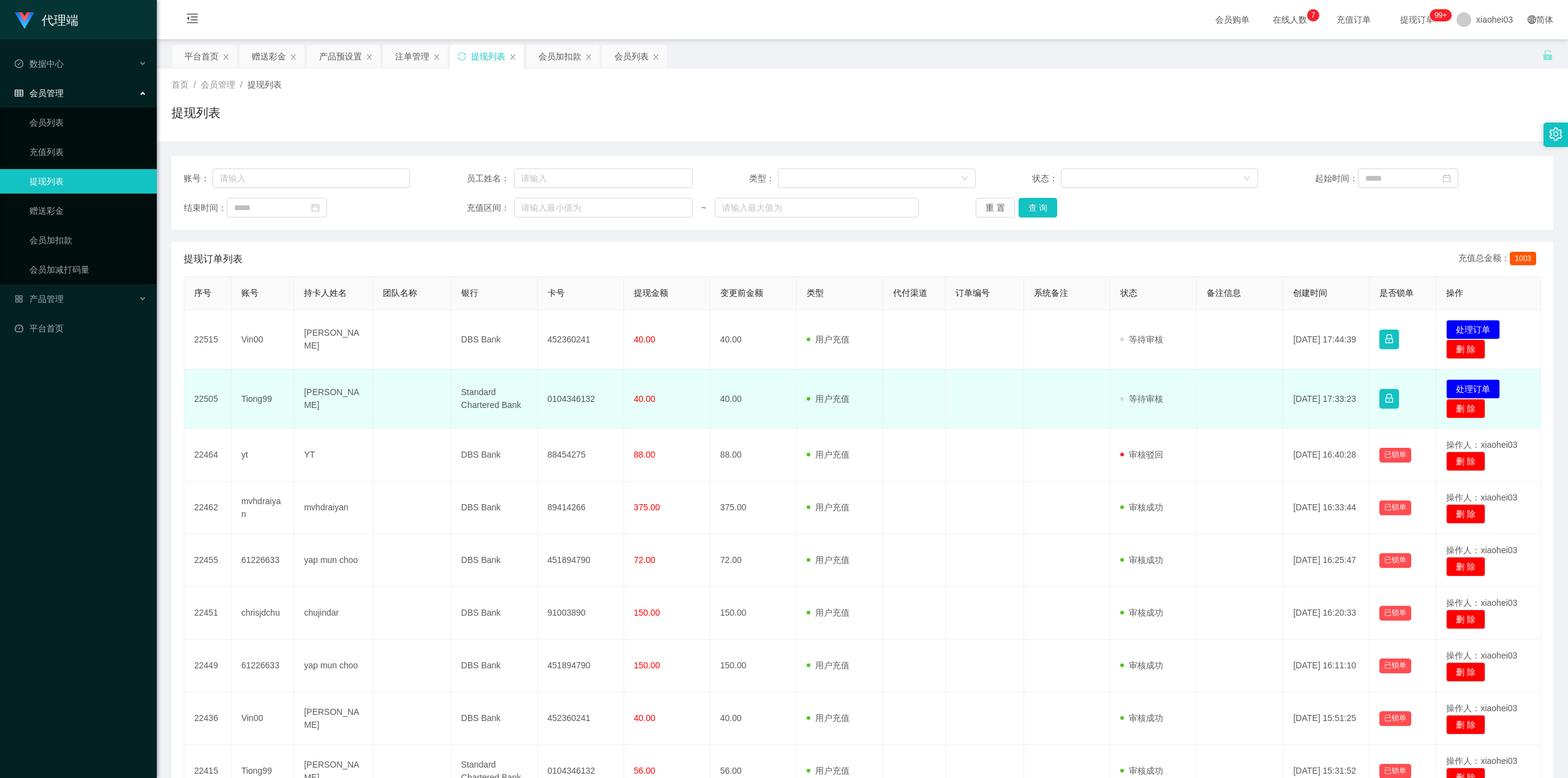
click at [572, 405] on td "0104346132" at bounding box center [581, 399] width 87 height 59
click at [569, 403] on td "0104346132" at bounding box center [581, 399] width 87 height 59
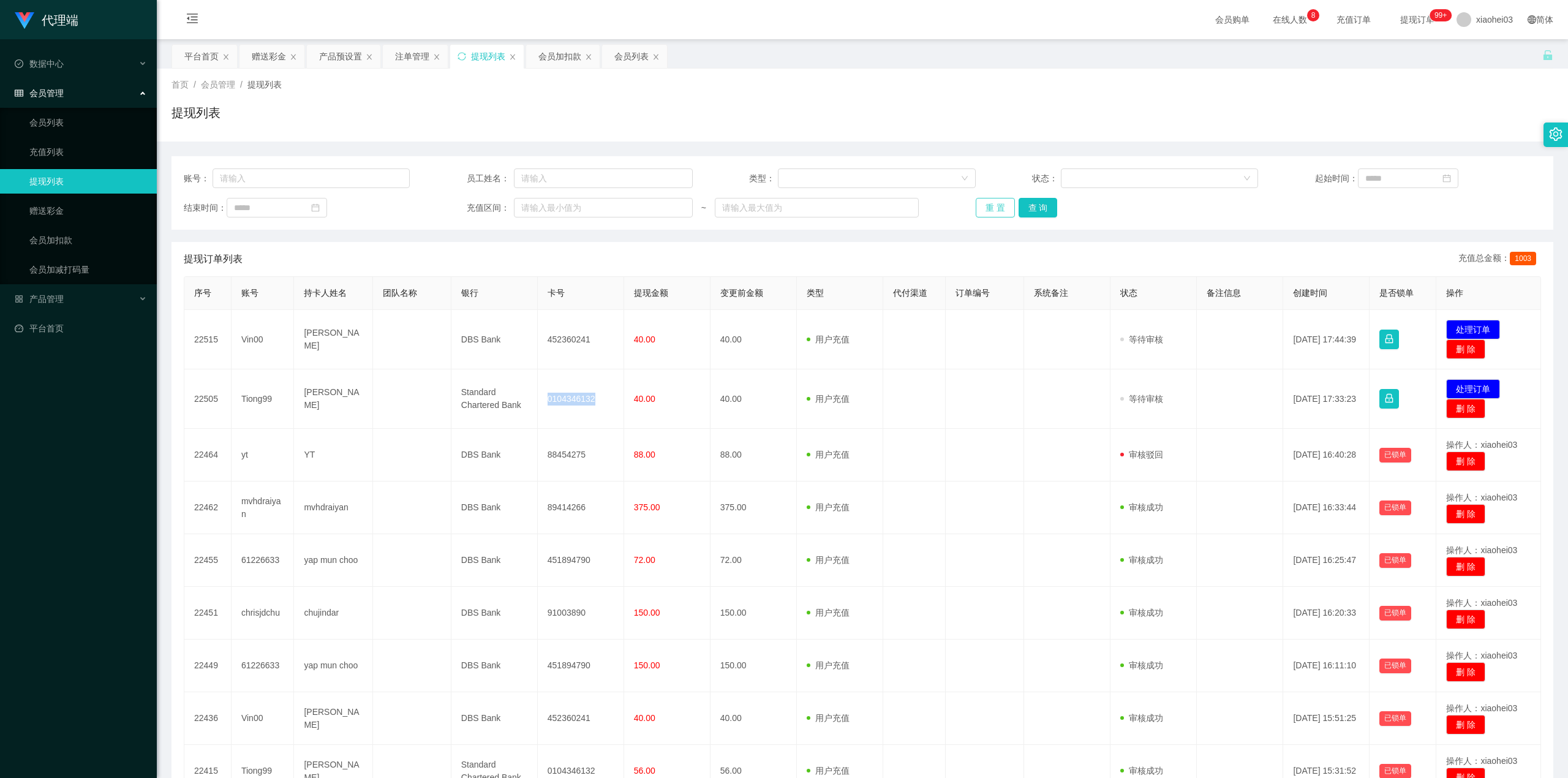
copy td "0104346132"
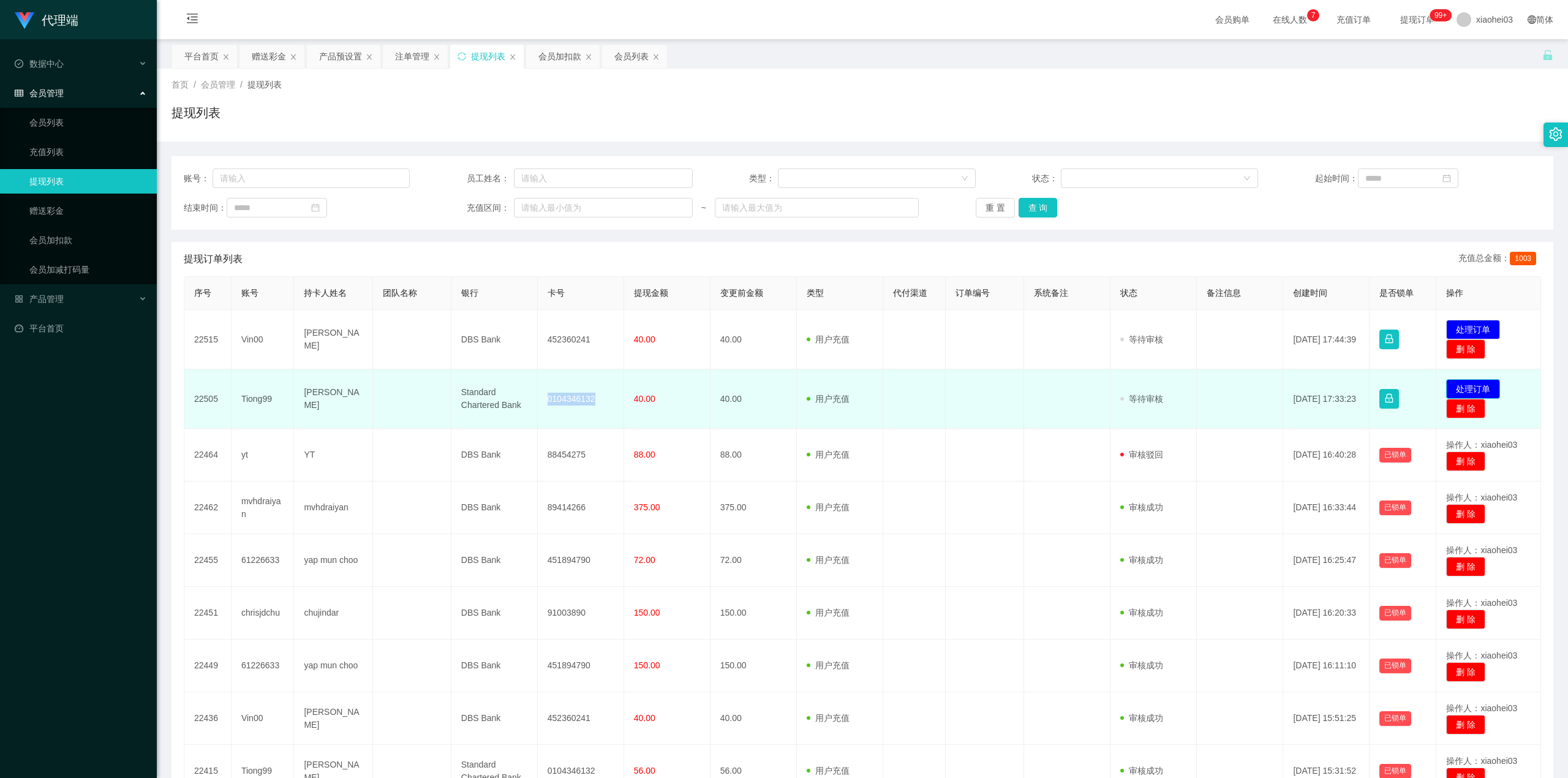
click at [1483, 387] on button "处理订单" at bounding box center [1473, 389] width 54 height 19
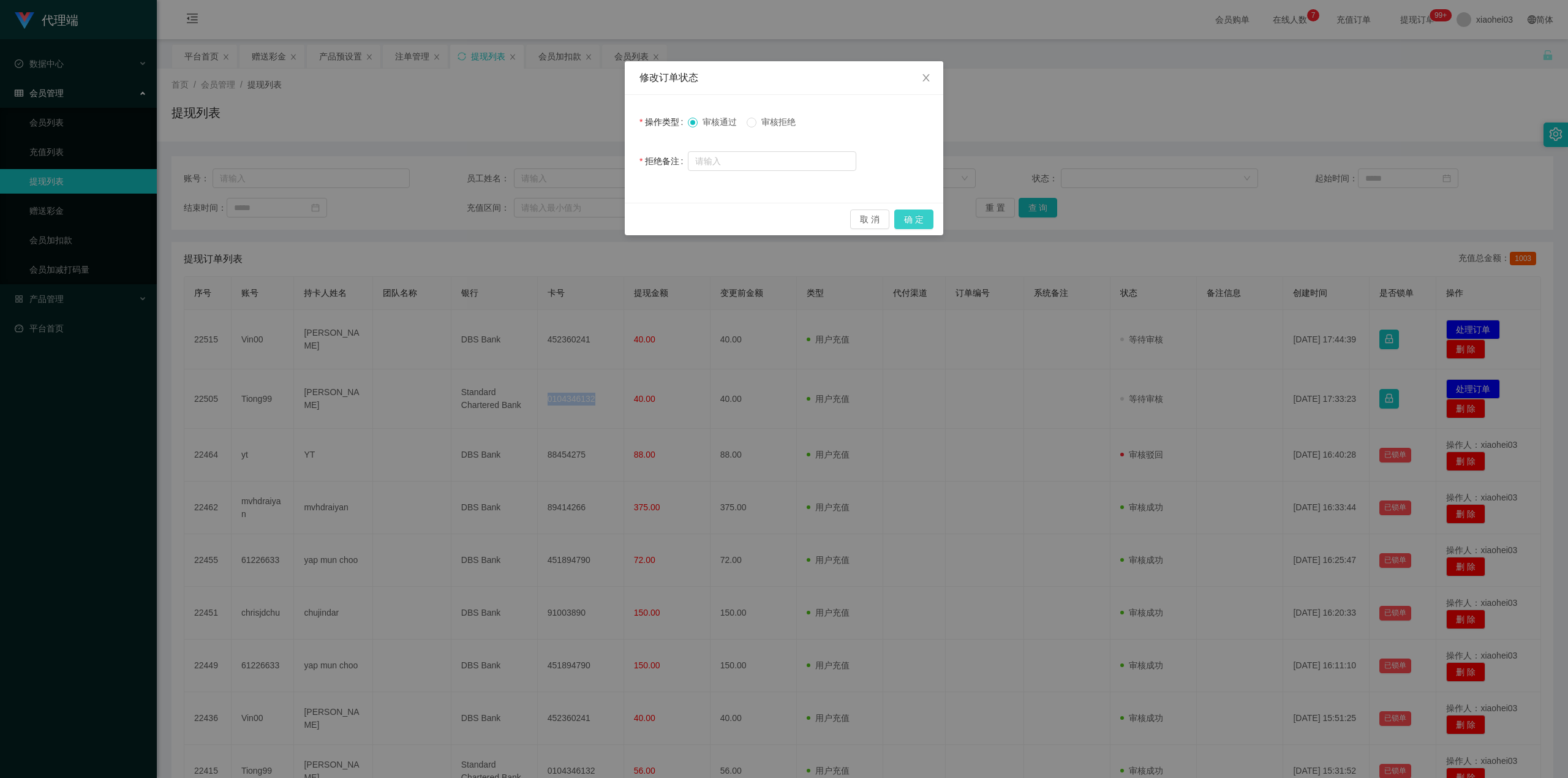
click at [910, 222] on button "确 定" at bounding box center [914, 219] width 39 height 19
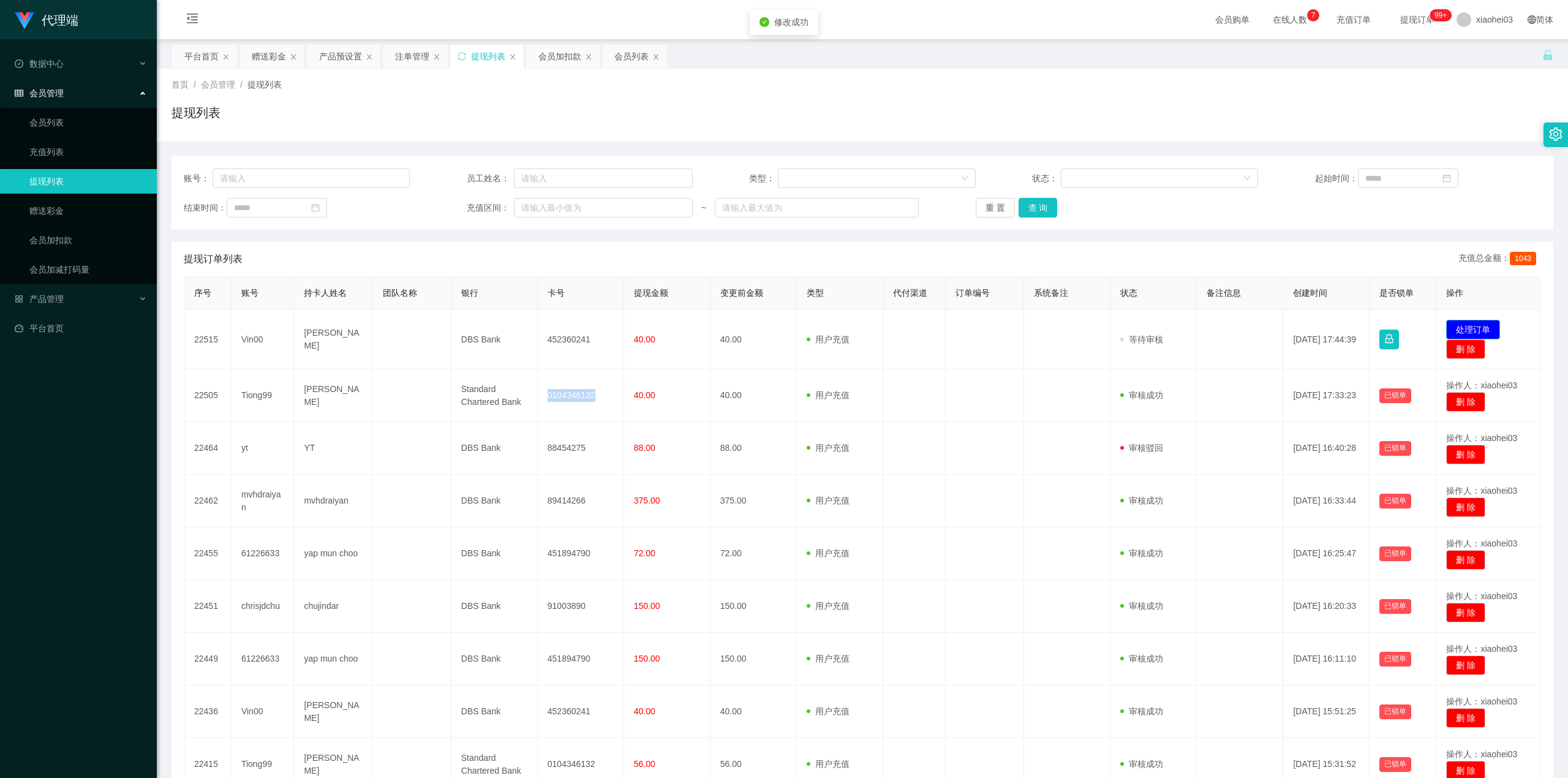
click at [1486, 321] on button "处理订单" at bounding box center [1473, 329] width 54 height 19
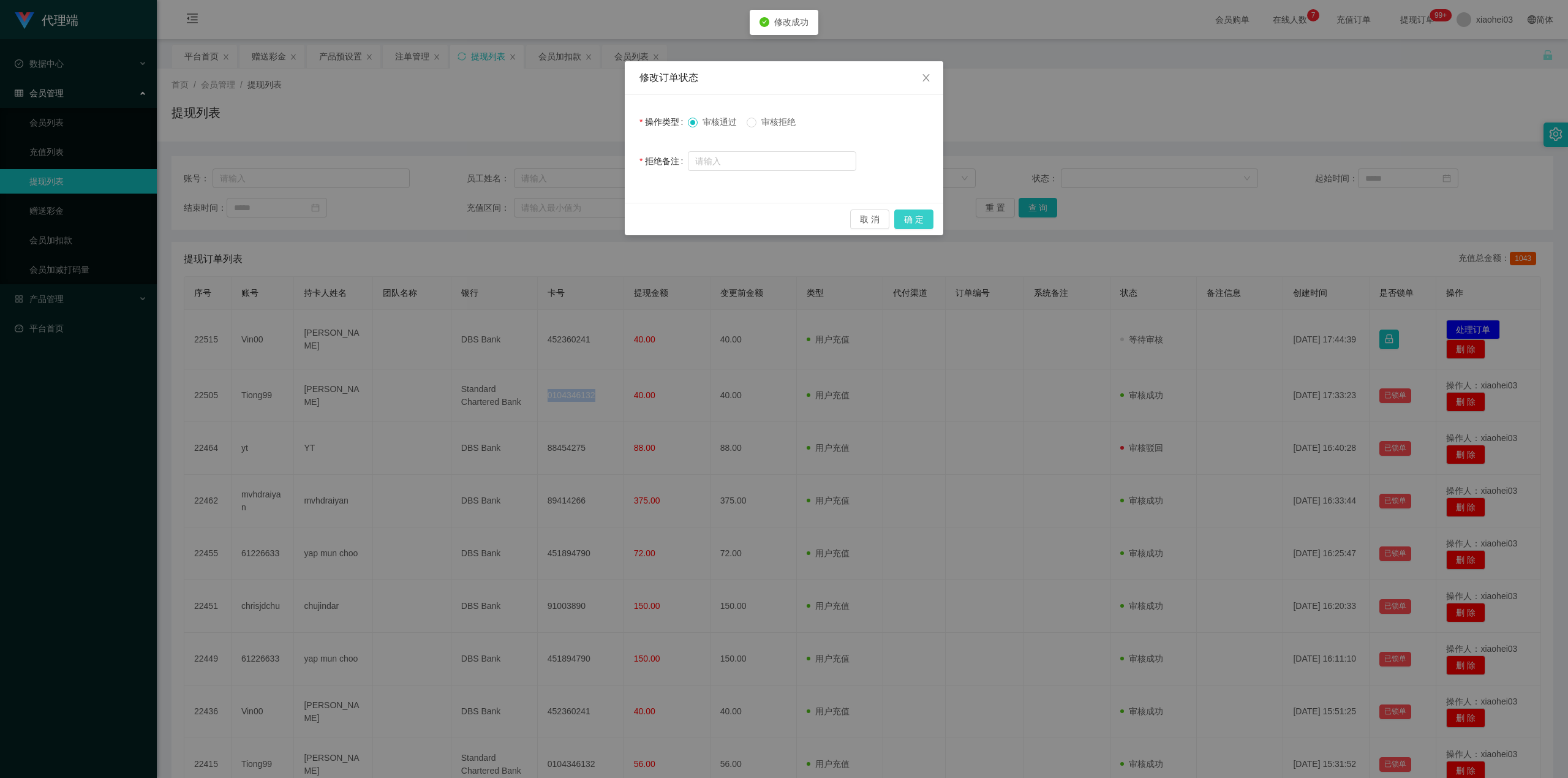
click at [907, 218] on button "确 定" at bounding box center [914, 219] width 39 height 19
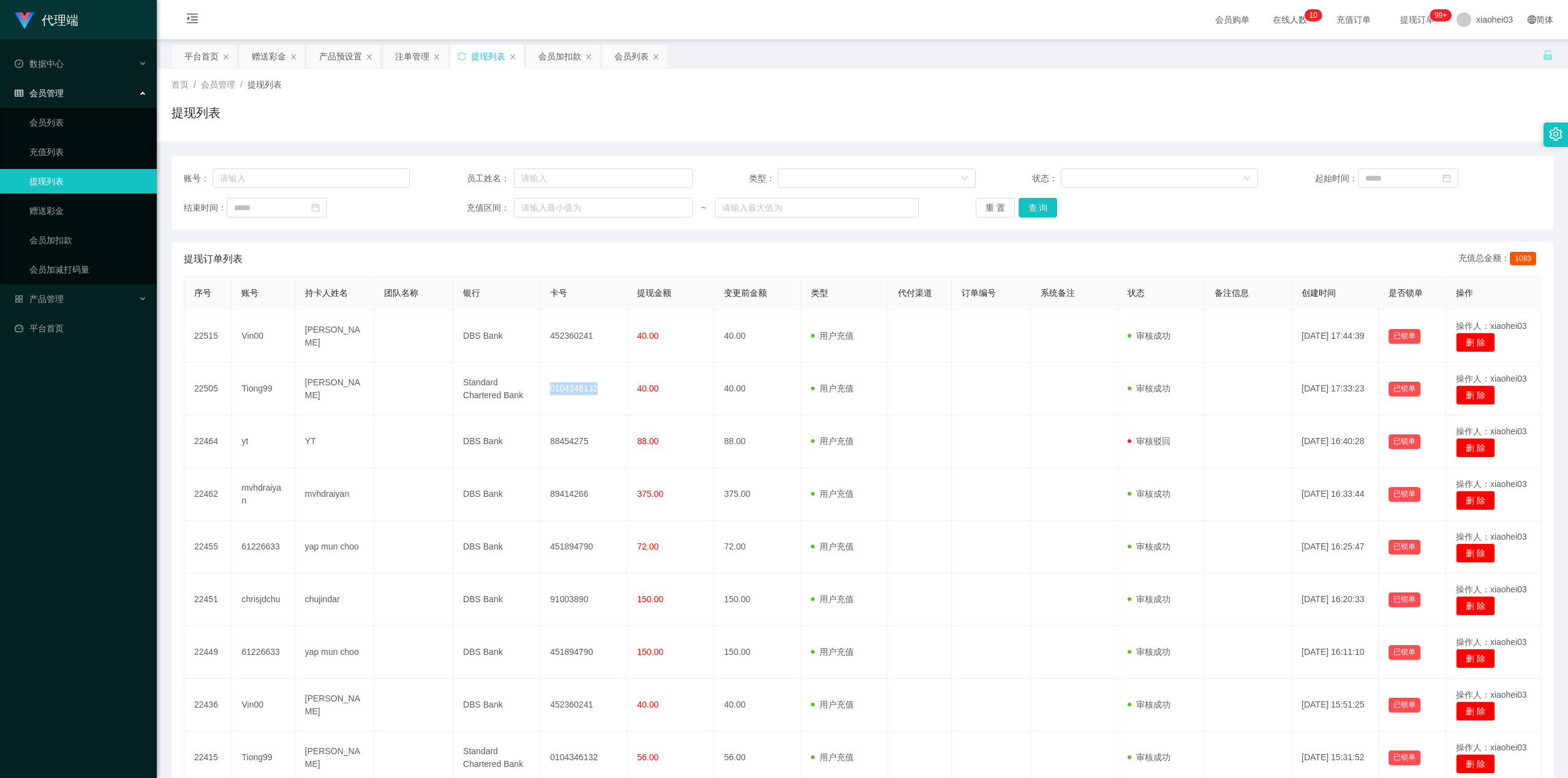
drag, startPoint x: 552, startPoint y: 60, endPoint x: 549, endPoint y: 96, distance: 36.1
click at [552, 61] on div "会员加扣款" at bounding box center [560, 56] width 43 height 23
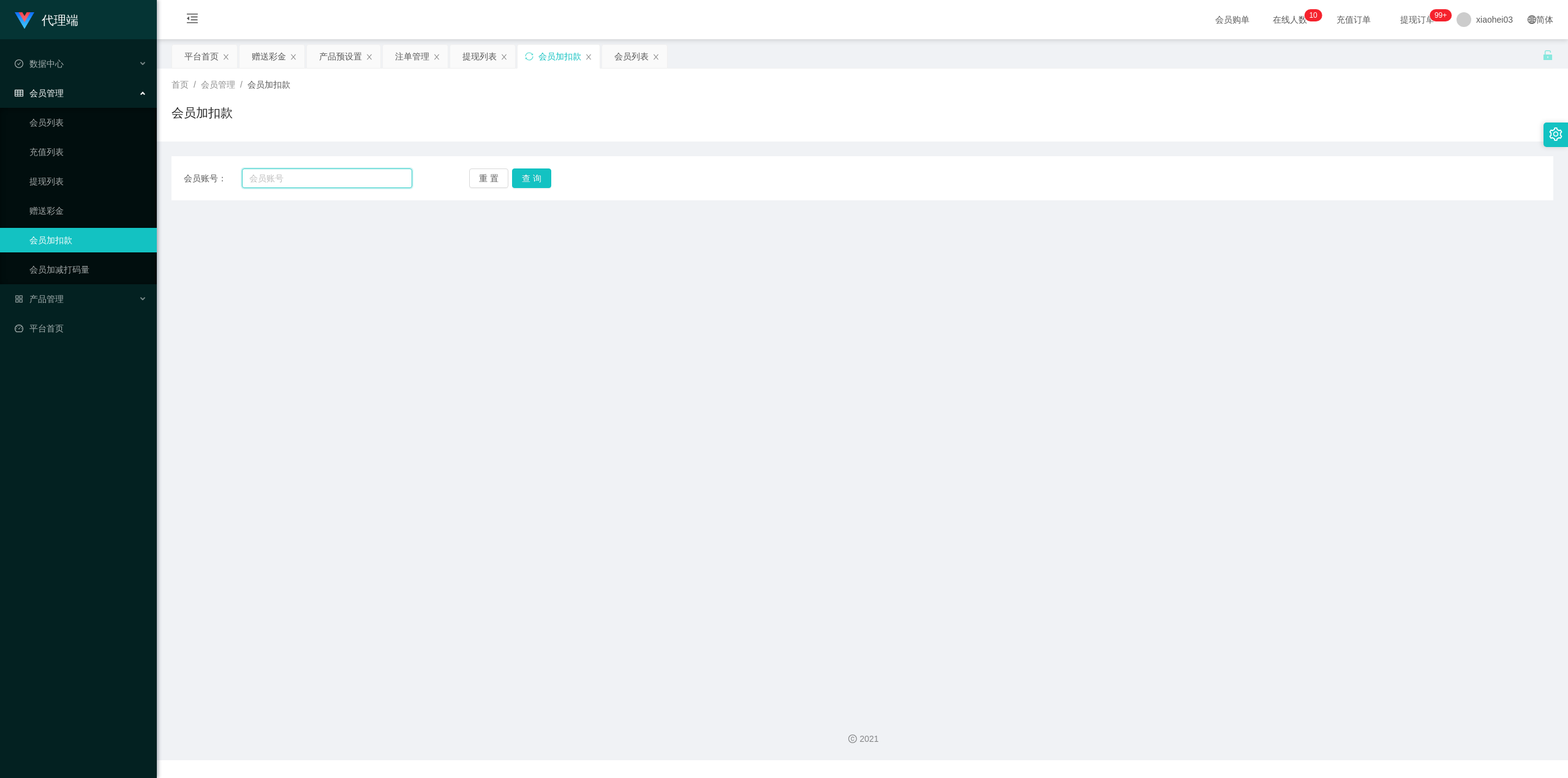
click at [315, 170] on input "text" at bounding box center [327, 178] width 171 height 19
paste input "61226633"
type input "61226633"
click at [520, 180] on button "查 询" at bounding box center [531, 178] width 39 height 19
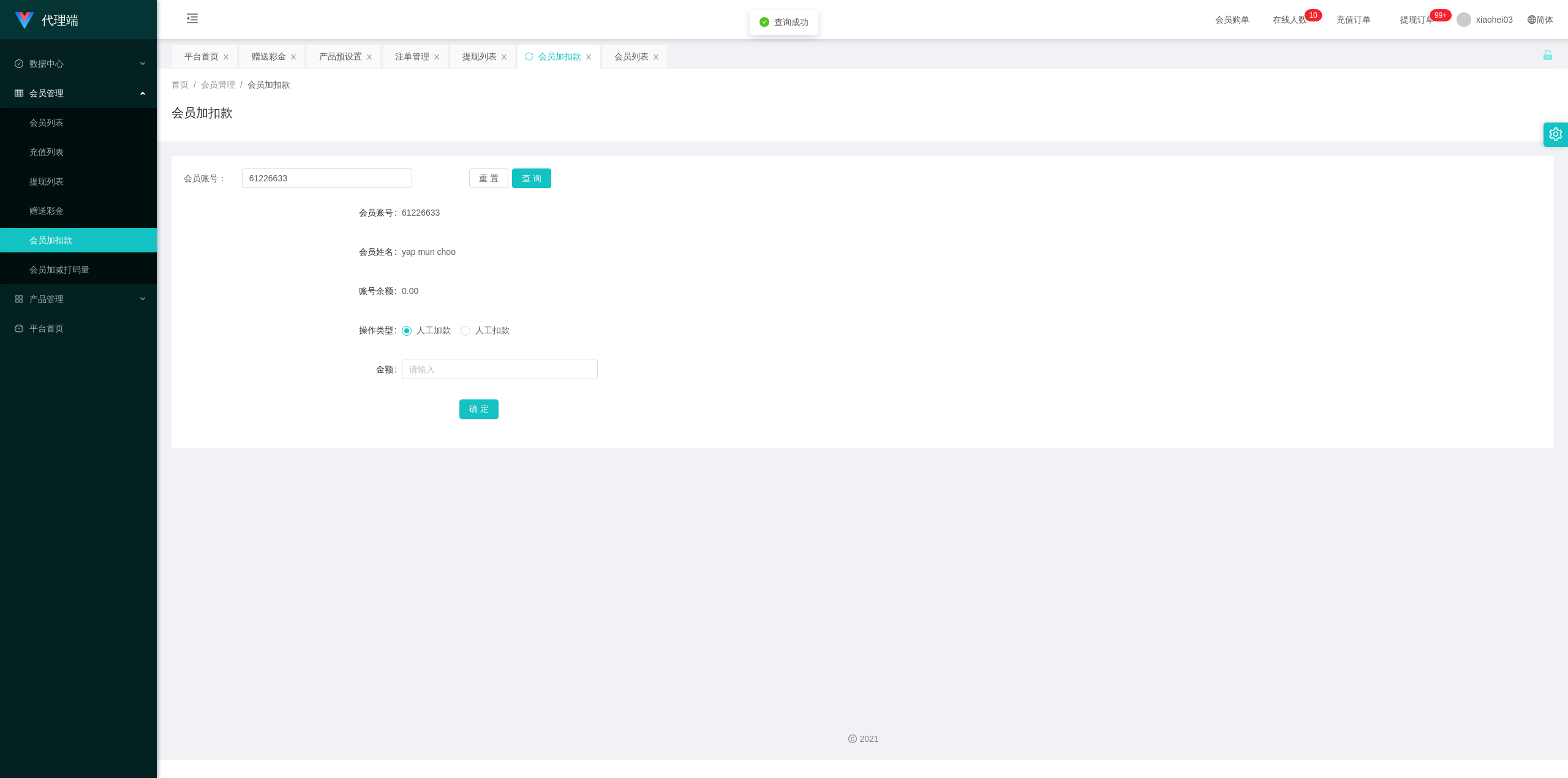
click at [497, 352] on form "会员账号 61226633 会员姓名 yap mun choo 账号余额 0.00 操作类型 人工加款 人工扣款 金额 确 定" at bounding box center [862, 311] width 1382 height 221
click at [493, 370] on input "text" at bounding box center [500, 370] width 196 height 19
type input "300"
click at [475, 405] on button "确 定" at bounding box center [479, 409] width 39 height 19
click at [1076, 282] on div "300.00" at bounding box center [805, 291] width 806 height 24
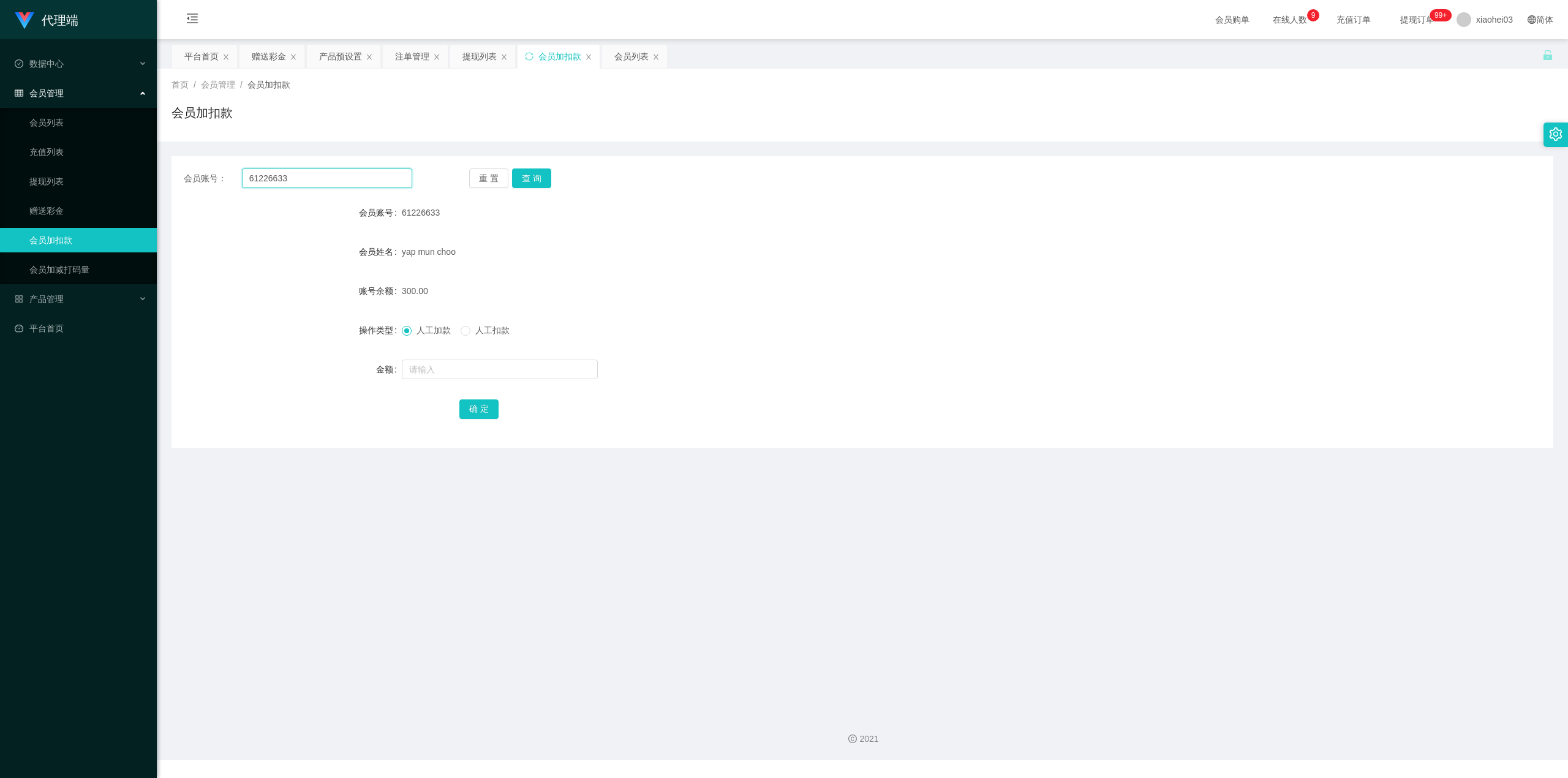
drag, startPoint x: 317, startPoint y: 170, endPoint x: 135, endPoint y: 195, distance: 183.7
click at [208, 184] on div "会员账号： 61226633" at bounding box center [298, 178] width 228 height 19
paste input "chrisjdchu"
type input "chrisjdchu"
click at [526, 167] on div "会员账号： chrisjdchu 重 置 查 询 会员账号 61226633 会员姓名 yap mun choo 账号余额 300.00 操作类型 人工加款 …" at bounding box center [862, 302] width 1382 height 291
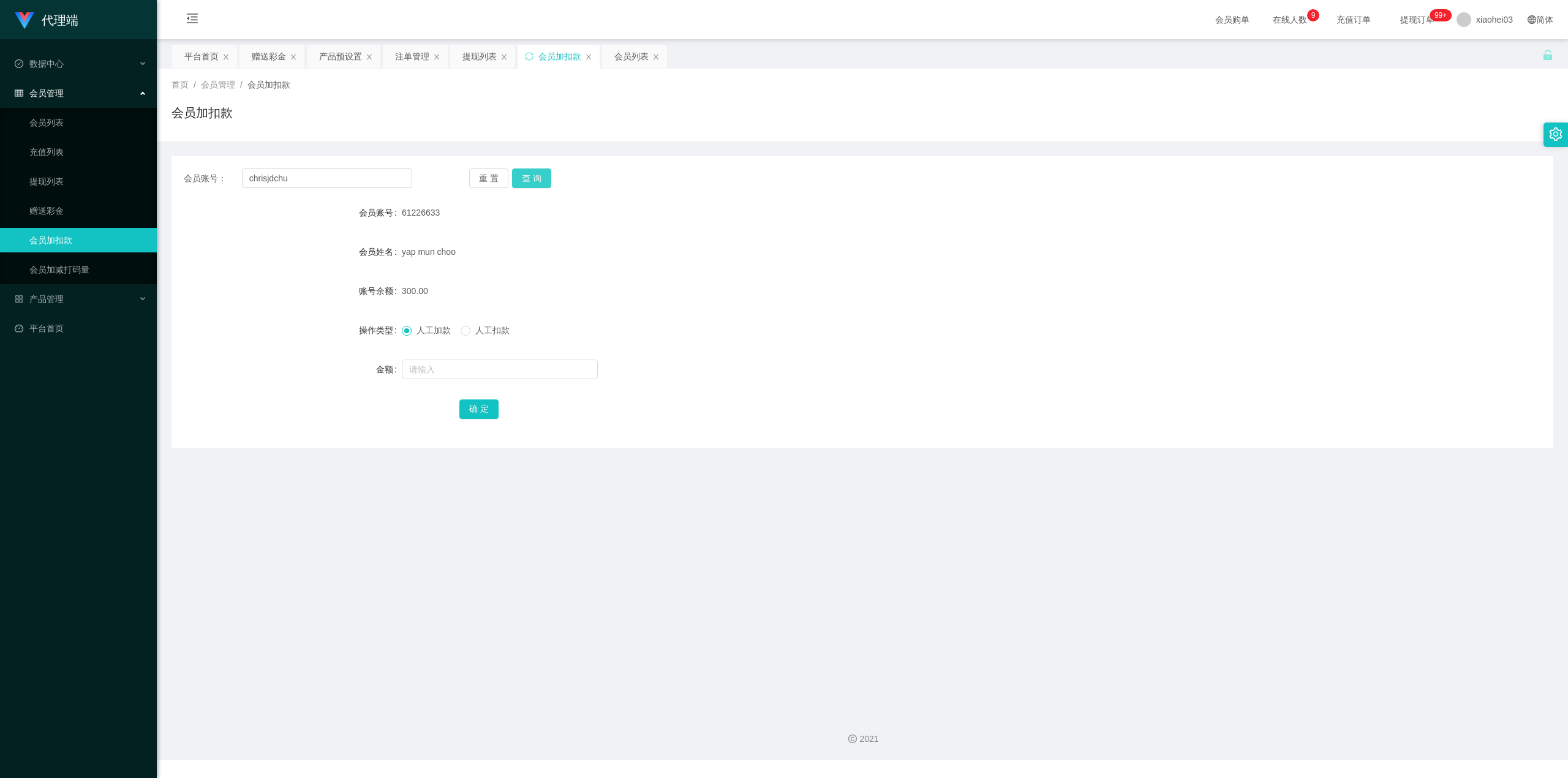
click at [531, 170] on button "查 询" at bounding box center [531, 178] width 39 height 19
click at [532, 171] on button "查 询" at bounding box center [531, 178] width 39 height 19
drag, startPoint x: 342, startPoint y: 178, endPoint x: 0, endPoint y: 189, distance: 342.2
click at [0, 177] on section "代理端 数据中心 会员管理 会员列表 充值列表 提现列表 赠送彩金 会员加扣款 会员加减打码量 产品管理 平台首页 保存配置 重置配置 整体风格设置 主题色 …" at bounding box center [784, 380] width 1568 height 760
drag, startPoint x: 531, startPoint y: 191, endPoint x: 539, endPoint y: 175, distance: 17.9
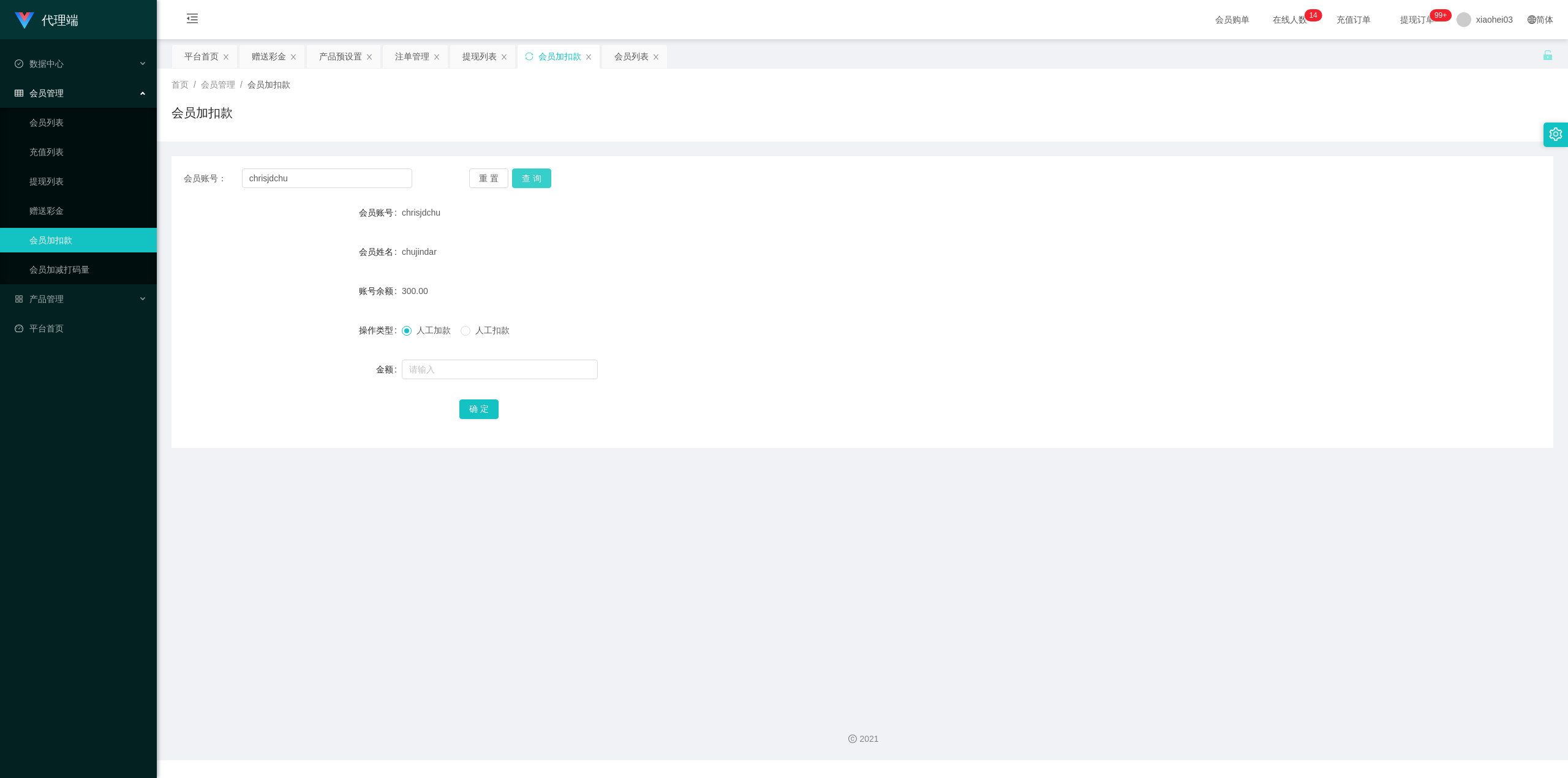
click at [531, 189] on div "会员账号： chrisjdchu 重 置 查 询 会员账号 chrisjdchu 会员姓名 chujindar 账号余额 300.00 操作类型 人工加款 人…" at bounding box center [862, 302] width 1382 height 291
click at [539, 175] on button "查 询" at bounding box center [531, 178] width 39 height 19
click at [537, 383] on form "会员账号 chrisjdchu 会员姓名 chujindar 账号余额 0.00 操作类型 人工加款 人工扣款 金额 确 定" at bounding box center [862, 311] width 1382 height 221
click at [559, 367] on input "text" at bounding box center [500, 370] width 196 height 19
type input "3"
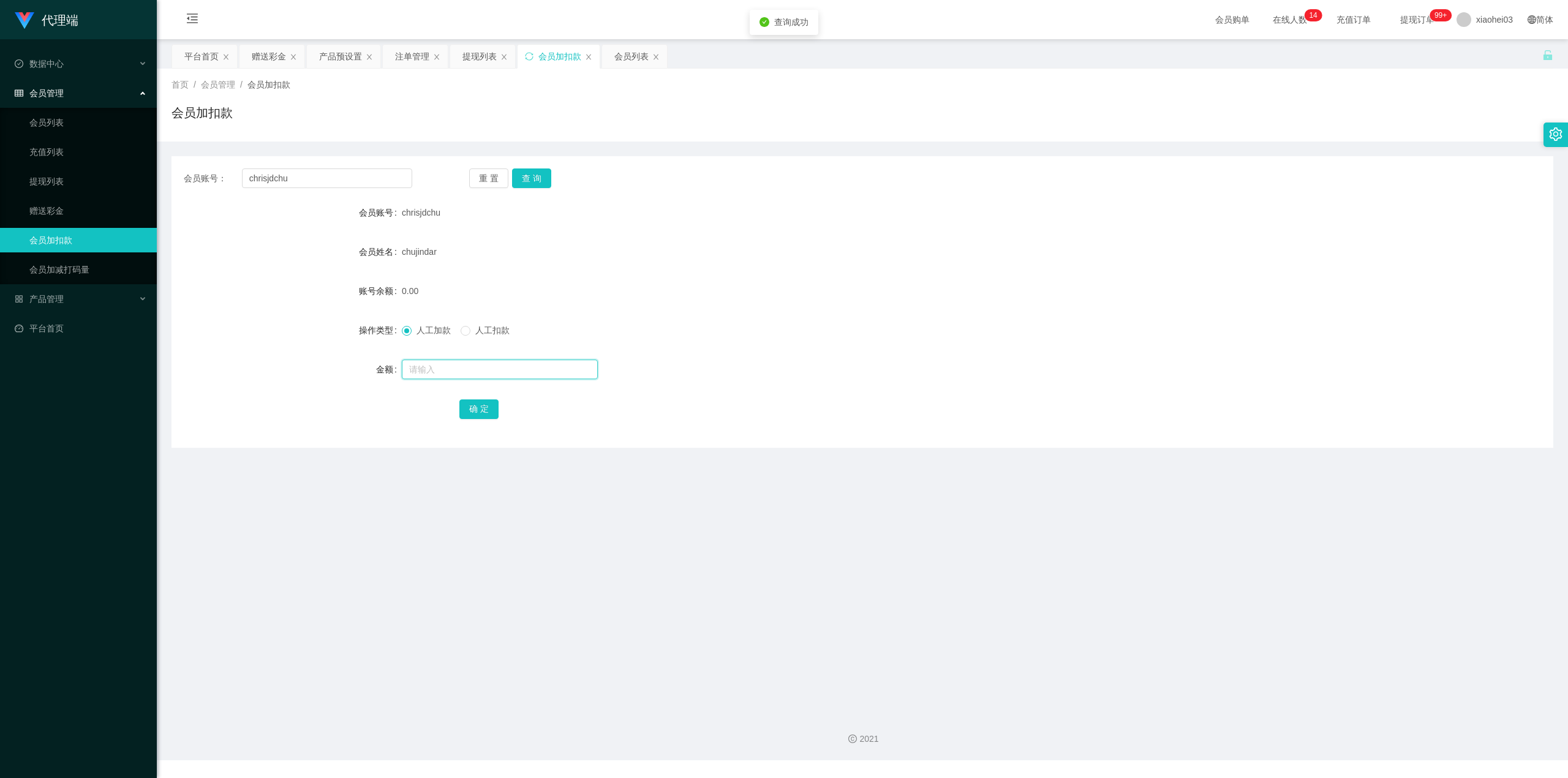
type input "8"
type input "38"
click at [475, 420] on div "确 定" at bounding box center [862, 408] width 806 height 24
click at [478, 408] on button "确 定" at bounding box center [479, 409] width 39 height 19
drag, startPoint x: 759, startPoint y: 175, endPoint x: 655, endPoint y: 135, distance: 111.4
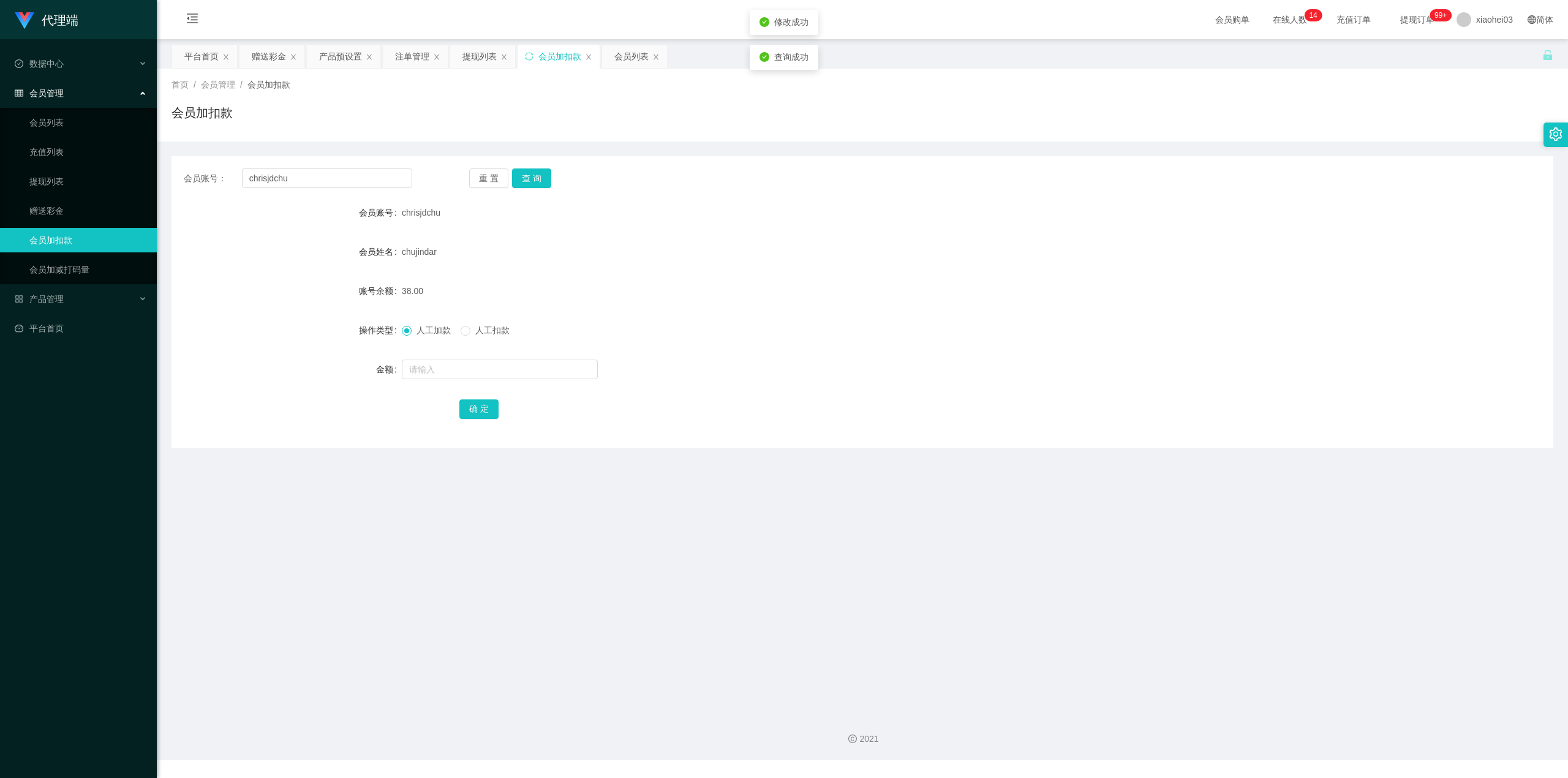
click at [750, 171] on div "会员账号： chrisjdchu 重 置 查 询" at bounding box center [862, 178] width 1382 height 19
click at [478, 50] on div "提现列表" at bounding box center [480, 56] width 34 height 23
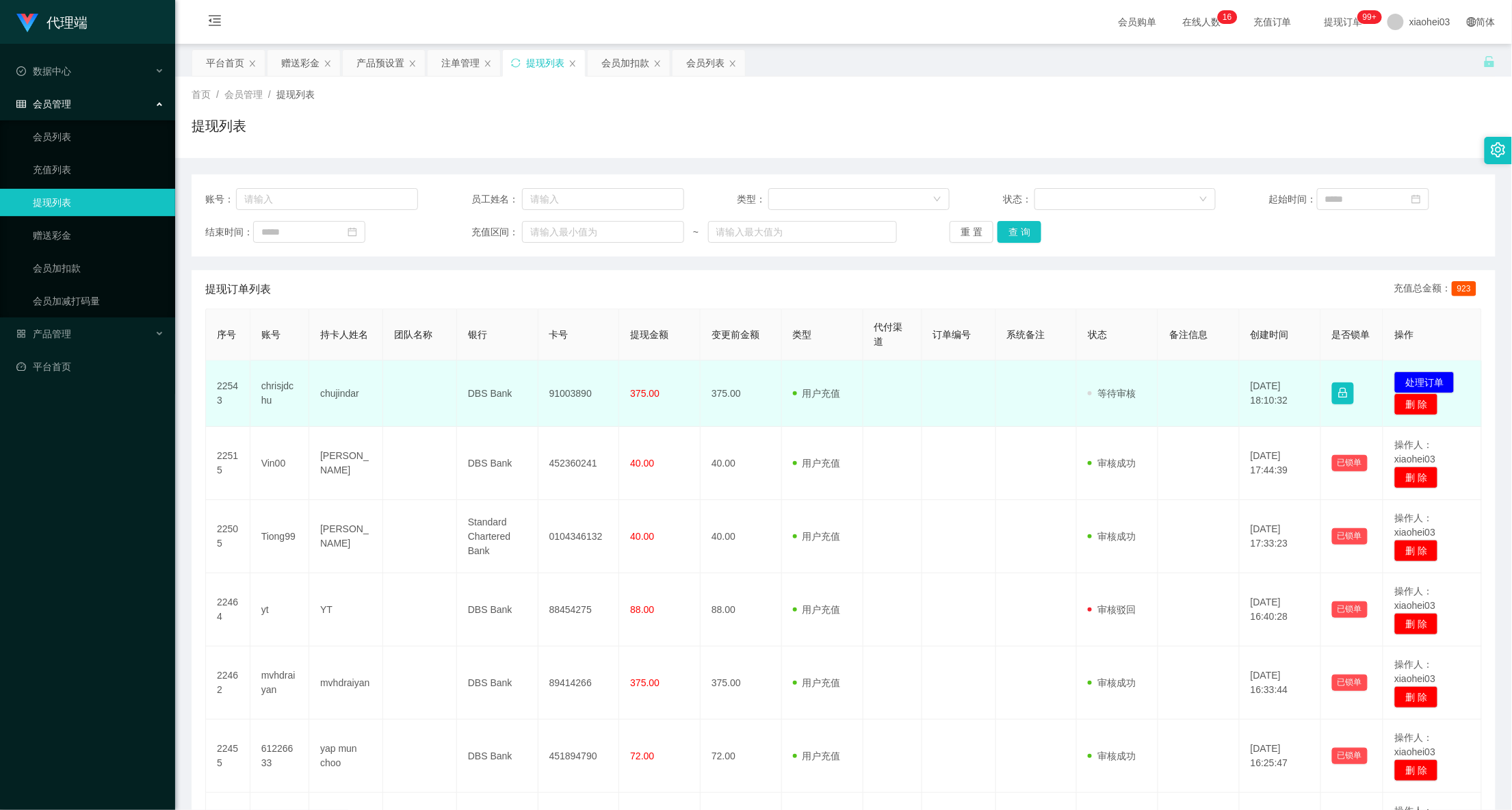
click at [585, 398] on td "91003890" at bounding box center [579, 393] width 81 height 66
click at [545, 392] on td "91003890" at bounding box center [579, 393] width 81 height 66
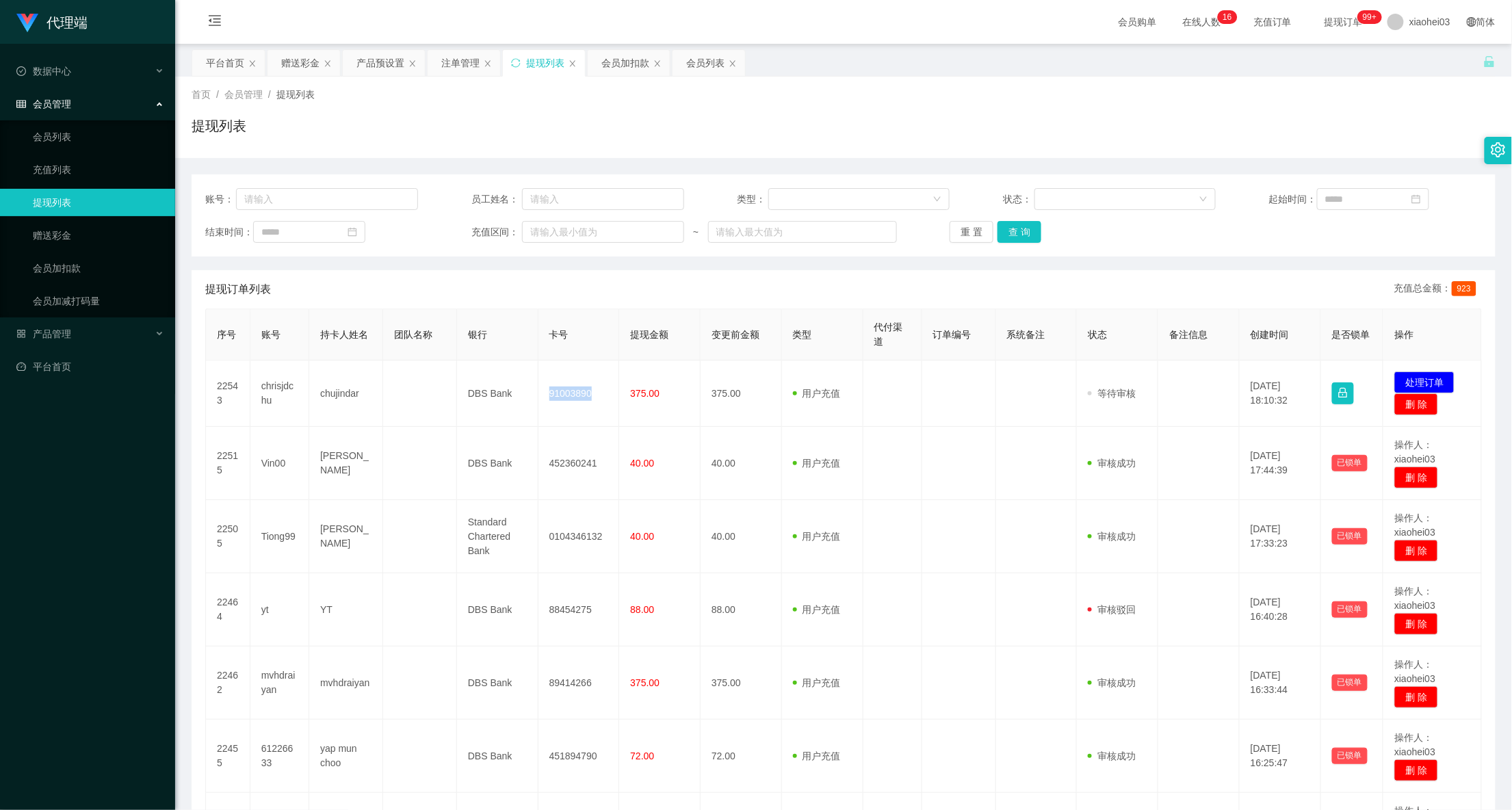
copy td "91003890"
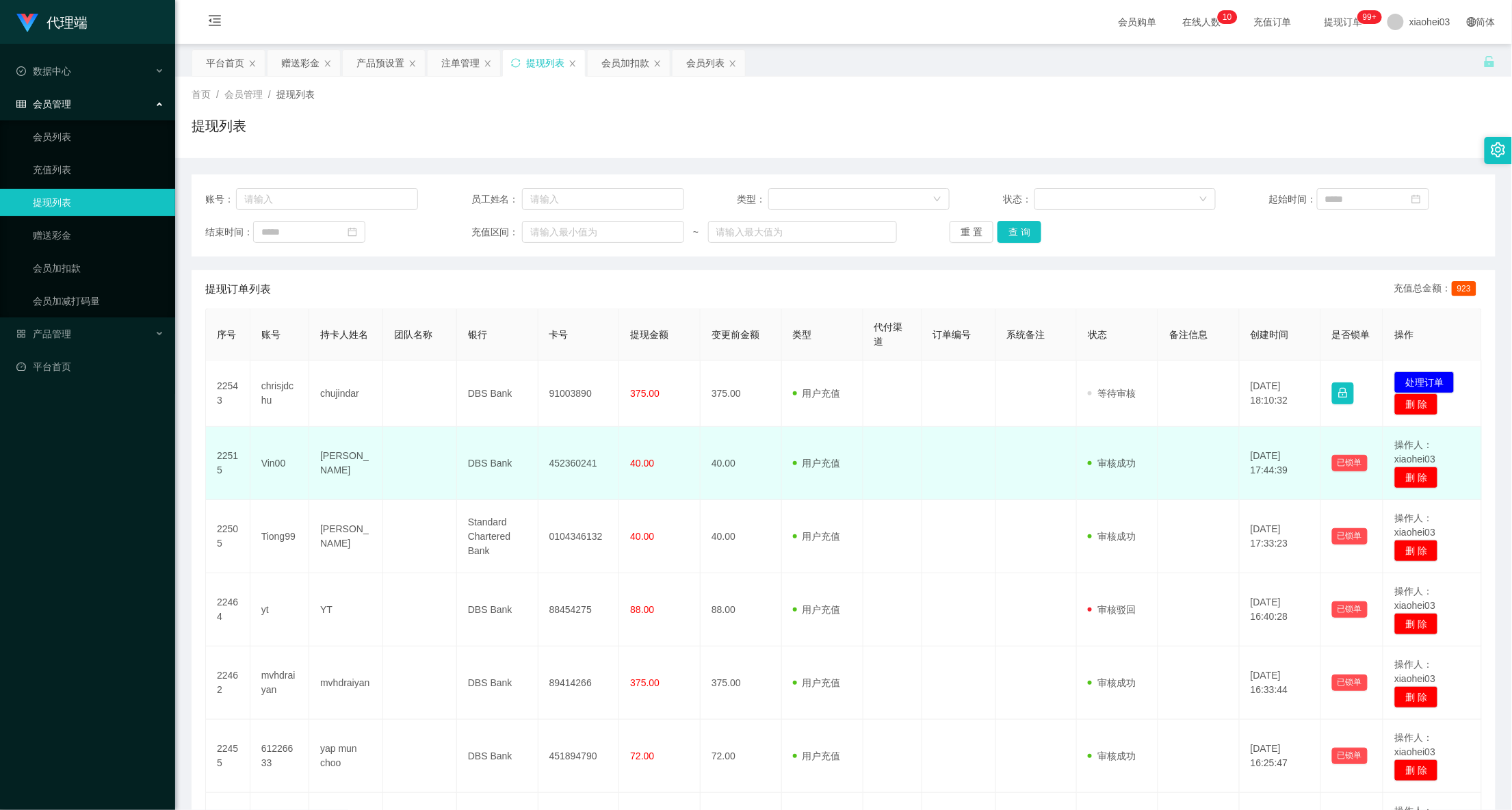
click at [1092, 441] on td "审核驳回 审核成功 等待审核" at bounding box center [1117, 463] width 81 height 73
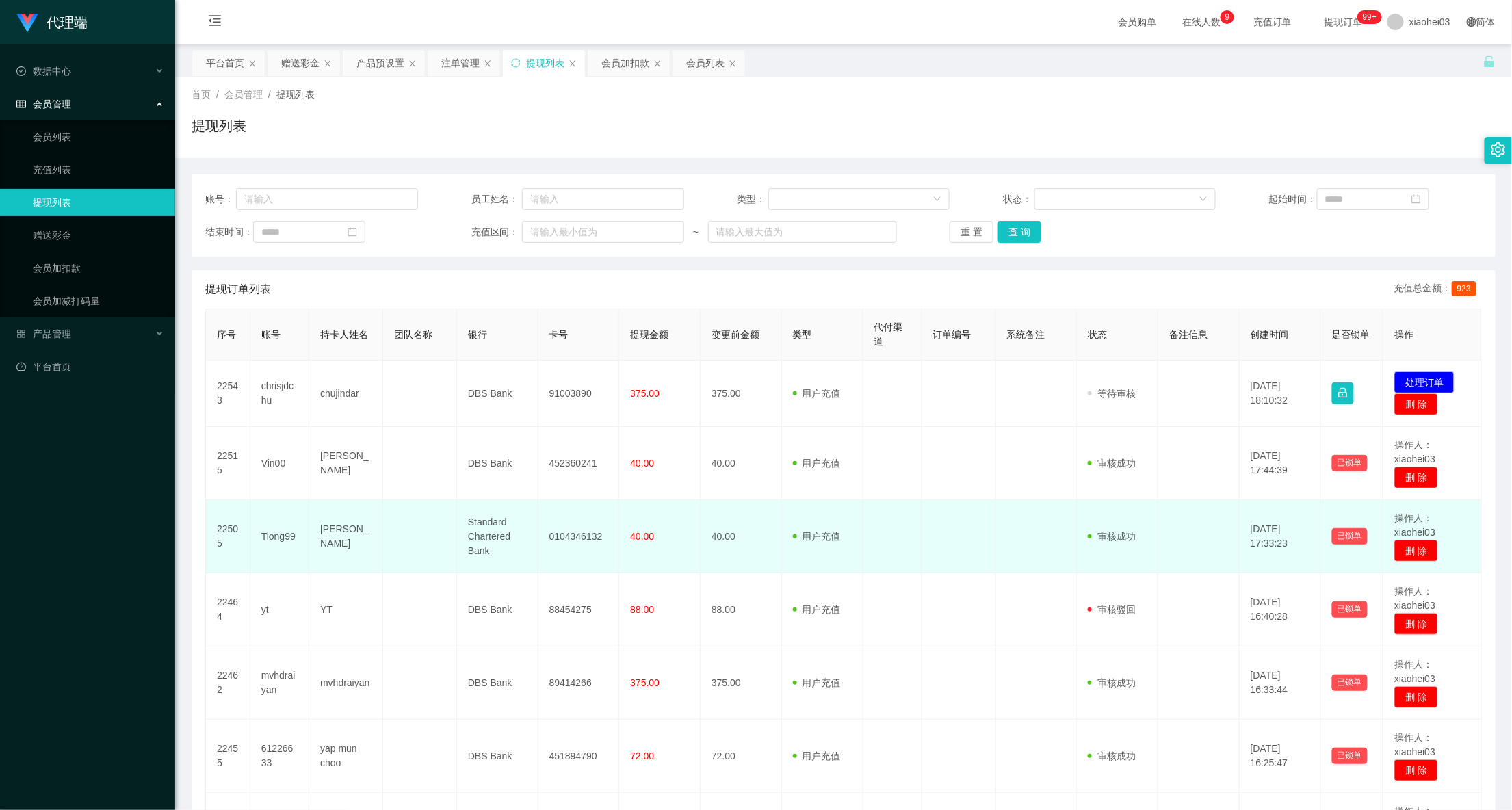
click at [580, 532] on td "0104346132" at bounding box center [579, 536] width 81 height 73
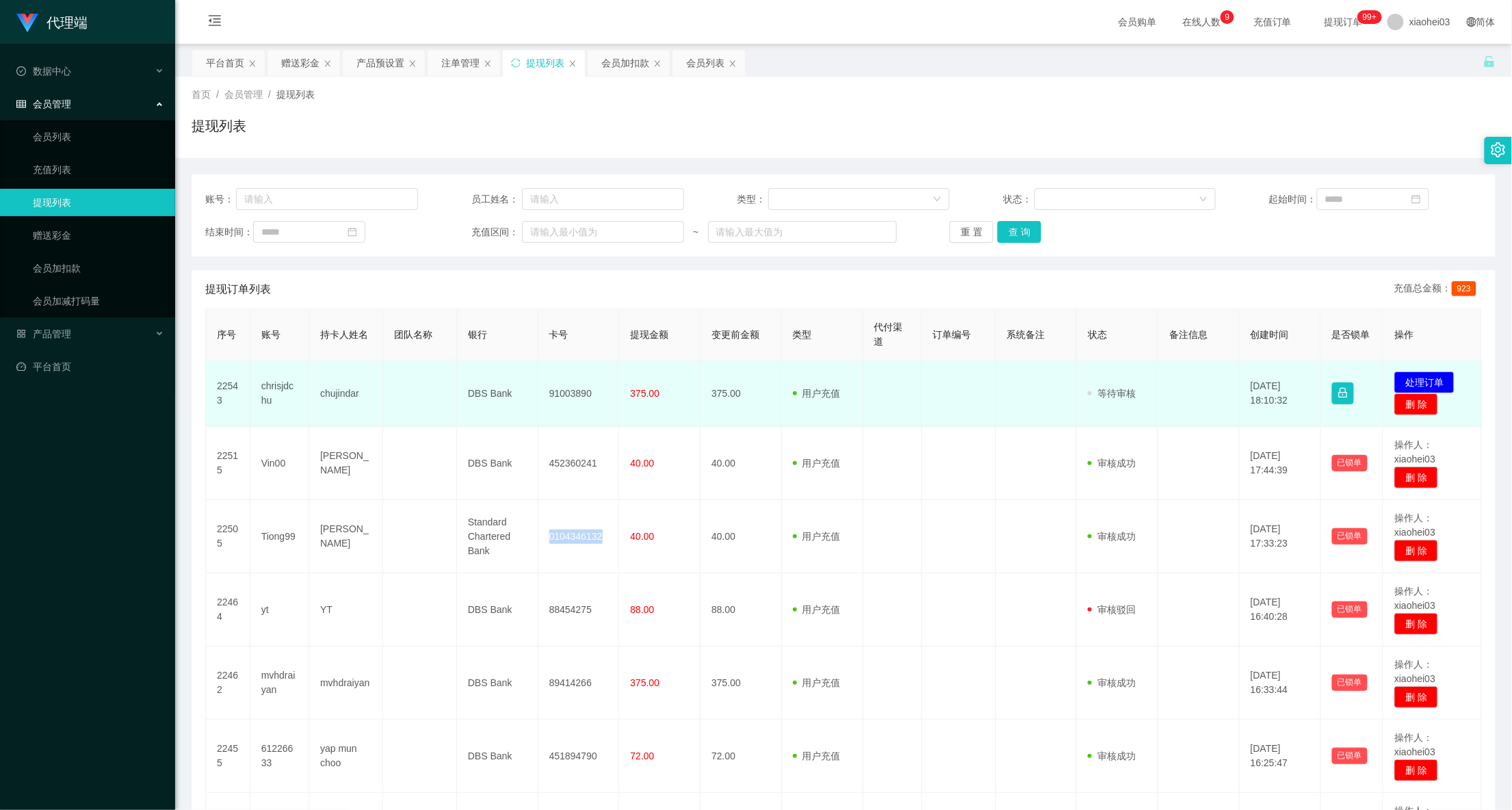
copy td "0104346132"
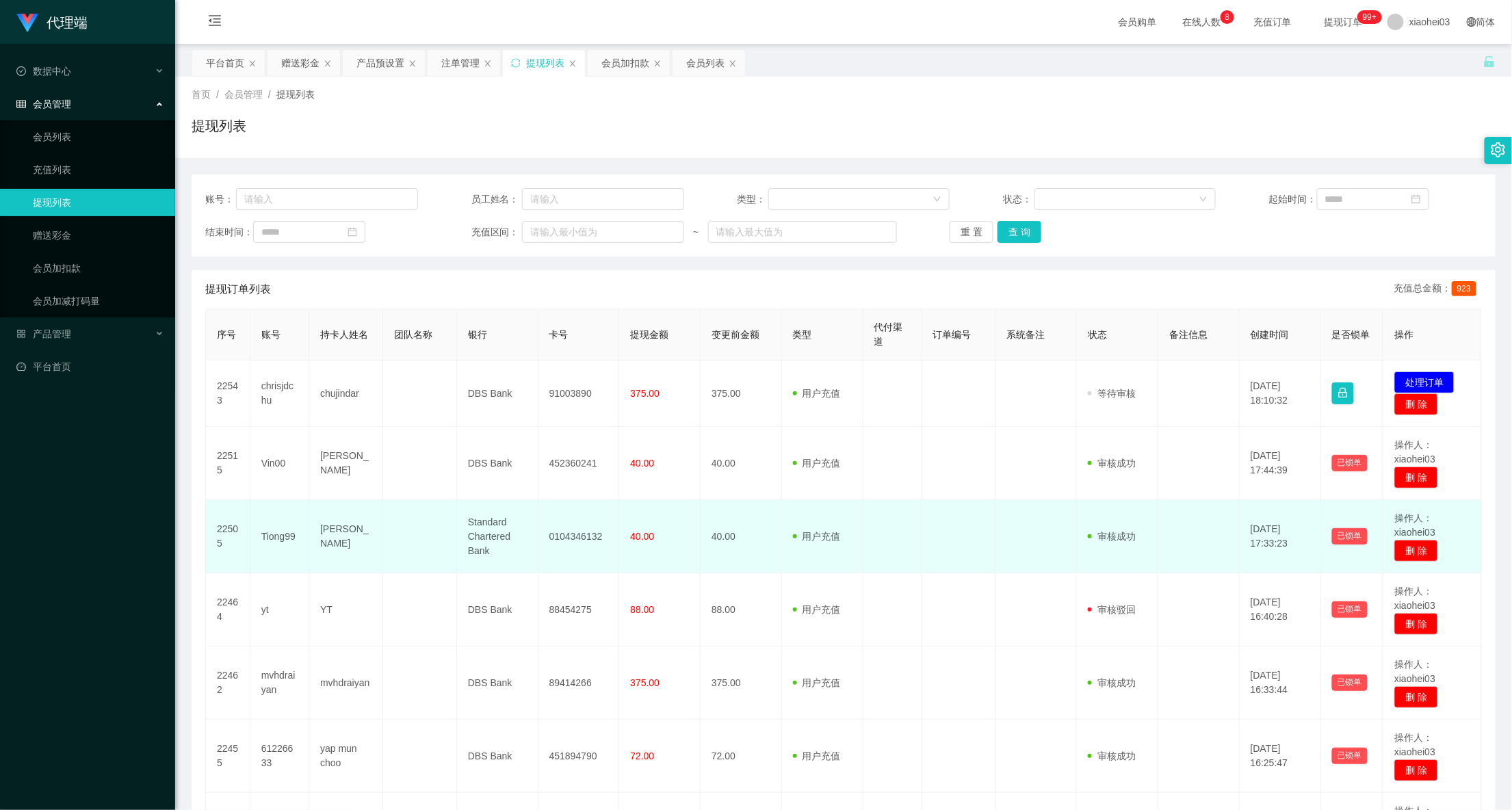
click at [802, 528] on td "用户充值 人工扣款" at bounding box center [823, 536] width 81 height 73
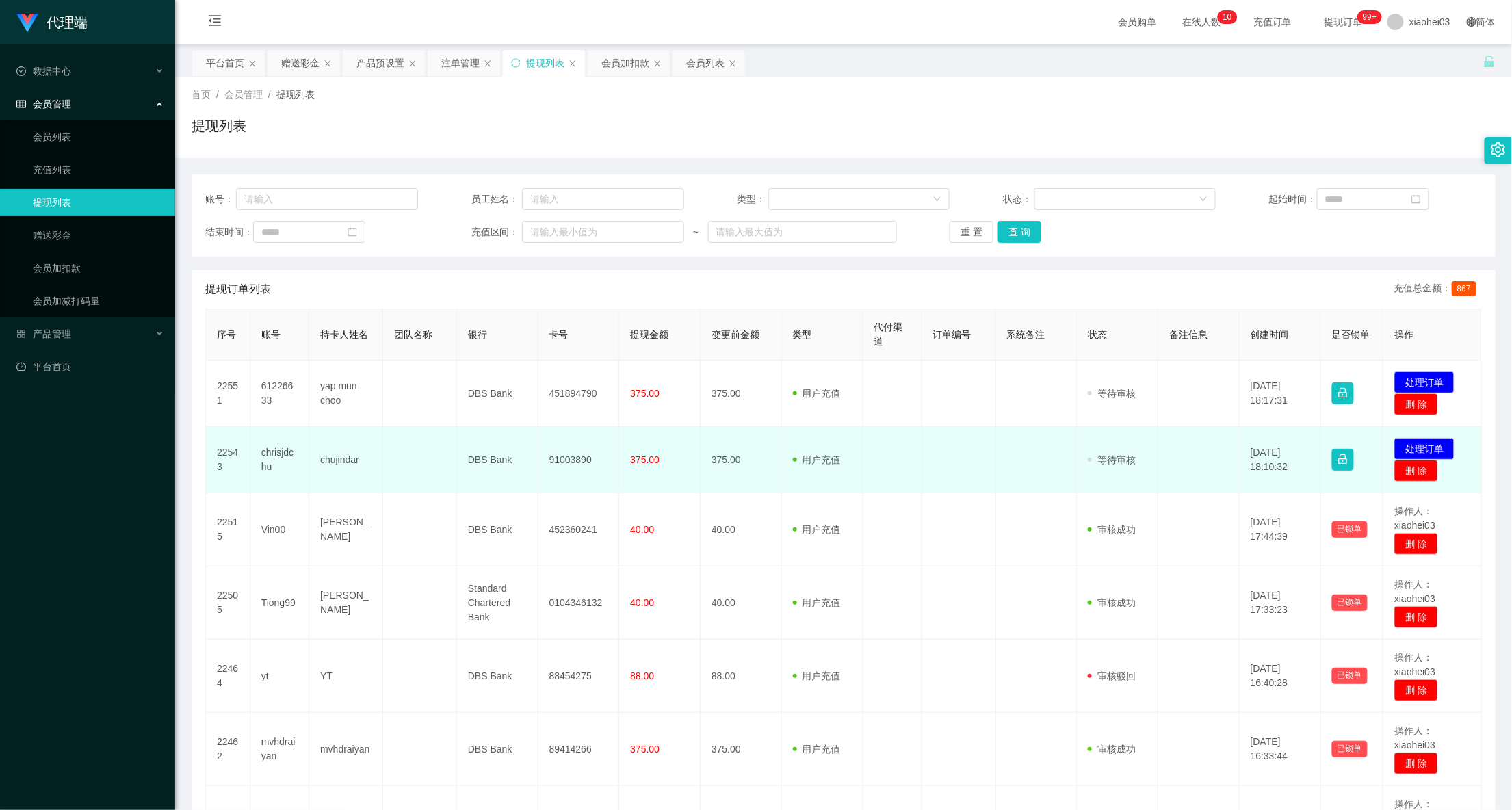
click at [562, 461] on td "91003890" at bounding box center [579, 460] width 81 height 66
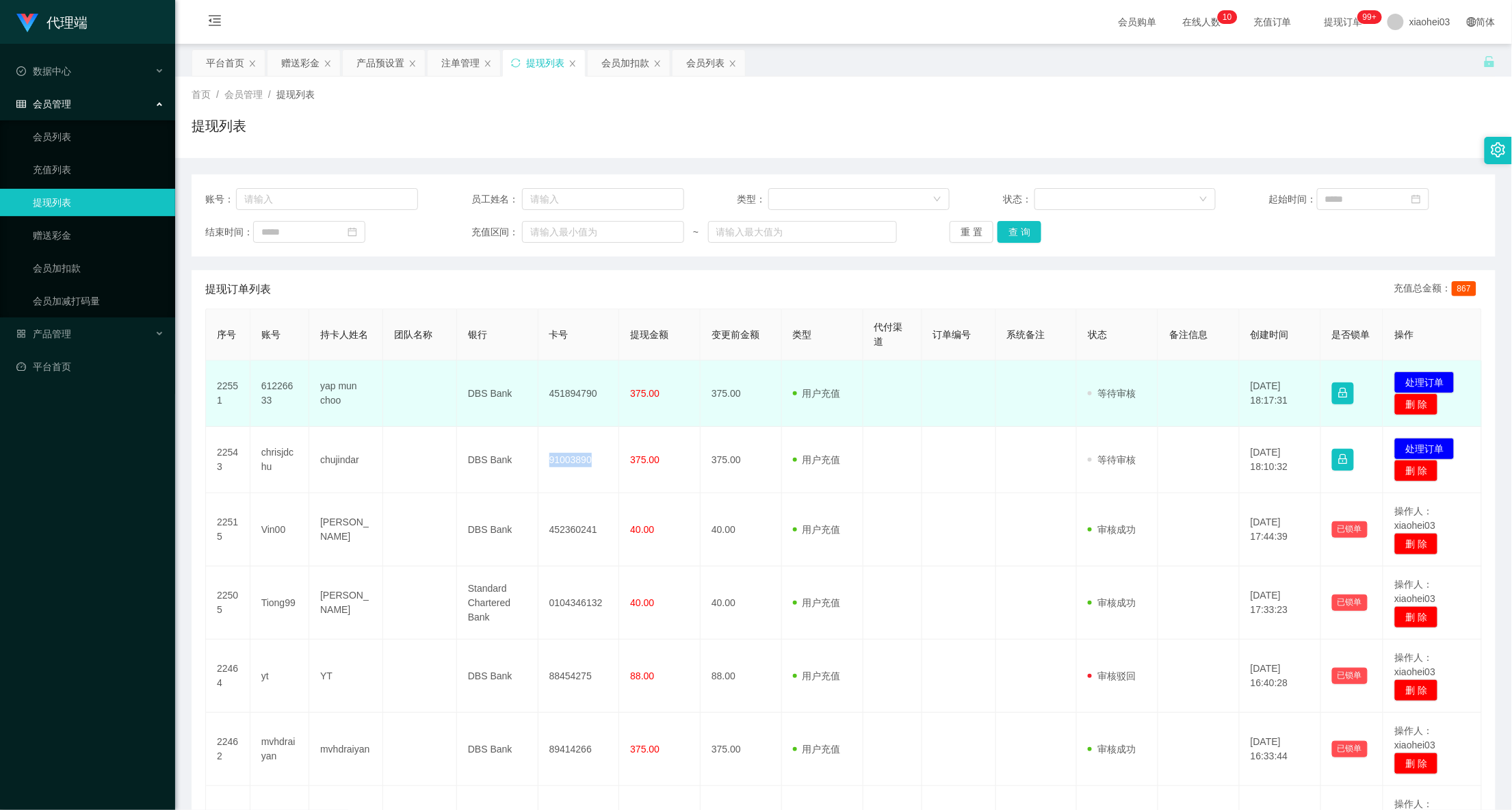
copy td "91003890"
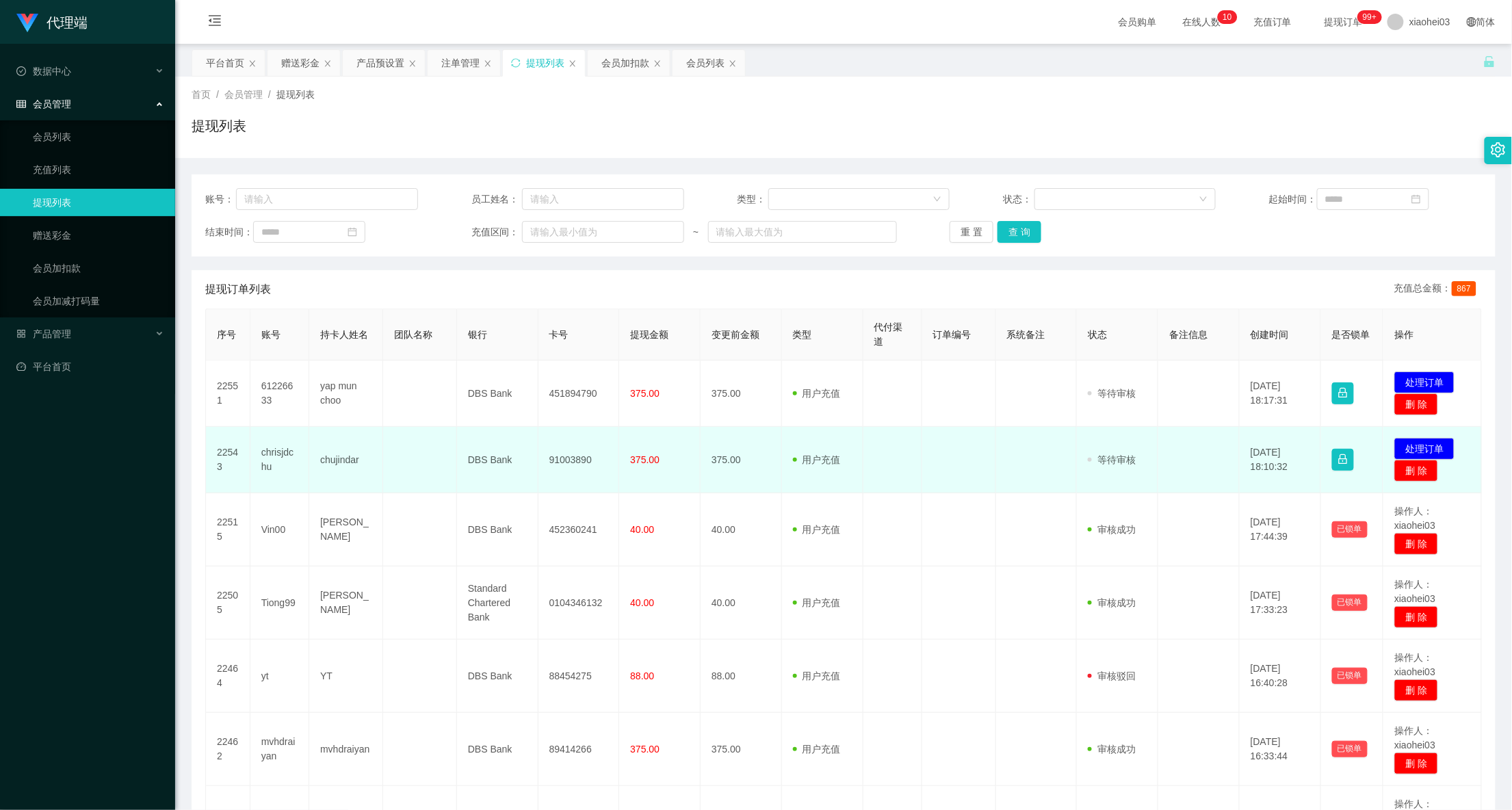
click at [1443, 435] on td "发起代付 处理订单 删 除" at bounding box center [1432, 460] width 98 height 66
click at [1423, 442] on button "处理订单" at bounding box center [1423, 449] width 61 height 22
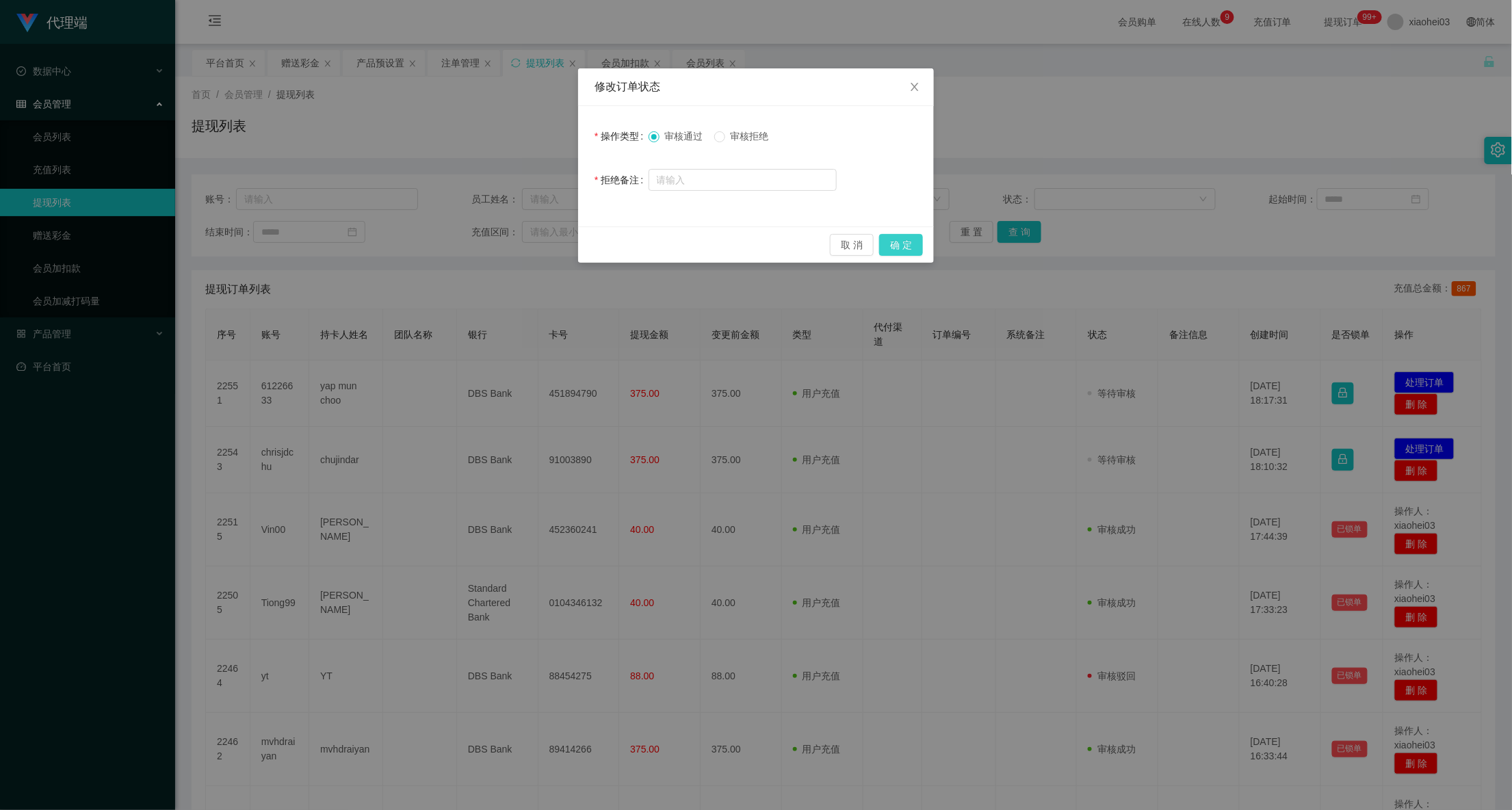
click at [909, 249] on button "确 定" at bounding box center [901, 245] width 43 height 22
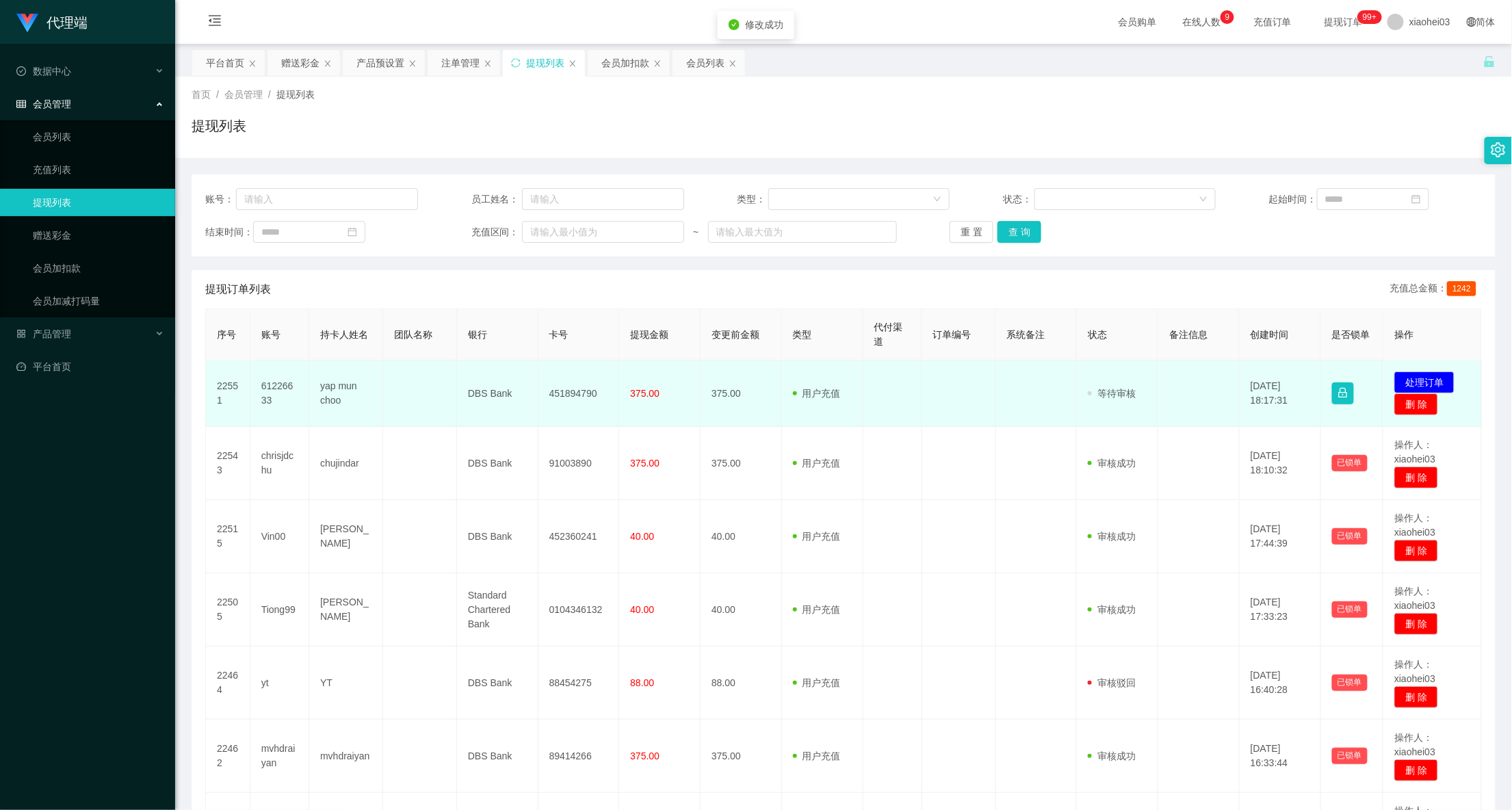
click at [570, 386] on td "451894790" at bounding box center [579, 393] width 81 height 66
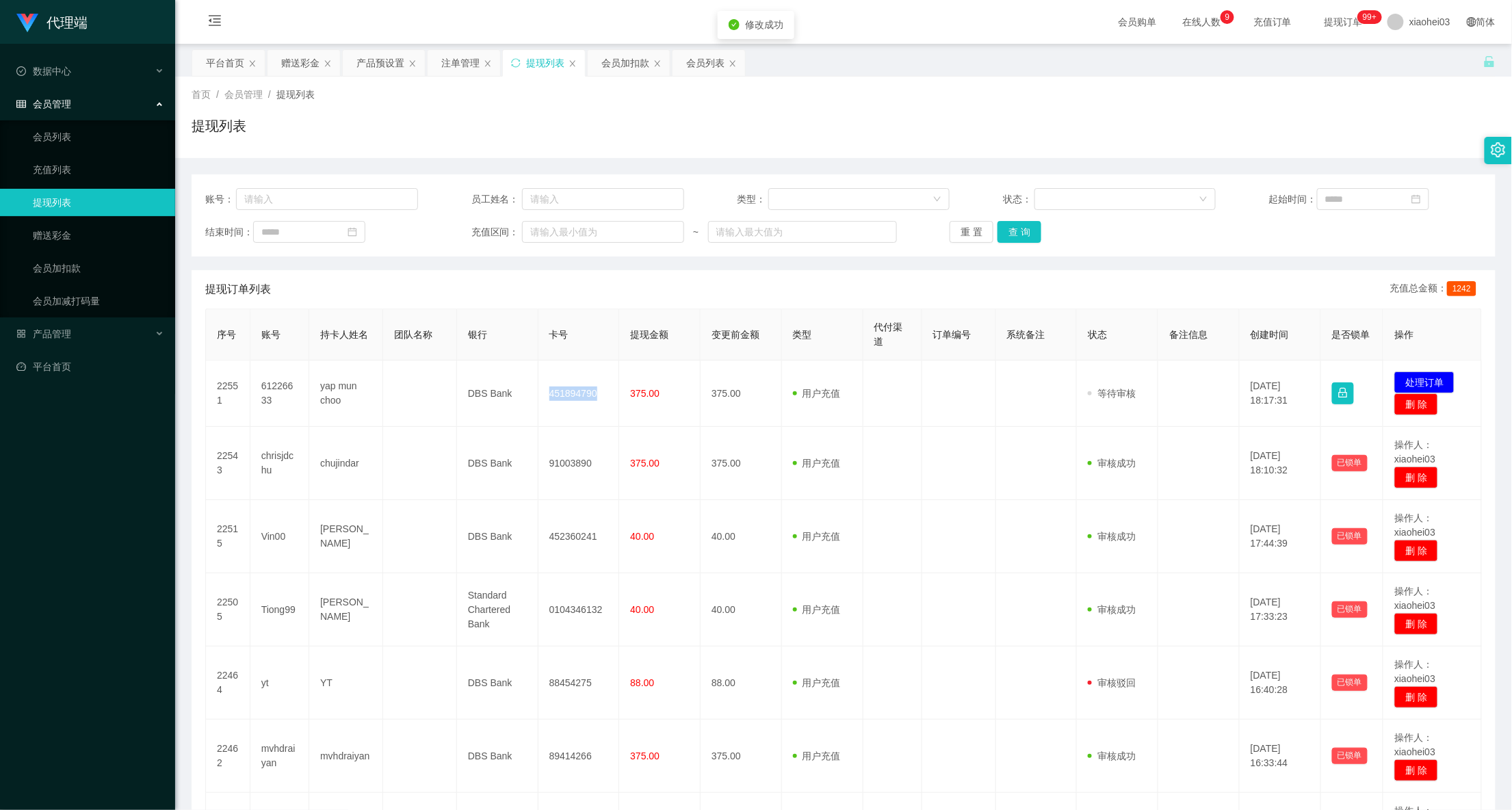
drag, startPoint x: 570, startPoint y: 386, endPoint x: 813, endPoint y: 321, distance: 251.5
click at [570, 386] on td "451894790" at bounding box center [579, 393] width 81 height 66
copy td "451894790"
click at [636, 61] on div "会员加扣款" at bounding box center [625, 62] width 48 height 26
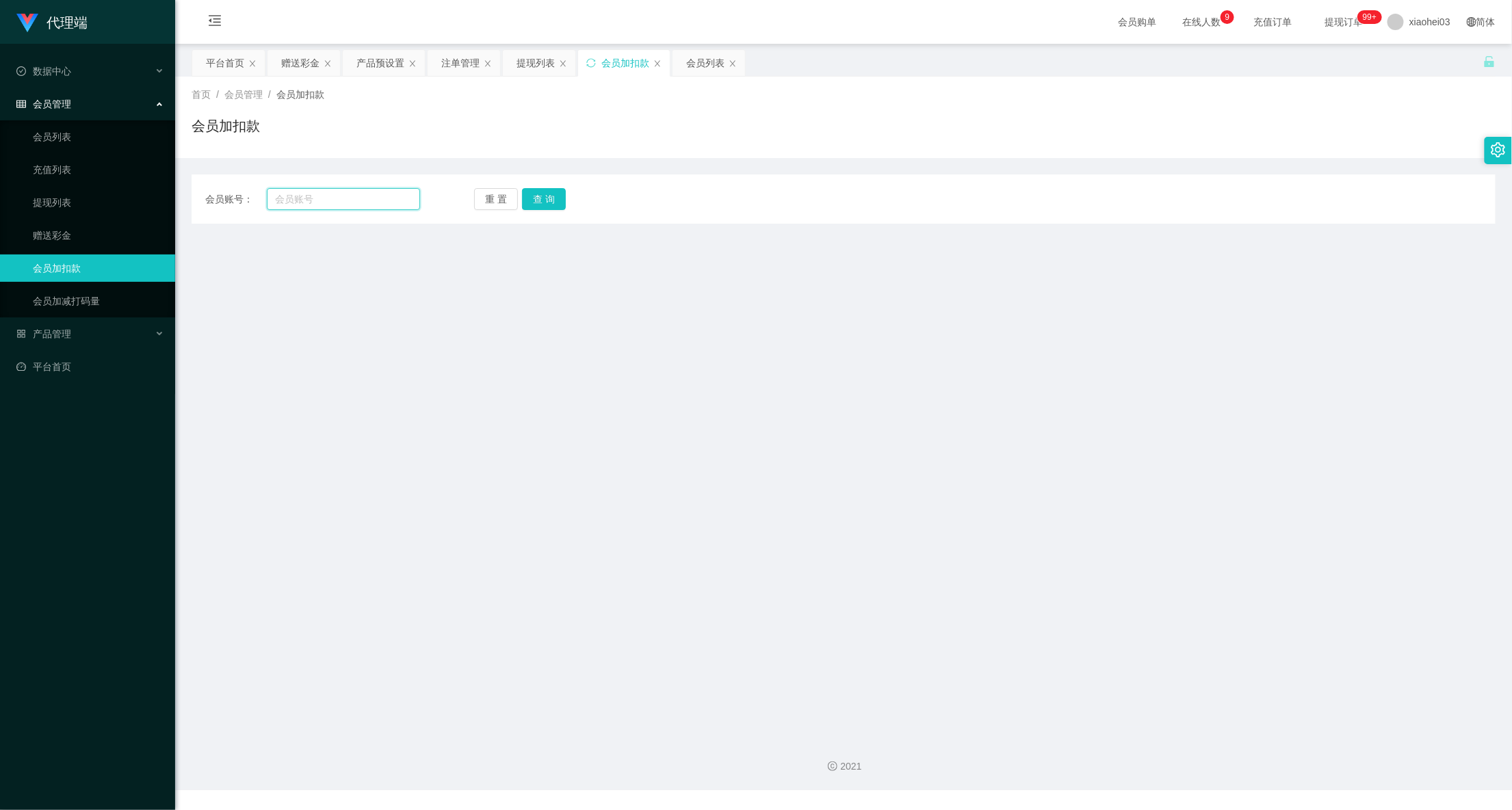
click at [357, 191] on input "text" at bounding box center [343, 199] width 154 height 22
paste input "61226633"
type input "61226633"
click at [546, 204] on button "查 询" at bounding box center [544, 199] width 43 height 22
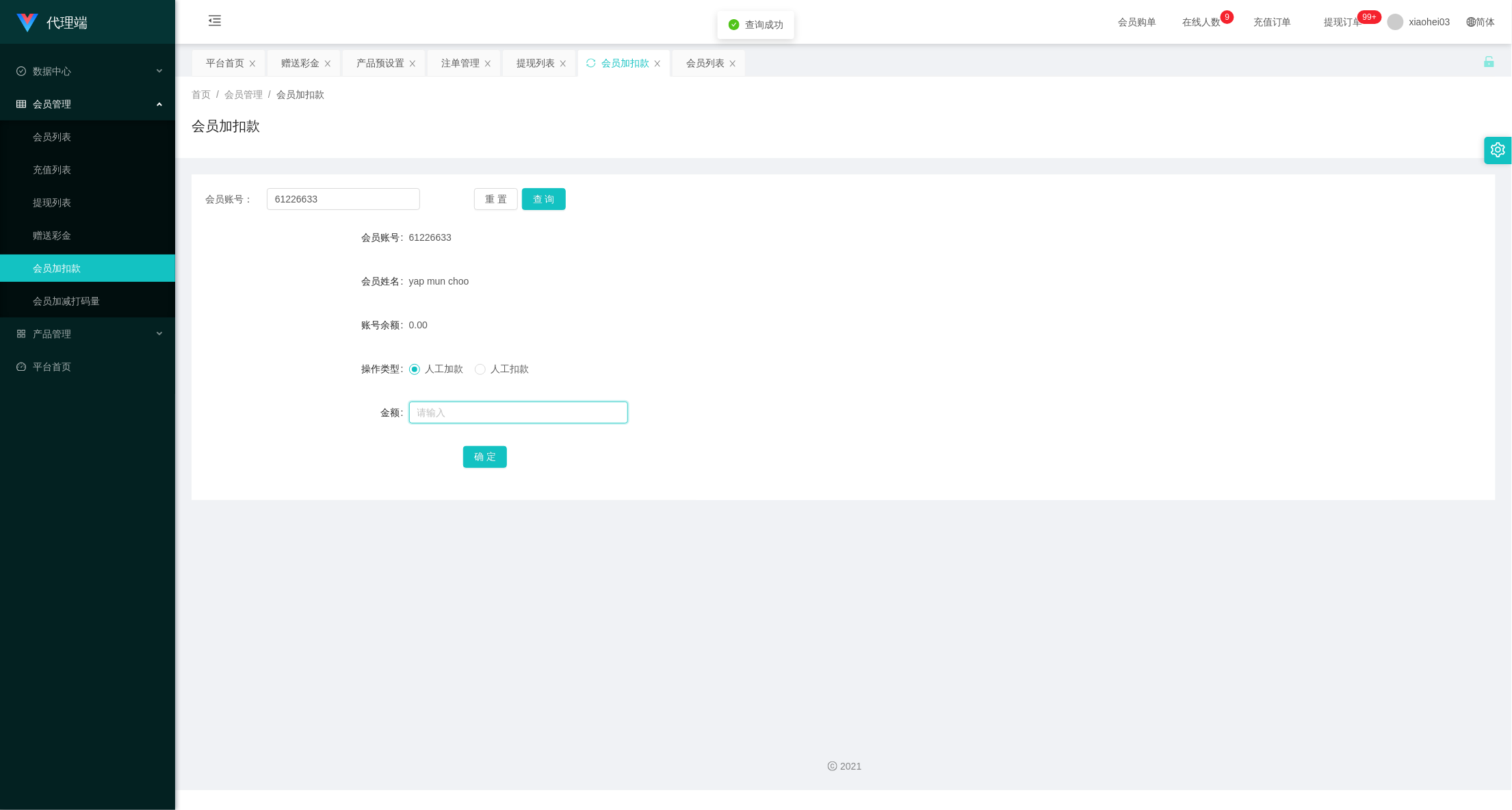
click at [507, 415] on input "text" at bounding box center [518, 413] width 219 height 22
type input "38"
click at [478, 449] on button "确 定" at bounding box center [485, 457] width 43 height 22
click at [805, 396] on form "会员账号 61226633 会员姓名 yap mun choo 账号余额 38.00 操作类型 人工加款 人工扣款 金额 确 定" at bounding box center [843, 347] width 1303 height 247
drag, startPoint x: 359, startPoint y: 189, endPoint x: 351, endPoint y: 194, distance: 9.4
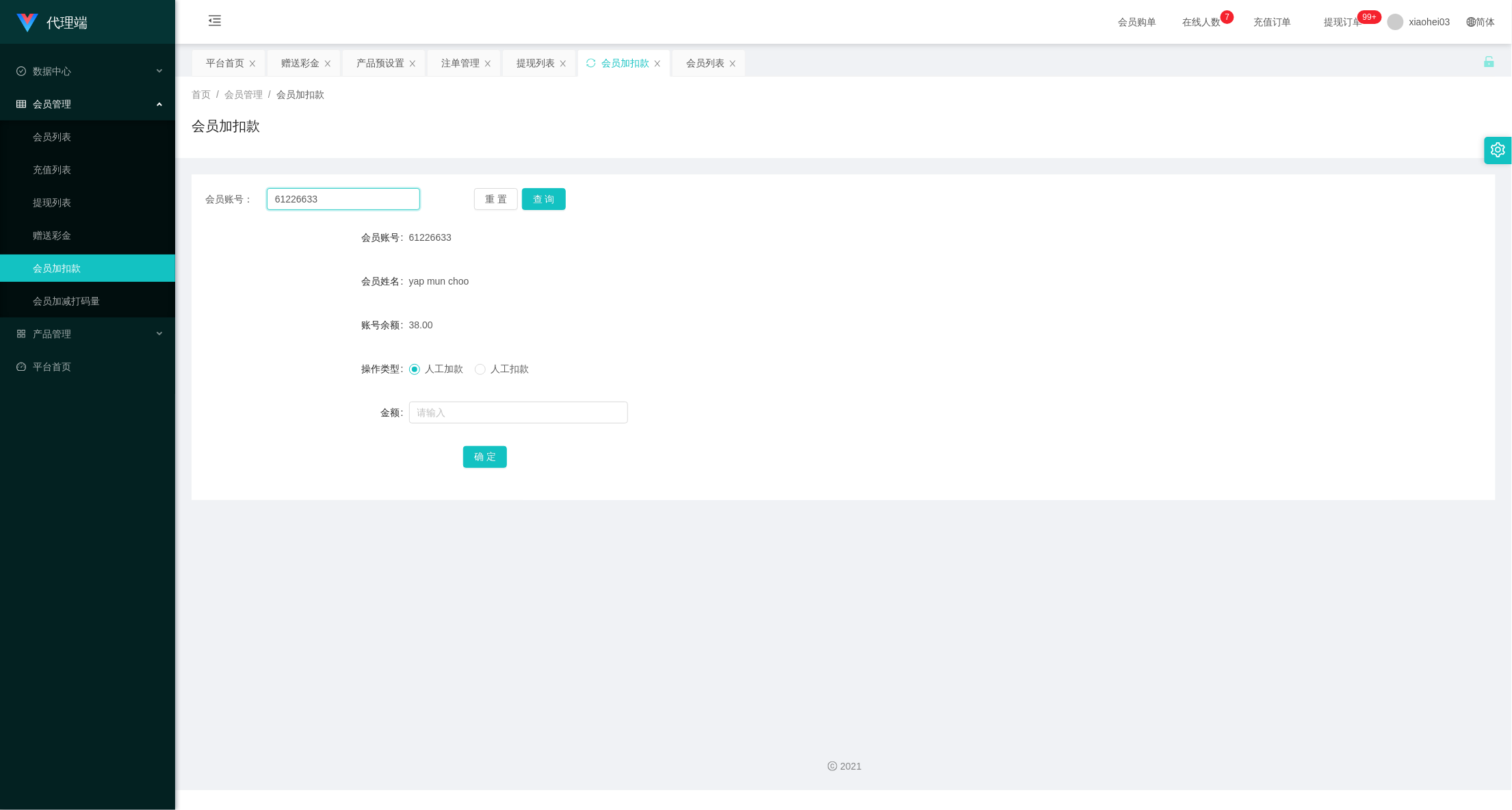
click at [329, 192] on input "61226633" at bounding box center [343, 199] width 154 height 22
drag, startPoint x: 353, startPoint y: 193, endPoint x: 197, endPoint y: 194, distance: 156.0
click at [197, 194] on div "会员账号： 61226633 重 置 查 询" at bounding box center [843, 199] width 1303 height 22
paste input "chrisjdchu"
type input "chrisjdchu"
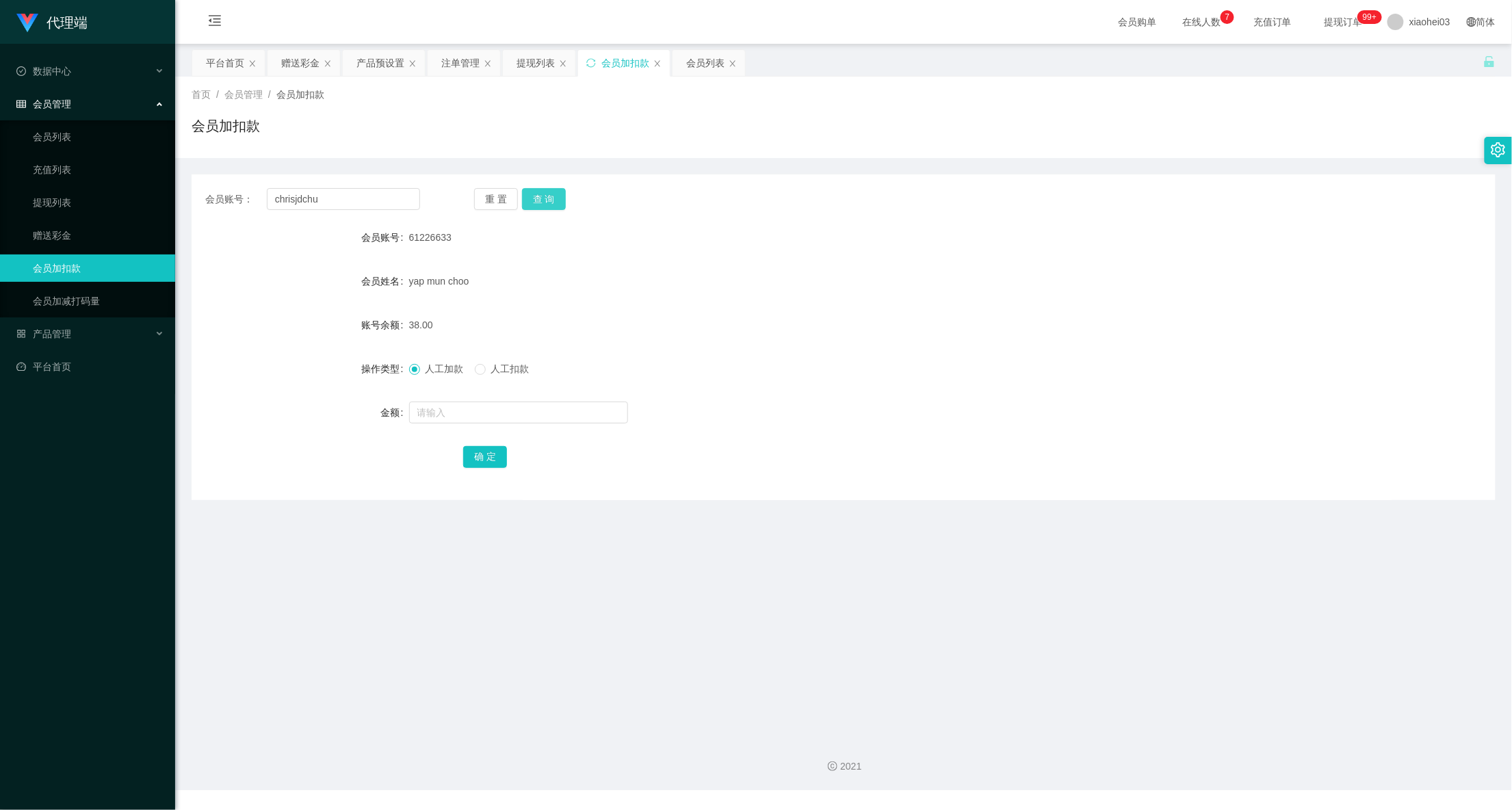
click at [556, 206] on button "查 询" at bounding box center [544, 199] width 43 height 22
drag, startPoint x: 510, startPoint y: 423, endPoint x: 559, endPoint y: 405, distance: 52.2
click at [513, 423] on input "text" at bounding box center [518, 413] width 219 height 22
type input "64"
click at [466, 447] on button "确 定" at bounding box center [485, 457] width 43 height 22
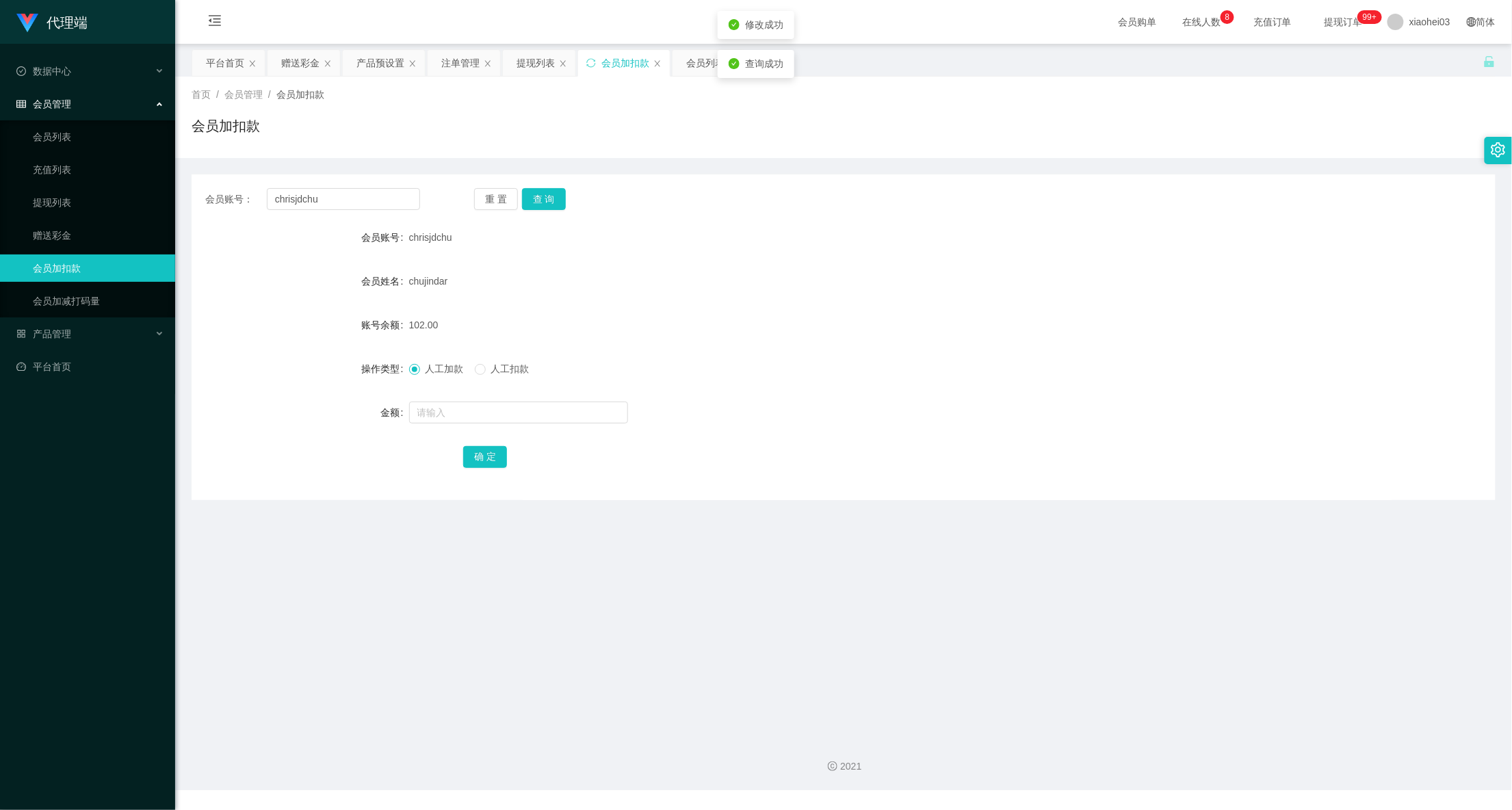
click at [1028, 258] on form "会员账号 chrisjdchu 会员姓名 chujindar 账号余额 102.00 操作类型 人工加款 人工扣款 金额 确 定" at bounding box center [843, 347] width 1303 height 247
click at [532, 64] on div "提现列表" at bounding box center [536, 62] width 38 height 26
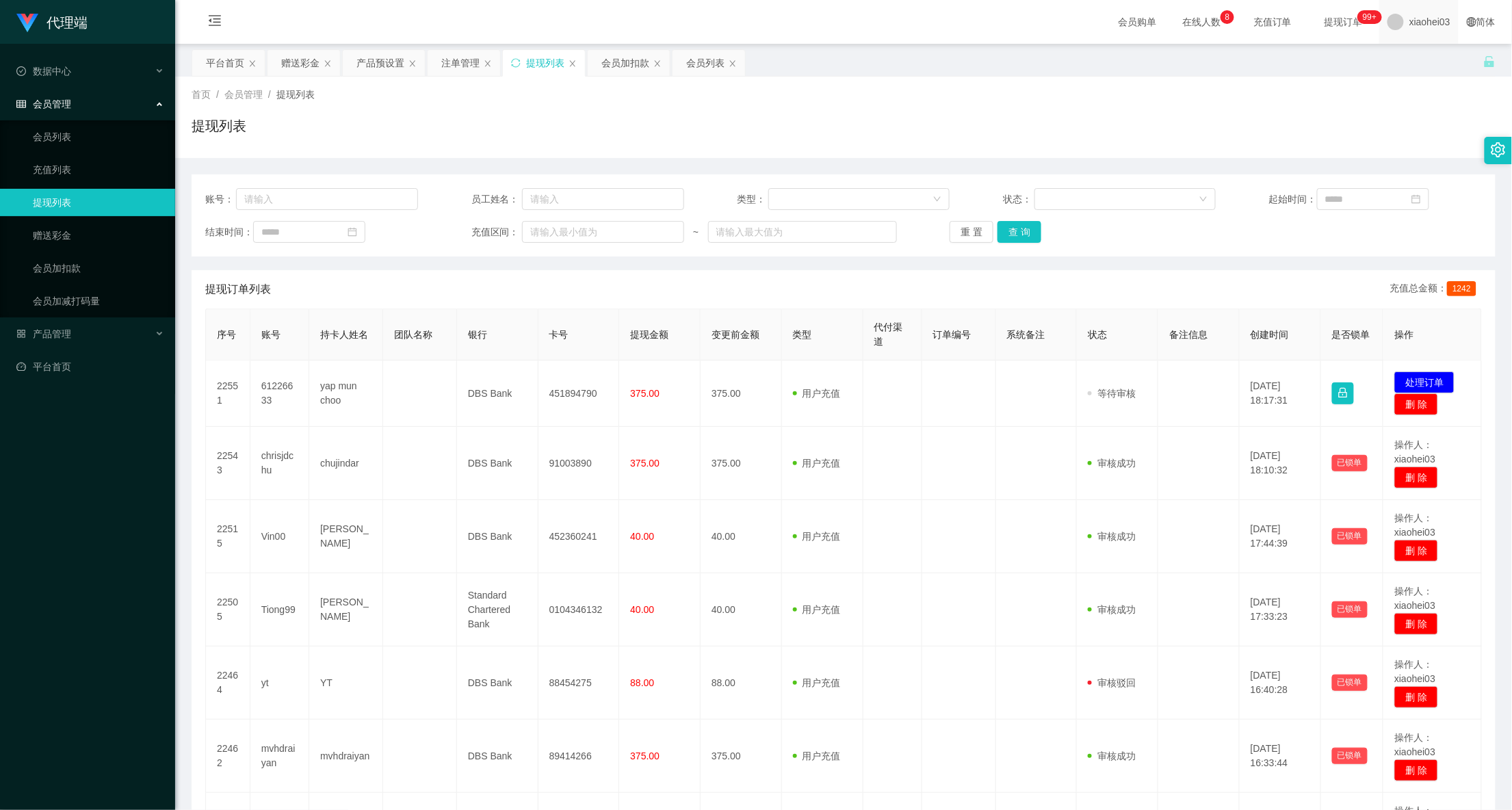
drag, startPoint x: 1247, startPoint y: 112, endPoint x: 1418, endPoint y: 42, distance: 184.8
click at [1259, 107] on div "首页 / 会员管理 / 提现列表 / 提现列表" at bounding box center [843, 117] width 1303 height 60
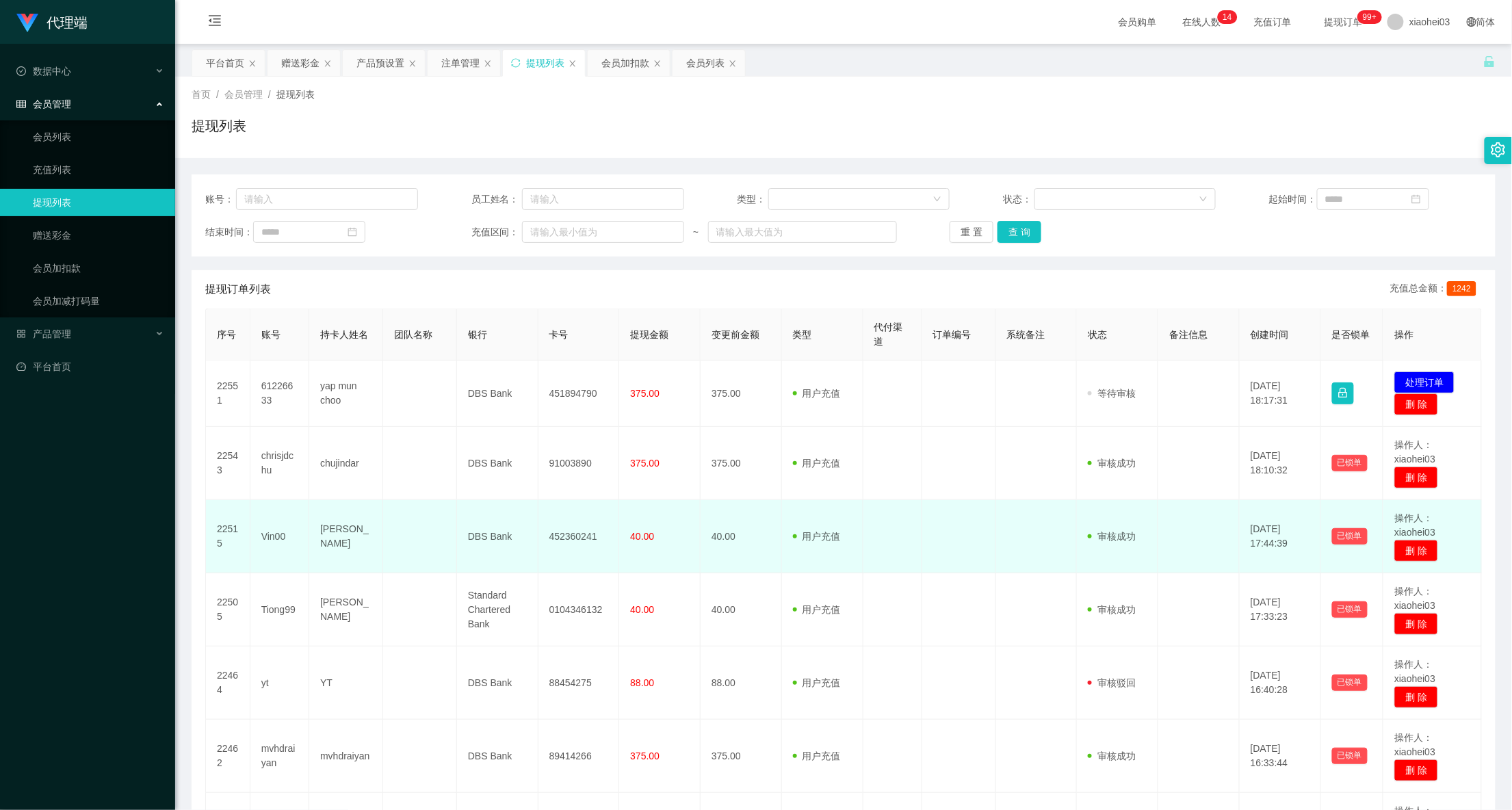
click at [869, 502] on td at bounding box center [892, 536] width 59 height 73
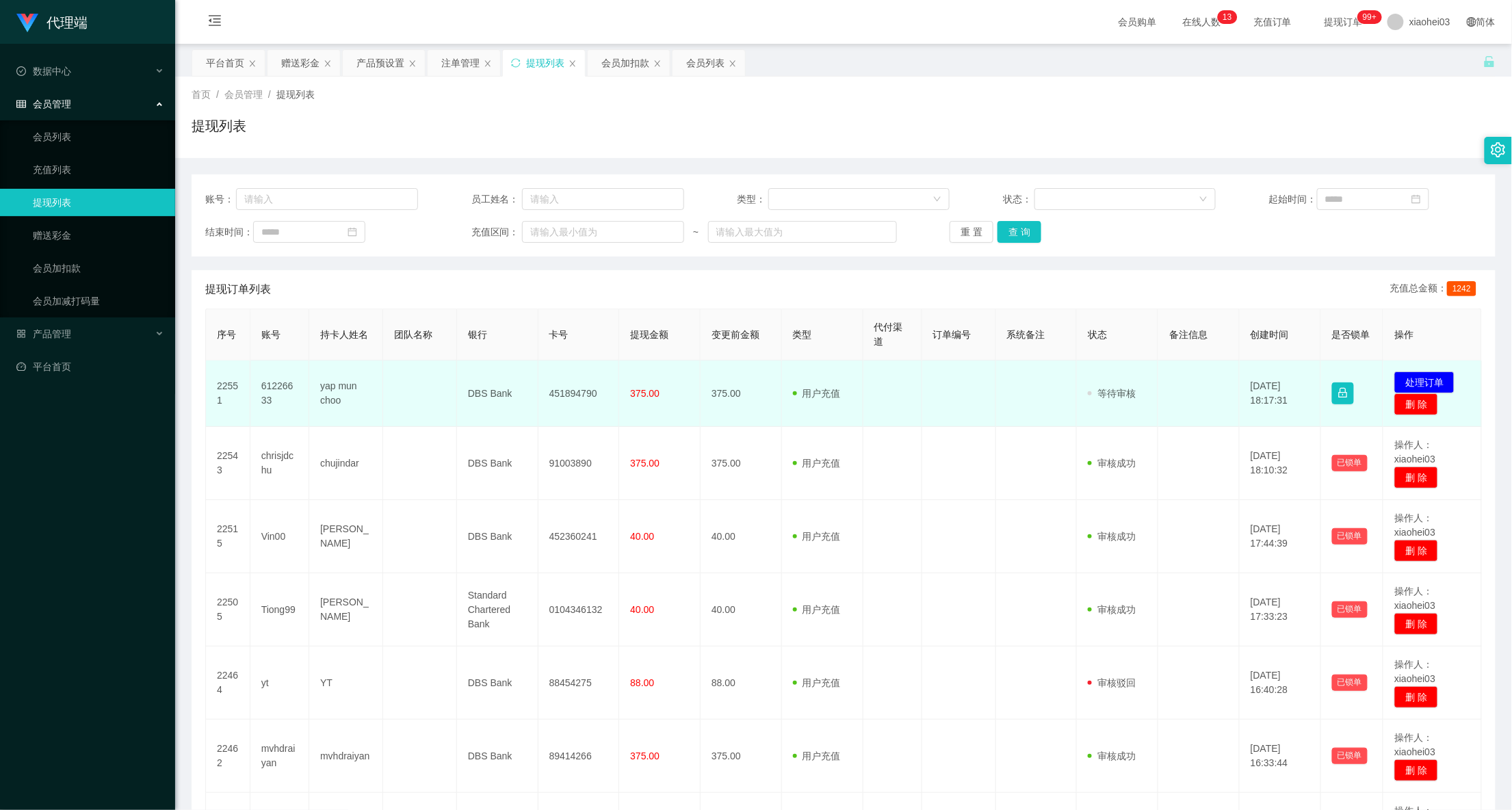
click at [588, 392] on td "451894790" at bounding box center [579, 393] width 81 height 66
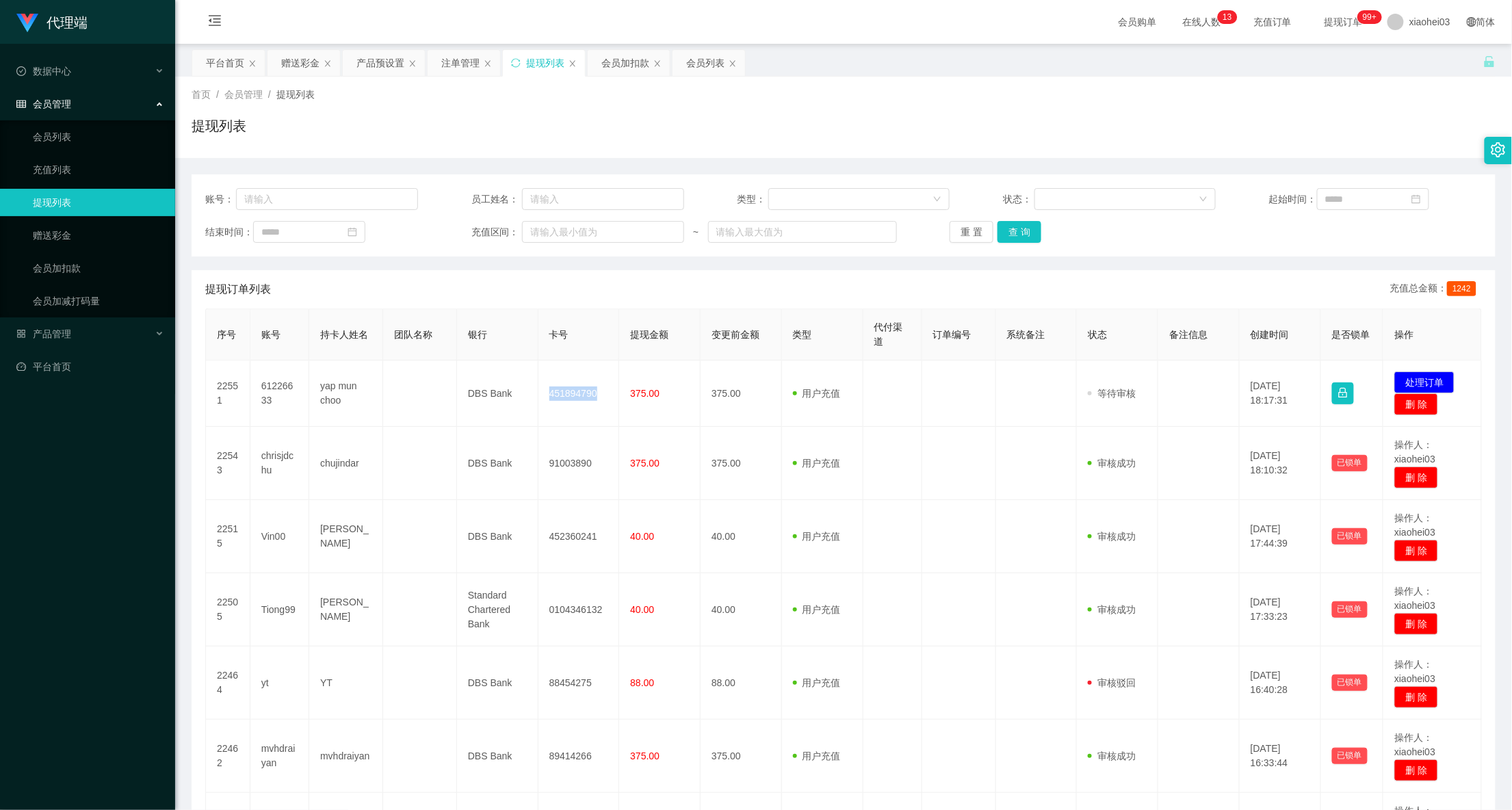
copy td "451894790"
click at [453, 61] on div "注单管理" at bounding box center [460, 62] width 38 height 26
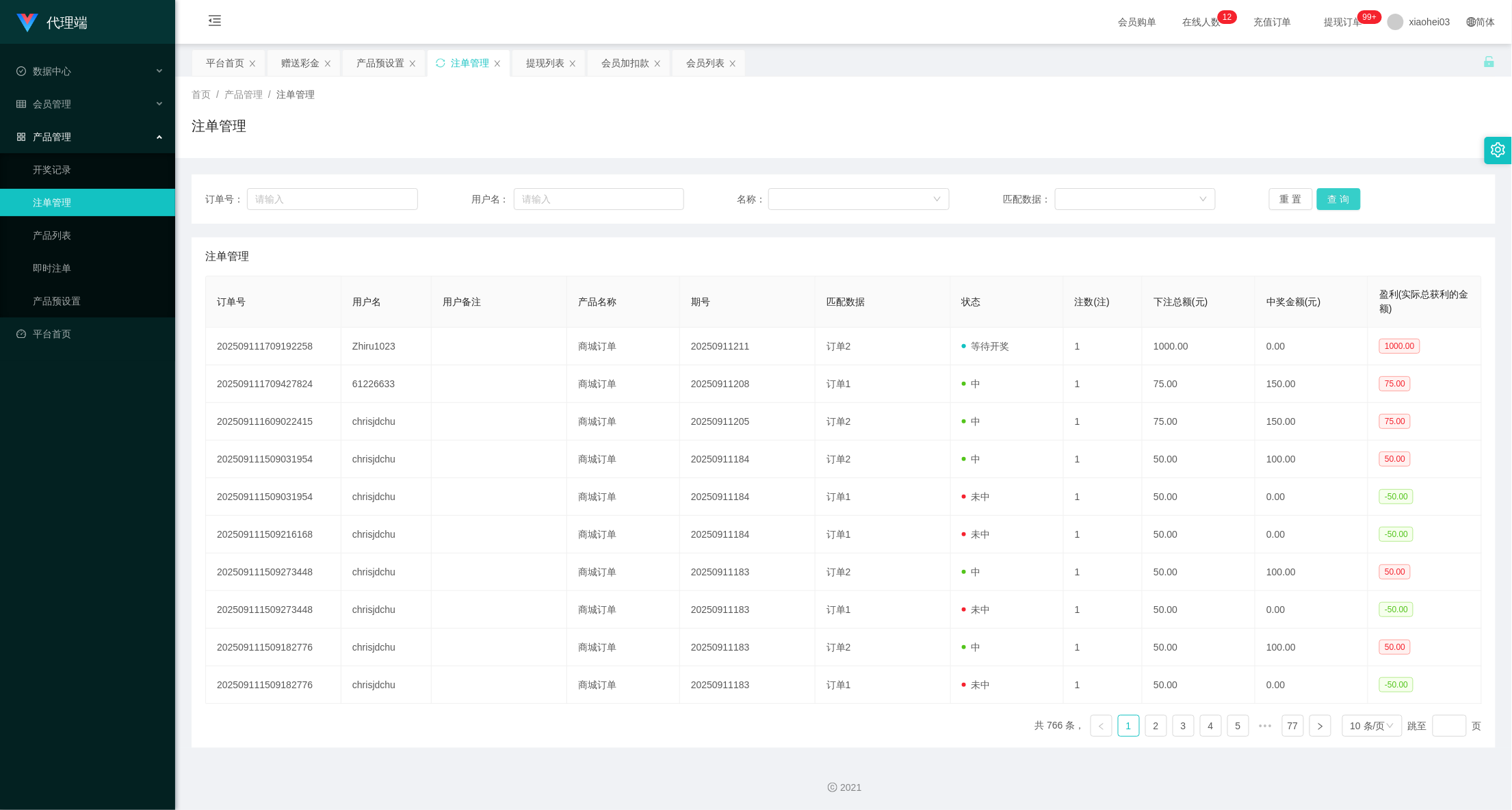
click at [1318, 201] on button "查 询" at bounding box center [1339, 199] width 43 height 22
click at [1333, 196] on button "查 询" at bounding box center [1339, 199] width 43 height 22
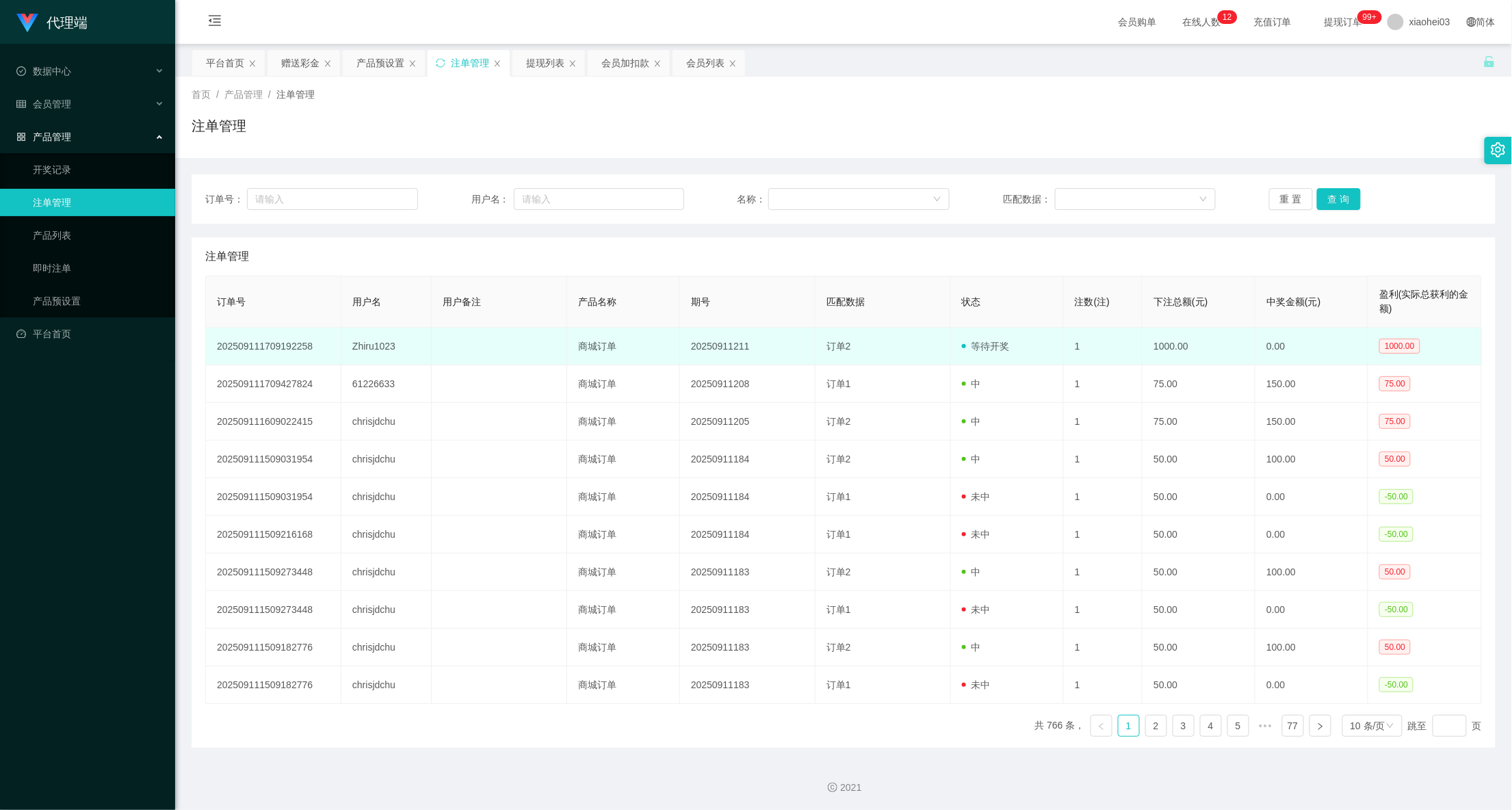
click at [356, 340] on td "Zhiru1023" at bounding box center [387, 347] width 90 height 38
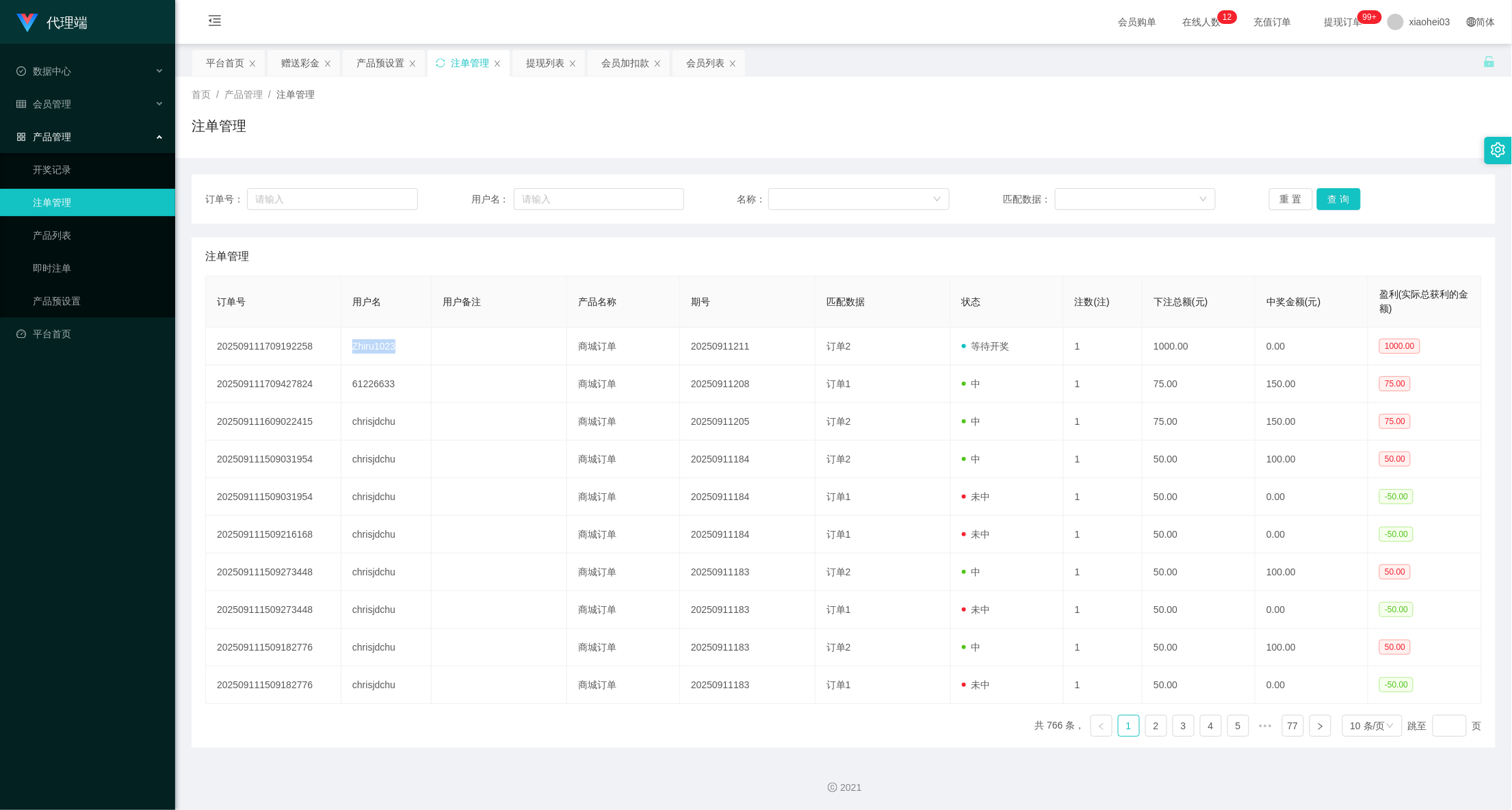
copy td "Zhiru1023"
click at [543, 58] on div "提现列表" at bounding box center [545, 62] width 38 height 26
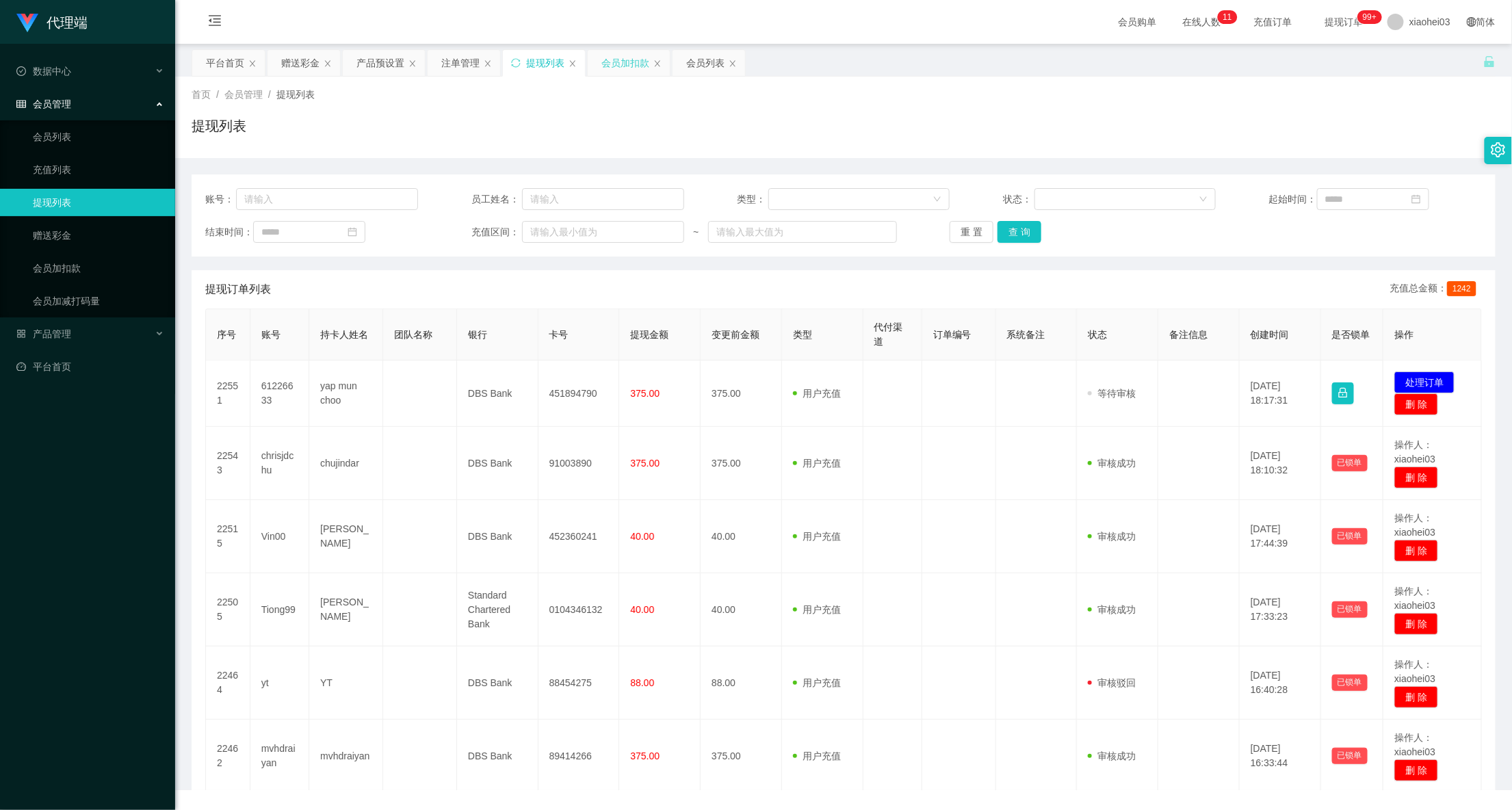
click at [619, 66] on div "会员加扣款" at bounding box center [625, 62] width 48 height 26
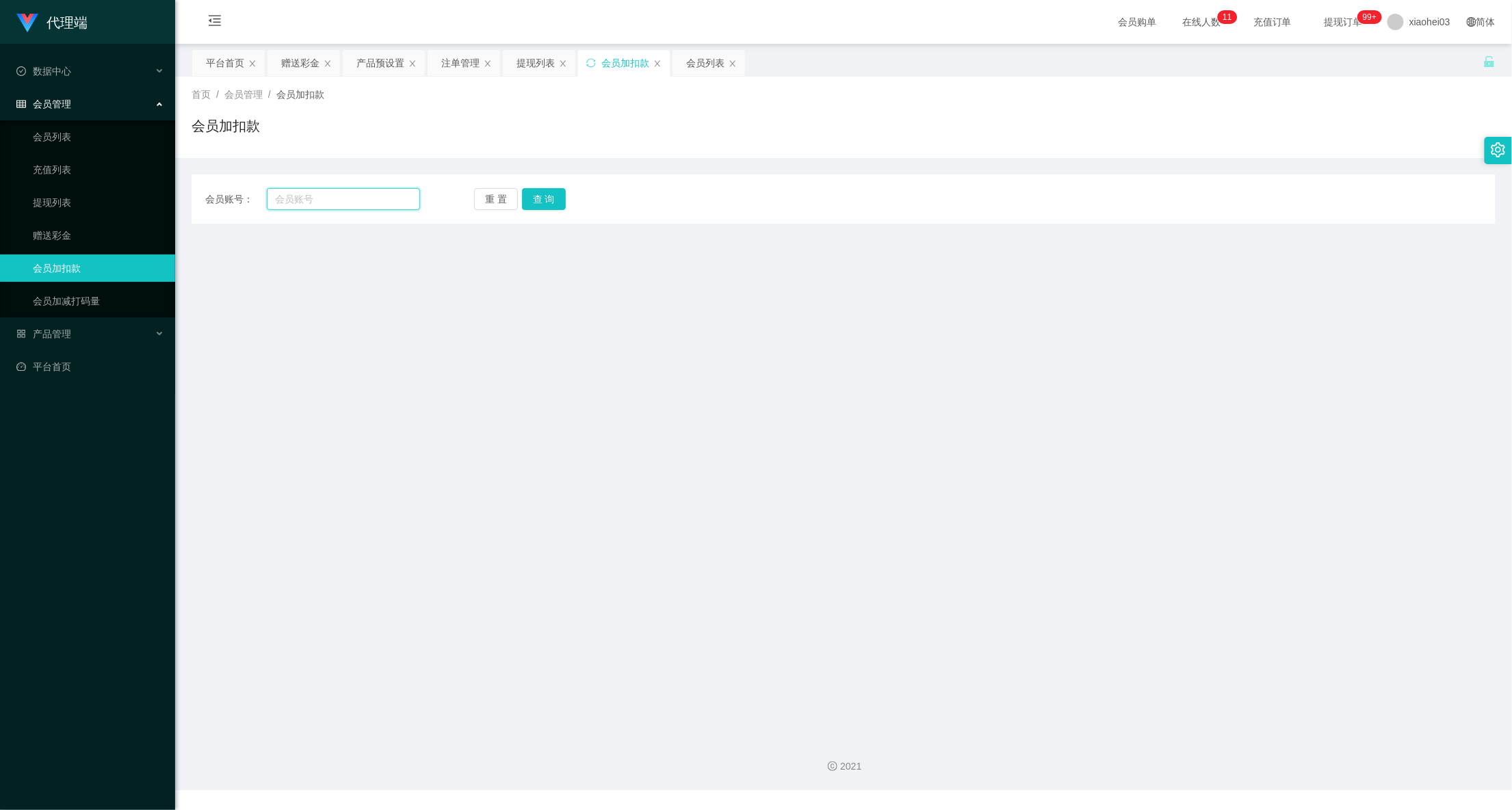
click at [362, 189] on input "text" at bounding box center [343, 199] width 154 height 22
paste input "Zhiru1023"
click at [556, 205] on button "查 询" at bounding box center [544, 199] width 43 height 22
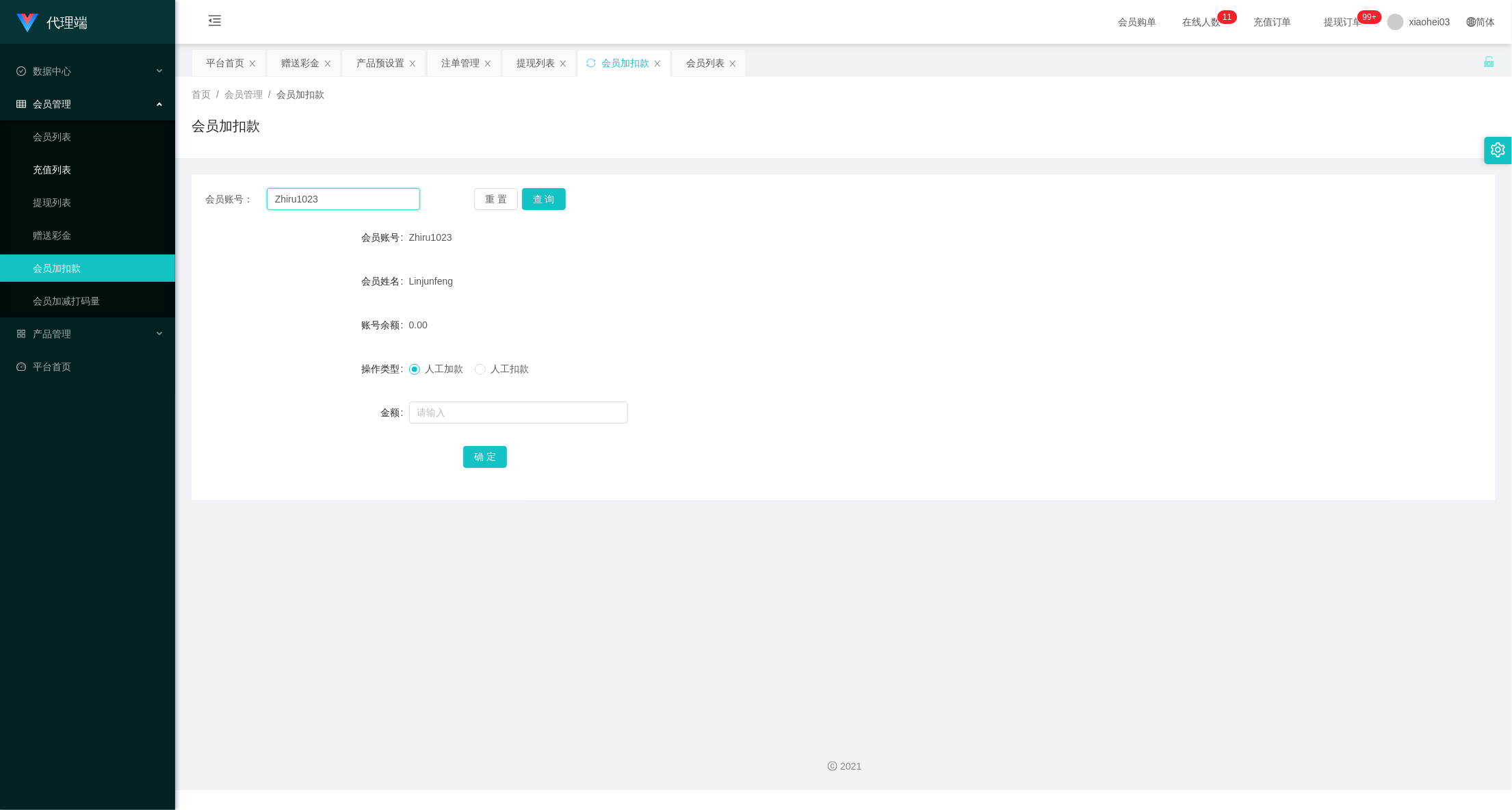
drag, startPoint x: 354, startPoint y: 193, endPoint x: 138, endPoint y: 171, distance: 217.1
click at [156, 173] on section "代理端 数据中心 会员管理 会员列表 充值列表 提现列表 赠送彩金 会员加扣款 会员加减打码量 产品管理 开奖记录 注单管理 产品列表 即时注单 产品预设置 …" at bounding box center [756, 395] width 1512 height 790
paste input "6122663"
type input "61226633"
click at [556, 199] on button "查 询" at bounding box center [544, 199] width 43 height 22
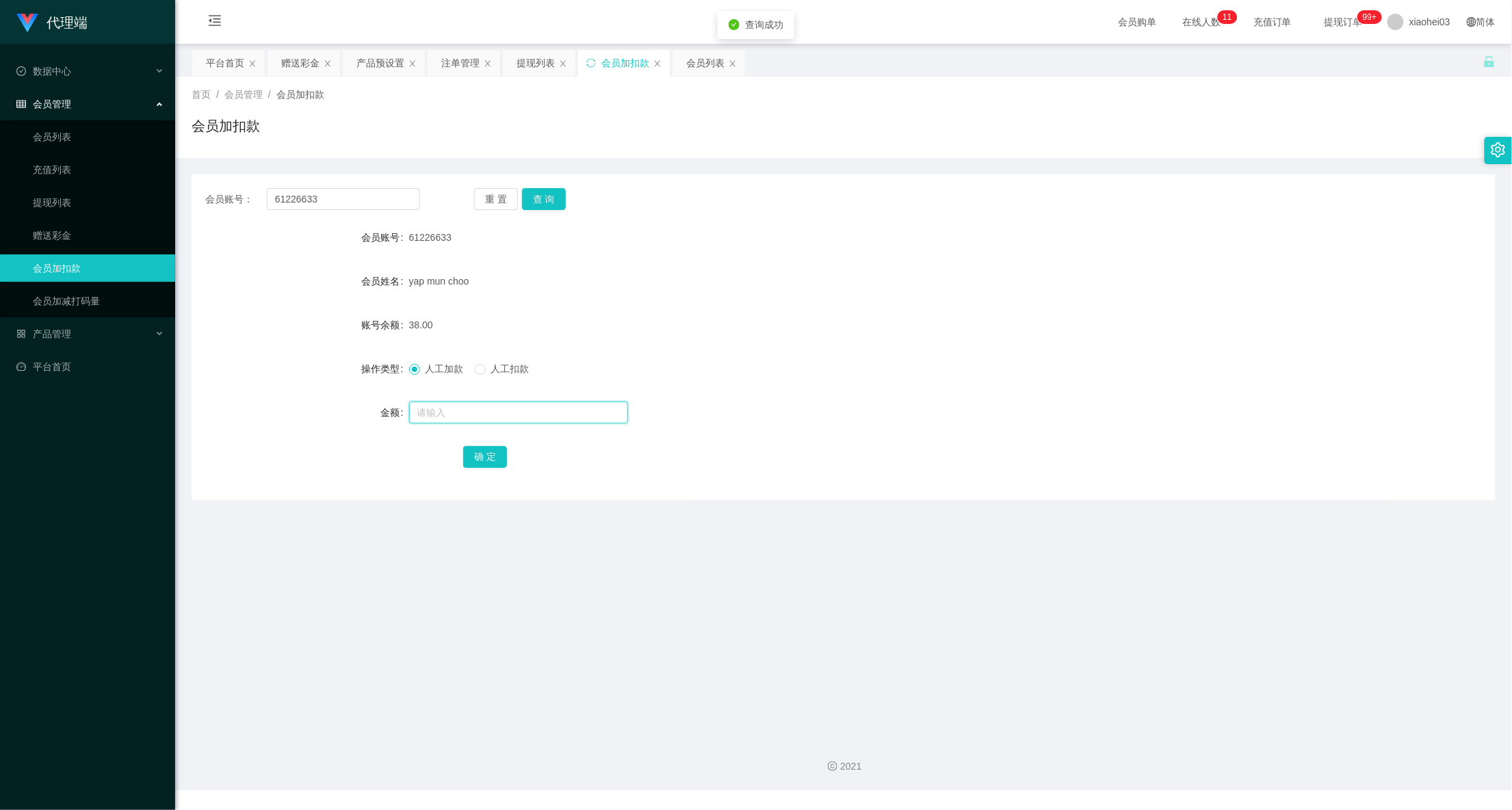
click at [523, 406] on input "text" at bounding box center [518, 413] width 219 height 22
type input "40"
click at [471, 446] on button "确 定" at bounding box center [485, 457] width 43 height 22
click at [966, 256] on form "会员账号 61226633 会员姓名 yap mun choo 账号余额 38.00 操作类型 人工加款 人工扣款 金额 确 定" at bounding box center [843, 347] width 1303 height 247
click at [537, 58] on div "提现列表" at bounding box center [536, 62] width 38 height 26
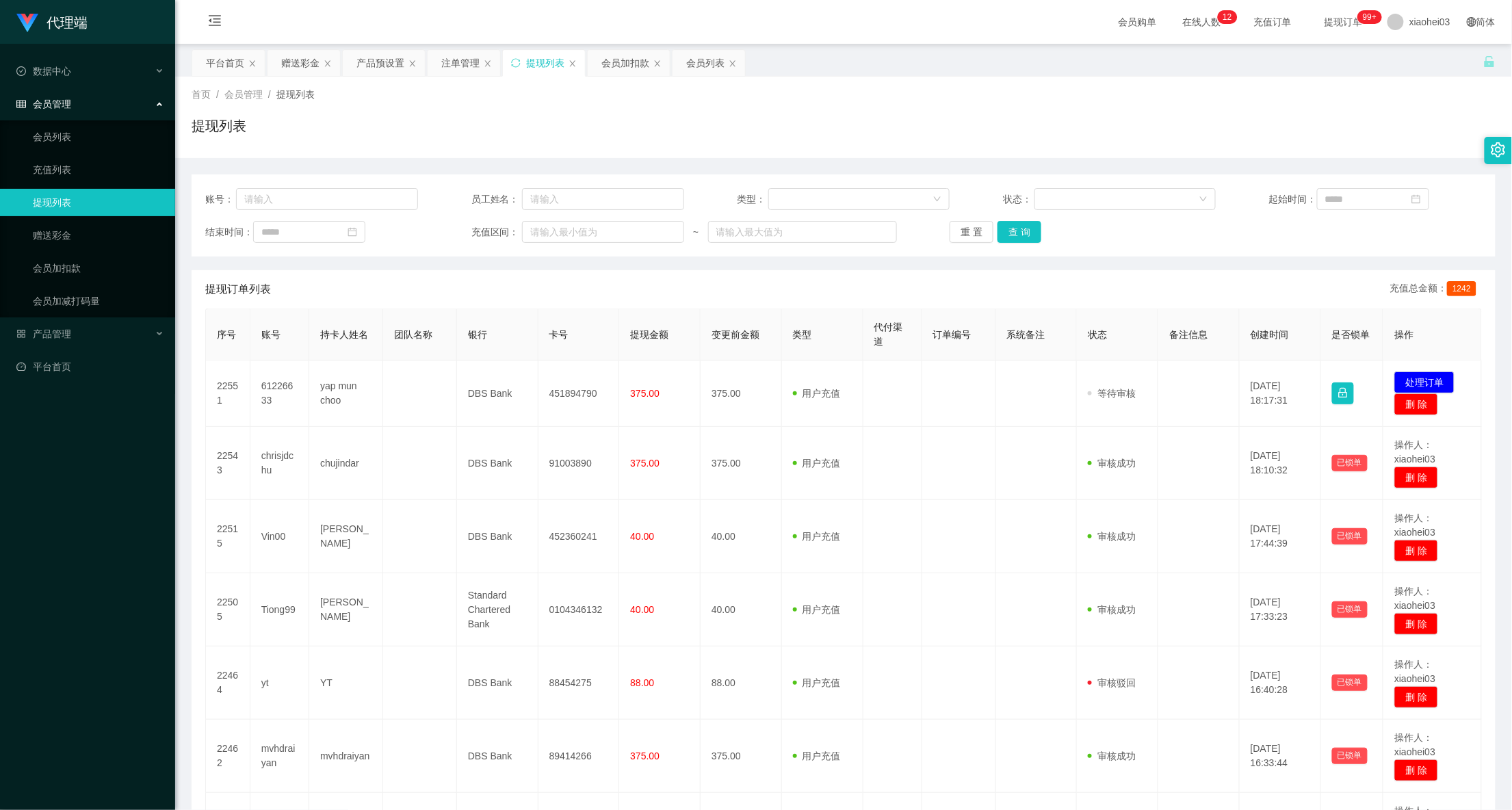
click at [559, 399] on td "451894790" at bounding box center [579, 393] width 81 height 66
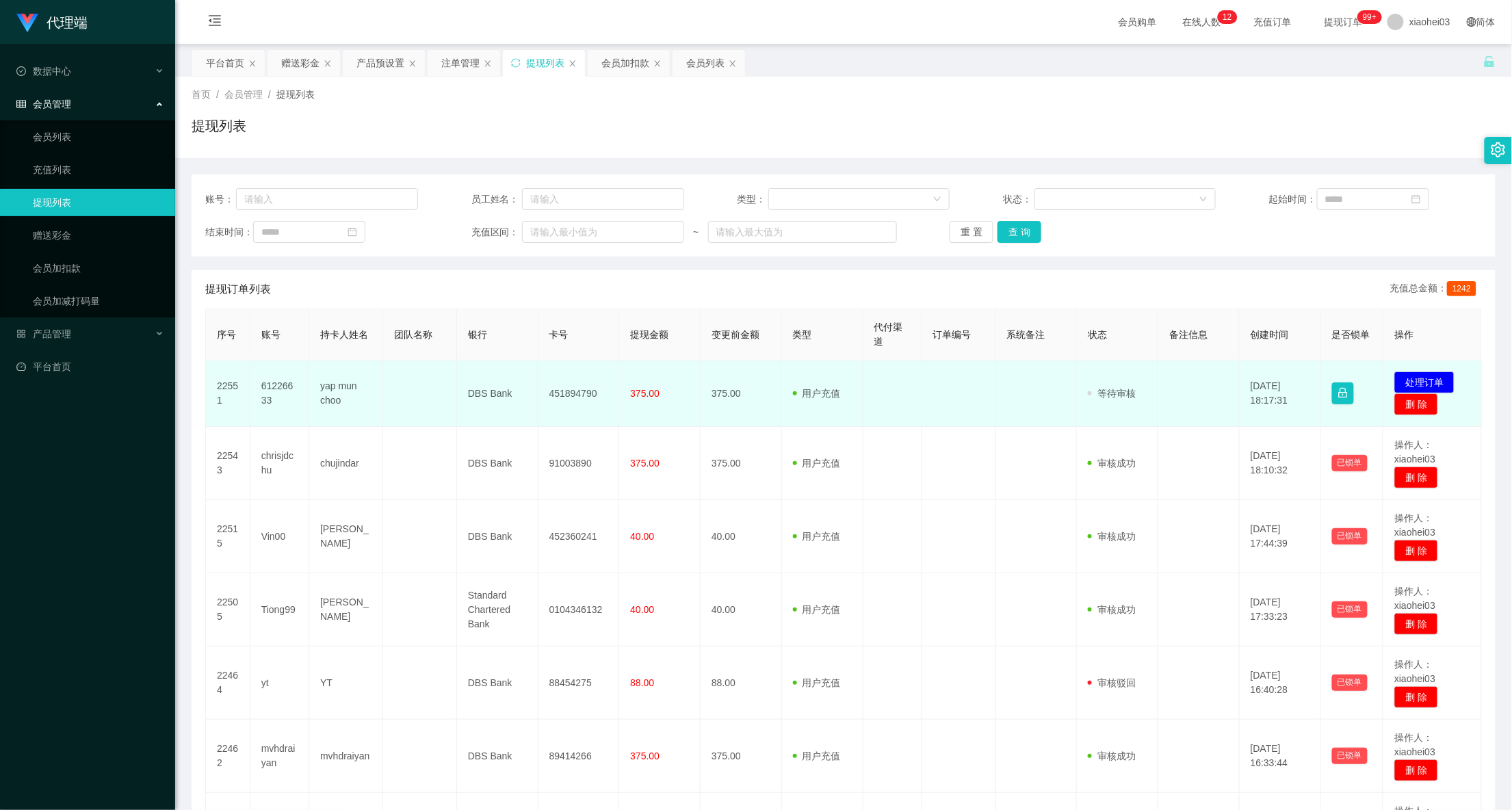
click at [574, 393] on td "451894790" at bounding box center [579, 393] width 81 height 66
drag, startPoint x: 574, startPoint y: 393, endPoint x: 592, endPoint y: 390, distance: 18.2
click at [574, 393] on td "451894790" at bounding box center [579, 393] width 81 height 66
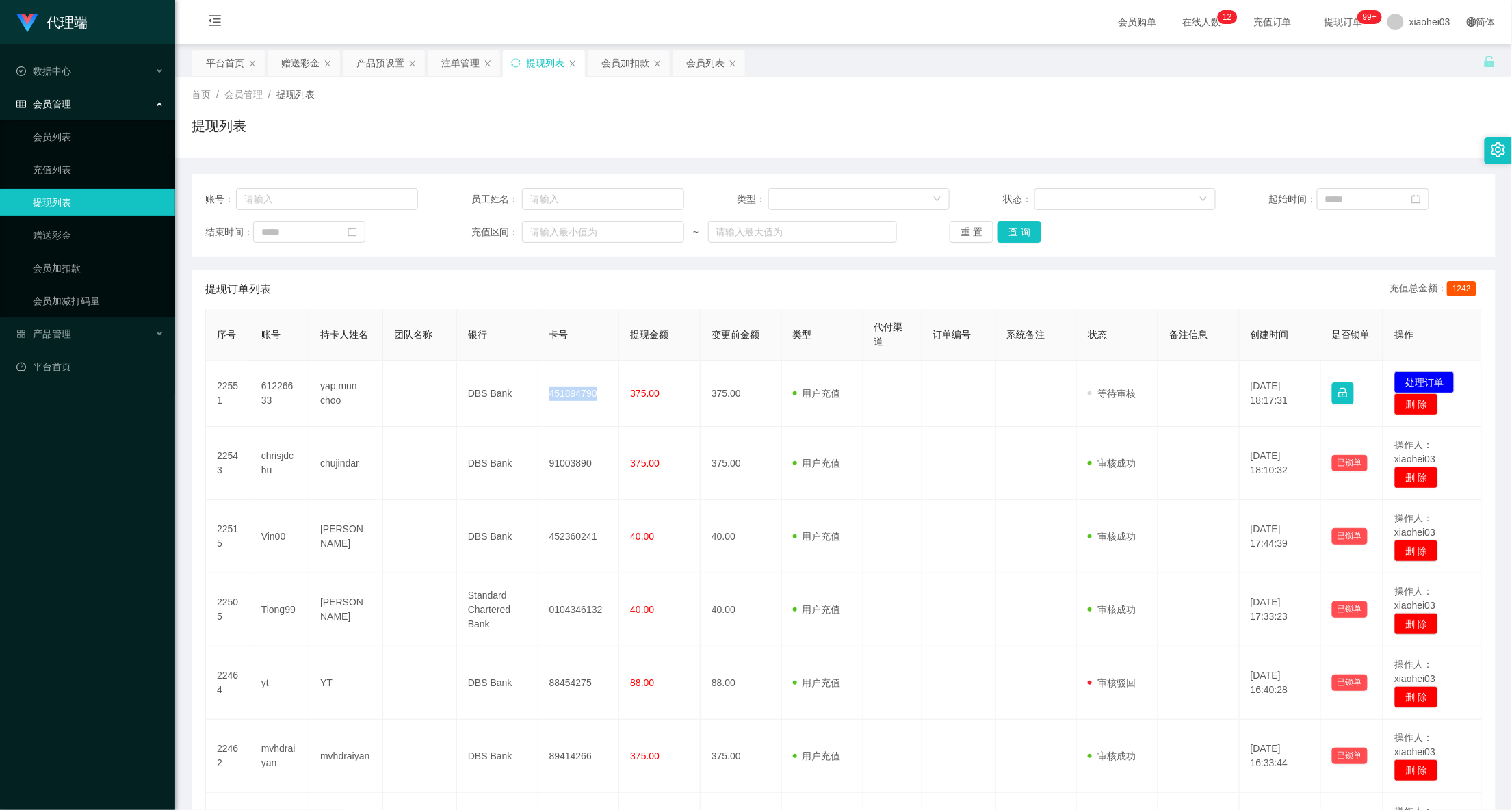
copy td "451894790"
click at [1210, 205] on div "账号： 员工姓名： 类型： 状态： 起始时间：" at bounding box center [843, 199] width 1276 height 22
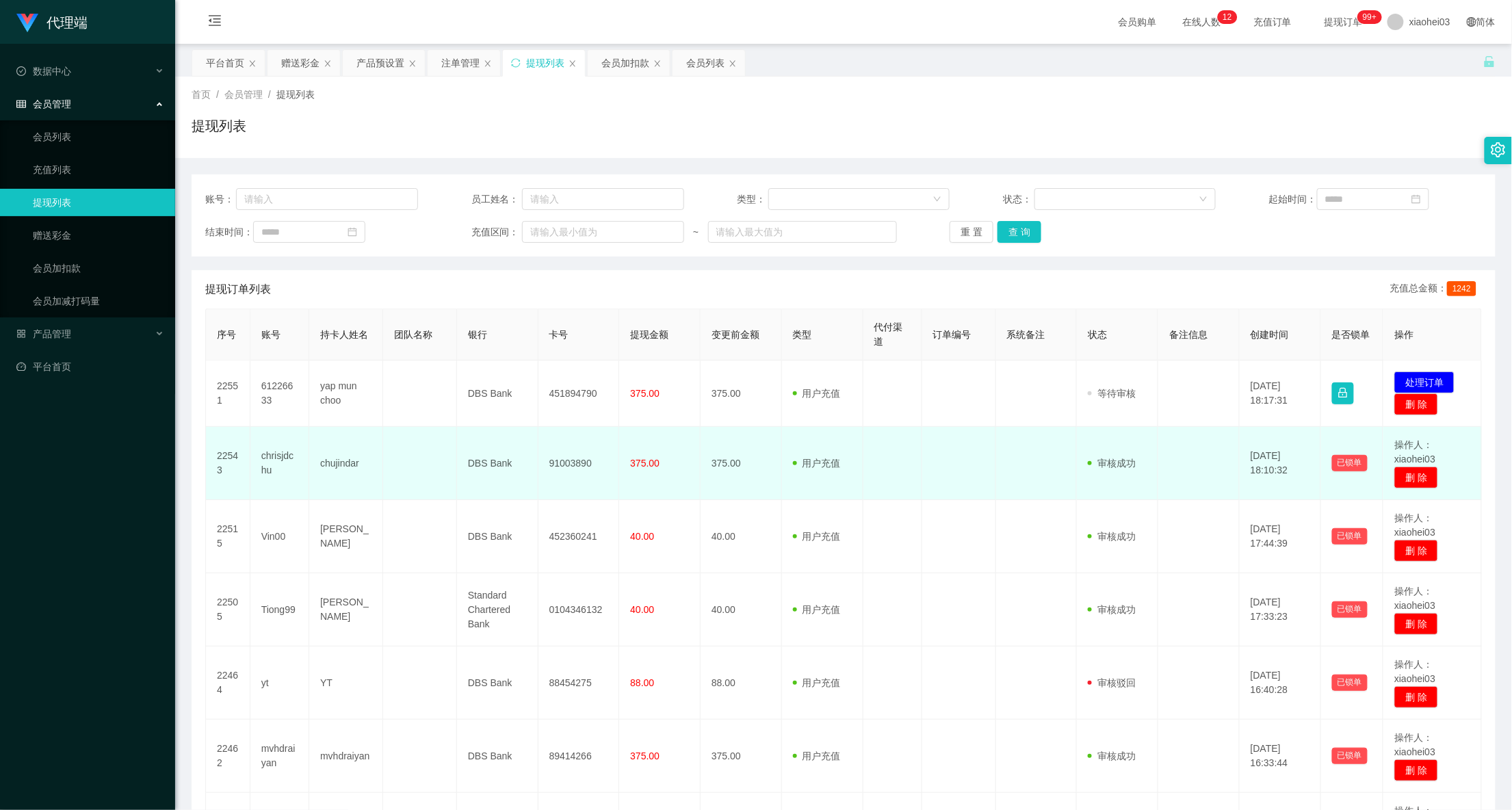
click at [571, 463] on td "91003890" at bounding box center [579, 463] width 81 height 73
copy td "91003890"
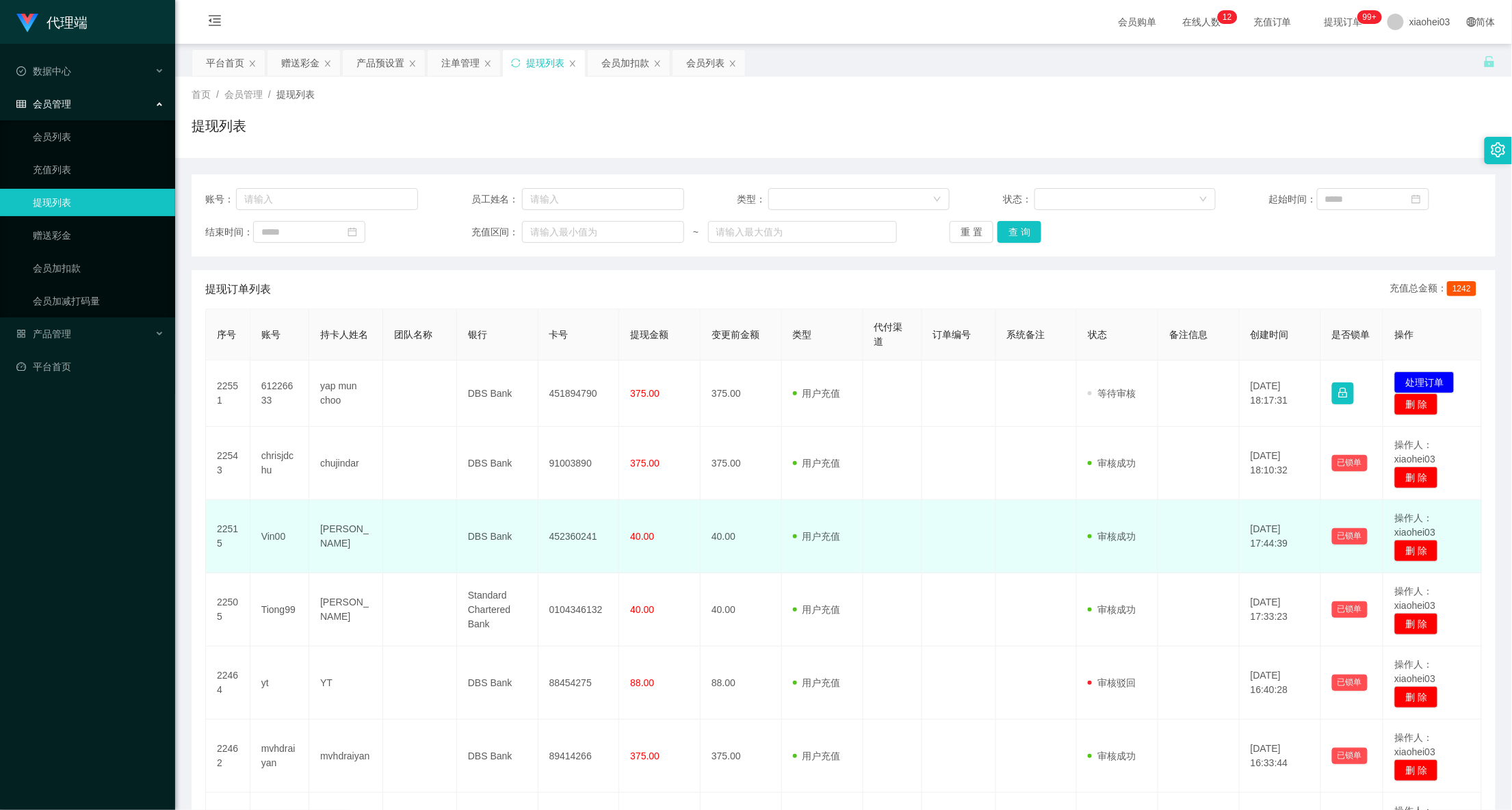
click at [1011, 506] on td at bounding box center [1037, 536] width 81 height 73
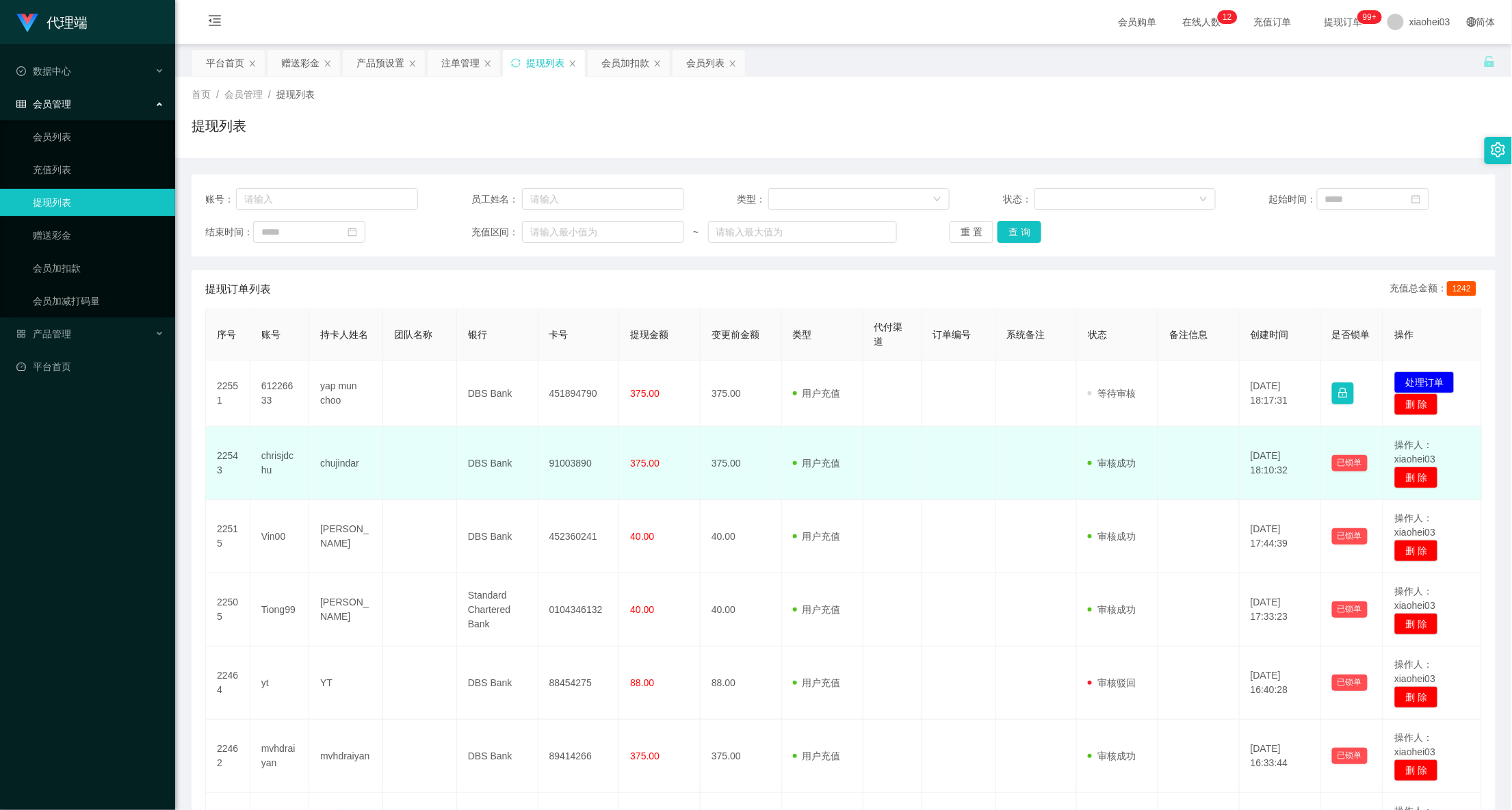
click at [877, 441] on td at bounding box center [892, 463] width 59 height 73
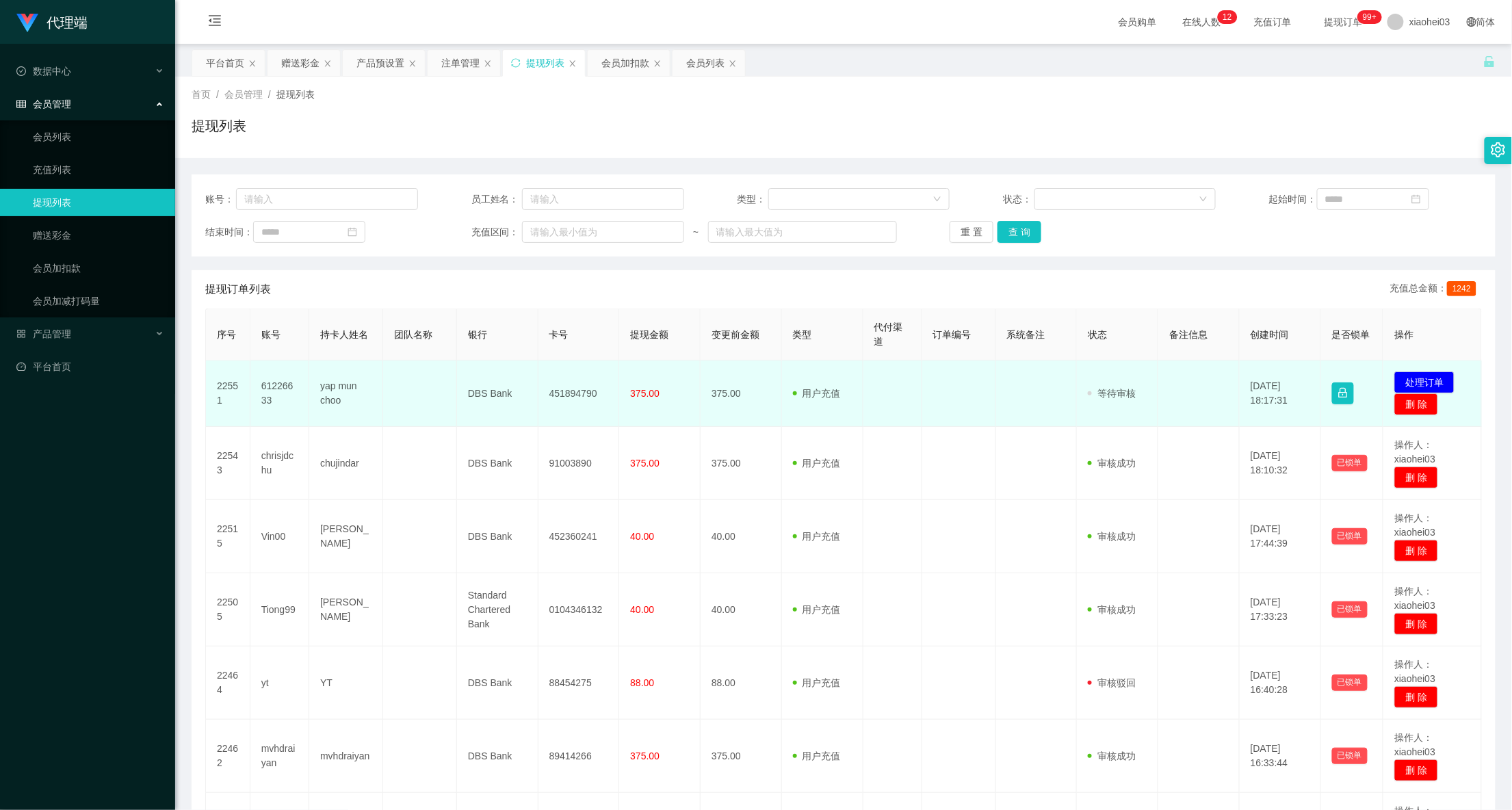
click at [586, 396] on td "451894790" at bounding box center [579, 393] width 81 height 66
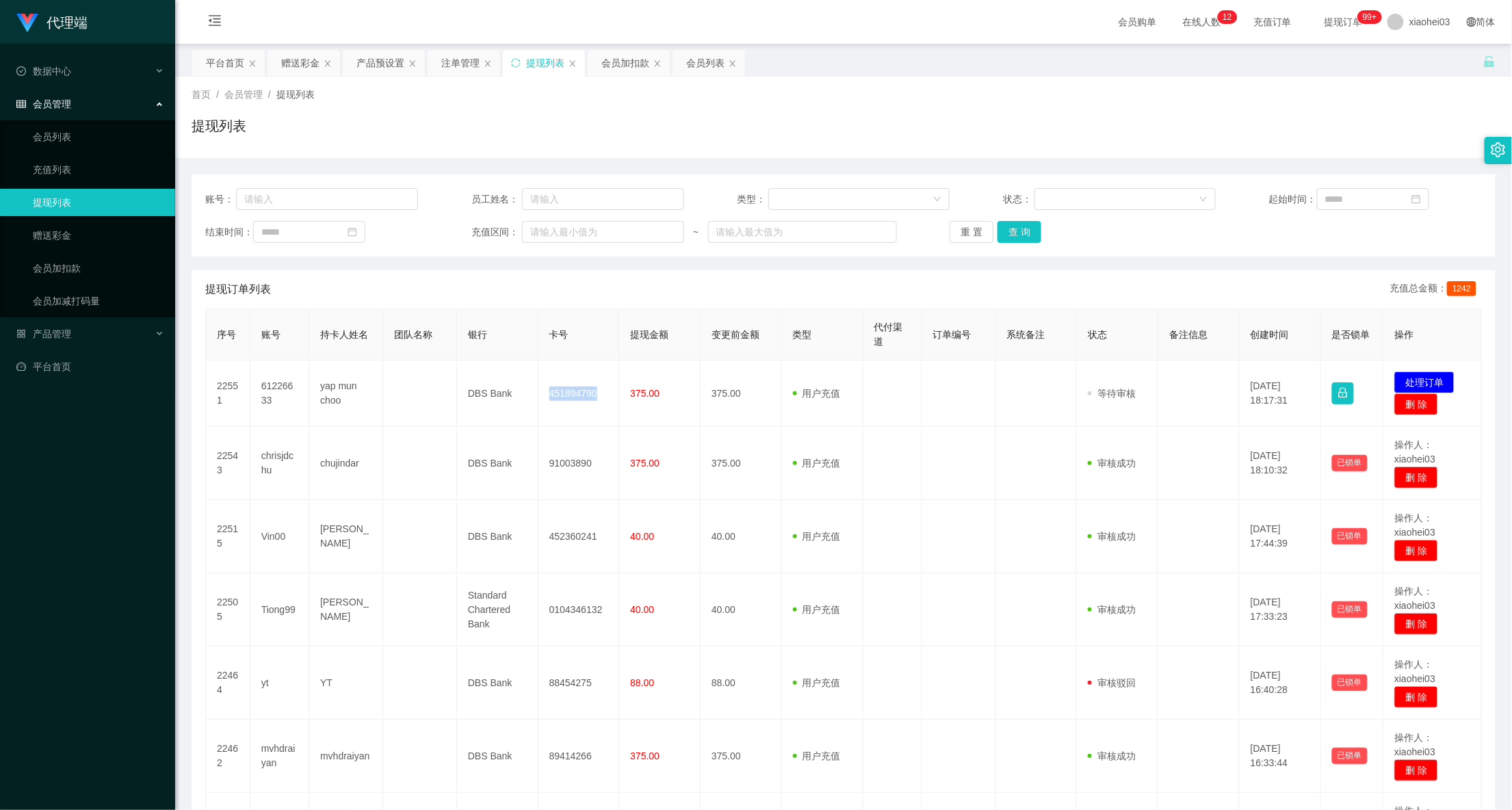
copy td "451894790"
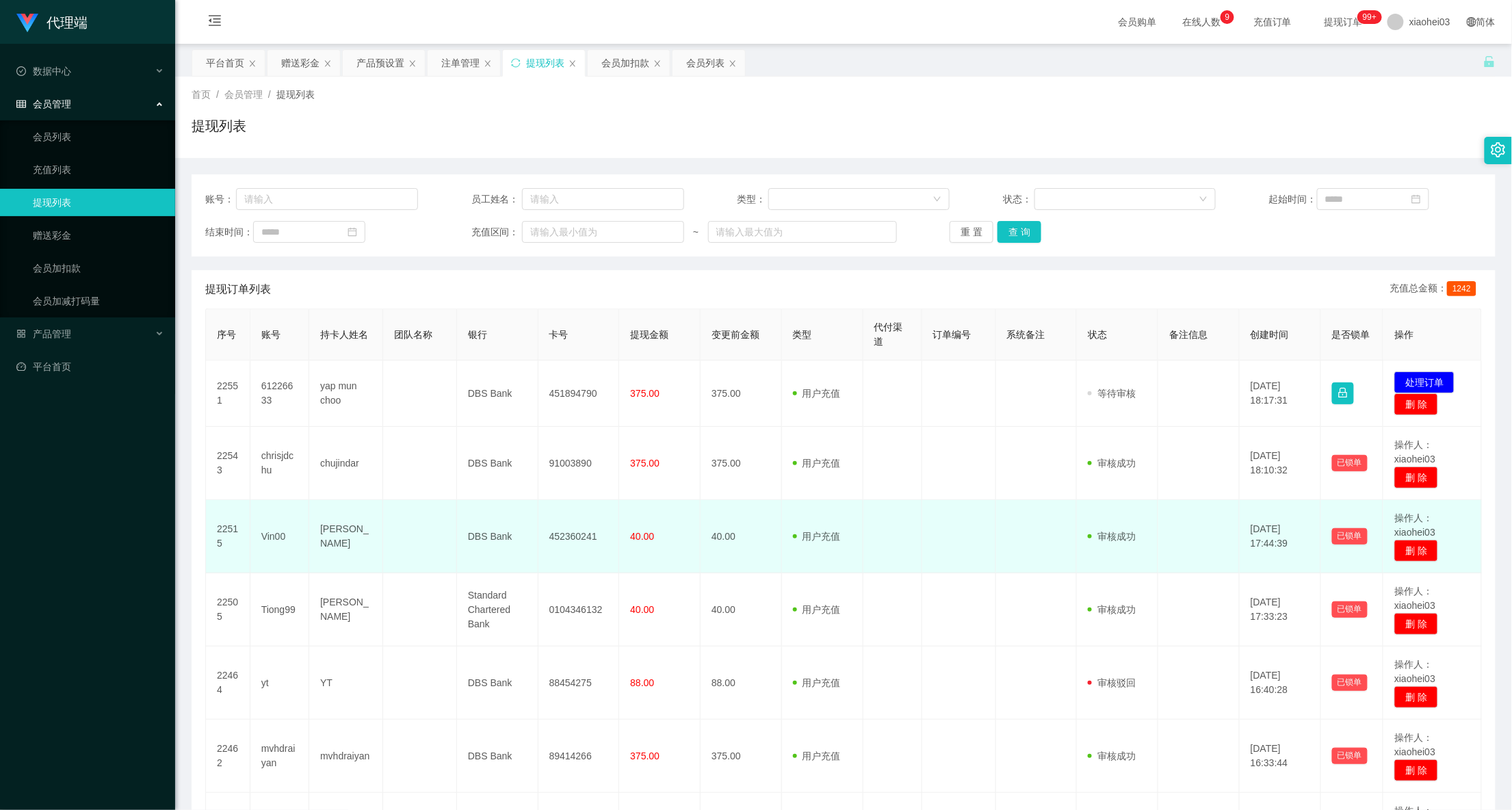
click at [1089, 510] on td "审核驳回 审核成功 等待审核" at bounding box center [1117, 536] width 81 height 73
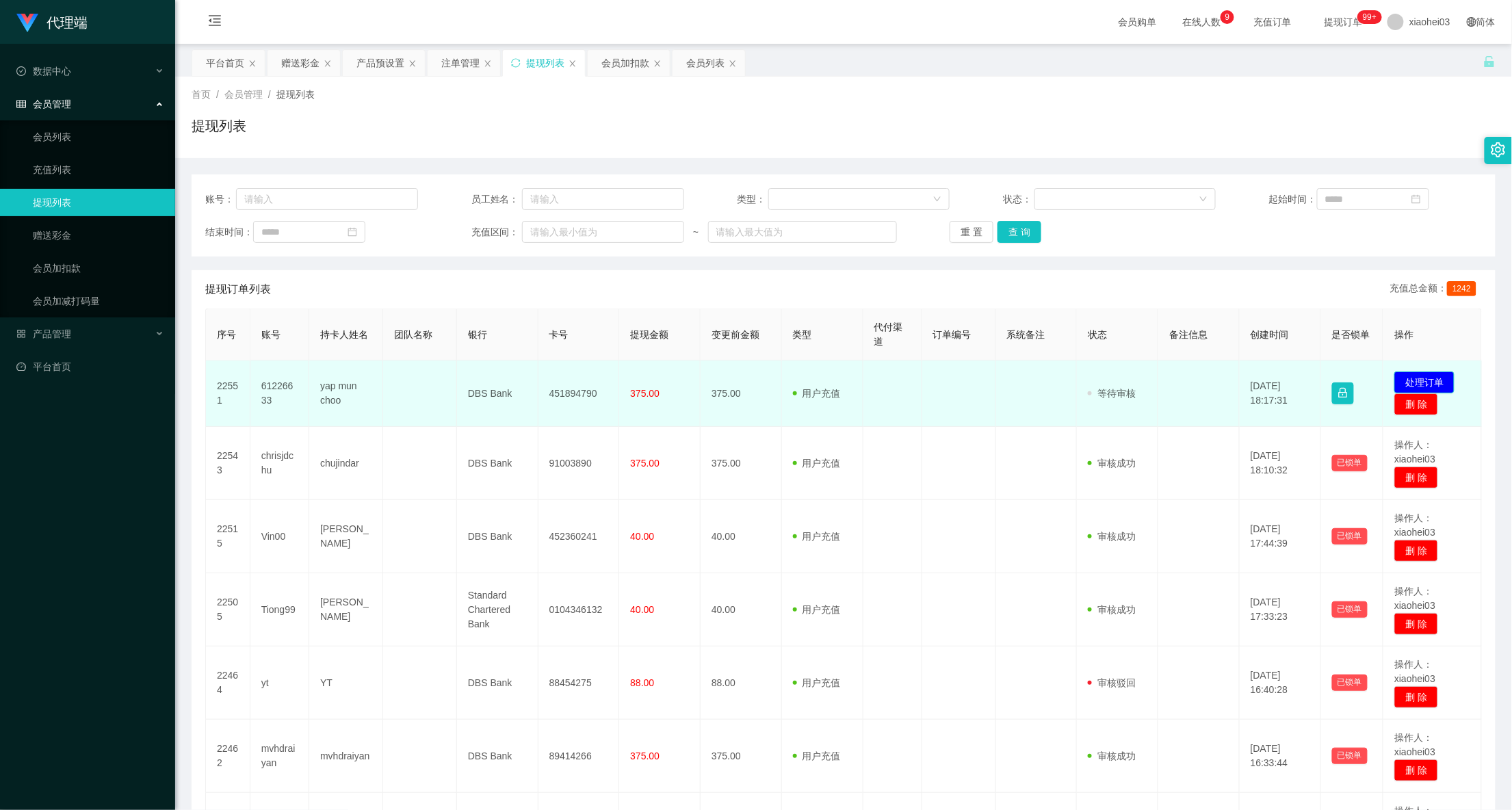
click at [1418, 377] on button "处理订单" at bounding box center [1423, 382] width 61 height 22
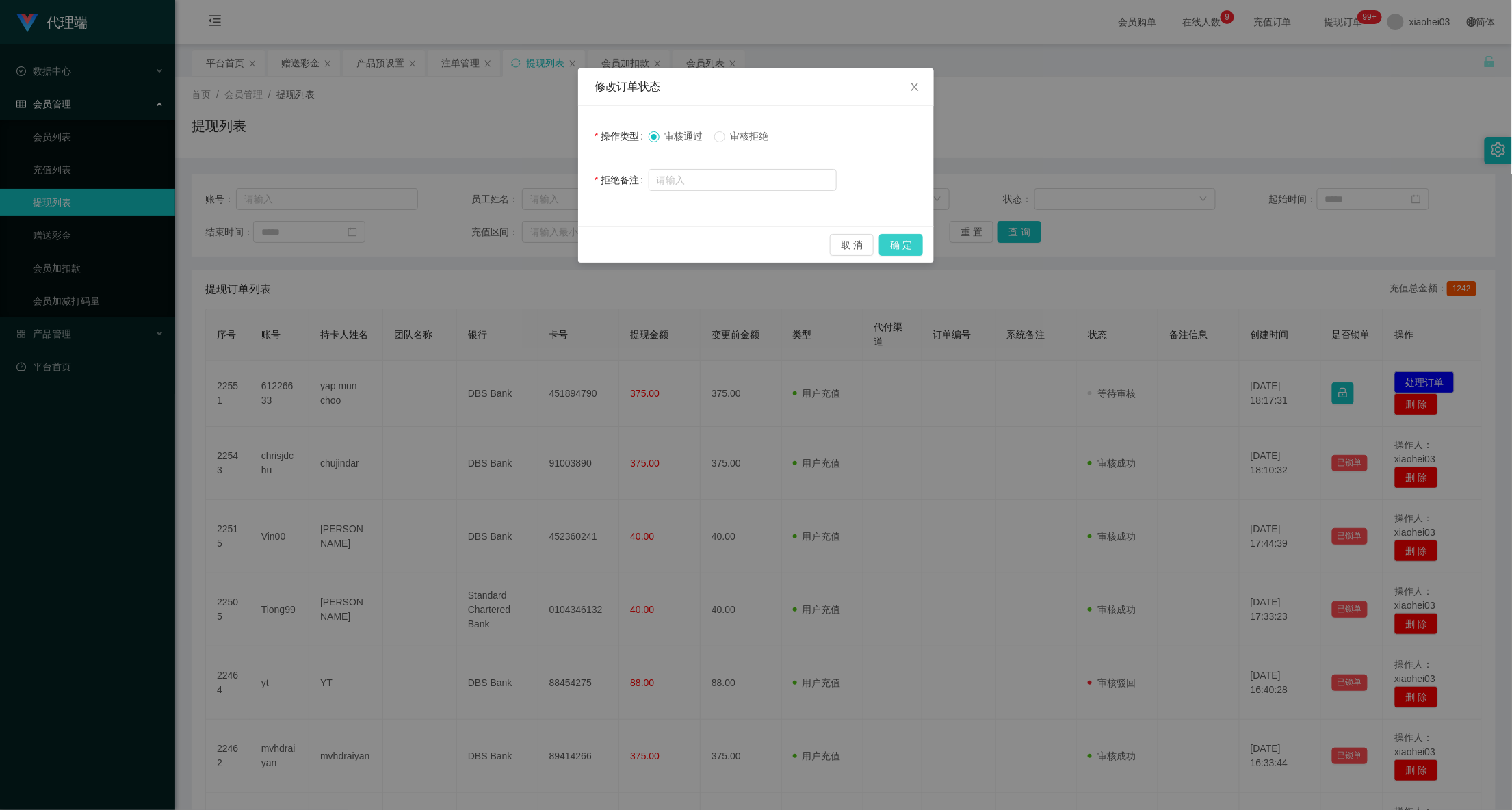
click at [903, 245] on button "确 定" at bounding box center [901, 245] width 43 height 22
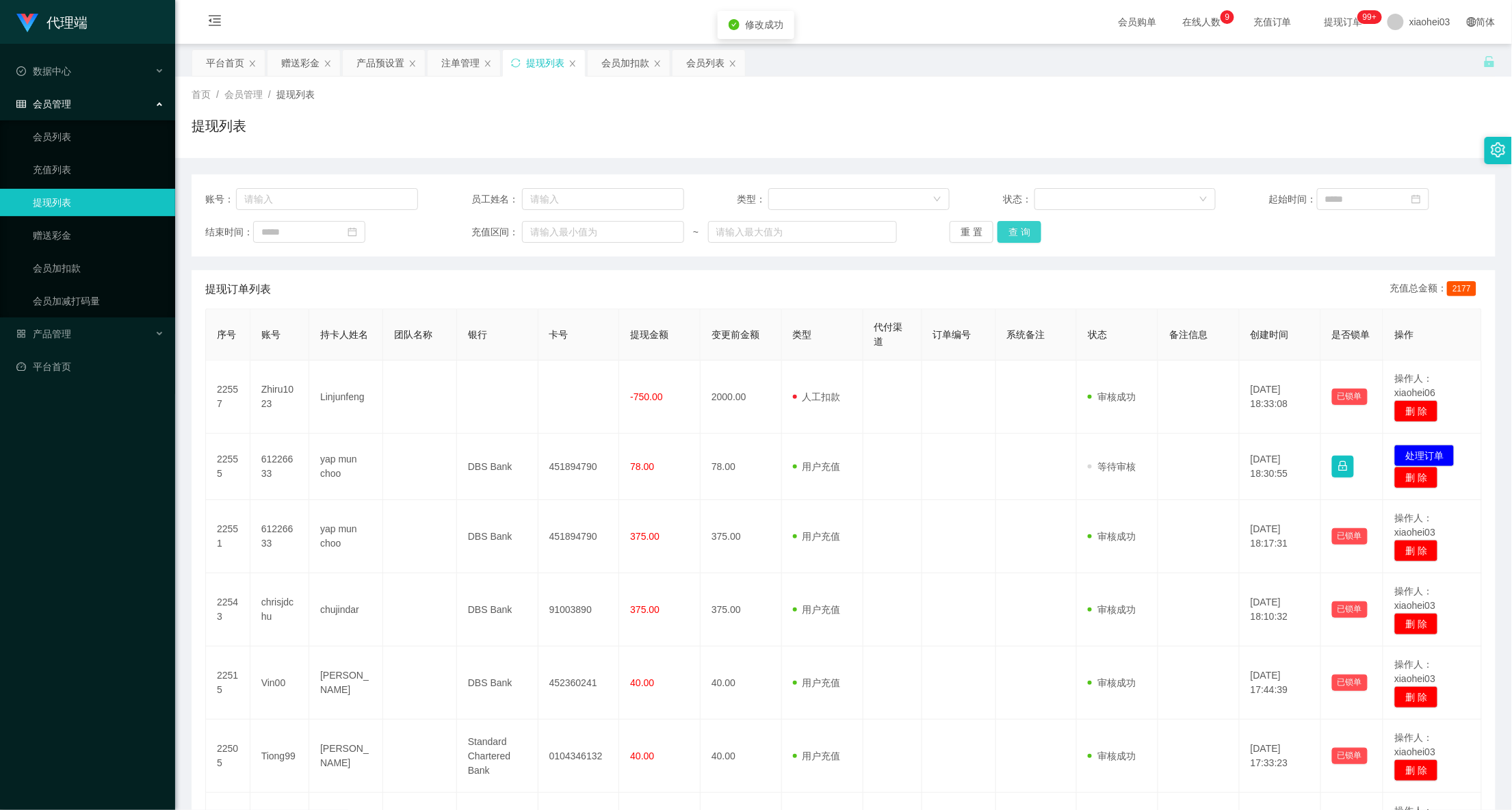
click at [1016, 228] on button "查 询" at bounding box center [1019, 232] width 43 height 22
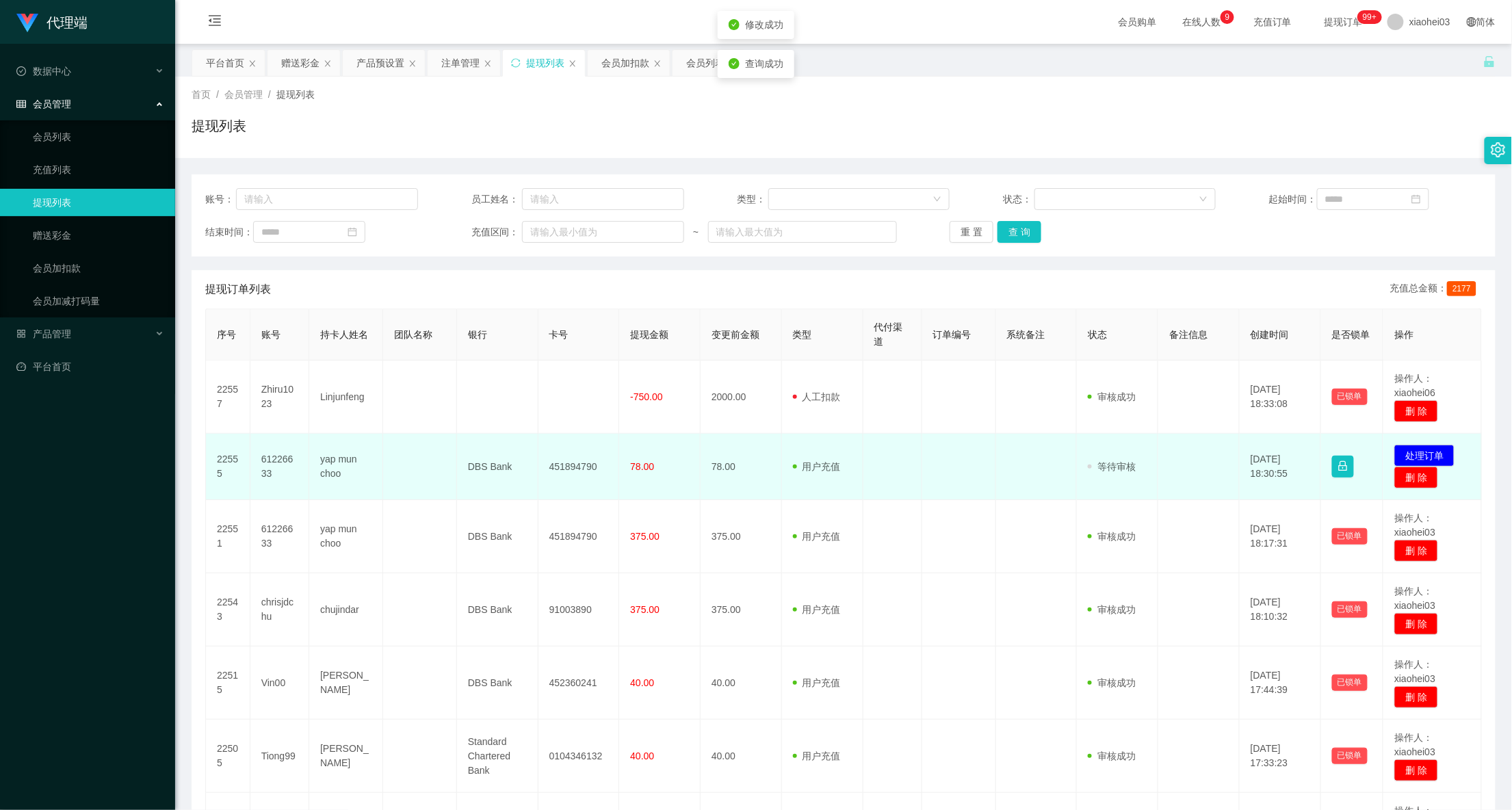
click at [886, 473] on td at bounding box center [892, 466] width 59 height 66
click at [559, 470] on td "451894790" at bounding box center [579, 466] width 81 height 66
copy td "1"
click at [566, 468] on td "451894790" at bounding box center [579, 466] width 81 height 66
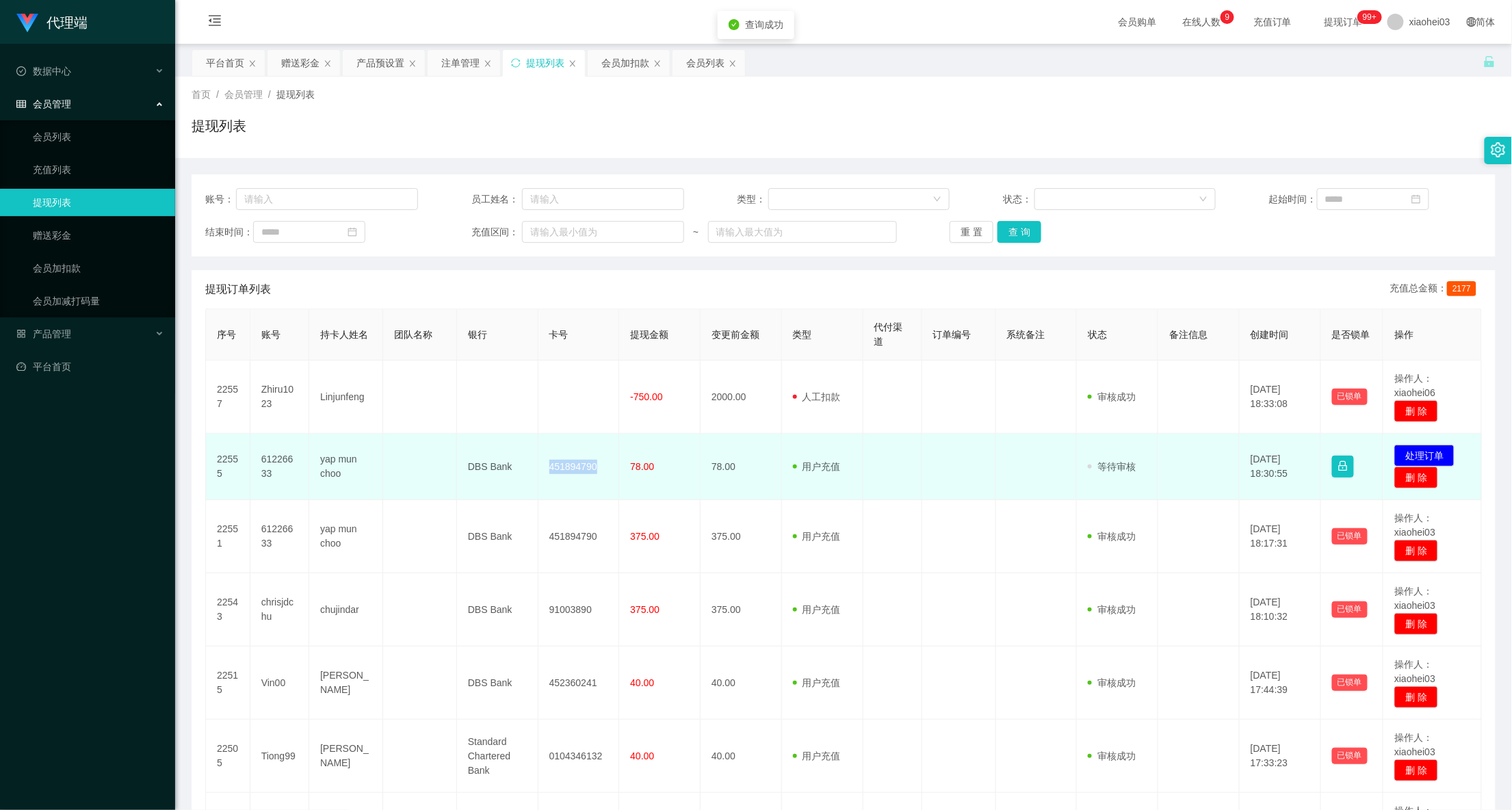
click at [566, 468] on td "451894790" at bounding box center [579, 466] width 81 height 66
copy td "451894790"
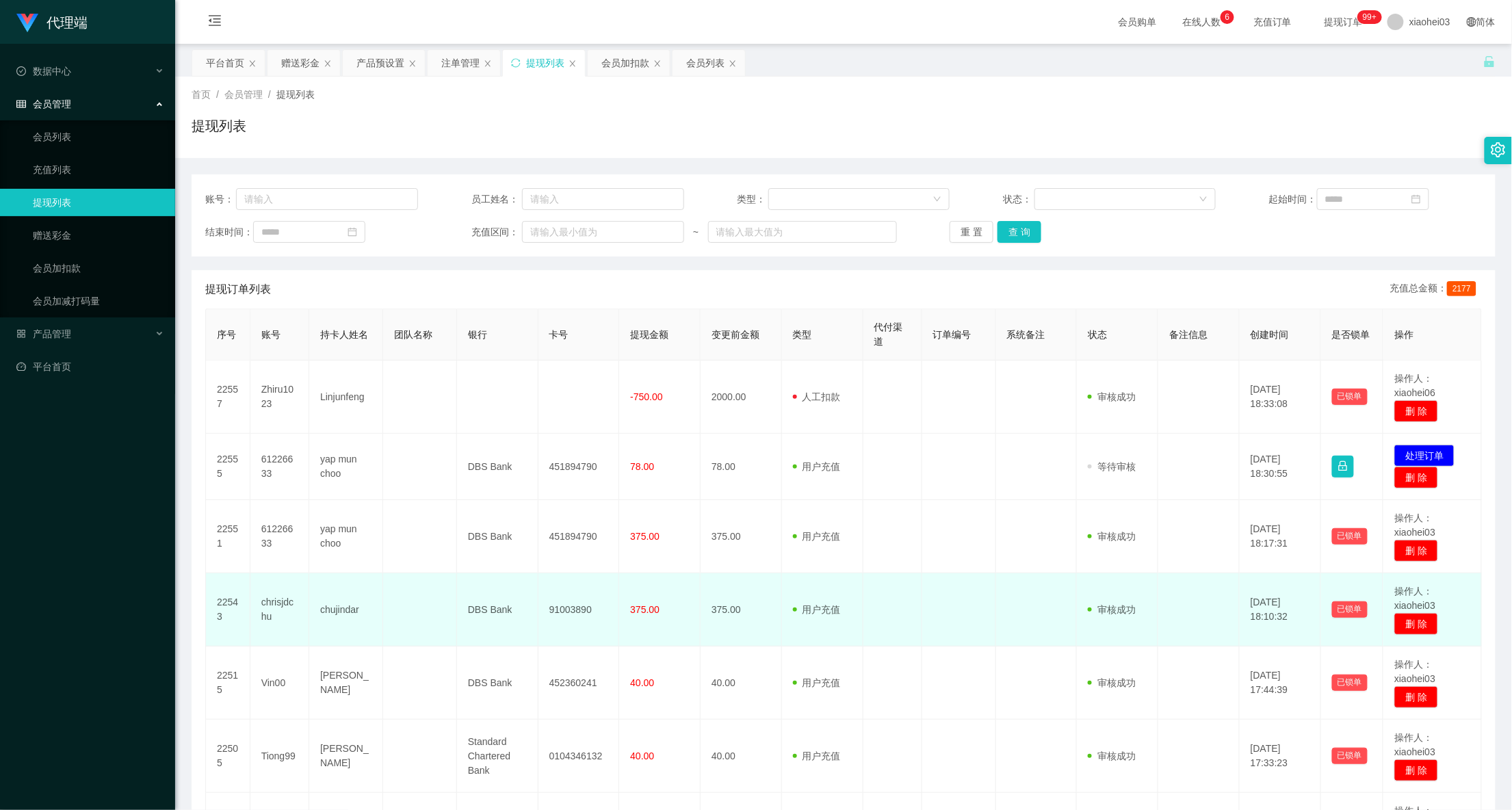
click at [1019, 628] on td at bounding box center [1037, 610] width 81 height 73
click at [901, 624] on td at bounding box center [892, 610] width 59 height 73
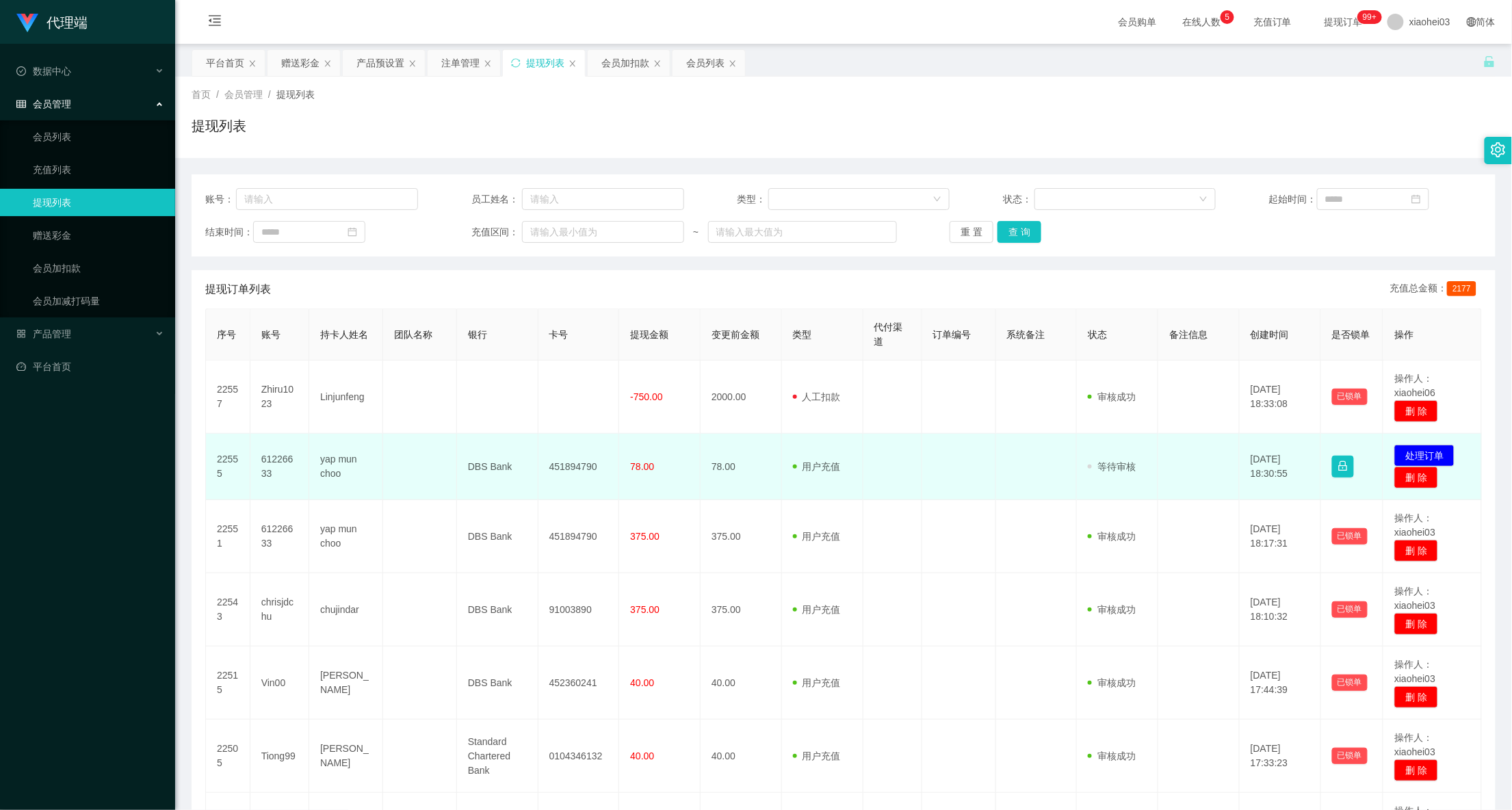
click at [798, 468] on span "用户充值" at bounding box center [817, 466] width 48 height 11
click at [579, 463] on td "451894790" at bounding box center [579, 466] width 81 height 66
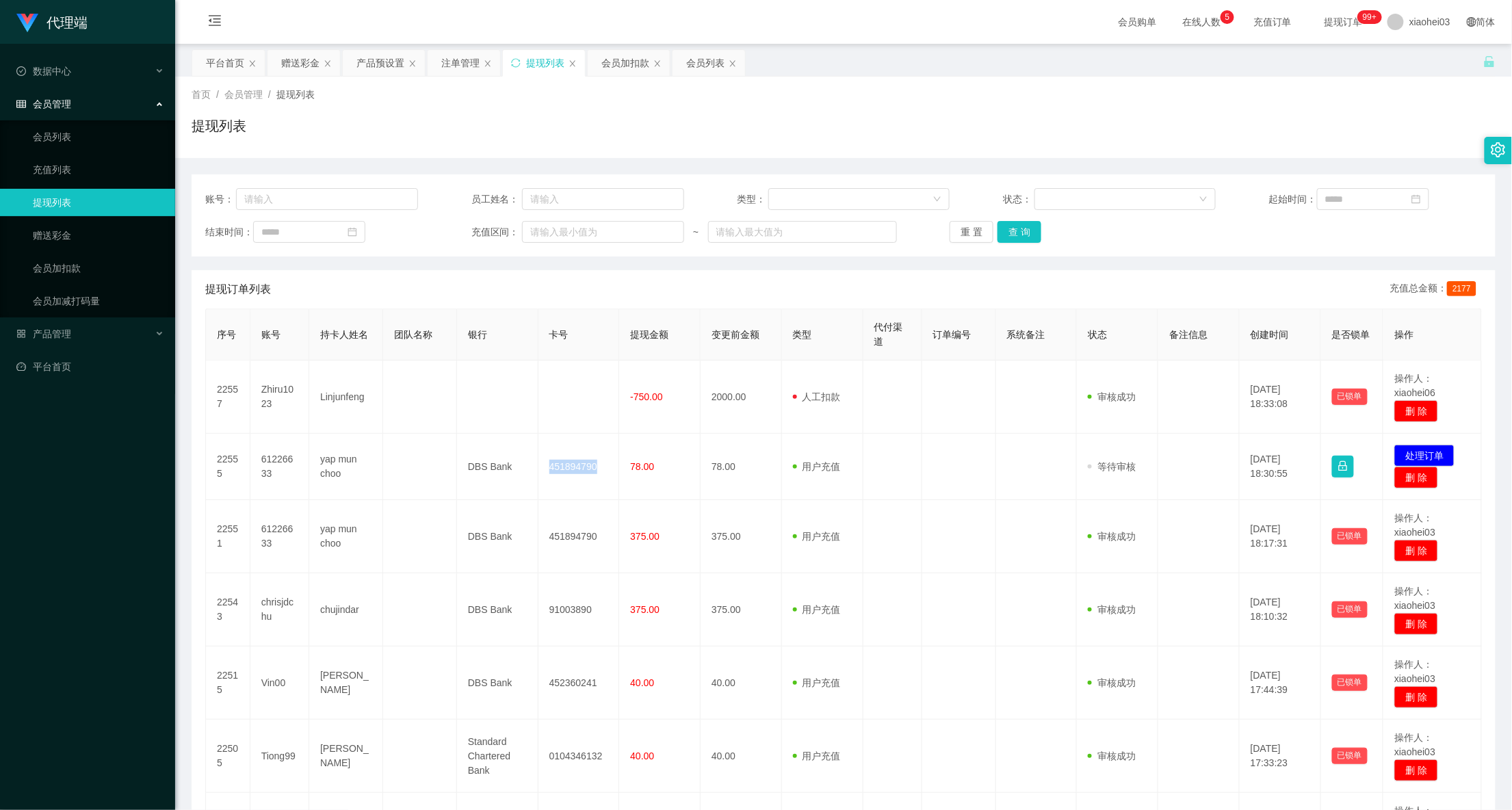
copy td "451894790"
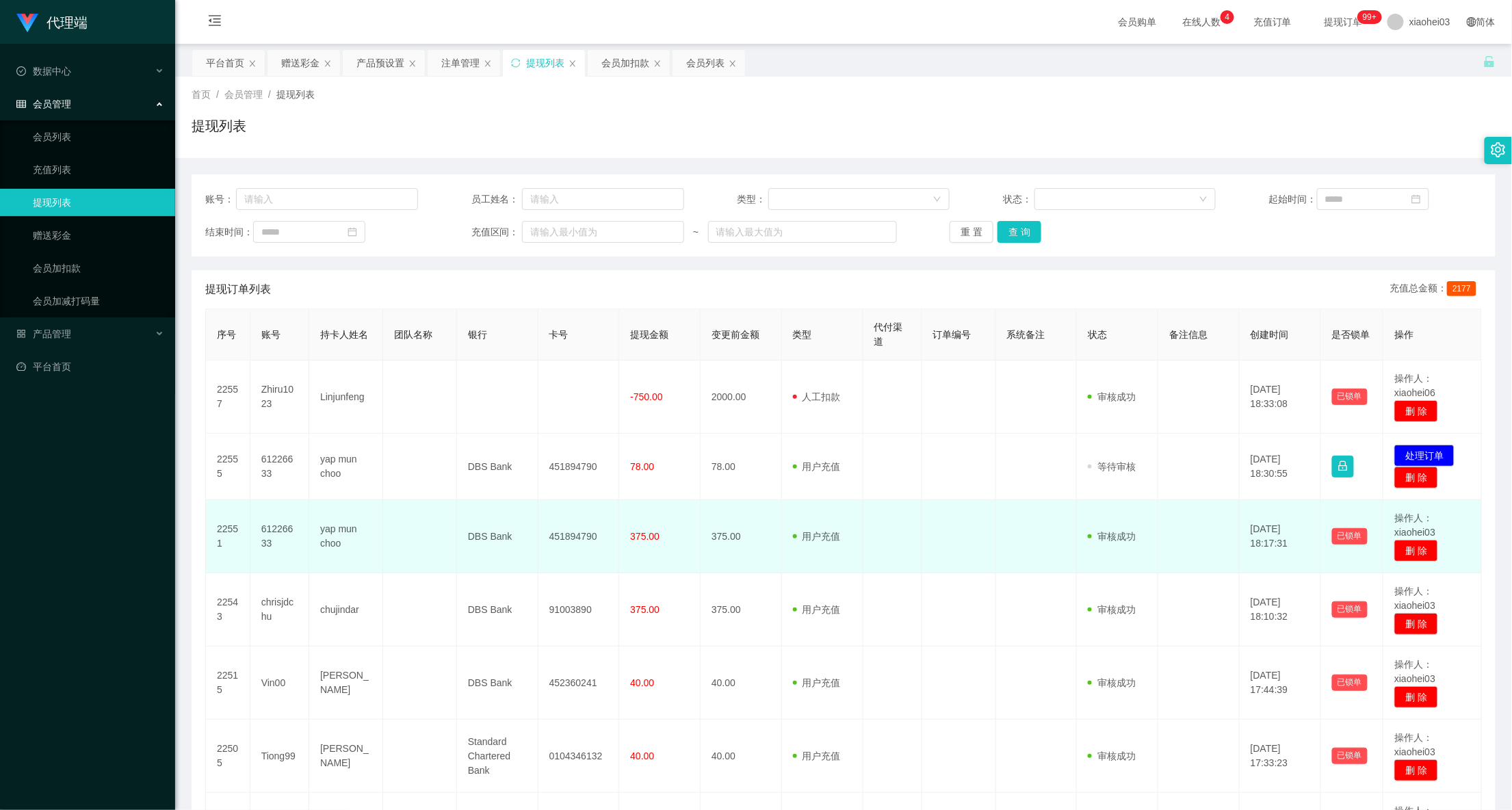
click at [912, 572] on td at bounding box center [892, 536] width 59 height 73
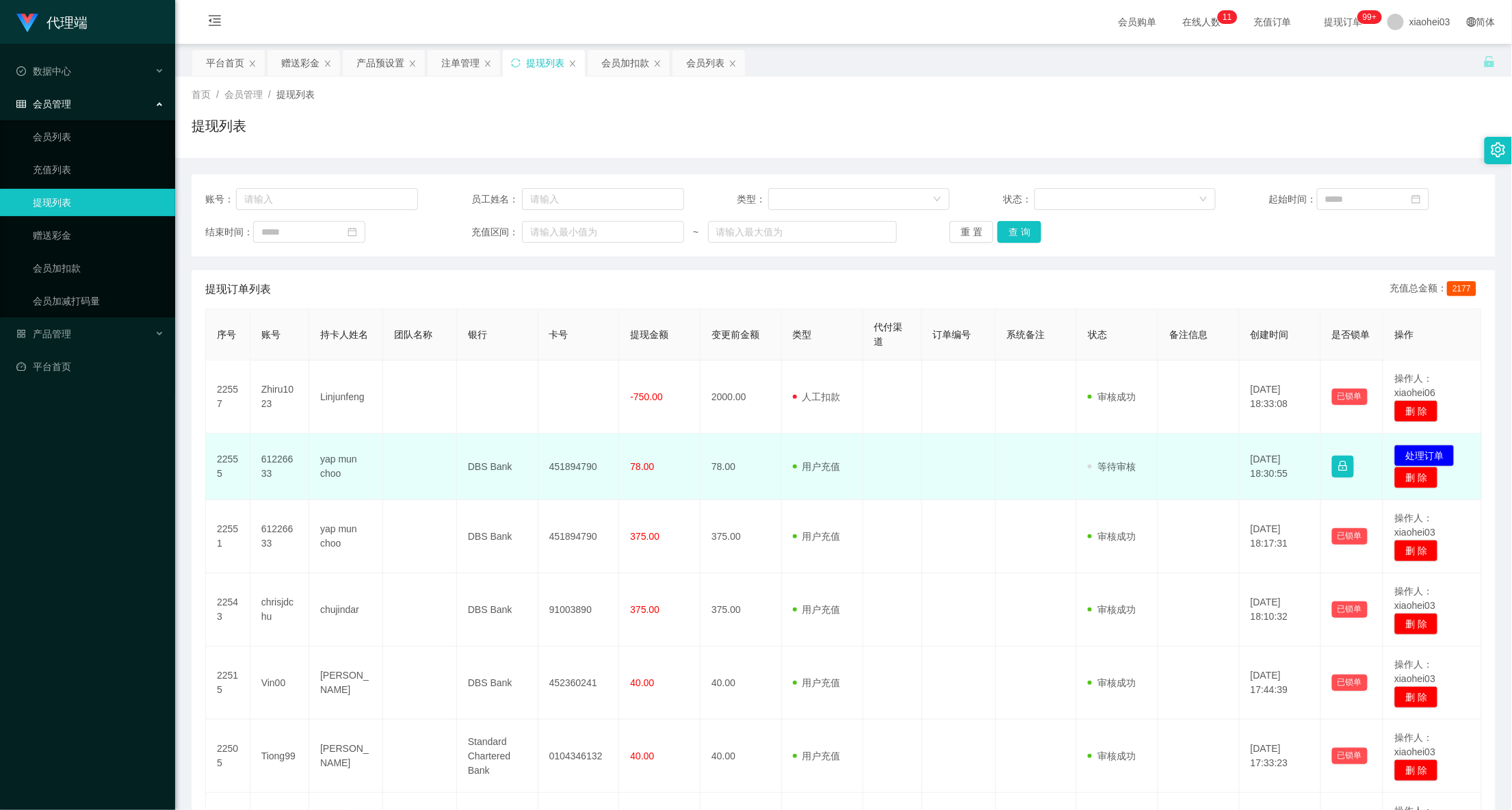
click at [1222, 466] on td at bounding box center [1199, 466] width 81 height 66
click at [1441, 452] on button "处理订单" at bounding box center [1423, 455] width 61 height 22
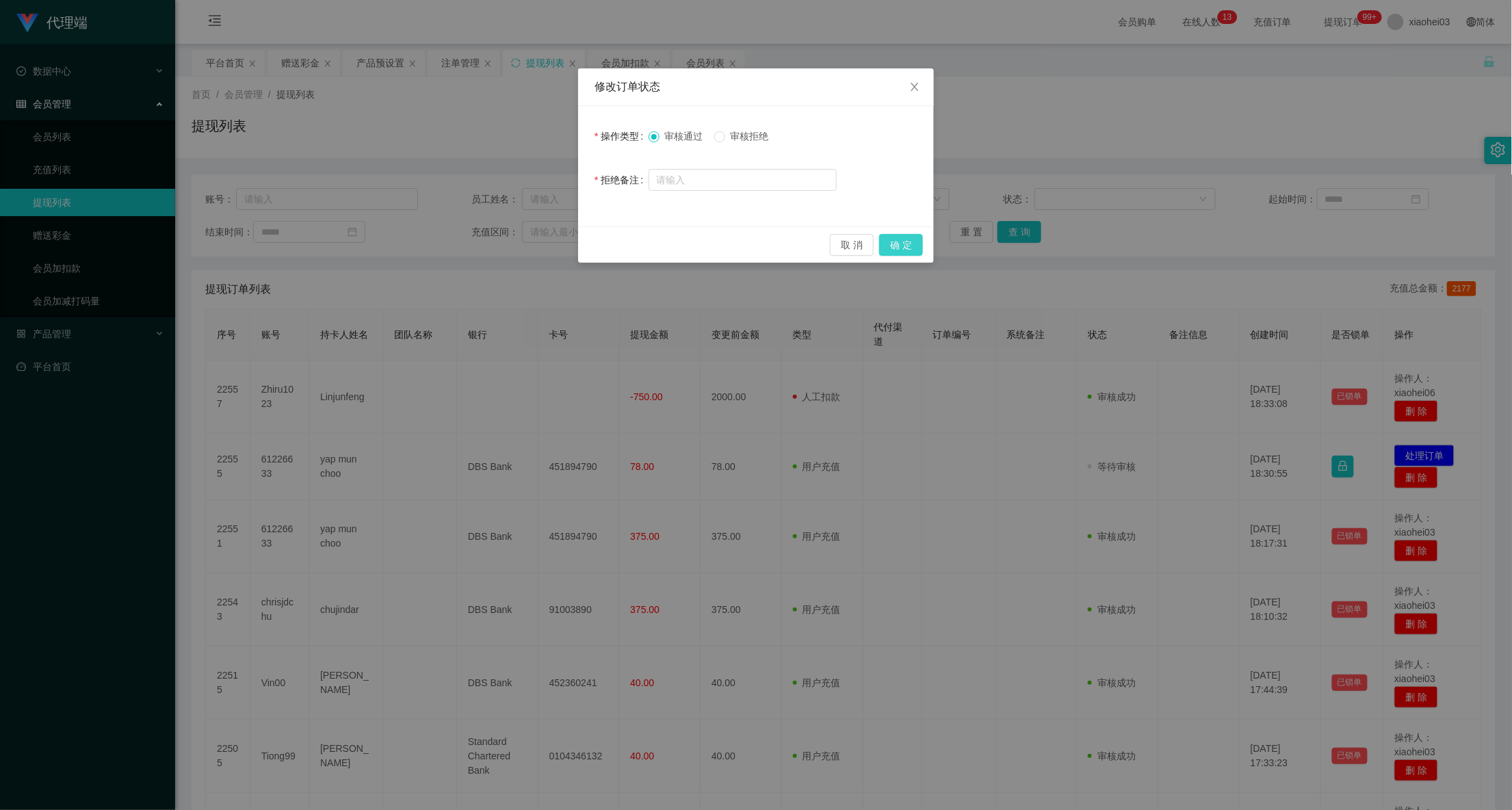
click at [912, 249] on button "确 定" at bounding box center [901, 245] width 43 height 22
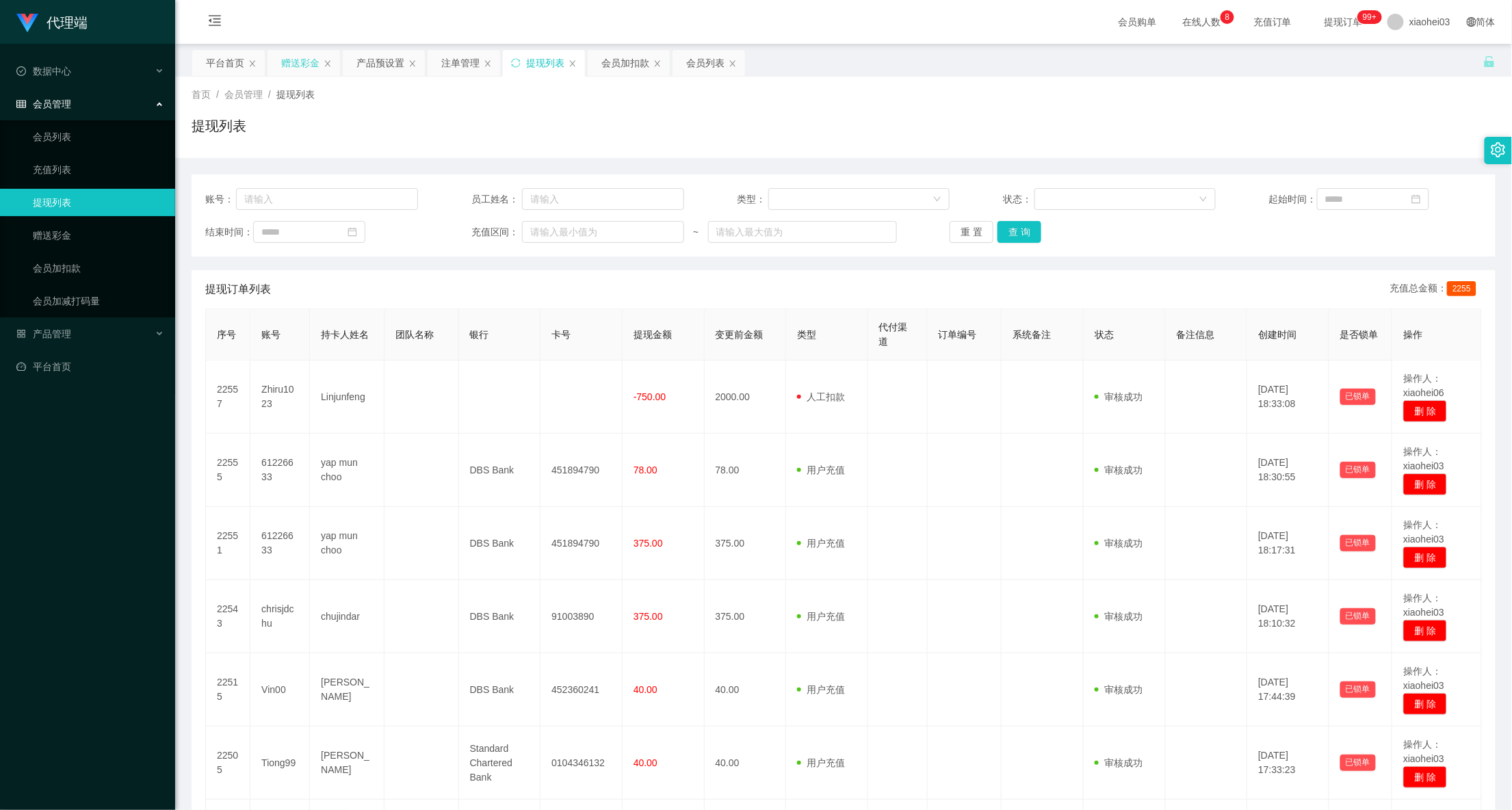
click at [296, 52] on div "赠送彩金" at bounding box center [300, 62] width 38 height 26
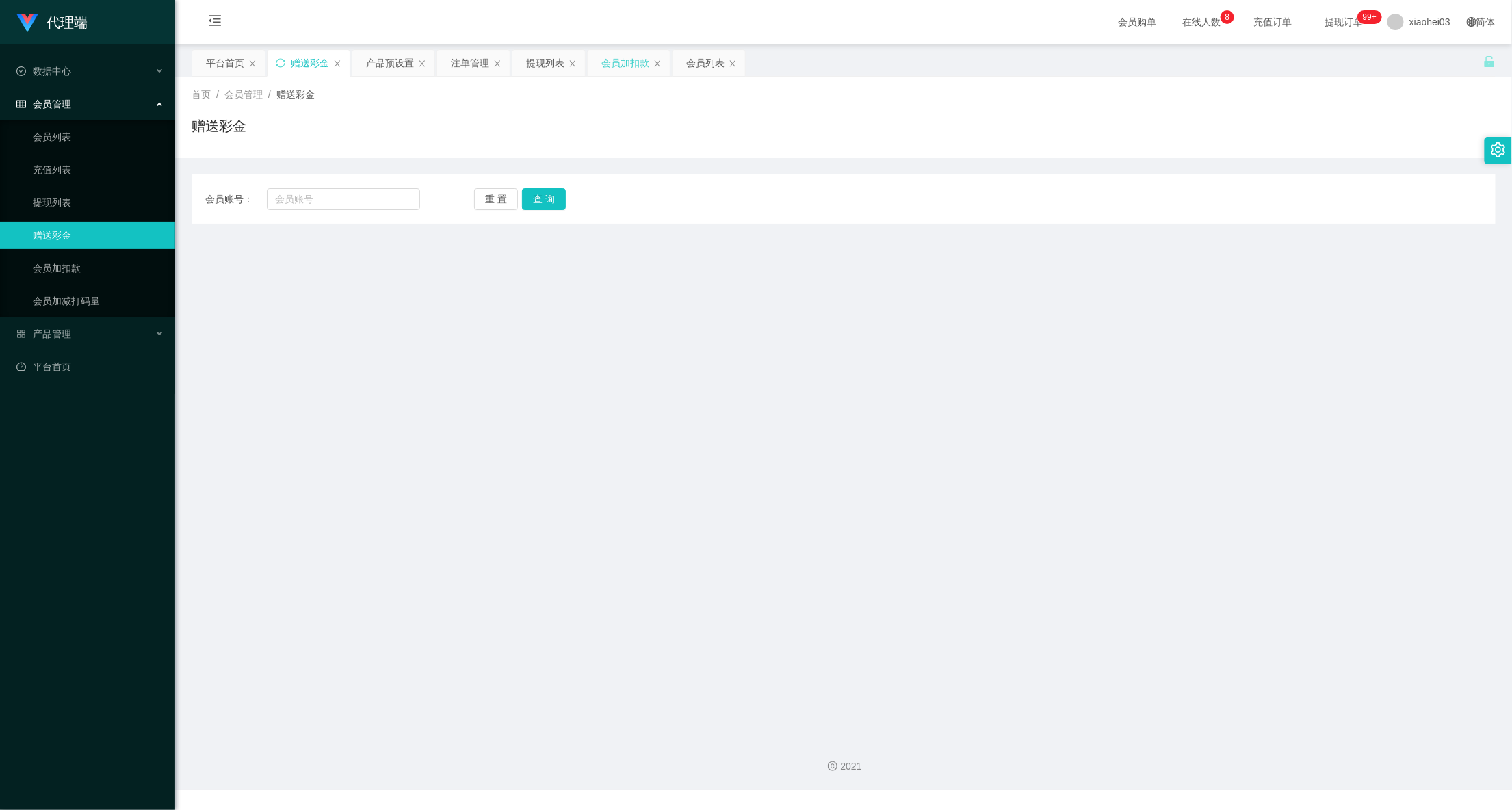
click at [638, 59] on div "会员加扣款" at bounding box center [625, 62] width 48 height 26
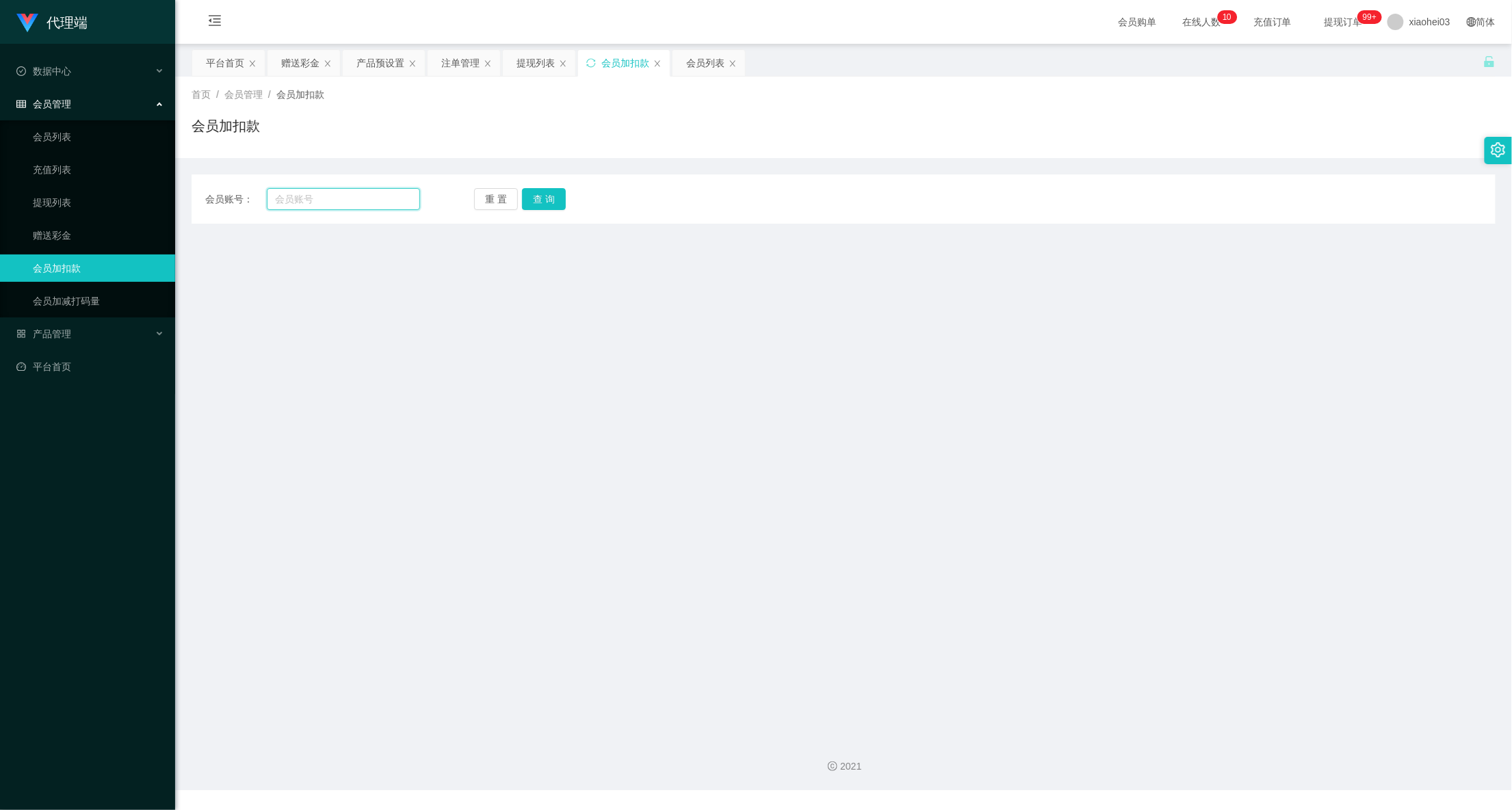
click at [354, 191] on input "text" at bounding box center [343, 199] width 154 height 22
paste input "61226633"
type input "61226633"
click at [554, 194] on button "查 询" at bounding box center [544, 199] width 43 height 22
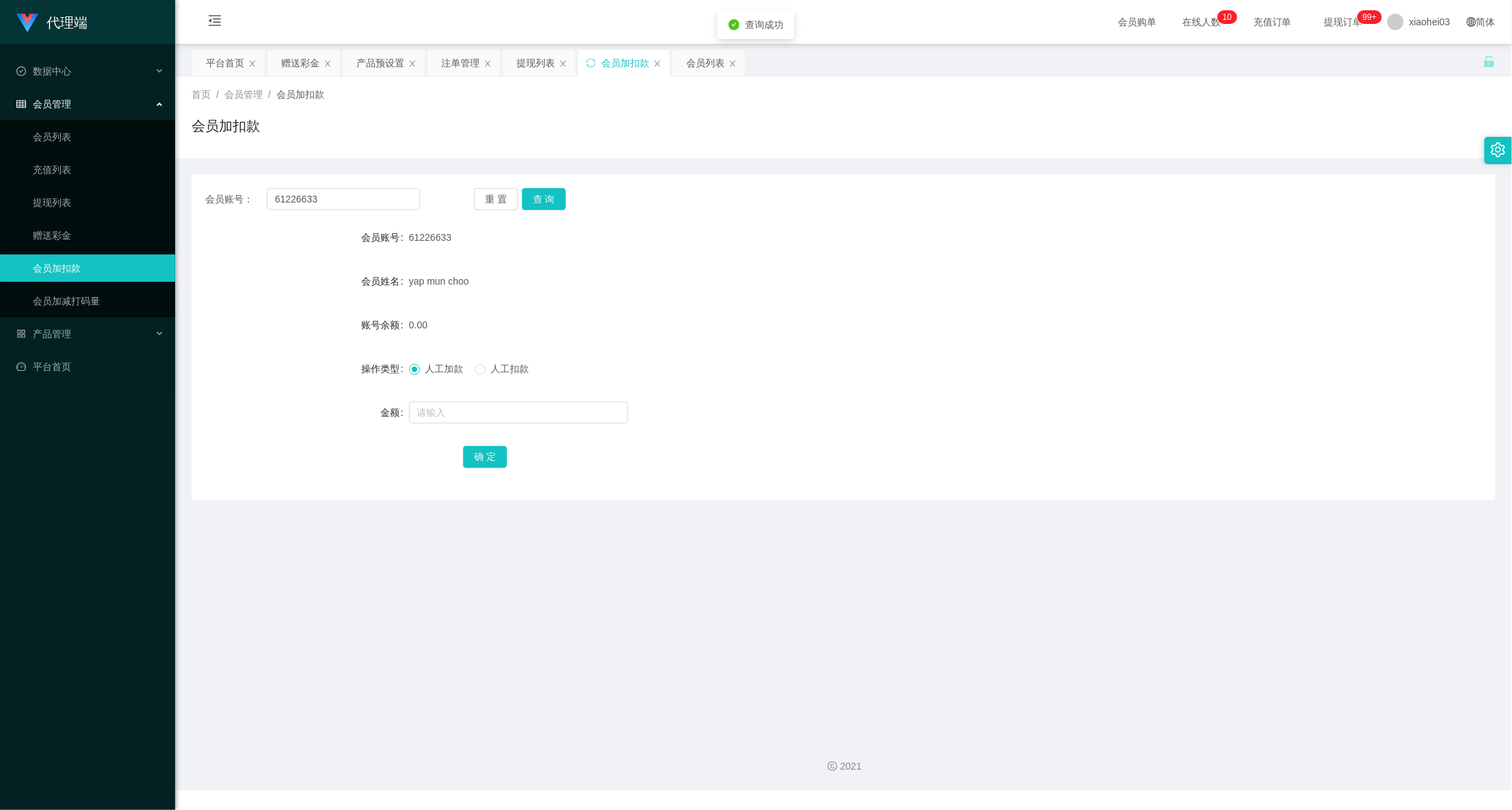
click at [499, 395] on form "会员账号 61226633 会员姓名 yap mun choo 账号余额 0.00 操作类型 人工加款 人工扣款 金额 确 定" at bounding box center [843, 347] width 1303 height 247
click at [490, 408] on input "text" at bounding box center [518, 413] width 219 height 22
type input "40"
click at [485, 447] on button "确 定" at bounding box center [485, 457] width 43 height 22
click at [1003, 315] on div "40.00" at bounding box center [789, 325] width 761 height 27
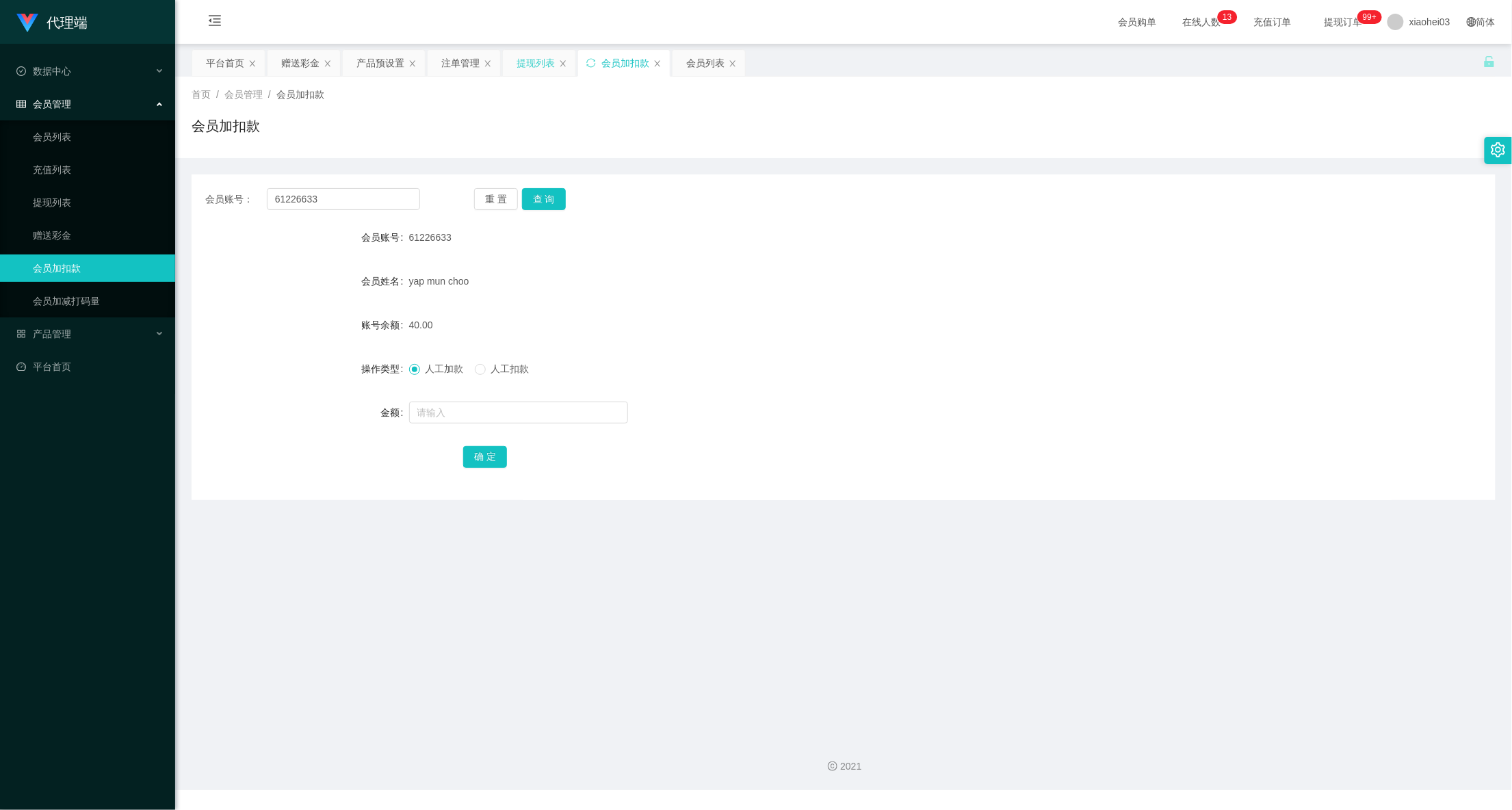
click at [548, 69] on div "提现列表" at bounding box center [536, 62] width 38 height 26
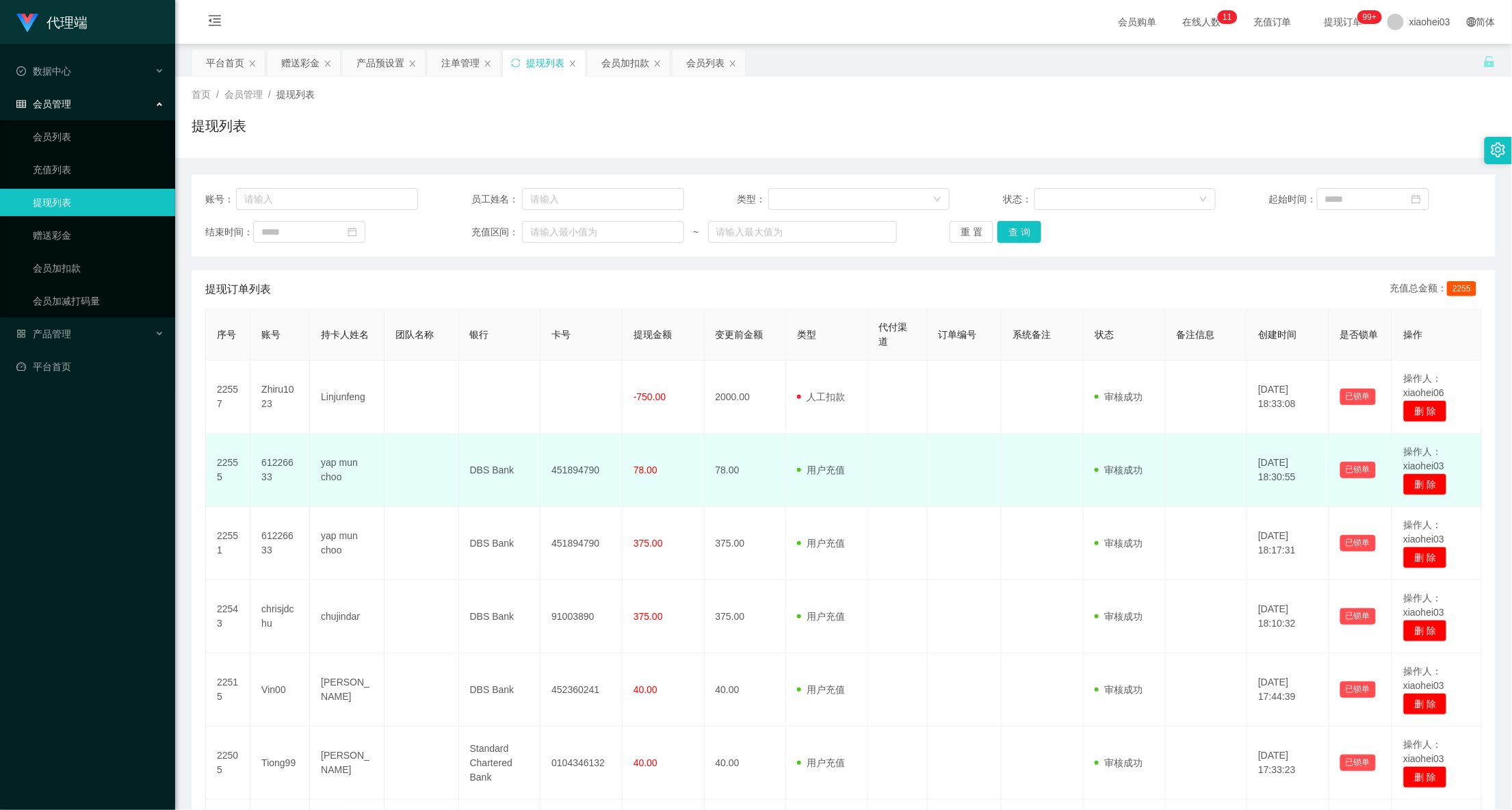
click at [895, 465] on td at bounding box center [898, 470] width 60 height 73
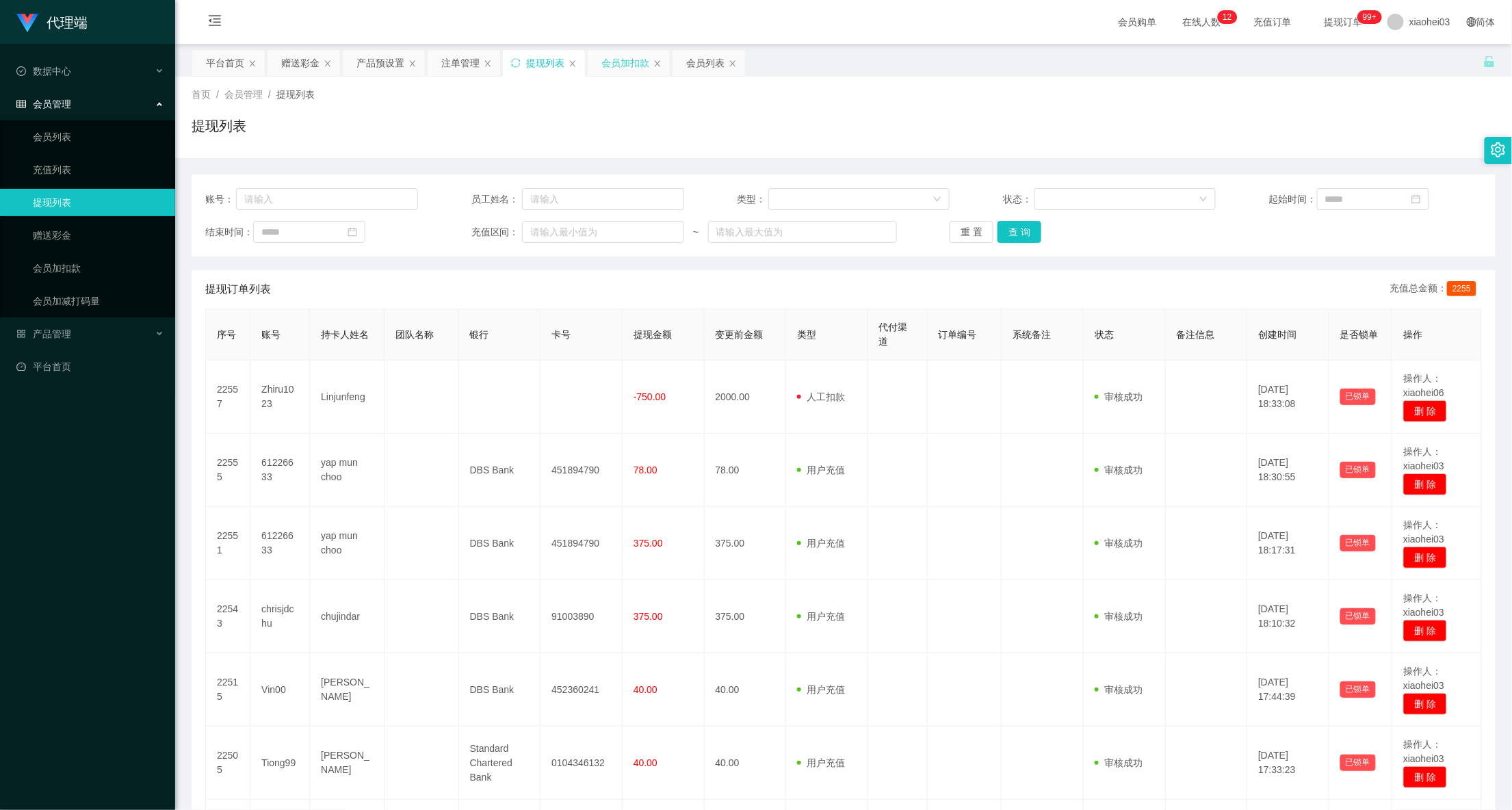
click at [613, 66] on div "会员加扣款" at bounding box center [625, 62] width 48 height 26
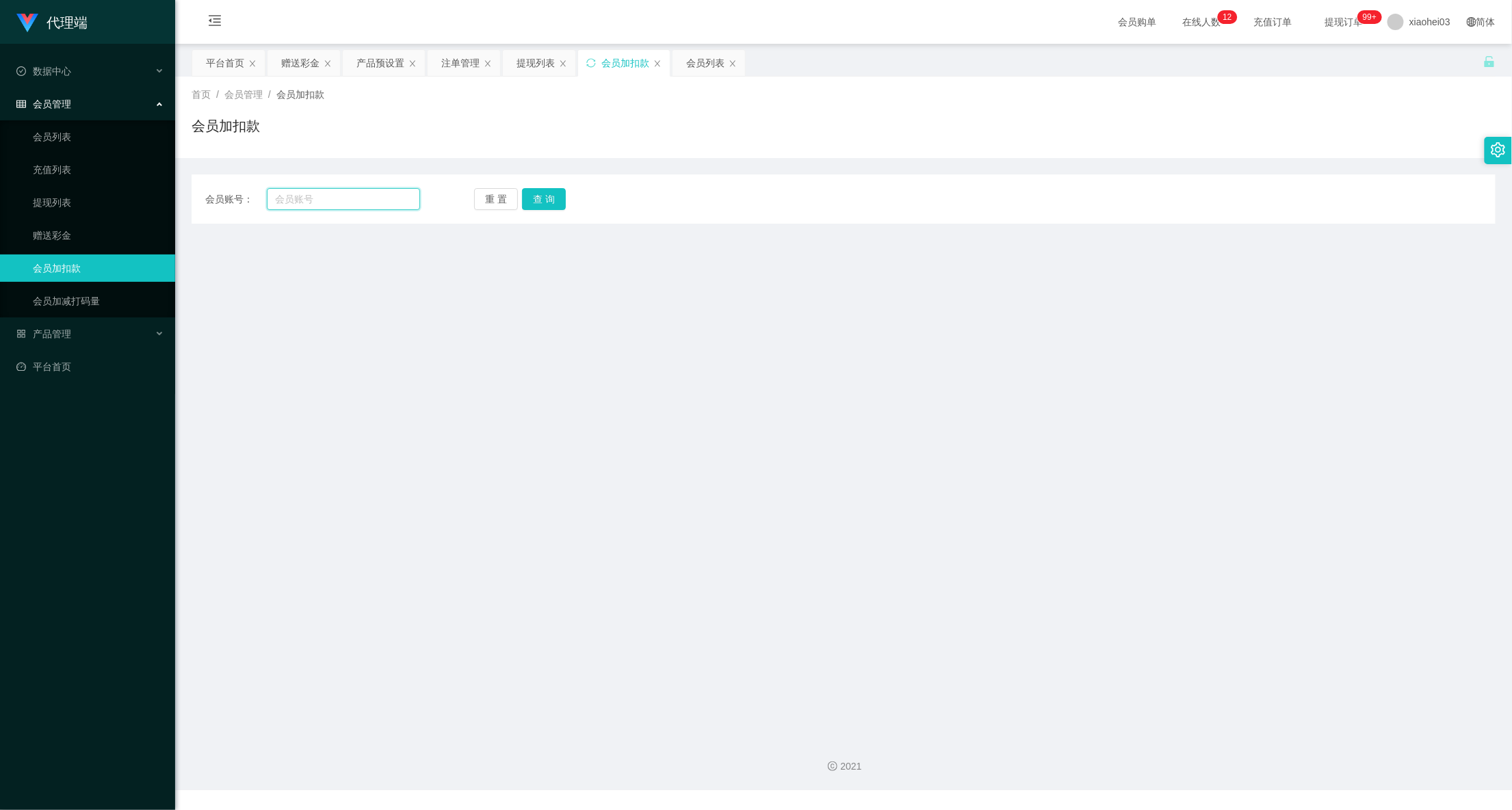
click at [381, 201] on input "text" at bounding box center [343, 199] width 154 height 22
paste input "mvhdraiyan"
type input "mvhdraiyan"
click at [539, 200] on button "查 询" at bounding box center [544, 199] width 43 height 22
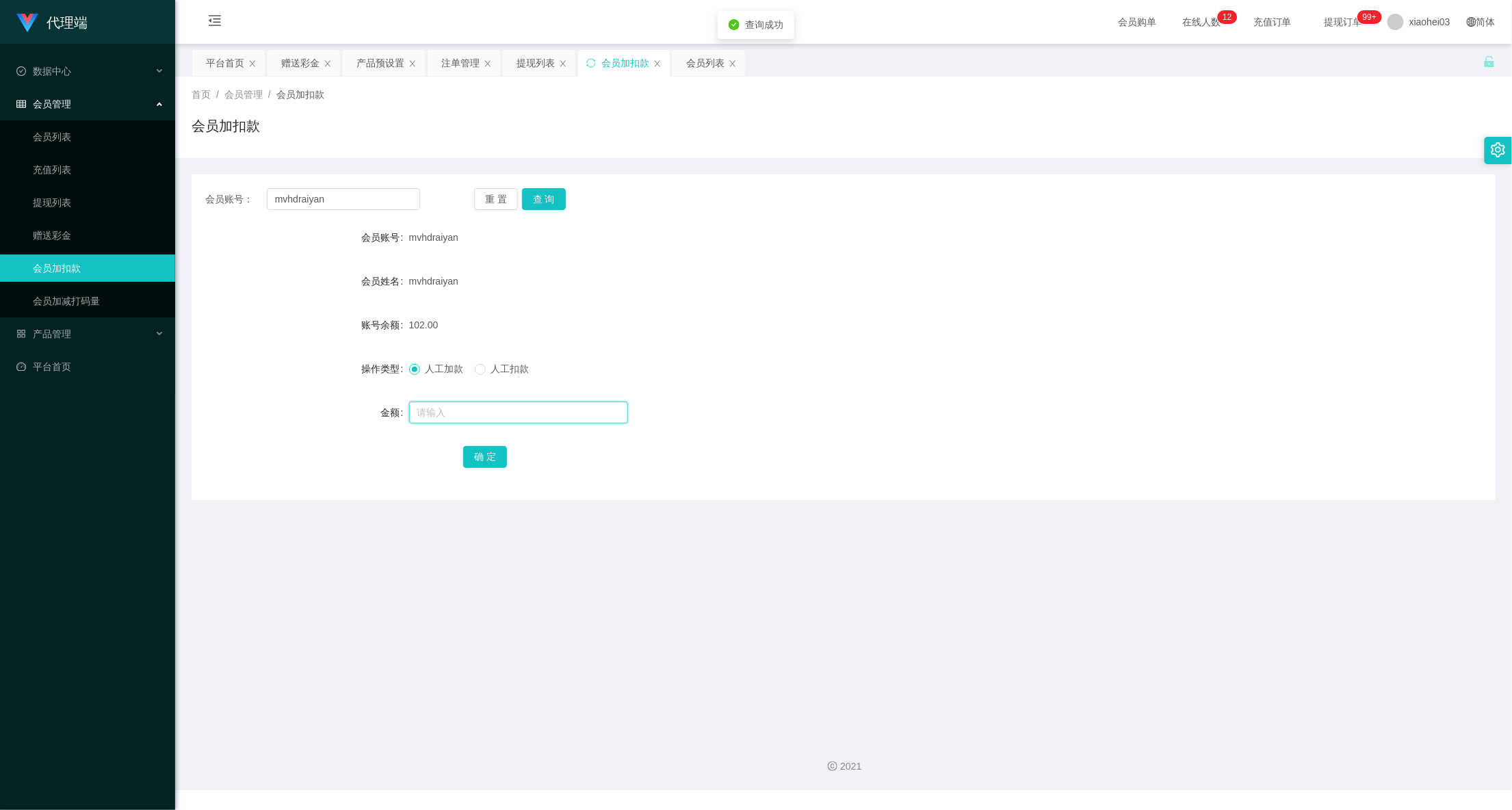
click at [500, 417] on input "text" at bounding box center [518, 413] width 219 height 22
type input "40"
click at [486, 462] on button "确 定" at bounding box center [485, 457] width 43 height 22
click at [840, 222] on div "会员账号： mvhdraiyan 重 置 查 询 会员账号 mvhdraiyan 会员姓名 mvhdraiyan 账号余额 142.00 操作类型 人工加款 …" at bounding box center [843, 337] width 1303 height 325
click at [524, 71] on div "提现列表" at bounding box center [536, 62] width 38 height 26
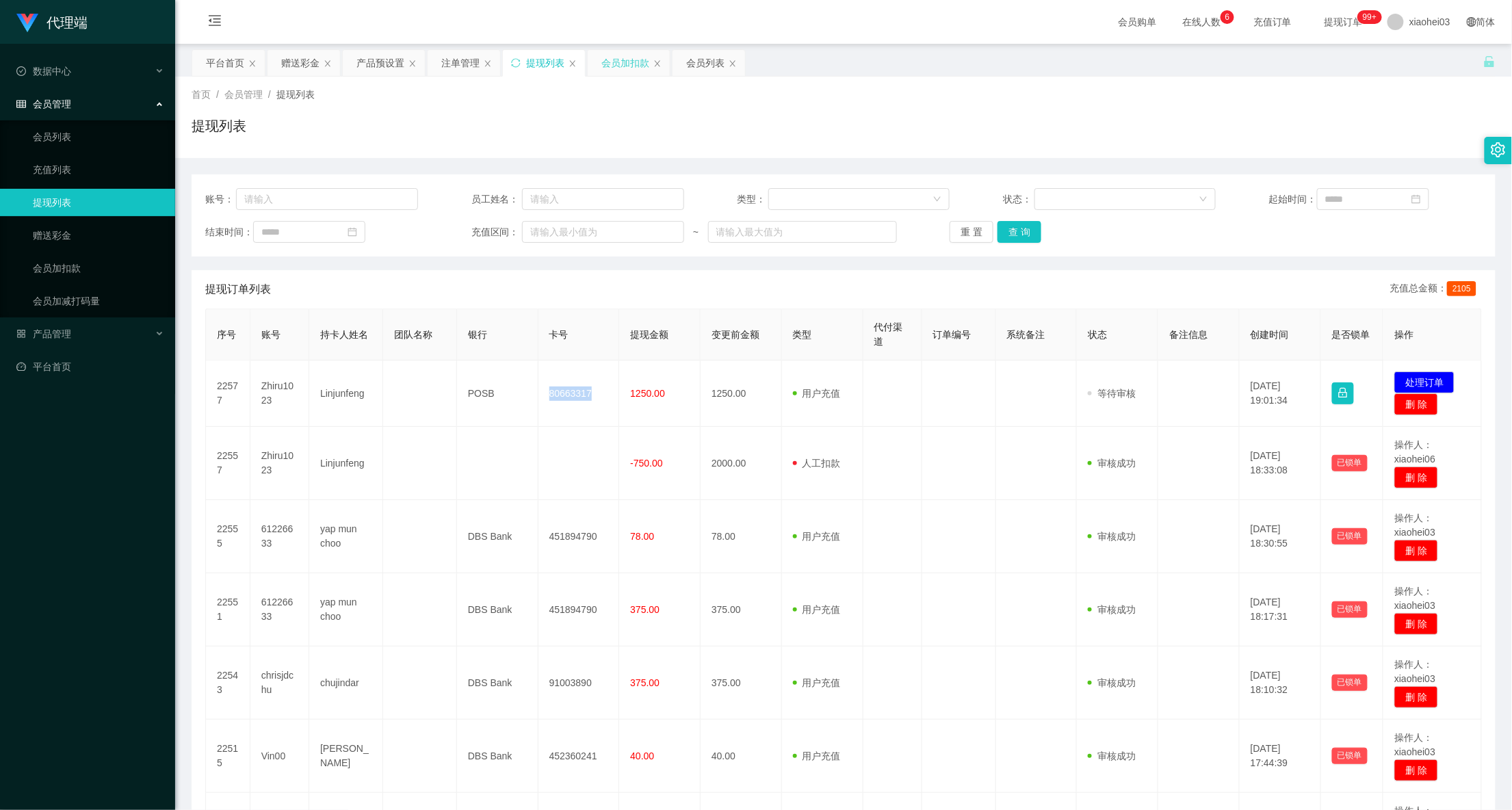
drag, startPoint x: 617, startPoint y: 53, endPoint x: 627, endPoint y: 61, distance: 12.8
click at [617, 53] on div "会员加扣款" at bounding box center [625, 62] width 48 height 26
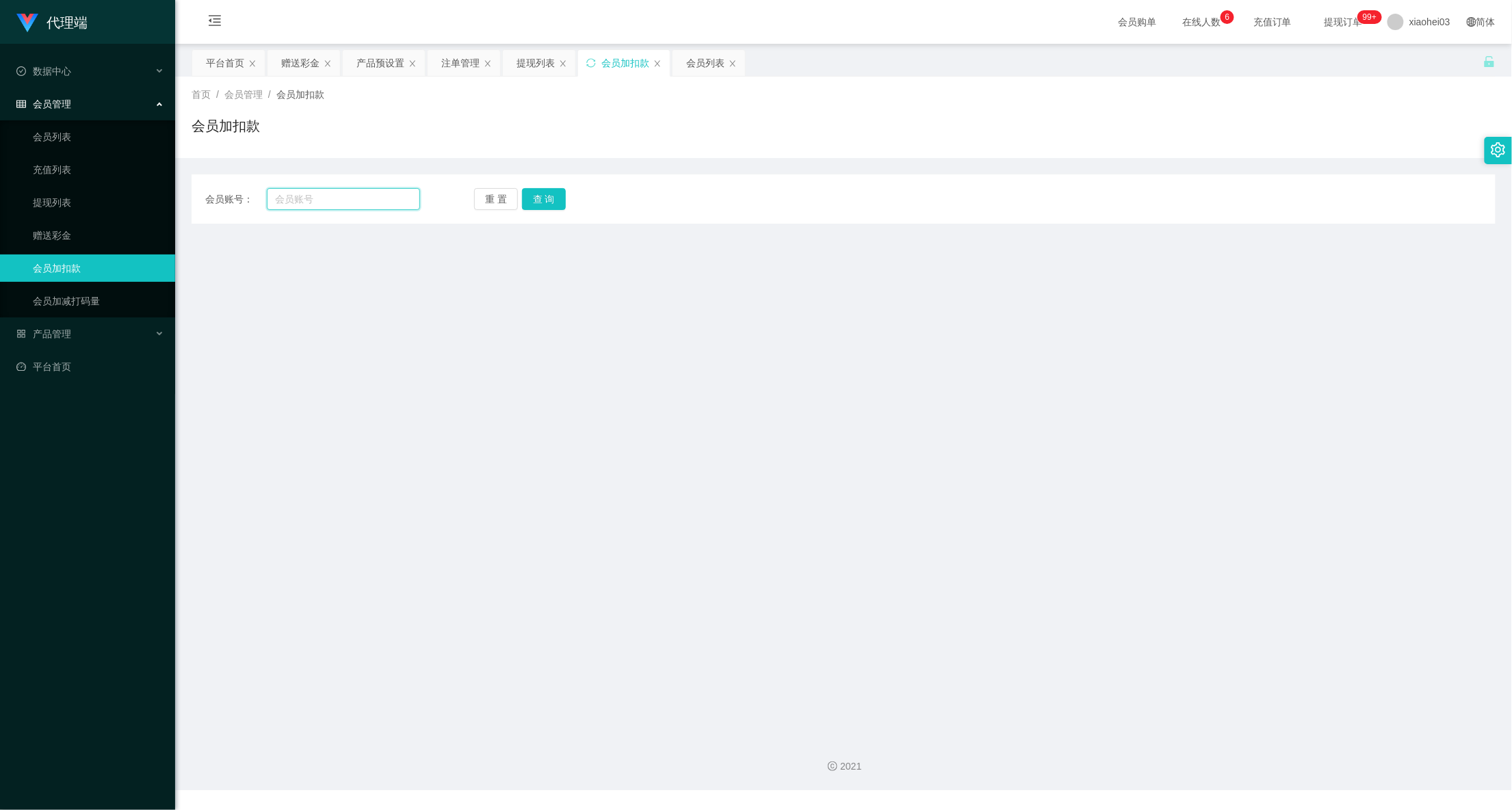
click at [362, 187] on div "会员账号： 重 置 查 询 会员账号 会员姓名 账号余额 操作类型 人工加款 人工扣款 金额 确 定" at bounding box center [843, 199] width 1303 height 50
paste input "Zhiru1023"
type input "Zhiru1023"
click at [596, 196] on div "重 置 查 询" at bounding box center [582, 199] width 215 height 22
click at [540, 199] on button "查 询" at bounding box center [544, 199] width 43 height 22
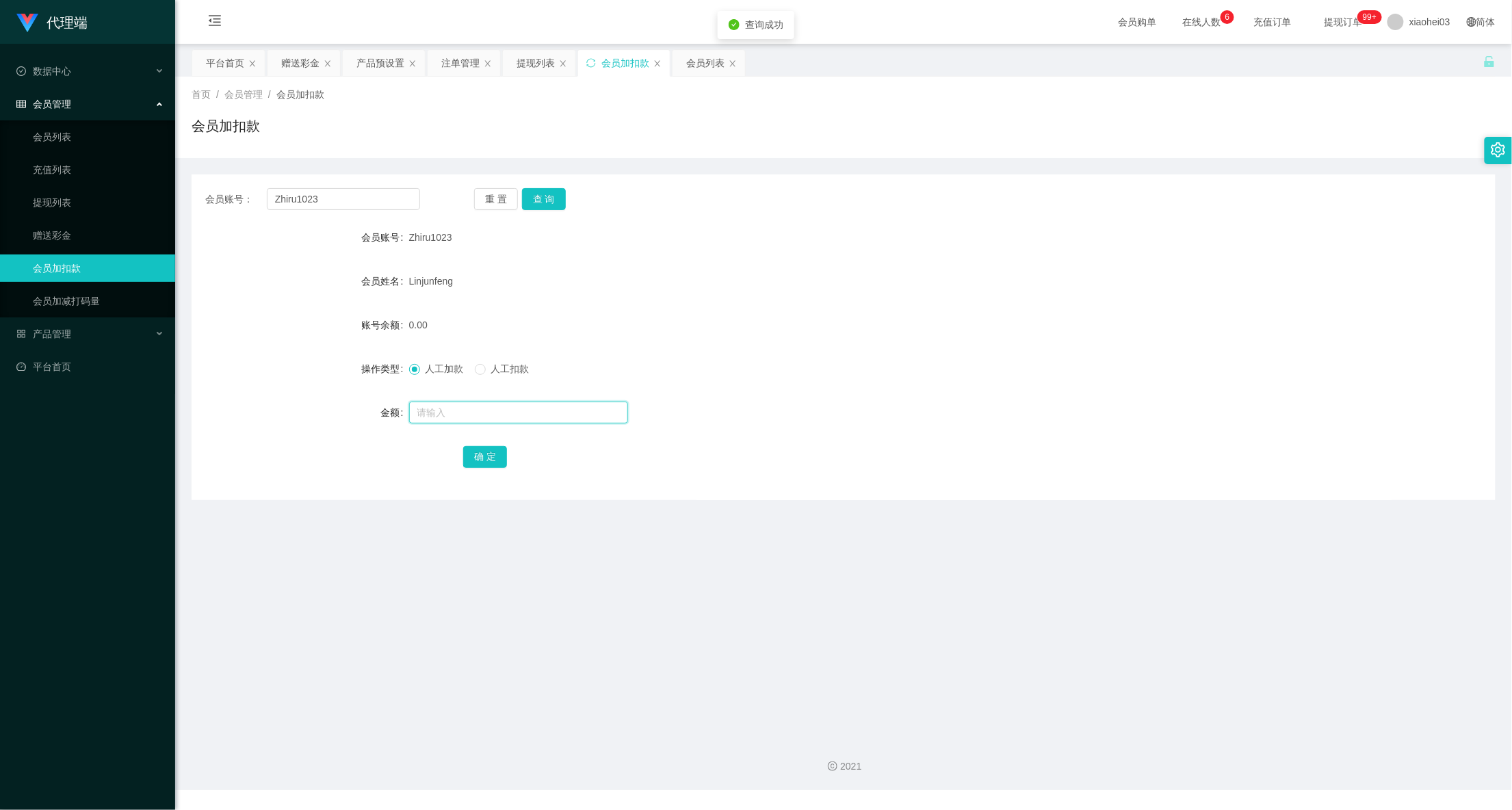
click at [540, 414] on input "text" at bounding box center [518, 413] width 219 height 22
type input "38"
click at [487, 458] on button "确 定" at bounding box center [485, 457] width 43 height 22
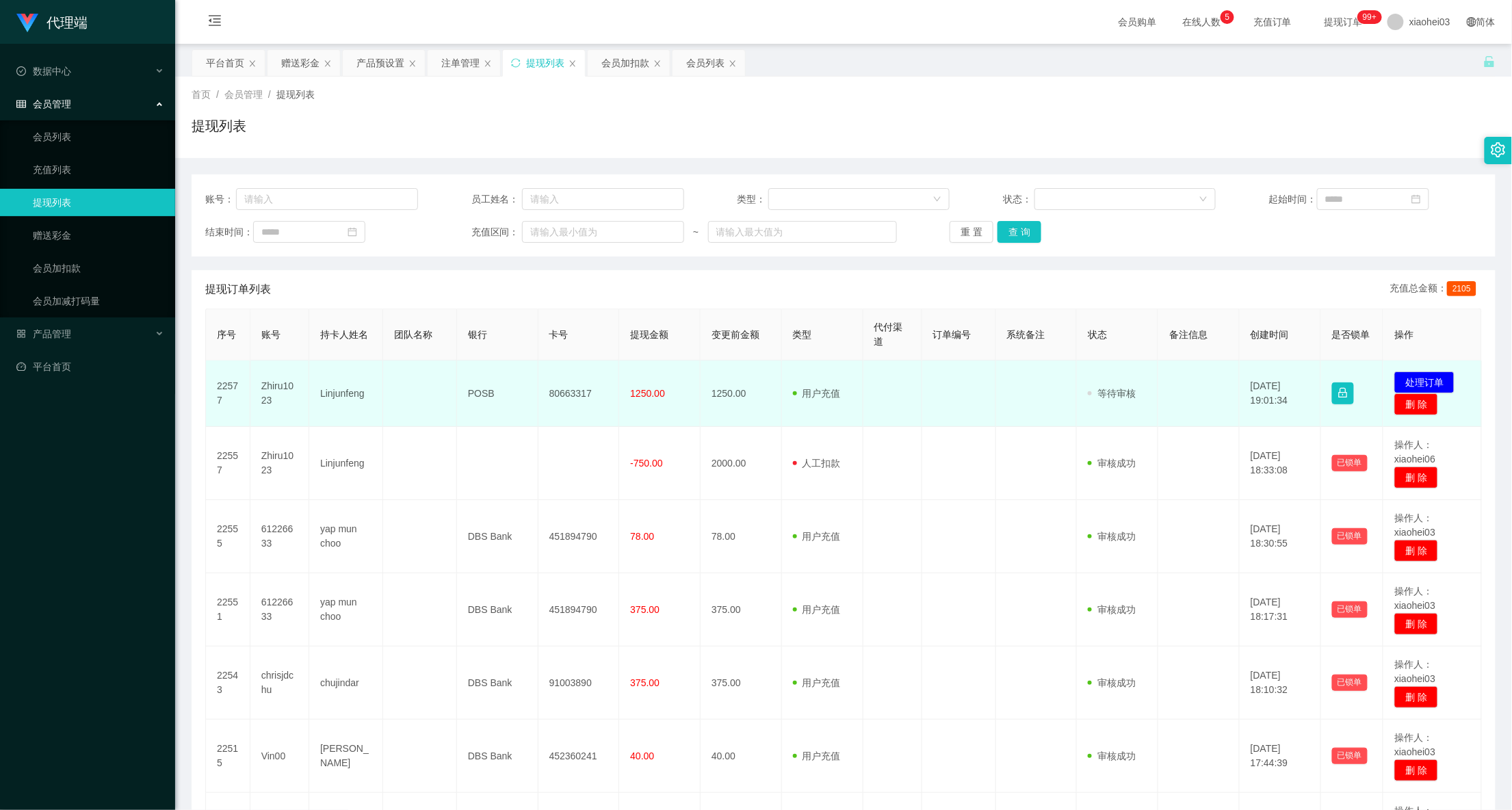
click at [561, 393] on td "80663317" at bounding box center [579, 393] width 81 height 66
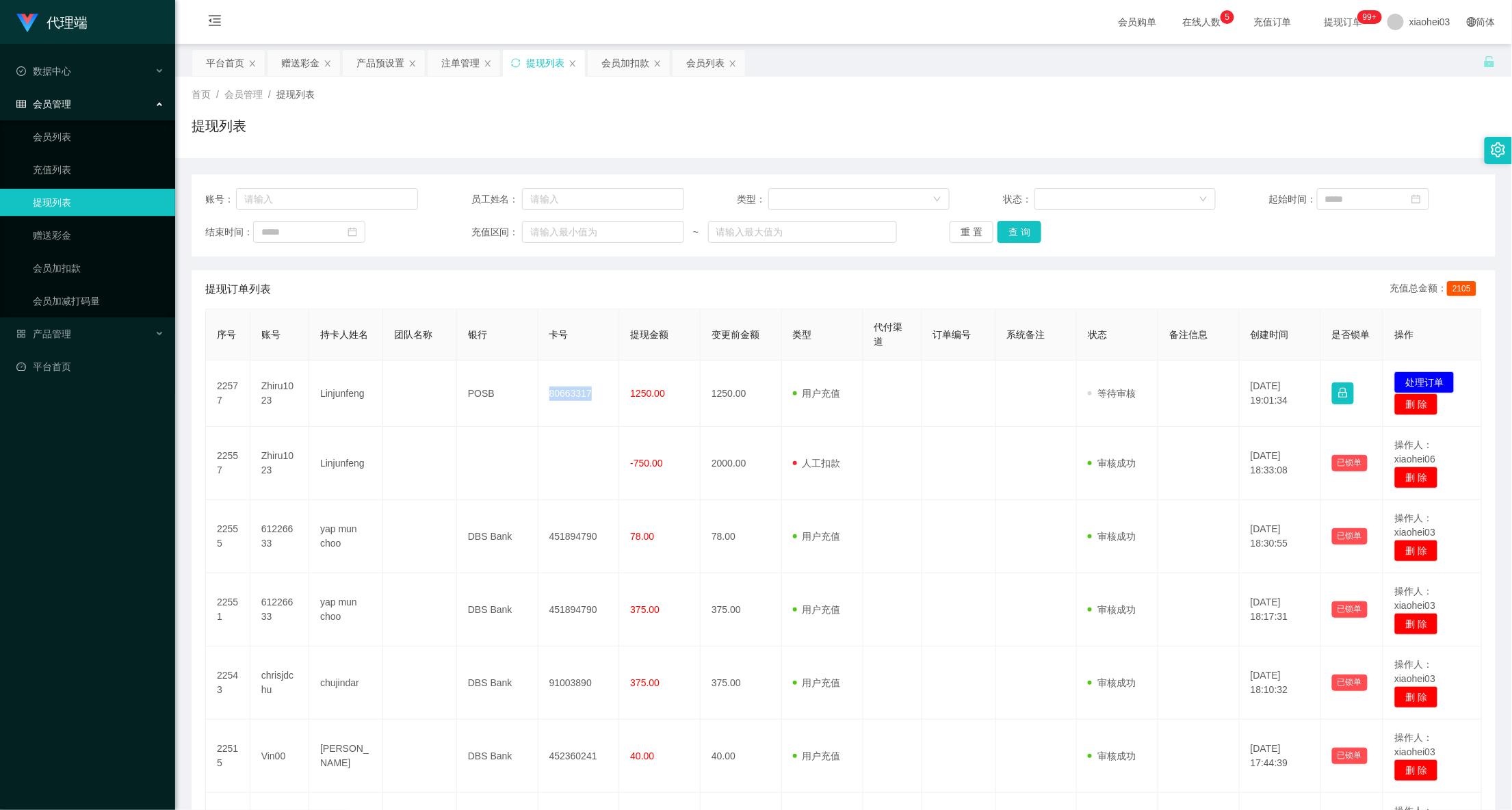
copy td "80663317"
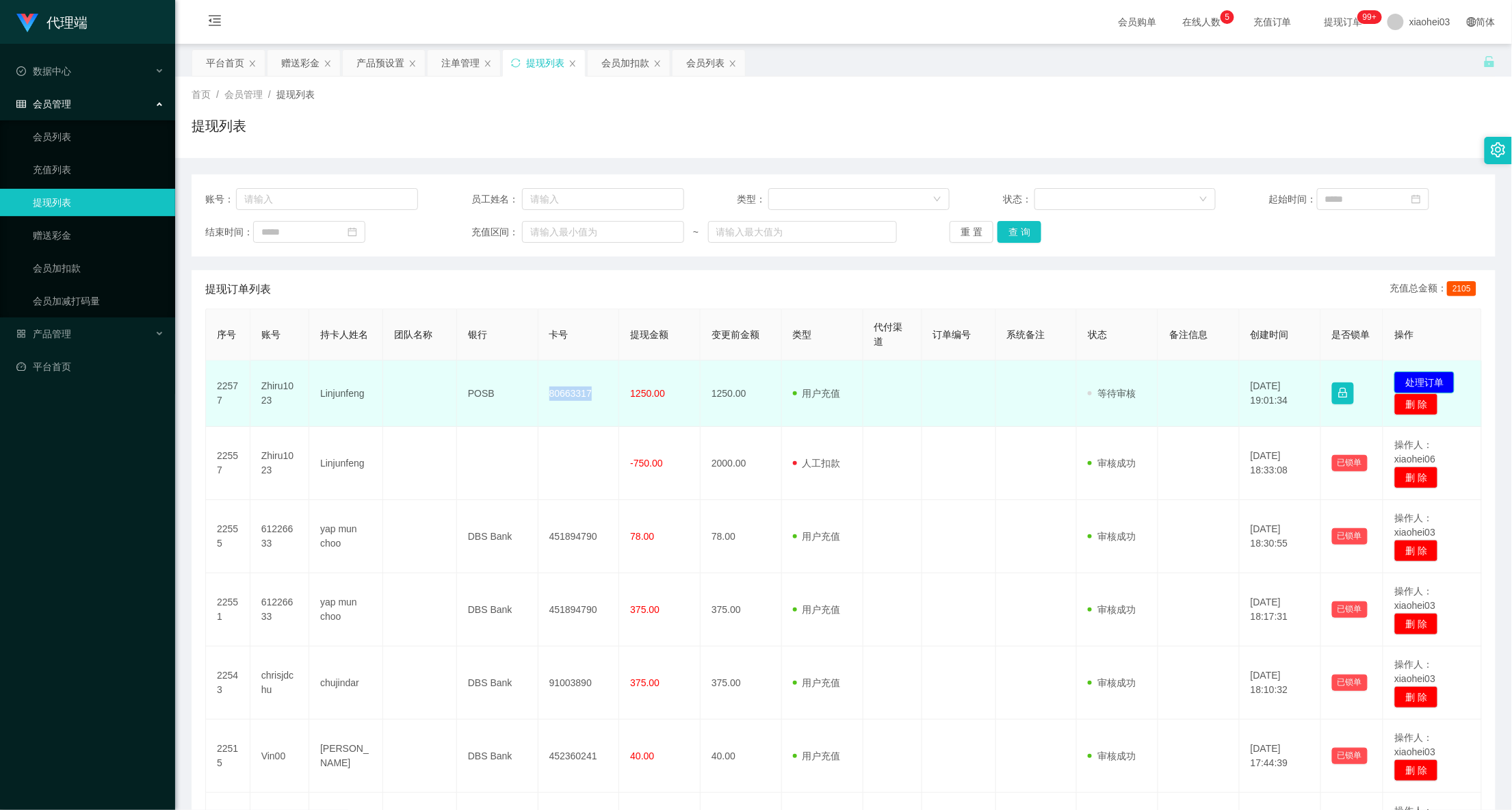
click at [1394, 377] on button "处理订单" at bounding box center [1423, 382] width 61 height 22
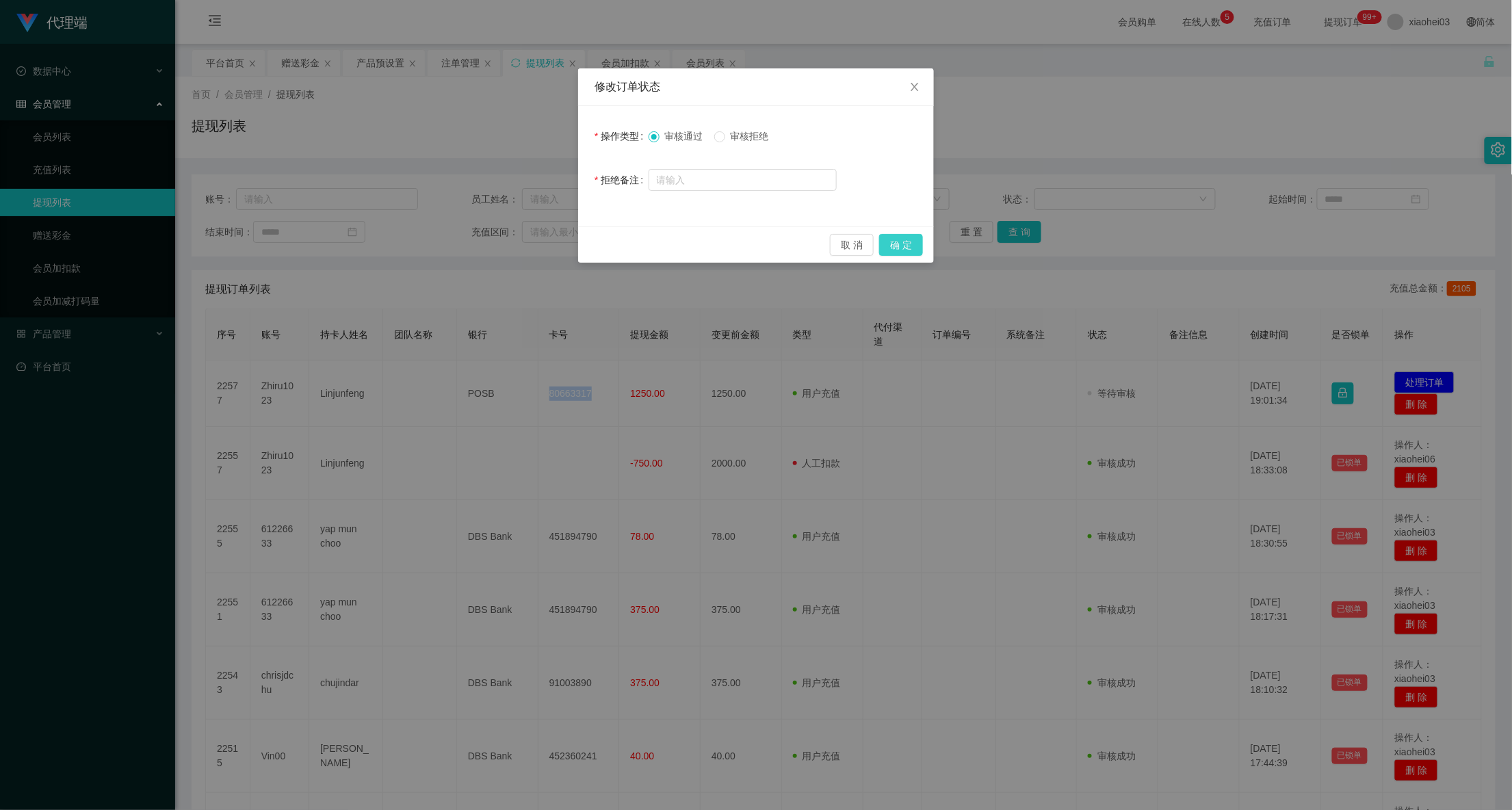
click at [893, 249] on button "确 定" at bounding box center [901, 245] width 43 height 22
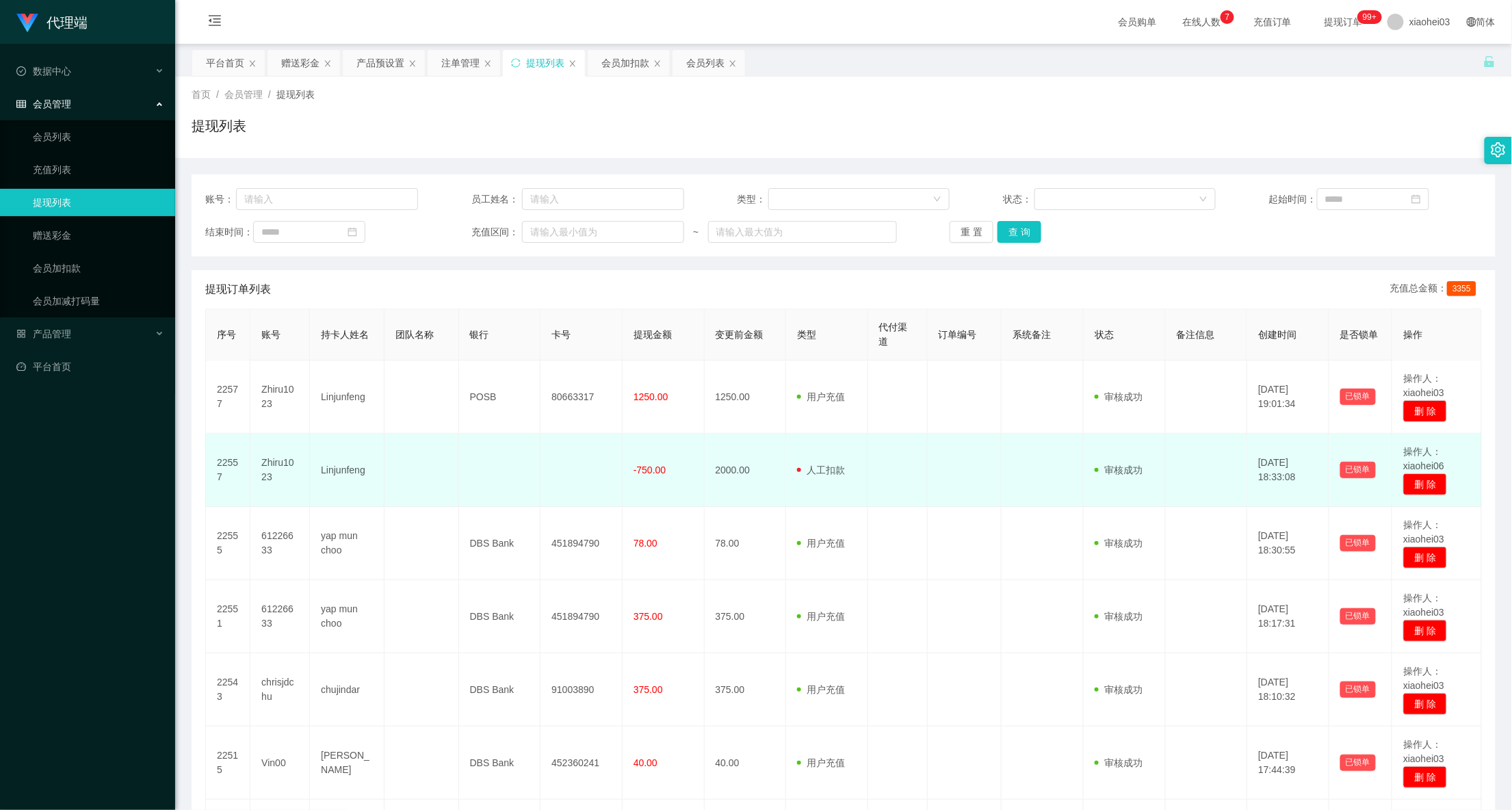
click at [786, 443] on td "用户充值 人工扣款" at bounding box center [826, 470] width 82 height 73
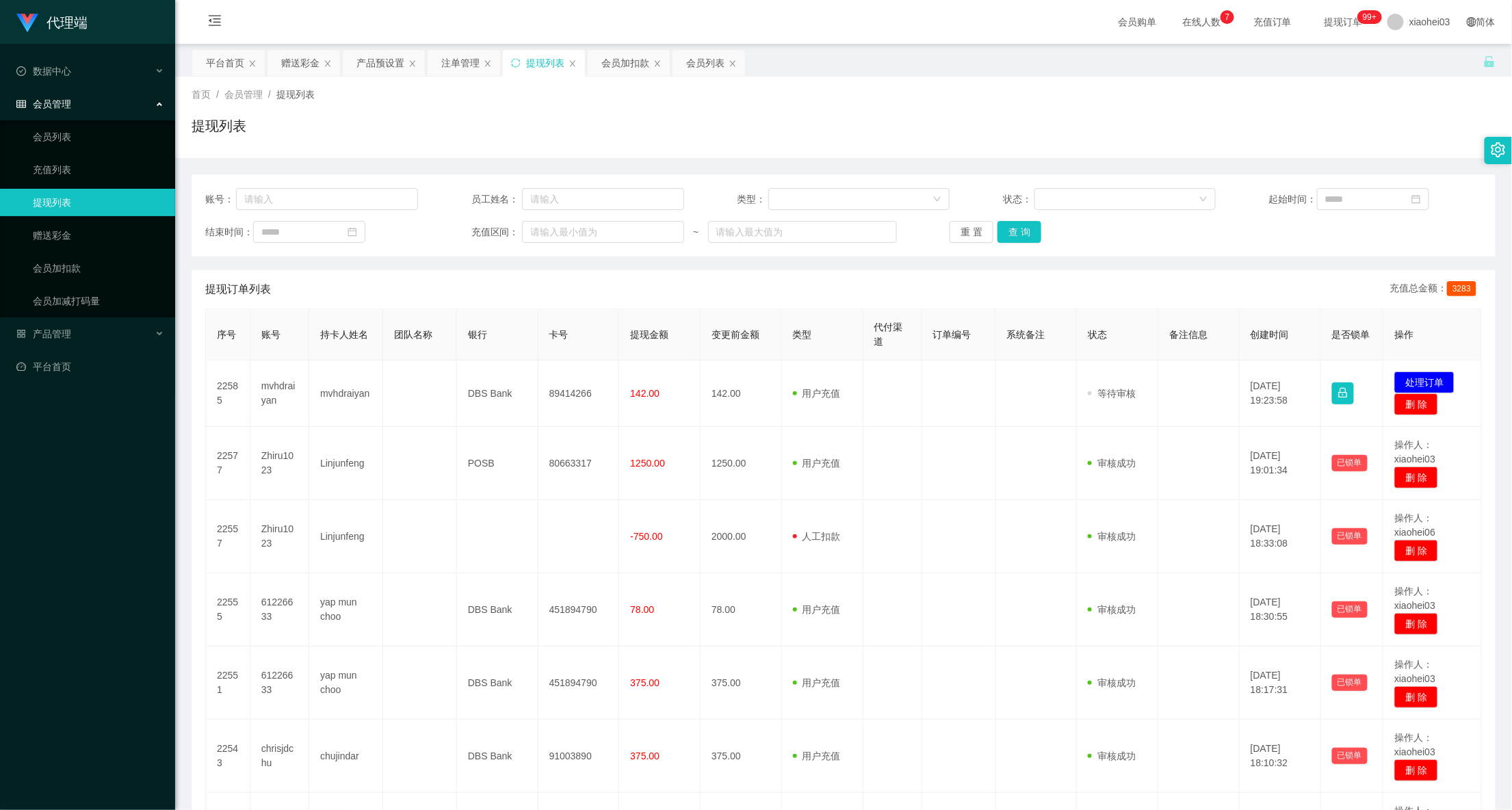
click at [585, 391] on td "89414266" at bounding box center [579, 393] width 81 height 66
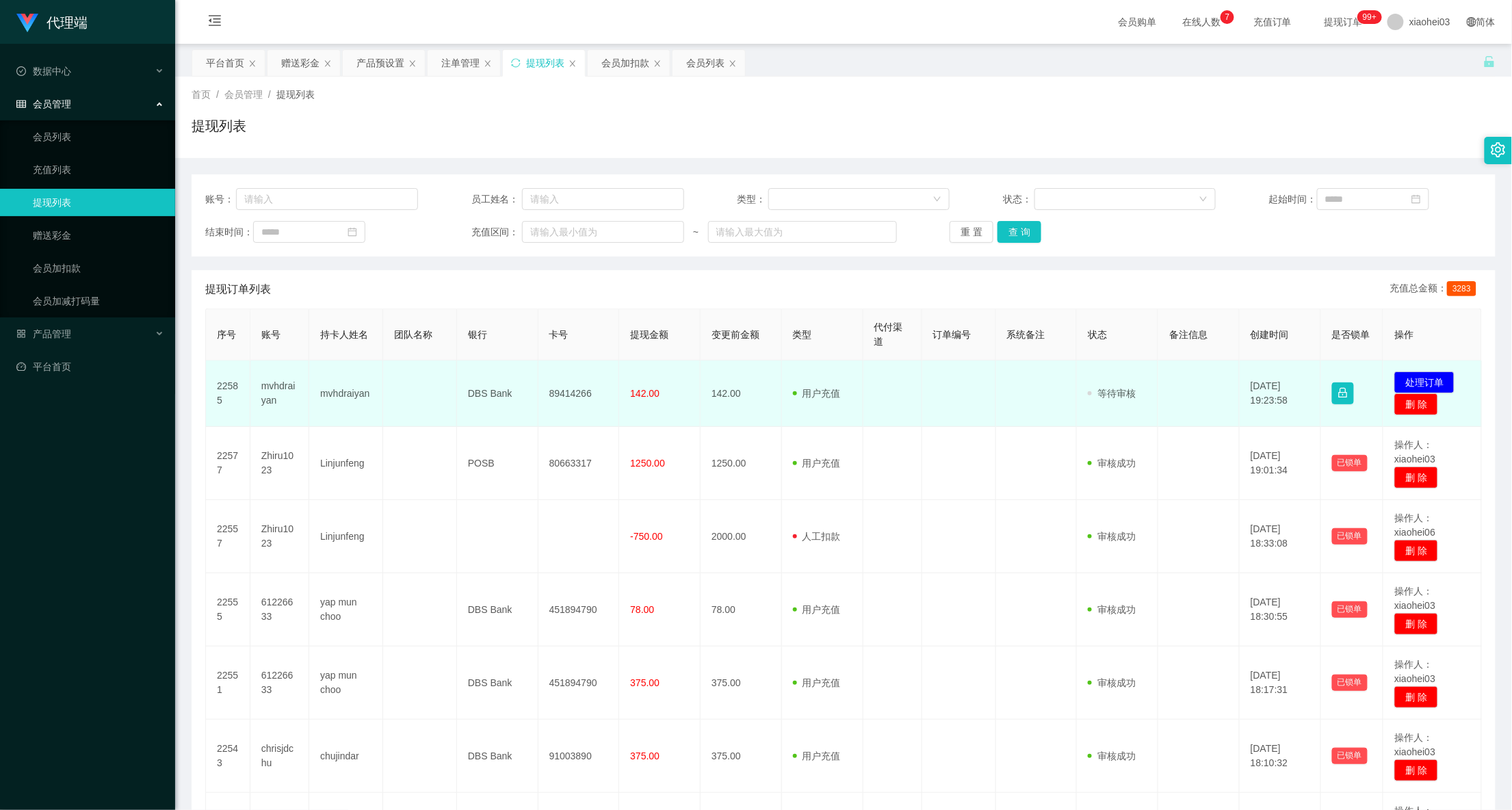
drag, startPoint x: 0, startPoint y: 0, endPoint x: 585, endPoint y: 391, distance: 703.6
click at [585, 391] on td "89414266" at bounding box center [579, 393] width 81 height 66
click at [562, 390] on td "89414266" at bounding box center [579, 393] width 81 height 66
copy td "89414266"
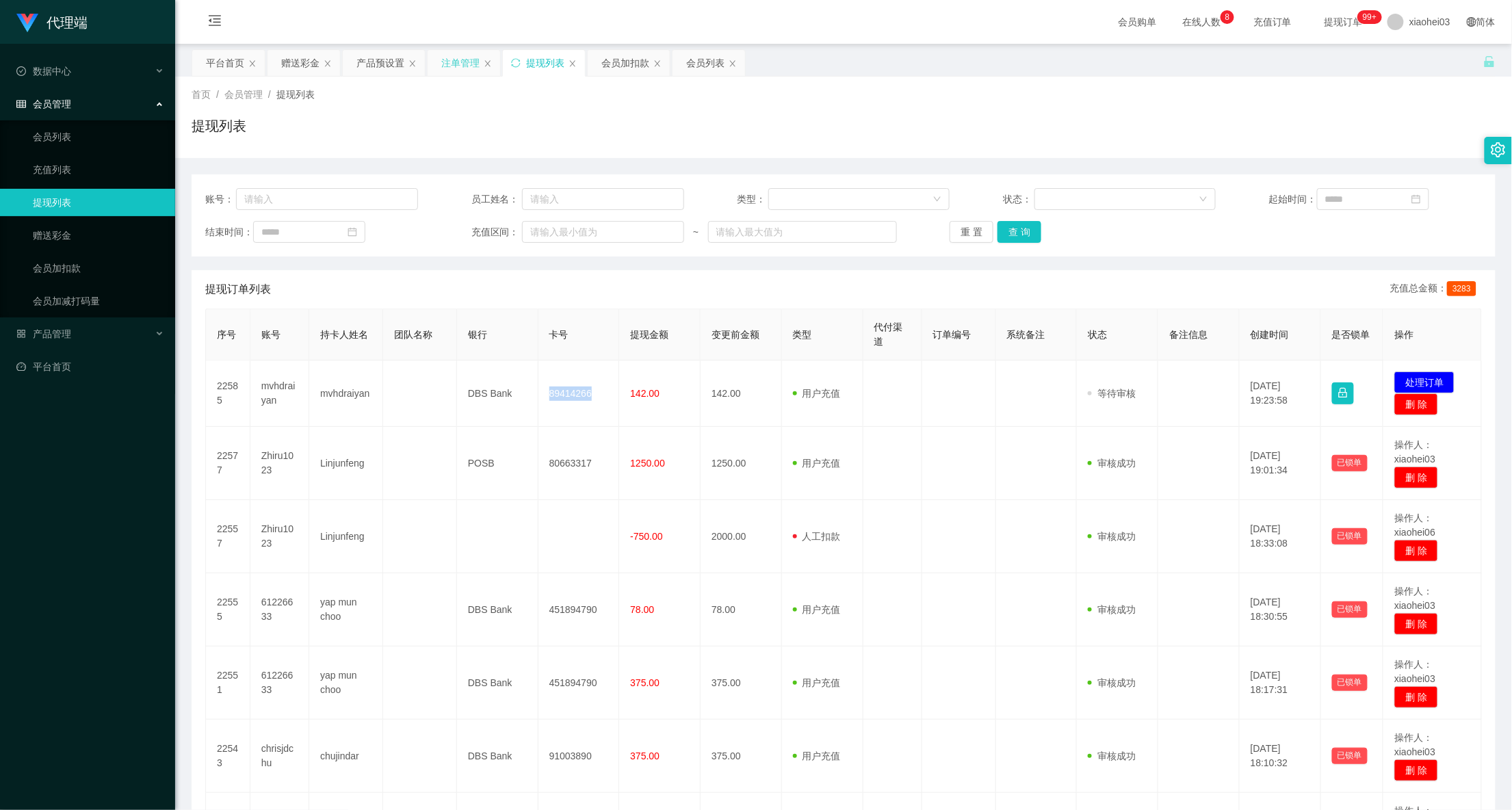
click at [442, 58] on div "注单管理" at bounding box center [460, 62] width 38 height 26
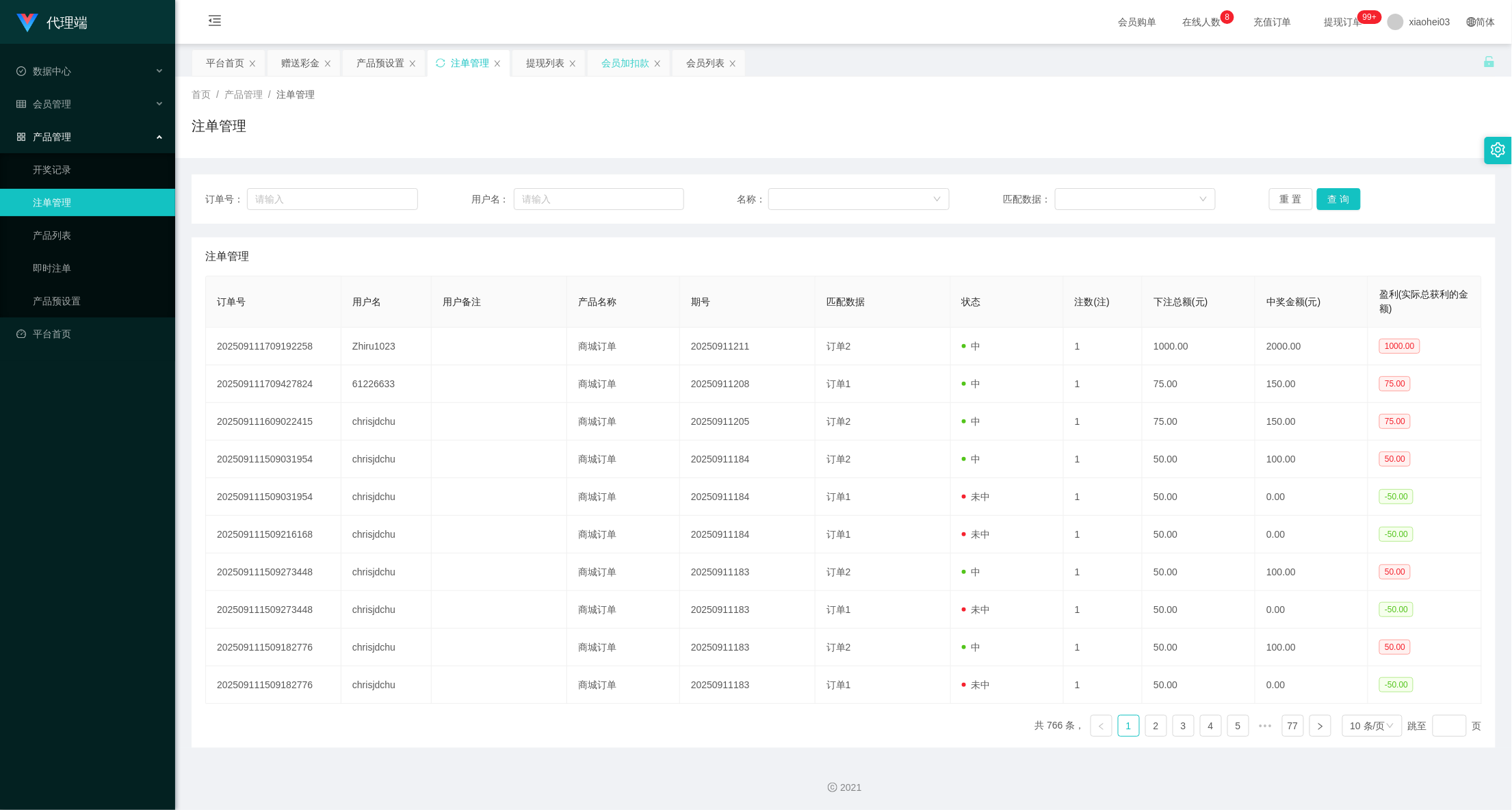
click at [622, 66] on div "会员加扣款" at bounding box center [625, 62] width 48 height 26
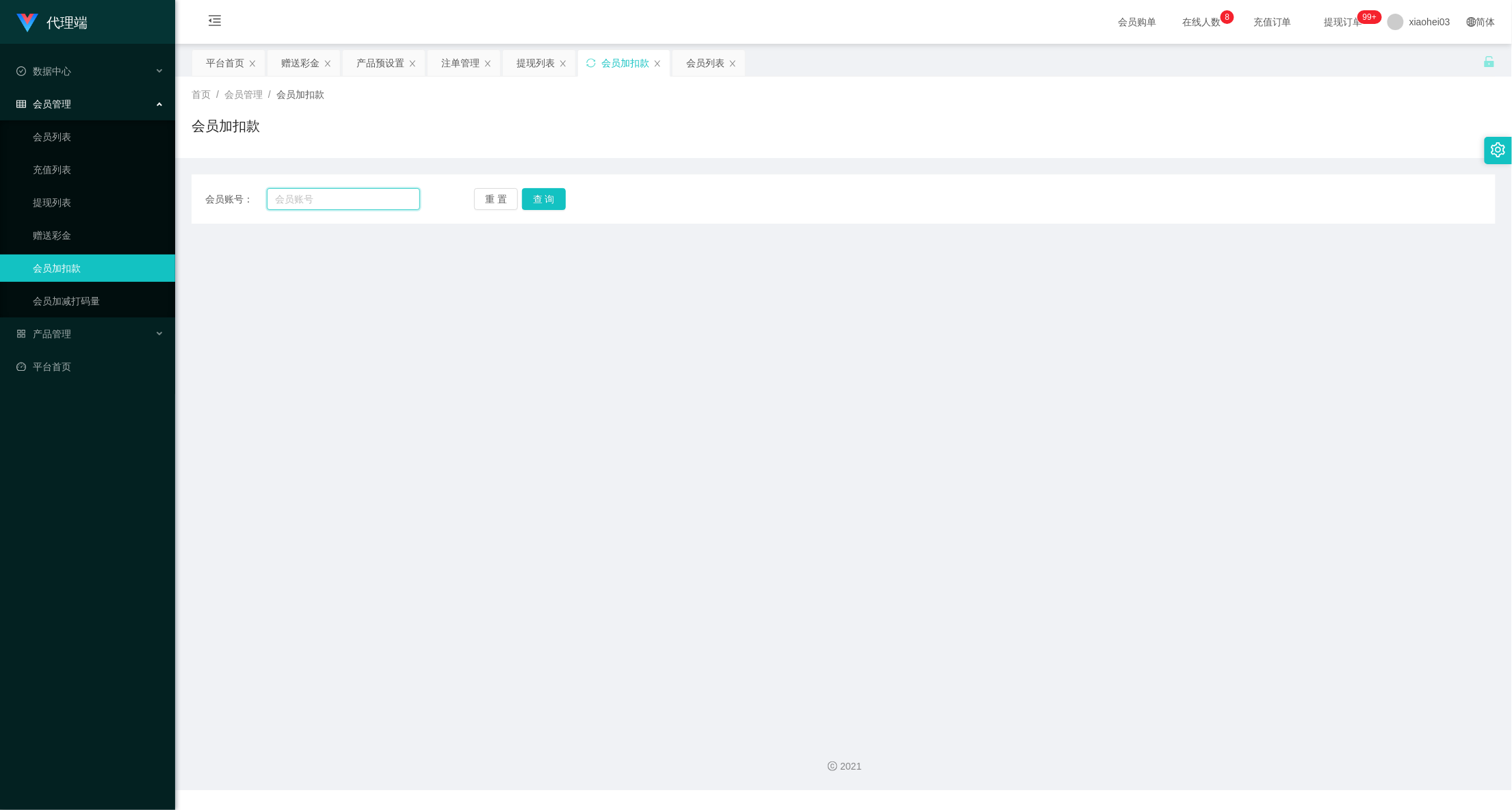
click at [398, 207] on input "text" at bounding box center [343, 199] width 154 height 22
paste input "Tiong99"
type input "Tiong99"
click at [553, 195] on button "查 询" at bounding box center [544, 199] width 43 height 22
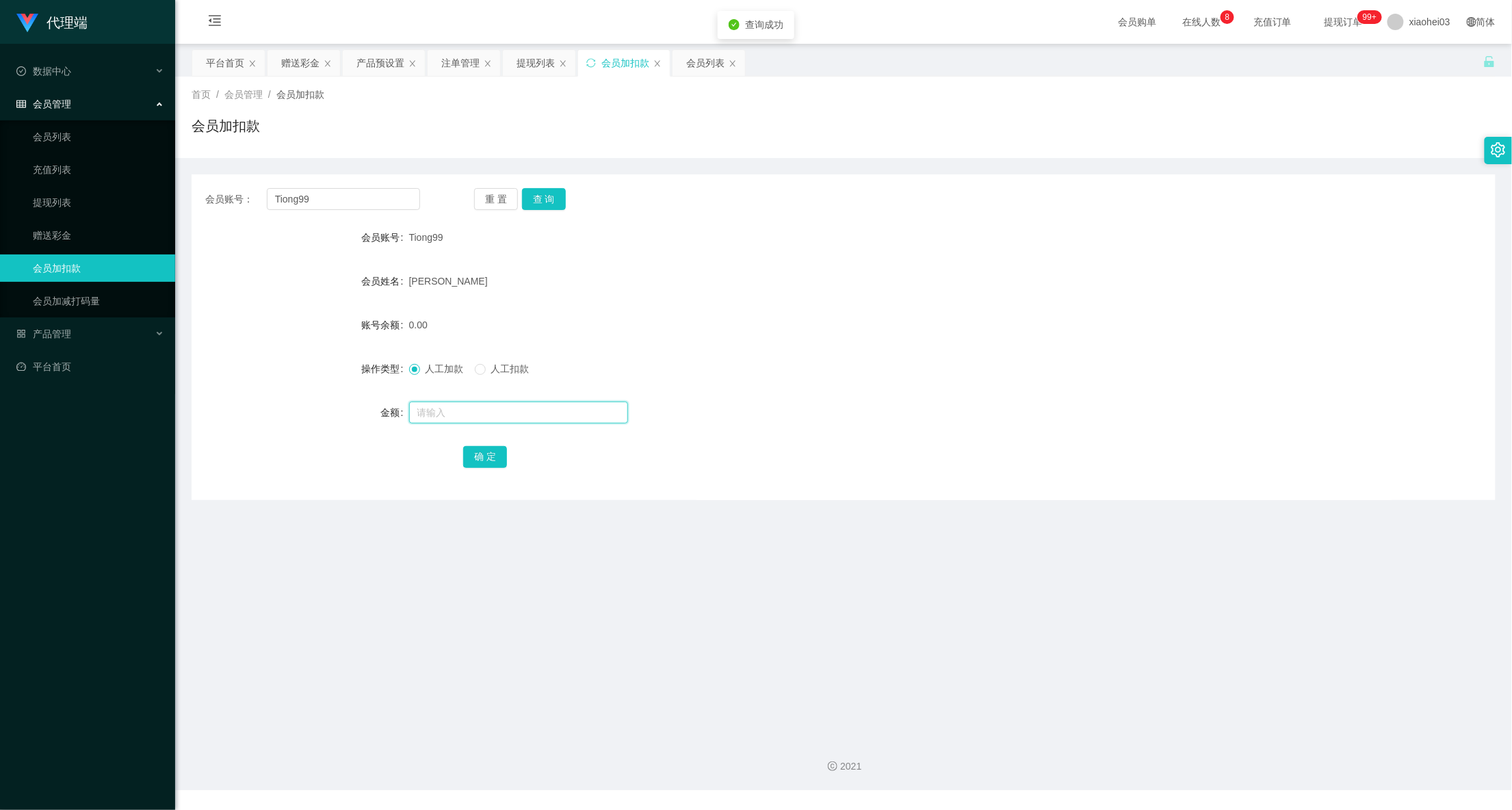
click at [507, 416] on input "text" at bounding box center [518, 413] width 219 height 22
type input "1"
type input "40"
click at [485, 462] on button "确 定" at bounding box center [485, 457] width 43 height 22
click at [1089, 213] on div "会员账号： Tiong99 重 置 查 询 会员账号 Tiong99 会员姓名 [PERSON_NAME] 账号余额 40.00 操作类型 人工加款 人工扣款…" at bounding box center [843, 337] width 1303 height 325
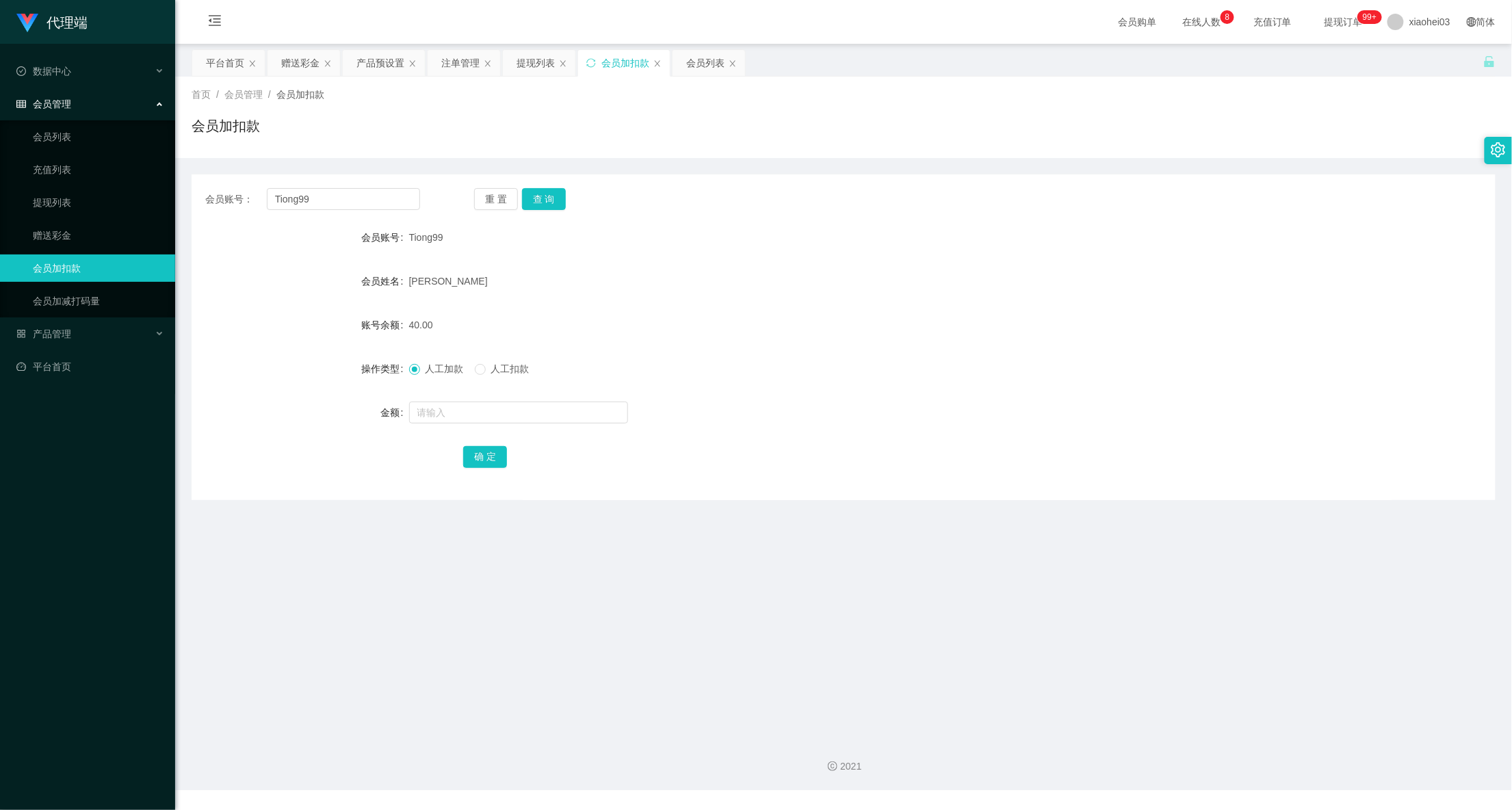
click at [718, 490] on div "会员账号： Tiong99 重 置 查 询 会员账号 Tiong99 会员姓名 [PERSON_NAME] 账号余额 40.00 操作类型 人工加款 人工扣款…" at bounding box center [843, 337] width 1303 height 325
click at [529, 71] on div "提现列表" at bounding box center [536, 62] width 38 height 26
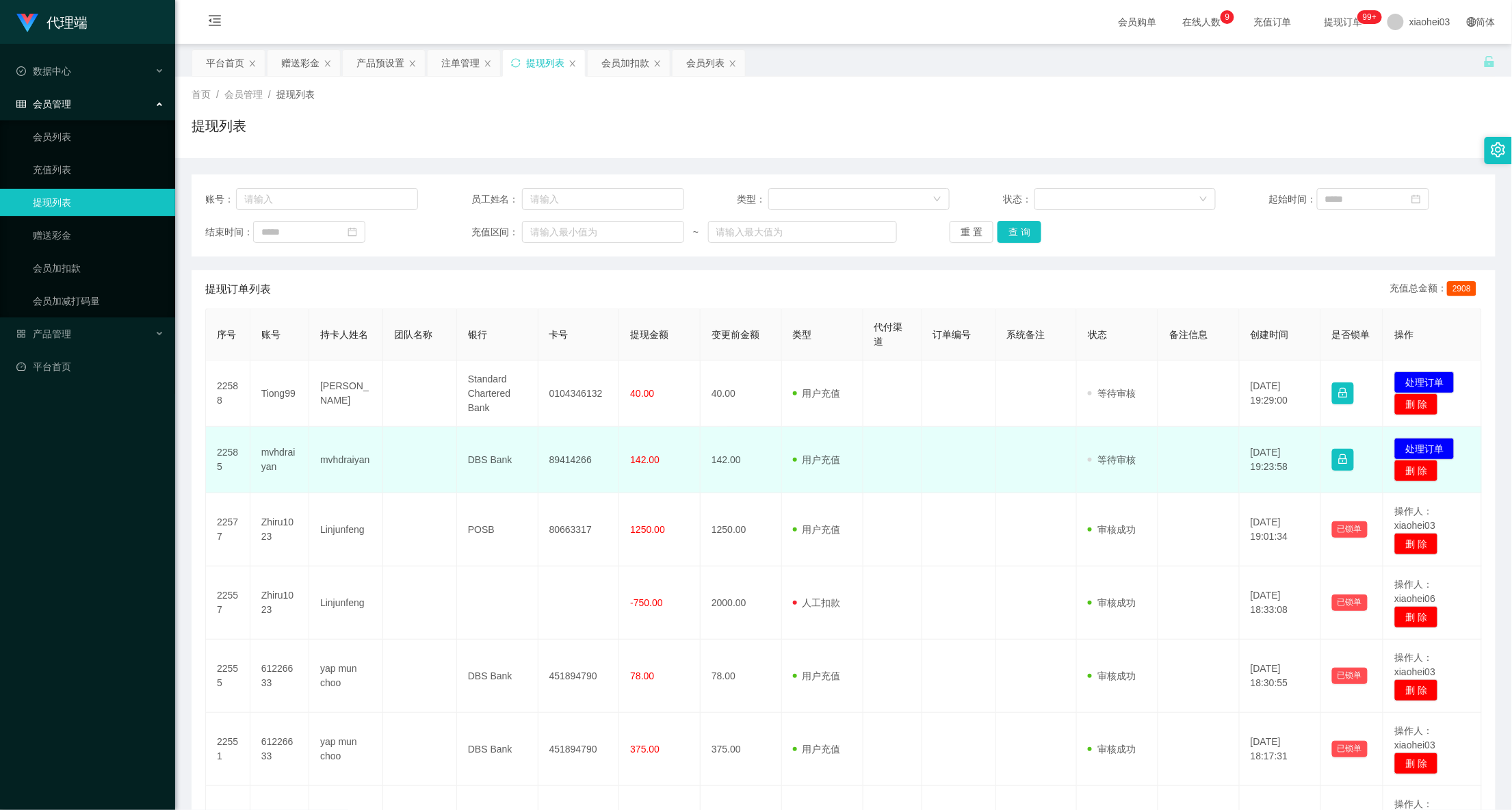
click at [1077, 476] on td "审核驳回 审核成功 等待审核" at bounding box center [1117, 460] width 81 height 66
click at [1407, 443] on button "处理订单" at bounding box center [1423, 449] width 61 height 22
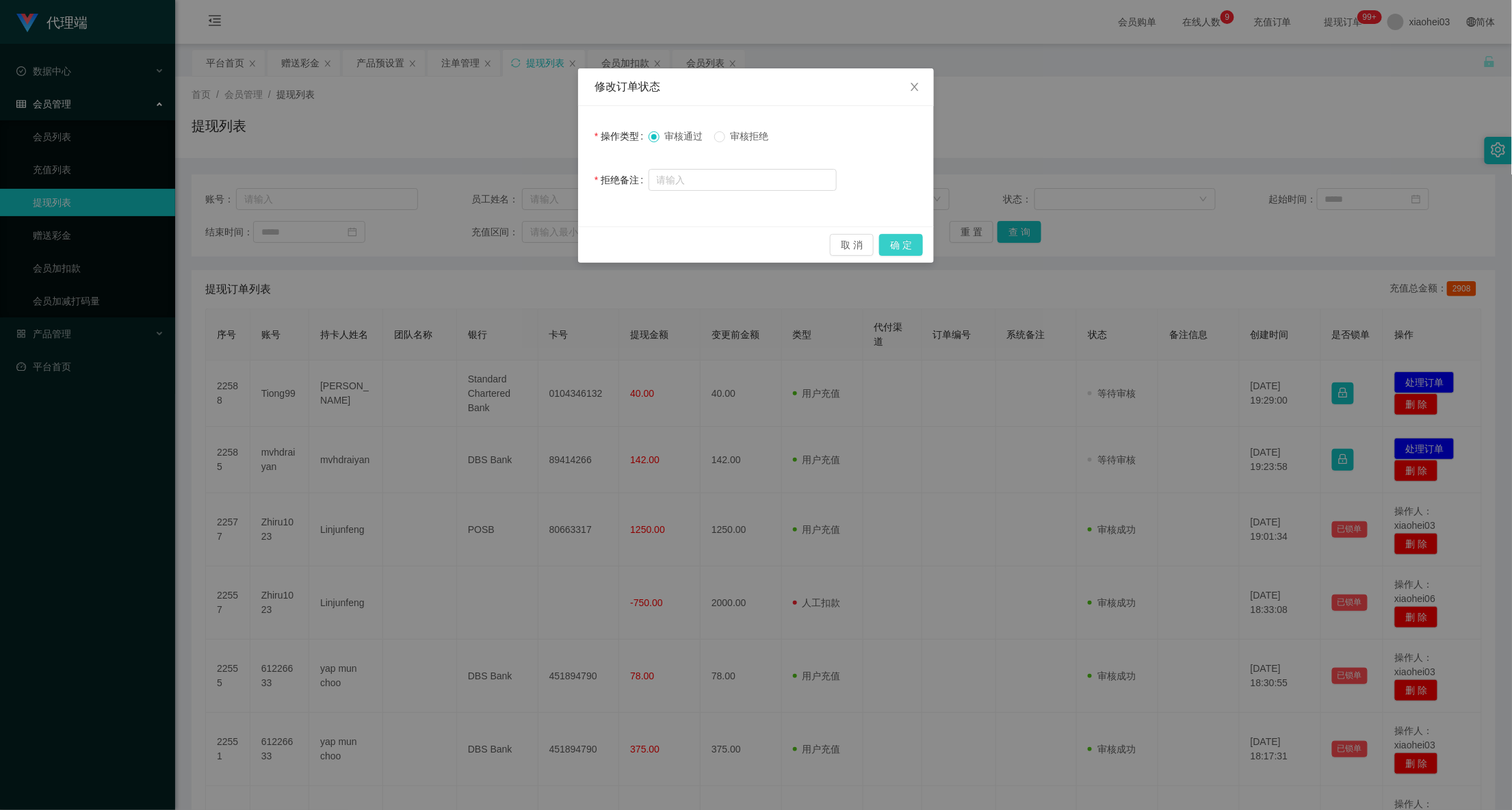
click at [909, 241] on button "确 定" at bounding box center [901, 245] width 43 height 22
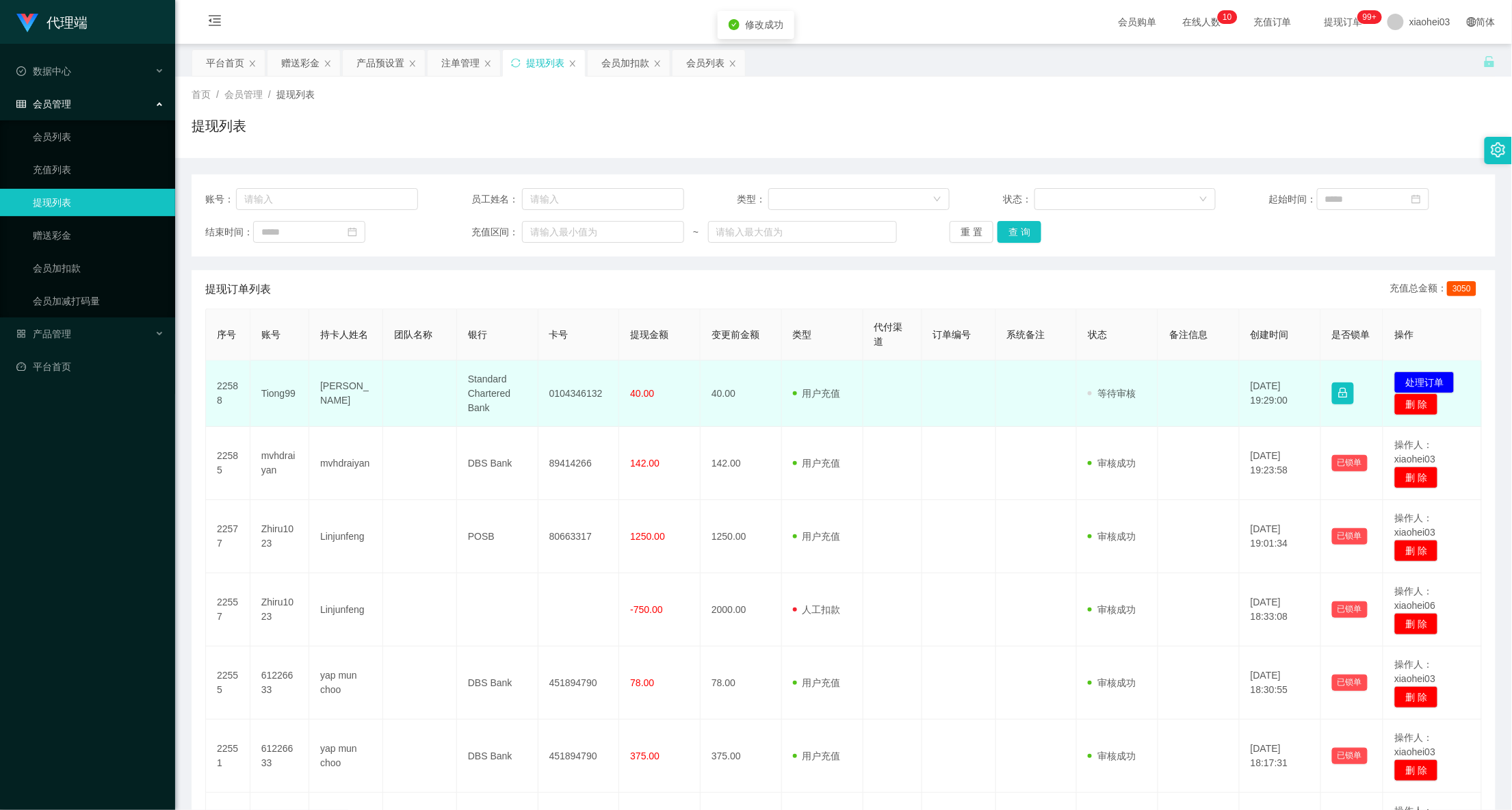
click at [574, 386] on td "0104346132" at bounding box center [579, 393] width 81 height 66
click at [573, 387] on td "0104346132" at bounding box center [579, 393] width 81 height 66
click at [574, 386] on td "0104346132" at bounding box center [579, 393] width 81 height 66
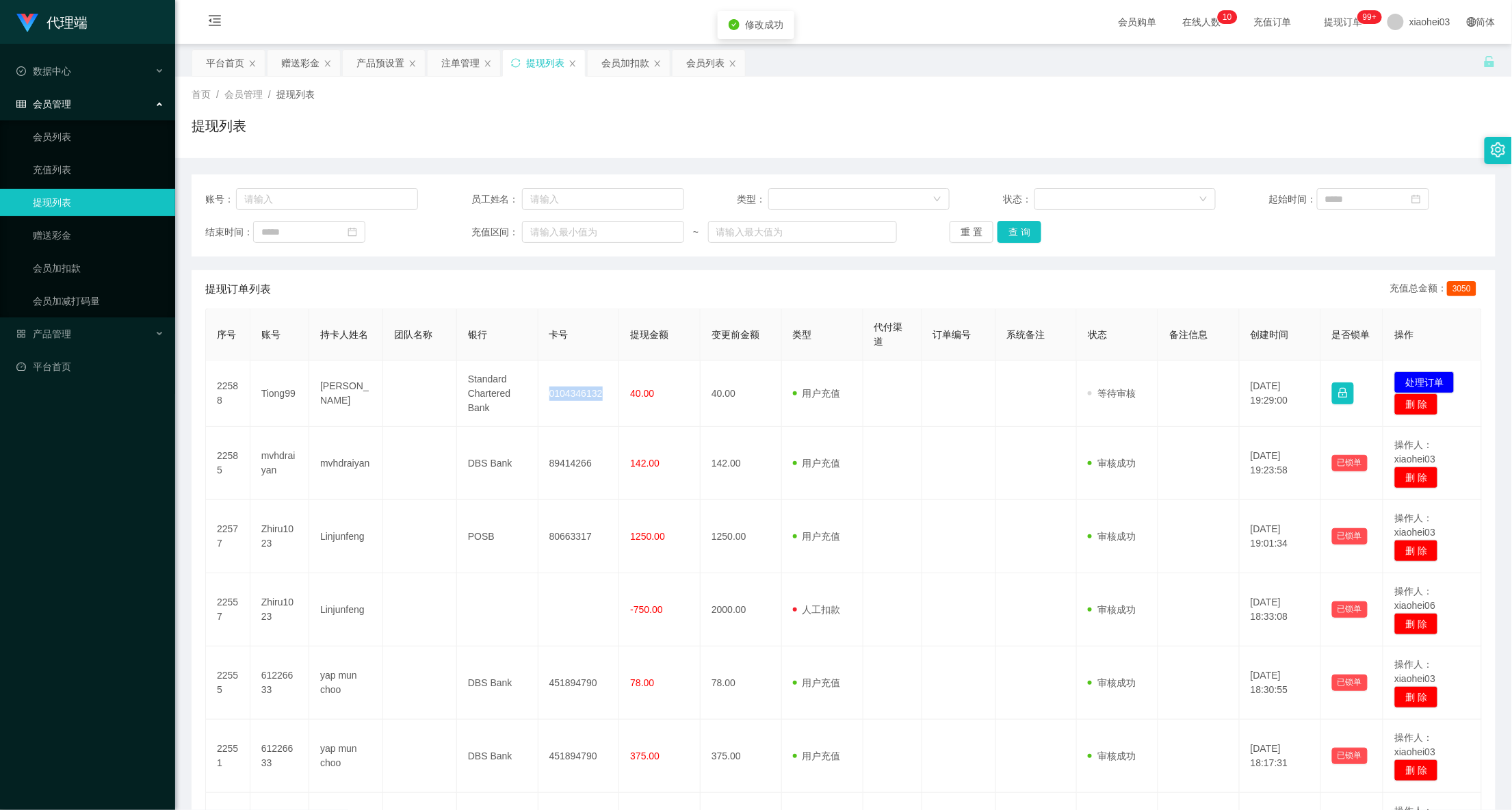
copy td "0104346132"
click at [630, 61] on div "会员加扣款" at bounding box center [625, 62] width 48 height 26
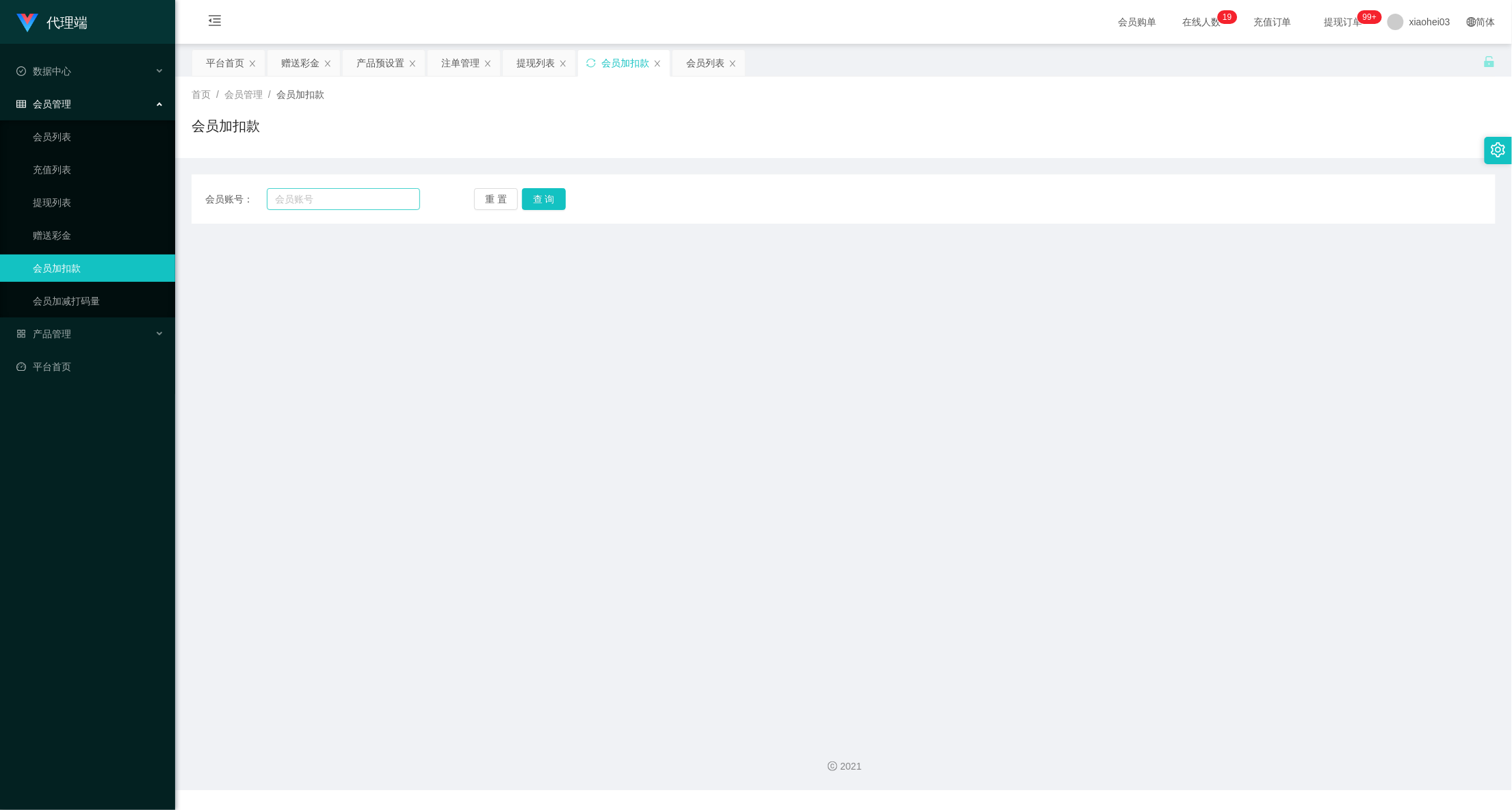
drag, startPoint x: 377, startPoint y: 184, endPoint x: 369, endPoint y: 200, distance: 17.9
click at [377, 186] on div "会员账号： 重 置 查 询 会员账号 会员姓名 账号余额 操作类型 人工加款 人工扣款 金额 确 定" at bounding box center [843, 199] width 1303 height 50
click at [369, 199] on input "text" at bounding box center [343, 199] width 154 height 22
paste input "mvhdraiyan"
type input "mvhdraiyan"
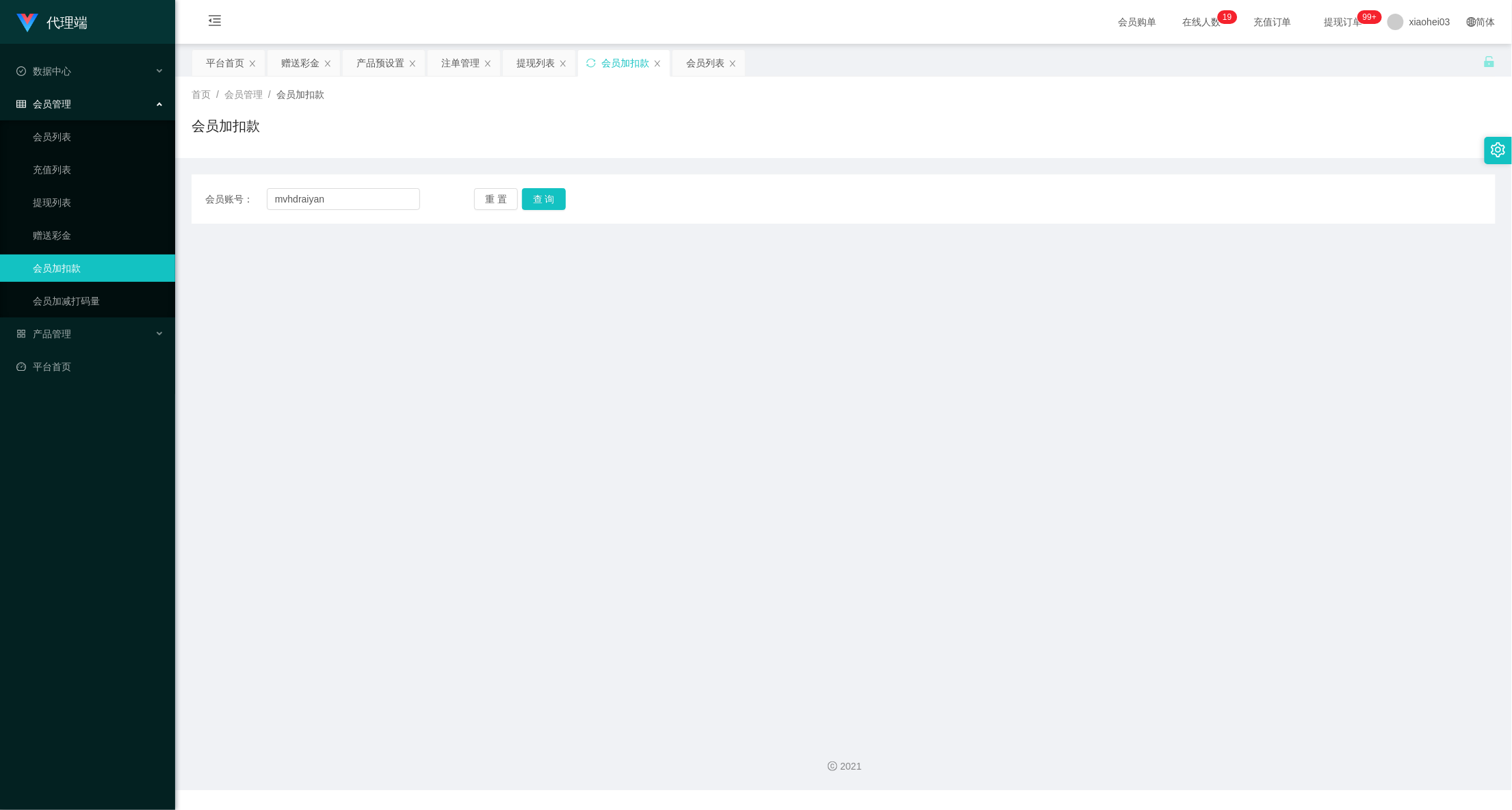
click at [565, 193] on div "重 置 查 询" at bounding box center [582, 199] width 215 height 22
click at [553, 196] on button "查 询" at bounding box center [544, 199] width 43 height 22
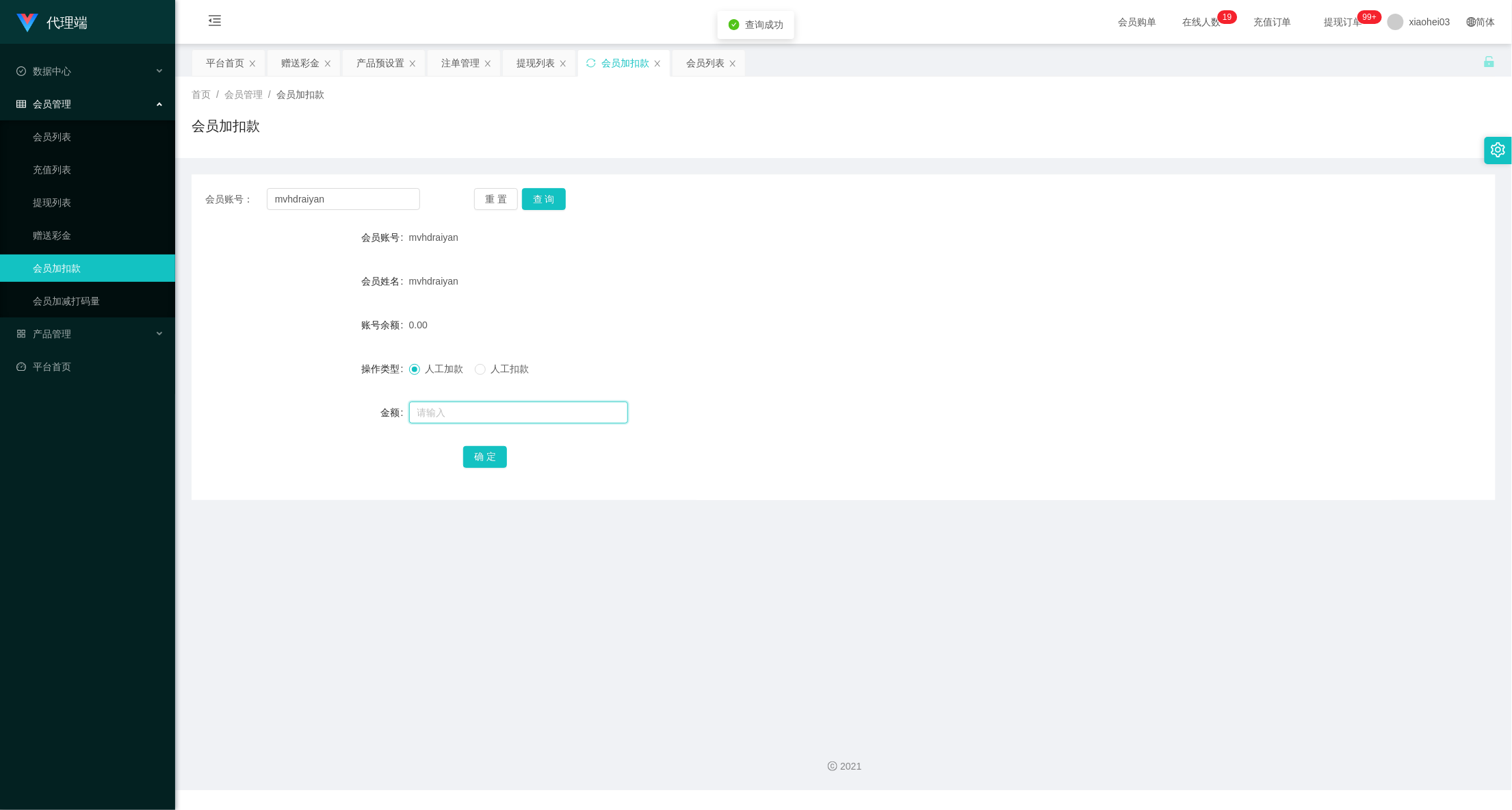
click at [490, 417] on input "text" at bounding box center [518, 413] width 219 height 22
type input "16"
click at [498, 447] on button "确 定" at bounding box center [485, 457] width 43 height 22
click at [1011, 298] on form "会员账号 mvhdraiyan 会员姓名 mvhdraiyan 账号余额 16.00 操作类型 人工加款 人工扣款 金额 确 定" at bounding box center [843, 347] width 1303 height 247
drag, startPoint x: 397, startPoint y: 193, endPoint x: 67, endPoint y: 211, distance: 330.5
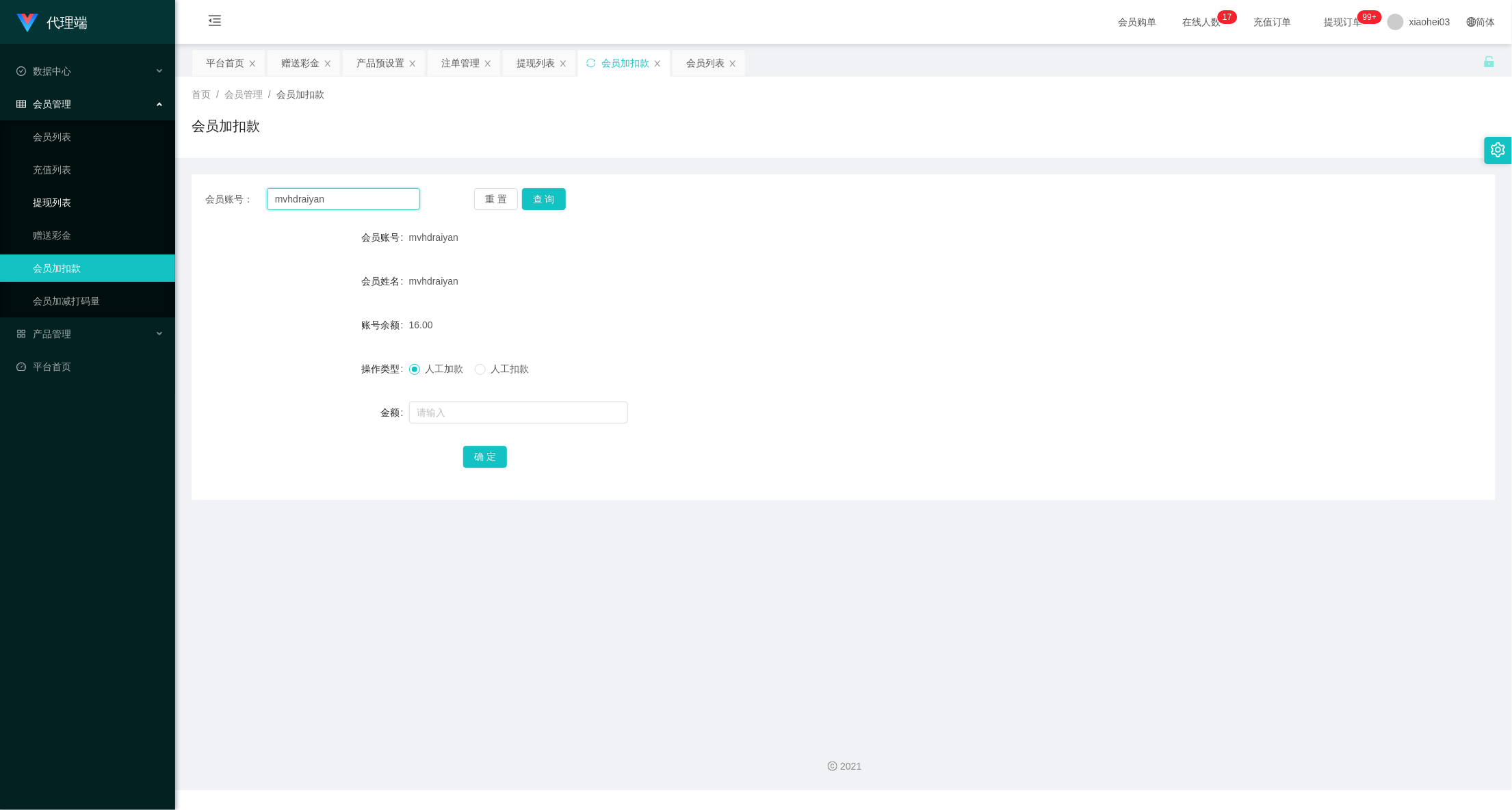
click at [110, 203] on section "代理端 数据中心 会员管理 会员列表 充值列表 提现列表 赠送彩金 会员加扣款 会员加减打码量 产品管理 平台首页 保存配置 重置配置 整体风格设置 主题色 …" at bounding box center [756, 395] width 1512 height 790
paste input "chrisjdchu"
type input "chrisjdchu"
drag, startPoint x: 540, startPoint y: 191, endPoint x: 543, endPoint y: 167, distance: 24.2
click at [543, 168] on div "会员账号： chrisjdchu 重 置 查 询 会员账号 mvhdraiyan 会员姓名 mvhdraiyan 账号余额 16.00 操作类型 人工加款 人…" at bounding box center [843, 329] width 1303 height 342
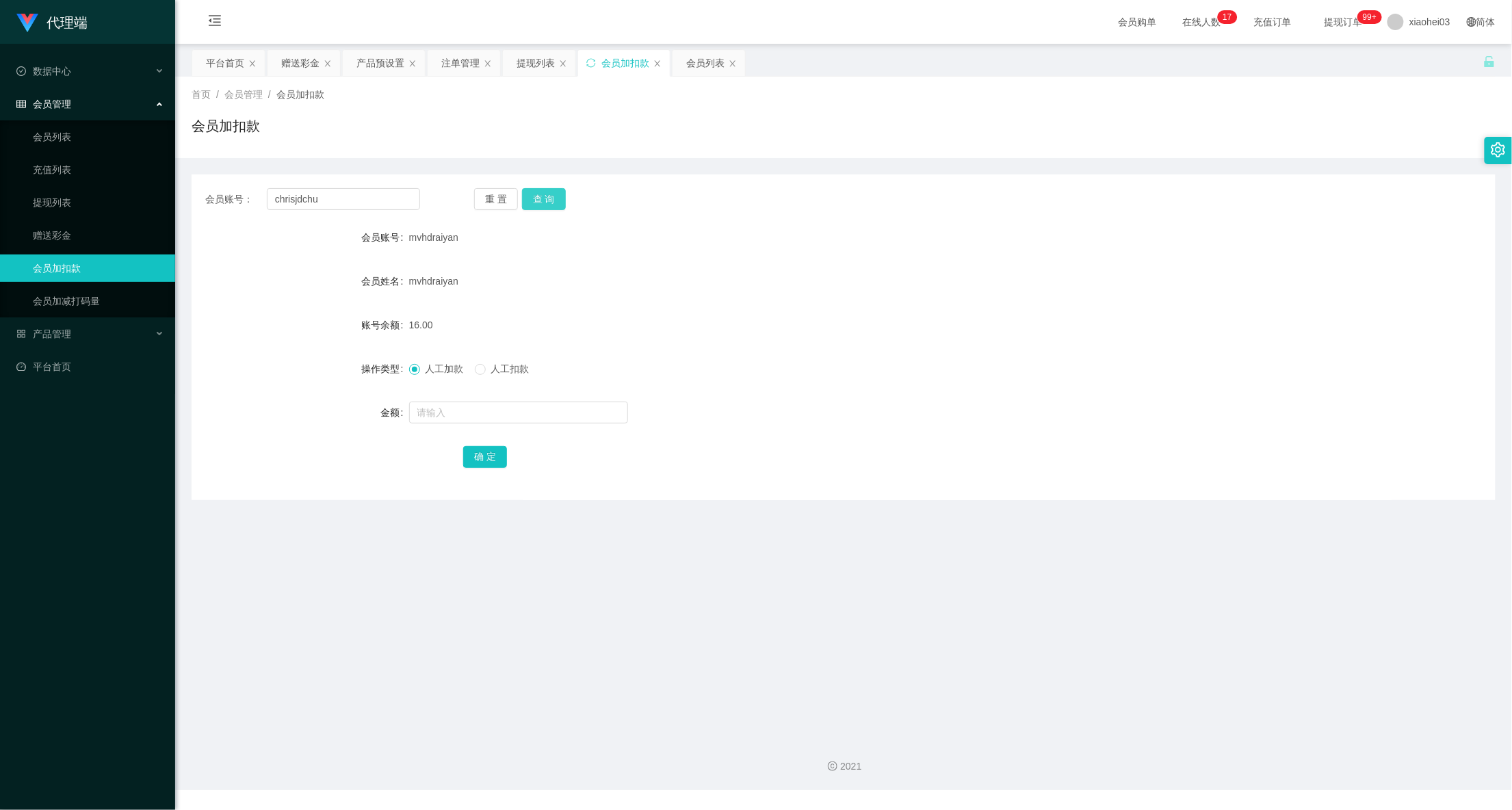
click at [546, 207] on button "查 询" at bounding box center [544, 199] width 43 height 22
click at [547, 405] on input "text" at bounding box center [518, 413] width 219 height 22
type input "24"
click at [478, 461] on button "确 定" at bounding box center [485, 457] width 43 height 22
click at [802, 334] on div "126.00" at bounding box center [789, 325] width 761 height 27
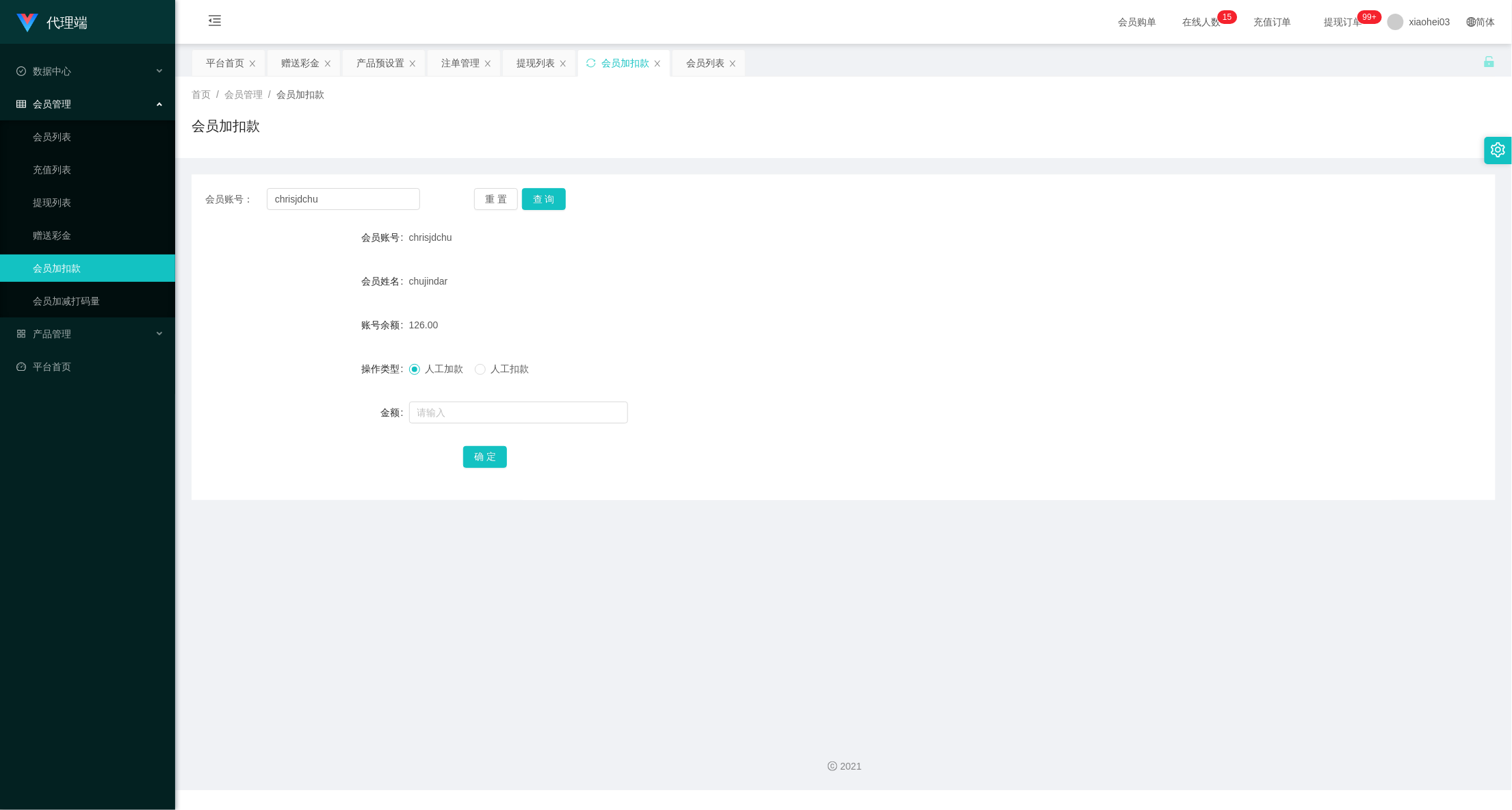
click at [859, 485] on div "会员账号： chrisjdchu 重 置 查 询 会员账号 chrisjdchu 会员姓名 chujindar 账号余额 126.00 操作类型 人工加款 人…" at bounding box center [843, 337] width 1303 height 325
drag, startPoint x: 350, startPoint y: 198, endPoint x: 187, endPoint y: 189, distance: 163.2
click at [175, 186] on main "关闭左侧 关闭右侧 关闭其它 刷新页面 平台首页 赠送彩金 产品预设置 注单管理 提现列表 会员加扣款 会员列表 首页 / 会员管理 / 会员加扣款 / 会员…" at bounding box center [844, 385] width 1337 height 683
paste input "Zhiru1023"
type input "Zhiru1023"
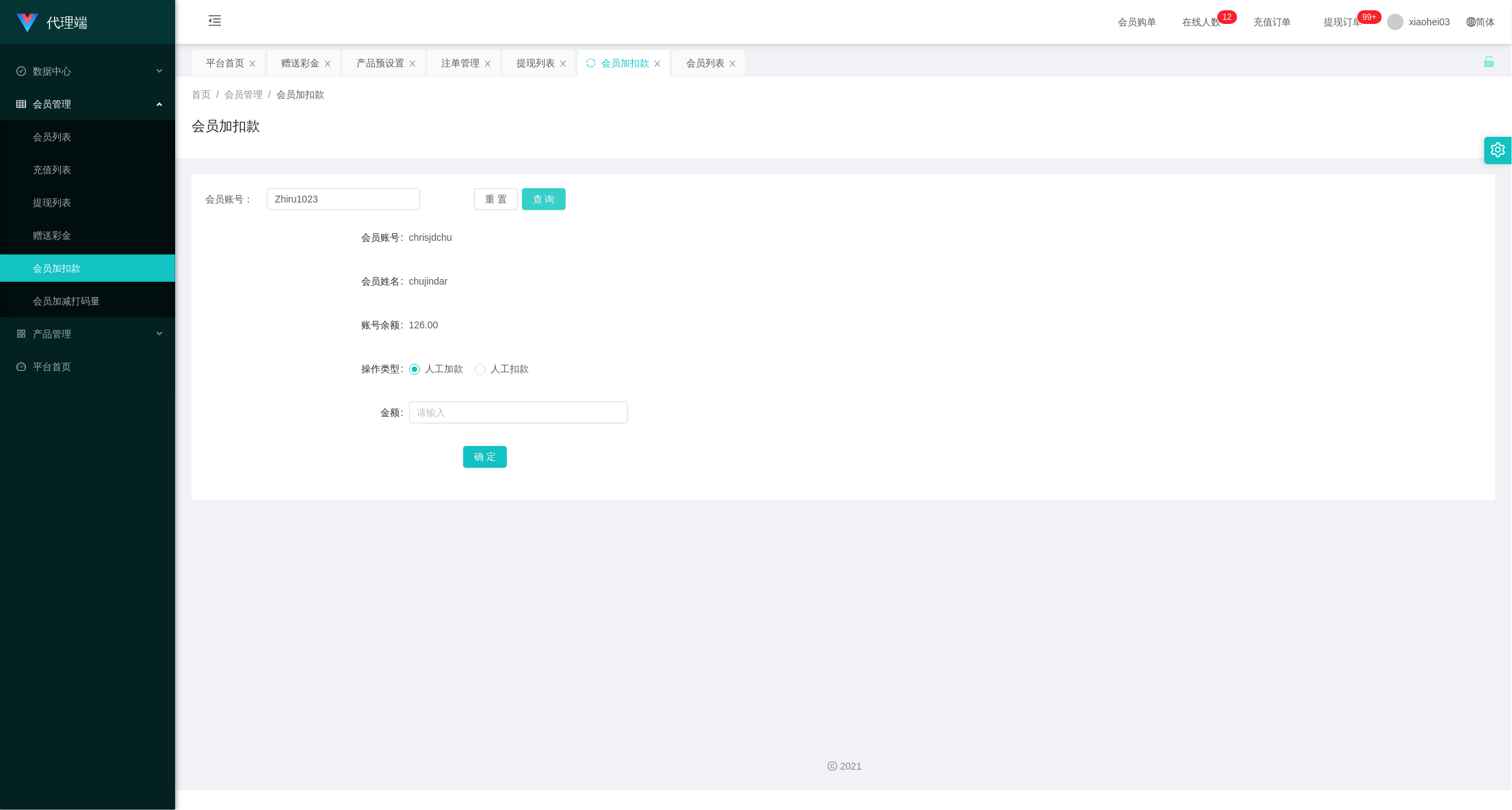
click at [562, 200] on div "重 置 查 询" at bounding box center [582, 199] width 215 height 22
click at [562, 200] on button "查 询" at bounding box center [544, 199] width 43 height 22
click at [547, 419] on input "text" at bounding box center [518, 413] width 219 height 22
type input "56"
click at [489, 460] on button "确 定" at bounding box center [485, 457] width 43 height 22
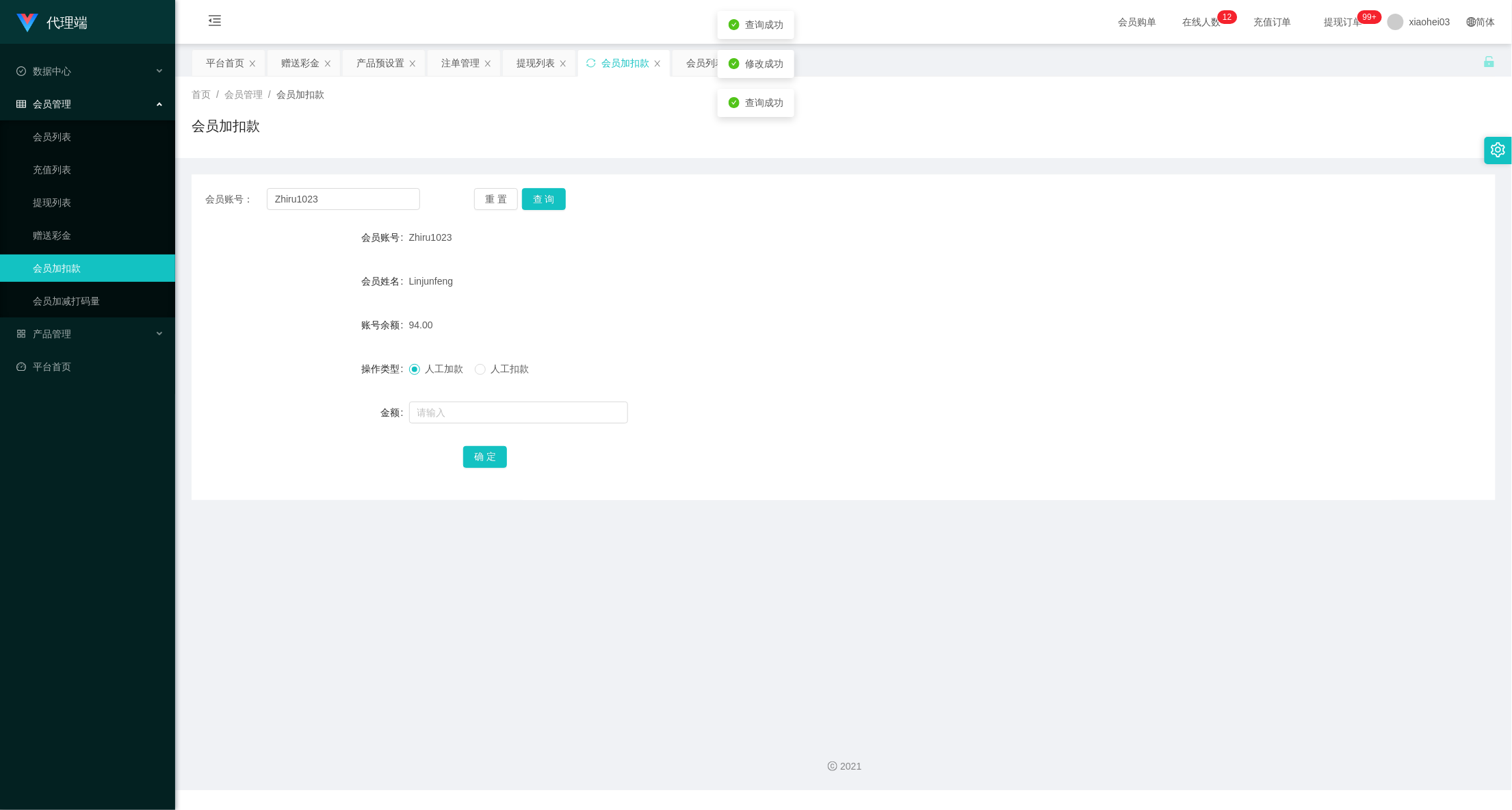
drag, startPoint x: 789, startPoint y: 368, endPoint x: 871, endPoint y: 301, distance: 105.9
click at [789, 369] on div "人工加款 人工扣款" at bounding box center [789, 368] width 761 height 27
click at [534, 61] on div "提现列表" at bounding box center [536, 62] width 38 height 26
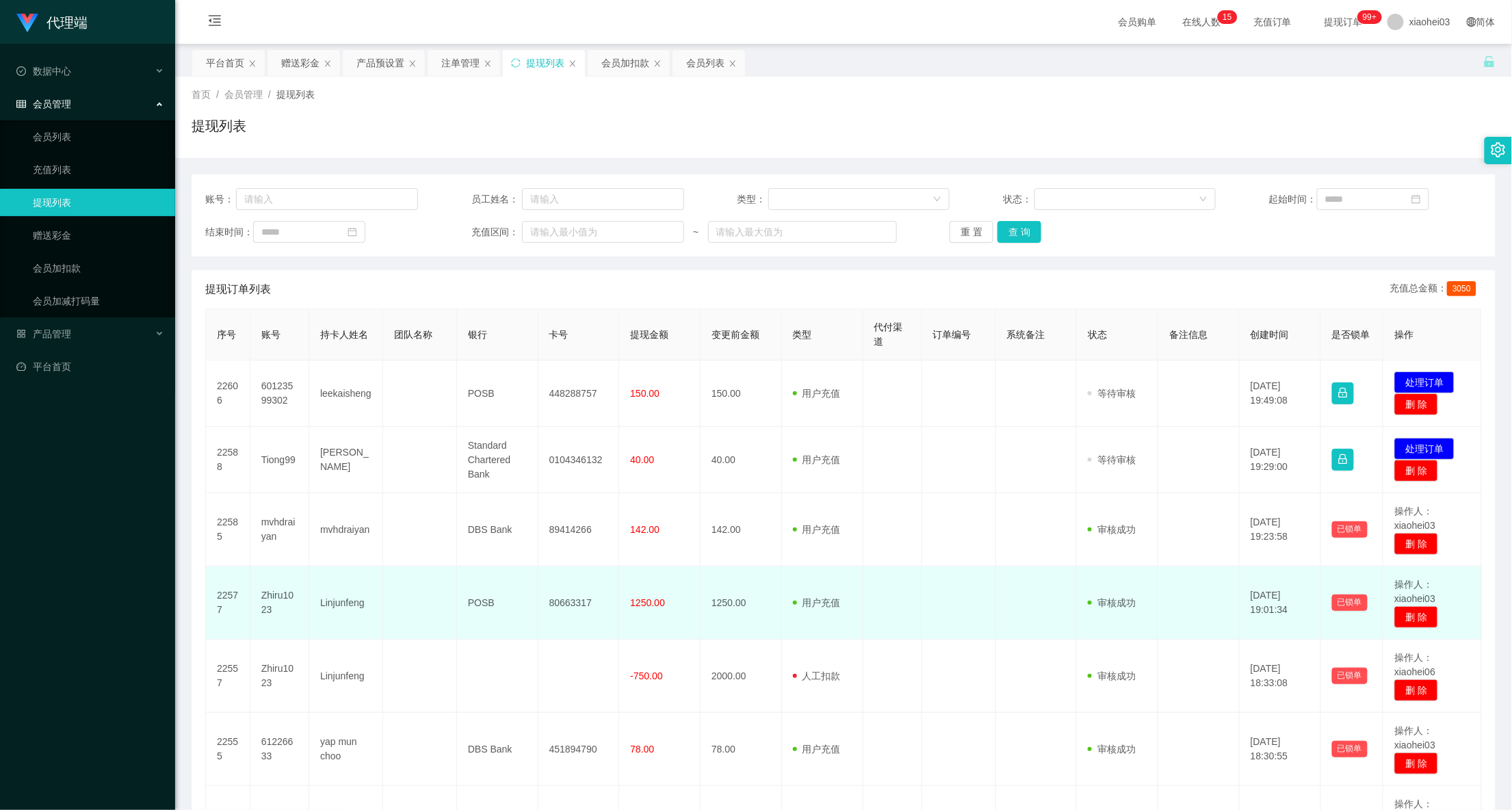
click at [978, 583] on td at bounding box center [959, 602] width 74 height 73
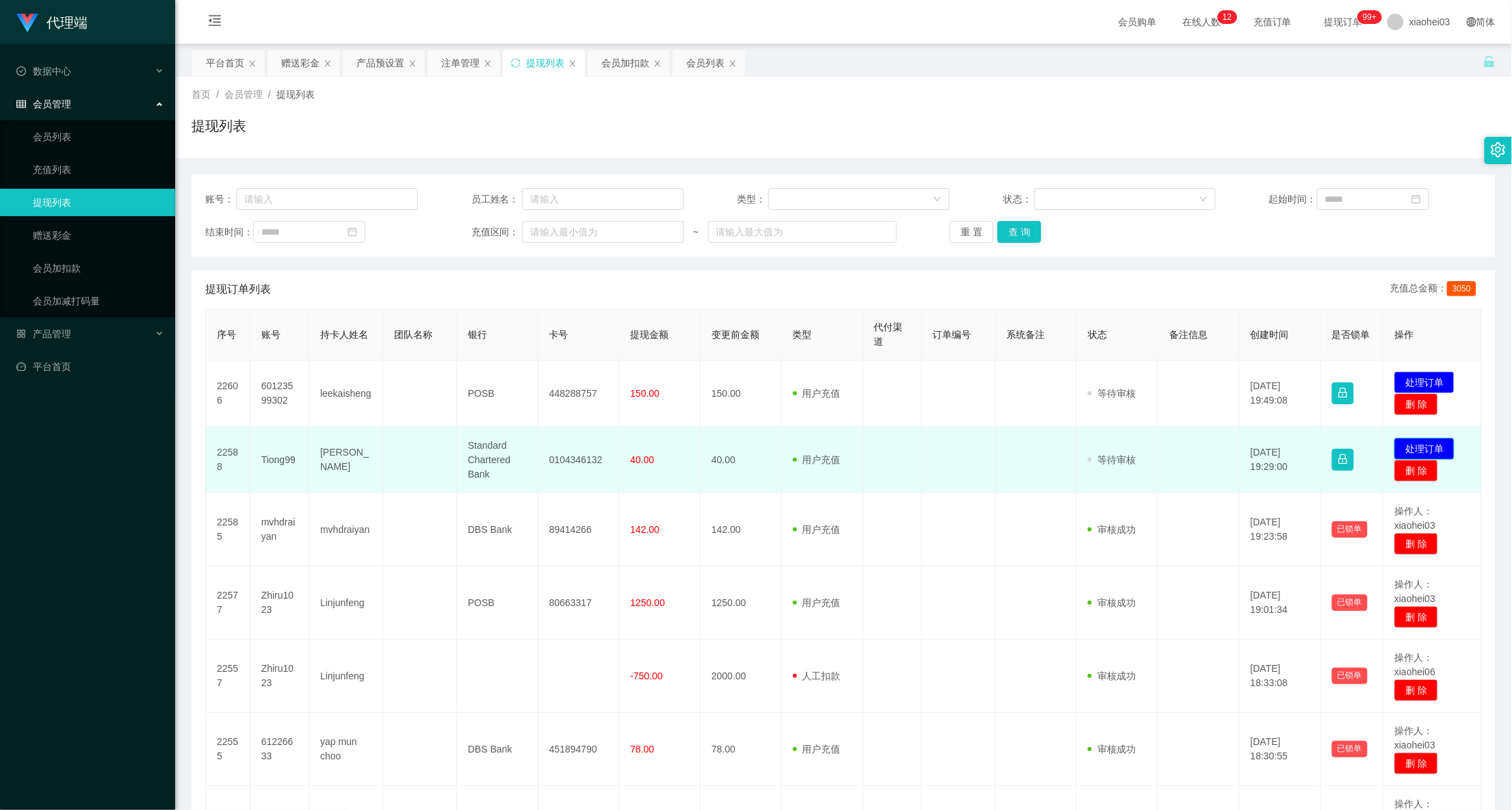
drag, startPoint x: 1375, startPoint y: 446, endPoint x: 1401, endPoint y: 439, distance: 26.9
click at [1396, 441] on td "发起代付 处理订单 删 除" at bounding box center [1432, 460] width 98 height 66
click at [1401, 439] on button "处理订单" at bounding box center [1423, 449] width 61 height 22
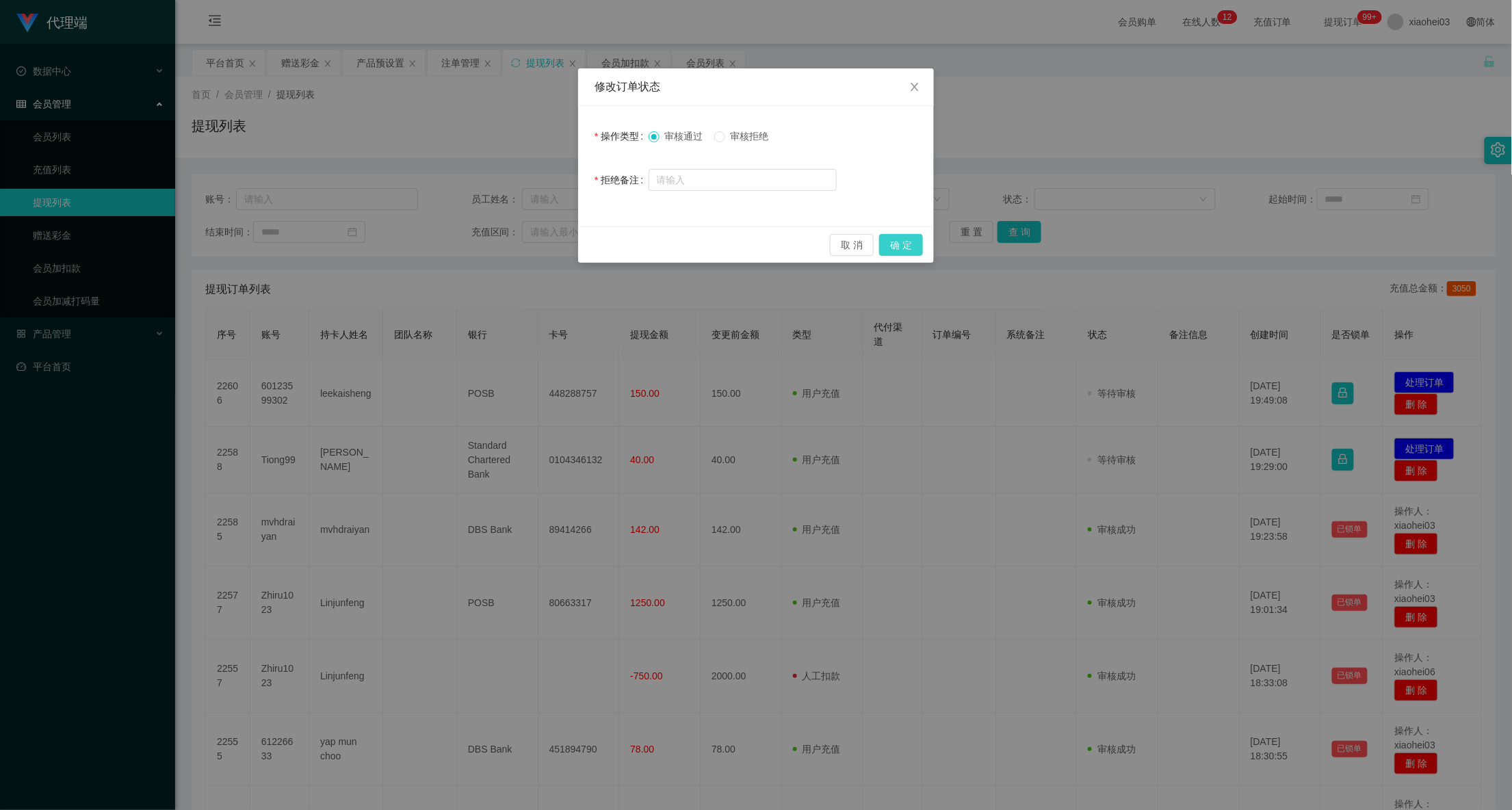
click at [901, 241] on button "确 定" at bounding box center [901, 245] width 43 height 22
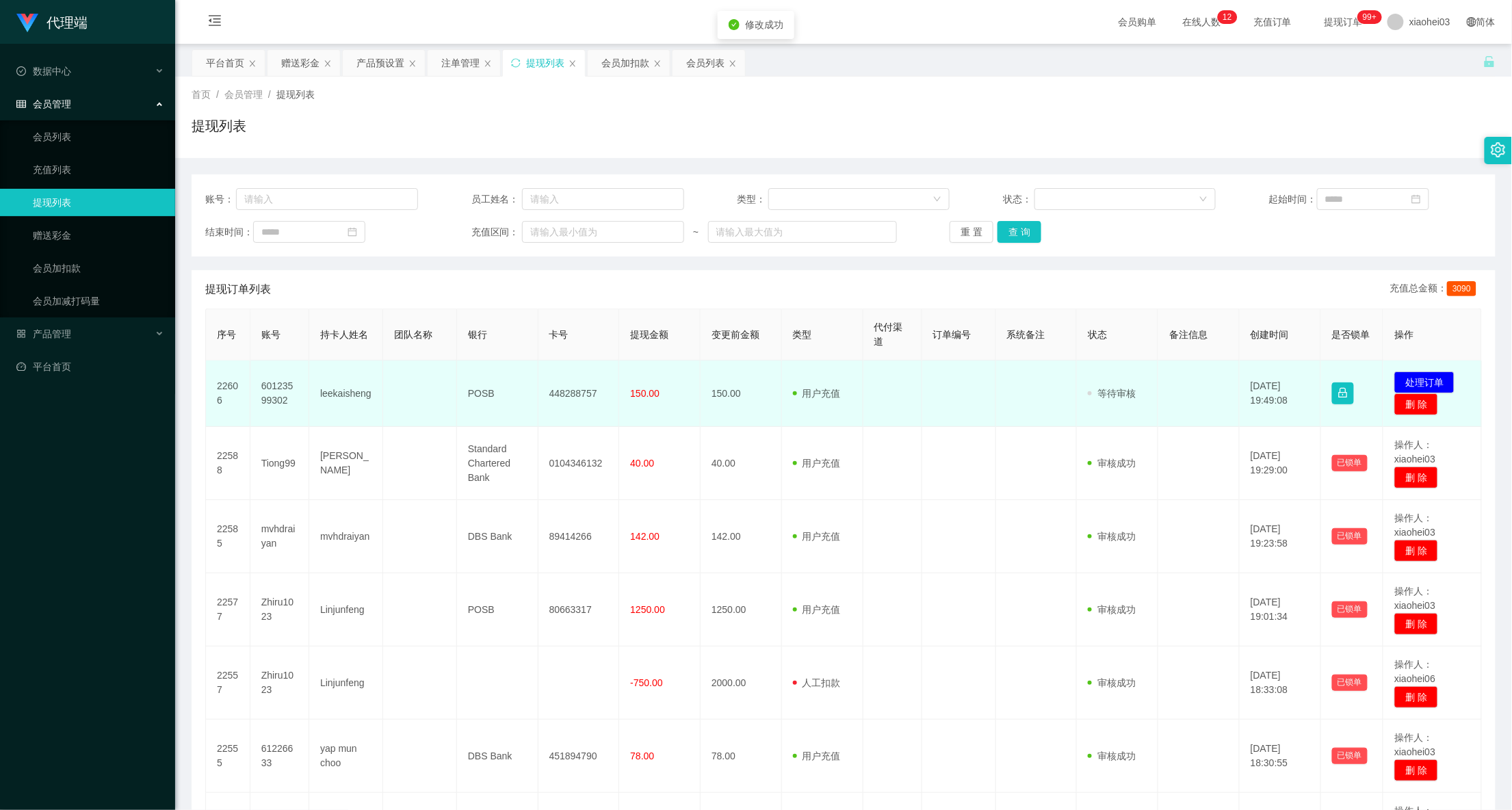
click at [555, 395] on td "448288757" at bounding box center [579, 393] width 81 height 66
drag, startPoint x: 555, startPoint y: 395, endPoint x: 595, endPoint y: 382, distance: 42.1
click at [555, 395] on td "448288757" at bounding box center [579, 393] width 81 height 66
copy td "448288757"
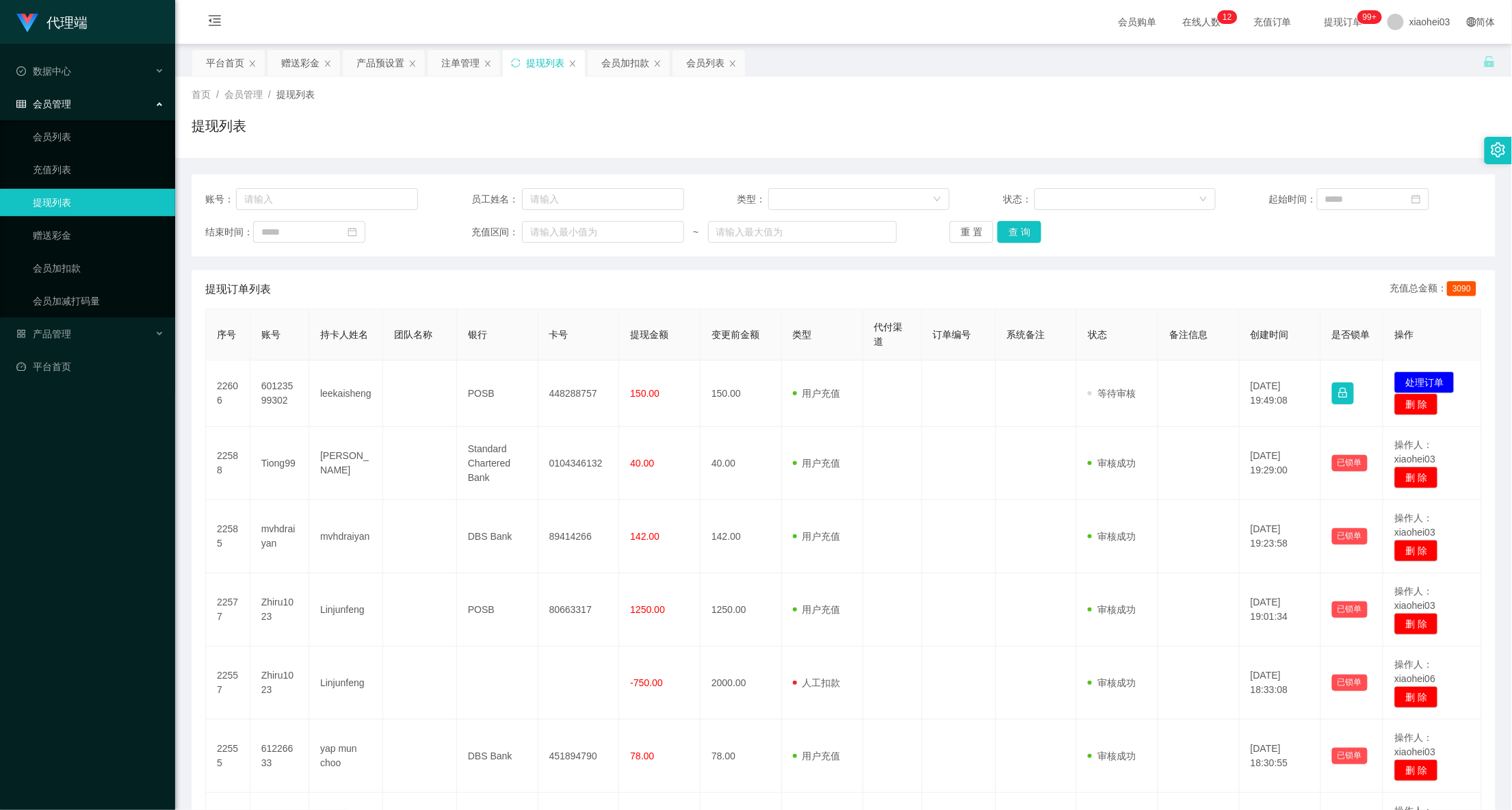
click at [1229, 80] on div "首页 / 会员管理 / 提现列表 / 提现列表" at bounding box center [844, 117] width 1337 height 81
click at [613, 66] on div "会员加扣款" at bounding box center [625, 62] width 48 height 26
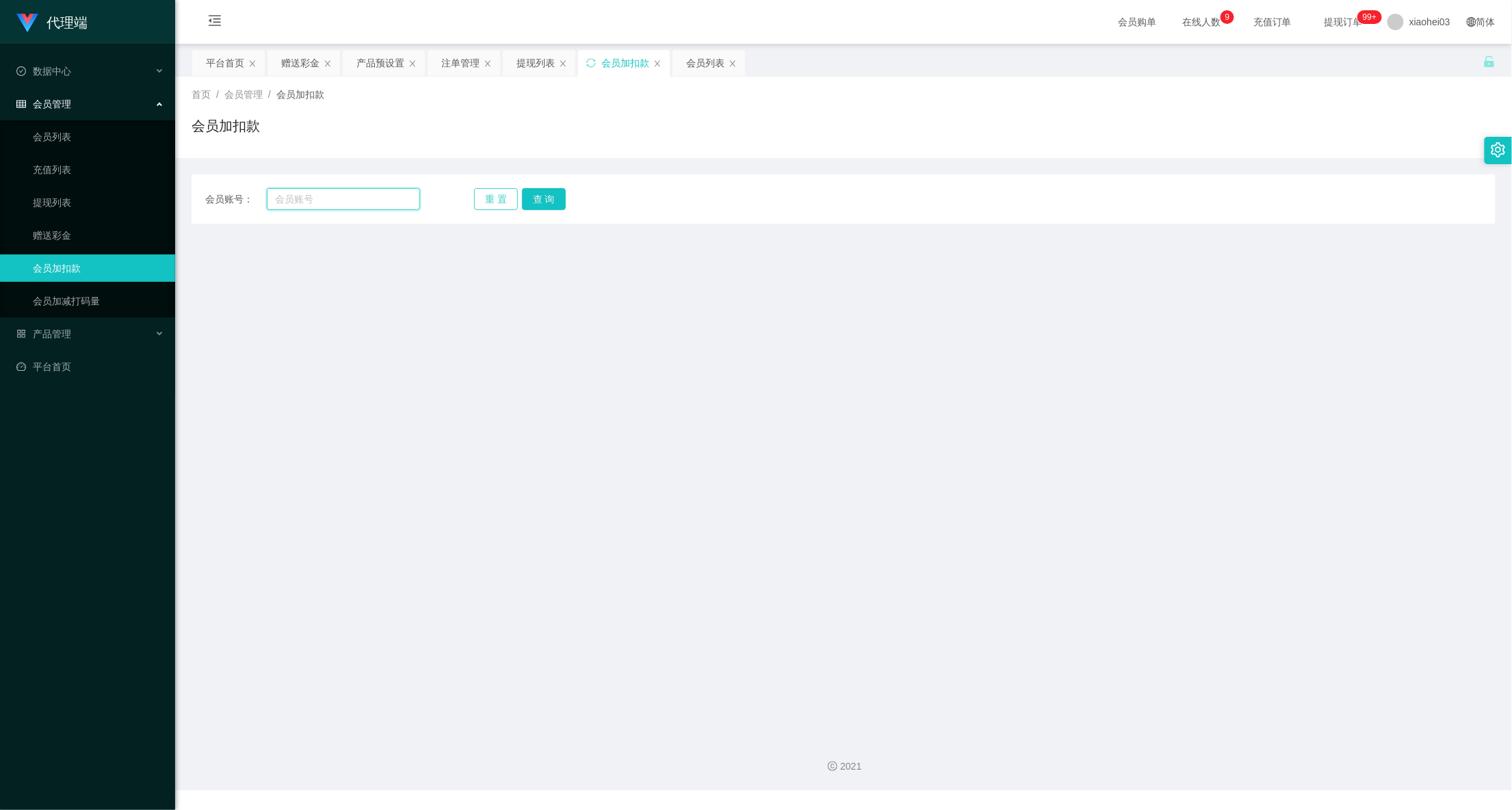
drag, startPoint x: 362, startPoint y: 204, endPoint x: 505, endPoint y: 209, distance: 143.1
click at [362, 204] on input "text" at bounding box center [343, 199] width 154 height 22
paste input "61226633"
type input "61226633"
click at [548, 205] on button "查 询" at bounding box center [544, 199] width 43 height 22
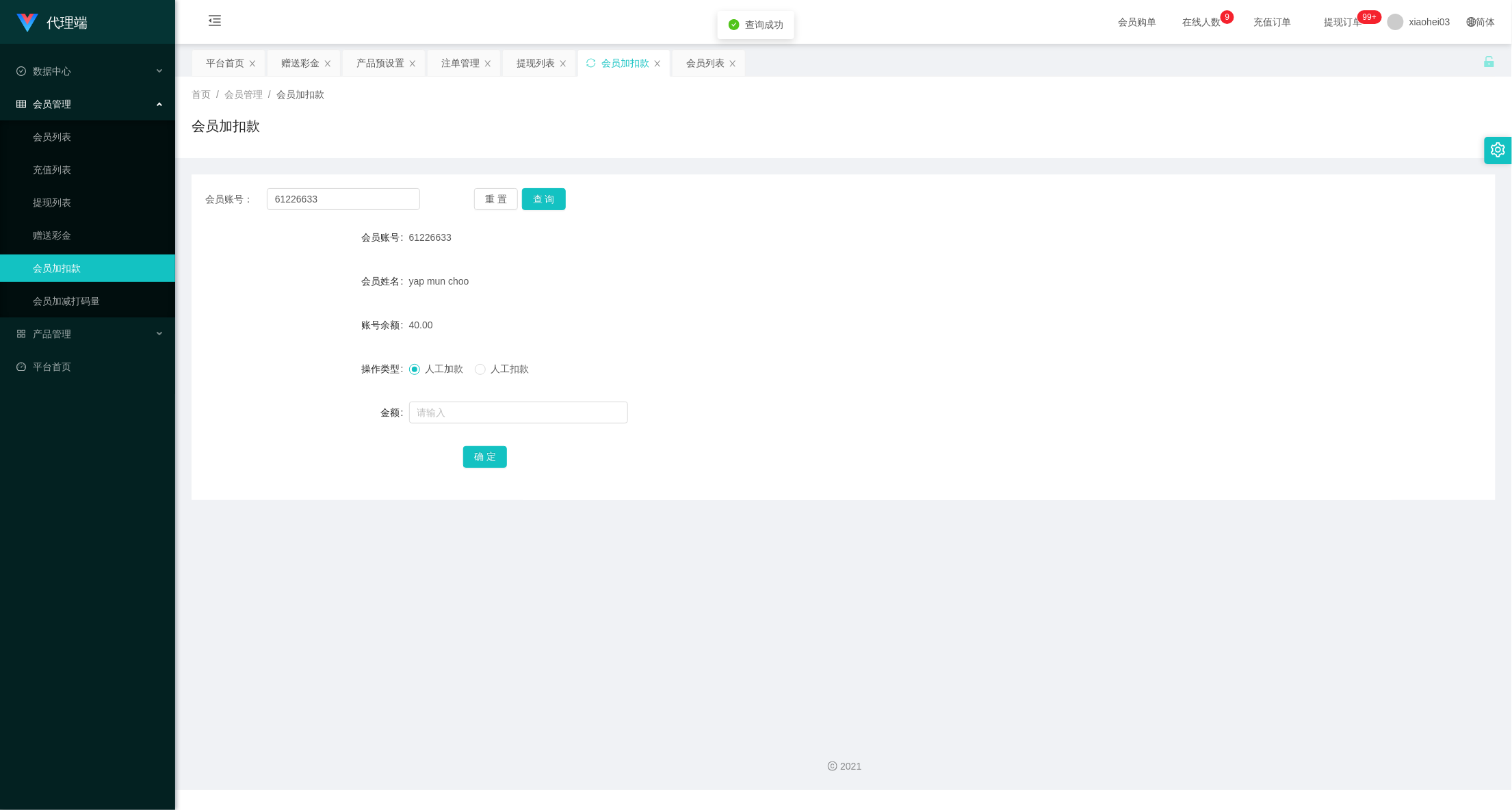
click at [512, 427] on form "会员账号 61226633 会员姓名 yap mun choo 账号余额 40.00 操作类型 人工加款 人工扣款 金额 确 定" at bounding box center [843, 347] width 1303 height 247
drag, startPoint x: 516, startPoint y: 423, endPoint x: 546, endPoint y: 413, distance: 31.6
click at [520, 422] on input "text" at bounding box center [518, 413] width 219 height 22
type input "16"
click at [481, 450] on button "确 定" at bounding box center [485, 457] width 43 height 22
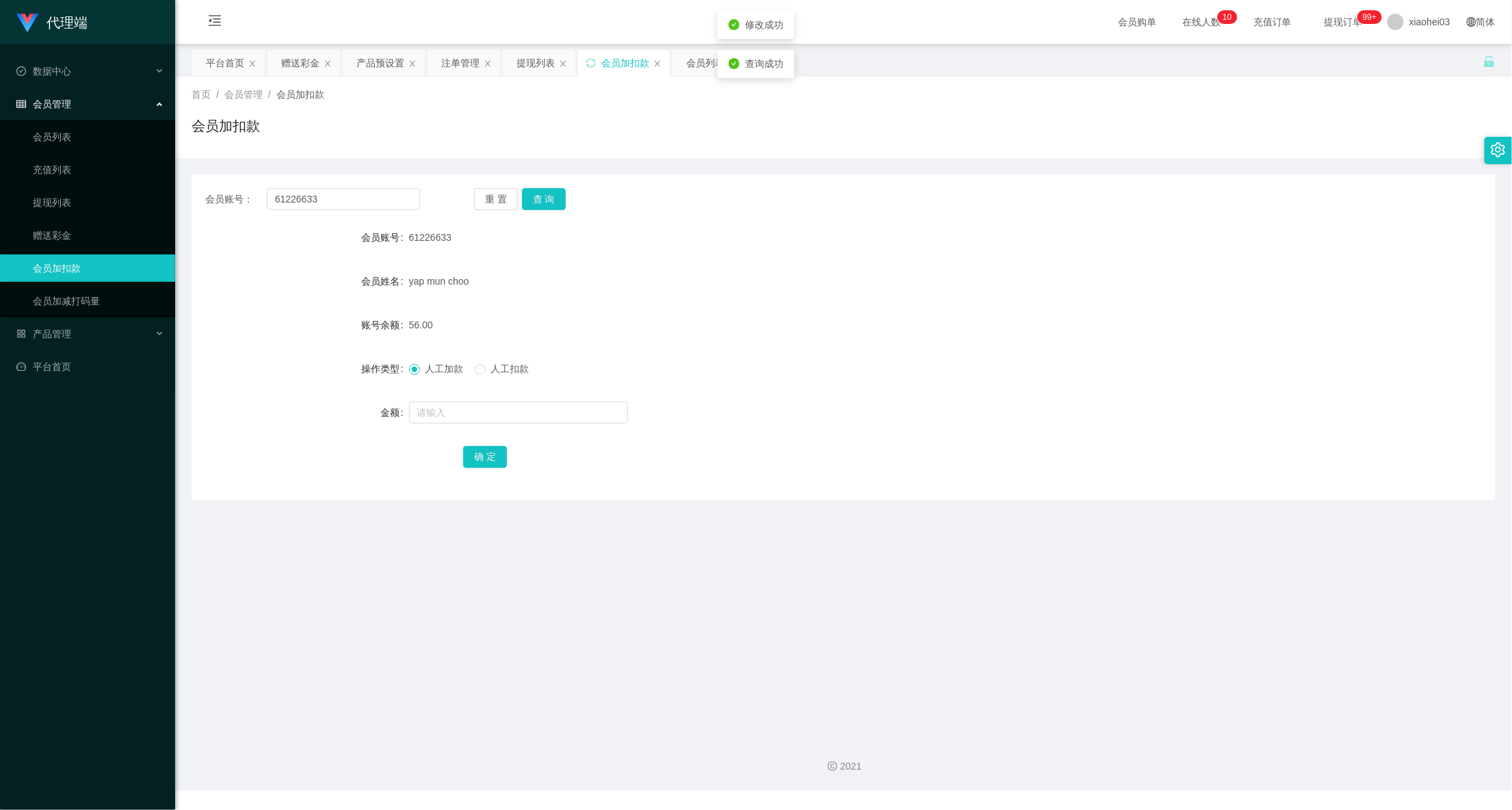
click at [862, 317] on div "56.00" at bounding box center [789, 325] width 761 height 27
drag, startPoint x: 383, startPoint y: 199, endPoint x: 38, endPoint y: 176, distance: 345.8
click at [111, 179] on section "代理端 数据中心 会员管理 会员列表 充值列表 提现列表 赠送彩金 会员加扣款 会员加减打码量 产品管理 平台首页 保存配置 重置配置 整体风格设置 主题色 …" at bounding box center [756, 395] width 1512 height 790
paste input "mvhdraiyan"
type input "mvhdraiyan"
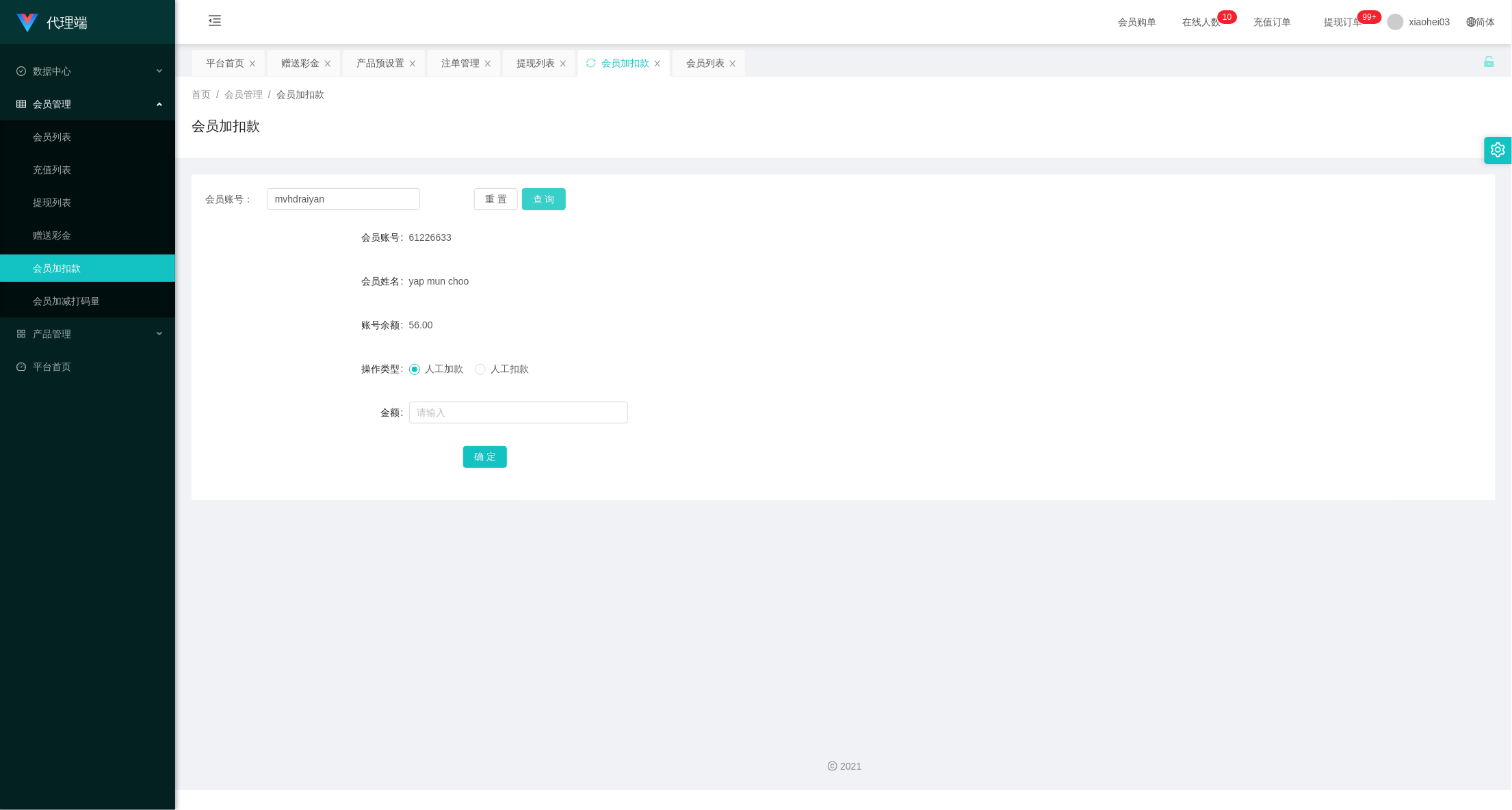
click at [554, 200] on button "查 询" at bounding box center [544, 199] width 43 height 22
click at [527, 85] on div "首页 / 会员管理 / 会员加扣款 / 会员加扣款" at bounding box center [844, 117] width 1337 height 81
click at [526, 78] on div "首页 / 会员管理 / 会员加扣款 / 会员加扣款" at bounding box center [844, 117] width 1337 height 81
click at [532, 72] on div "提现列表" at bounding box center [536, 62] width 38 height 26
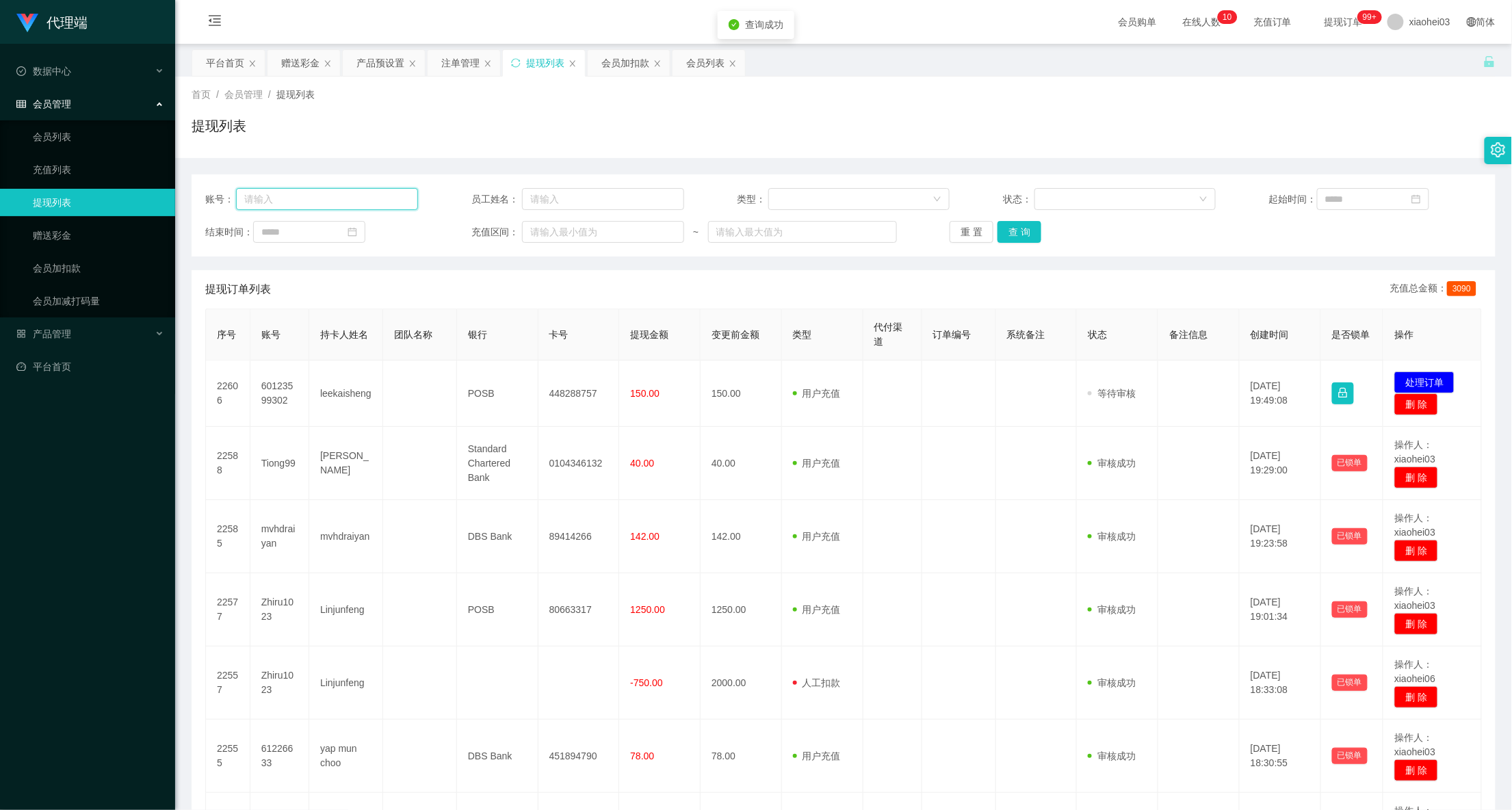
click at [345, 197] on input "text" at bounding box center [326, 199] width 182 height 22
paste input "mvhdraiyan"
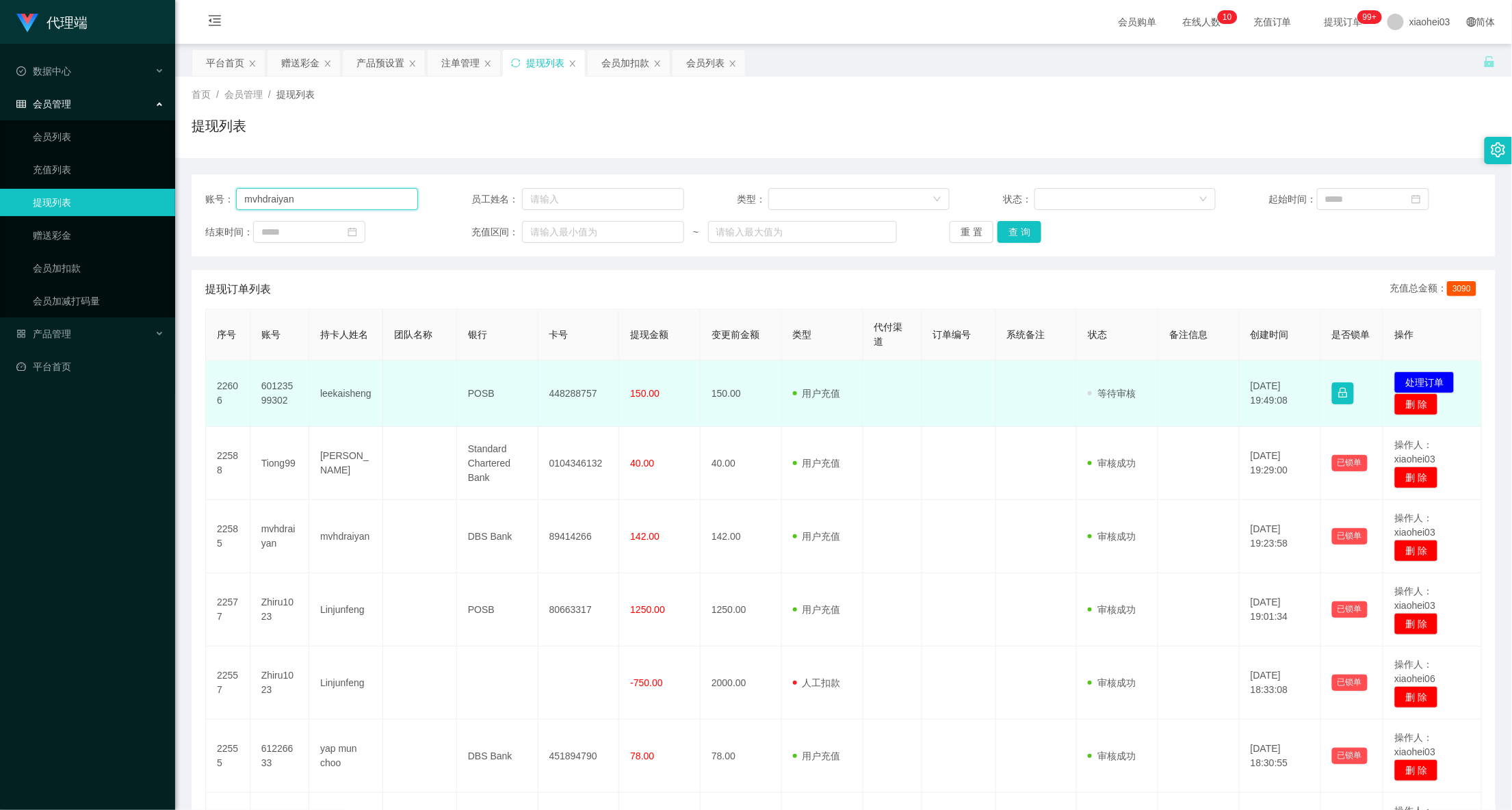
type input "mvhdraiyan"
click at [972, 396] on td at bounding box center [959, 393] width 74 height 66
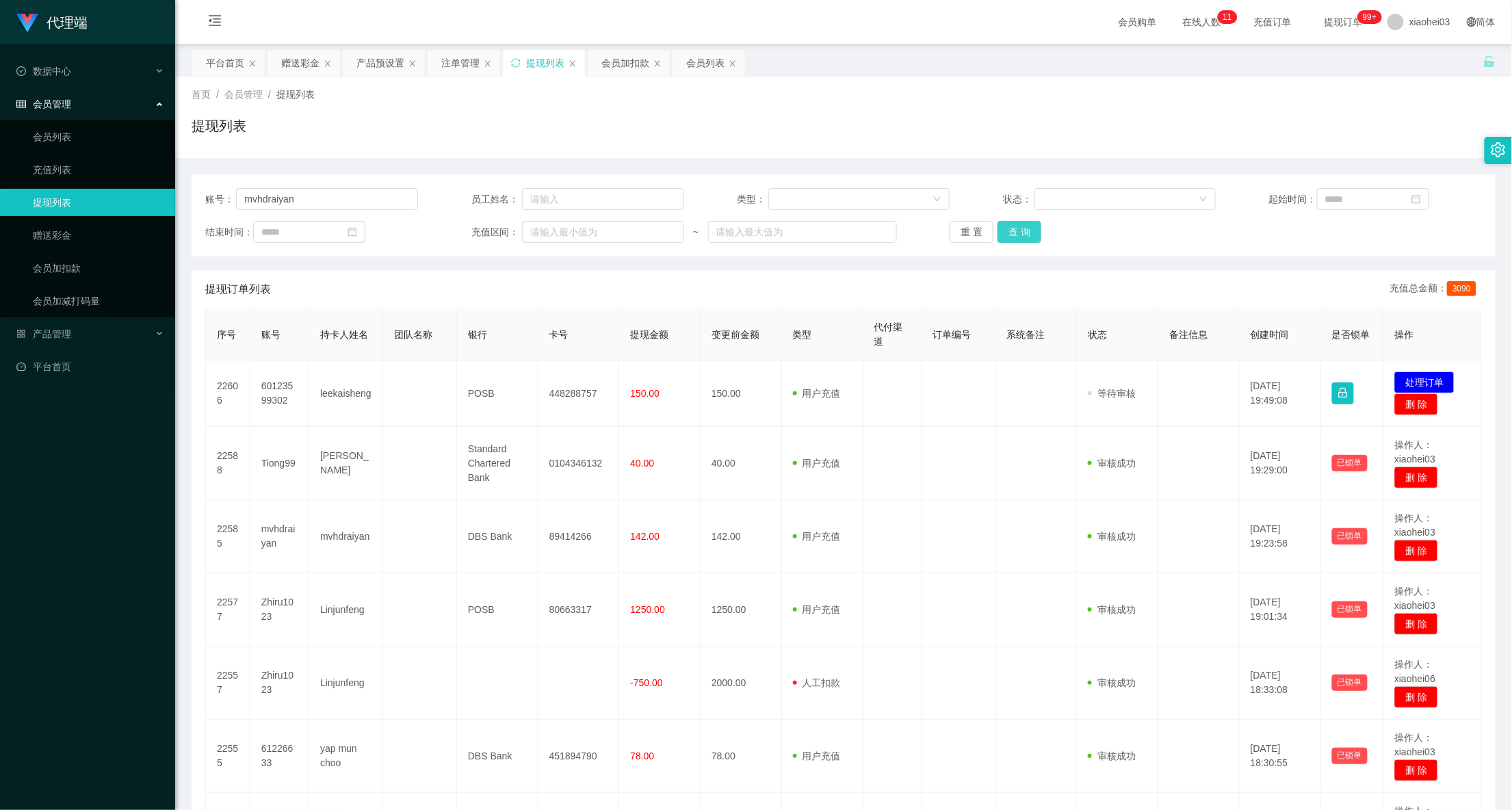
click at [1022, 229] on button "查 询" at bounding box center [1019, 232] width 43 height 22
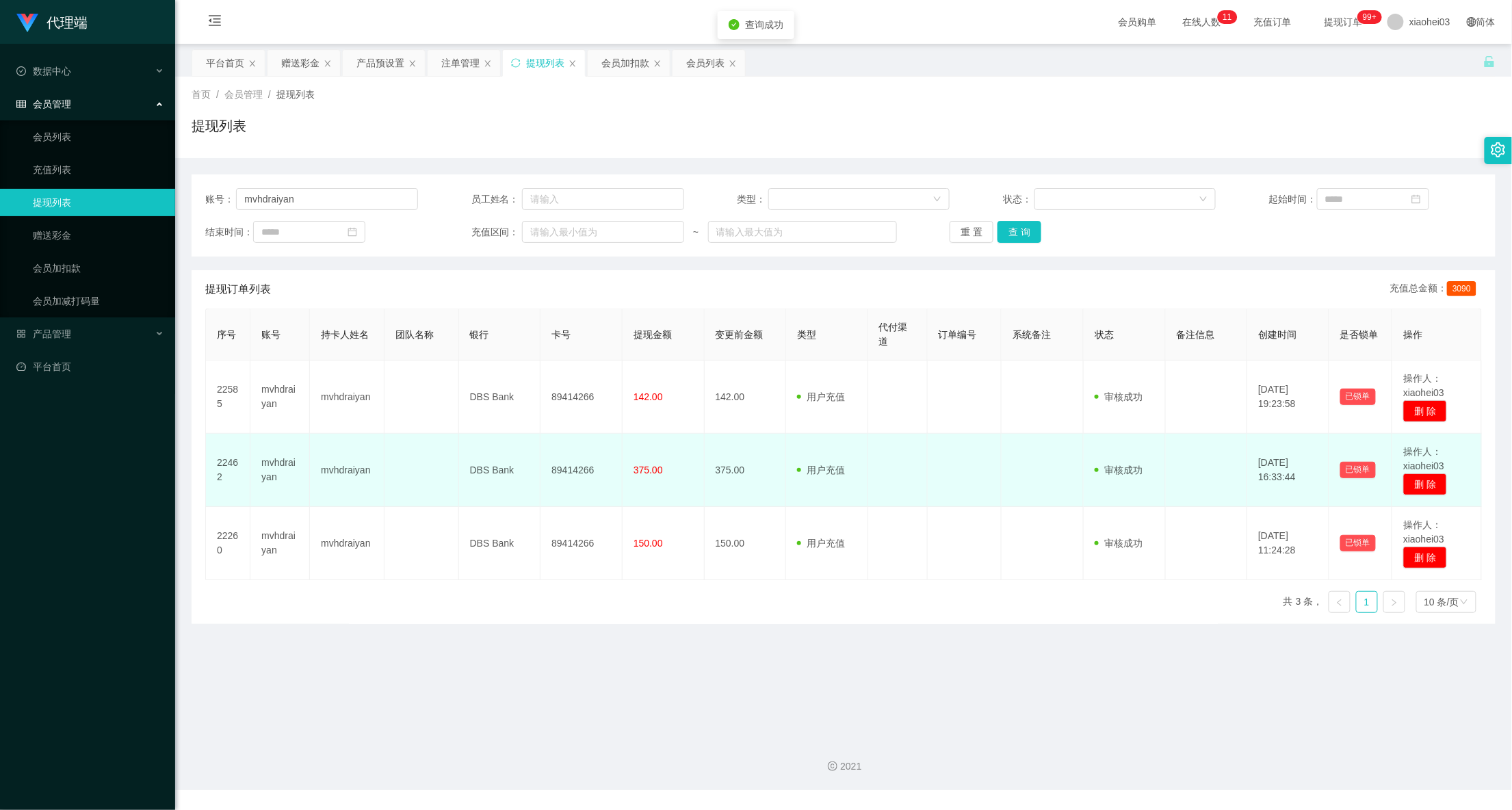
click at [651, 450] on td "375.00" at bounding box center [663, 470] width 82 height 73
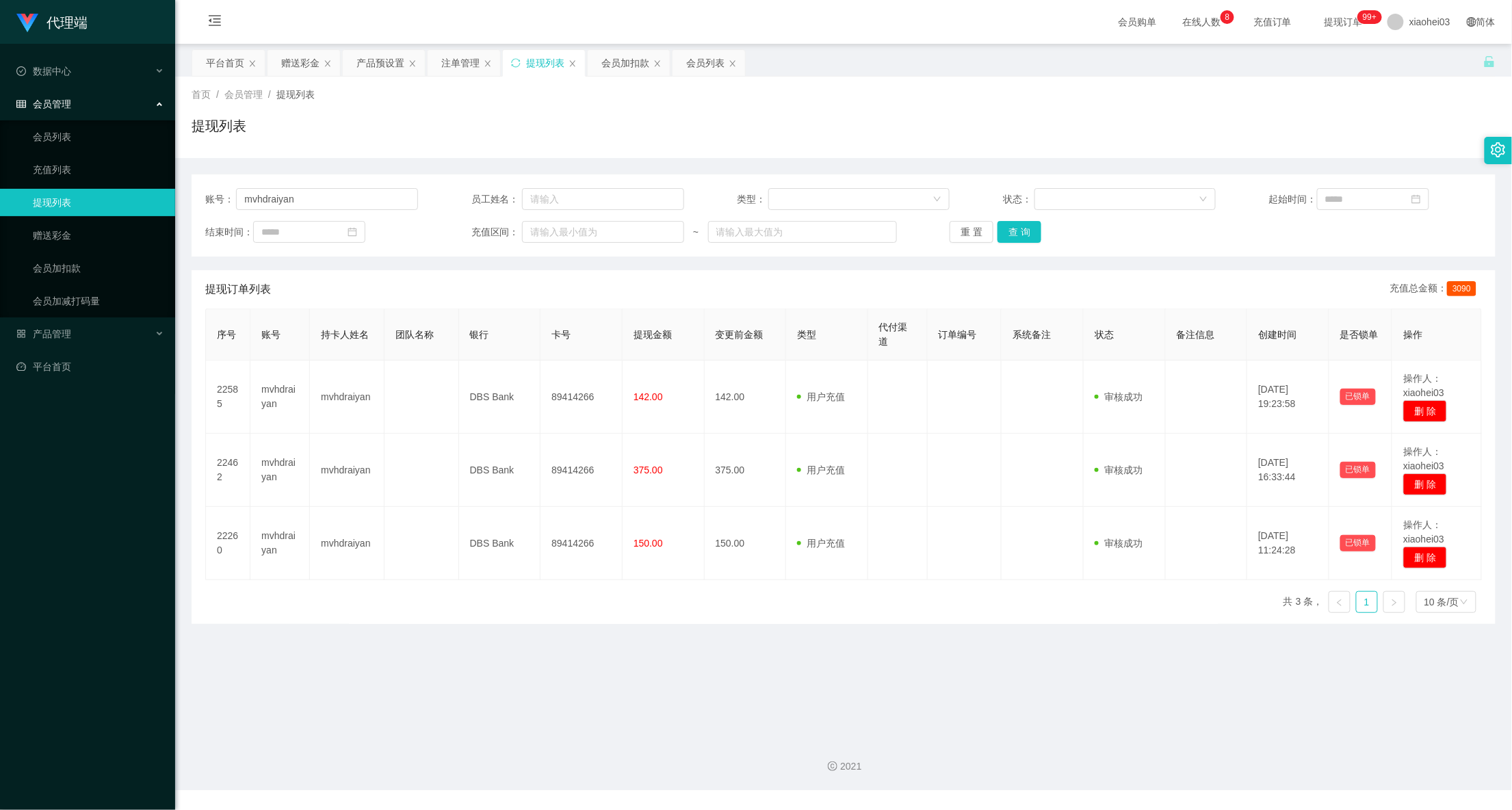
click at [633, 598] on div "序号 账号 持卡人姓名 团队名称 银行 卡号 提现金额 变更前金额 类型 代付渠道 订单编号 系统备注 状态 备注信息 创建时间 是否锁单 操作 22585 …" at bounding box center [843, 466] width 1276 height 315
drag, startPoint x: 345, startPoint y: 189, endPoint x: 35, endPoint y: 184, distance: 310.0
click at [23, 184] on section "代理端 数据中心 会员管理 会员列表 充值列表 提现列表 赠送彩金 会员加扣款 会员加减打码量 产品管理 平台首页 保存配置 重置配置 整体风格设置 主题色 …" at bounding box center [756, 395] width 1512 height 790
paste input "chrisjdchu"
click at [1024, 241] on button "查 询" at bounding box center [1019, 232] width 43 height 22
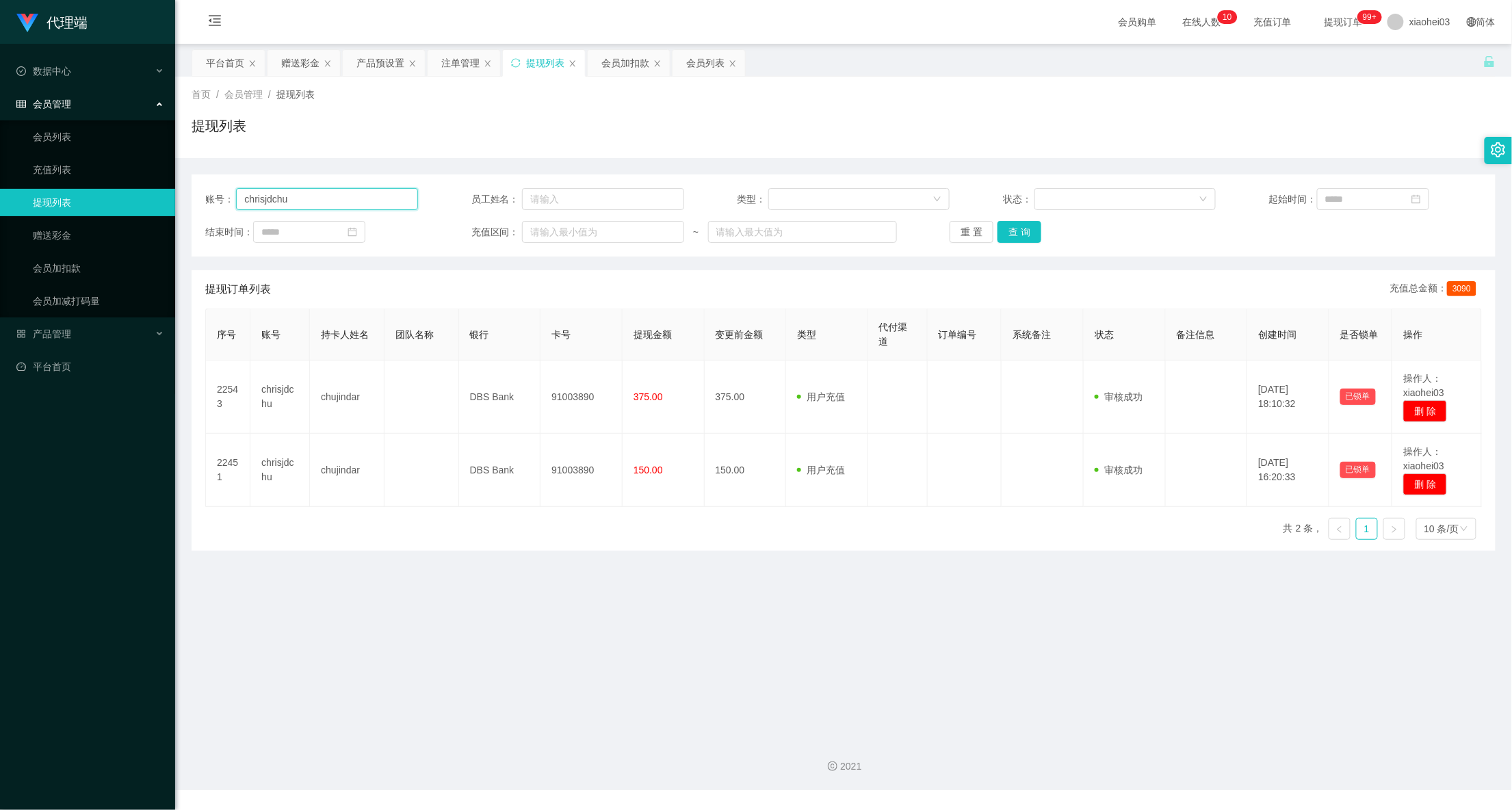
drag, startPoint x: 386, startPoint y: 198, endPoint x: 38, endPoint y: 203, distance: 348.0
click at [23, 198] on section "代理端 数据中心 会员管理 会员列表 充值列表 提现列表 赠送彩金 会员加扣款 会员加减打码量 产品管理 平台首页 保存配置 重置配置 整体风格设置 主题色 …" at bounding box center [756, 395] width 1512 height 790
paste input "Zhiru1023"
type input "Zhiru1023"
click at [1029, 223] on button "查 询" at bounding box center [1019, 232] width 43 height 22
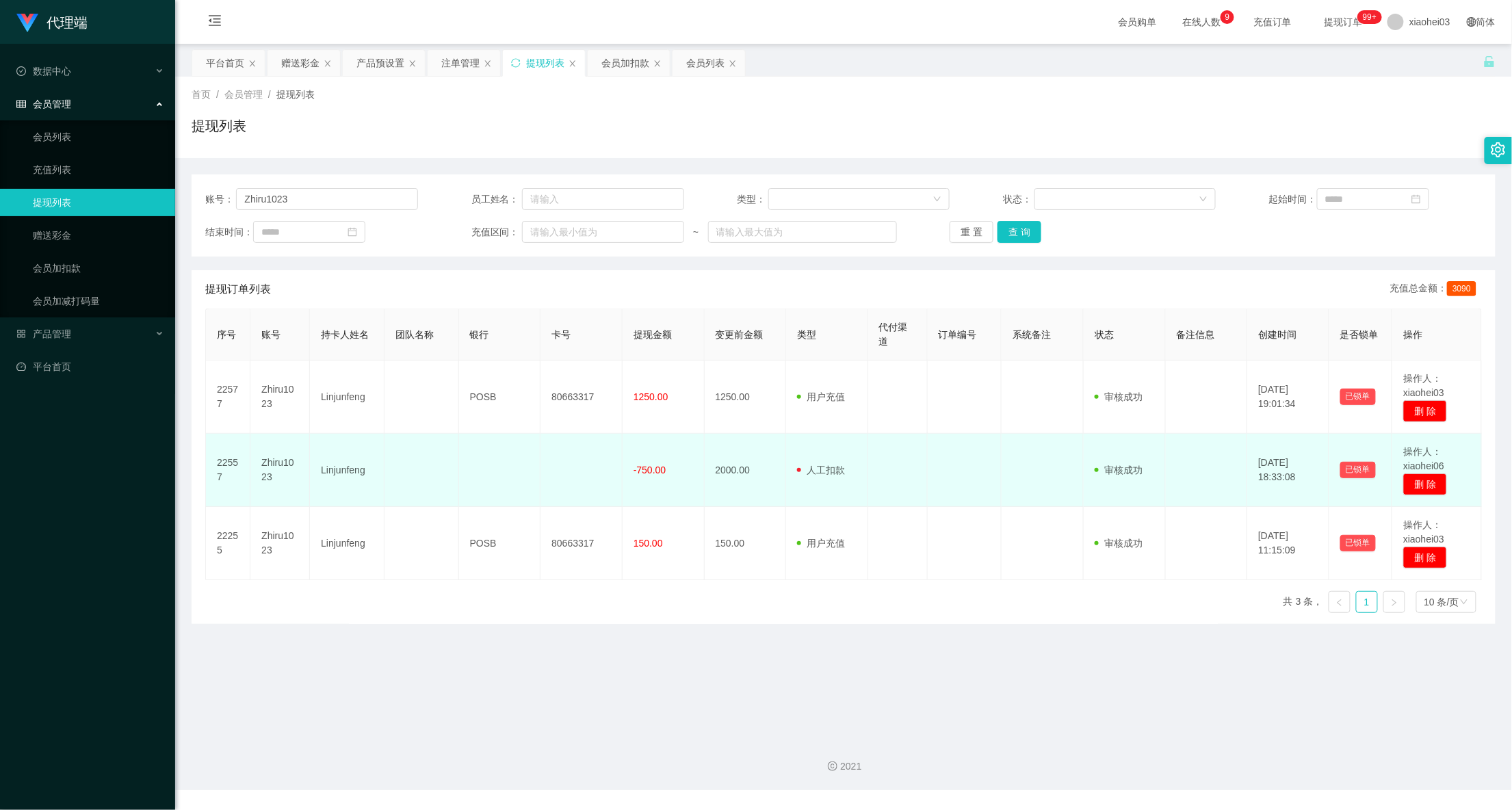
click at [797, 452] on td "用户充值 人工扣款" at bounding box center [826, 470] width 82 height 73
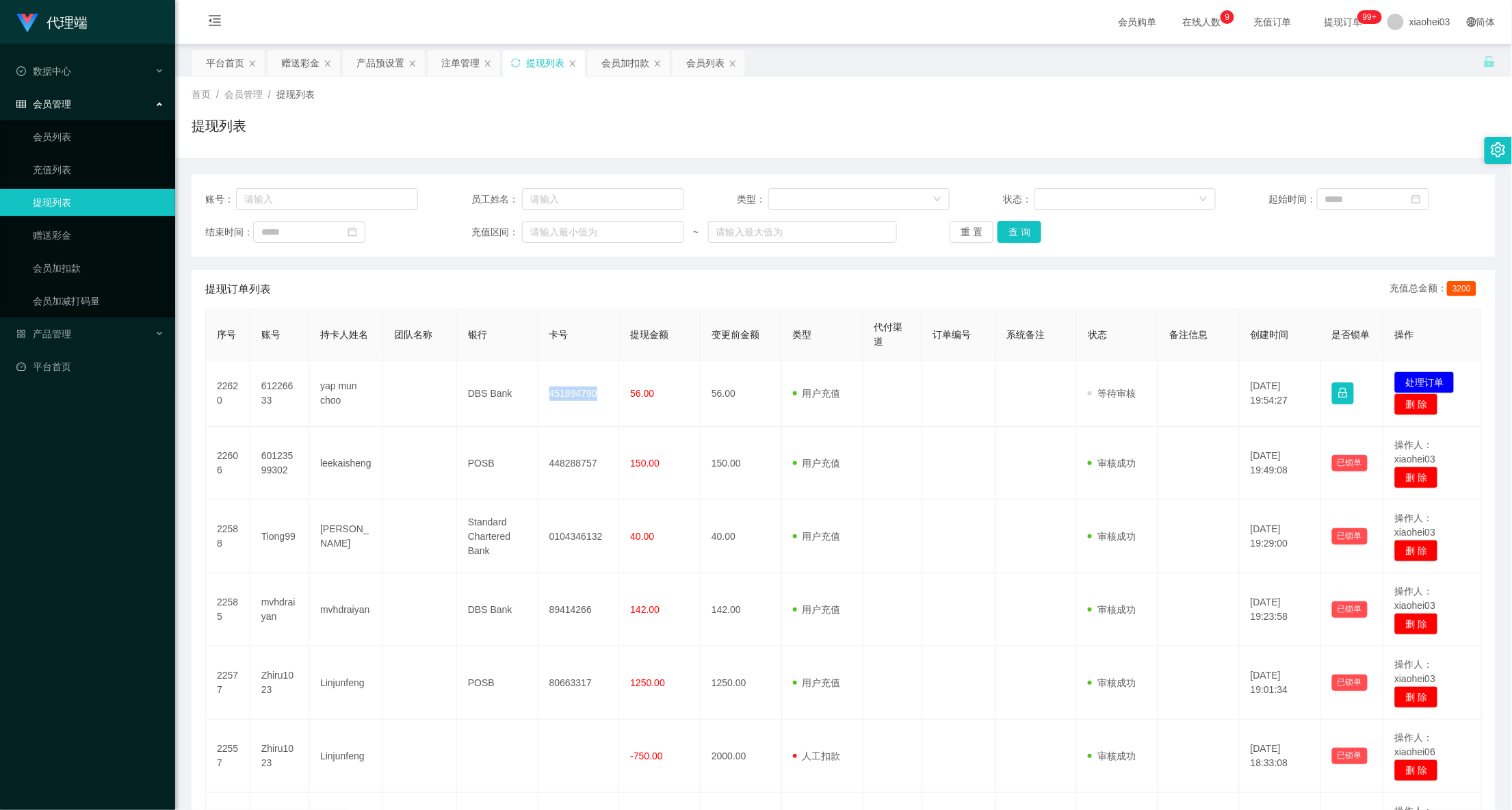
click at [579, 392] on td "451894790" at bounding box center [579, 393] width 81 height 66
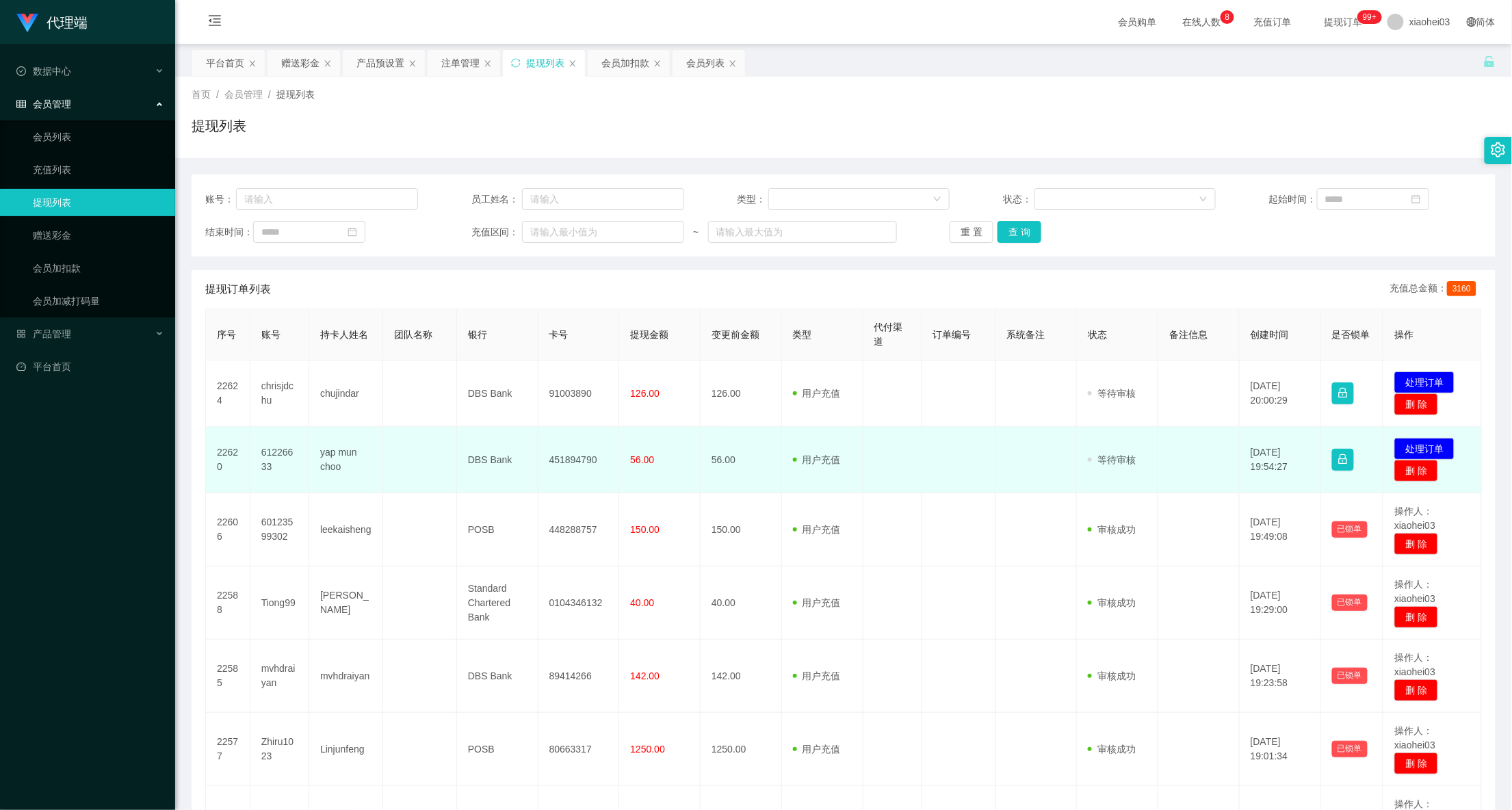
click at [554, 452] on td "451894790" at bounding box center [579, 460] width 81 height 66
click at [572, 463] on td "451894790" at bounding box center [579, 460] width 81 height 66
drag, startPoint x: 572, startPoint y: 463, endPoint x: 1058, endPoint y: 377, distance: 493.6
click at [573, 463] on td "451894790" at bounding box center [579, 460] width 81 height 66
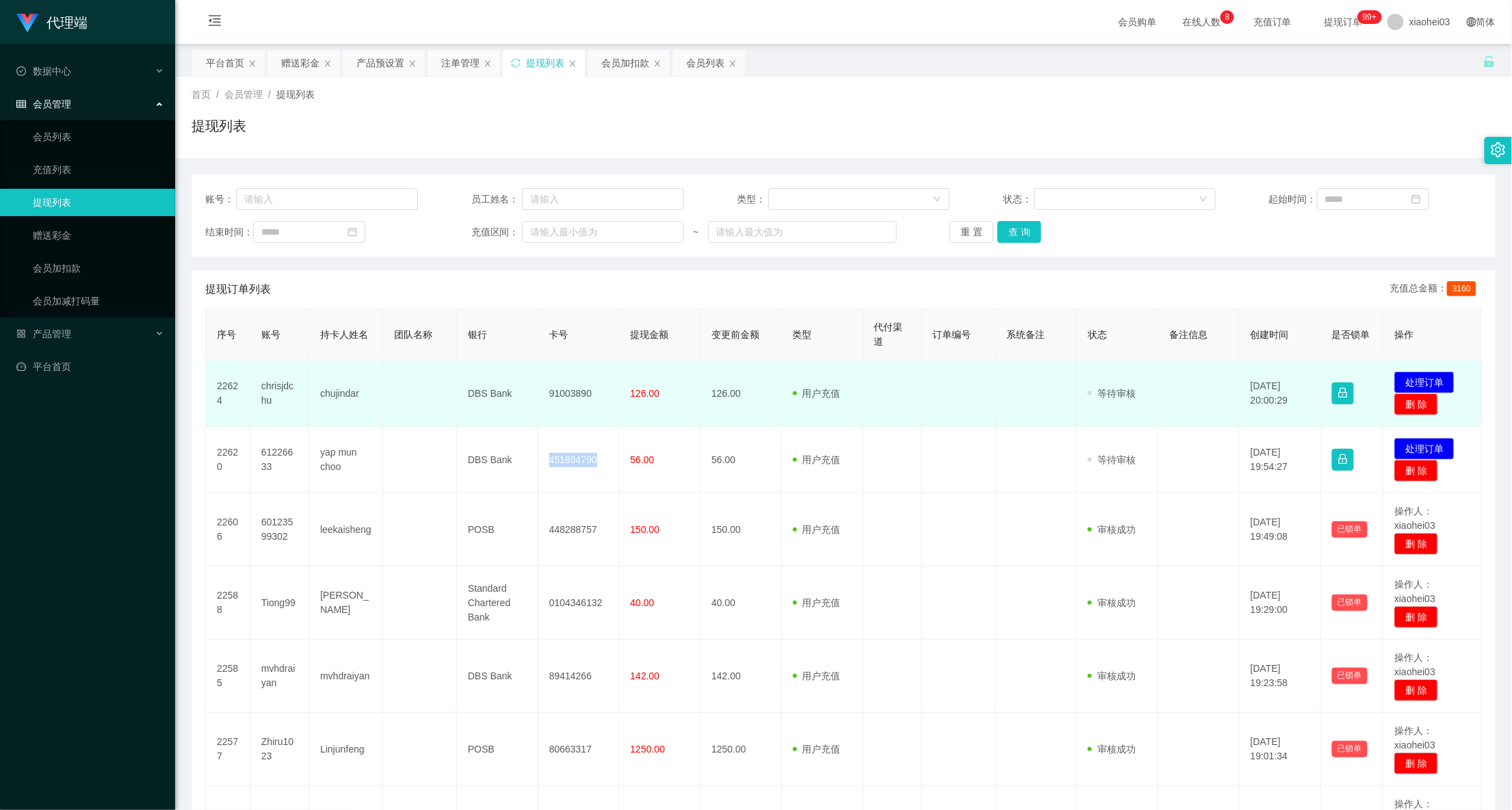
copy td "451894790"
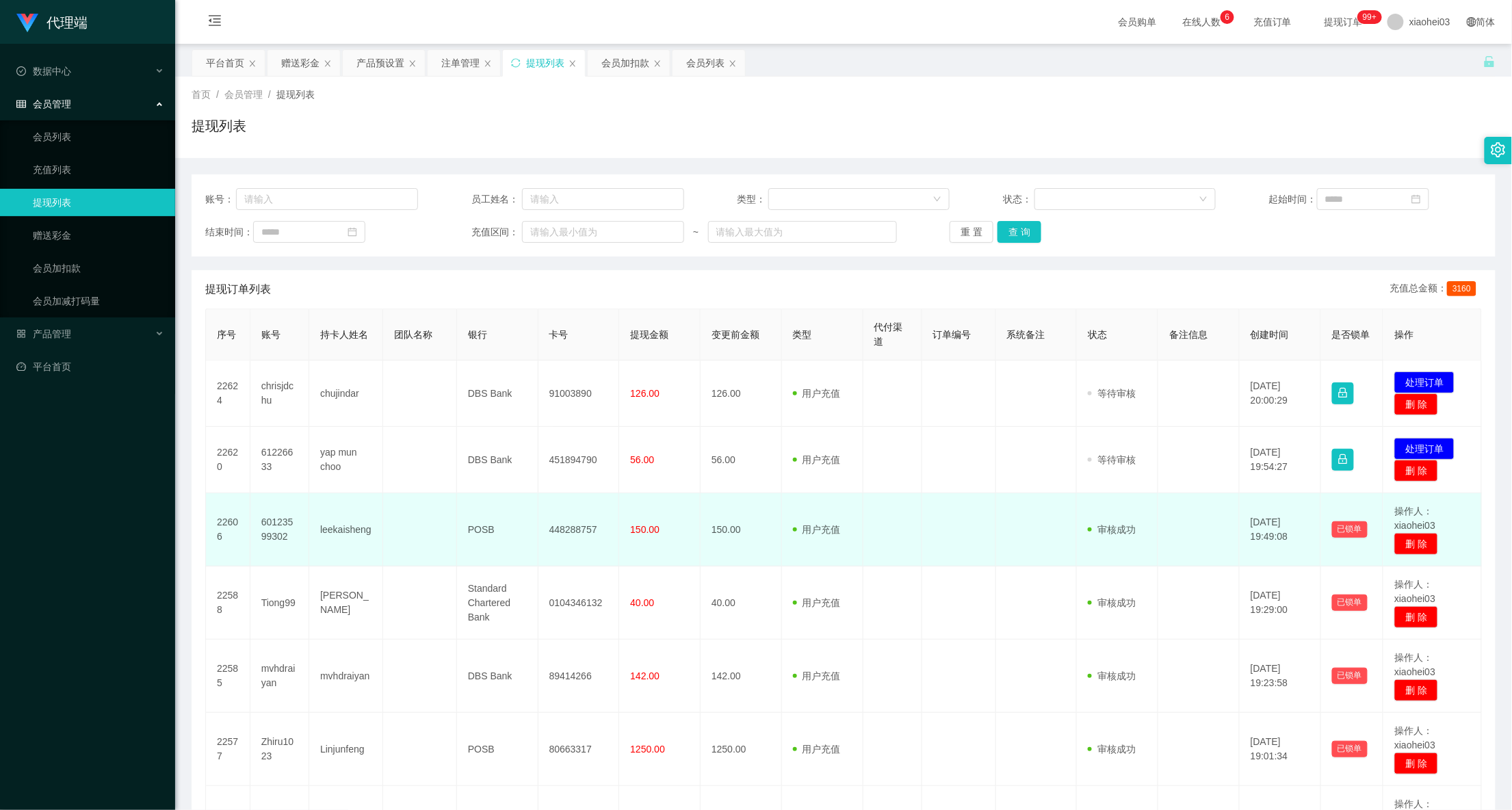
click at [1031, 493] on td at bounding box center [1037, 460] width 81 height 66
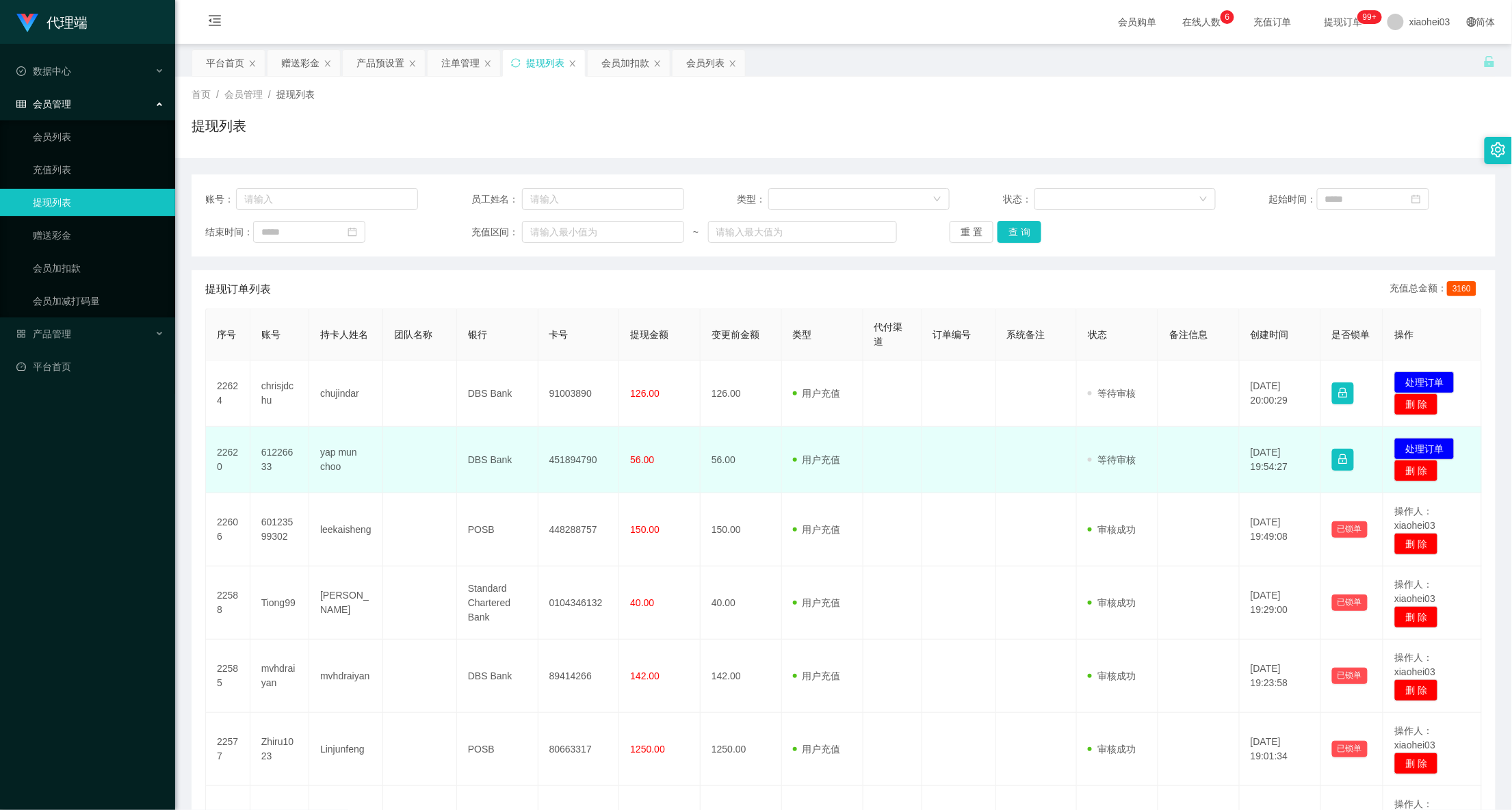
click at [1420, 435] on td "发起代付 处理订单 删 除" at bounding box center [1432, 460] width 98 height 66
click at [1420, 436] on td "发起代付 处理订单 删 除" at bounding box center [1432, 460] width 98 height 66
click at [1412, 444] on button "处理订单" at bounding box center [1423, 449] width 61 height 22
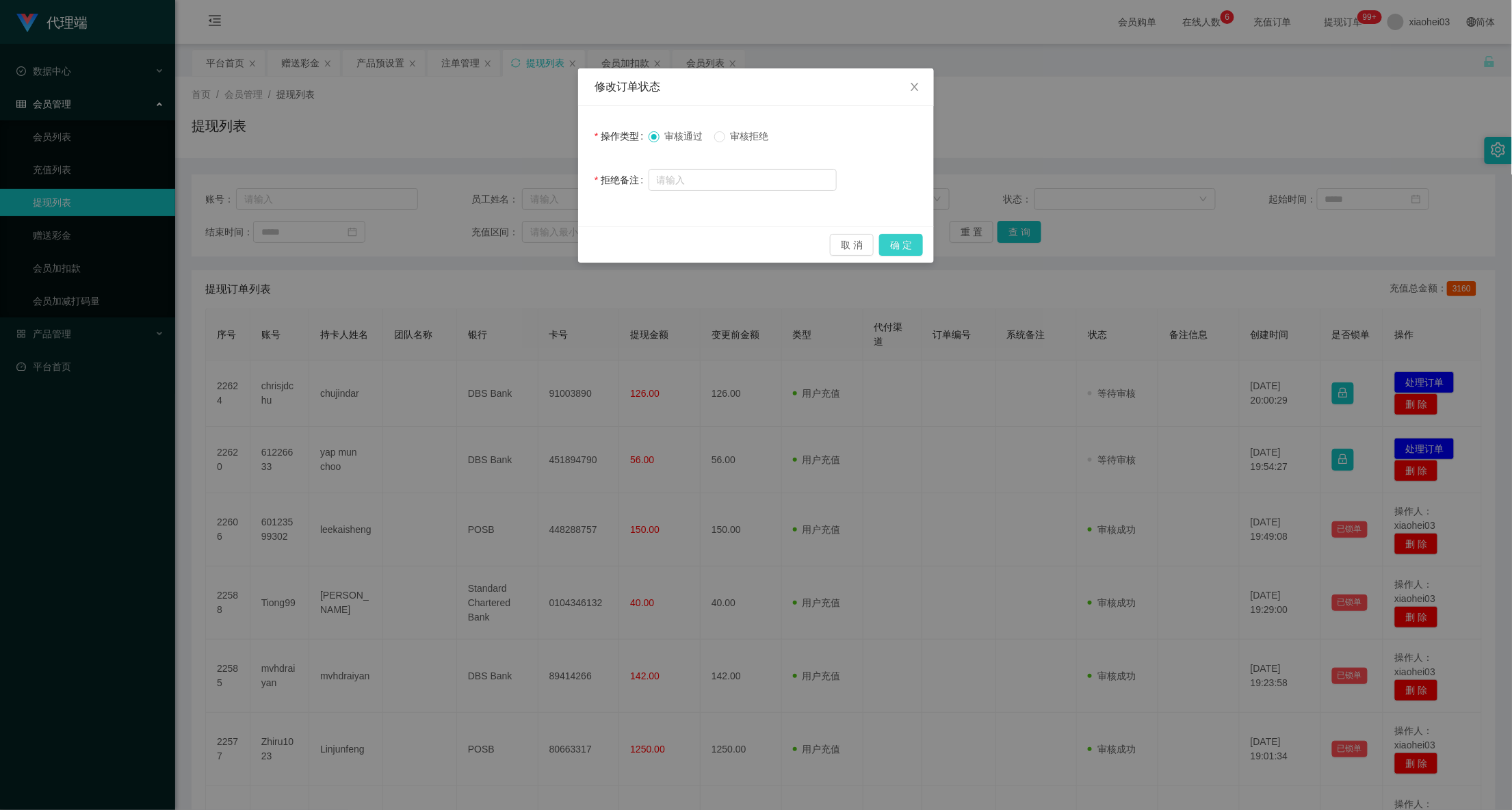
click at [893, 238] on button "确 定" at bounding box center [901, 245] width 43 height 22
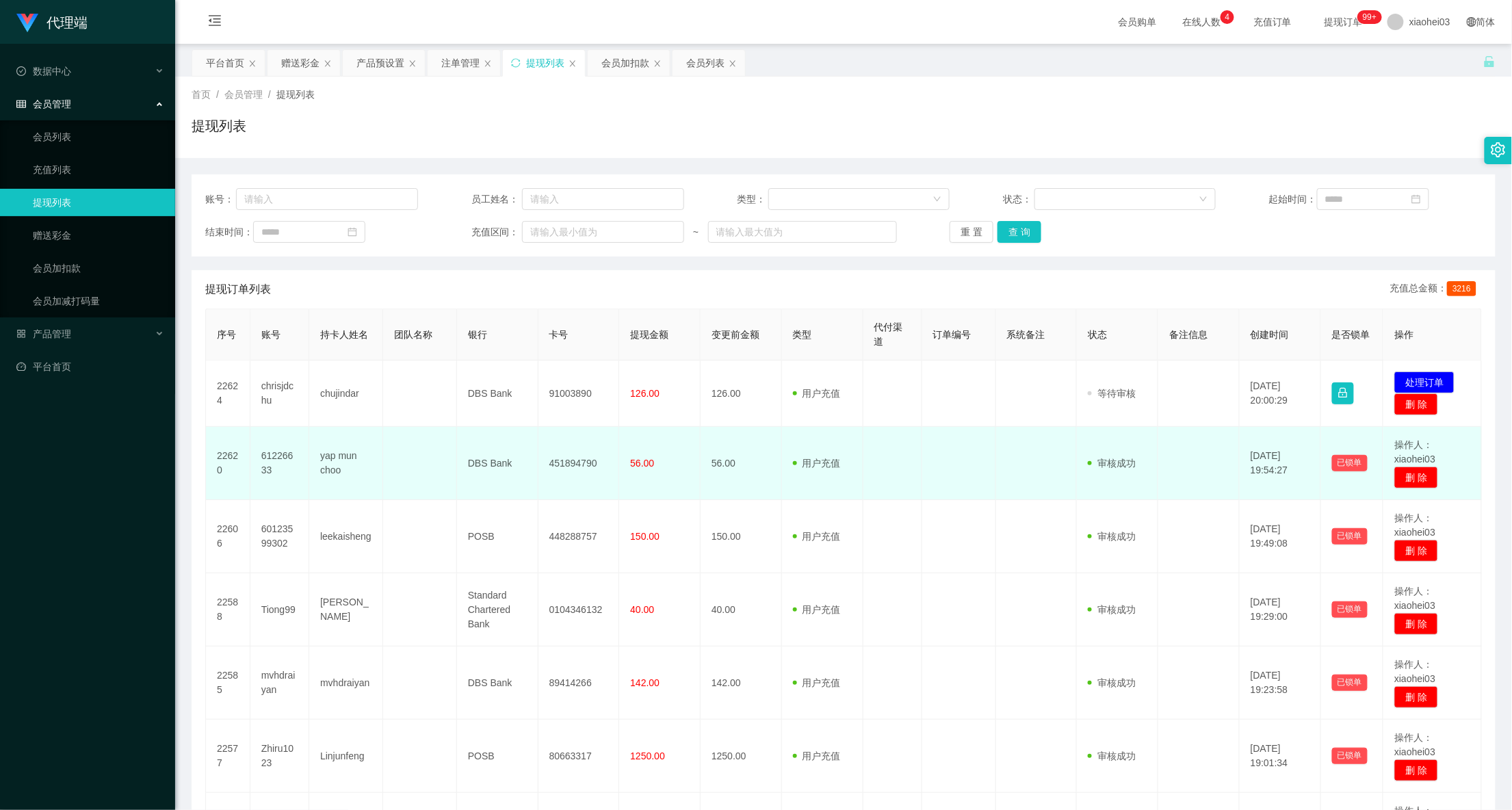
drag, startPoint x: 1032, startPoint y: 507, endPoint x: 1087, endPoint y: 479, distance: 61.7
click at [1034, 506] on td at bounding box center [1037, 536] width 81 height 73
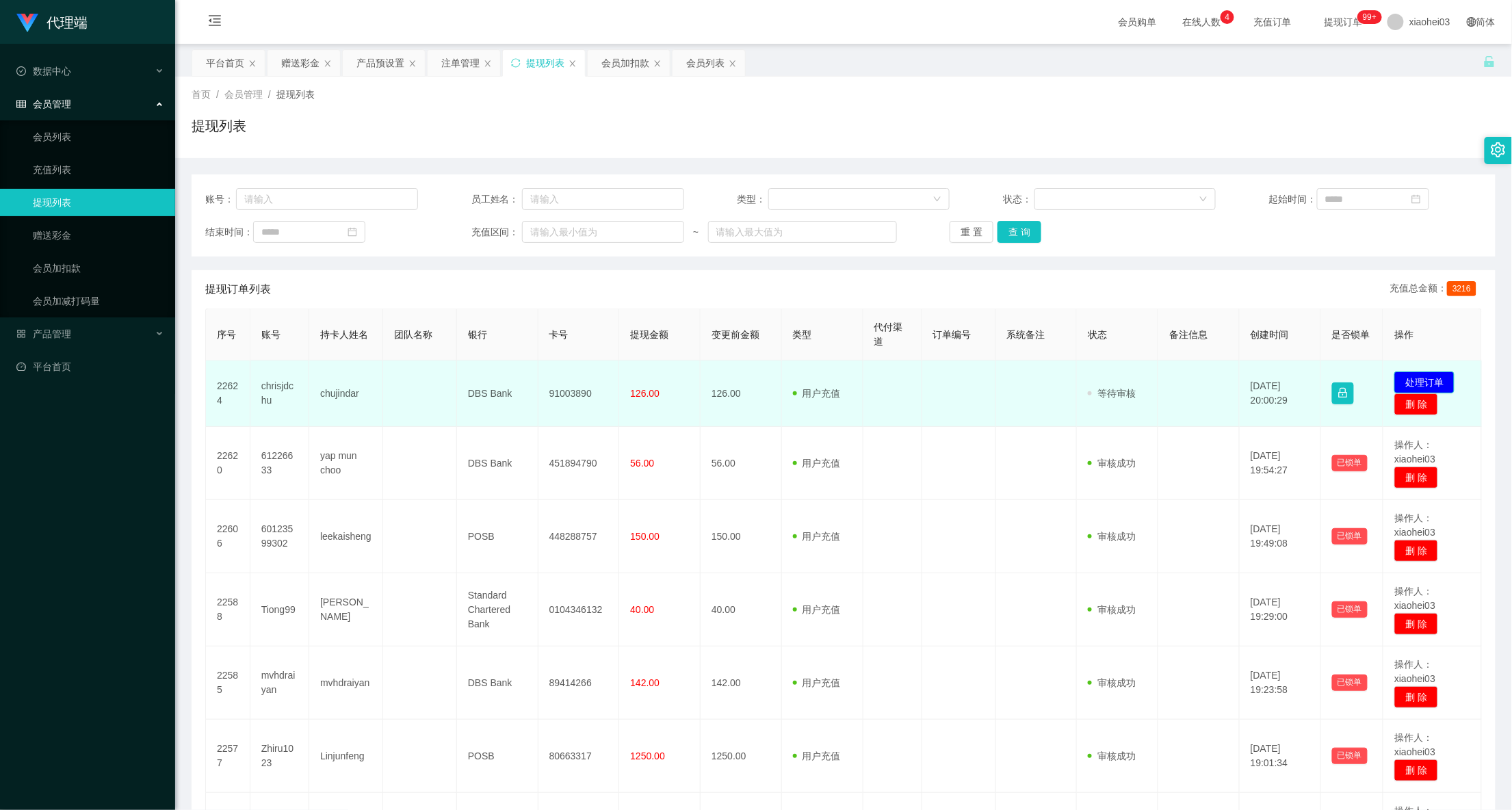
click at [1430, 381] on button "处理订单" at bounding box center [1423, 382] width 61 height 22
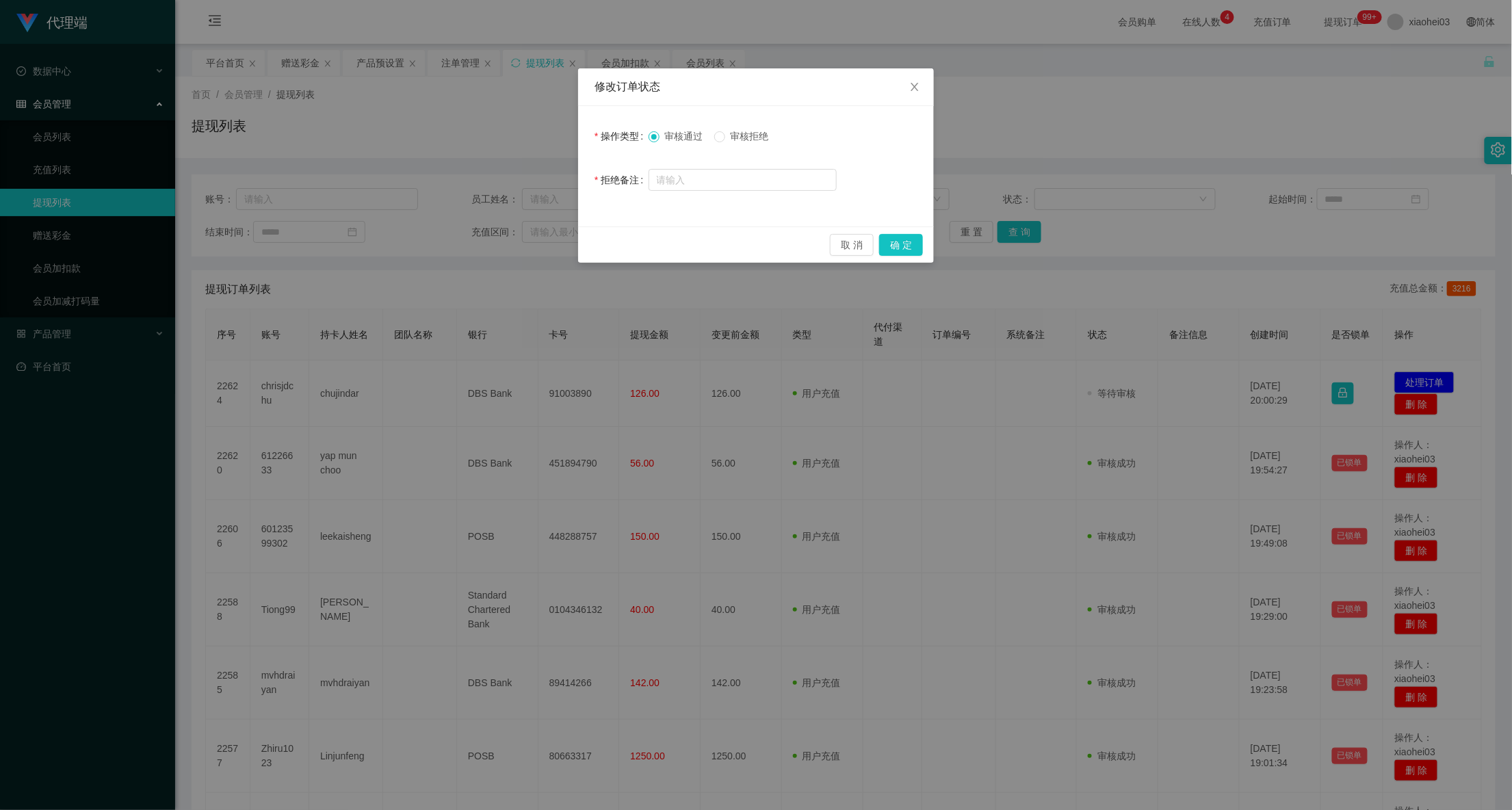
click at [925, 241] on div "取 消 确 定" at bounding box center [756, 245] width 356 height 36
click at [923, 241] on div "取 消 确 定" at bounding box center [756, 245] width 356 height 36
click at [909, 244] on button "确 定" at bounding box center [901, 245] width 43 height 22
